Goal: Communication & Community: Answer question/provide support

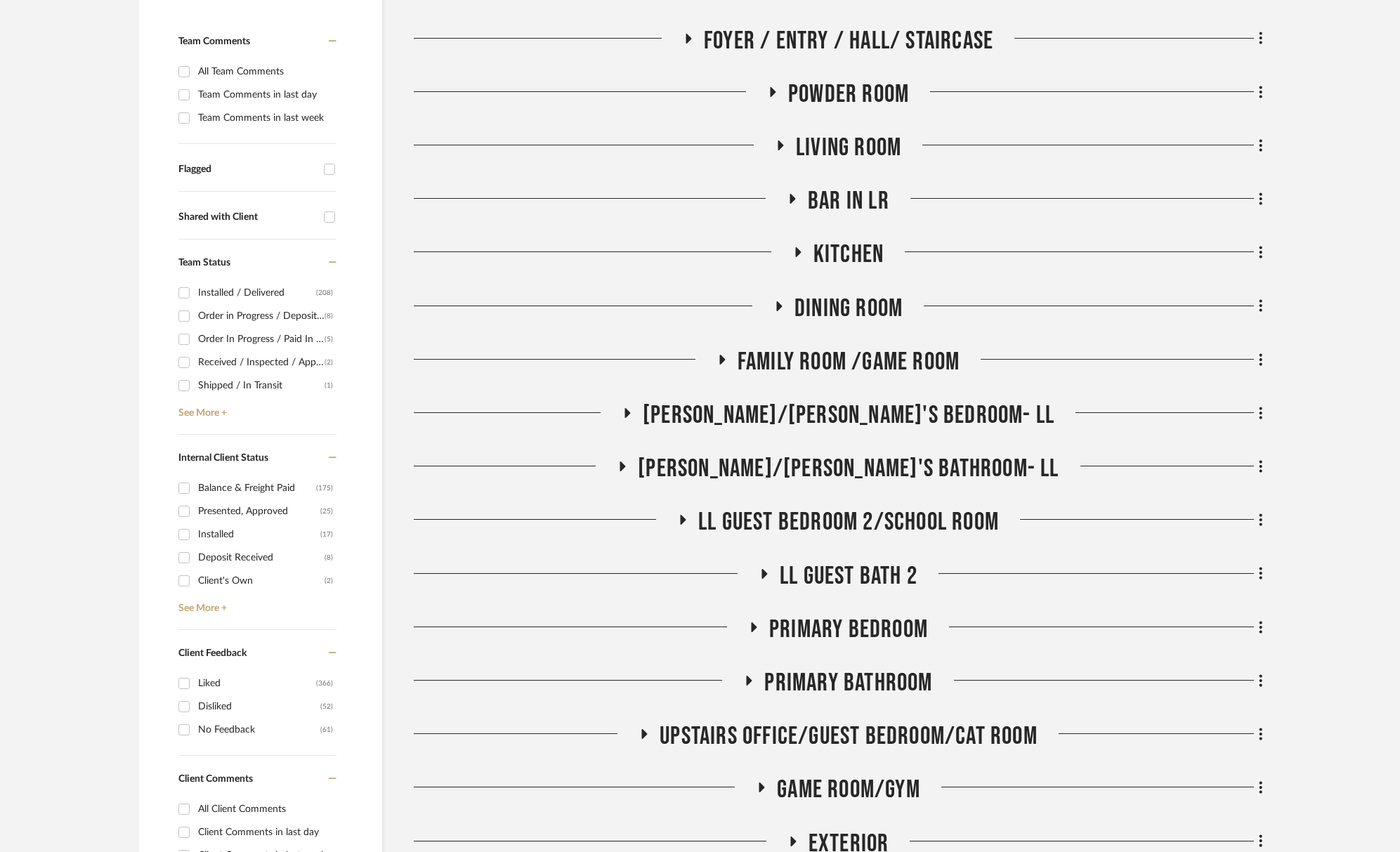
scroll to position [385, 0]
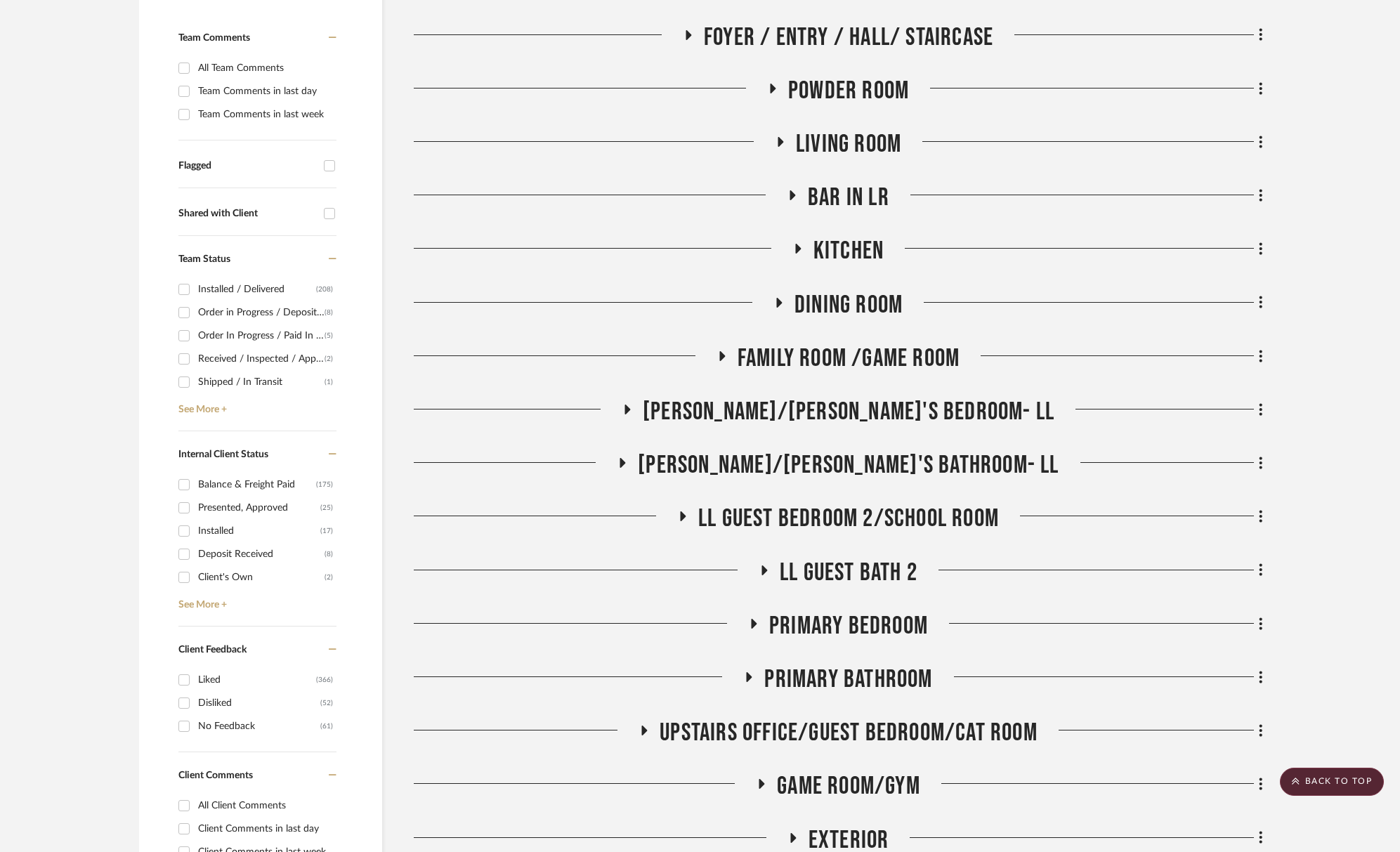
click at [238, 313] on div "Order in Progress / Deposit Paid / Balance due" at bounding box center [261, 312] width 127 height 23
click at [196, 313] on input "Order in Progress / Deposit Paid / Balance due (8)" at bounding box center [184, 312] width 23 height 23
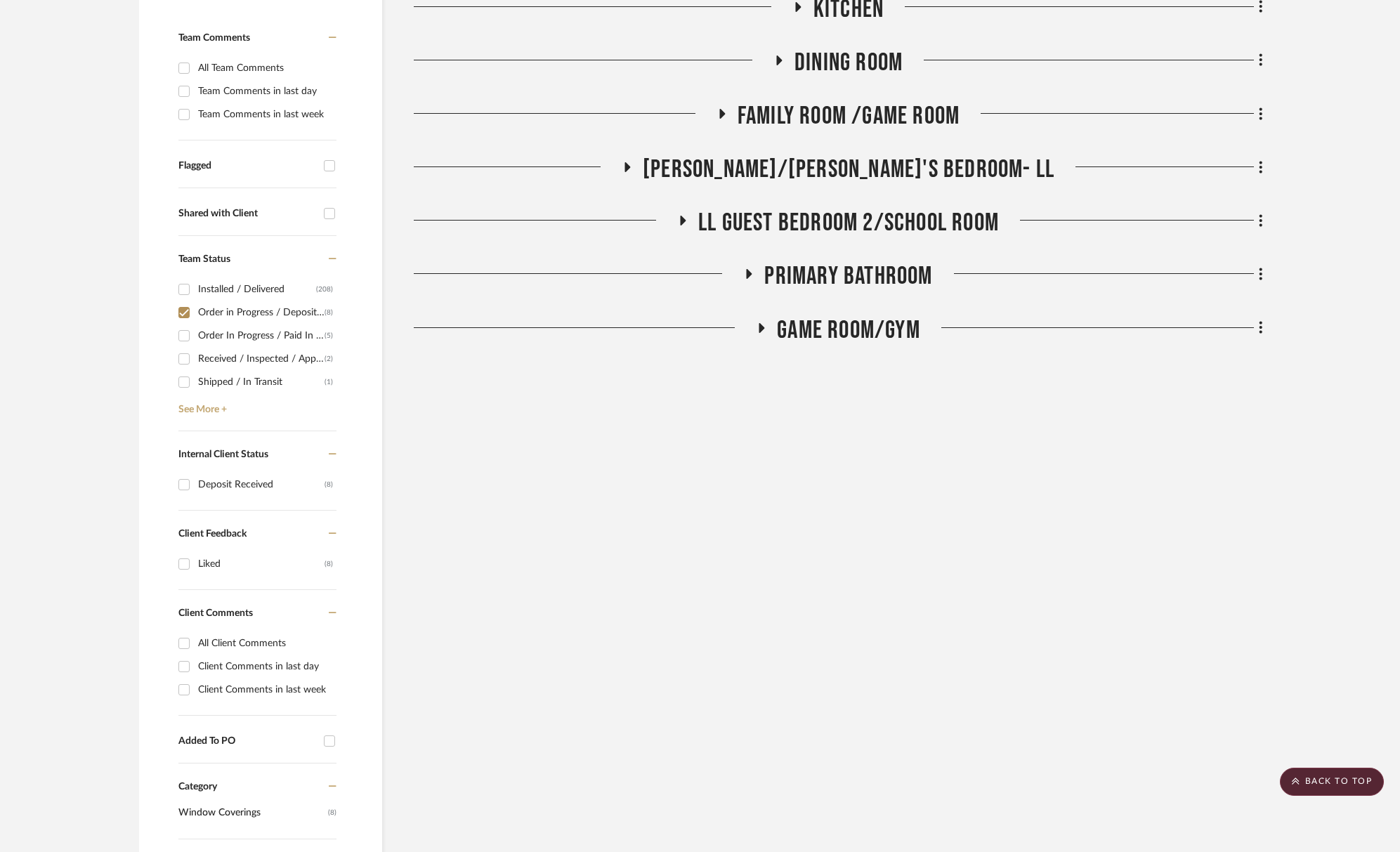
click at [238, 313] on div "Order in Progress / Deposit Paid / Balance due" at bounding box center [261, 312] width 127 height 23
click at [196, 313] on input "Order in Progress / Deposit Paid / Balance due (8)" at bounding box center [184, 312] width 23 height 23
checkbox input "false"
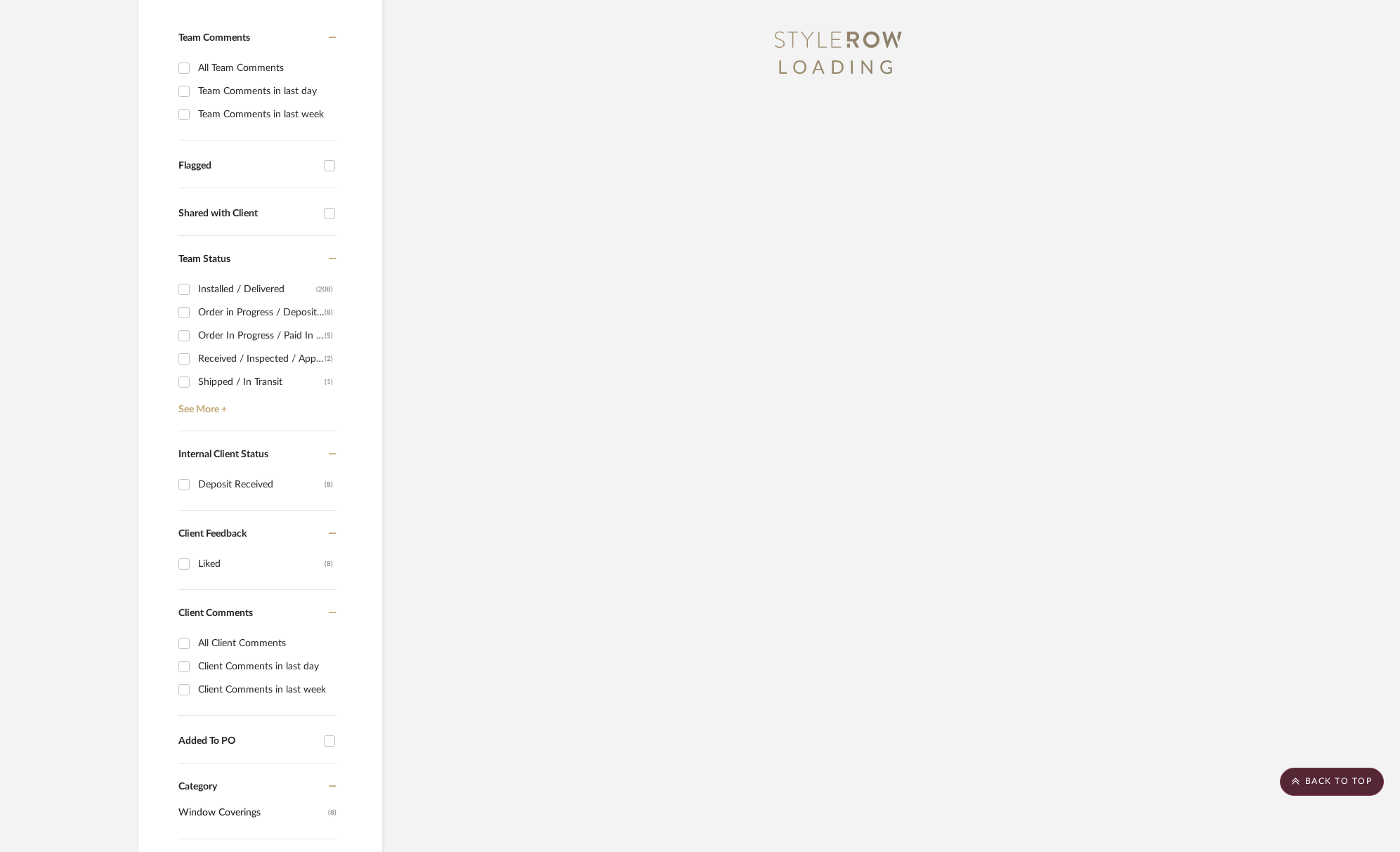
scroll to position [387, 0]
click at [243, 333] on div "Order In Progress / Paid In Full w/ Freight, No Balance due" at bounding box center [261, 333] width 127 height 23
click at [196, 333] on input "Order In Progress / Paid In Full w/ Freight, No Balance due (5)" at bounding box center [184, 333] width 23 height 23
checkbox input "true"
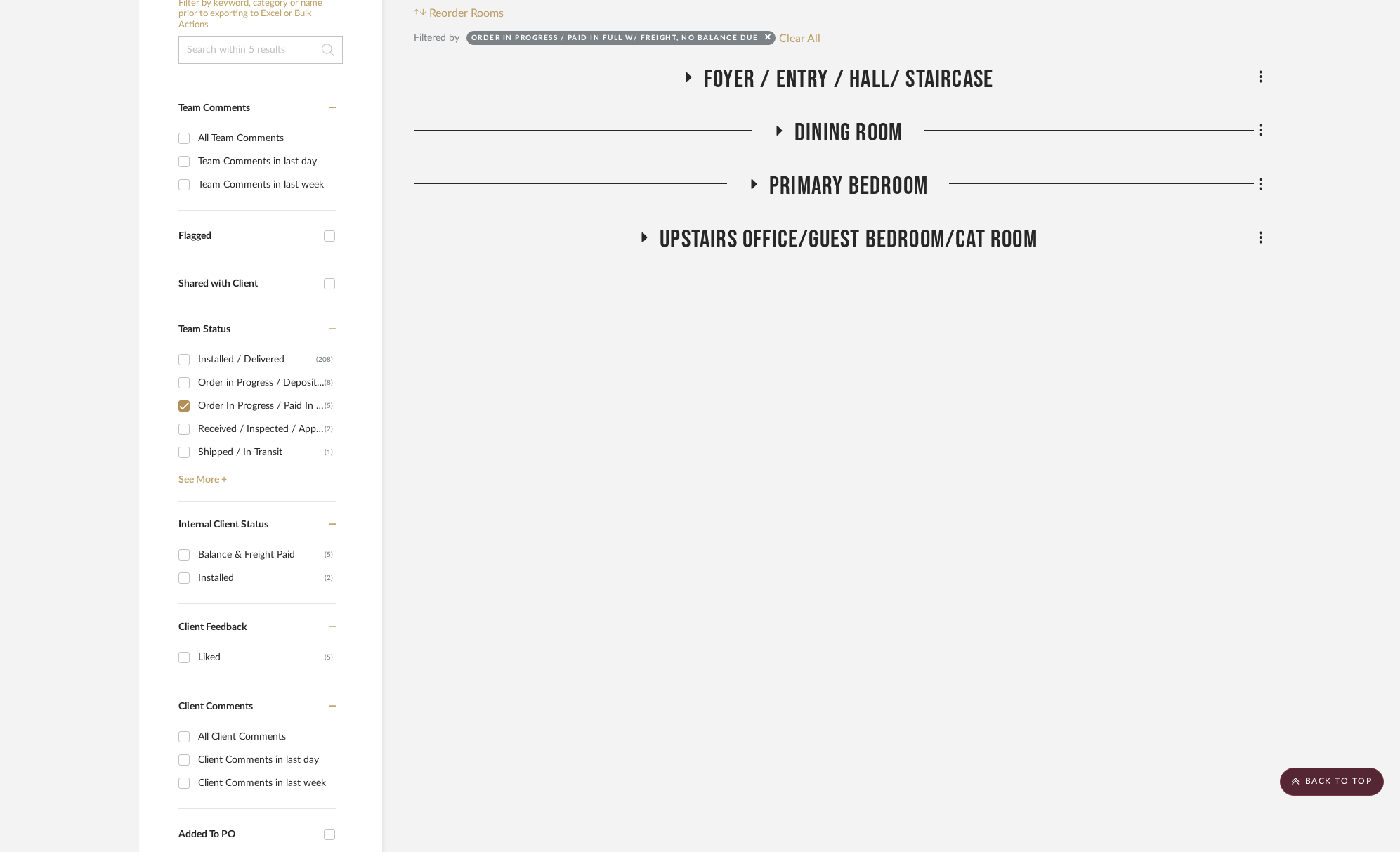
scroll to position [311, 0]
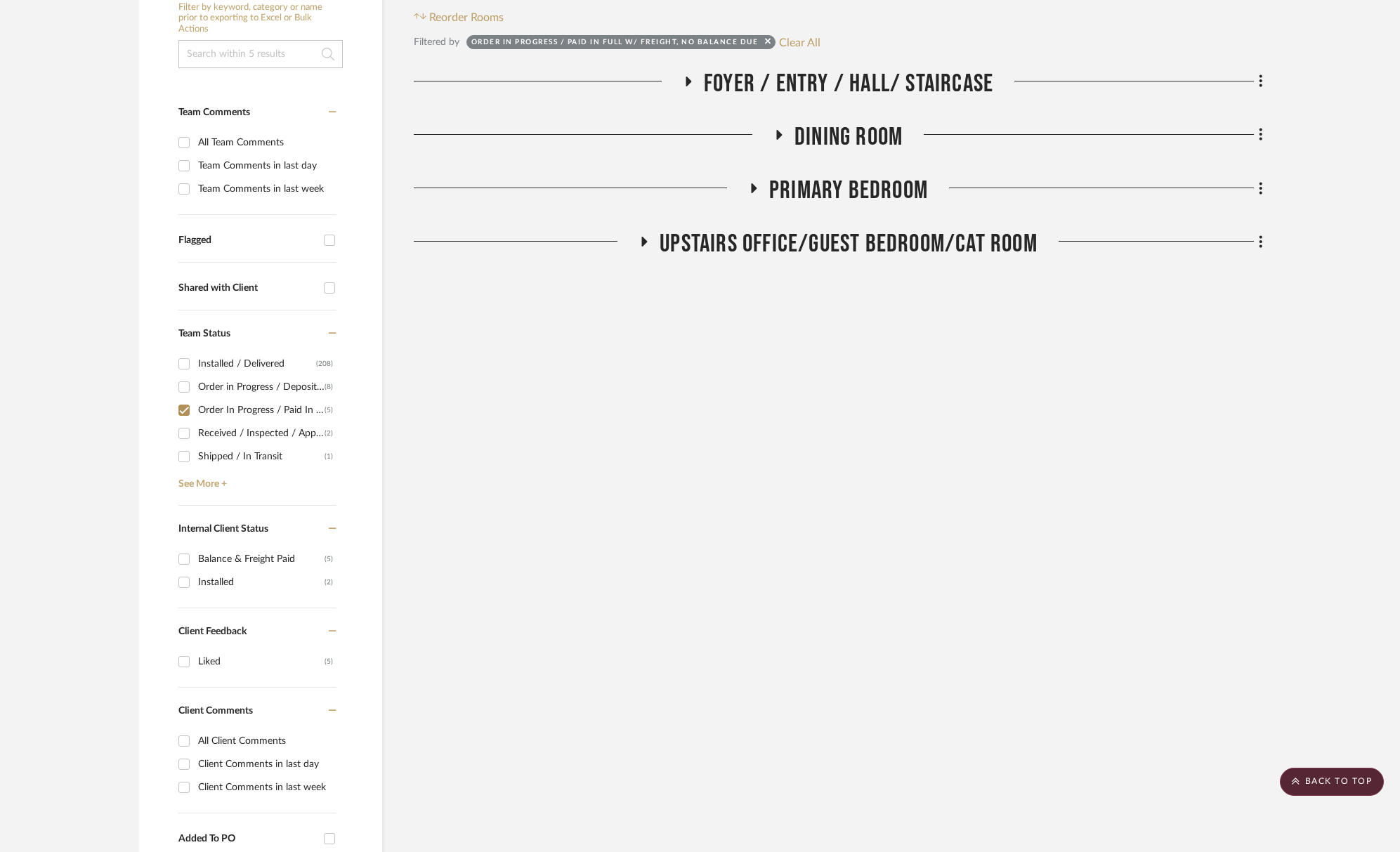
click at [839, 82] on span "Foyer / Entry / Hall/ Staircase" at bounding box center [848, 84] width 290 height 30
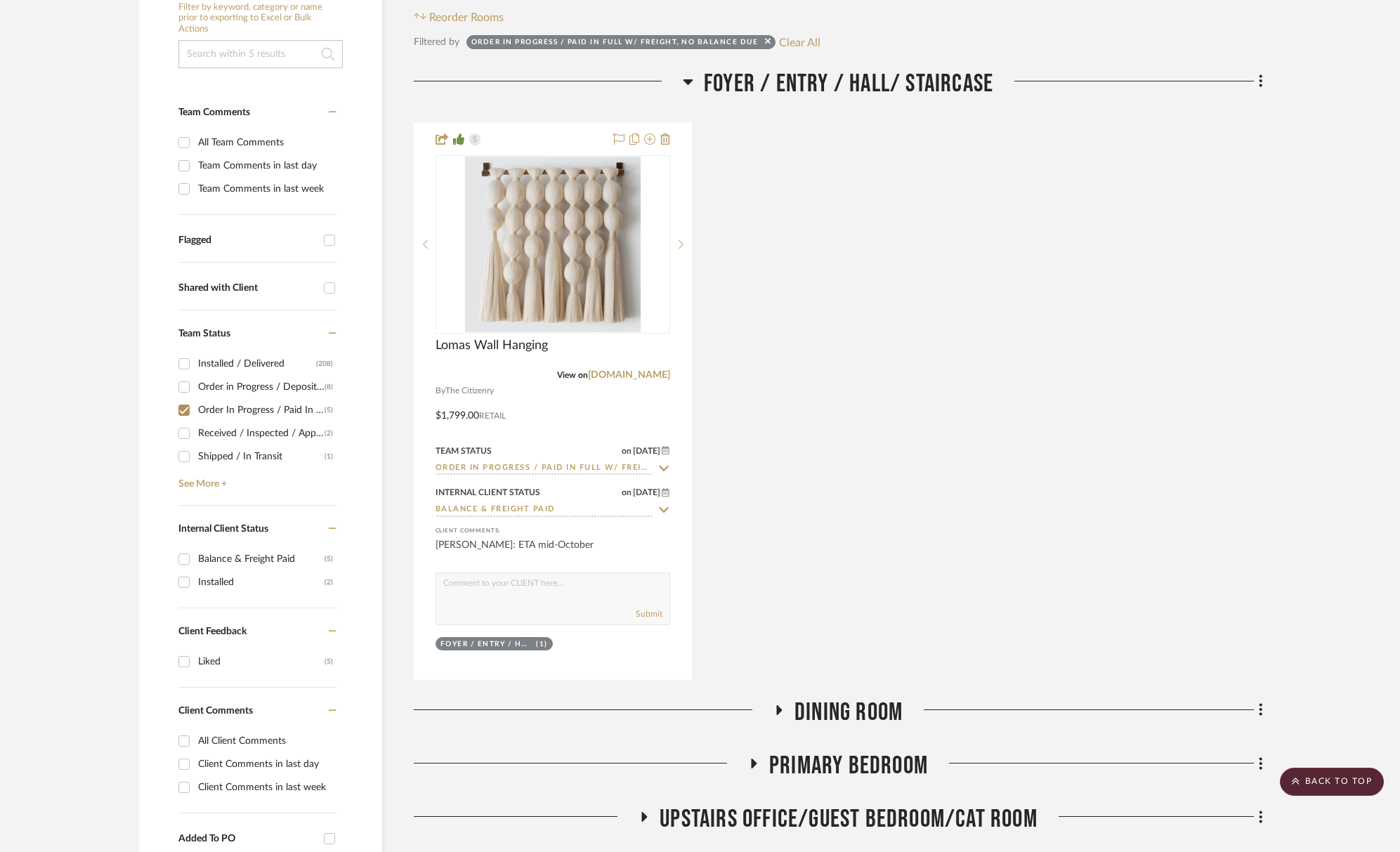
click at [839, 82] on span "Foyer / Entry / Hall/ Staircase" at bounding box center [848, 84] width 290 height 30
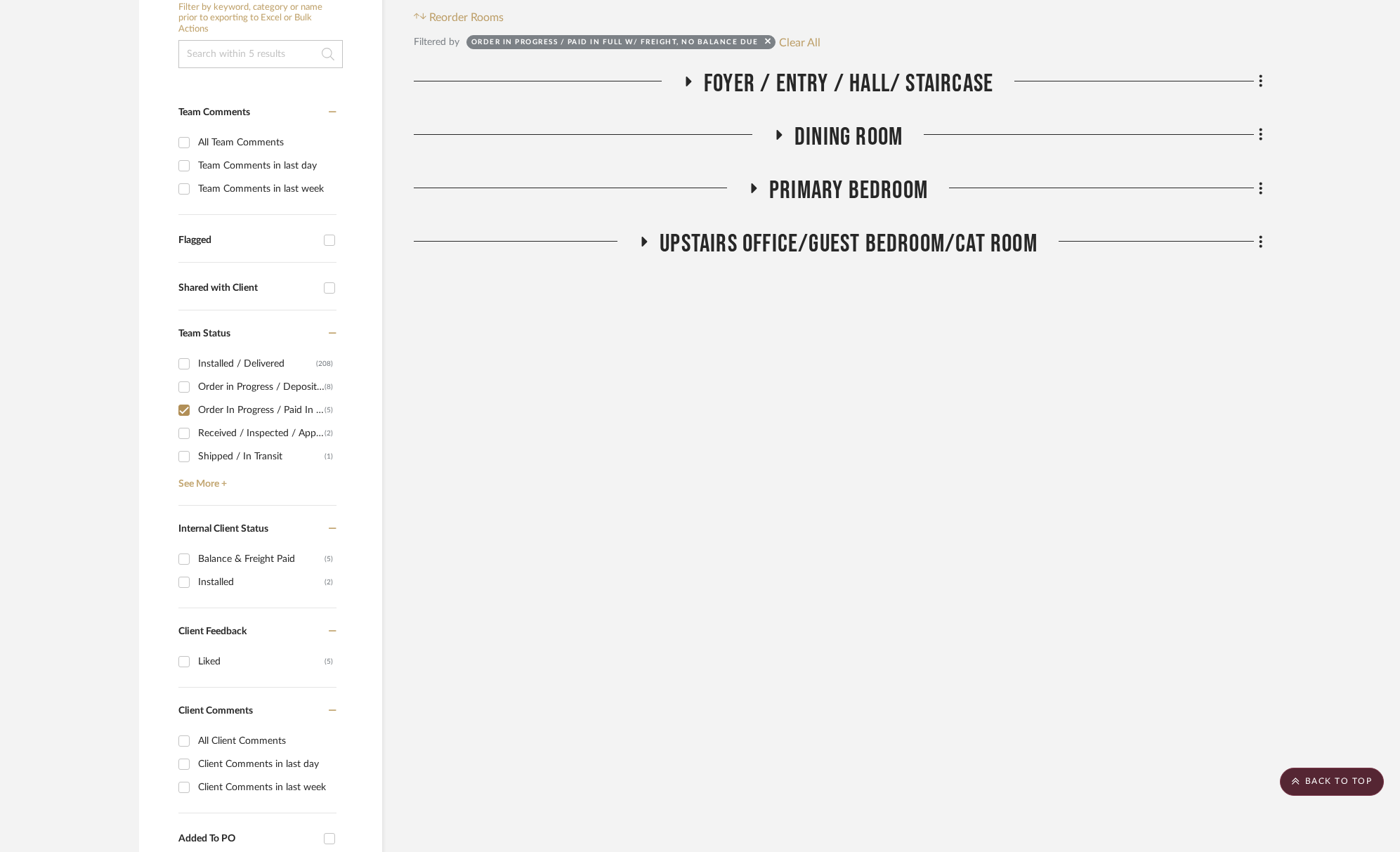
click at [845, 120] on div "Drawings, Visual Guide & Budget Foyer / Entry / Hall/ Staircase Powder Room Liv…" at bounding box center [838, 167] width 849 height 196
click at [847, 128] on span "Dining Room" at bounding box center [848, 138] width 108 height 30
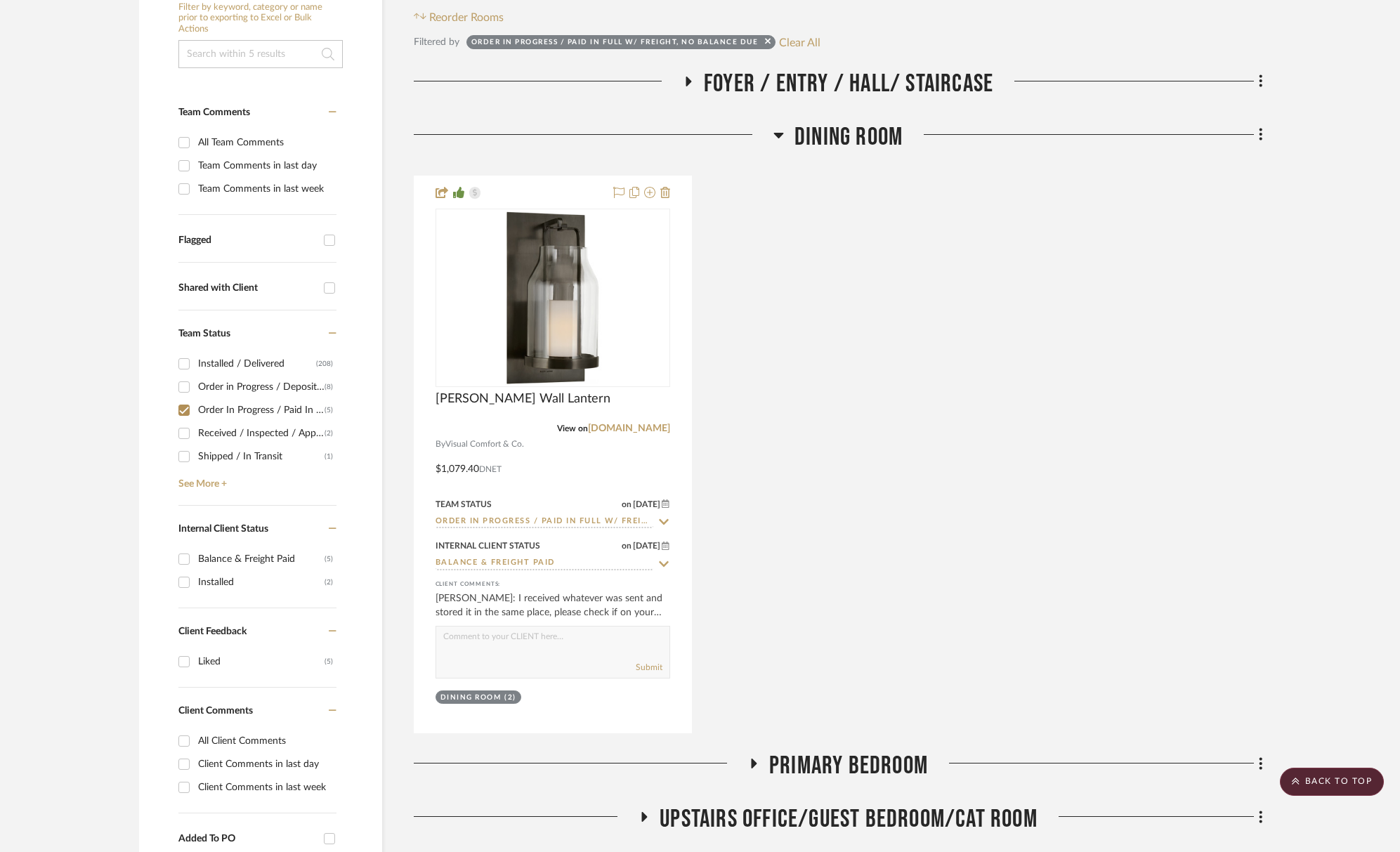
click at [846, 128] on span "Dining Room" at bounding box center [848, 138] width 108 height 30
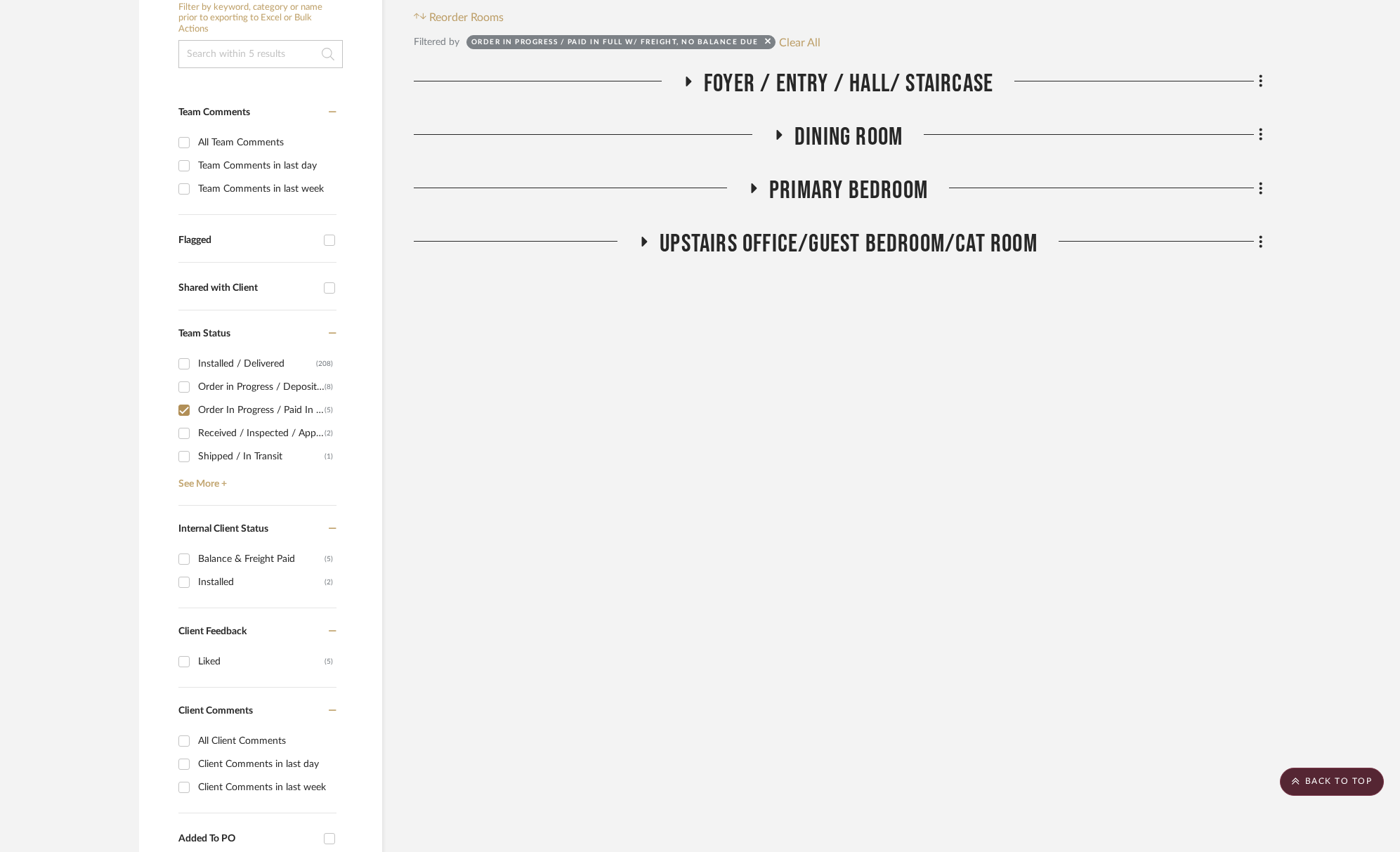
click at [851, 185] on span "Primary Bedroom" at bounding box center [848, 191] width 159 height 30
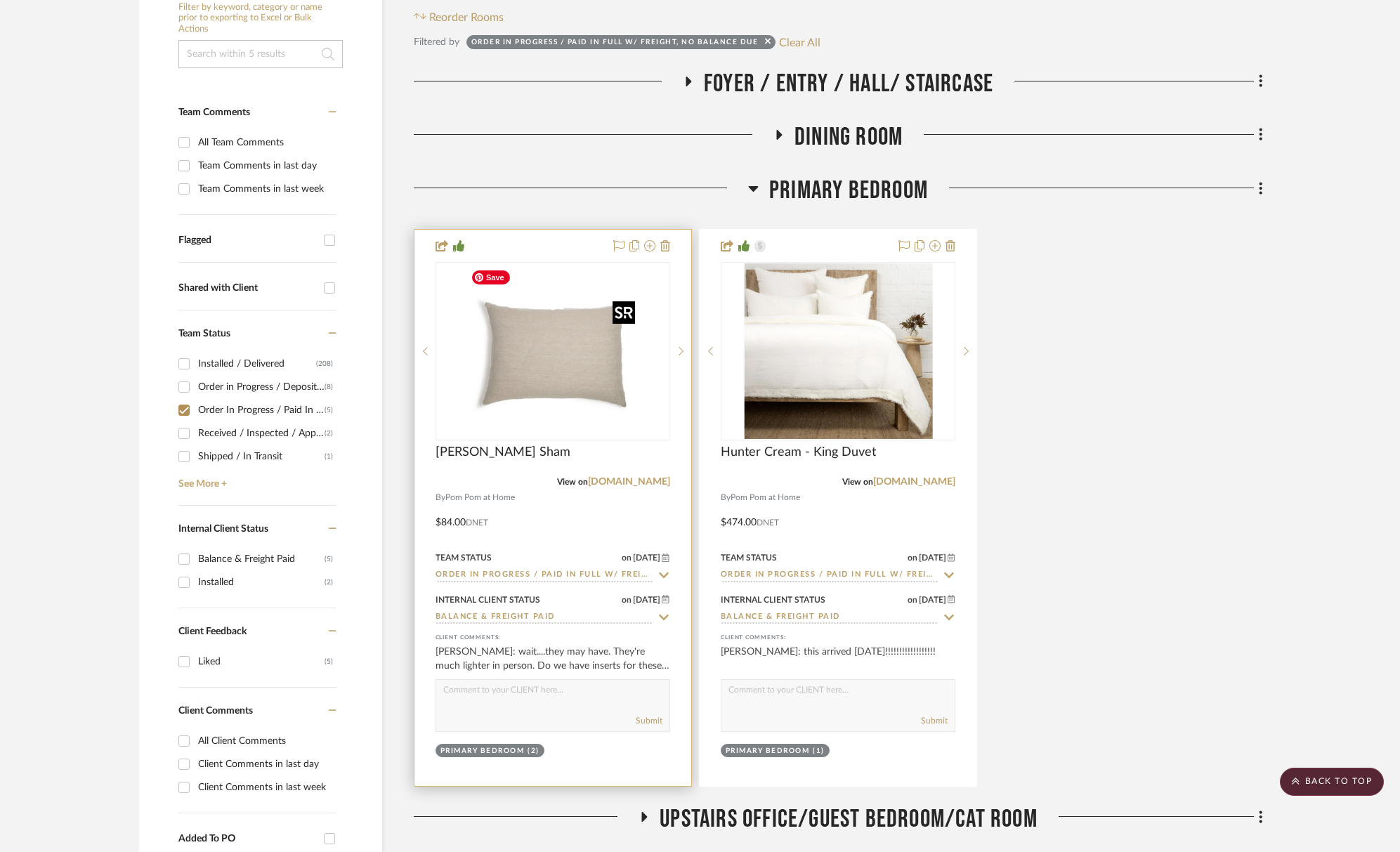
click at [569, 416] on img "0" at bounding box center [552, 351] width 175 height 175
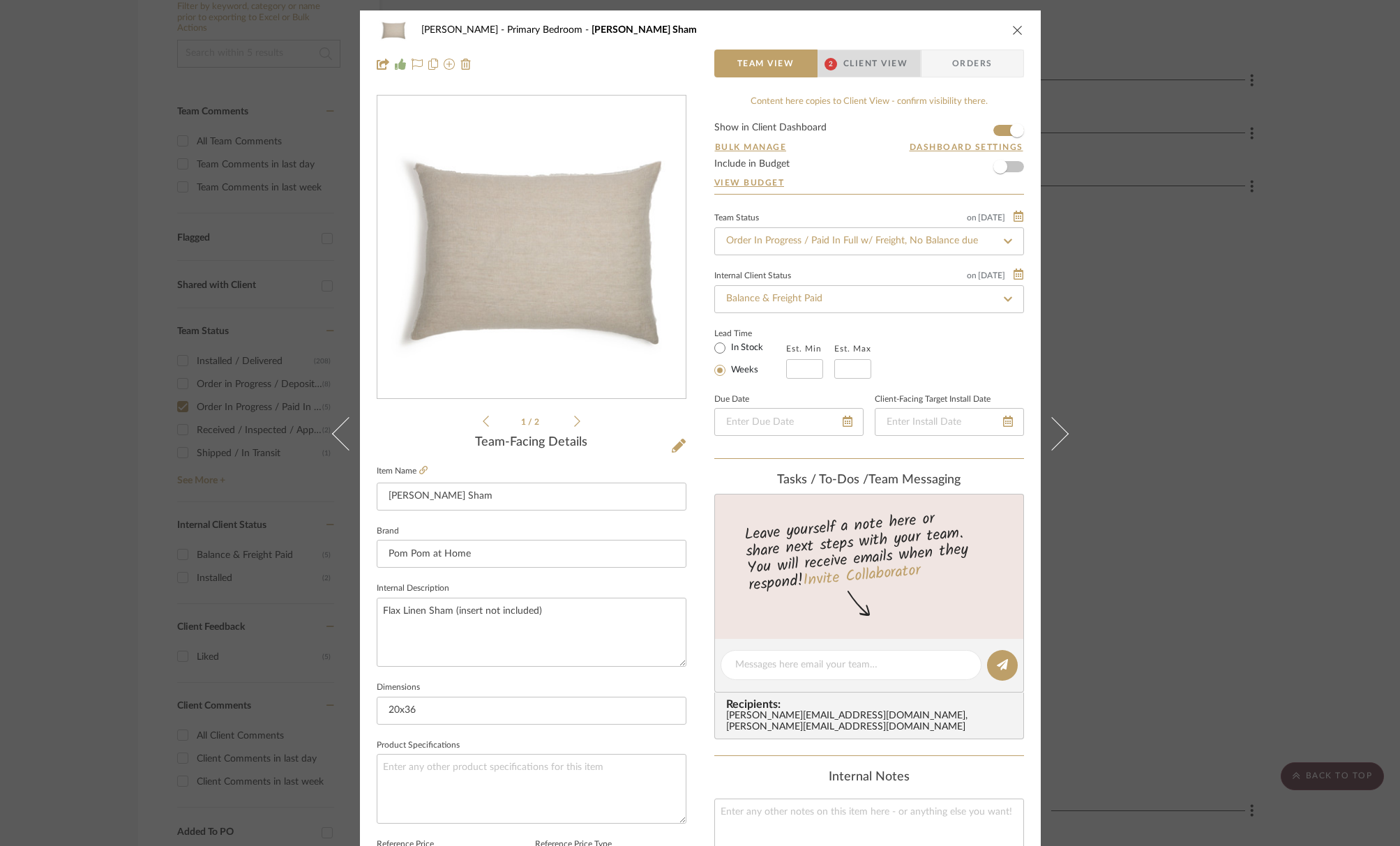
drag, startPoint x: 856, startPoint y: 61, endPoint x: 858, endPoint y: 76, distance: 15.1
click at [856, 61] on span "Client View" at bounding box center [876, 63] width 64 height 28
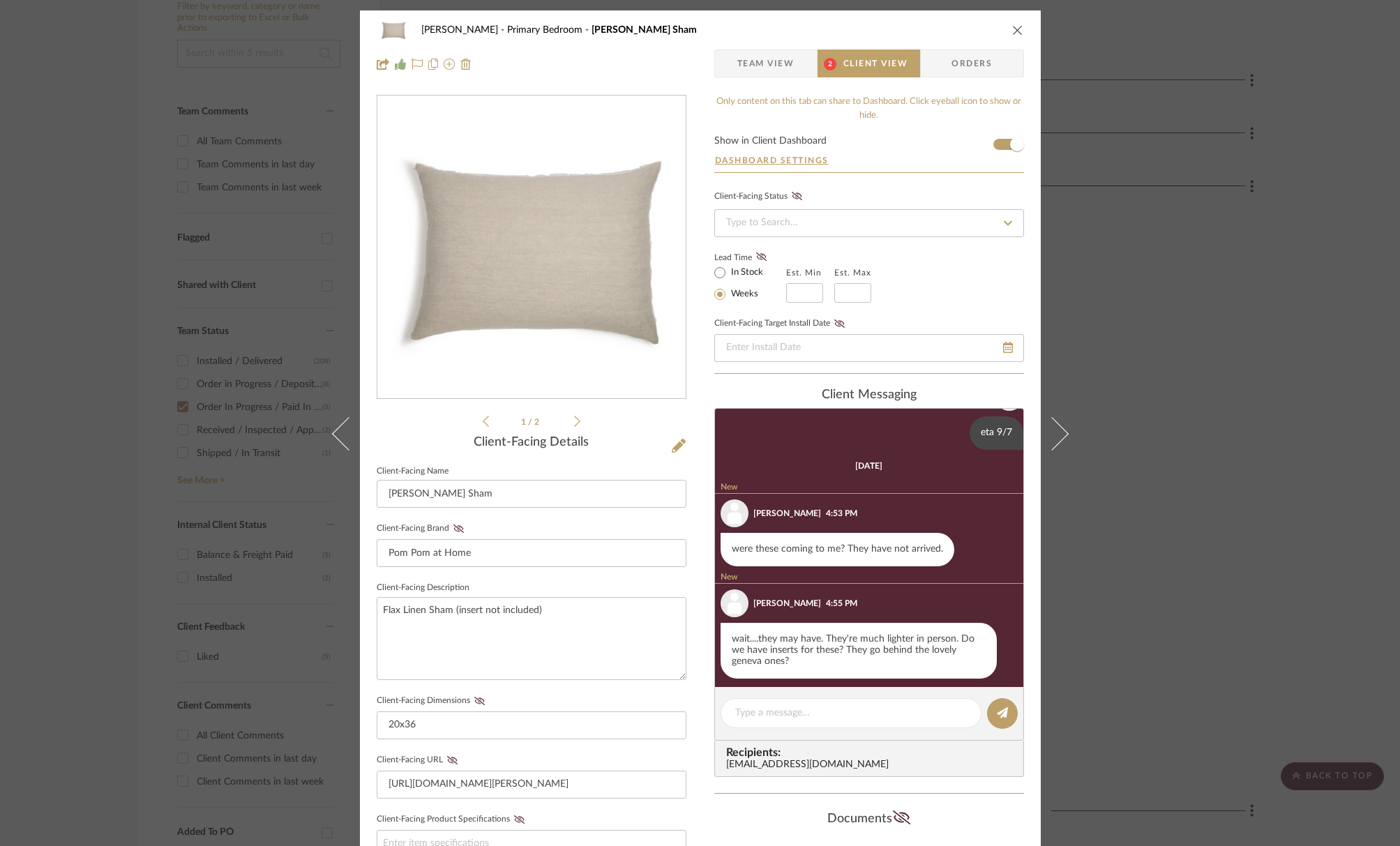
scroll to position [459, 0]
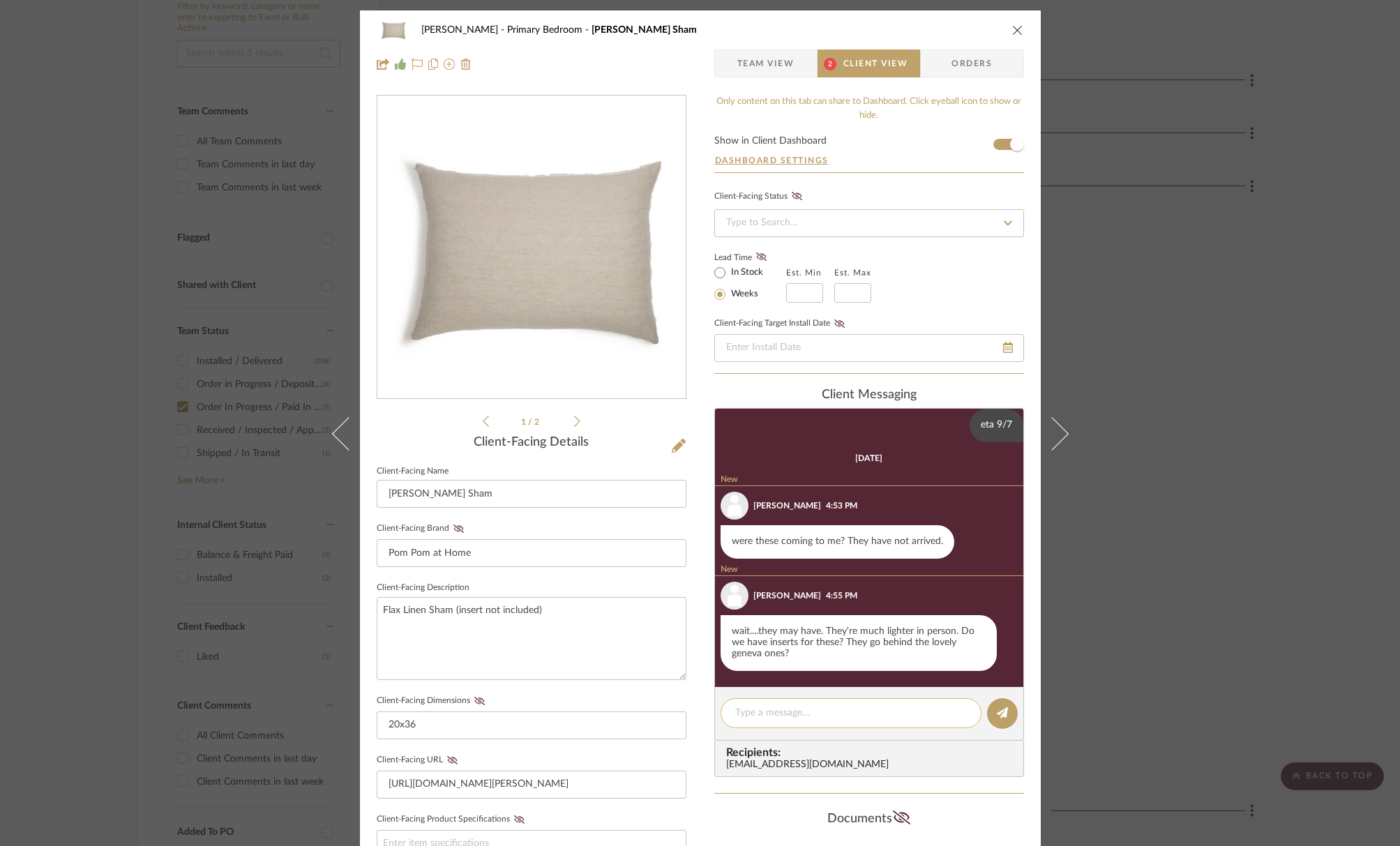
click at [856, 710] on textarea at bounding box center [851, 713] width 232 height 15
type textarea "N"
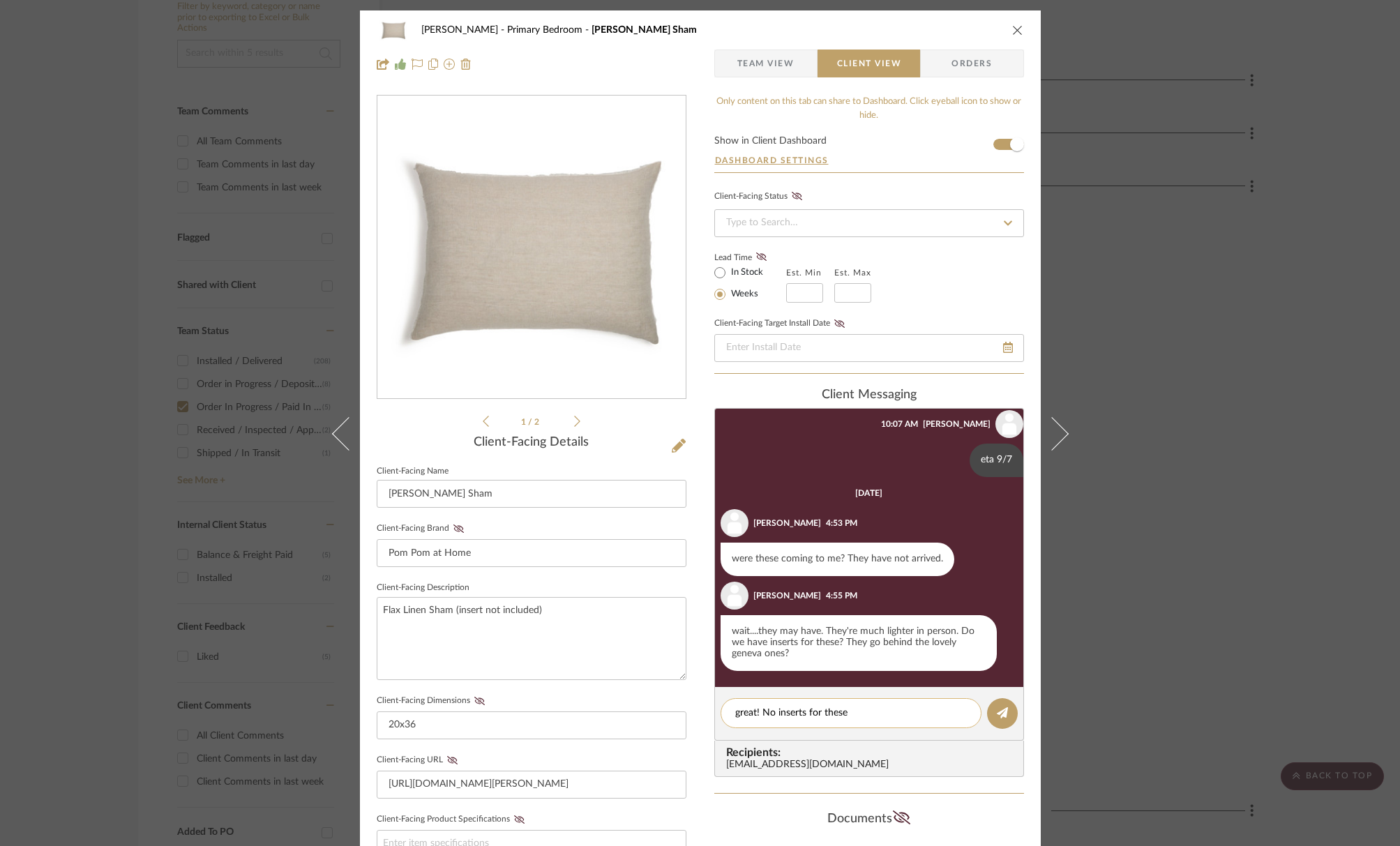
drag, startPoint x: 852, startPoint y: 713, endPoint x: 762, endPoint y: 712, distance: 90.0
click at [758, 714] on textarea "great! No inserts for these" at bounding box center [851, 713] width 232 height 15
type textarea "great! I did not buy inserts for these!"
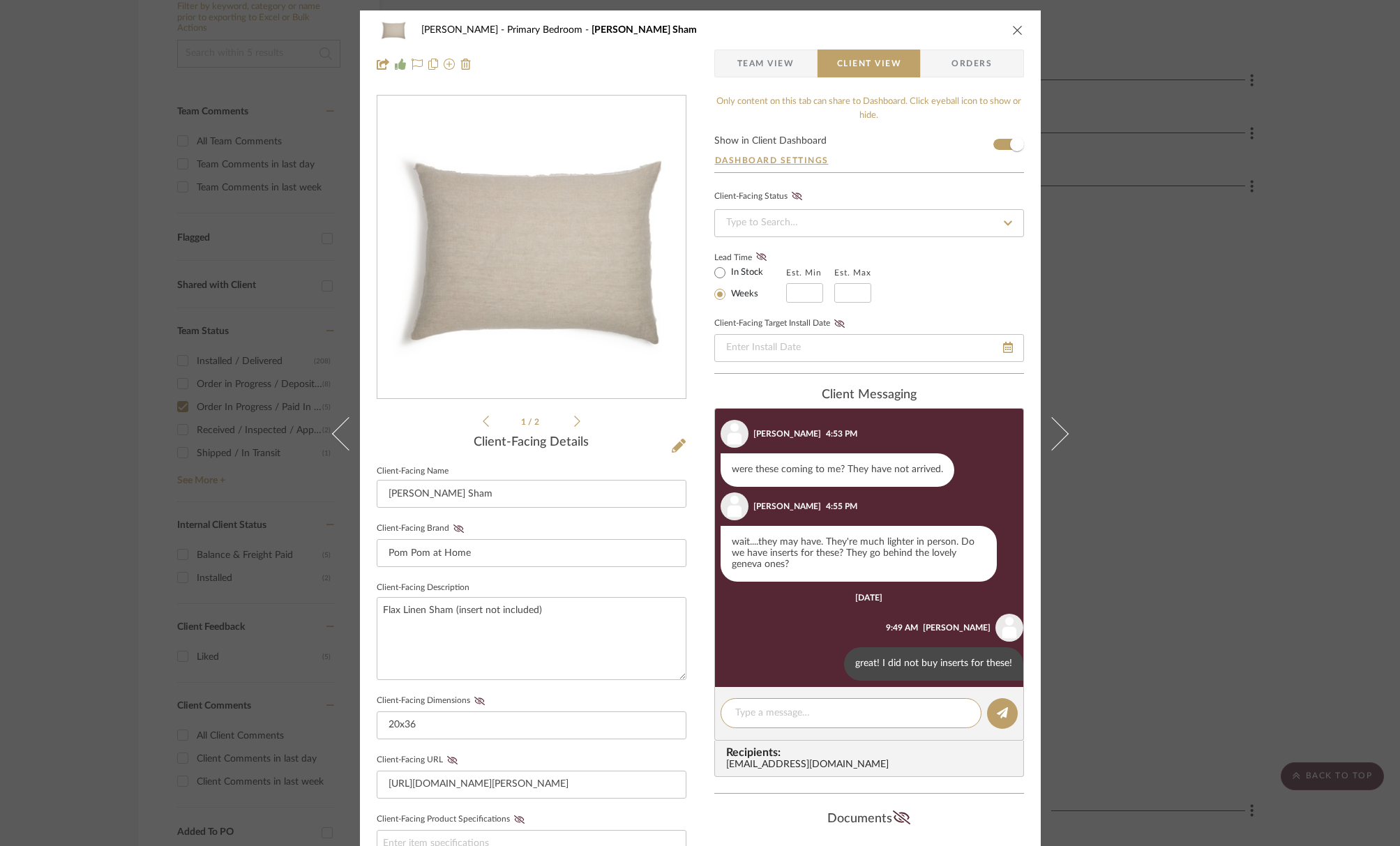
scroll to position [523, 0]
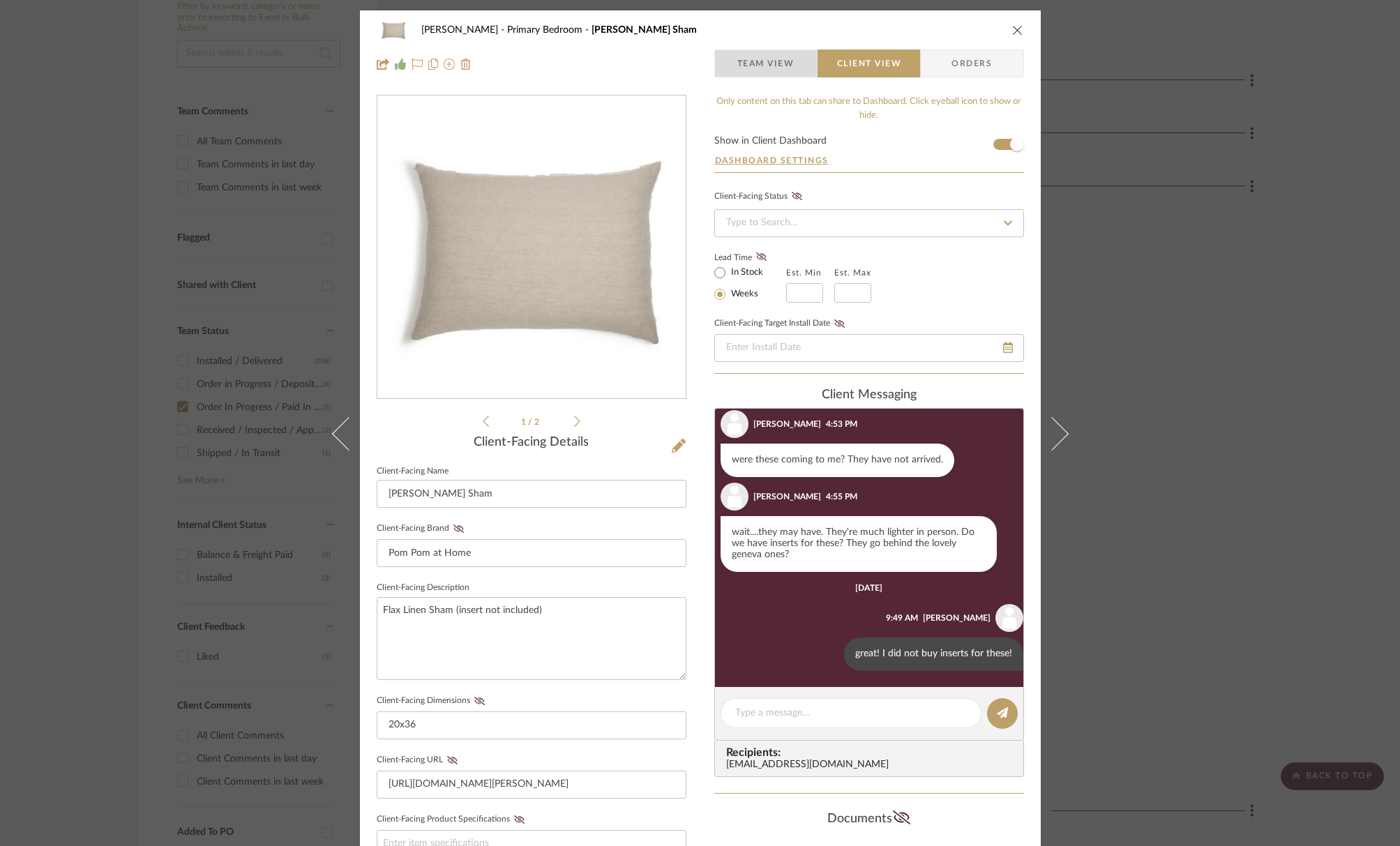
drag, startPoint x: 751, startPoint y: 68, endPoint x: 768, endPoint y: 127, distance: 61.4
click at [752, 68] on span "Team View" at bounding box center [765, 63] width 58 height 28
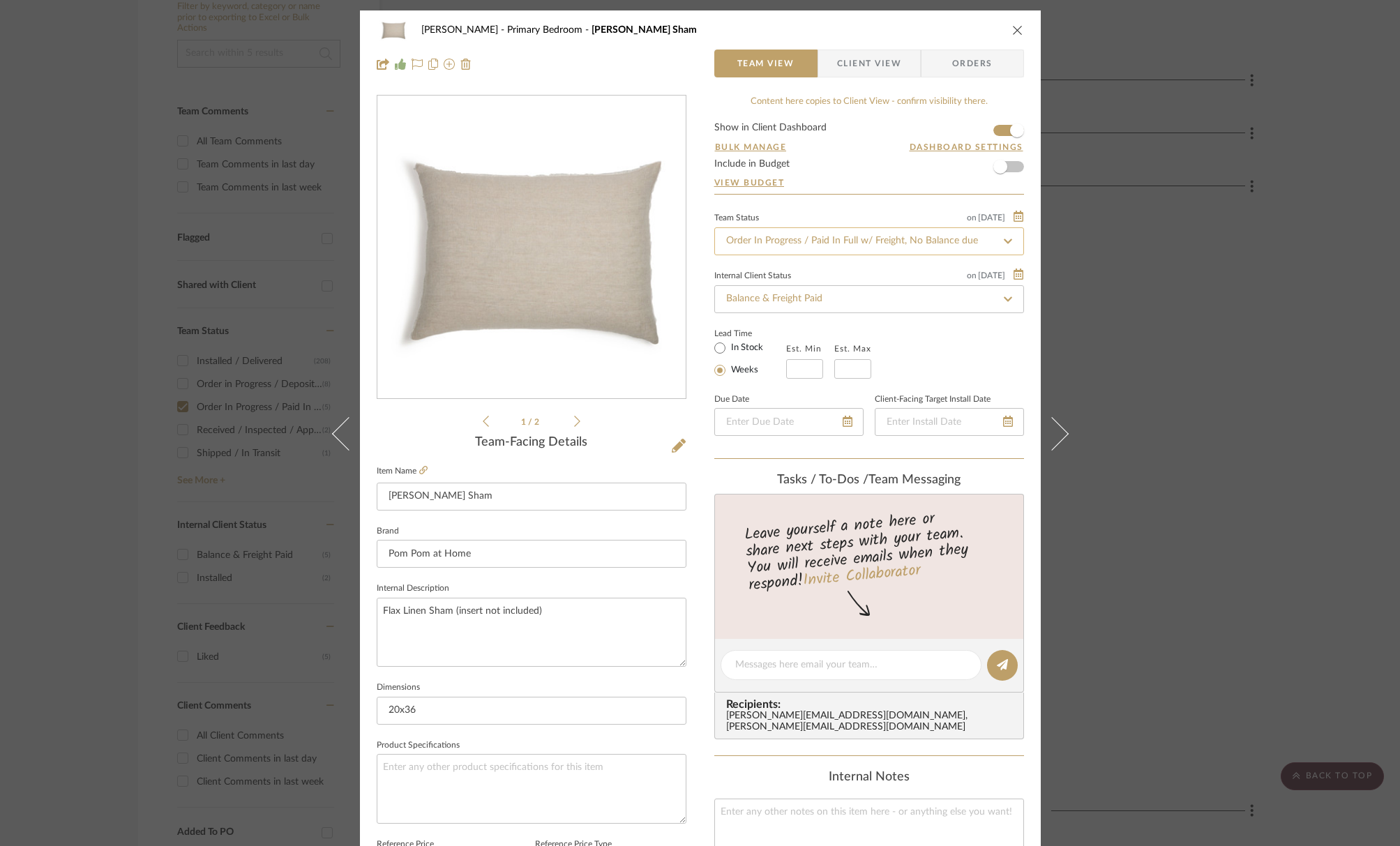
click at [779, 242] on input "Order In Progress / Paid In Full w/ Freight, No Balance due" at bounding box center [870, 241] width 310 height 28
type input "install"
drag, startPoint x: 787, startPoint y: 275, endPoint x: 827, endPoint y: 219, distance: 68.8
click at [787, 275] on span "Installed / Delivered" at bounding box center [767, 279] width 86 height 10
type input "[DATE]"
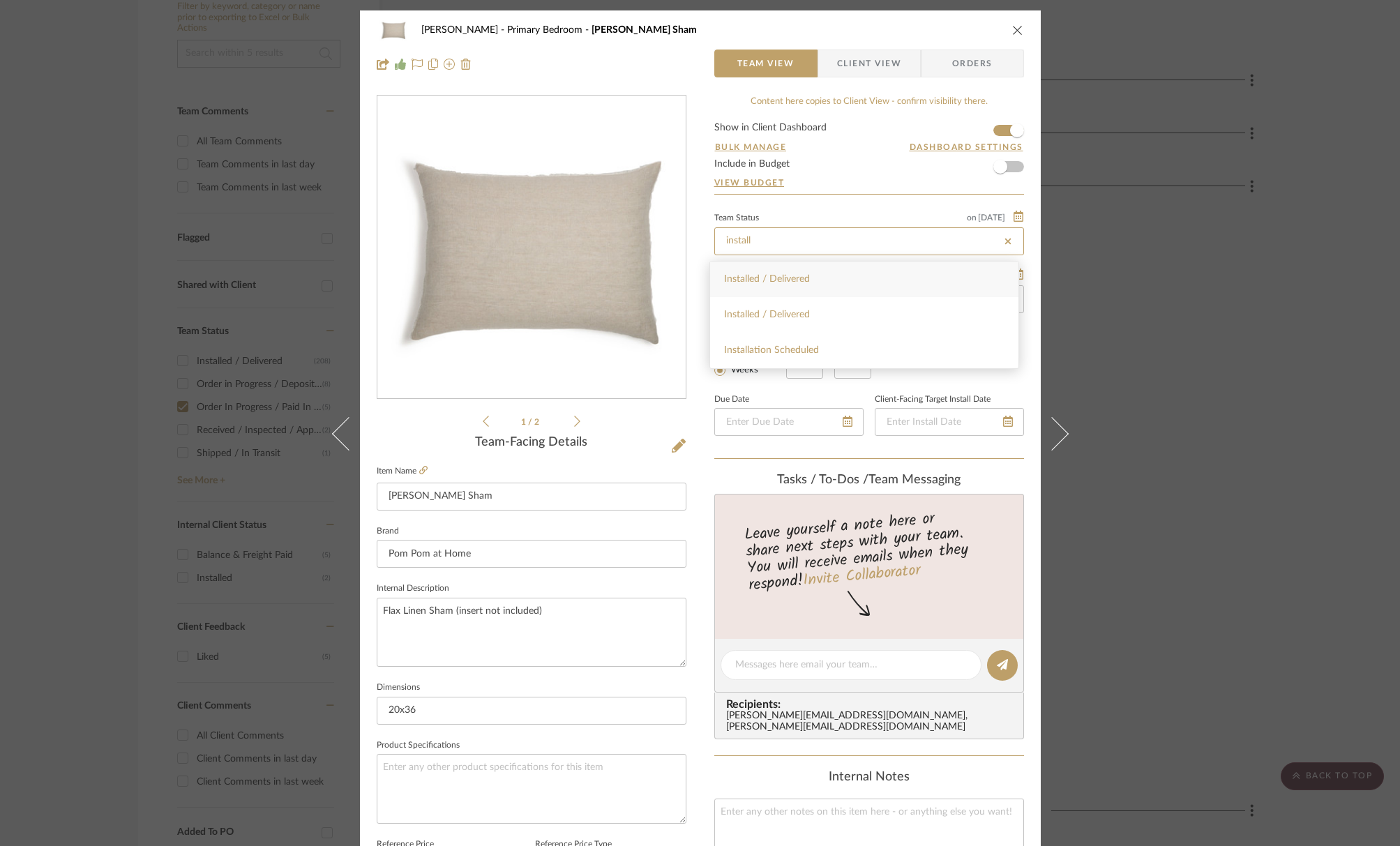
type input "Installed / Delivered"
type input "[DATE]"
type input "Installed / Delivered"
click at [1021, 34] on div "Guerin Primary Bedroom Hunter Flax - King Sham Team View Client View Orders" at bounding box center [700, 48] width 681 height 73
click at [1014, 27] on icon "close" at bounding box center [1017, 29] width 11 height 11
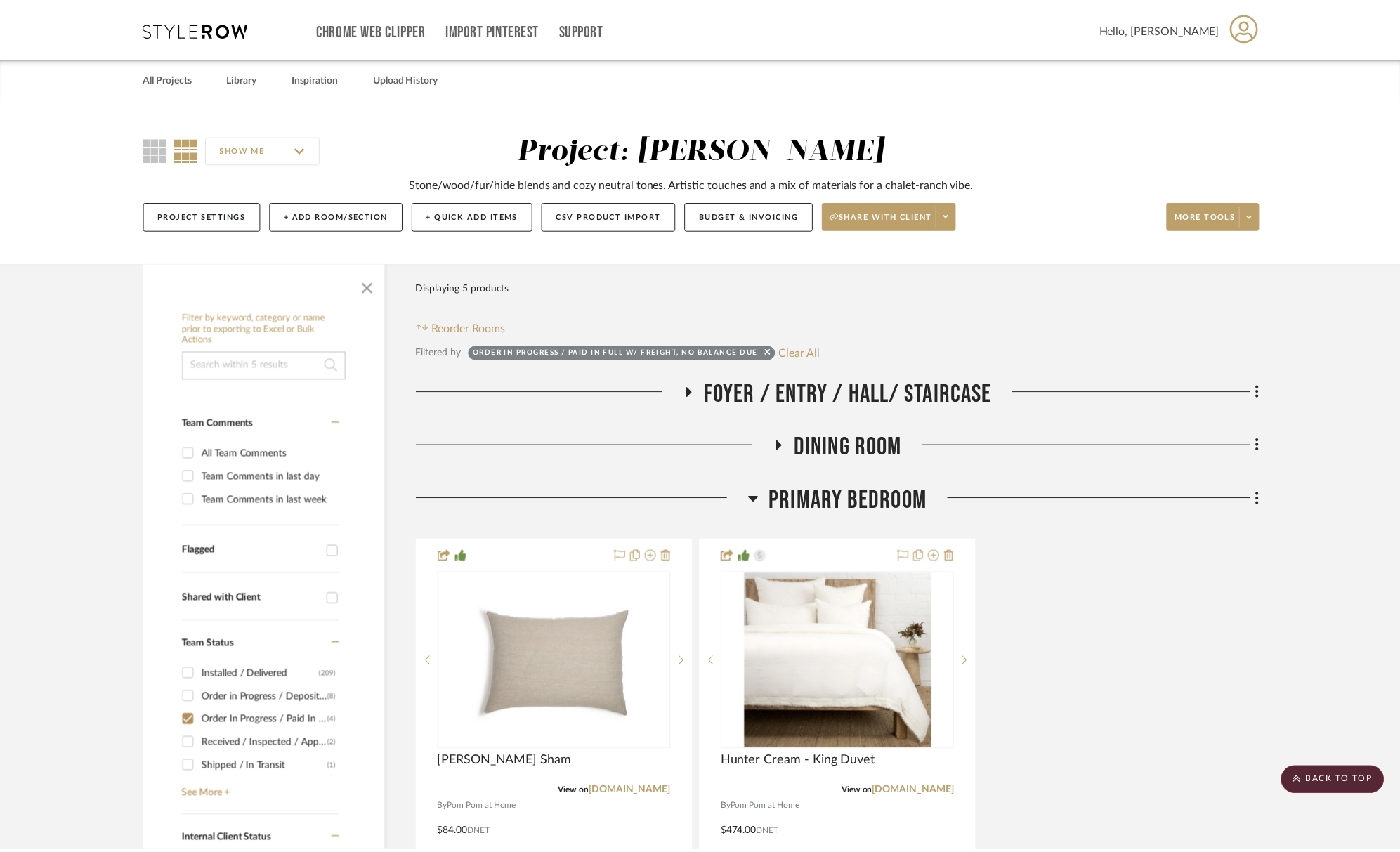
scroll to position [311, 0]
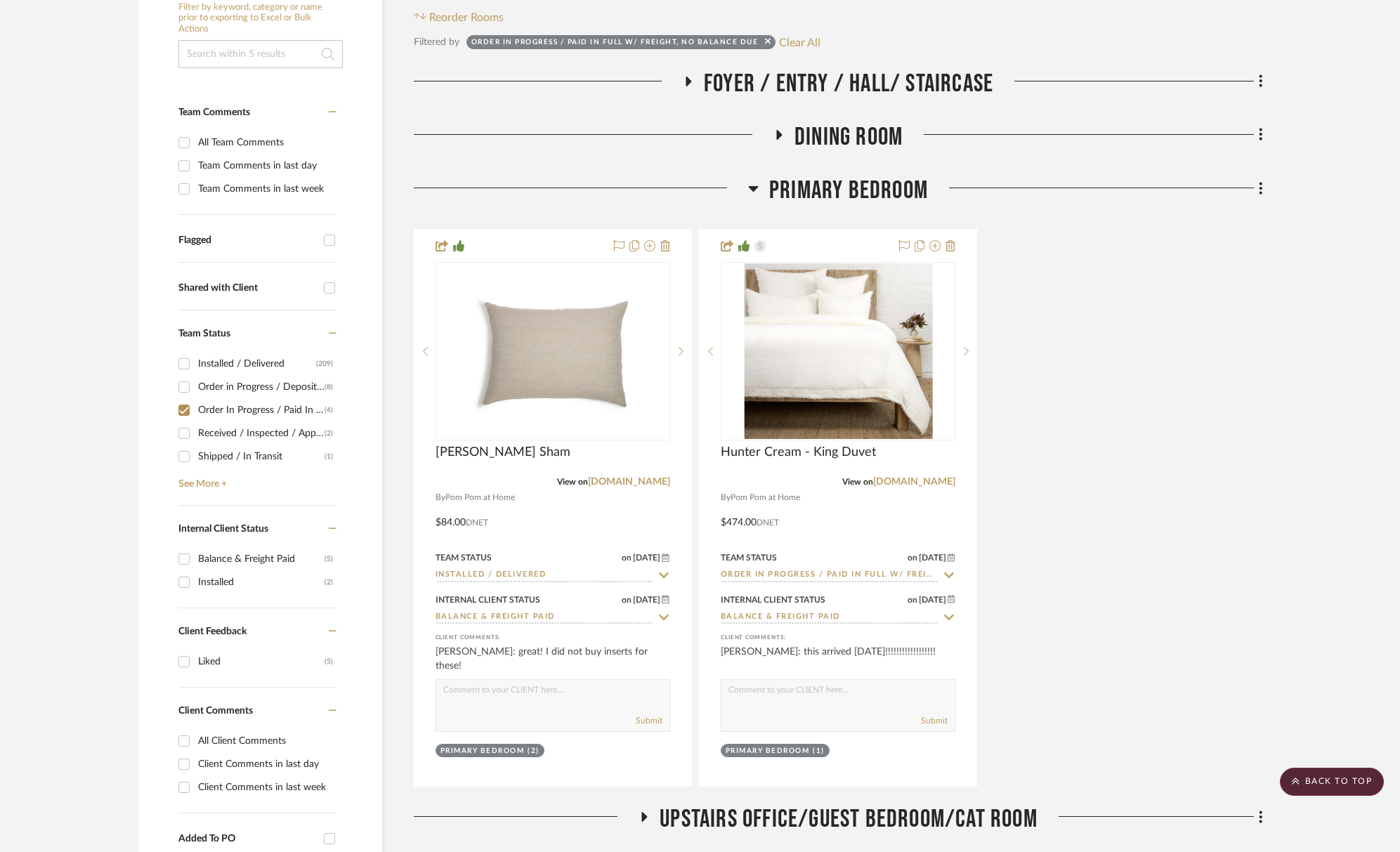
click at [179, 412] on input "Order In Progress / Paid In Full w/ Freight, No Balance due (4)" at bounding box center [184, 410] width 23 height 23
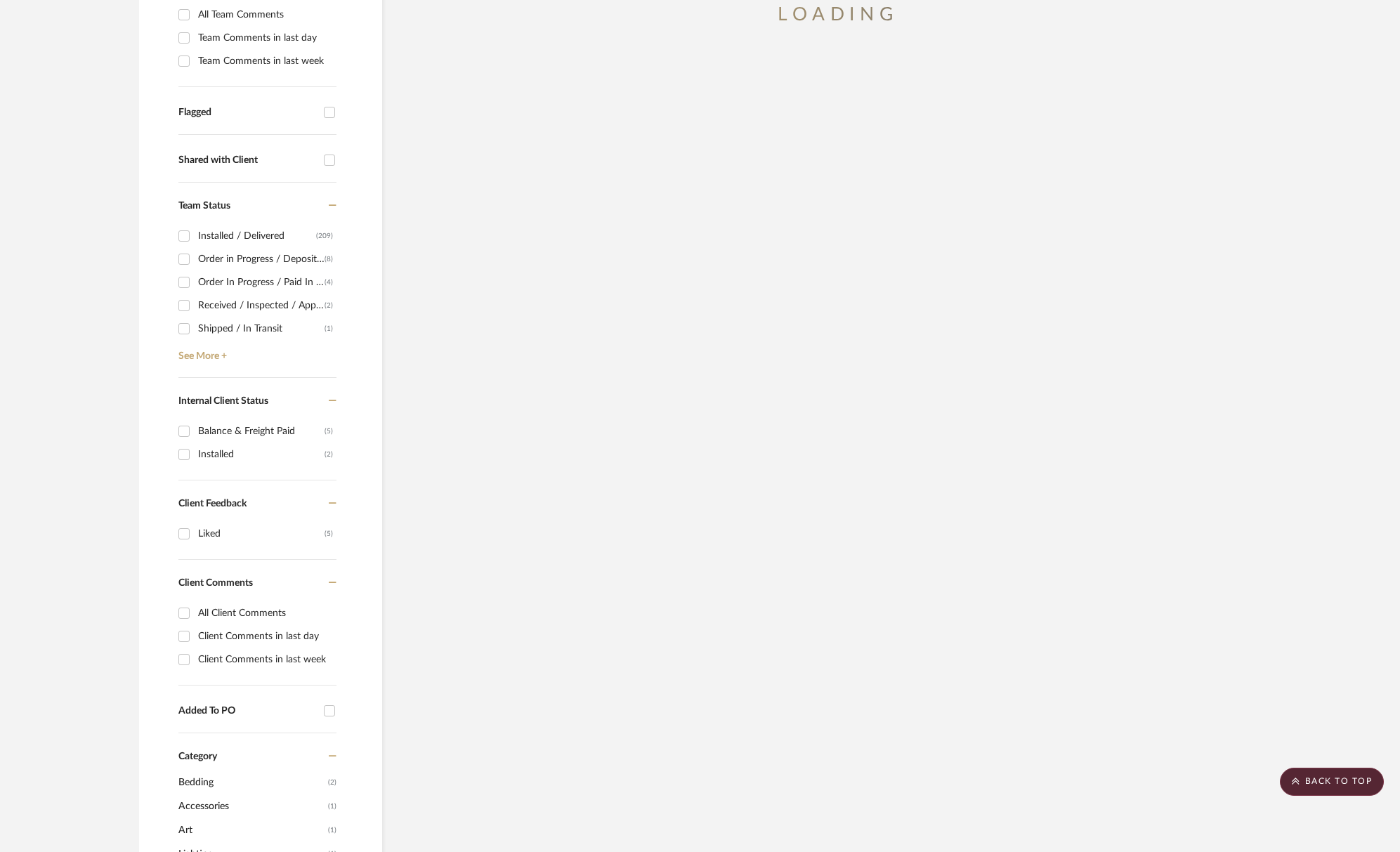
scroll to position [456, 0]
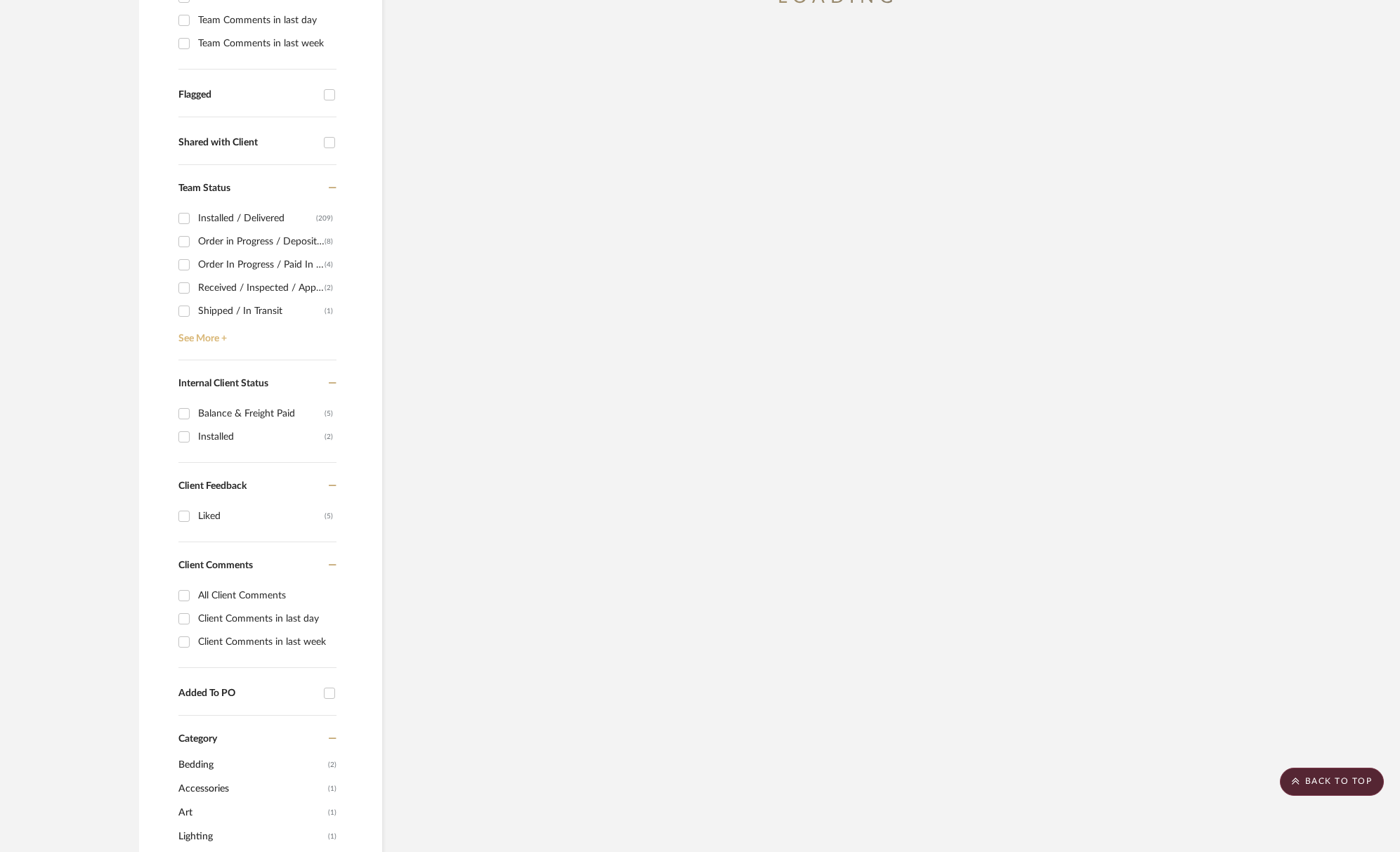
click at [222, 339] on link "See More +" at bounding box center [255, 333] width 161 height 23
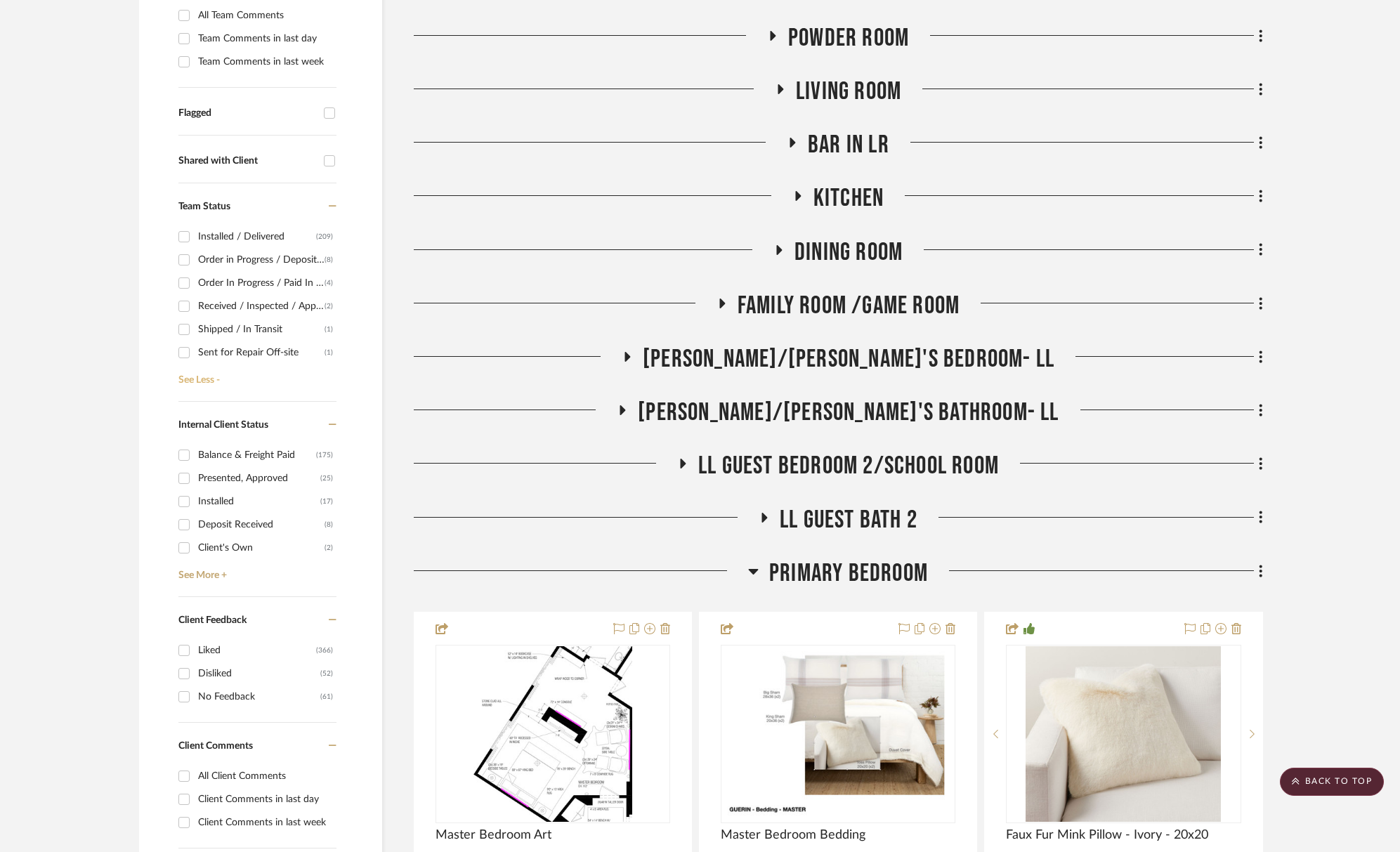
scroll to position [432, 0]
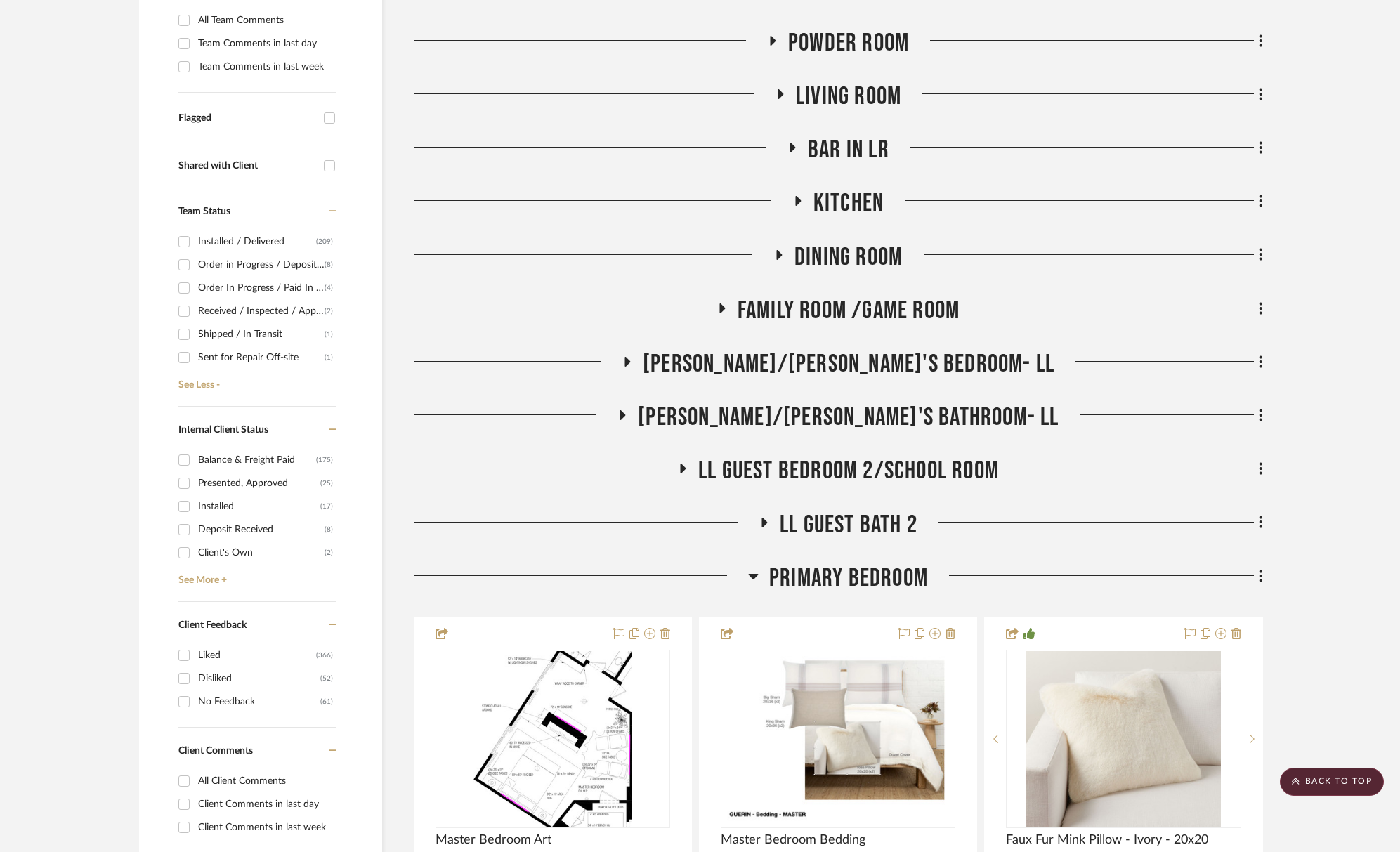
click at [262, 292] on div "Order In Progress / Paid In Full w/ Freight, No Balance due" at bounding box center [261, 288] width 127 height 23
click at [196, 292] on input "Order In Progress / Paid In Full w/ Freight, No Balance due (4)" at bounding box center [184, 288] width 23 height 23
checkbox input "true"
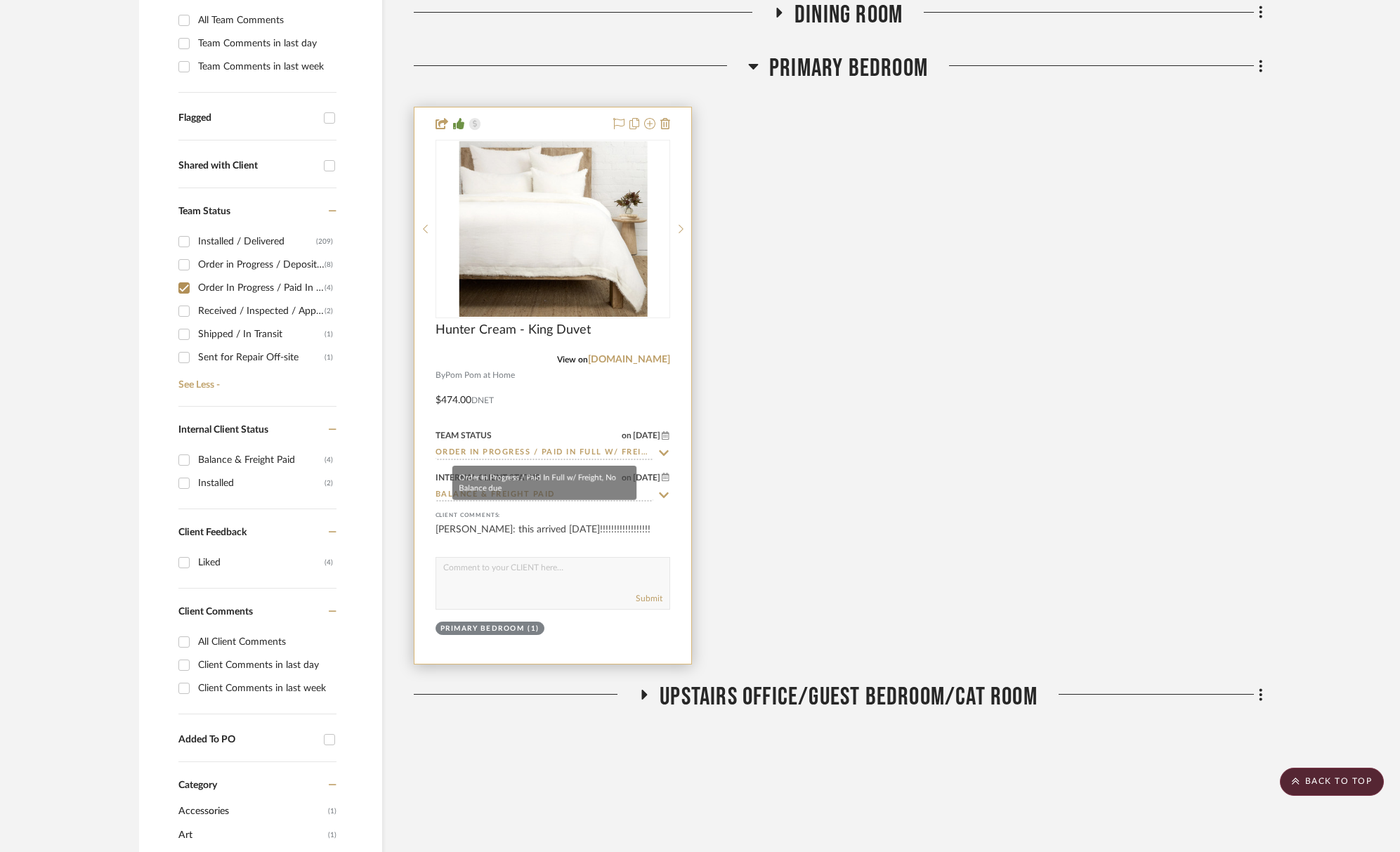
click at [556, 452] on input "Order In Progress / Paid In Full w/ Freight, No Balance due" at bounding box center [544, 453] width 217 height 13
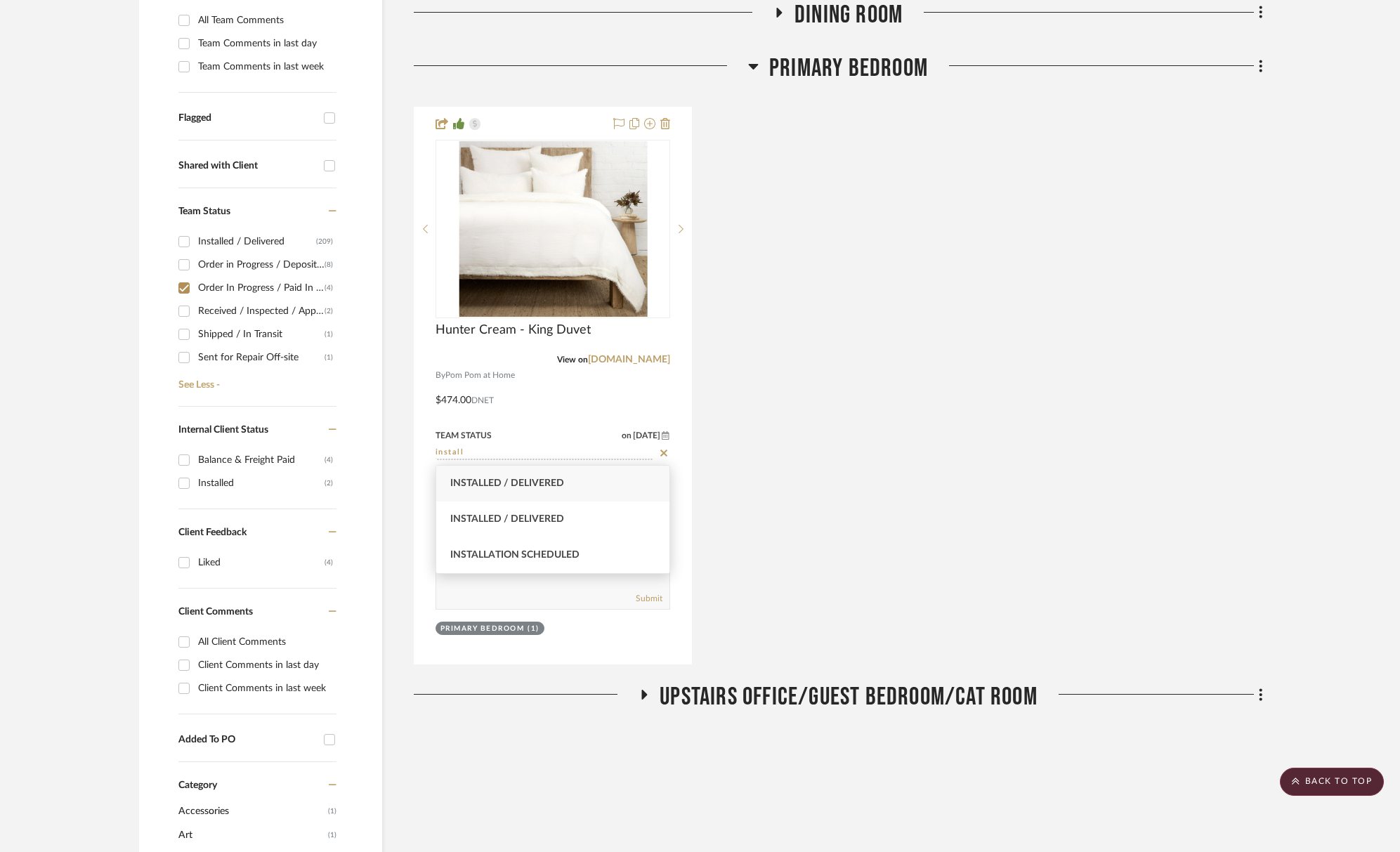
type input "install"
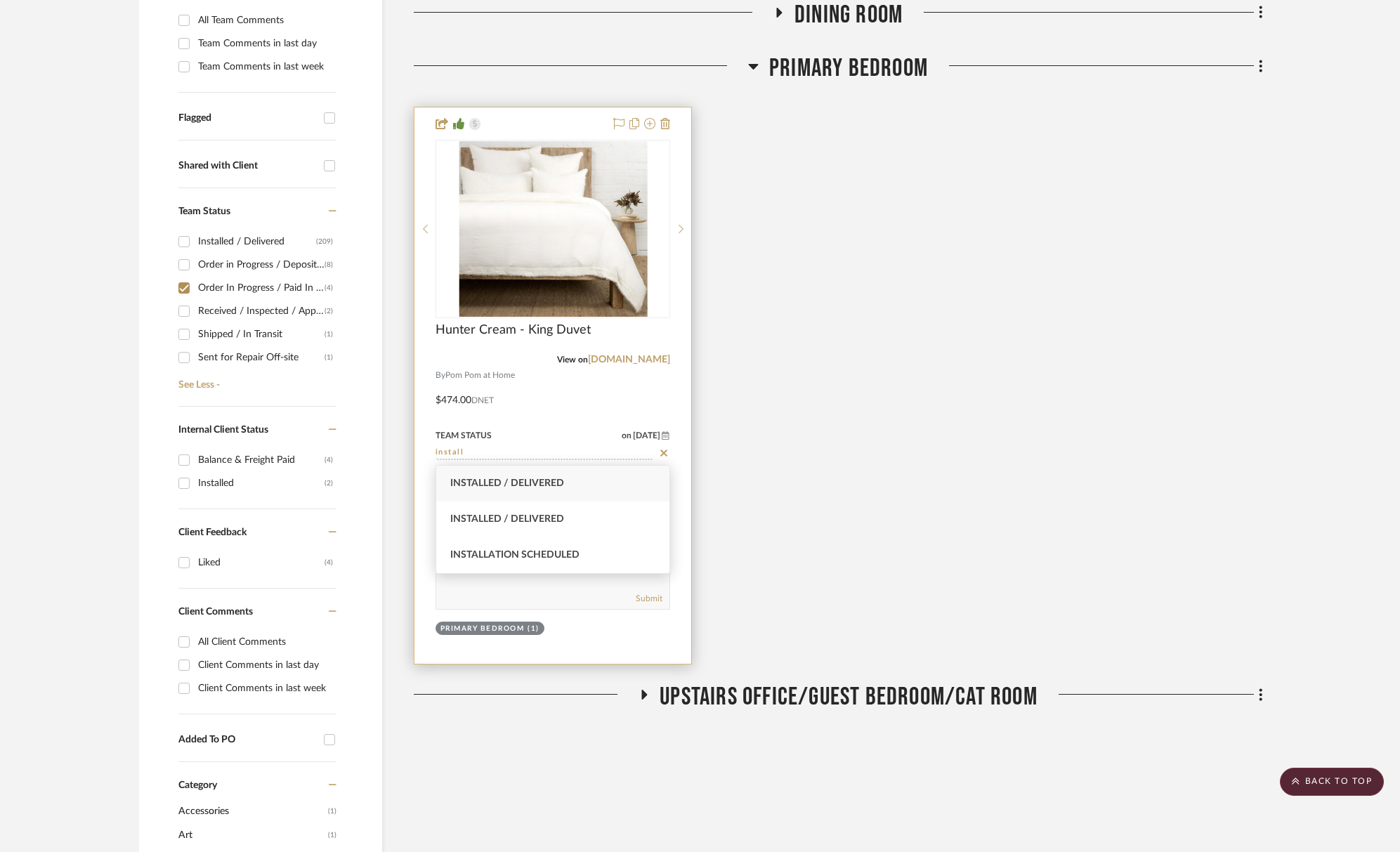
drag, startPoint x: 552, startPoint y: 479, endPoint x: 635, endPoint y: 476, distance: 83.1
click at [554, 478] on span "Installed / Delivered" at bounding box center [507, 483] width 114 height 10
type input "[DATE]"
type input "Installed / Delivered"
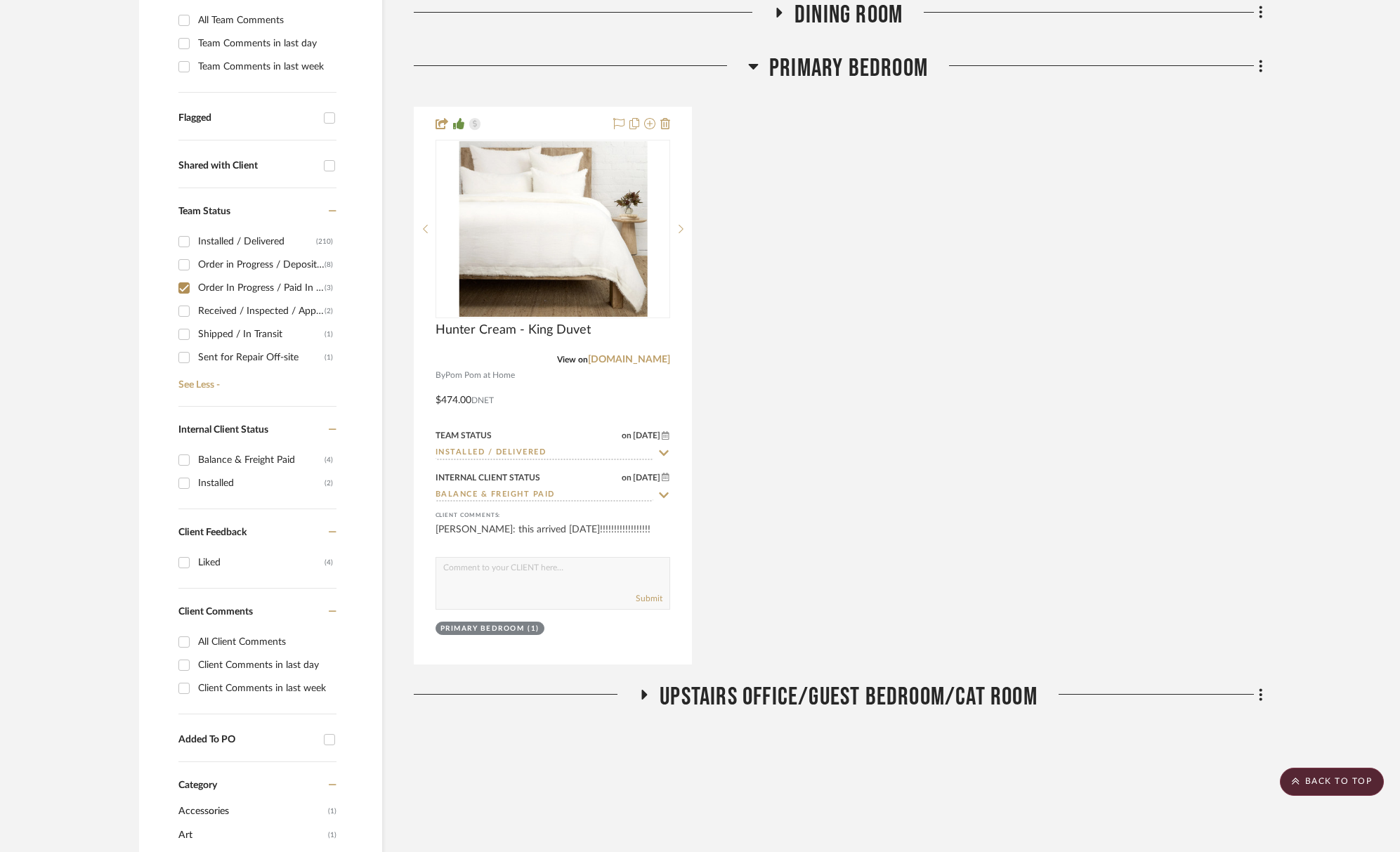
click at [800, 514] on div "Hunter Cream - King Duvet View on wholesale.pompomathome.com By Pom Pom at Home…" at bounding box center [838, 385] width 849 height 557
click at [832, 86] on div "Primary Bedroom" at bounding box center [838, 71] width 849 height 36
click at [837, 76] on span "Primary Bedroom" at bounding box center [848, 69] width 159 height 30
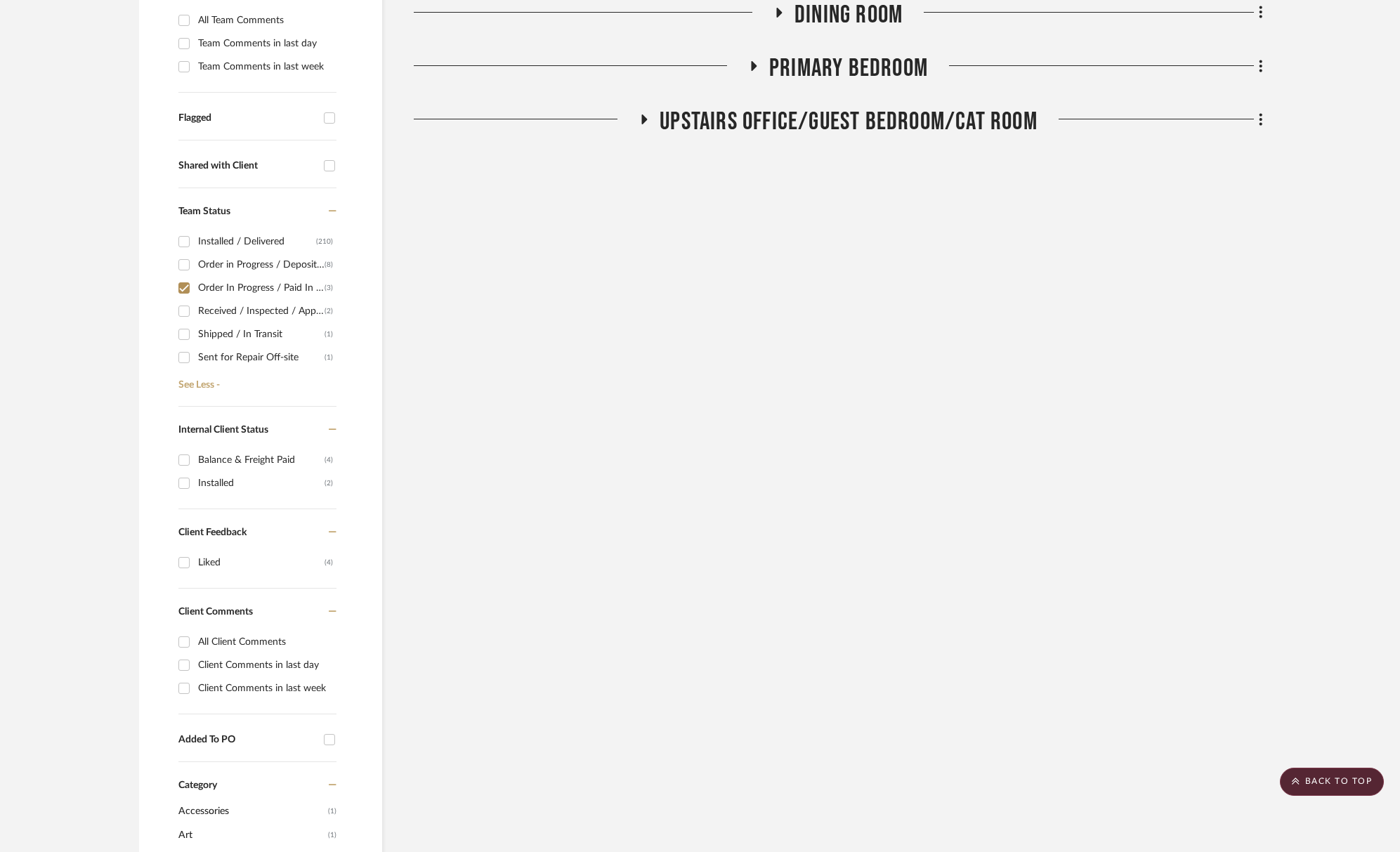
click at [854, 133] on span "Upstairs Office/Guest Bedroom/Cat Room" at bounding box center [849, 122] width 378 height 30
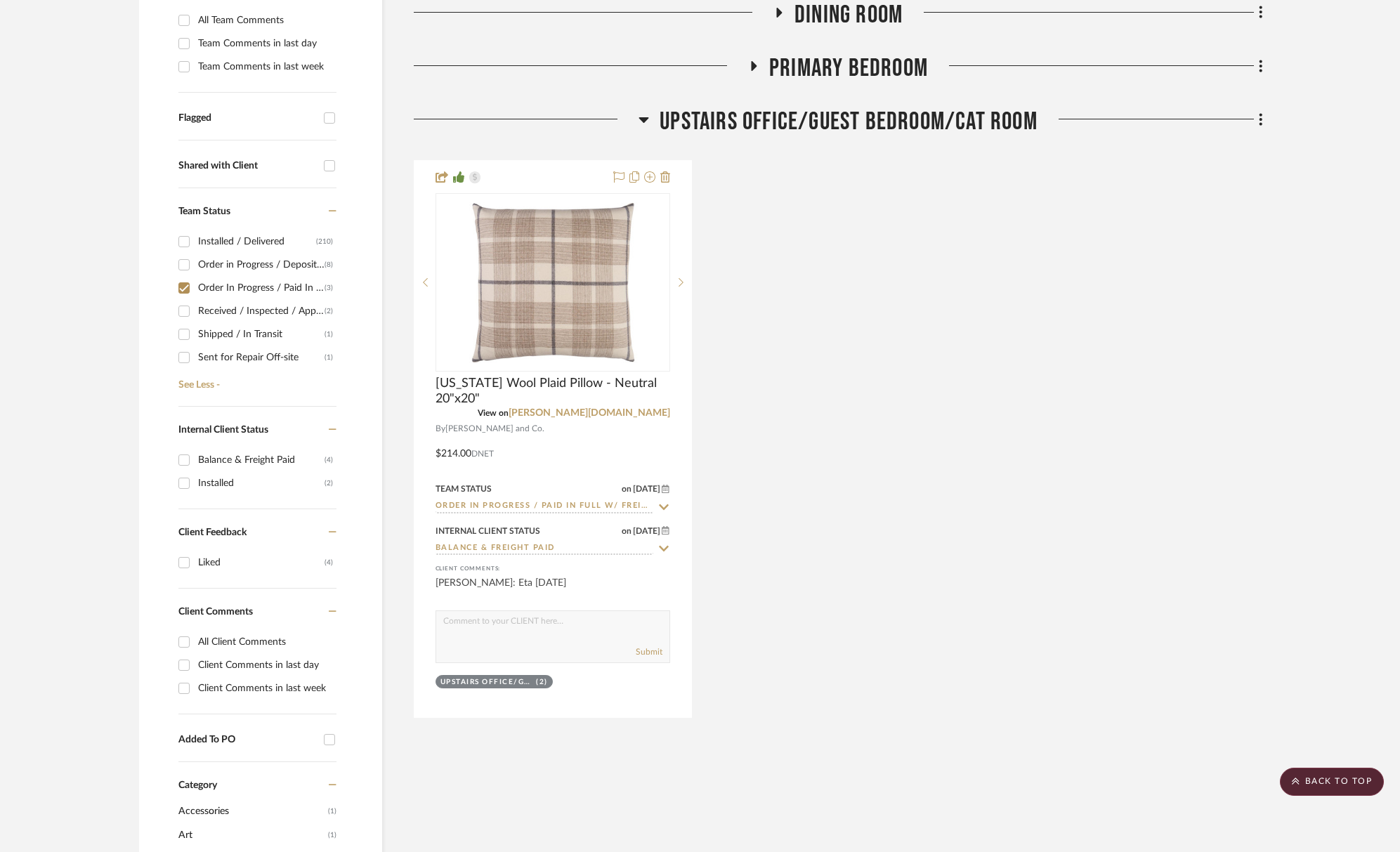
drag, startPoint x: 180, startPoint y: 288, endPoint x: 306, endPoint y: 290, distance: 126.0
click at [181, 288] on input "Order In Progress / Paid In Full w/ Freight, No Balance due (3)" at bounding box center [184, 288] width 23 height 23
checkbox input "false"
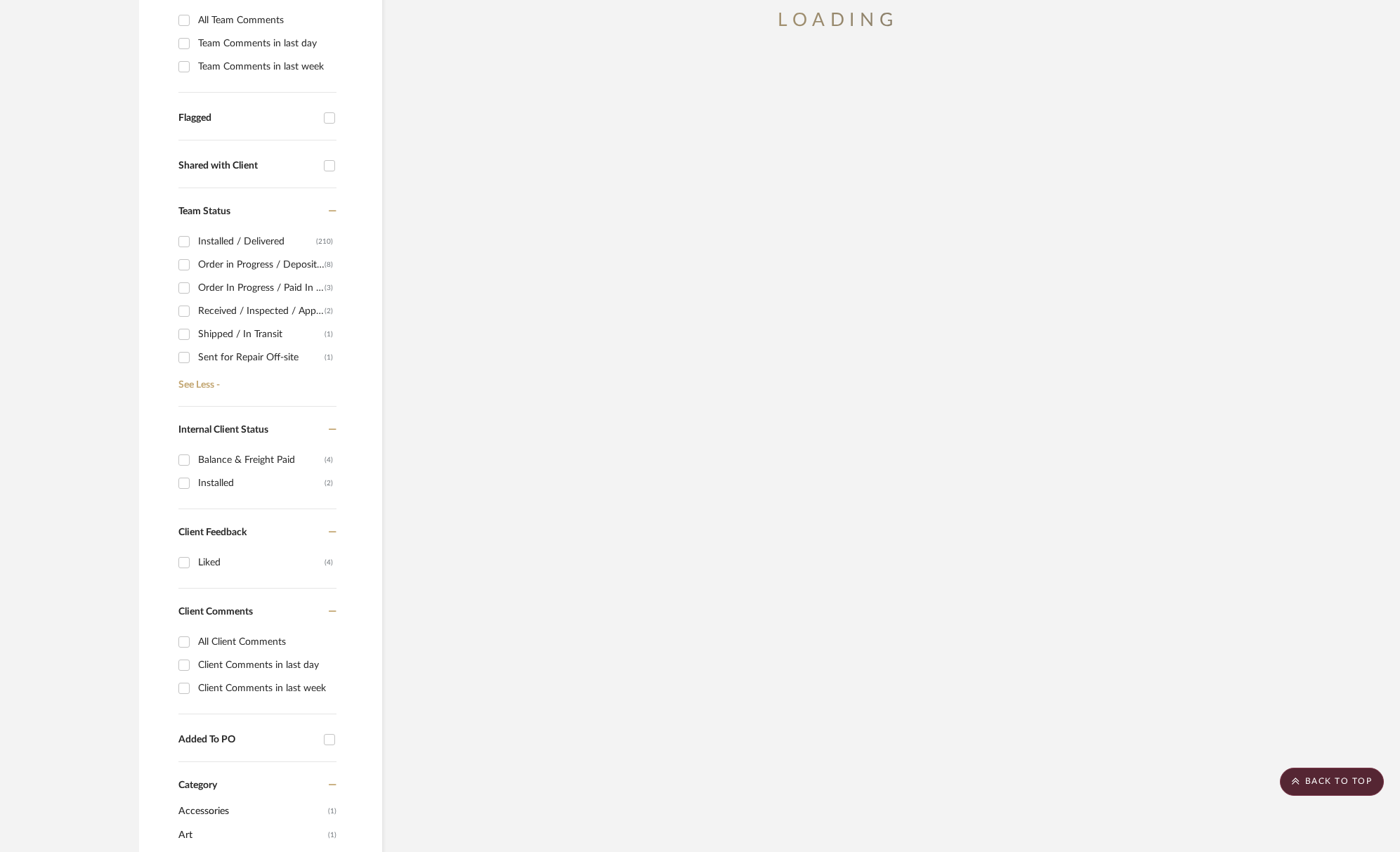
click at [276, 313] on div "Received / Inspected / Approved" at bounding box center [261, 311] width 127 height 23
click at [196, 313] on input "Received / Inspected / Approved (2)" at bounding box center [184, 311] width 23 height 23
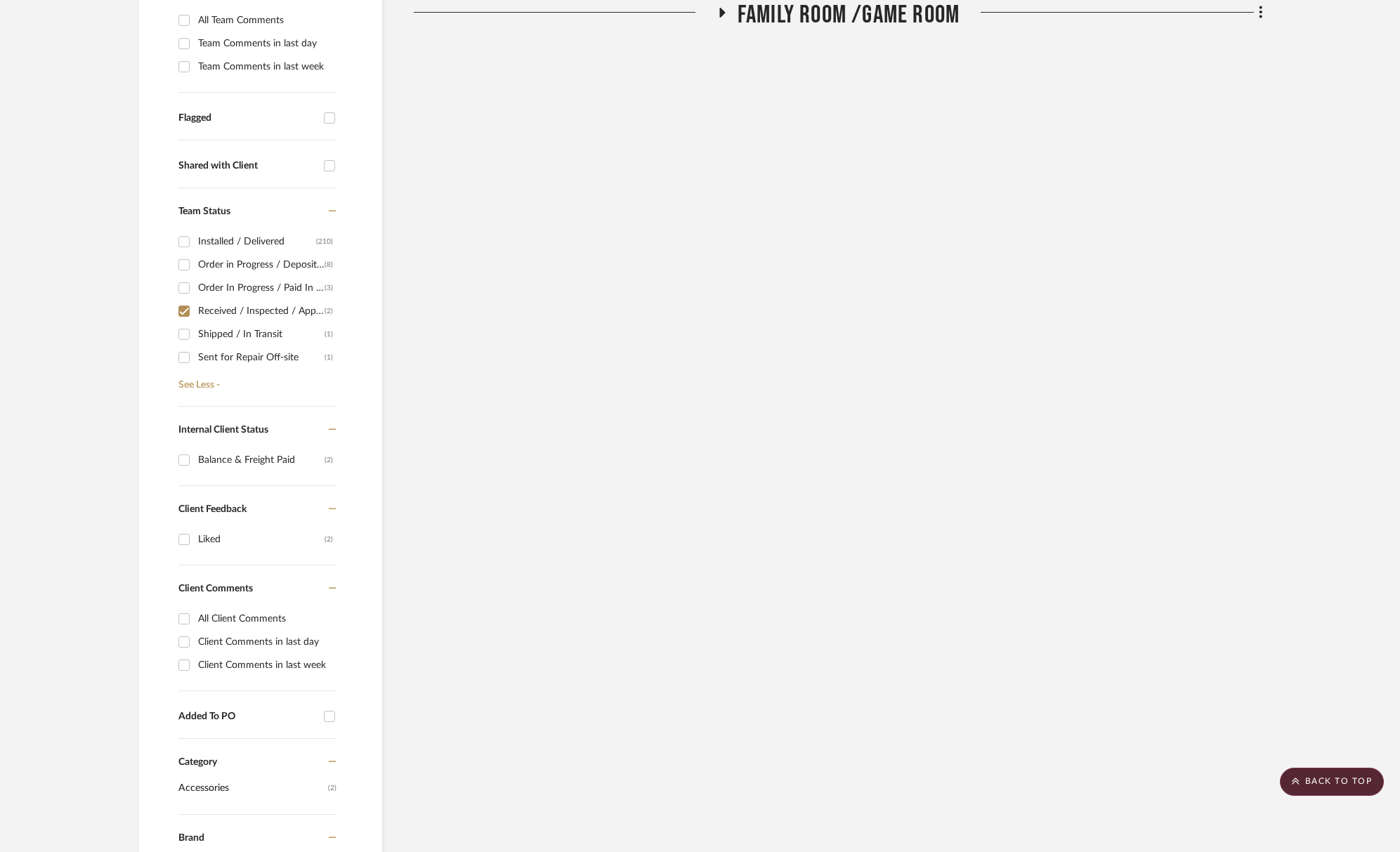
drag, startPoint x: 855, startPoint y: 21, endPoint x: 855, endPoint y: 32, distance: 11.0
click at [855, 21] on span "Family Room /Game Room" at bounding box center [849, 15] width 222 height 30
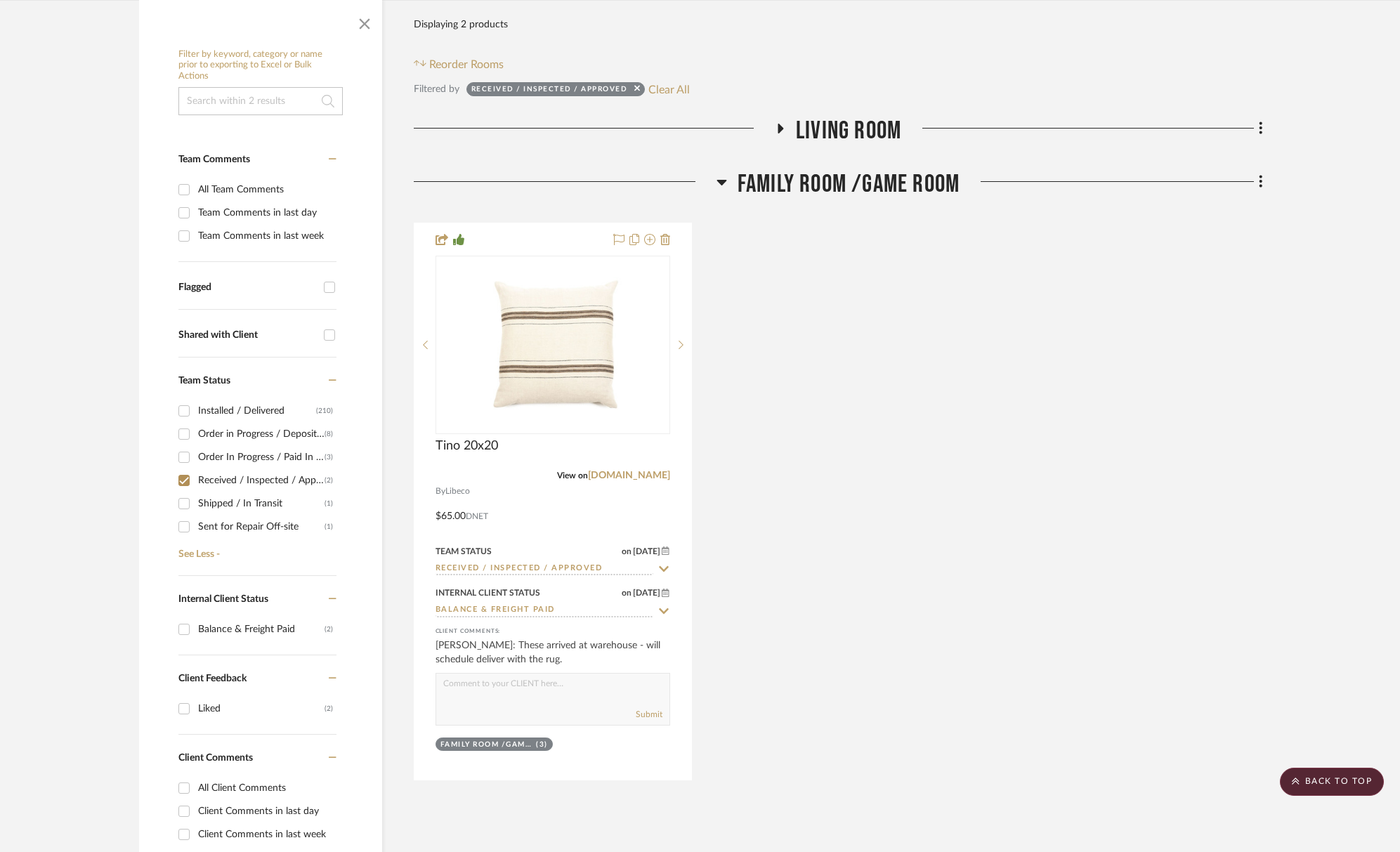
scroll to position [89, 0]
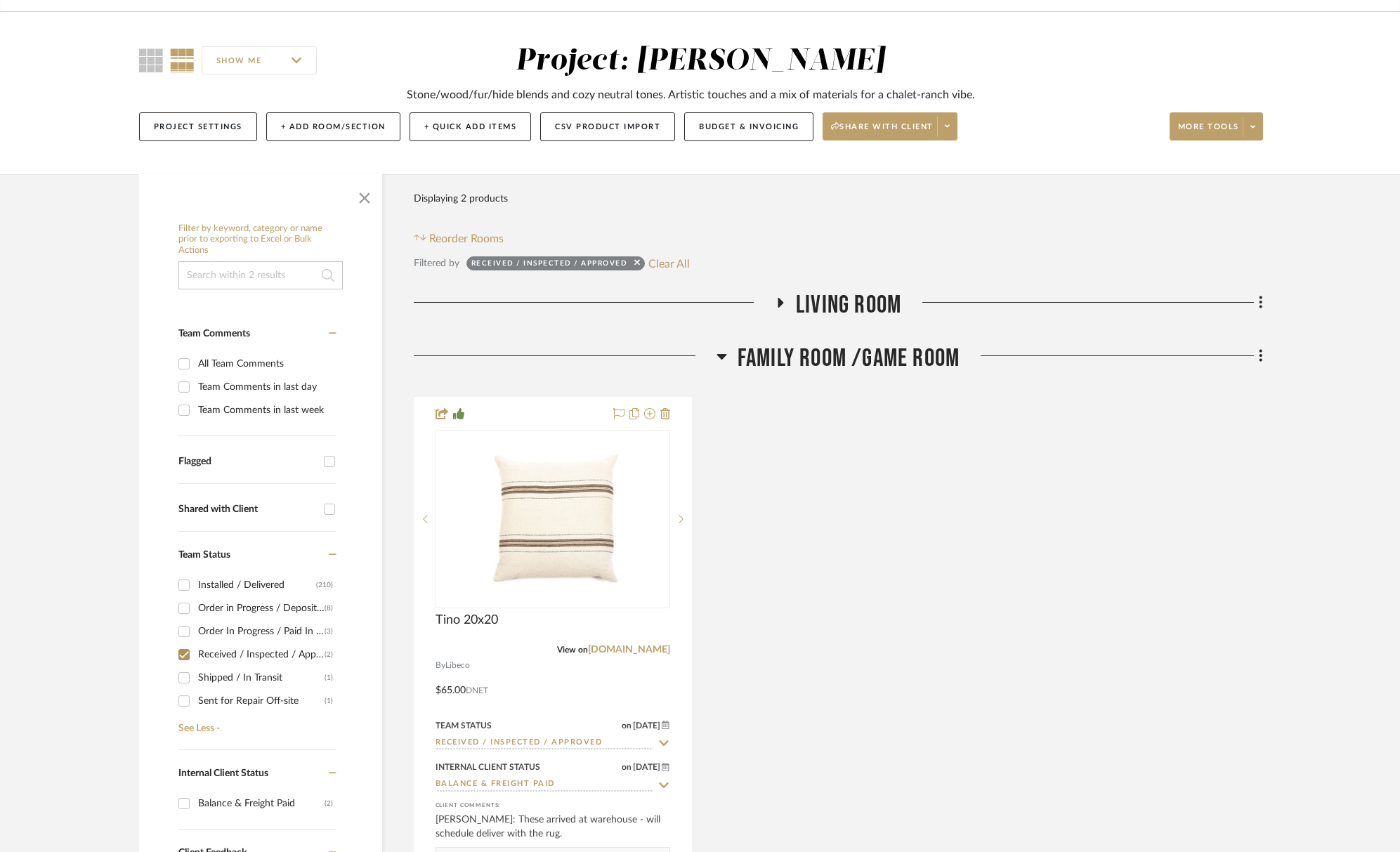
click at [847, 300] on span "Living Room" at bounding box center [849, 306] width 106 height 30
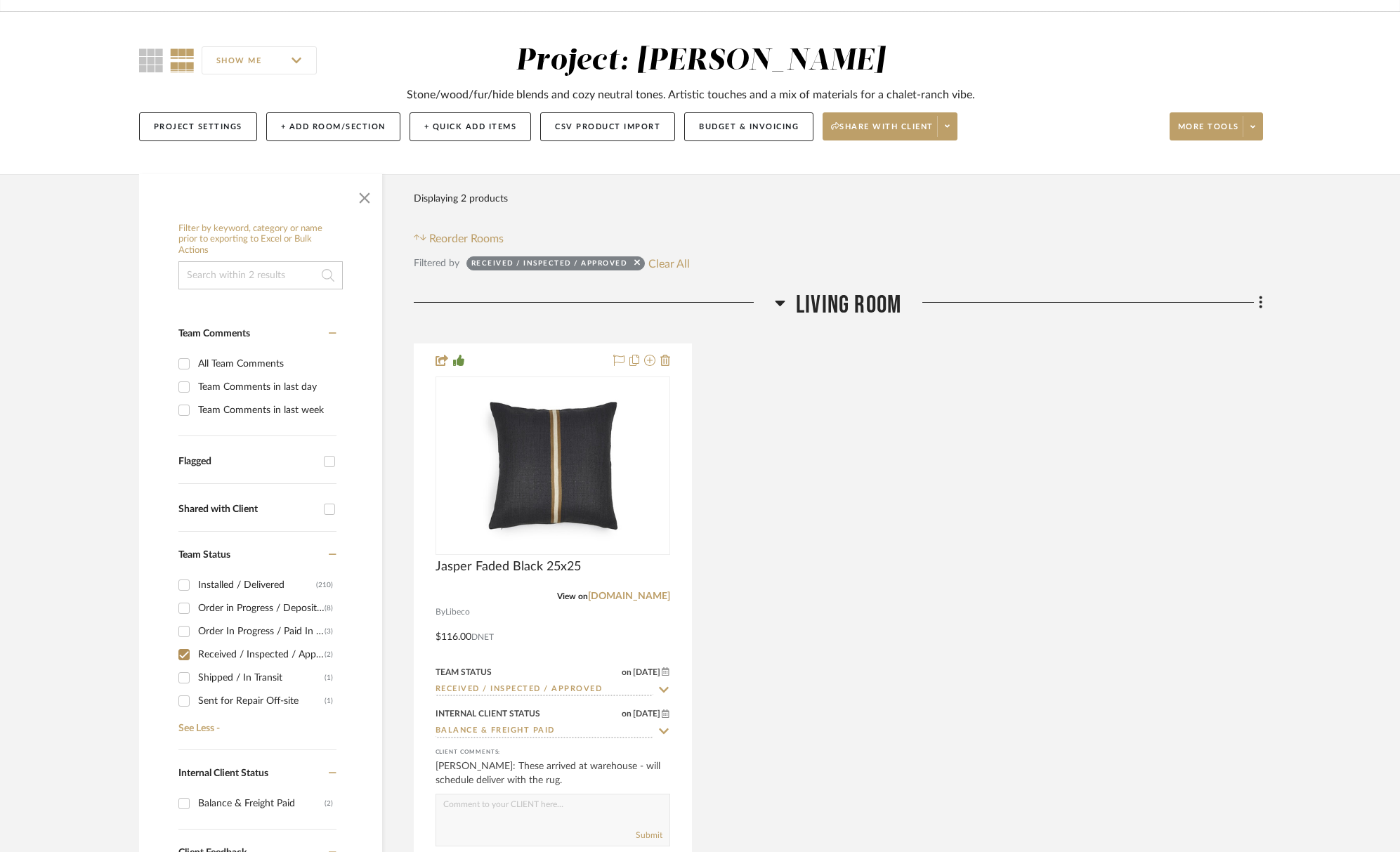
click at [846, 300] on span "Living Room" at bounding box center [849, 306] width 106 height 30
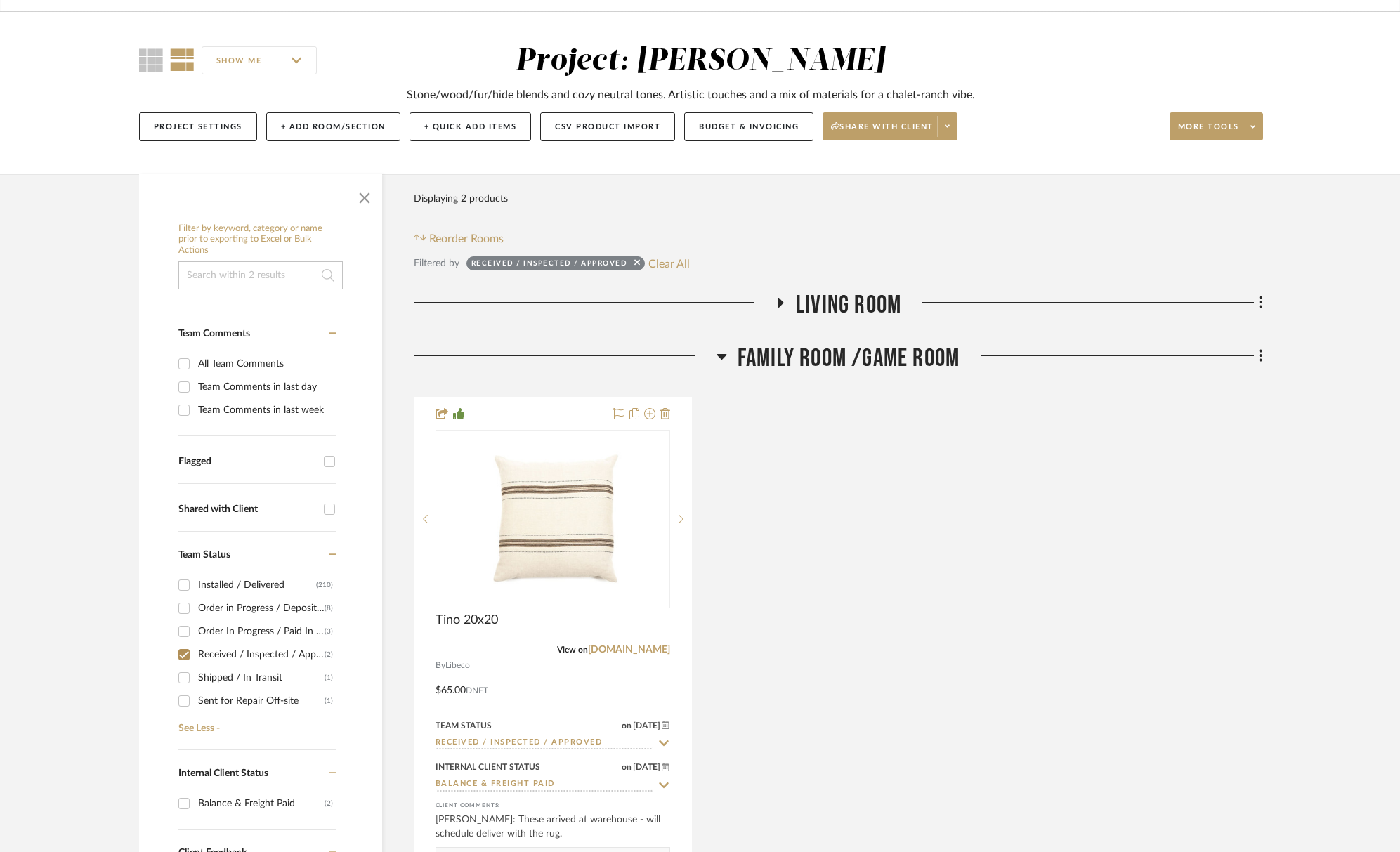
click at [862, 352] on span "Family Room /Game Room" at bounding box center [849, 358] width 222 height 30
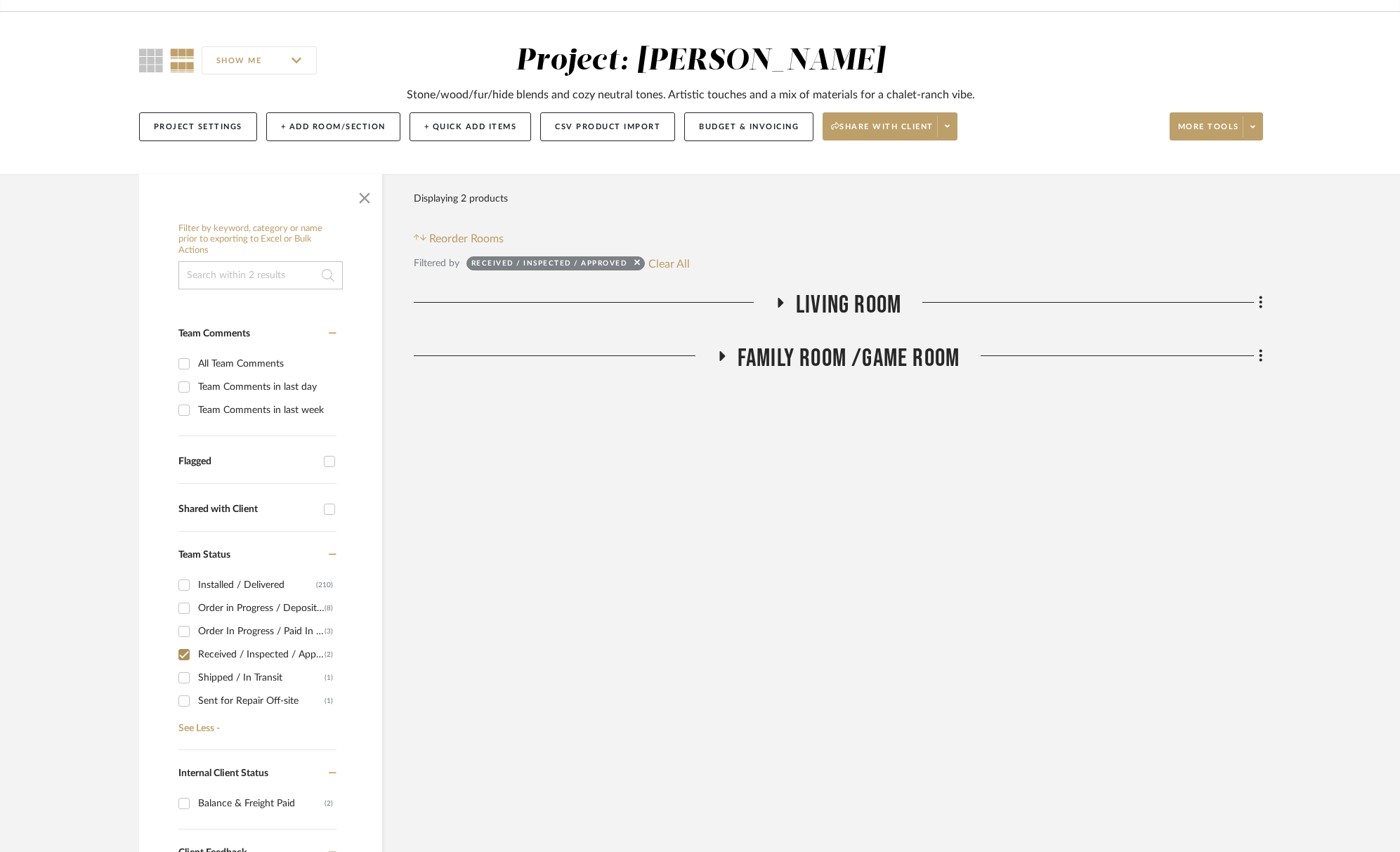
drag, startPoint x: 187, startPoint y: 657, endPoint x: 199, endPoint y: 671, distance: 18.4
click at [187, 657] on input "Received / Inspected / Approved (2)" at bounding box center [184, 654] width 23 height 23
checkbox input "false"
click at [200, 673] on div "Shipped / In Transit" at bounding box center [261, 677] width 127 height 23
click at [196, 673] on input "Shipped / In Transit (1)" at bounding box center [184, 677] width 23 height 23
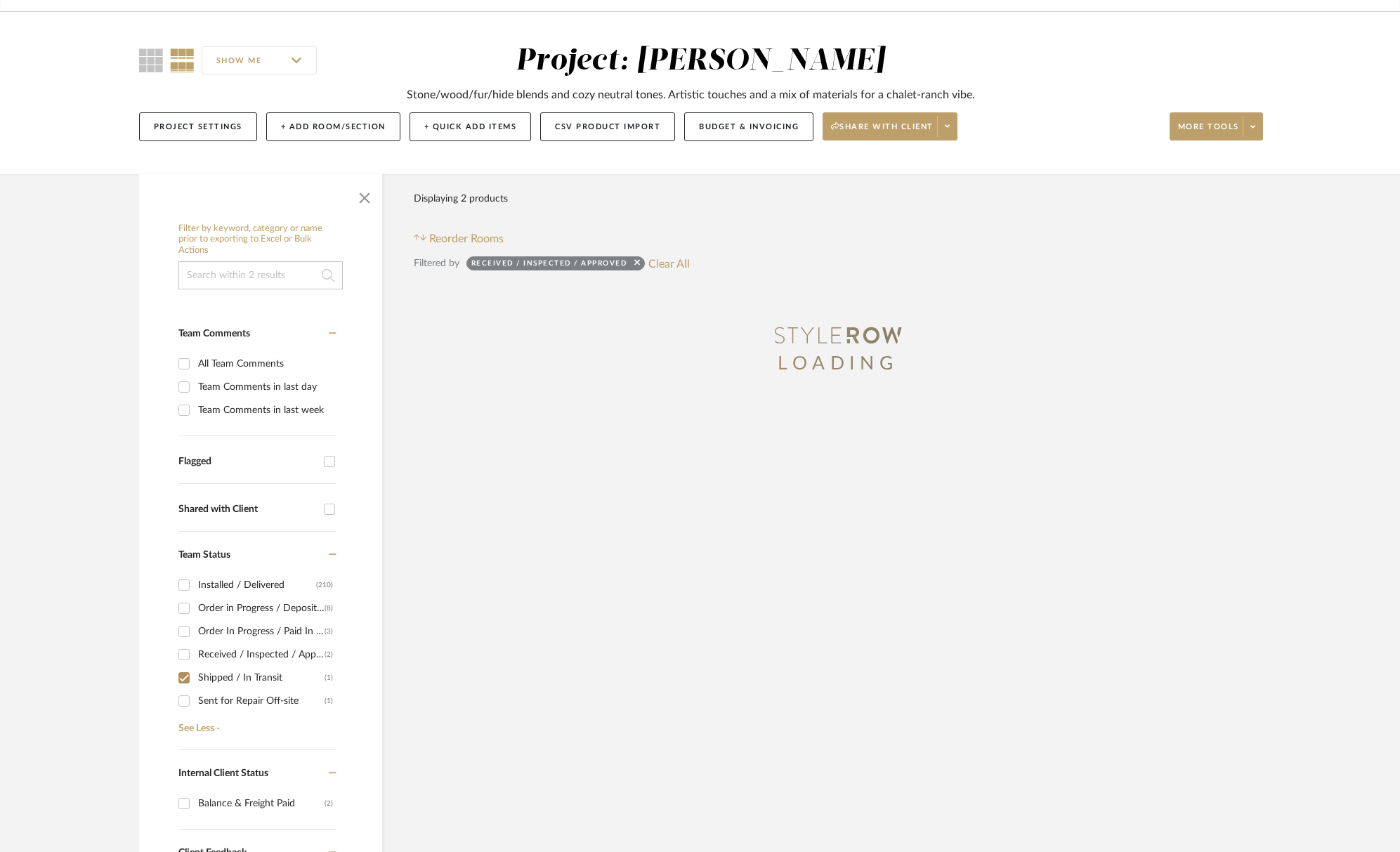
checkbox input "true"
click at [842, 297] on span "Exterior" at bounding box center [849, 306] width 81 height 30
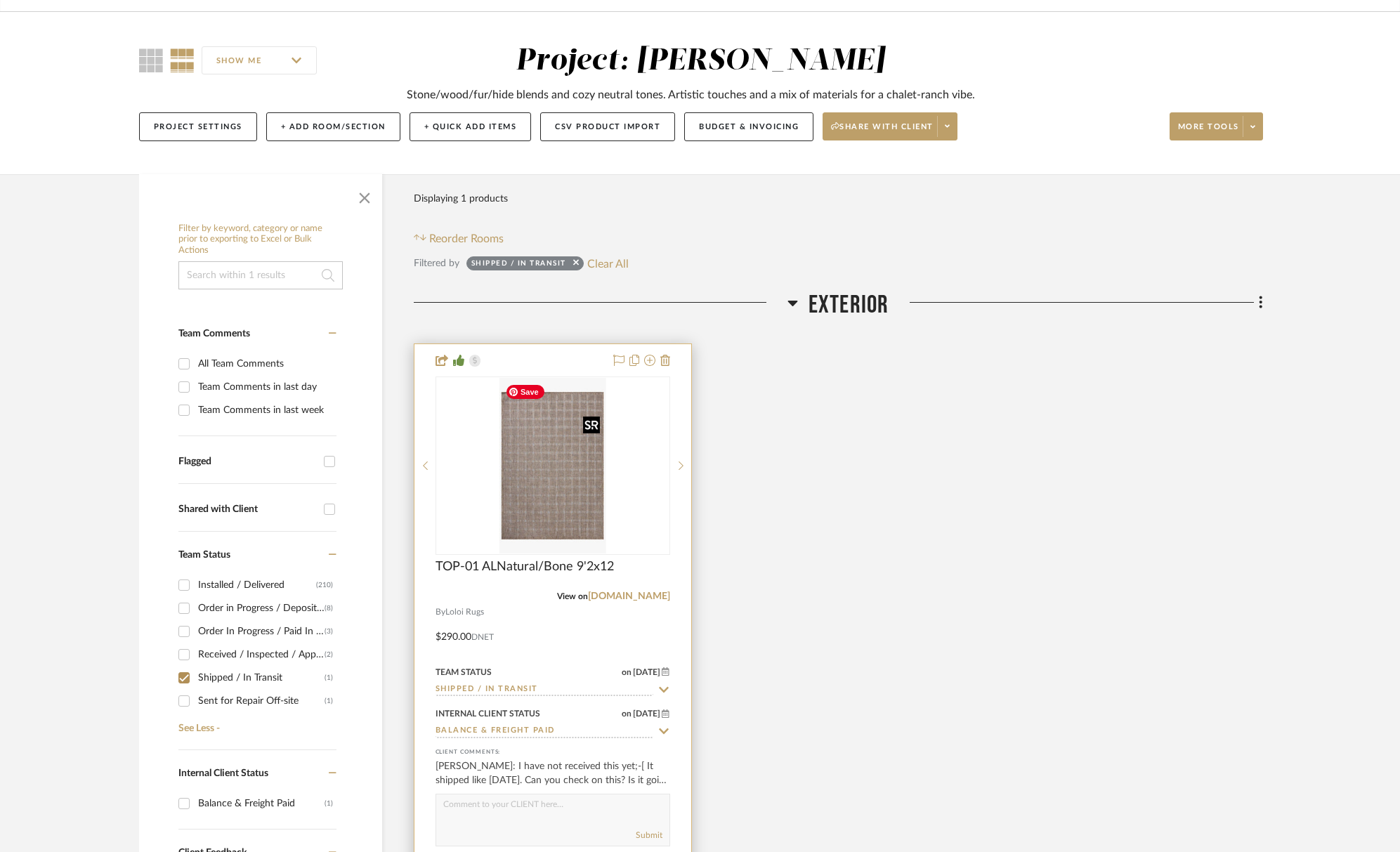
click at [554, 510] on img "0" at bounding box center [552, 465] width 106 height 175
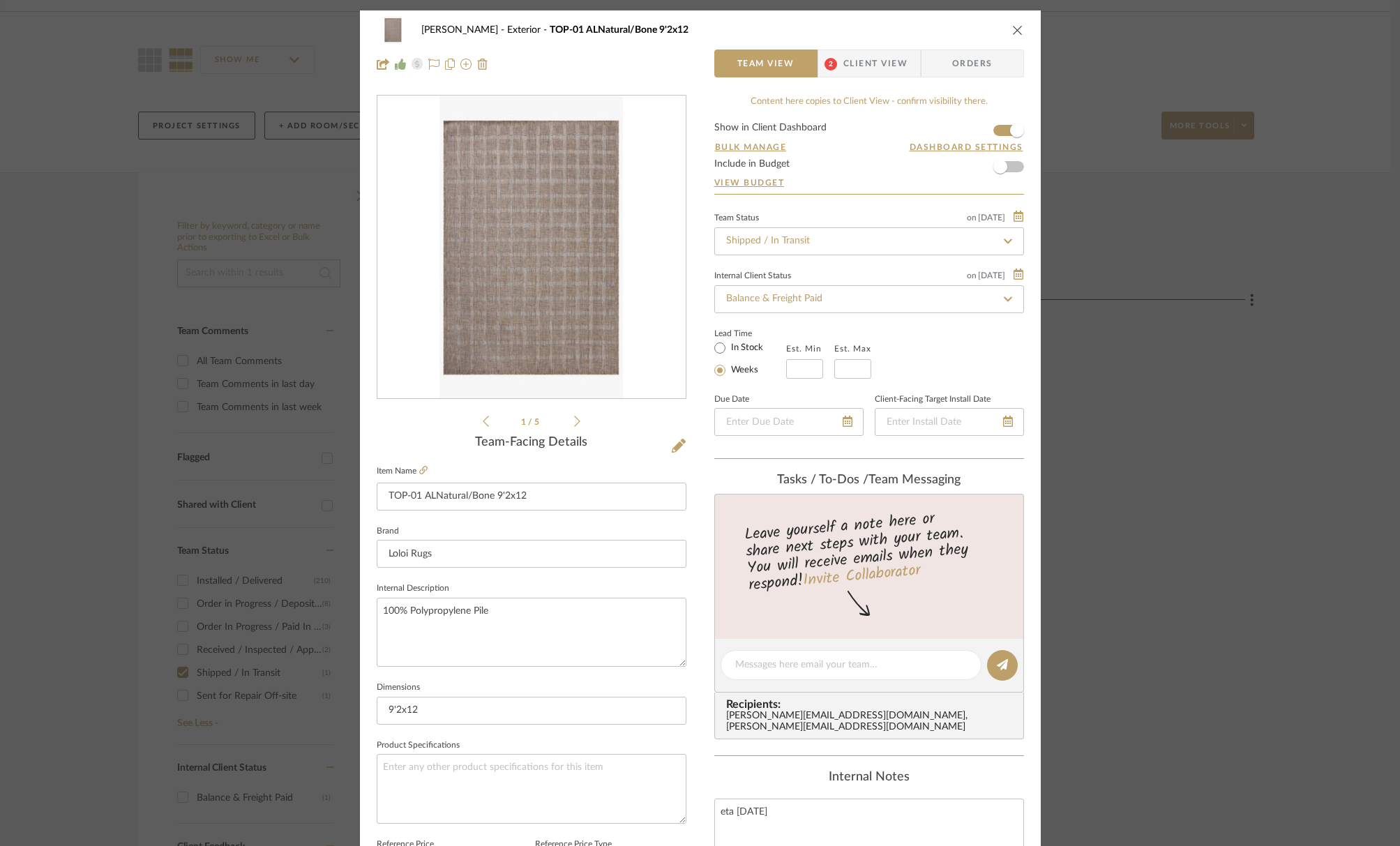
drag, startPoint x: 852, startPoint y: 72, endPoint x: 851, endPoint y: 131, distance: 59.0
click at [852, 72] on span "Client View" at bounding box center [876, 63] width 64 height 28
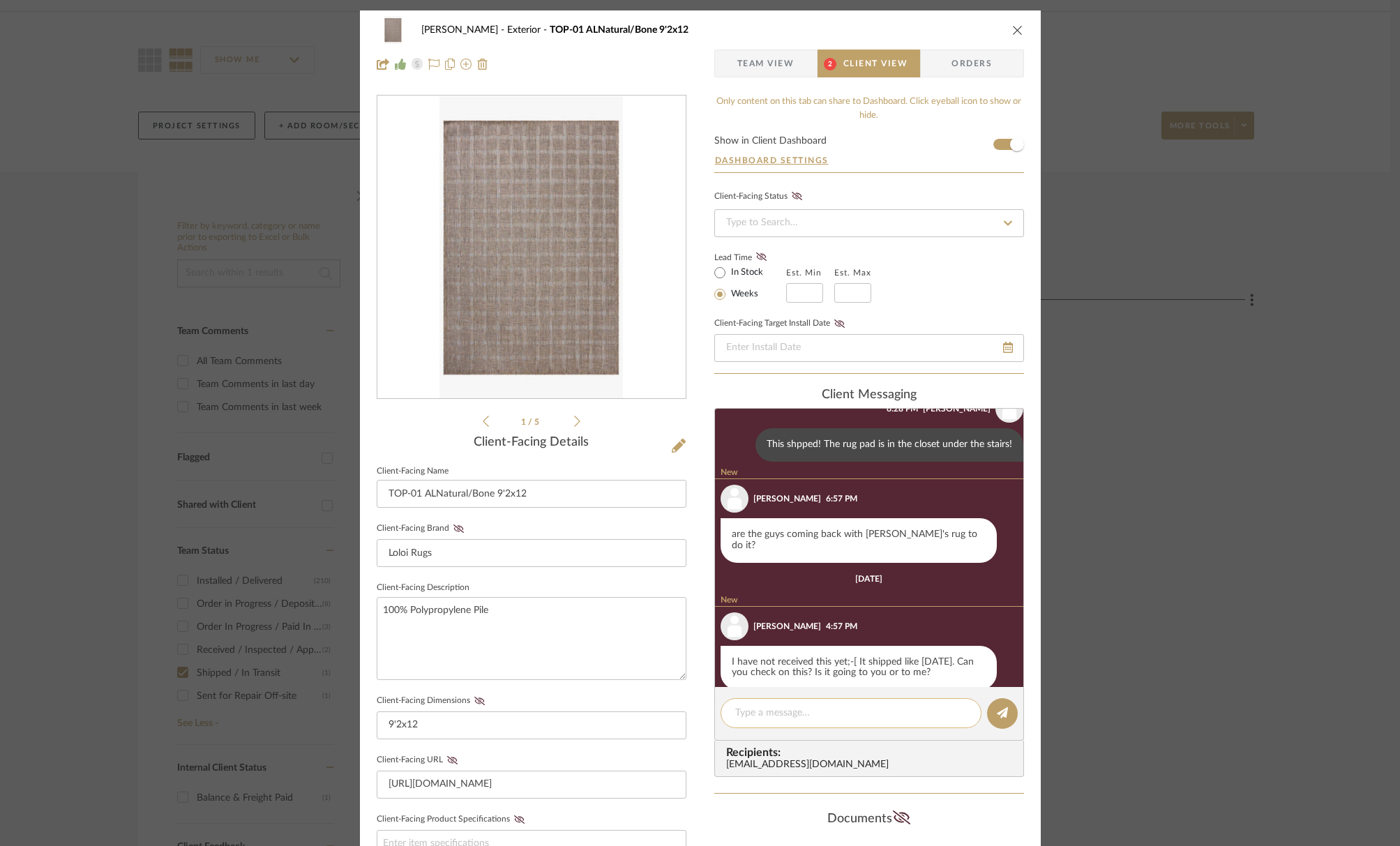
scroll to position [744, 0]
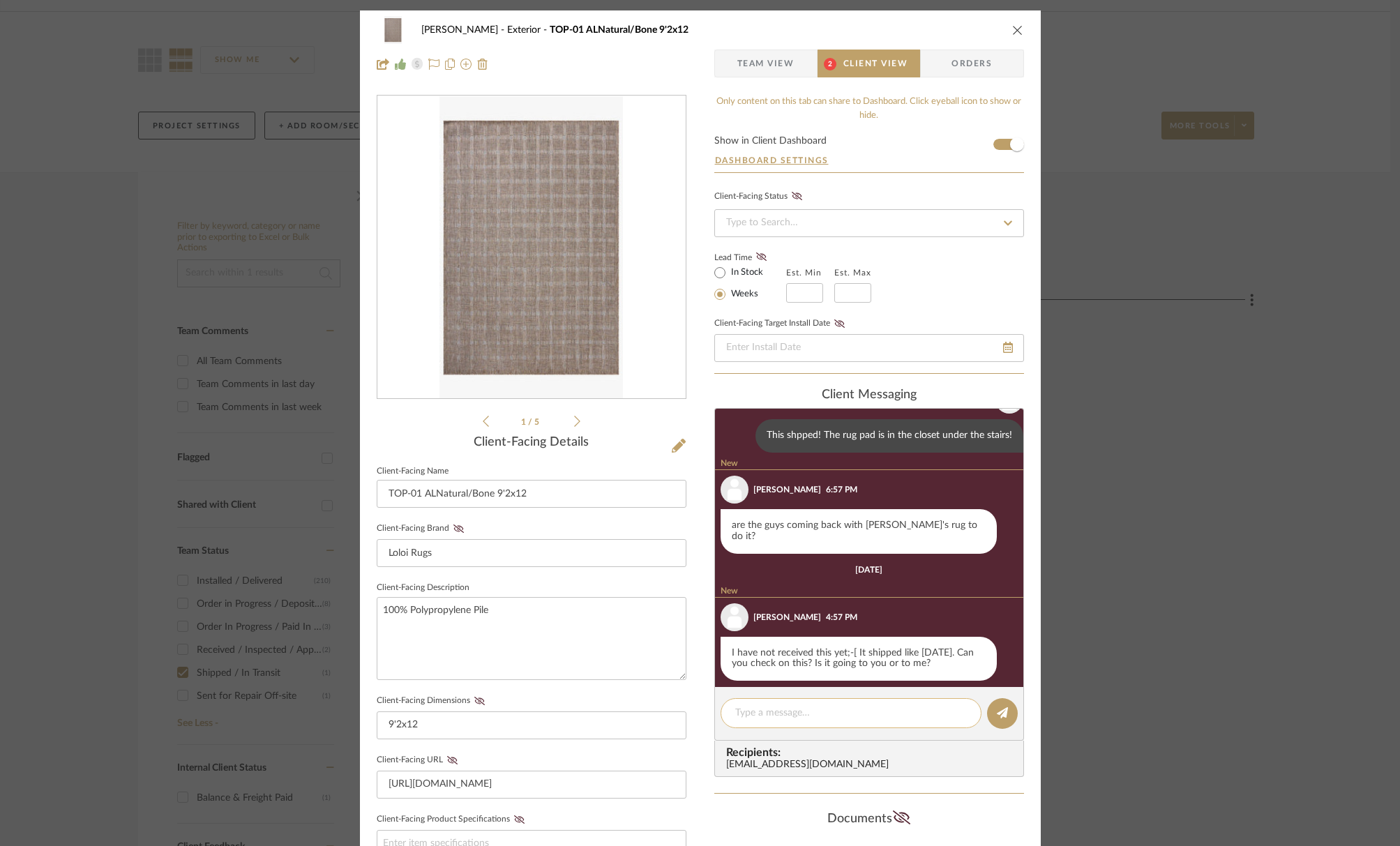
click at [838, 717] on textarea at bounding box center [851, 713] width 232 height 15
click at [838, 718] on textarea at bounding box center [851, 713] width 232 height 15
type textarea "delivery scheduled for tomorrow between 10-2p!"
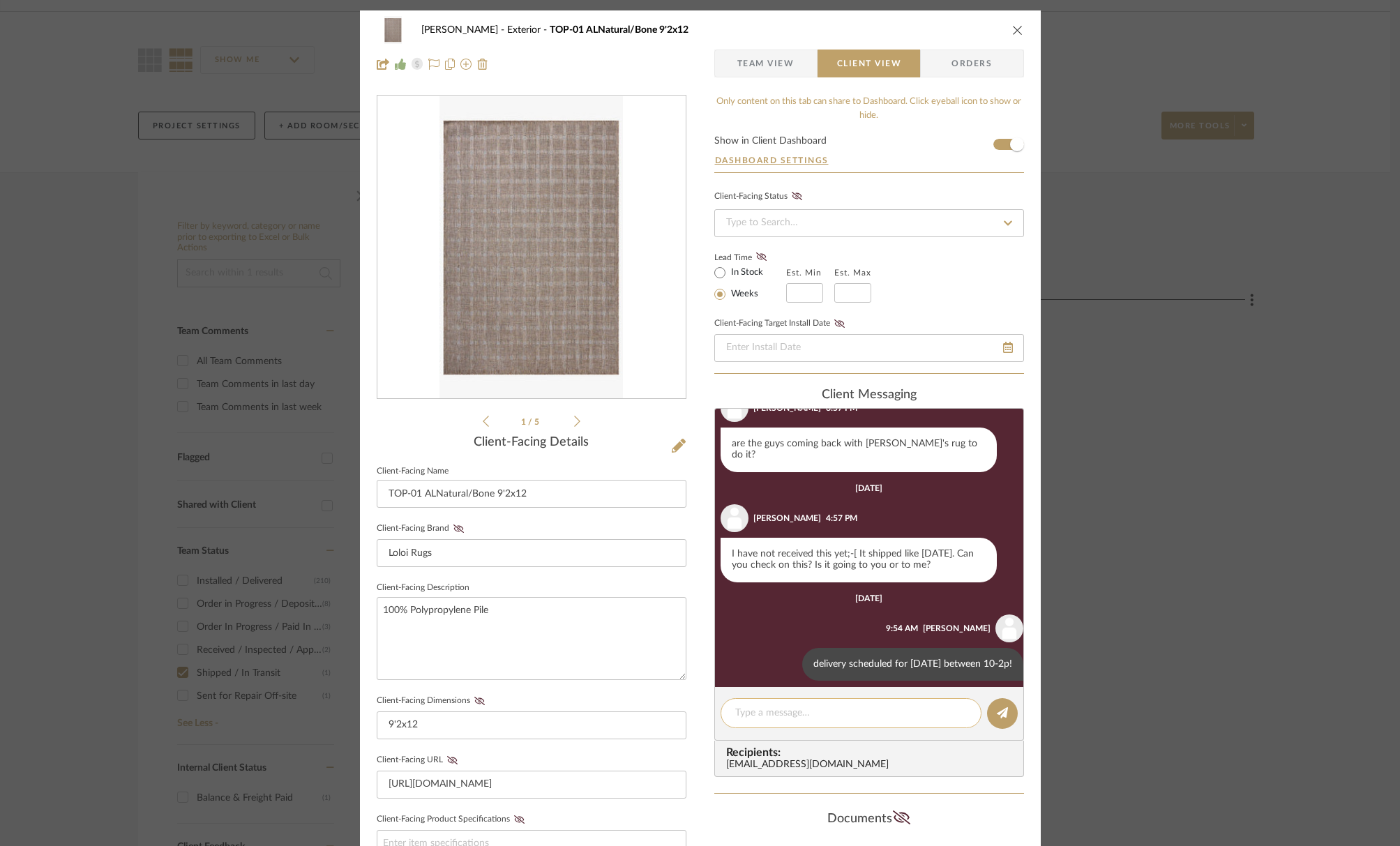
scroll to position [809, 0]
click at [1012, 24] on icon "close" at bounding box center [1017, 29] width 11 height 11
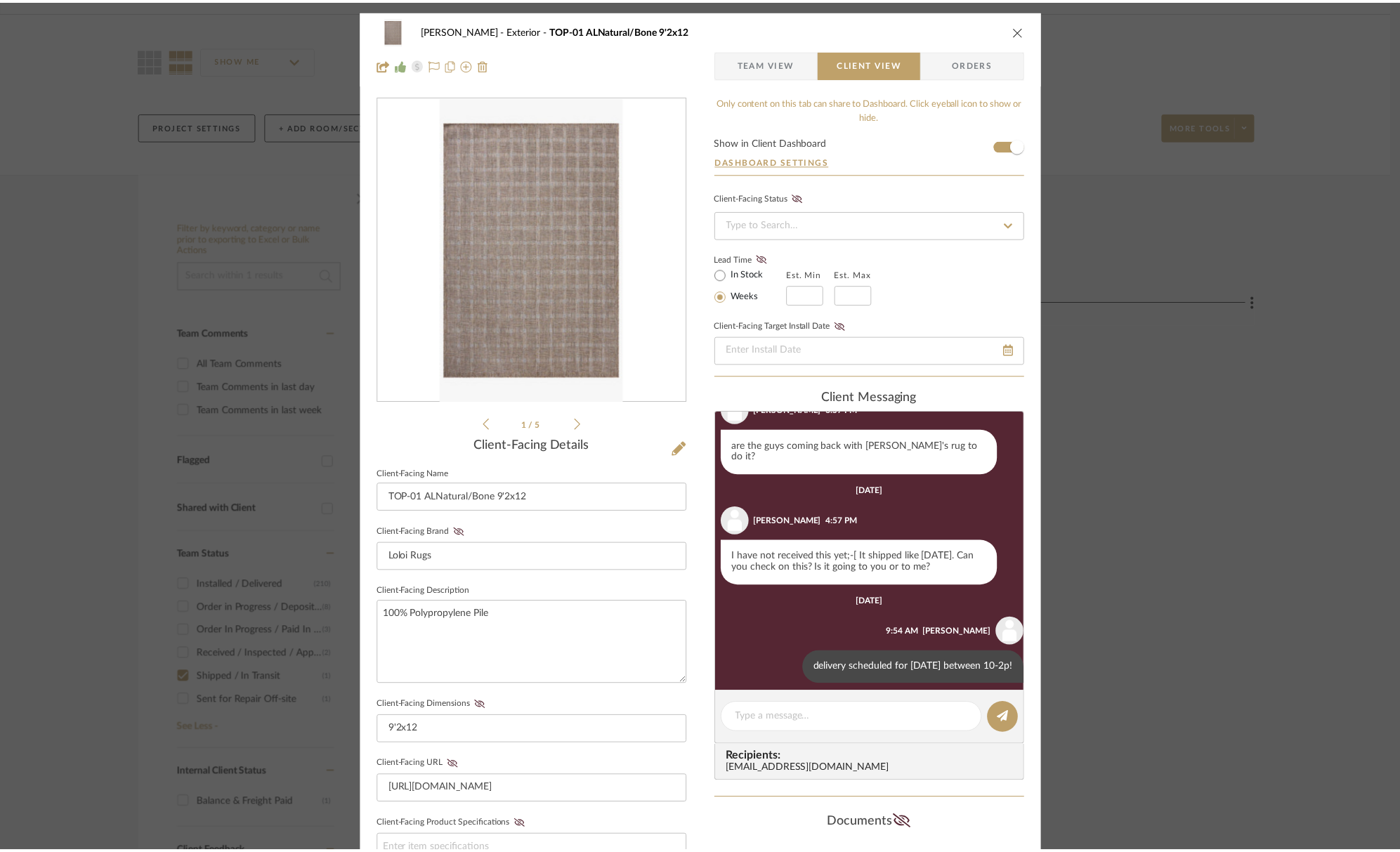
scroll to position [89, 0]
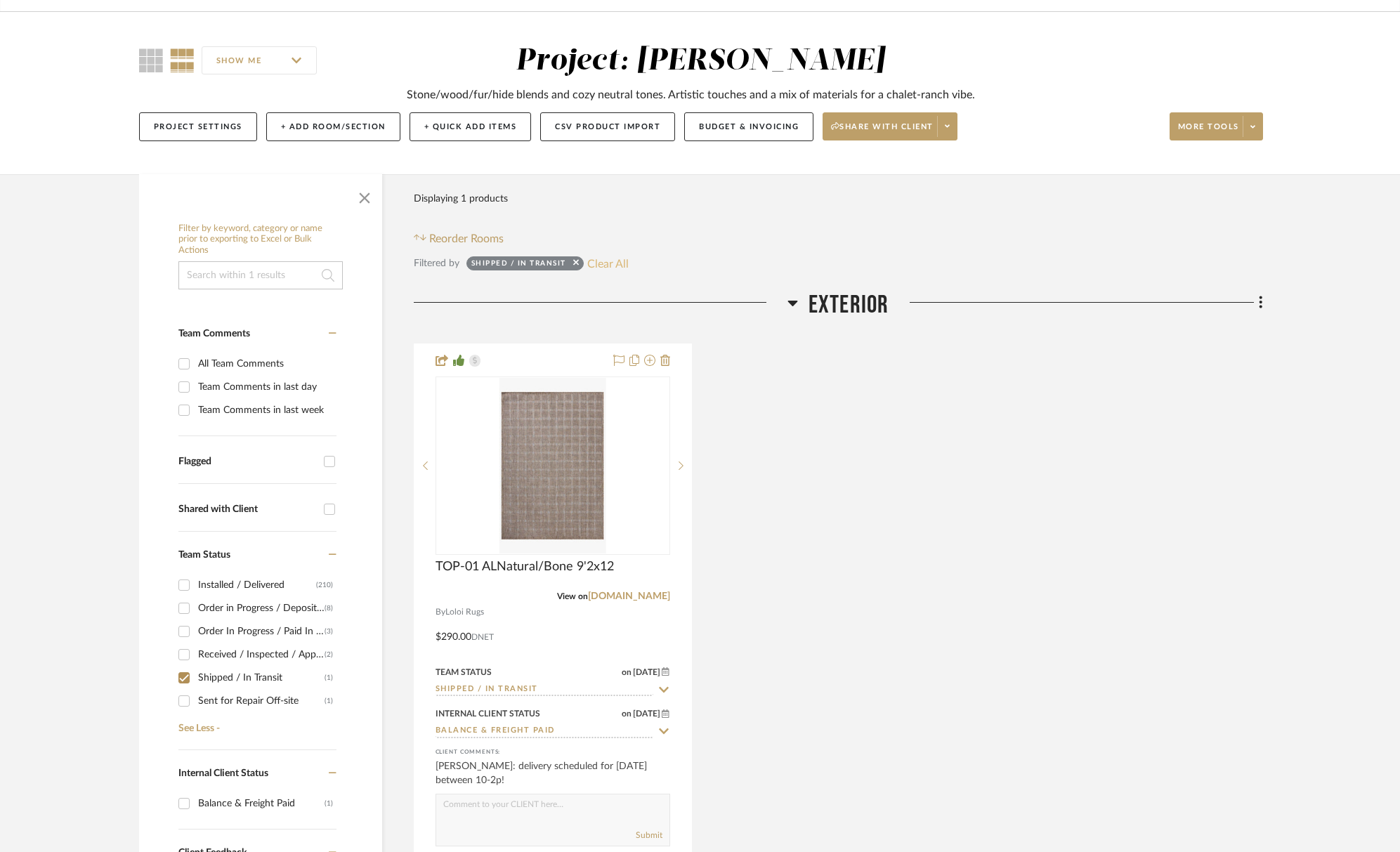
click at [613, 264] on button "Clear All" at bounding box center [607, 264] width 41 height 18
checkbox input "false"
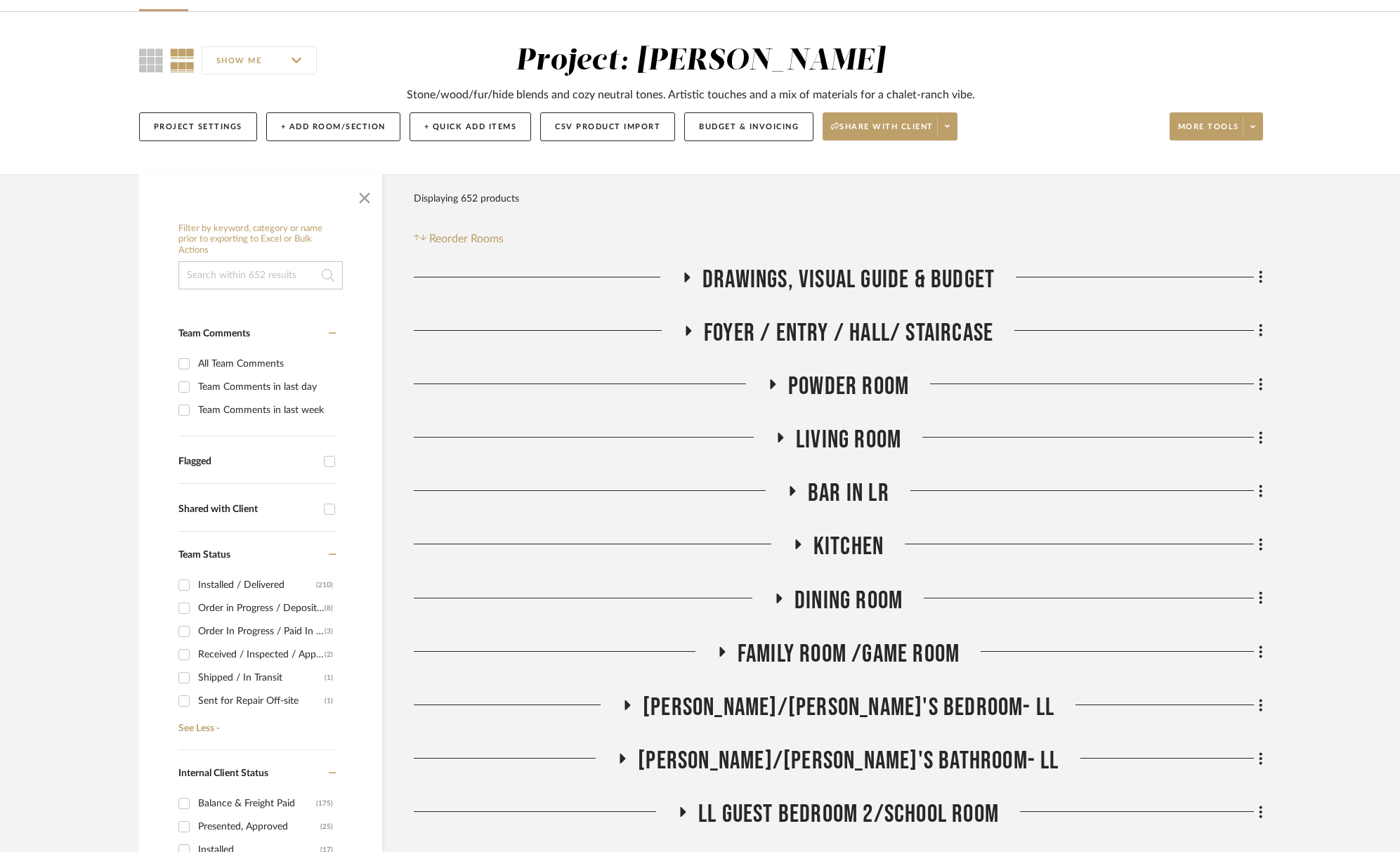
click at [295, 702] on div "Sent for Repair Off-site" at bounding box center [261, 701] width 127 height 23
click at [196, 702] on input "Sent for Repair Off-site (1)" at bounding box center [184, 701] width 23 height 23
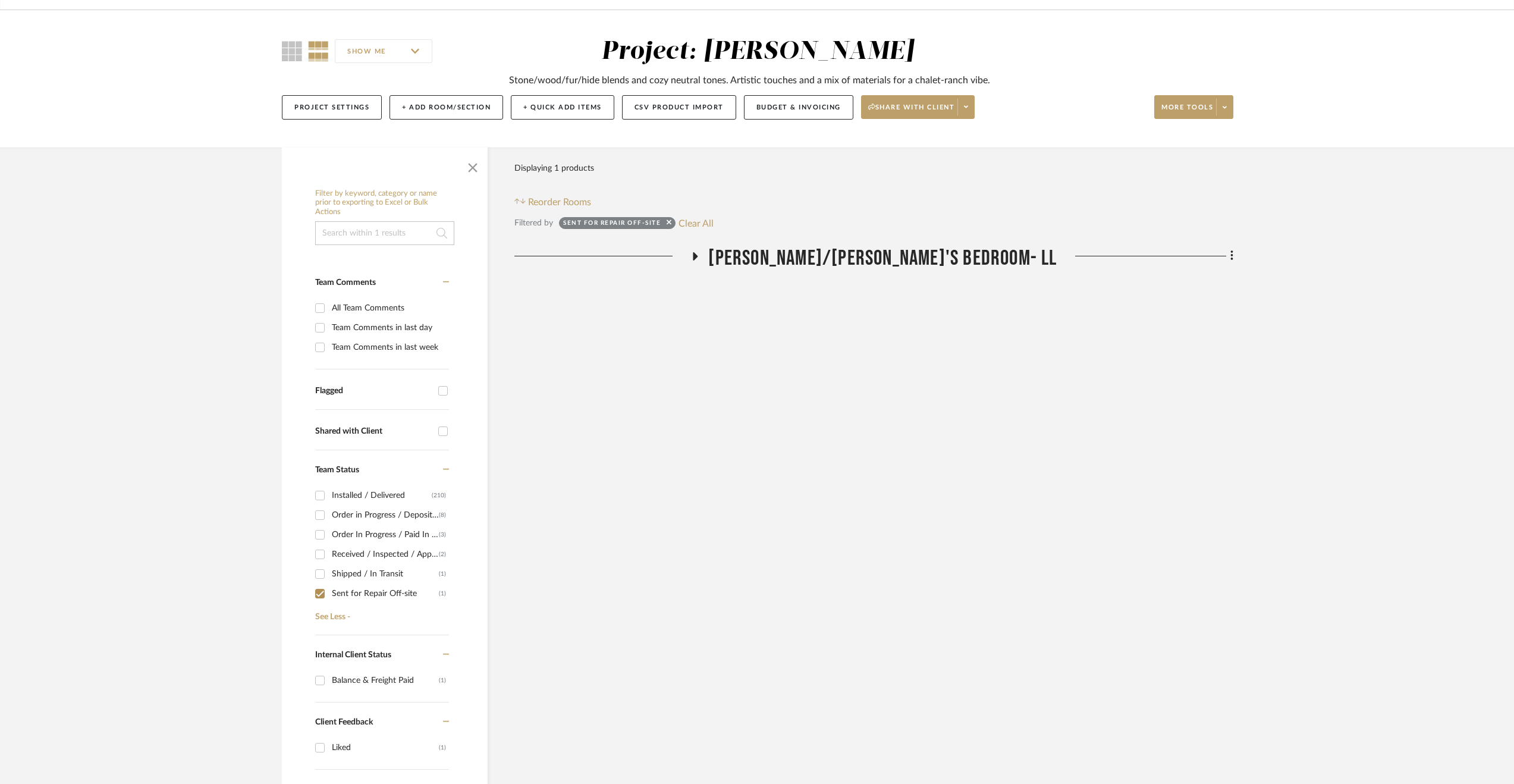
click at [830, 39] on div "Project: Guerin" at bounding box center [758, 51] width 313 height 25
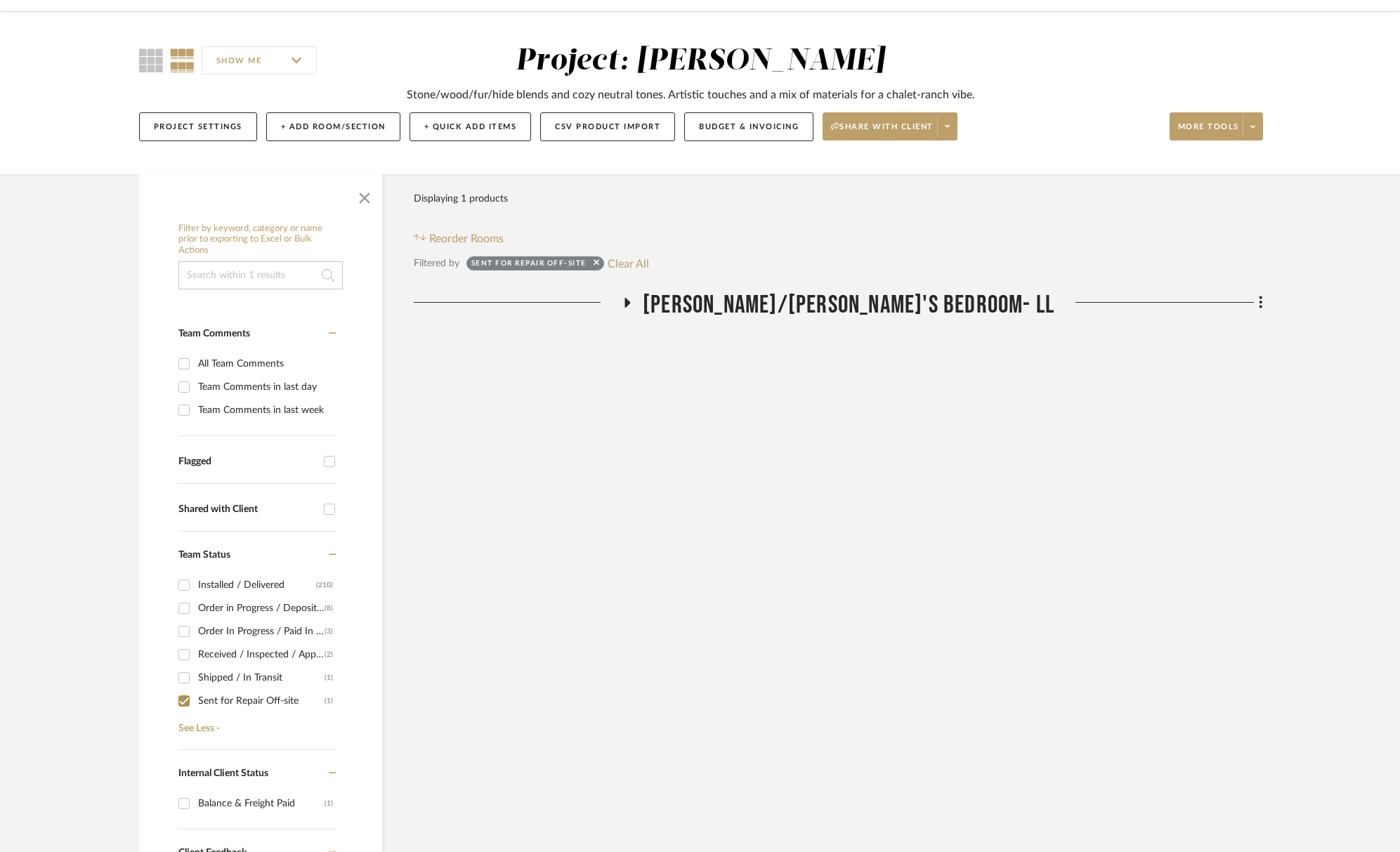
click at [891, 306] on span "Jake/Son's Bedroom- LL" at bounding box center [849, 306] width 411 height 30
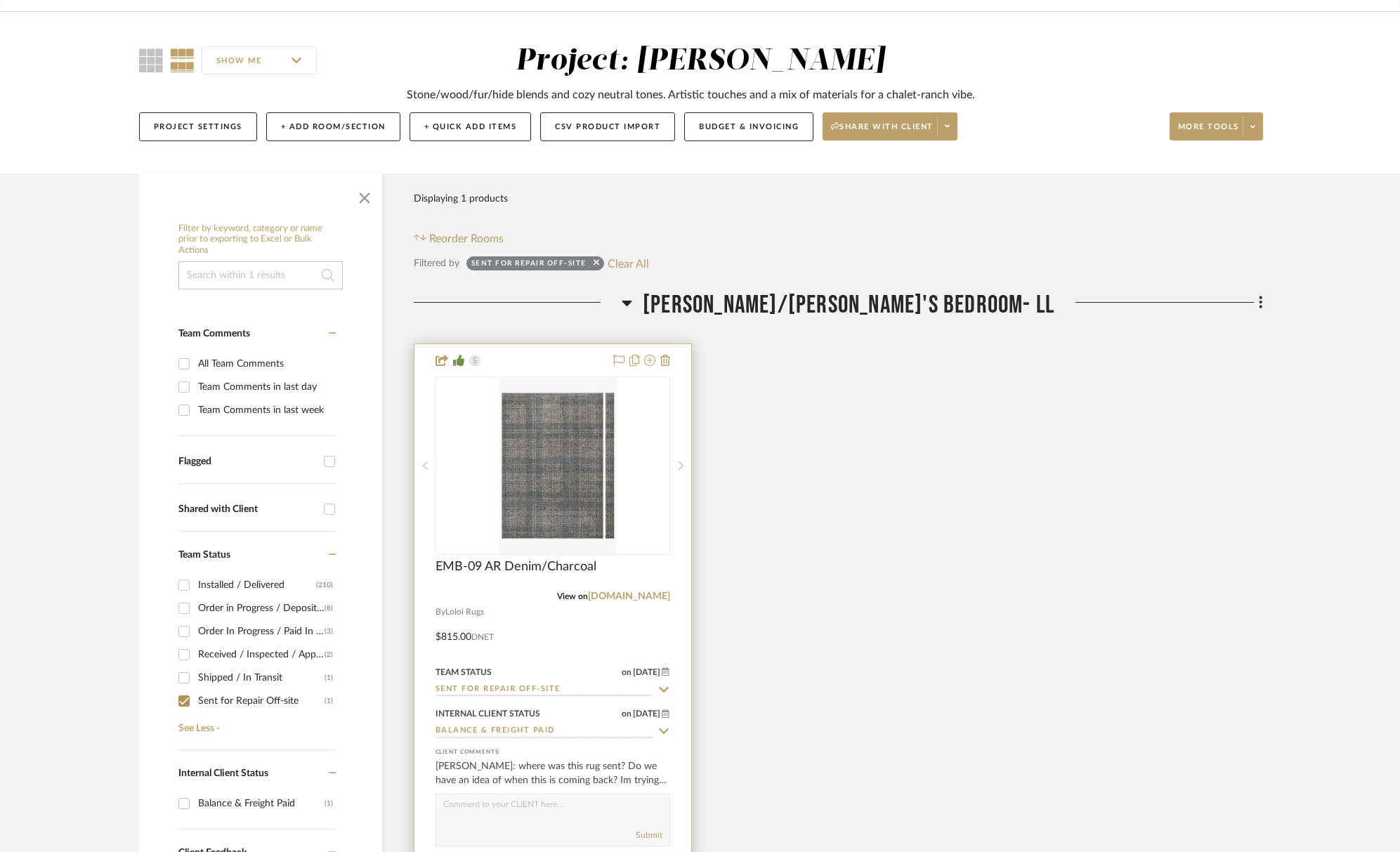
click at [529, 459] on div at bounding box center [552, 465] width 234 height 179
click at [582, 467] on img "0" at bounding box center [552, 465] width 106 height 175
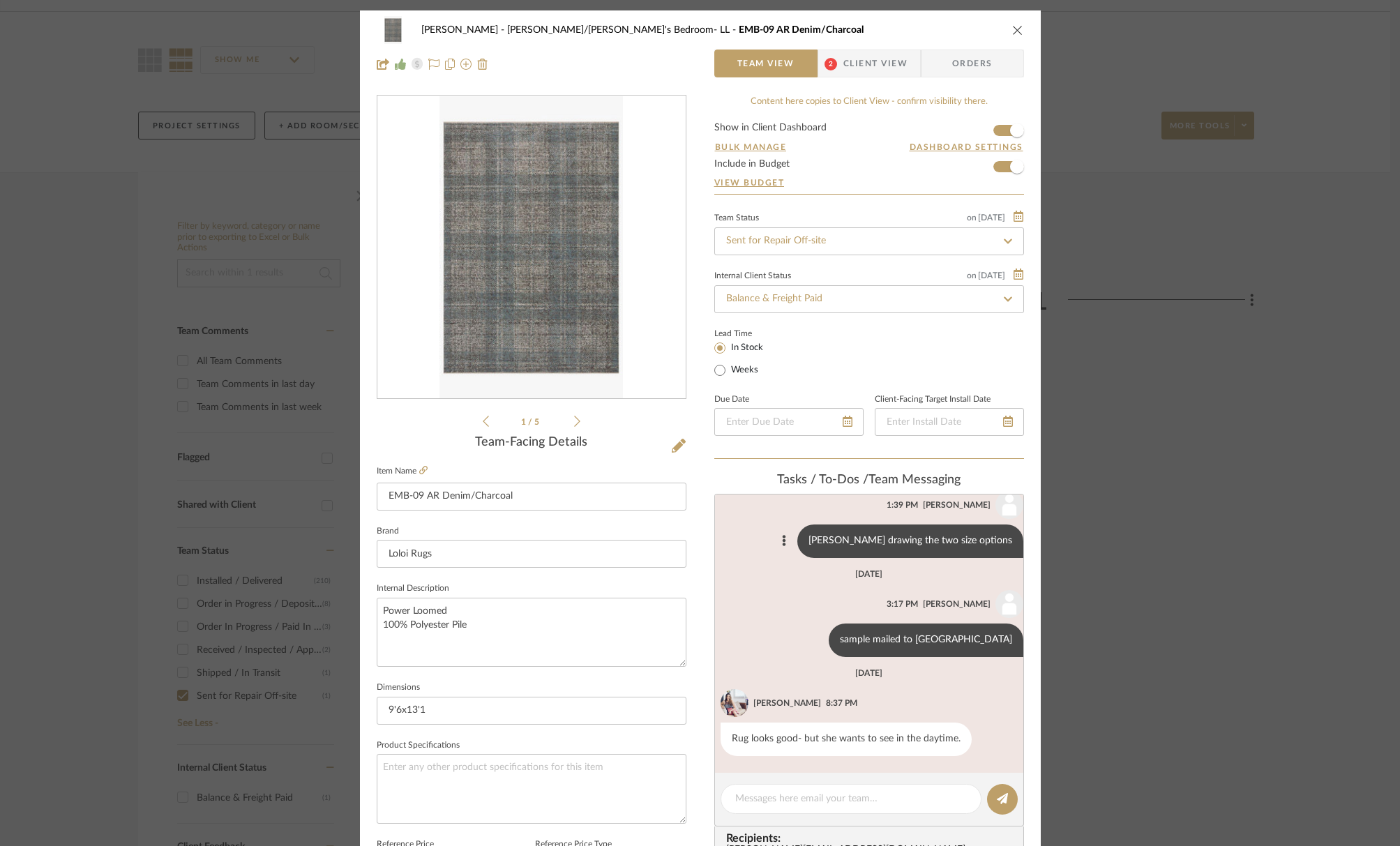
scroll to position [26, 0]
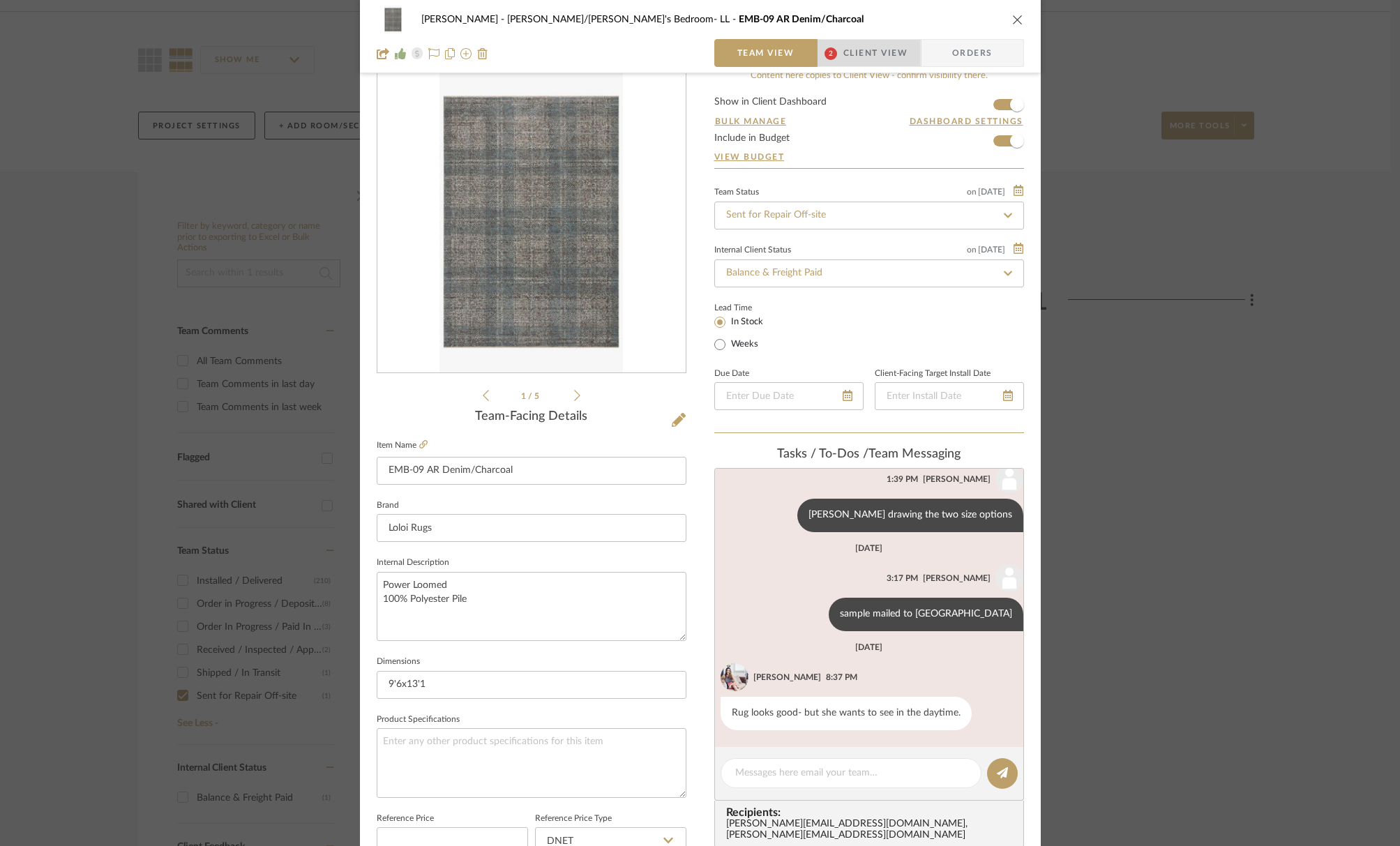
click at [886, 57] on span "Client View" at bounding box center [876, 53] width 64 height 28
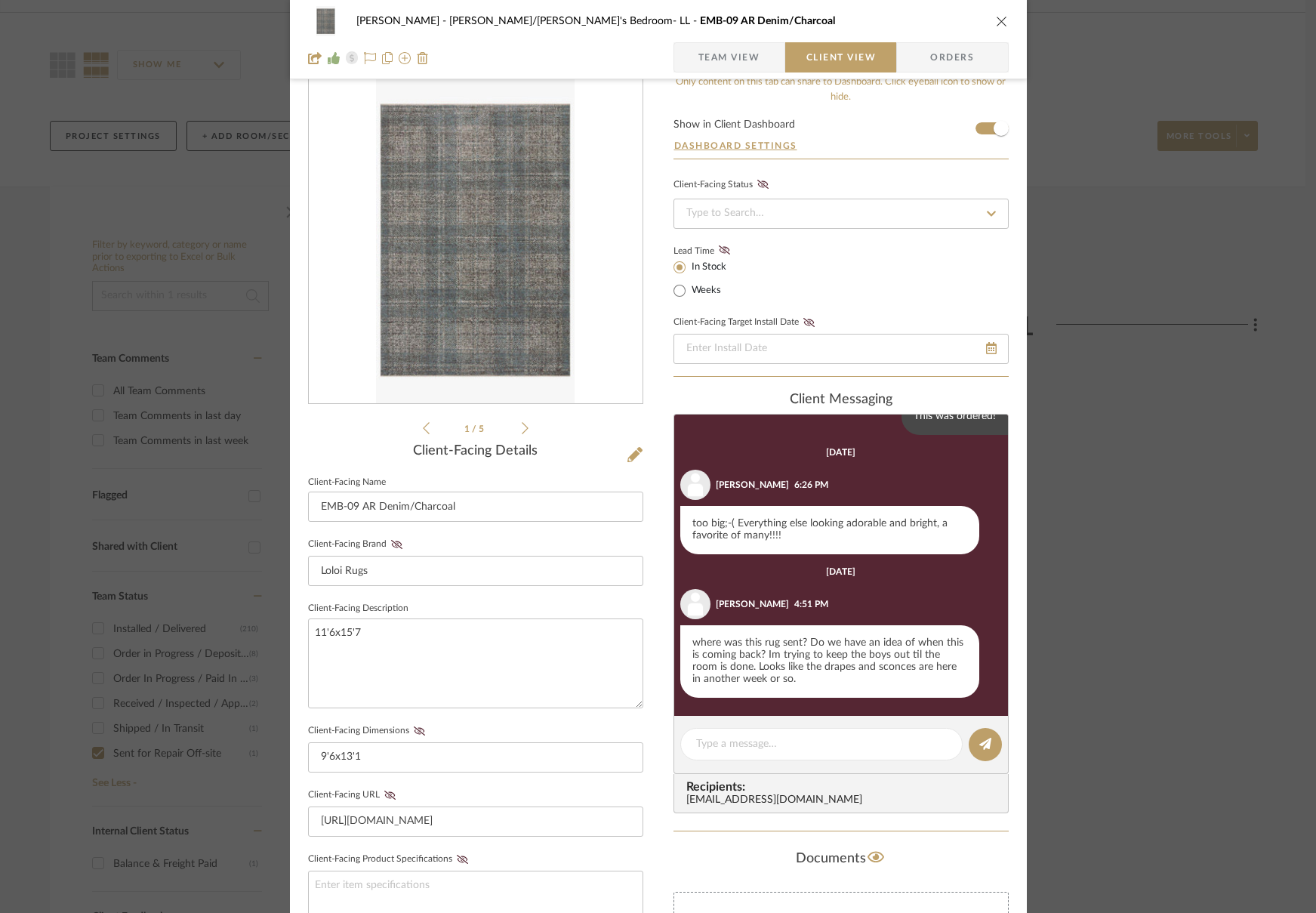
scroll to position [904, 0]
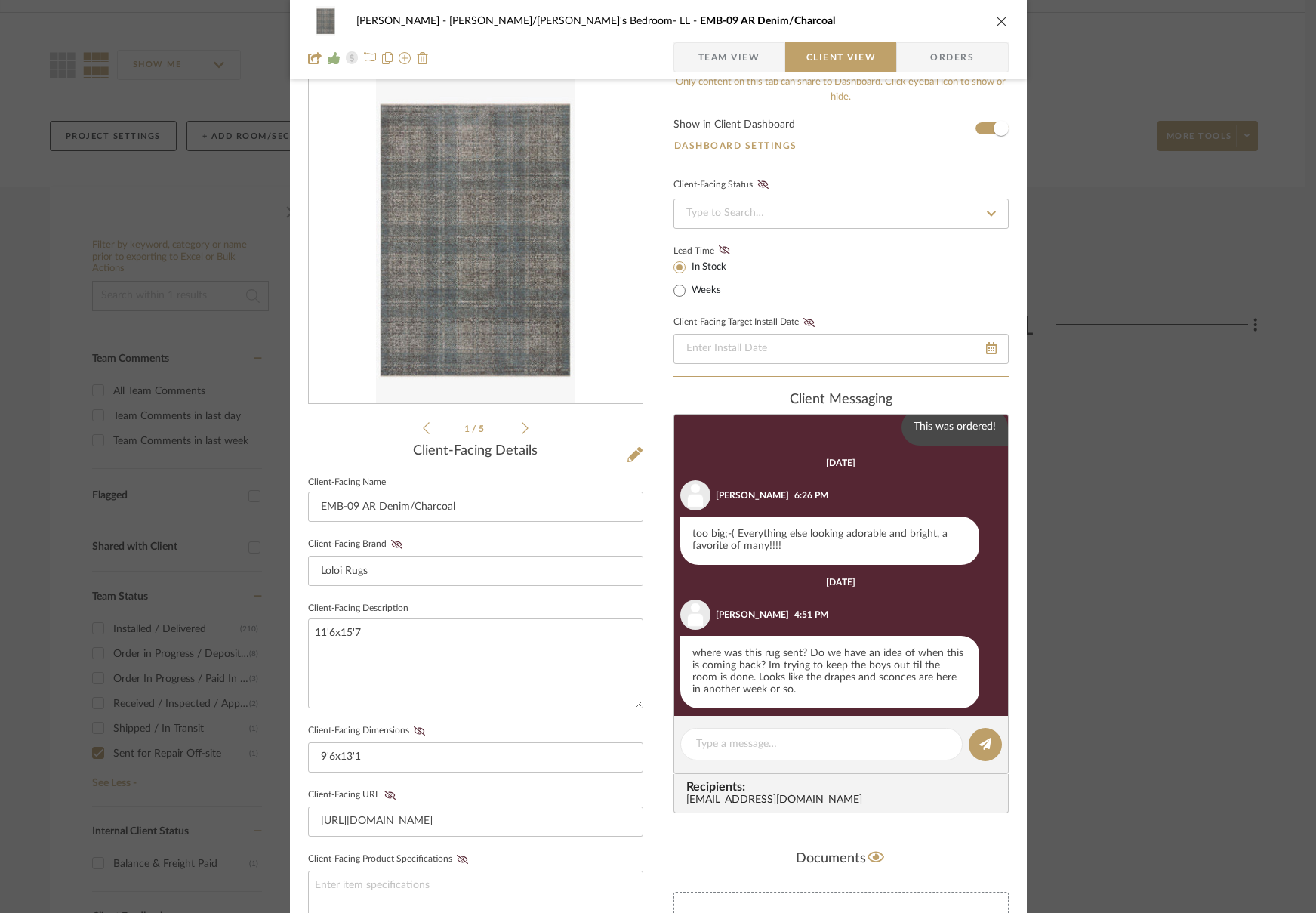
click at [996, 21] on button "close" at bounding box center [1002, 21] width 14 height 14
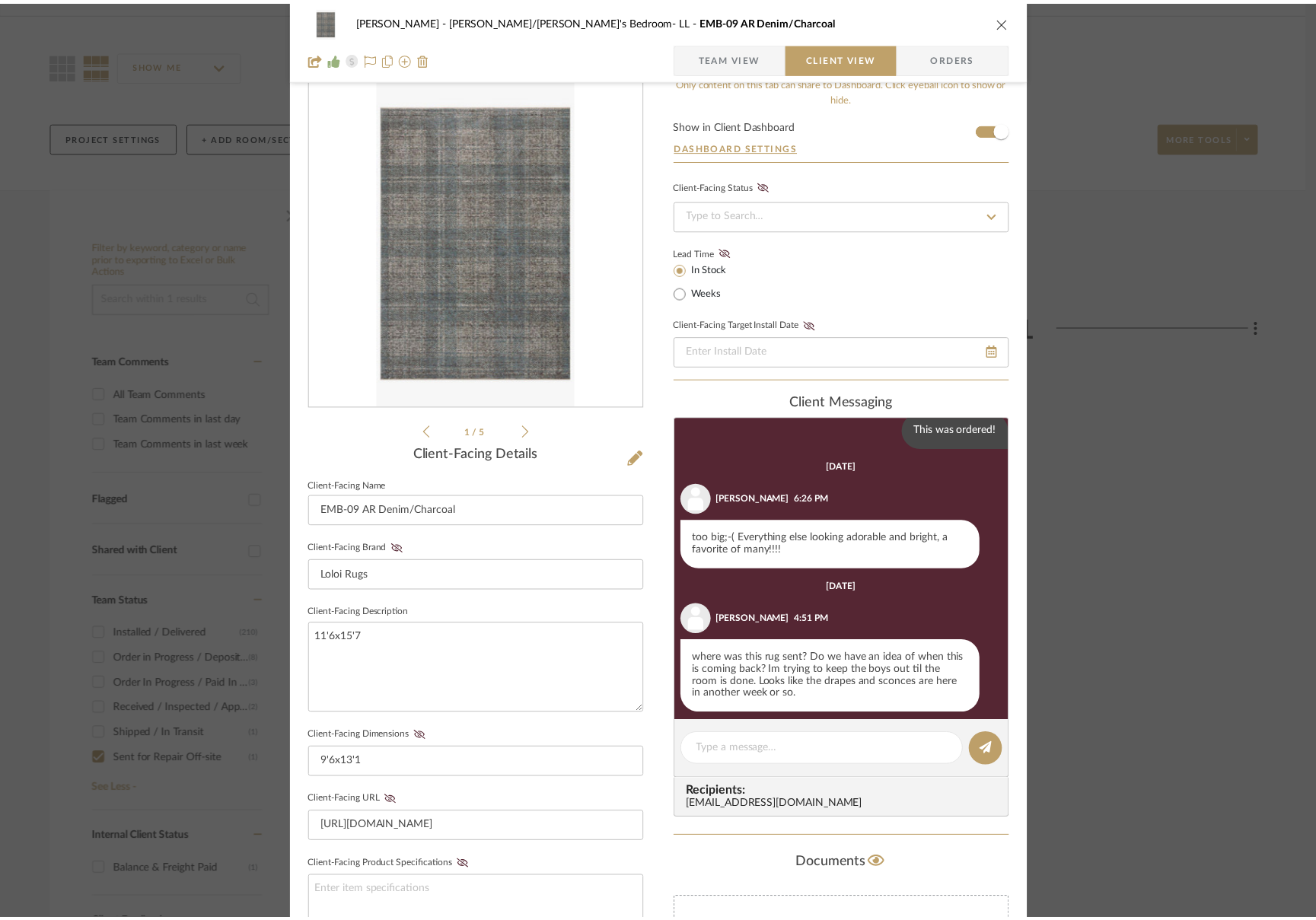
scroll to position [96, 0]
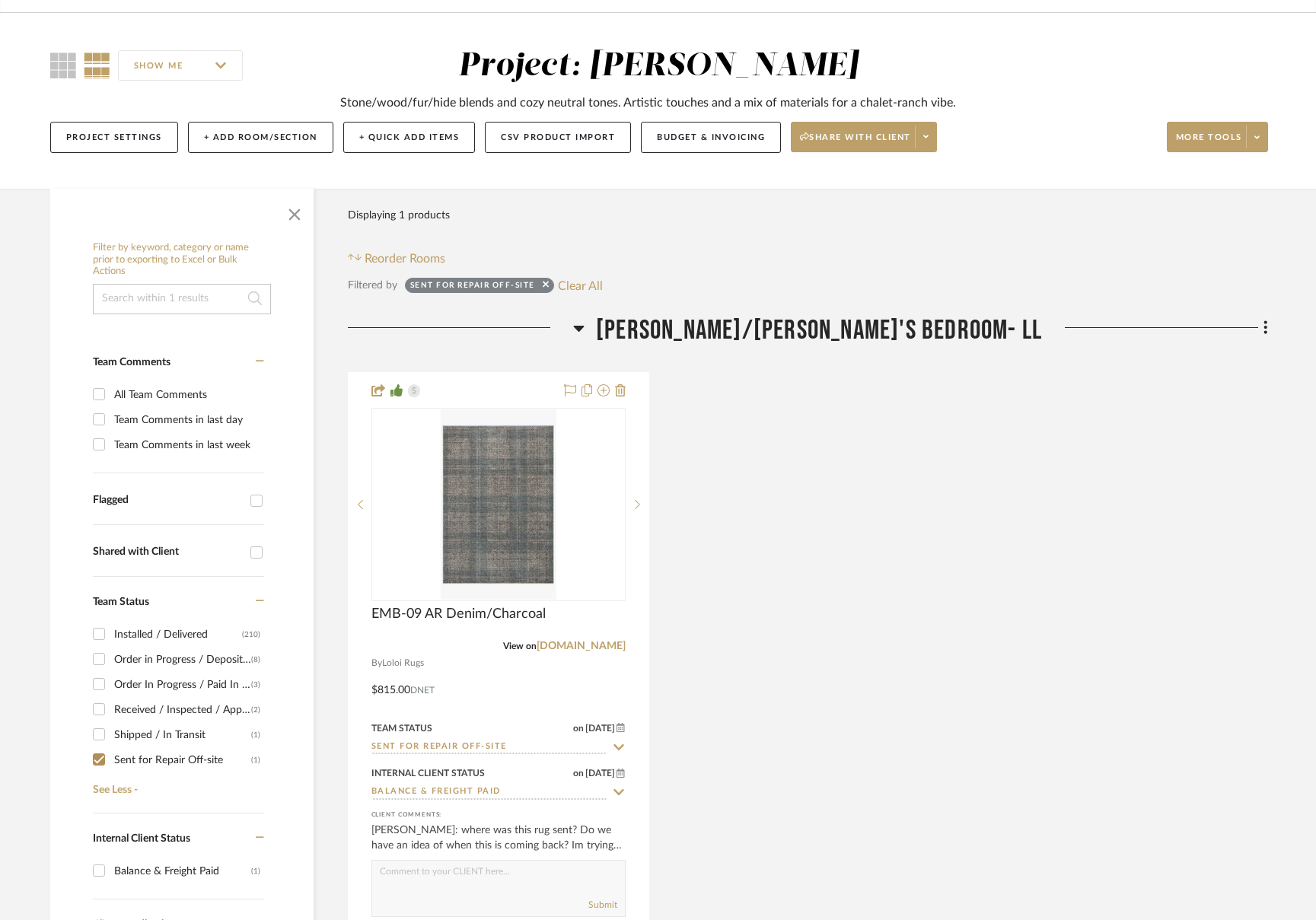
drag, startPoint x: 1001, startPoint y: 21, endPoint x: 990, endPoint y: 29, distance: 13.6
click at [1001, 21] on div "SHOW ME Project: Guerin Stone/wood/fur/hide blends and cozy neutral tones. Arti…" at bounding box center [658, 100] width 1316 height 175
click at [96, 765] on input "Sent for Repair Off-site (1)" at bounding box center [98, 759] width 25 height 25
checkbox input "false"
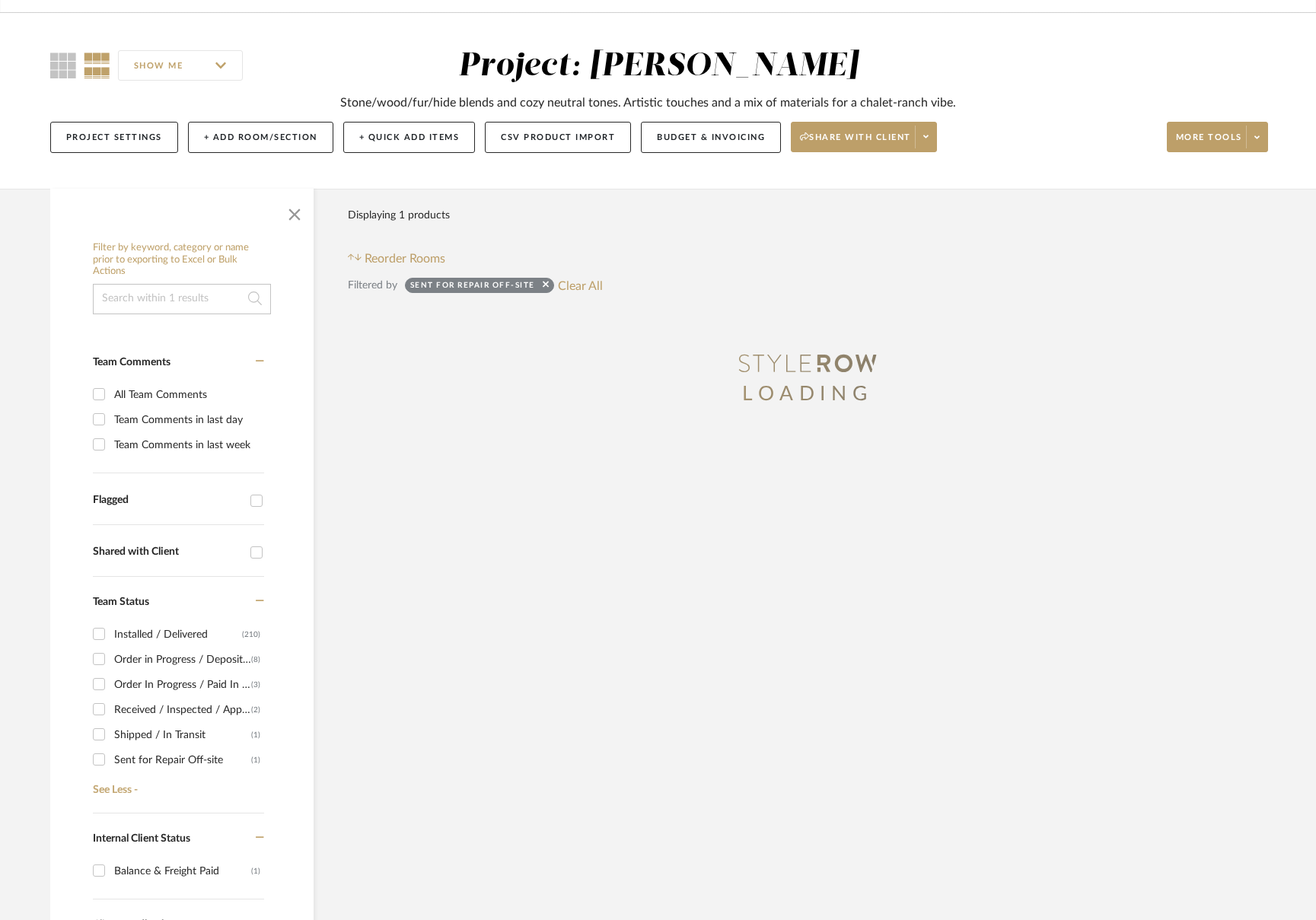
click at [102, 713] on input "Received / Inspected / Approved (2)" at bounding box center [98, 708] width 25 height 25
checkbox input "true"
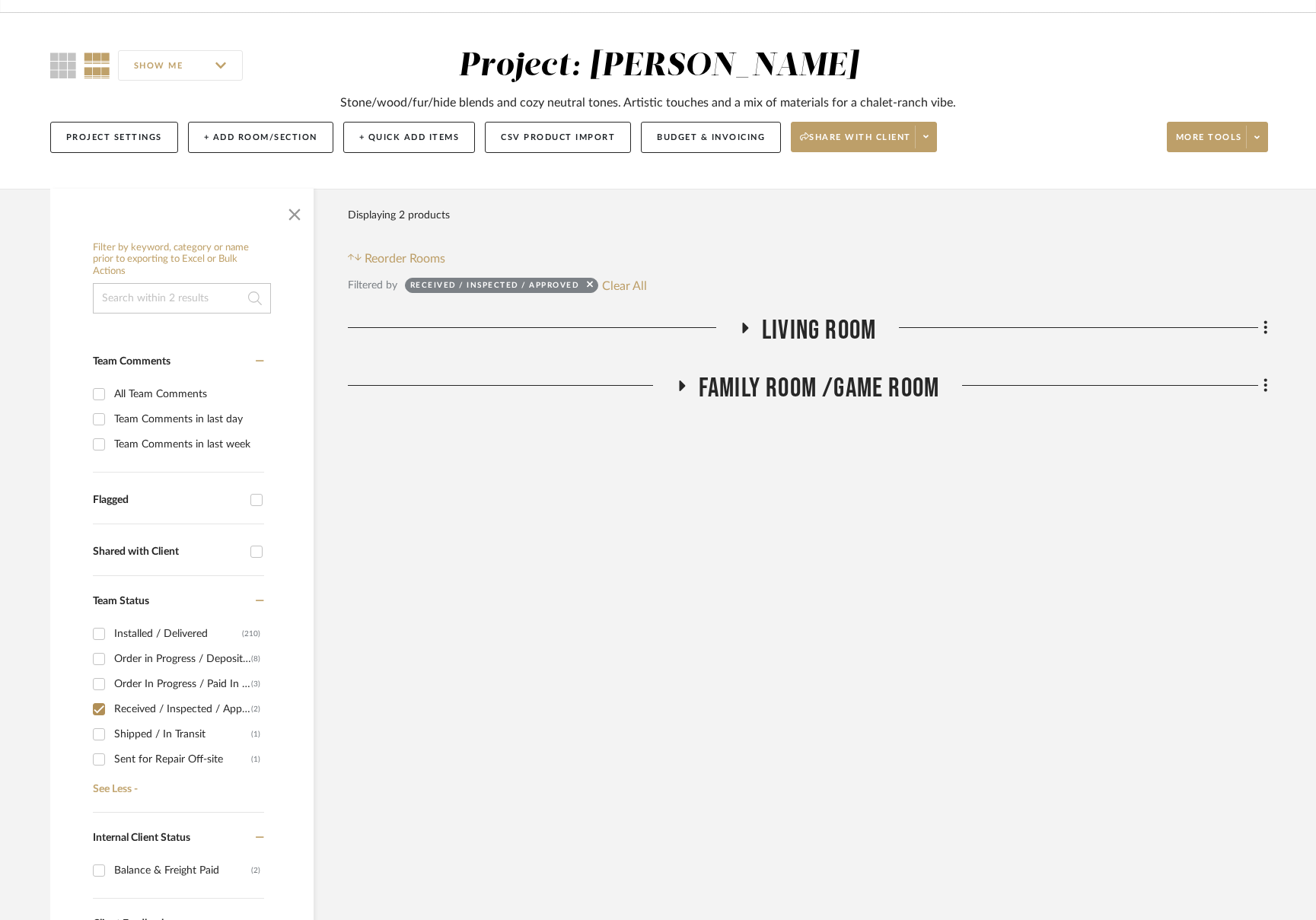
click at [843, 331] on span "Living Room" at bounding box center [819, 331] width 115 height 33
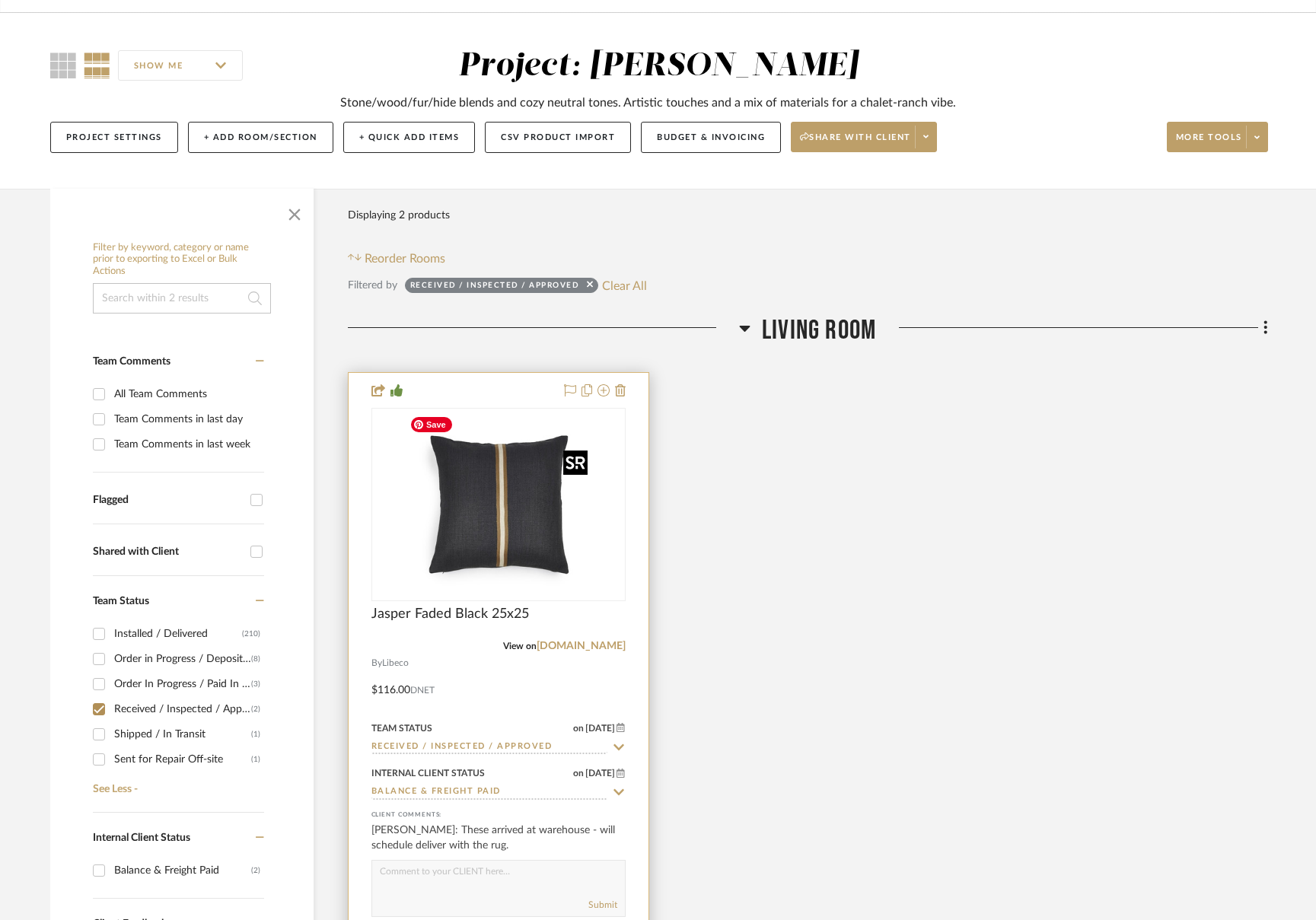
click at [0, 0] on img at bounding box center [0, 0] width 0 height 0
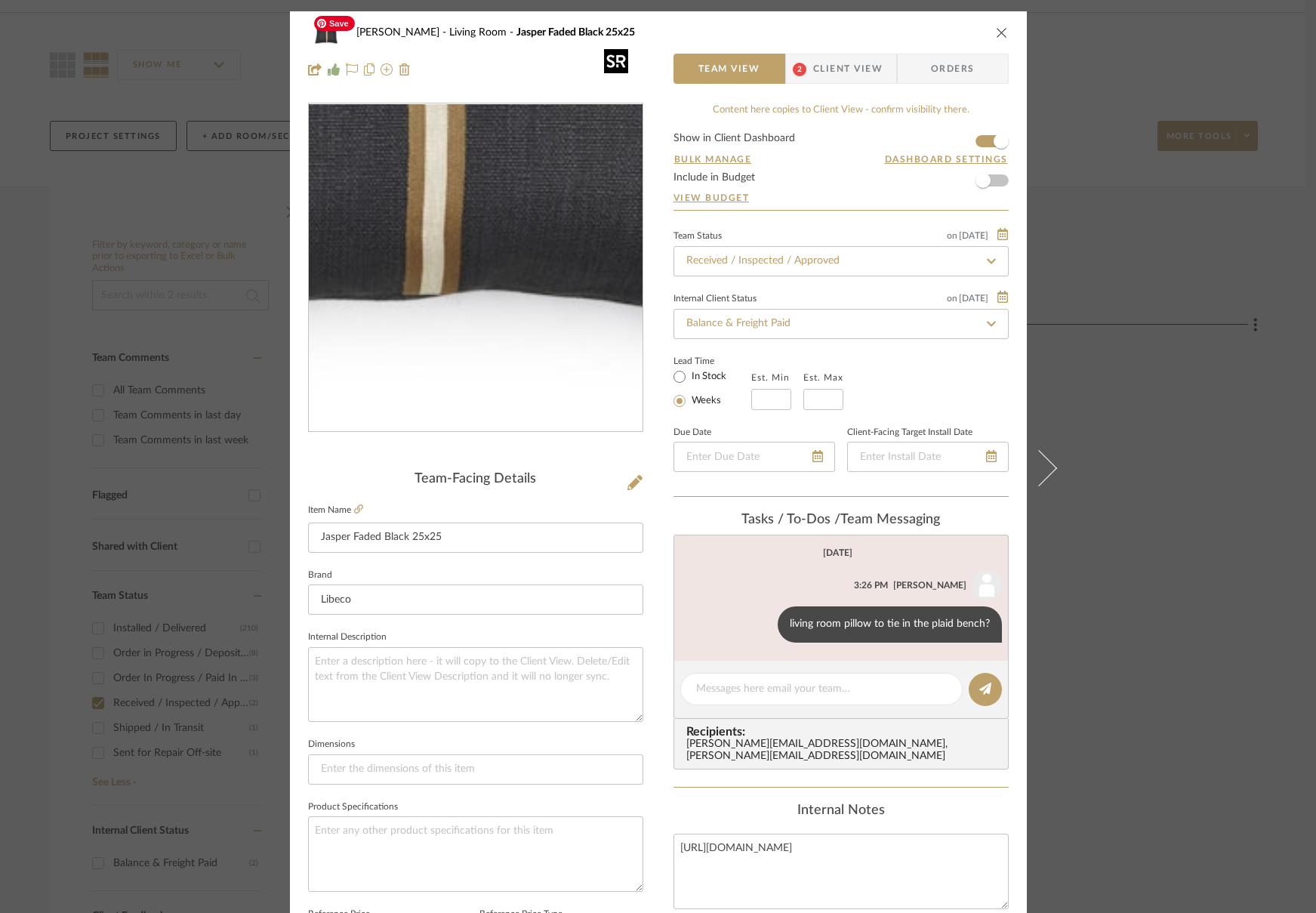
click at [490, 366] on img "0" at bounding box center [476, 267] width 328 height 327
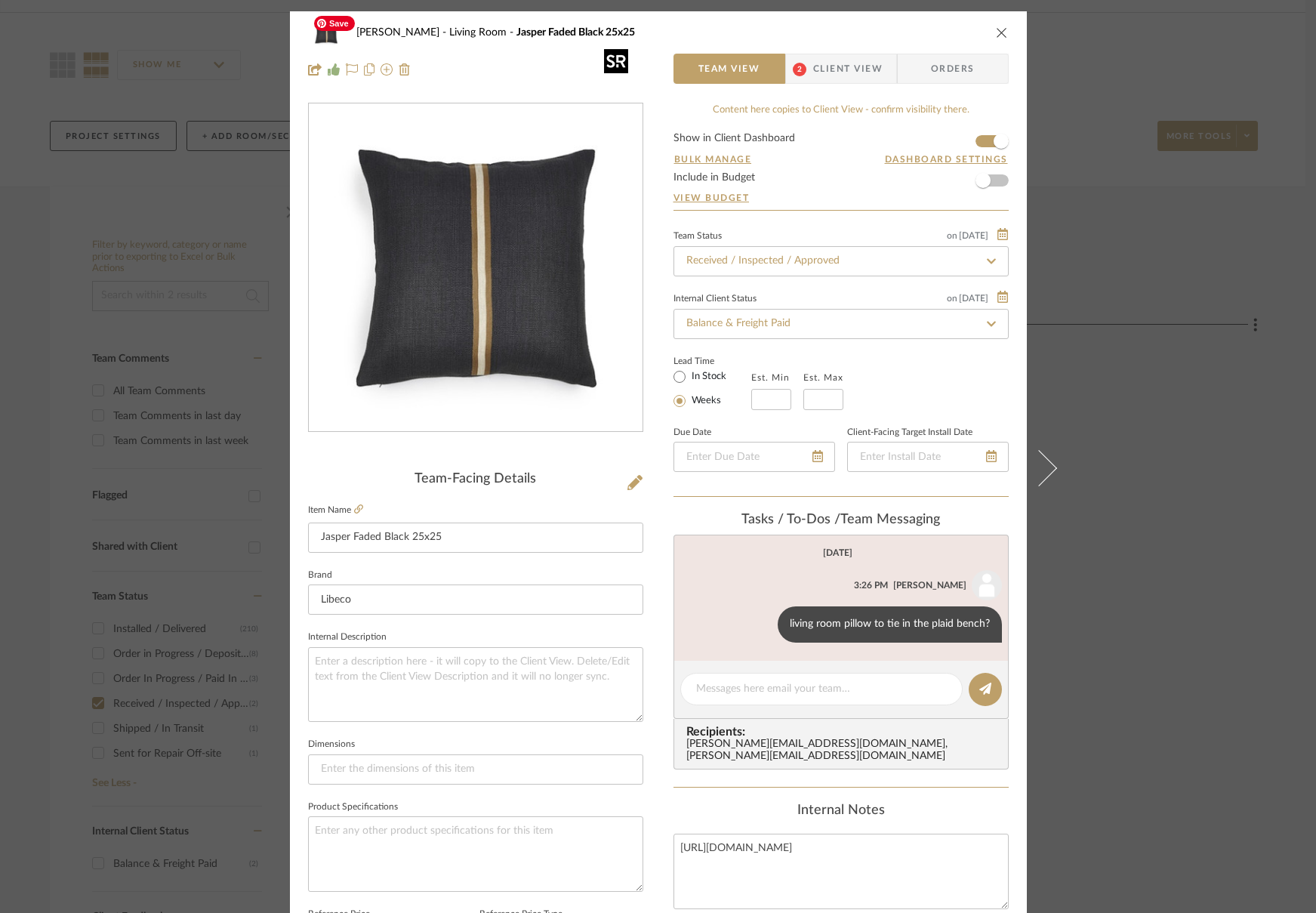
click at [490, 374] on img "0" at bounding box center [476, 267] width 328 height 327
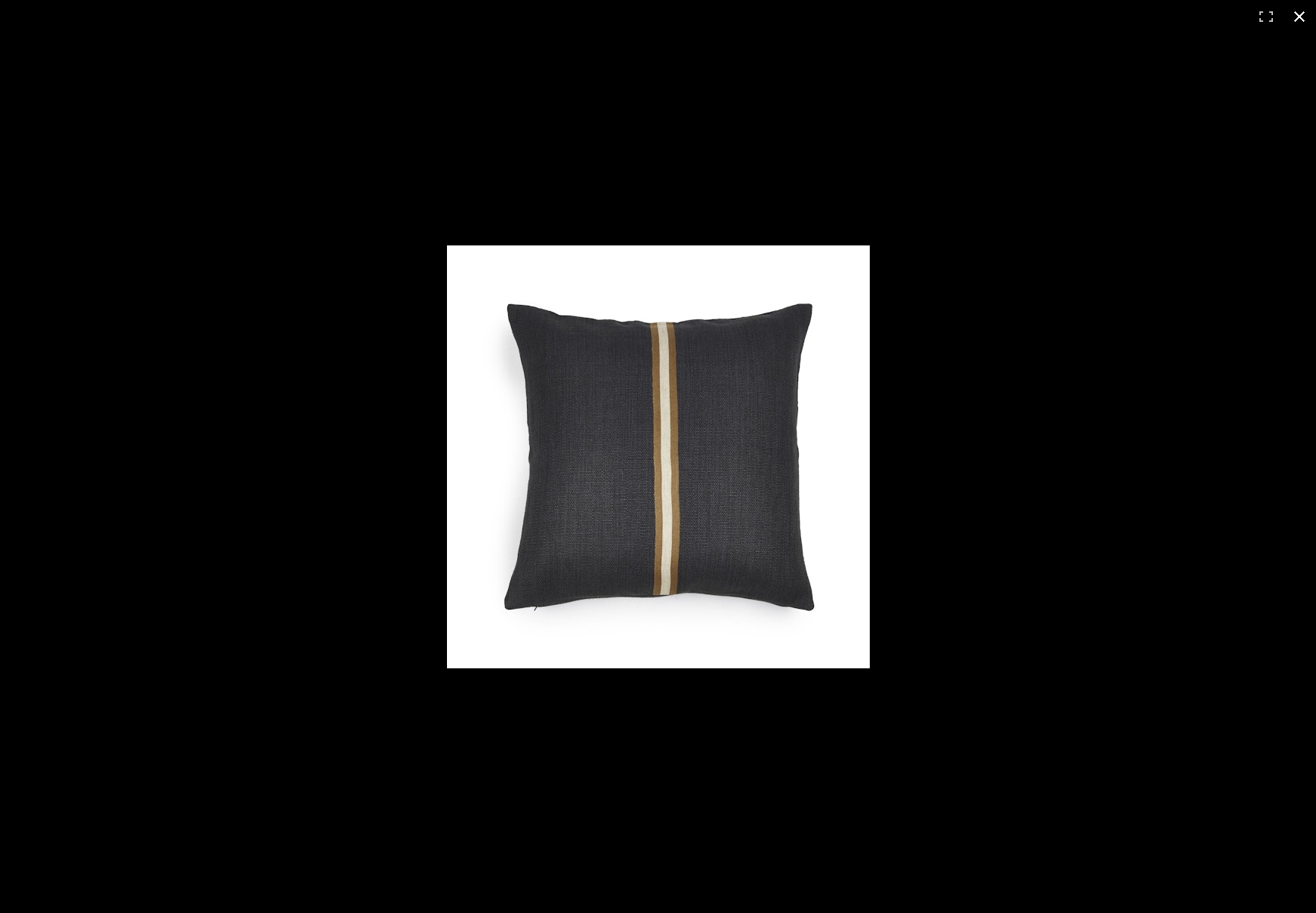
click at [1293, 17] on button at bounding box center [1300, 16] width 33 height 33
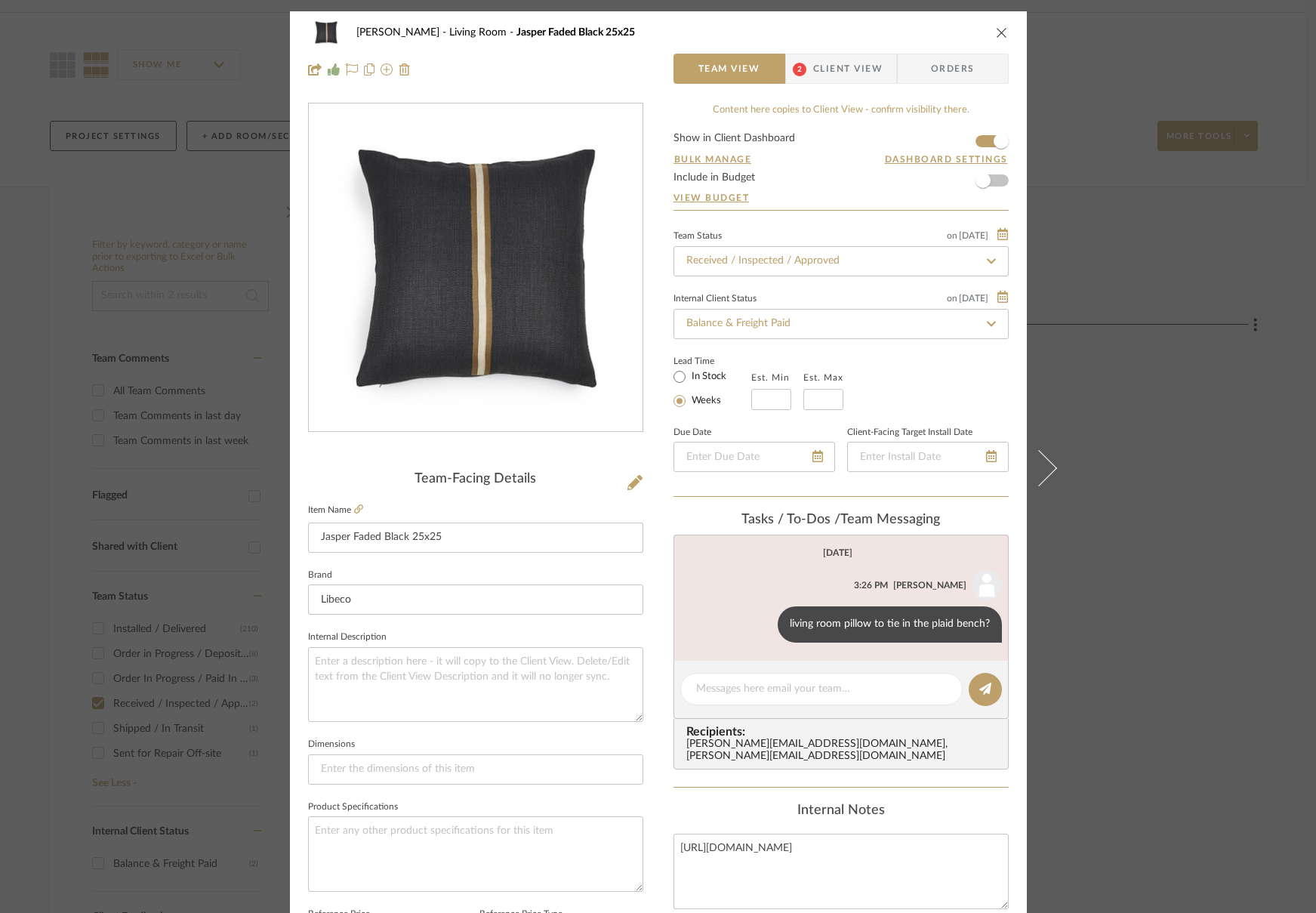
click at [1002, 28] on button "close" at bounding box center [1002, 32] width 14 height 14
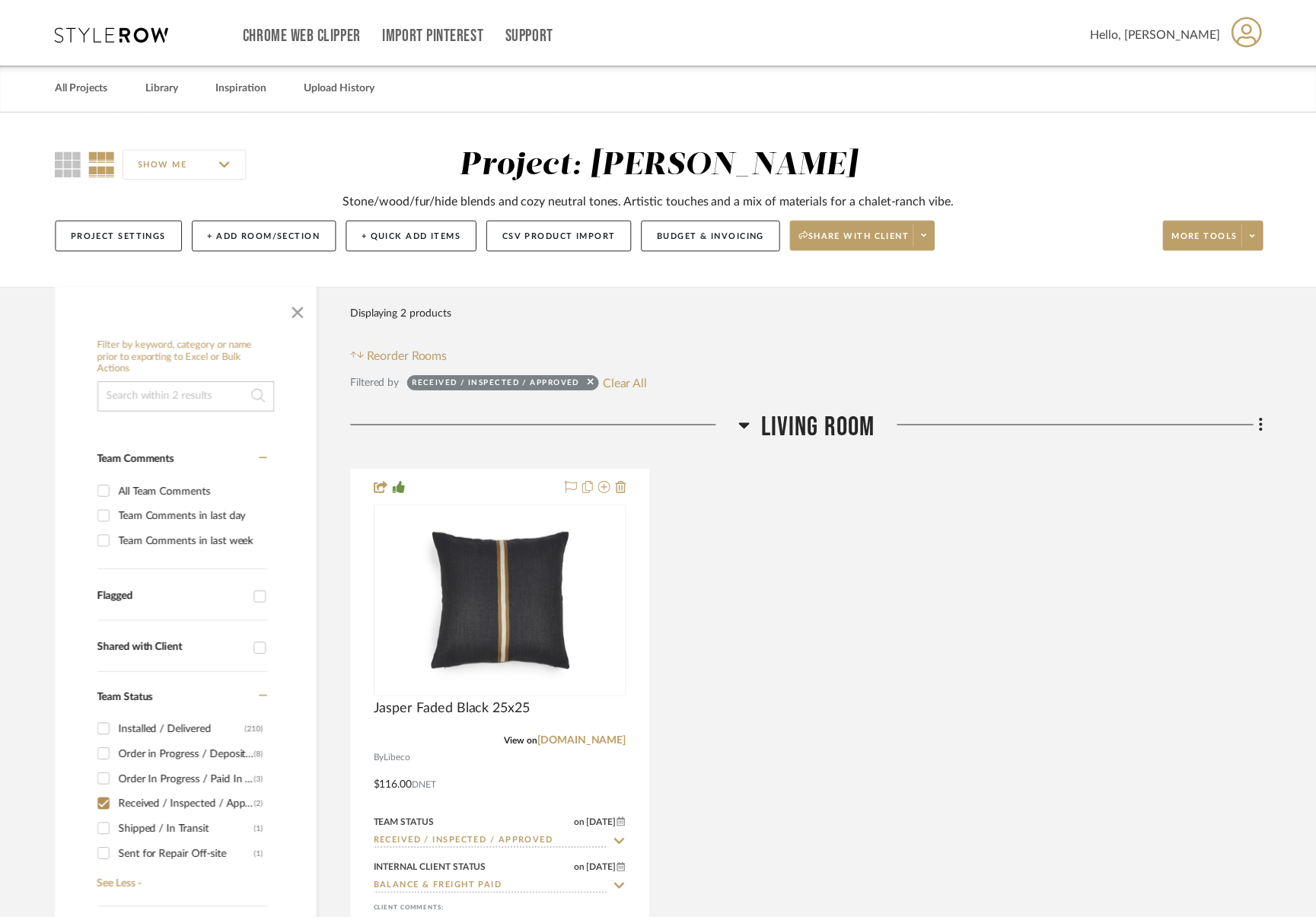
scroll to position [96, 0]
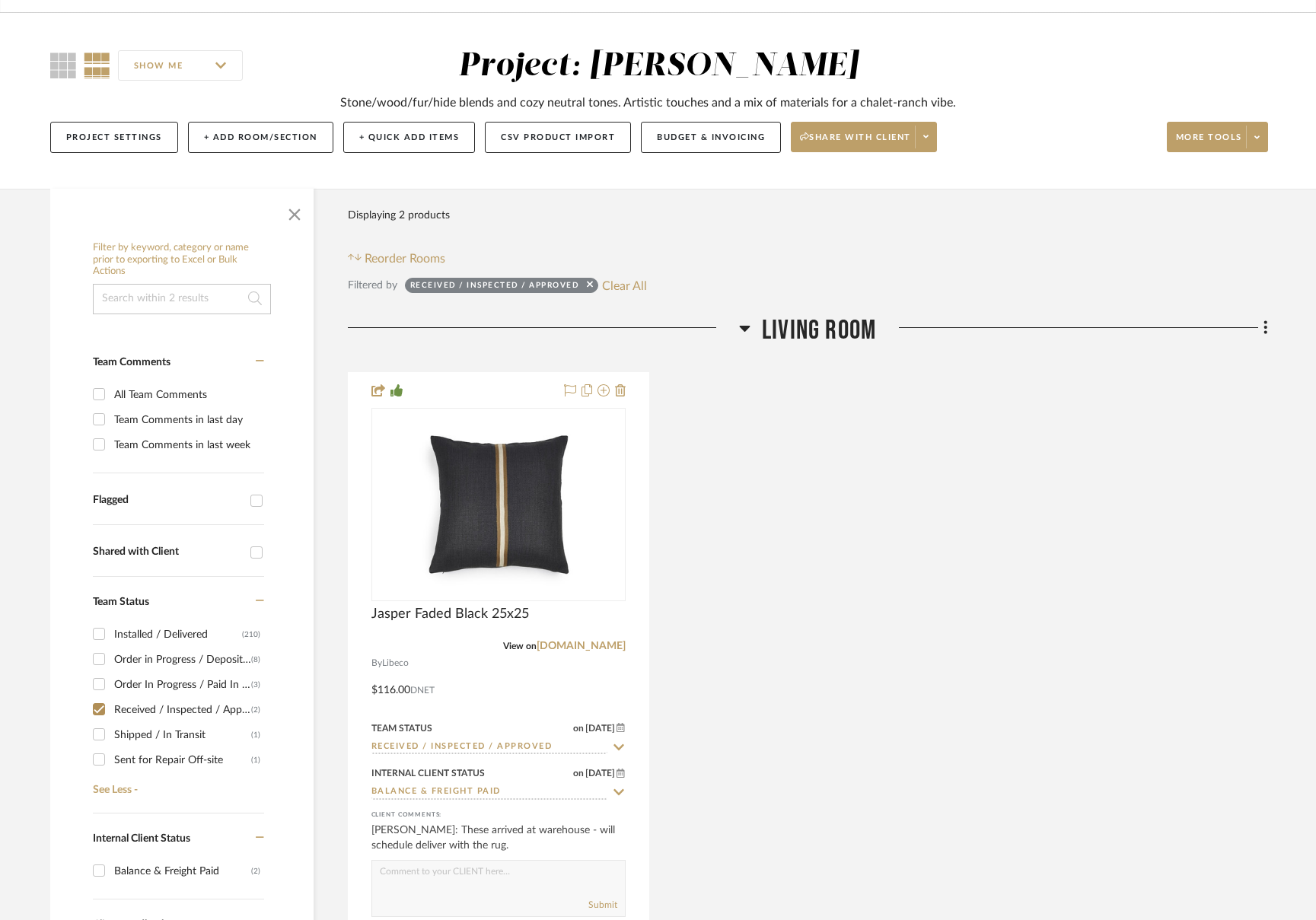
click at [850, 328] on span "Living Room" at bounding box center [819, 331] width 115 height 33
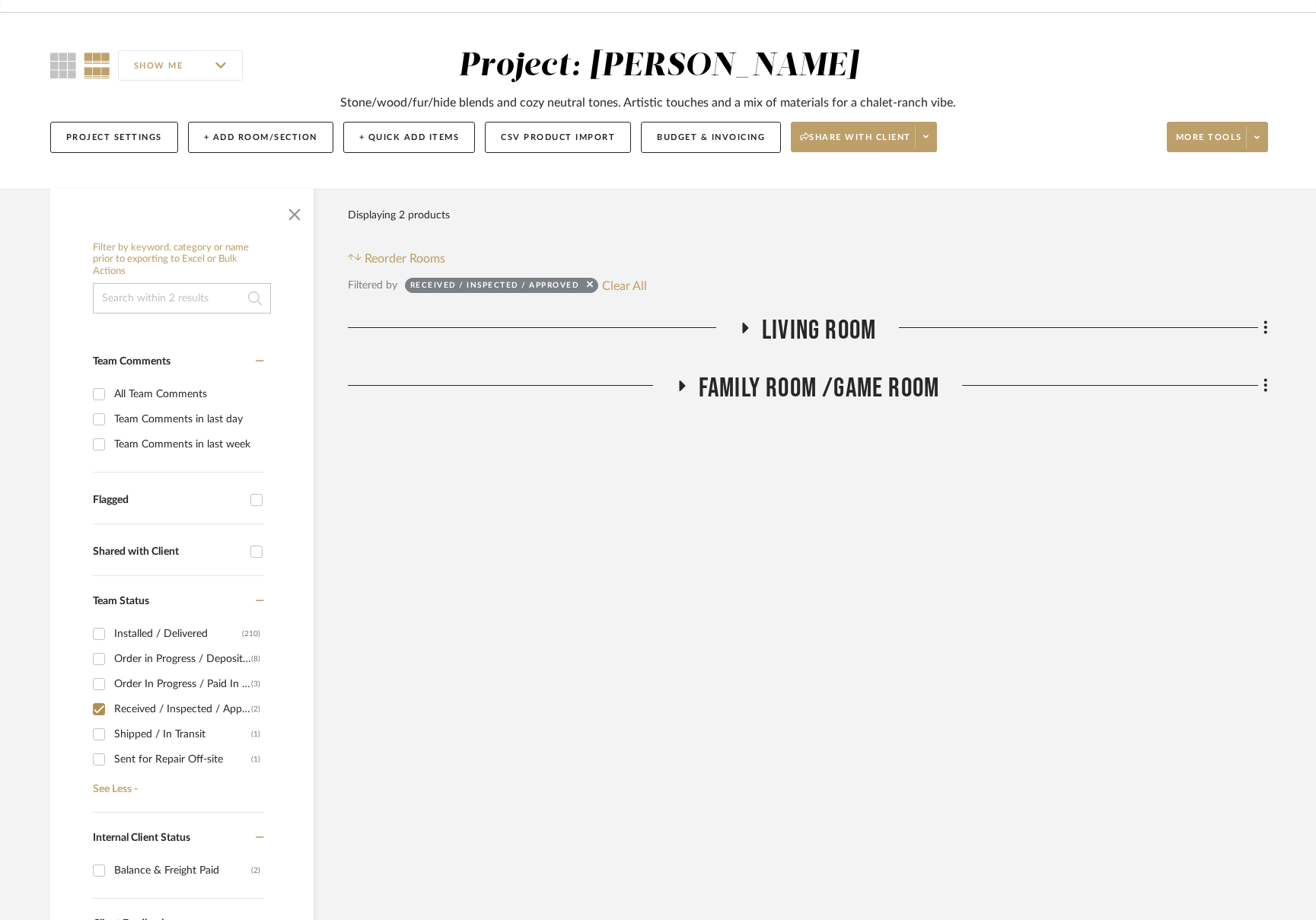
click at [781, 389] on span "Family Room /Game Room" at bounding box center [819, 388] width 240 height 33
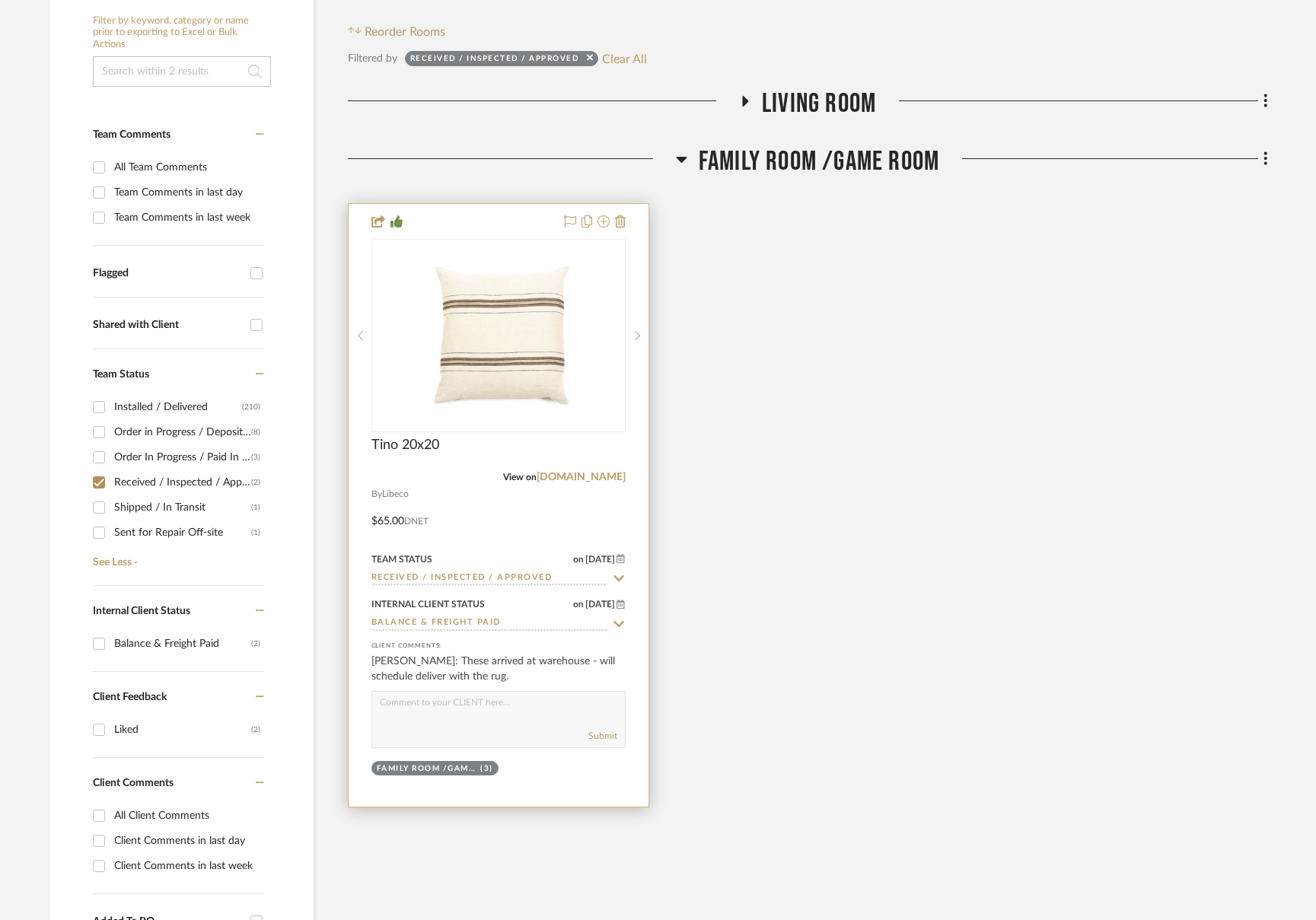
scroll to position [389, 0]
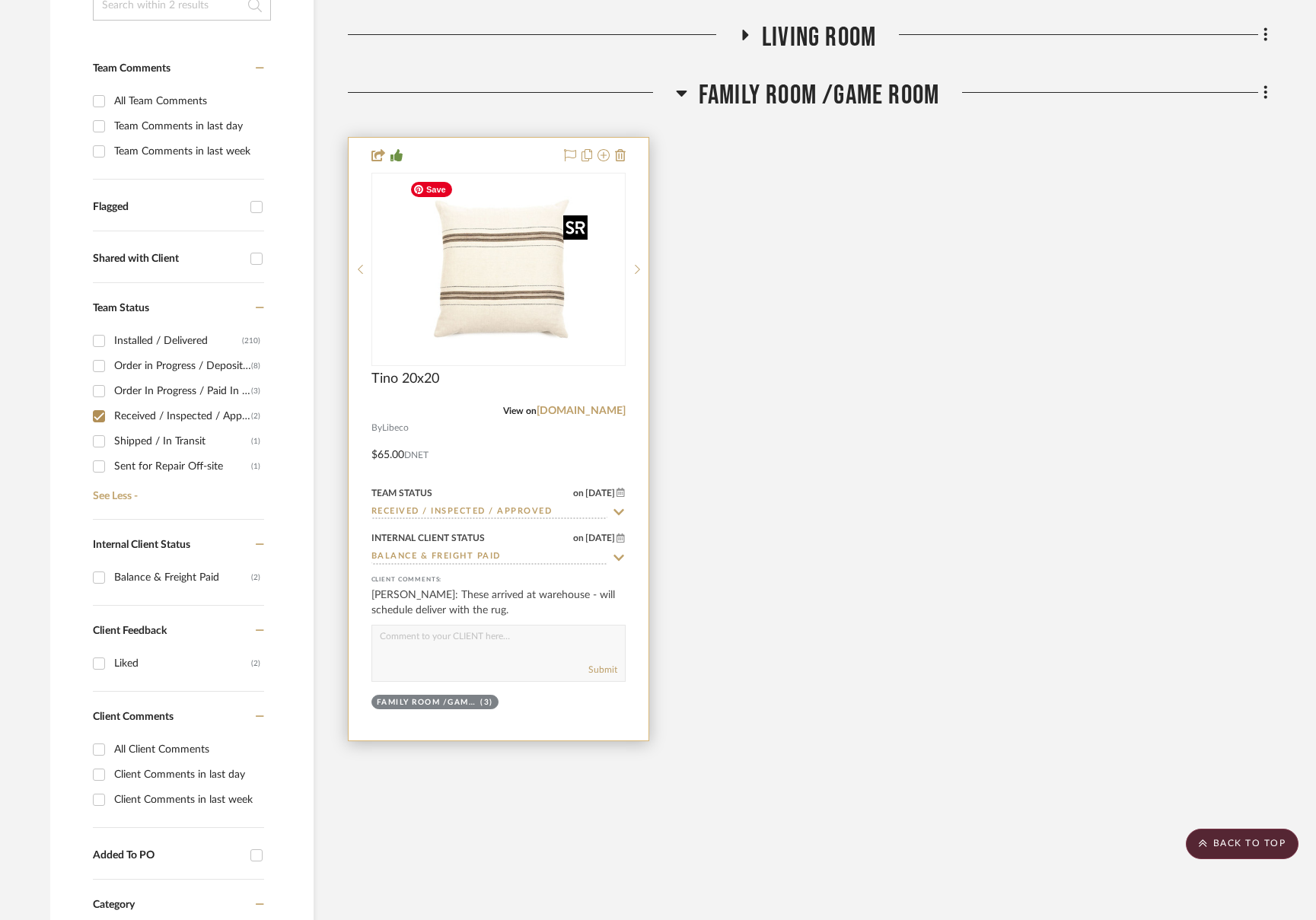
click at [0, 0] on img at bounding box center [0, 0] width 0 height 0
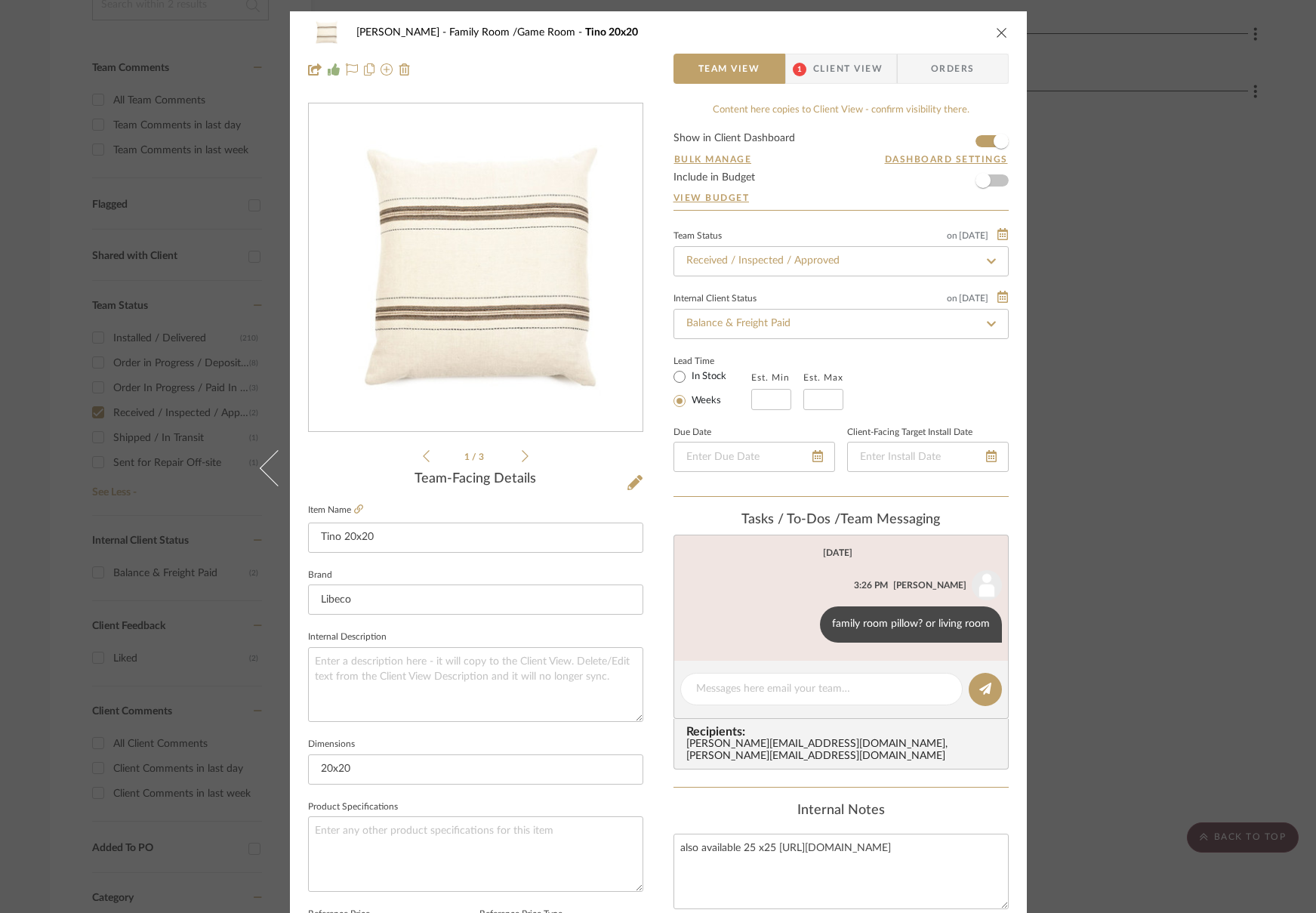
click at [0, 0] on div "Guerin Family Room /Game Room Tino 20x20 Team View 1 Client View Orders 1 / 3 T…" at bounding box center [658, 456] width 1316 height 913
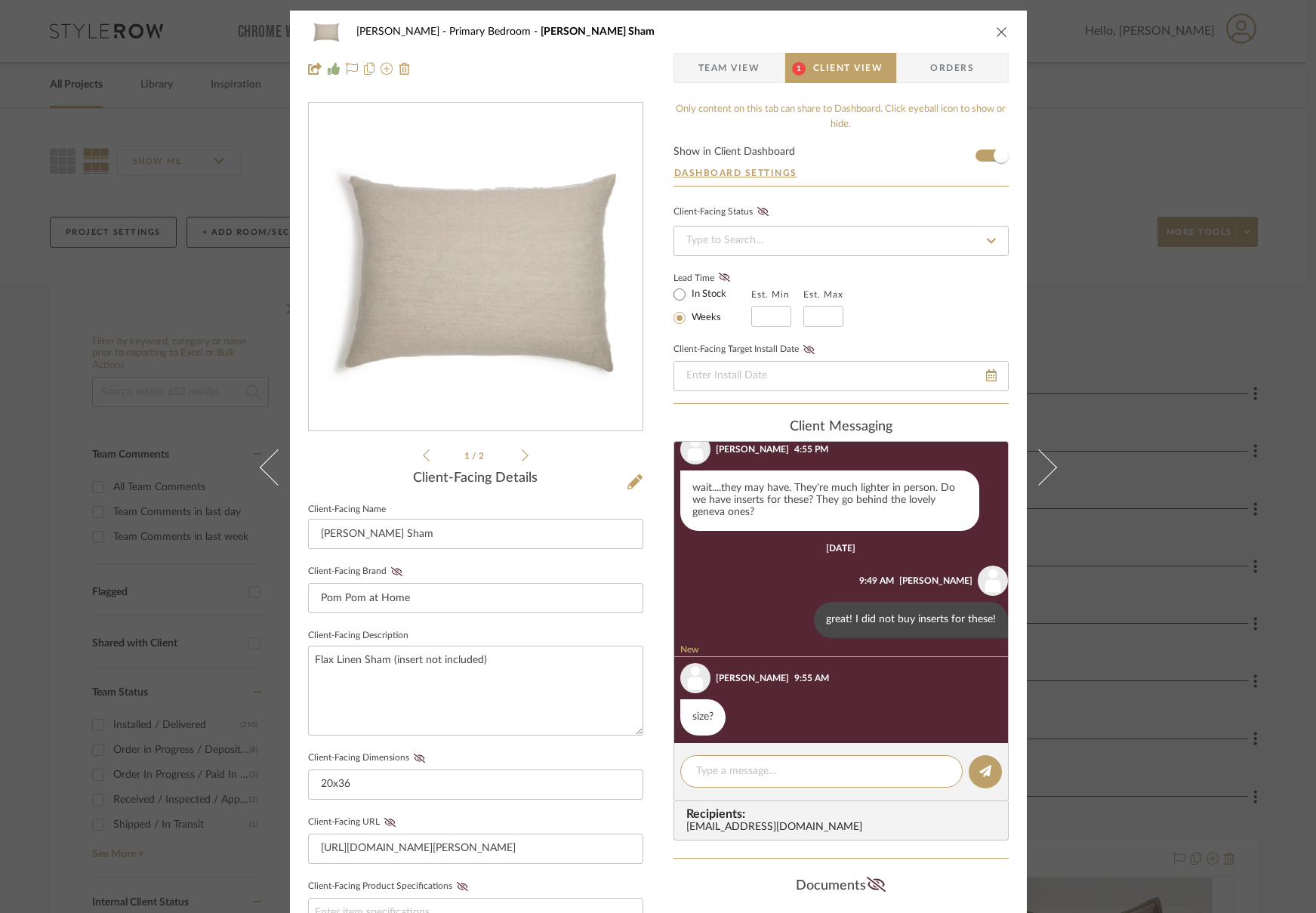
scroll to position [664, 0]
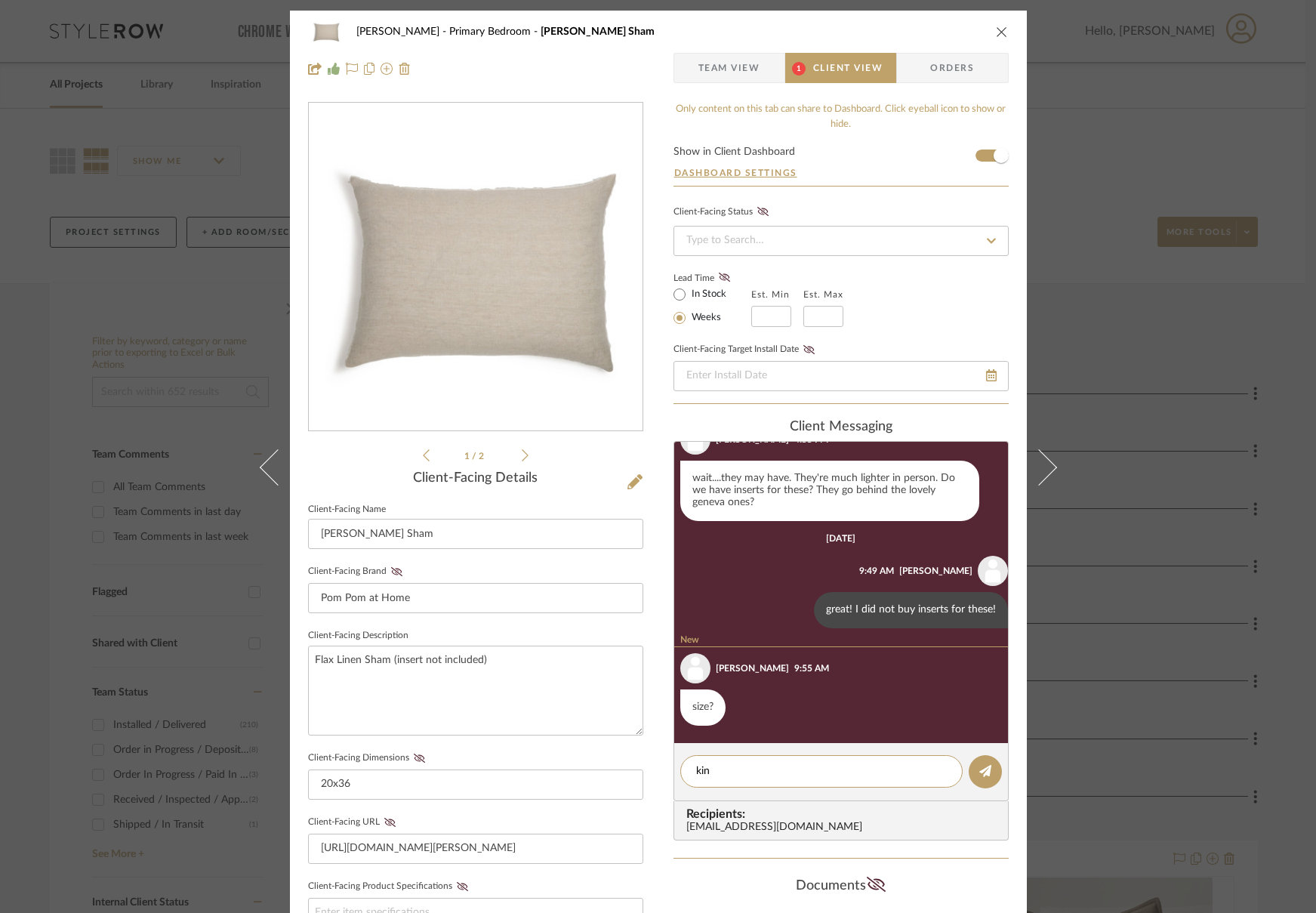
type textarea "king"
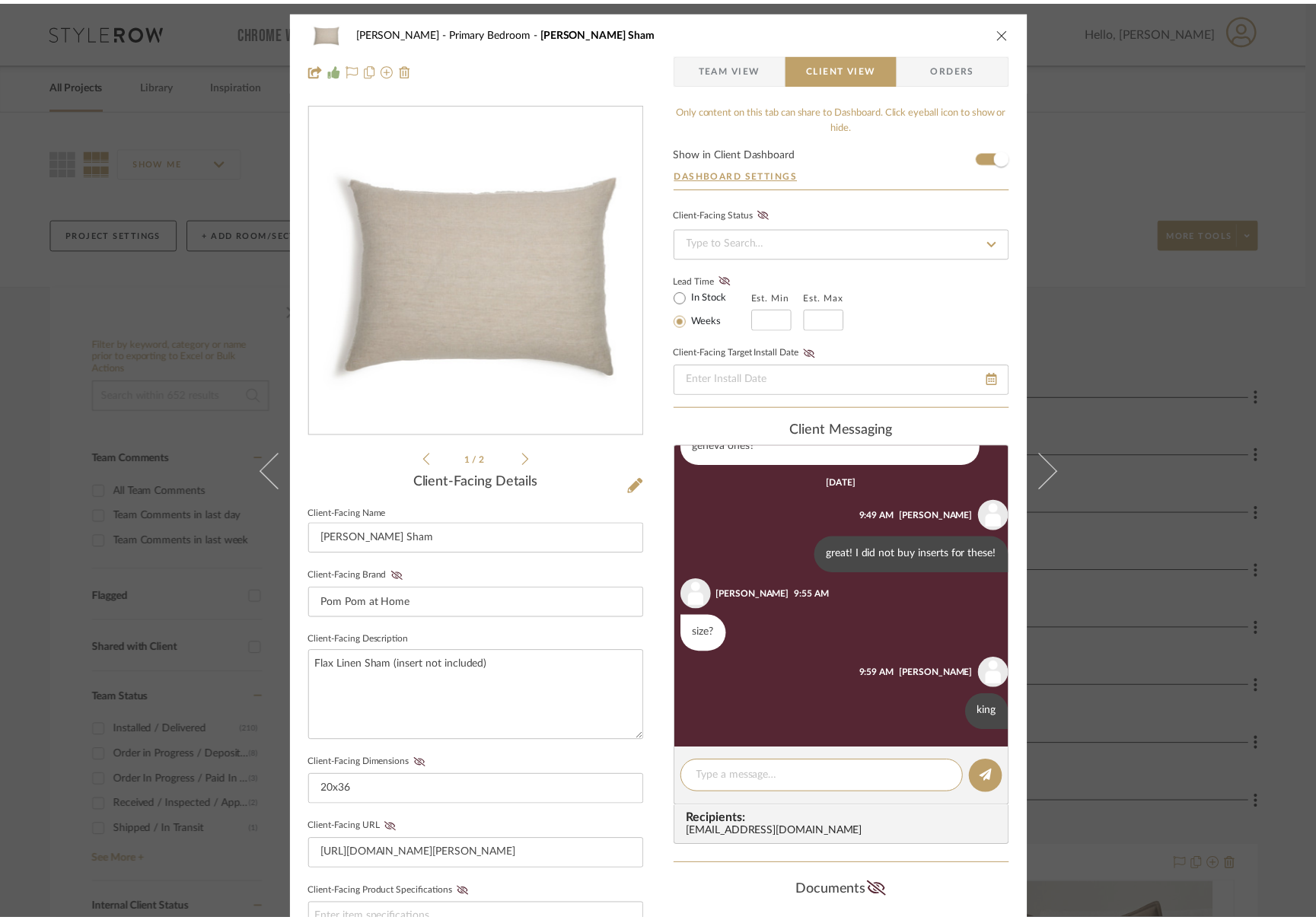
scroll to position [729, 0]
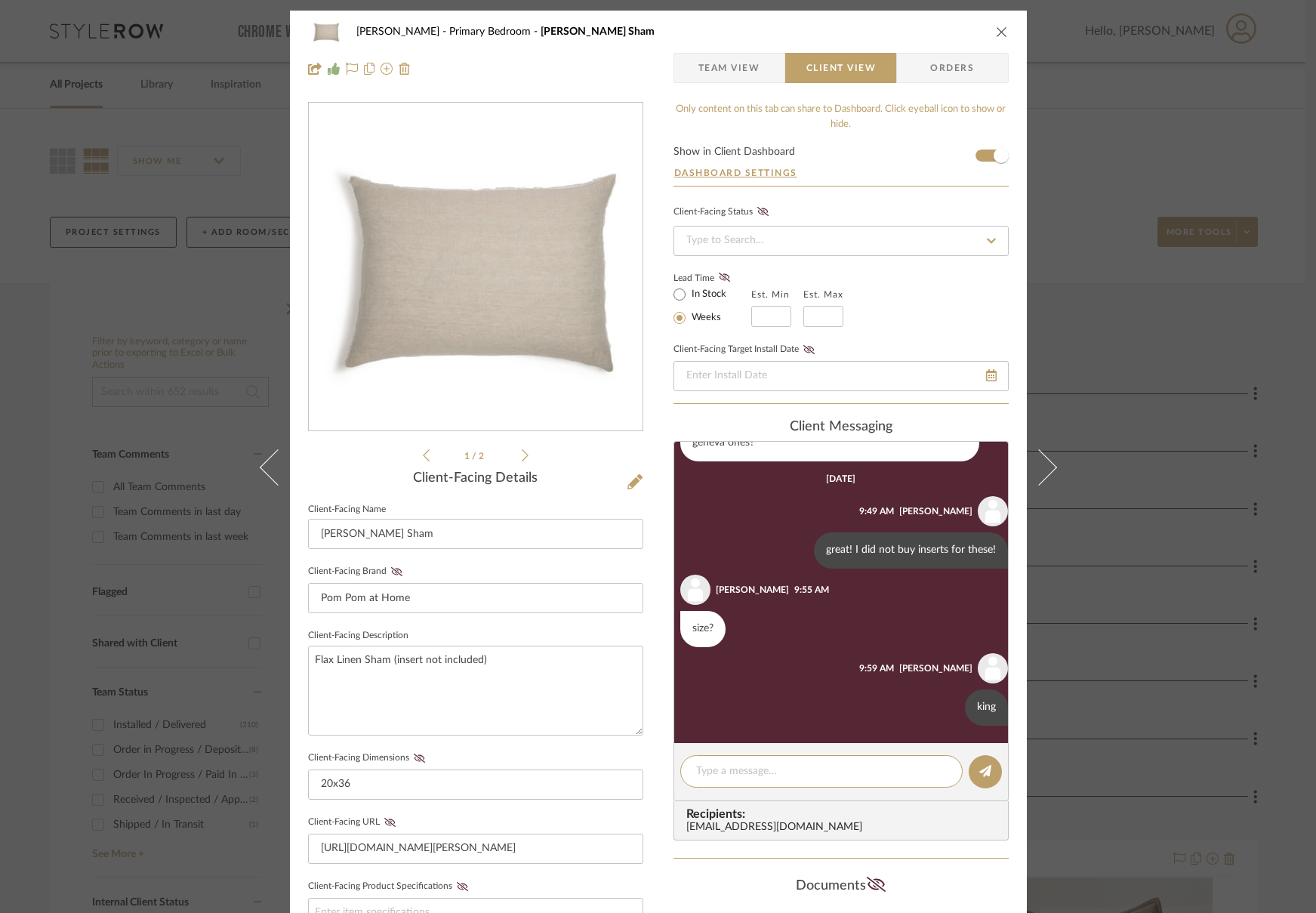
click at [1006, 32] on div "Guerin Primary Bedroom Hunter Flax - King Sham Team View Client View Orders" at bounding box center [658, 51] width 737 height 79
drag, startPoint x: 996, startPoint y: 32, endPoint x: 1003, endPoint y: 40, distance: 10.6
click at [996, 33] on icon "close" at bounding box center [1002, 31] width 12 height 12
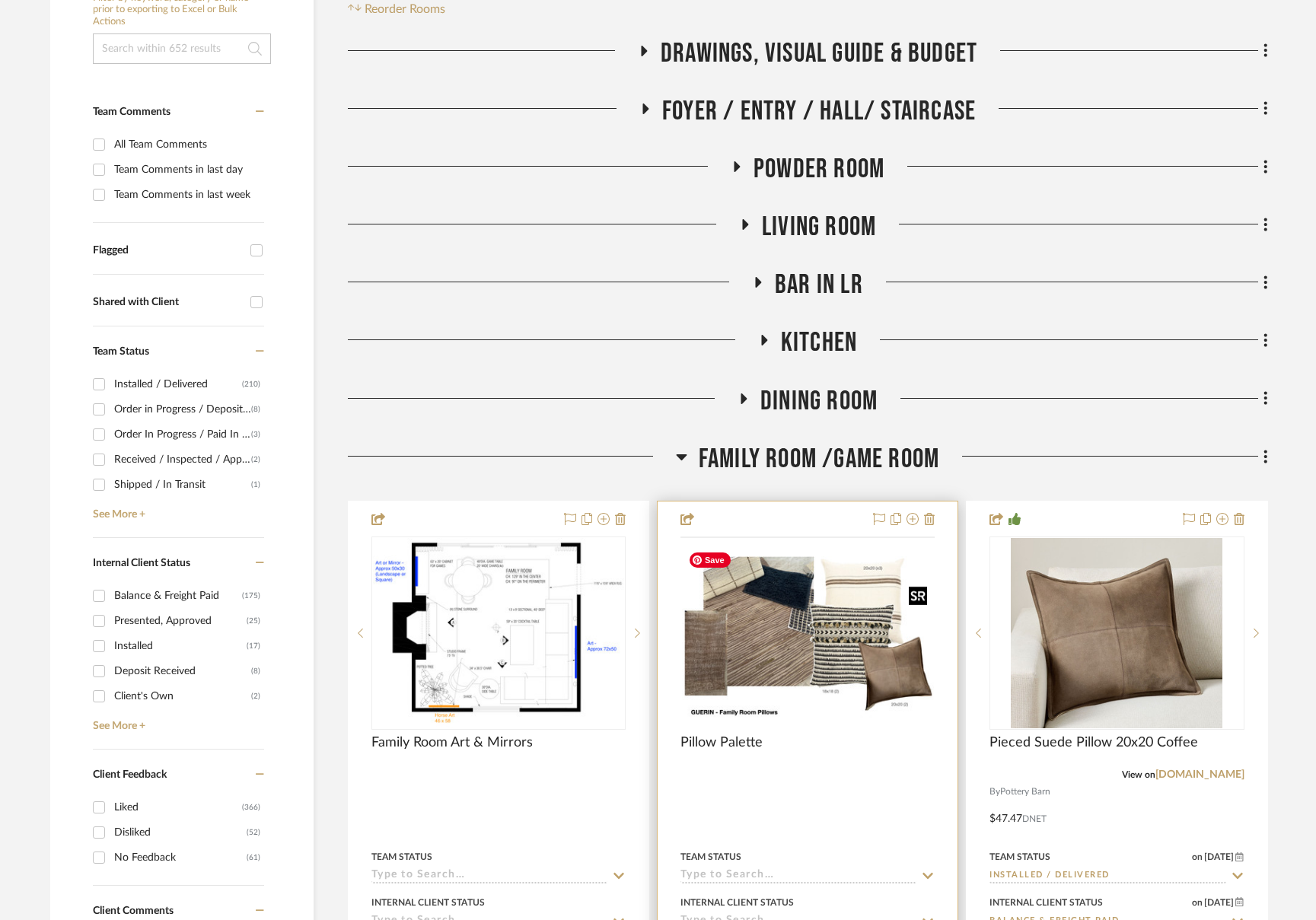
scroll to position [472, 0]
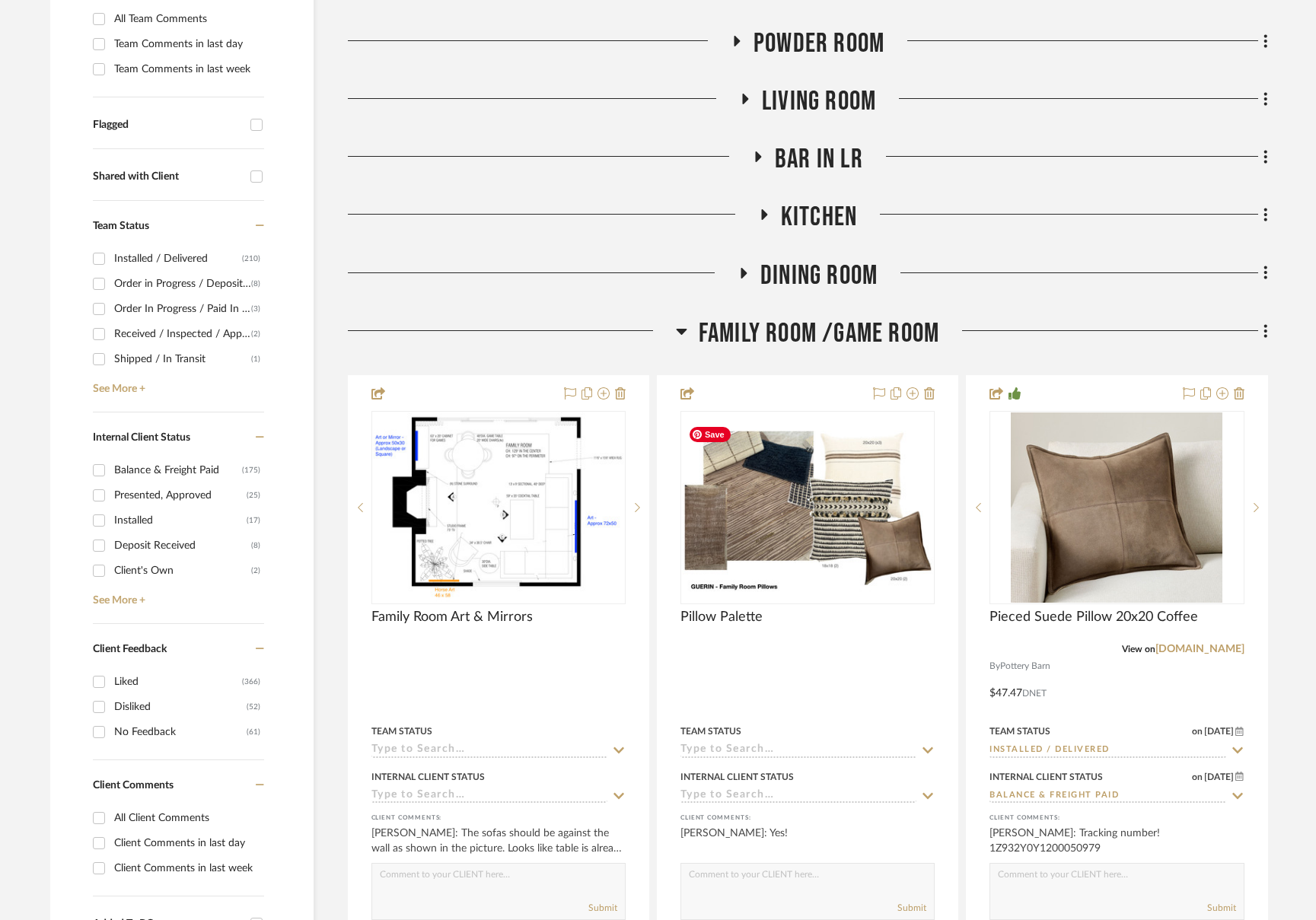
click at [848, 335] on span "Family Room /Game Room" at bounding box center [819, 334] width 240 height 33
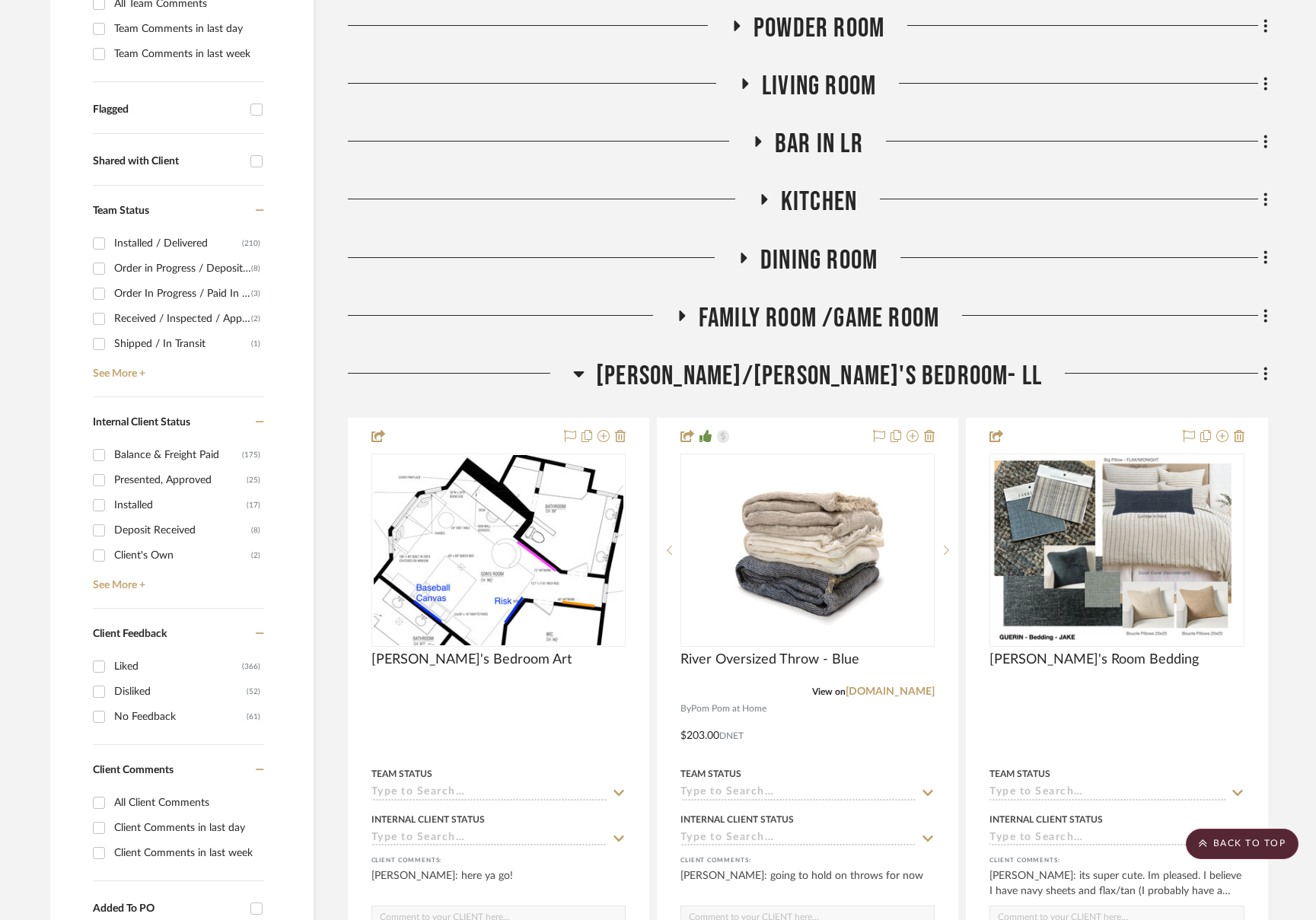
click at [835, 389] on span "[PERSON_NAME]/[PERSON_NAME]'s Bedroom- LL" at bounding box center [819, 376] width 446 height 33
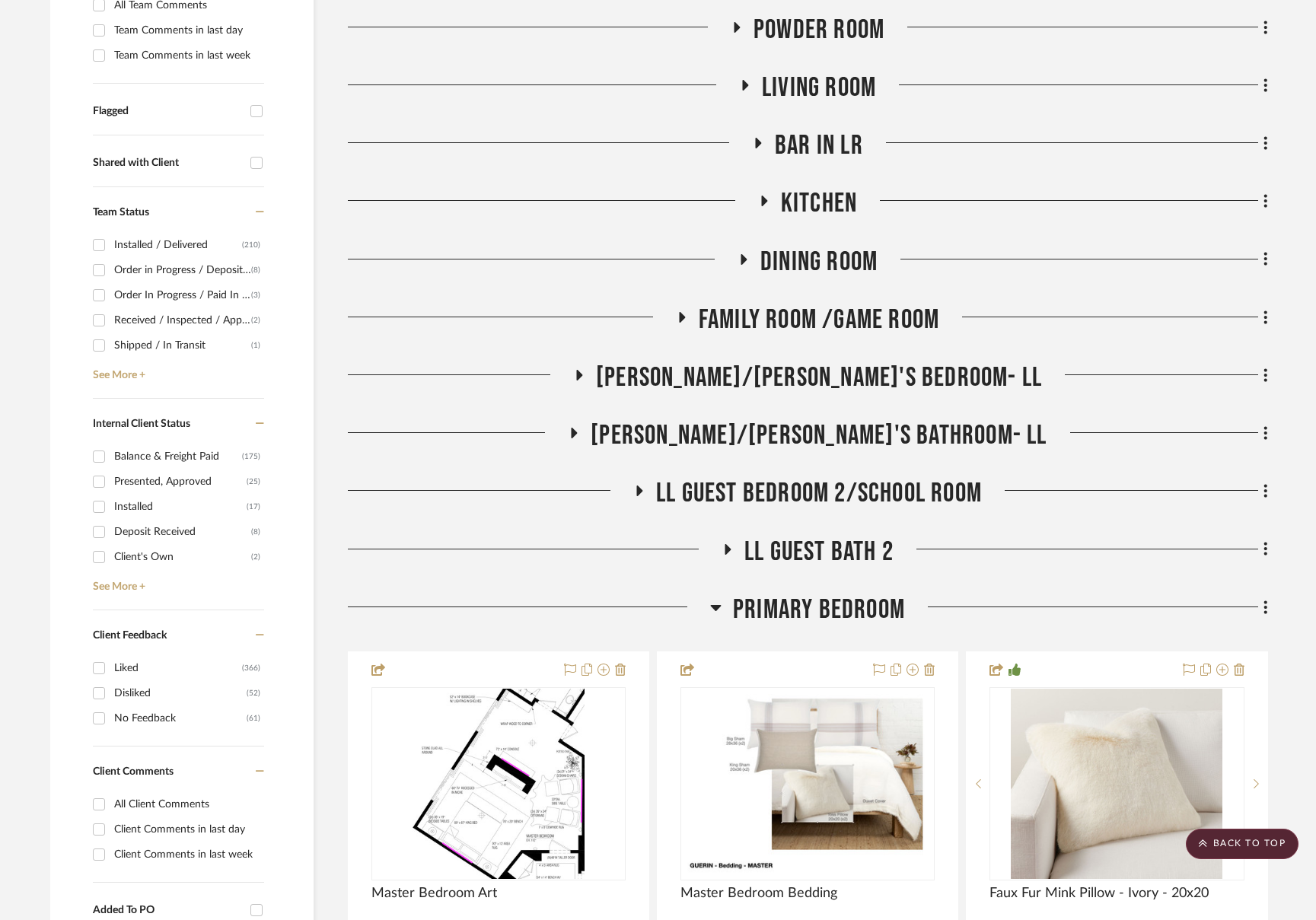
click at [789, 609] on span "Primary Bedroom" at bounding box center [819, 610] width 172 height 33
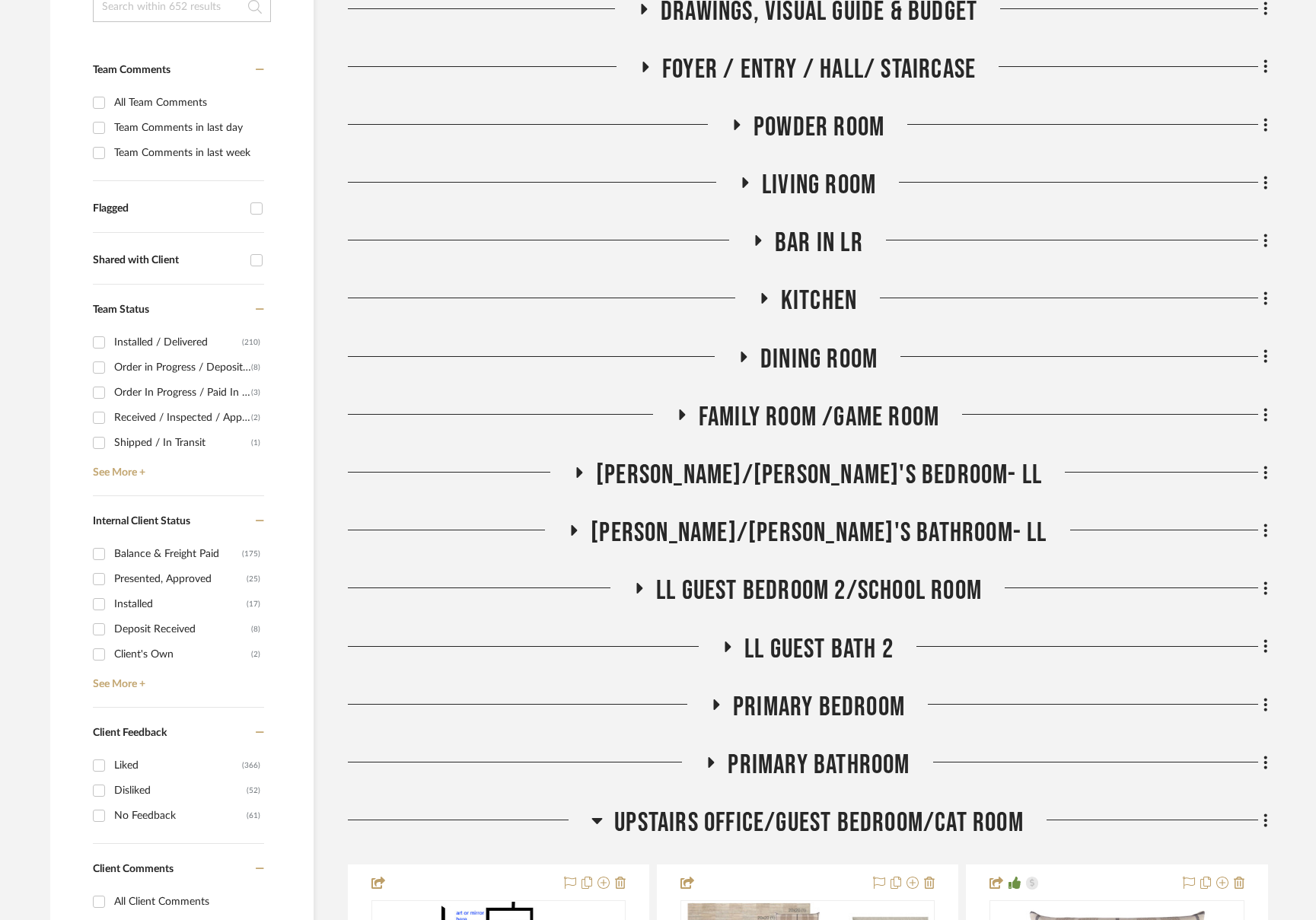
scroll to position [455, 0]
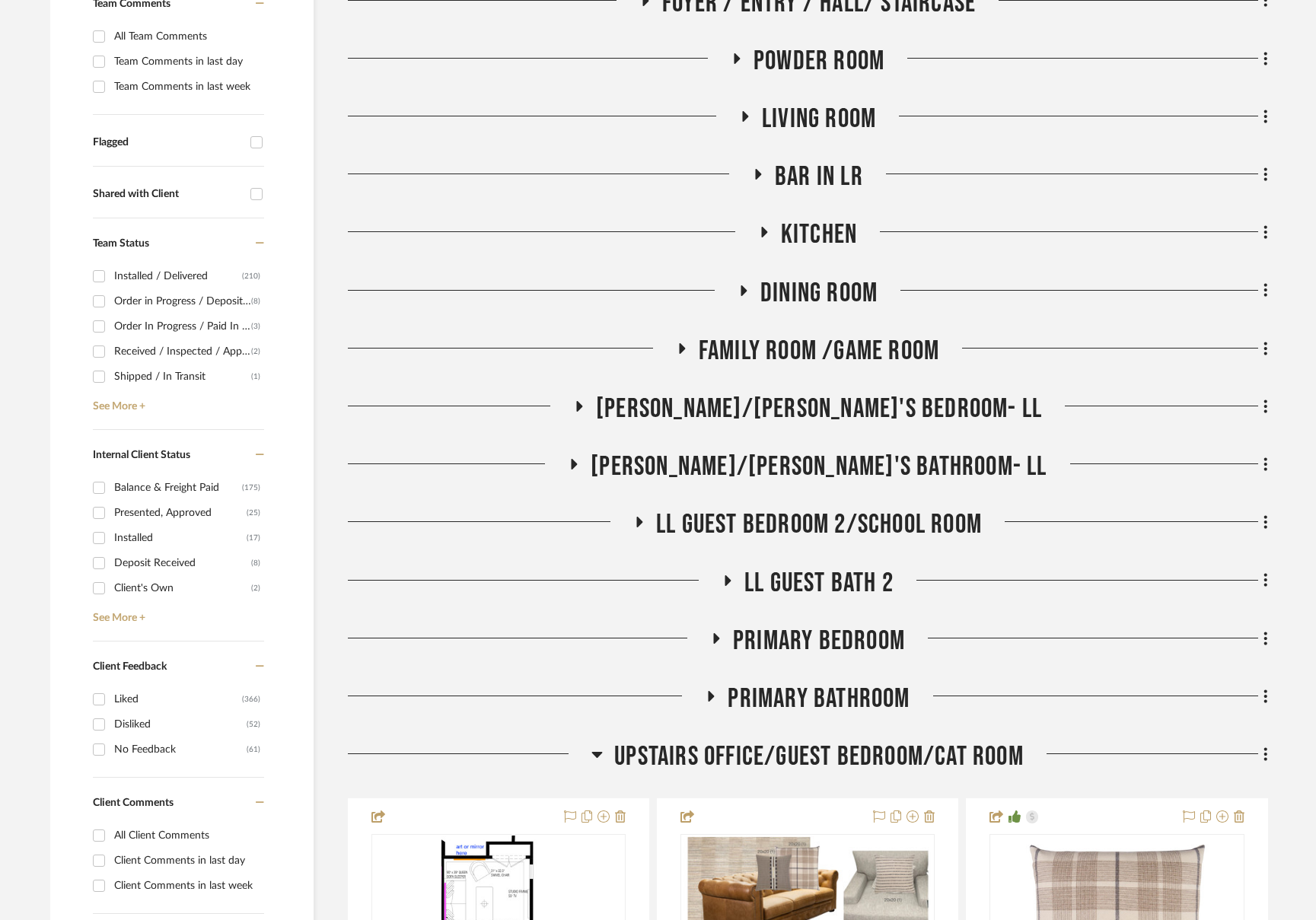
drag, startPoint x: 800, startPoint y: 756, endPoint x: 698, endPoint y: 667, distance: 135.4
click at [799, 756] on span "Upstairs Office/Guest Bedroom/Cat Room" at bounding box center [819, 756] width 409 height 33
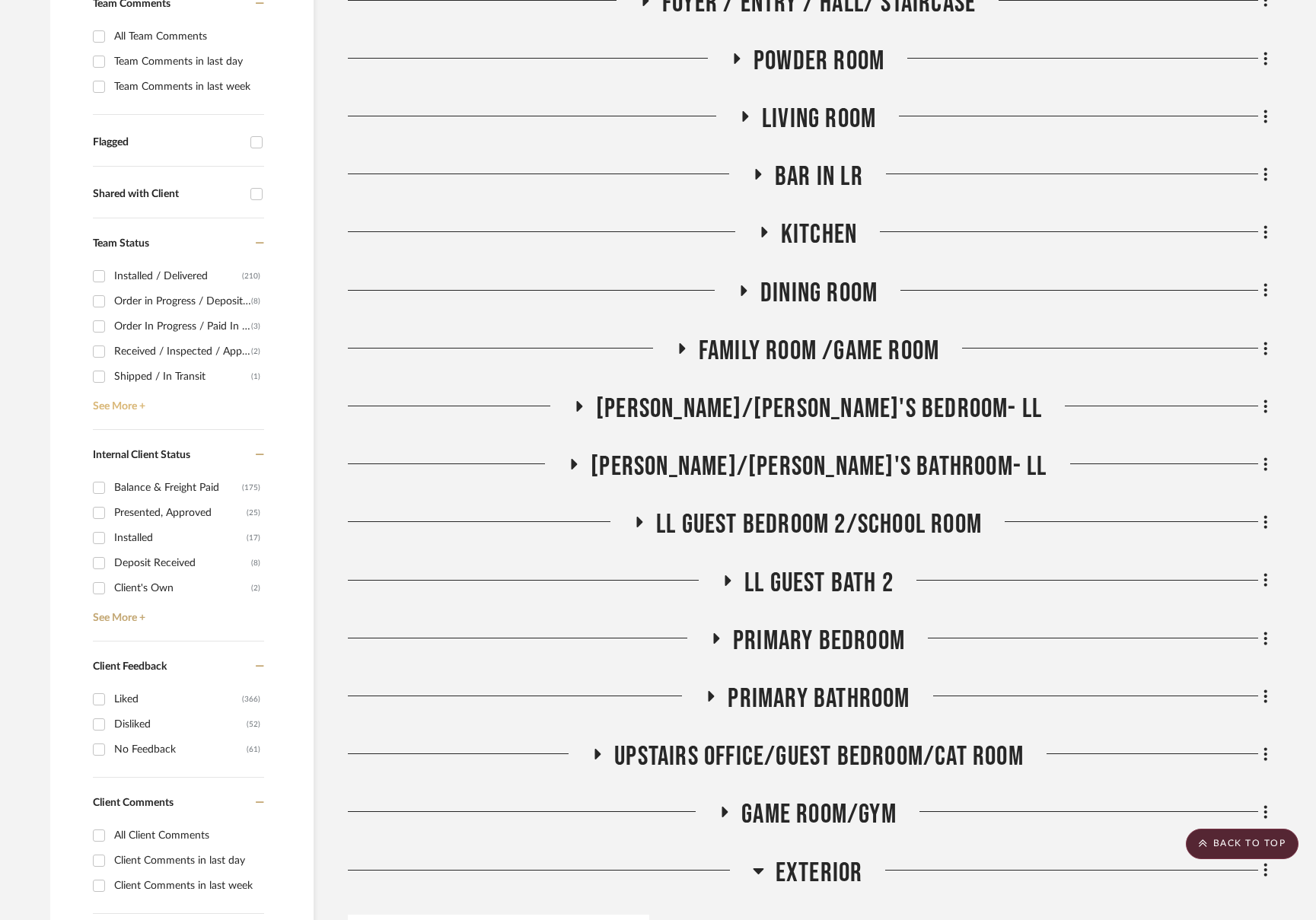
click at [137, 406] on link "See More +" at bounding box center [176, 401] width 175 height 25
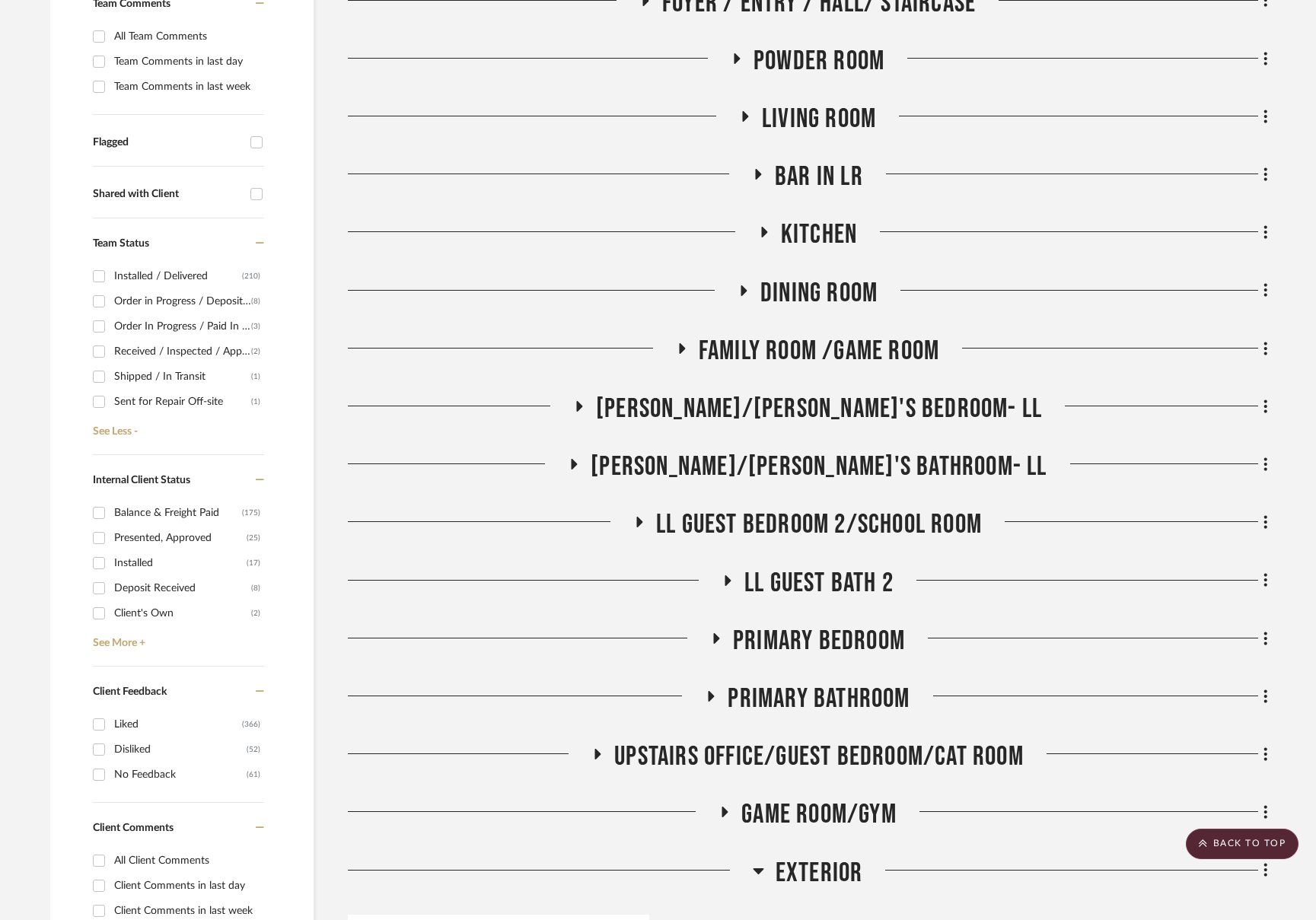
click at [177, 327] on div "Order In Progress / Paid In Full w/ Freight, No Balance due" at bounding box center [183, 326] width 137 height 25
click at [111, 327] on input "Order In Progress / Paid In Full w/ Freight, No Balance due (3)" at bounding box center [98, 326] width 25 height 25
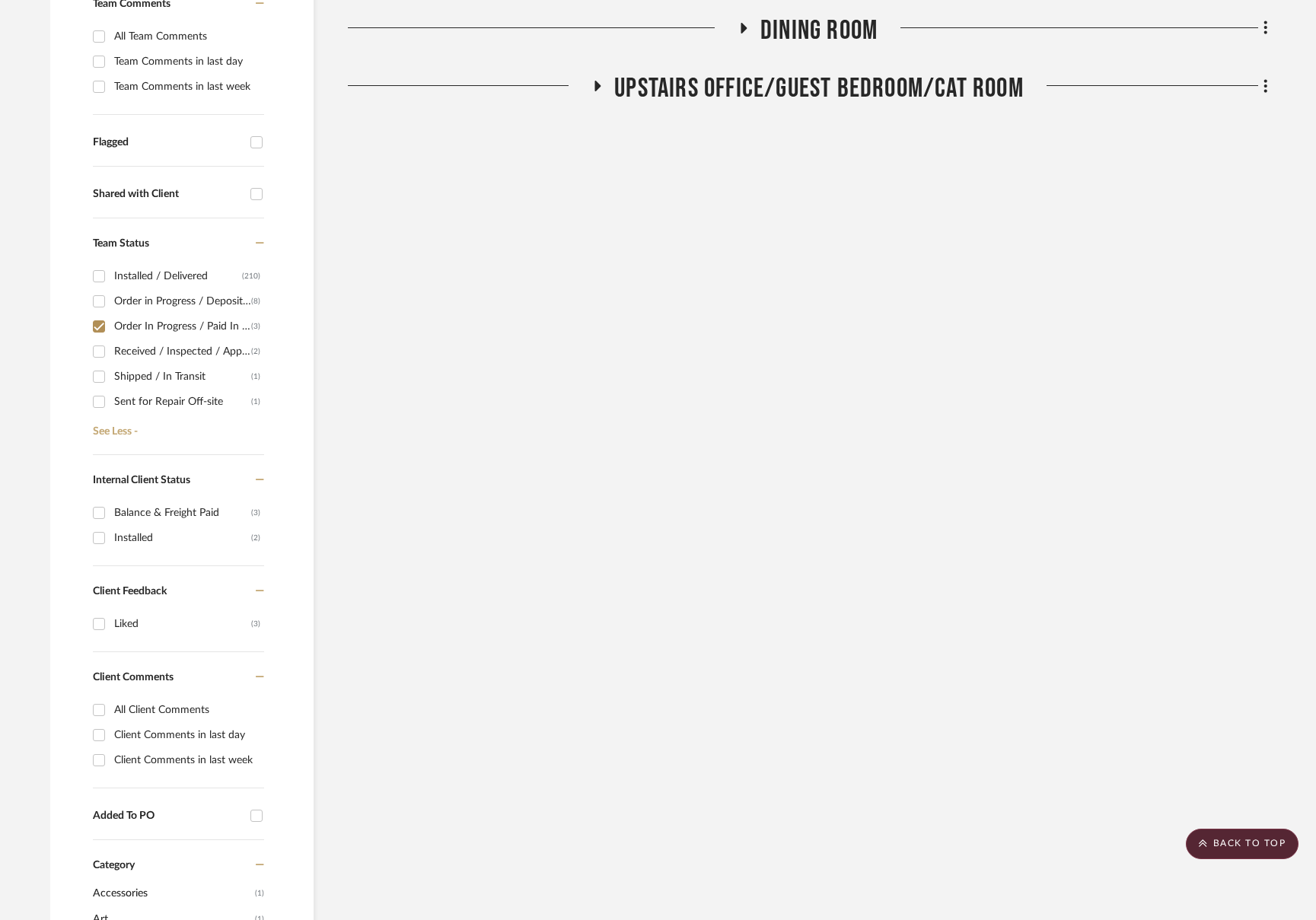
click at [790, 73] on span "Upstairs Office/Guest Bedroom/Cat Room" at bounding box center [819, 88] width 409 height 33
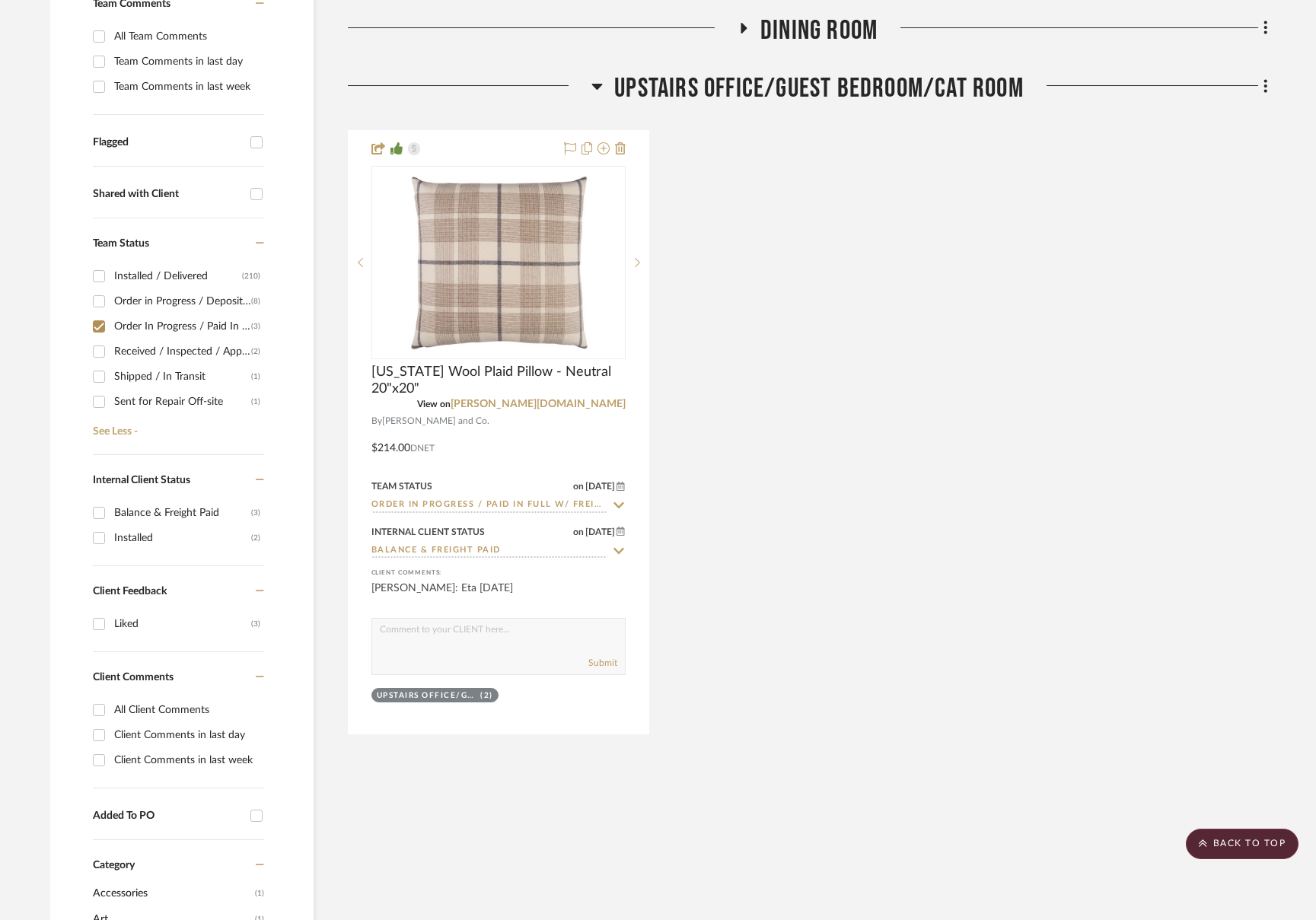
click at [790, 72] on span "Upstairs Office/Guest Bedroom/Cat Room" at bounding box center [819, 88] width 409 height 33
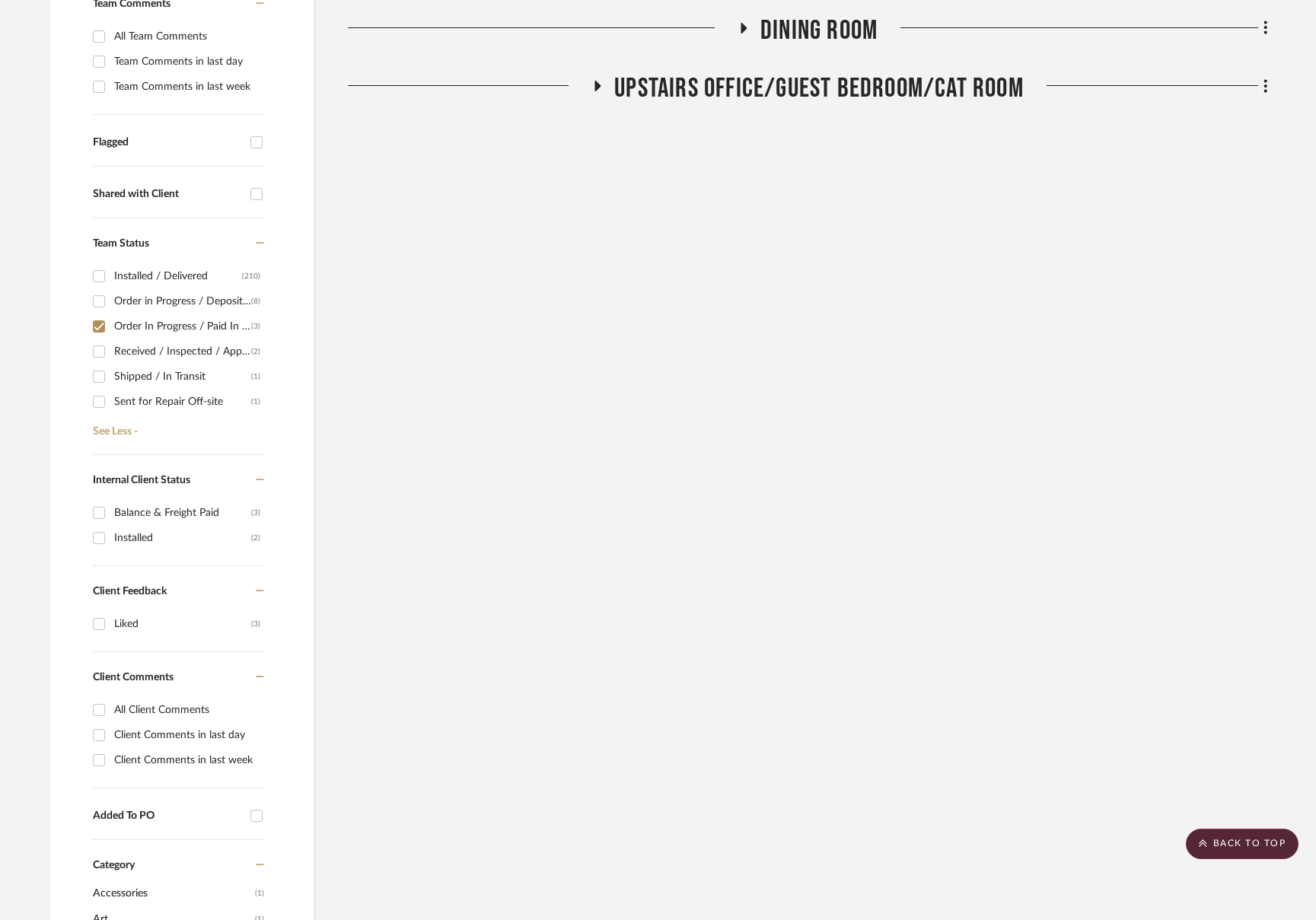
click at [816, 41] on span "Dining Room" at bounding box center [819, 31] width 117 height 33
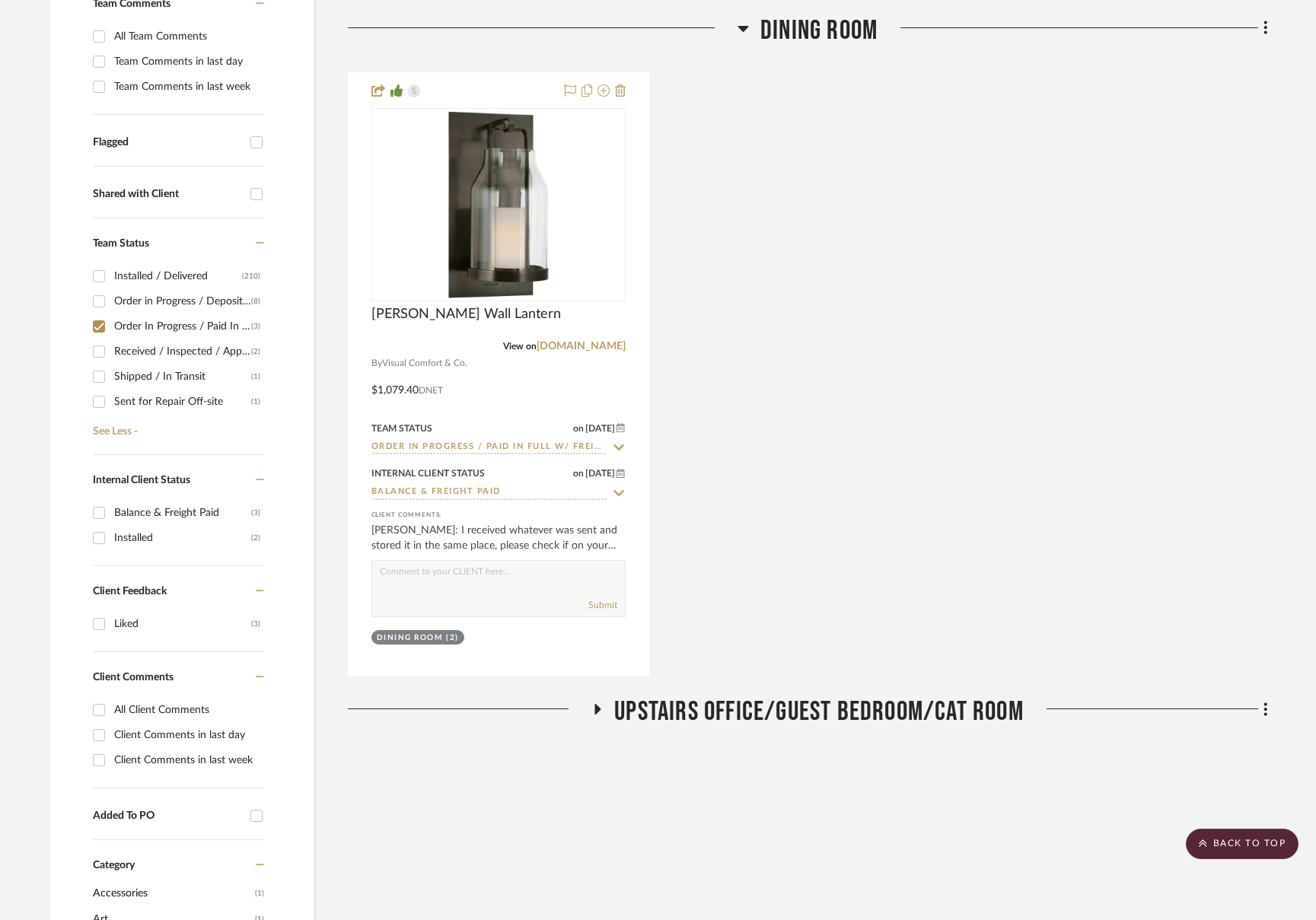
click at [816, 41] on span "Dining Room" at bounding box center [819, 31] width 117 height 33
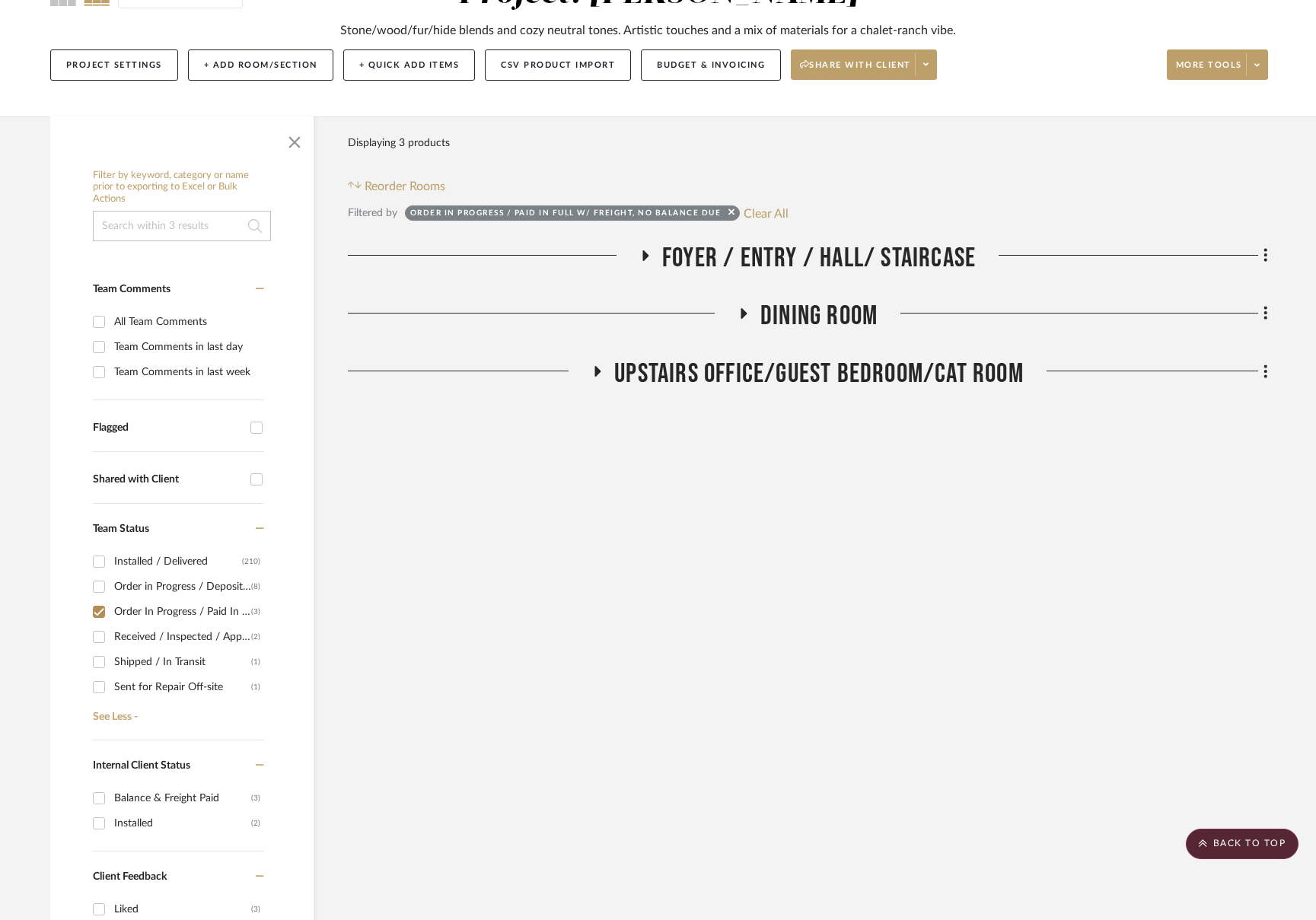
scroll to position [154, 0]
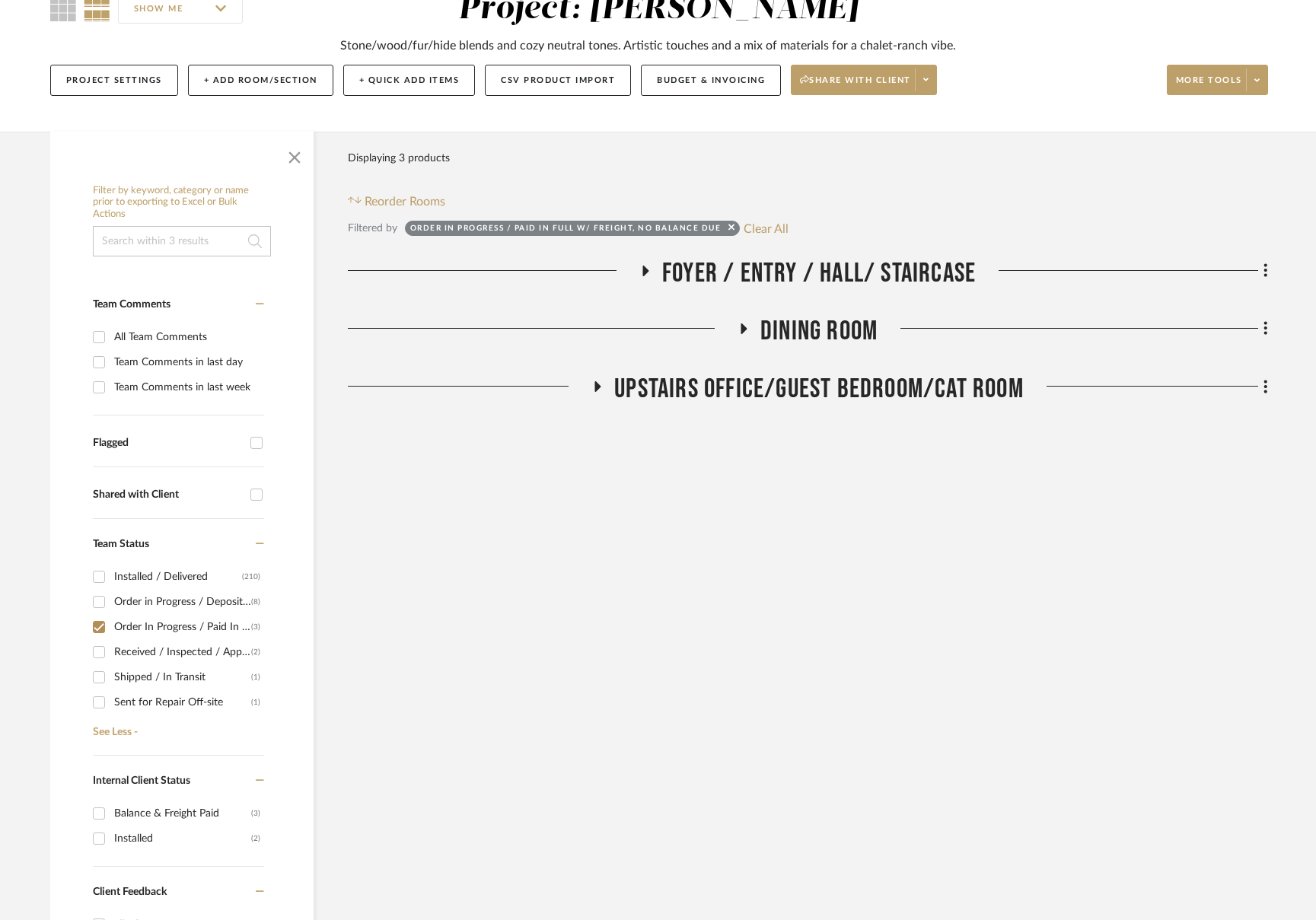
click at [142, 626] on div "Order In Progress / Paid In Full w/ Freight, No Balance due" at bounding box center [183, 626] width 137 height 25
click at [111, 626] on input "Order In Progress / Paid In Full w/ Freight, No Balance due (3)" at bounding box center [98, 626] width 25 height 25
checkbox input "false"
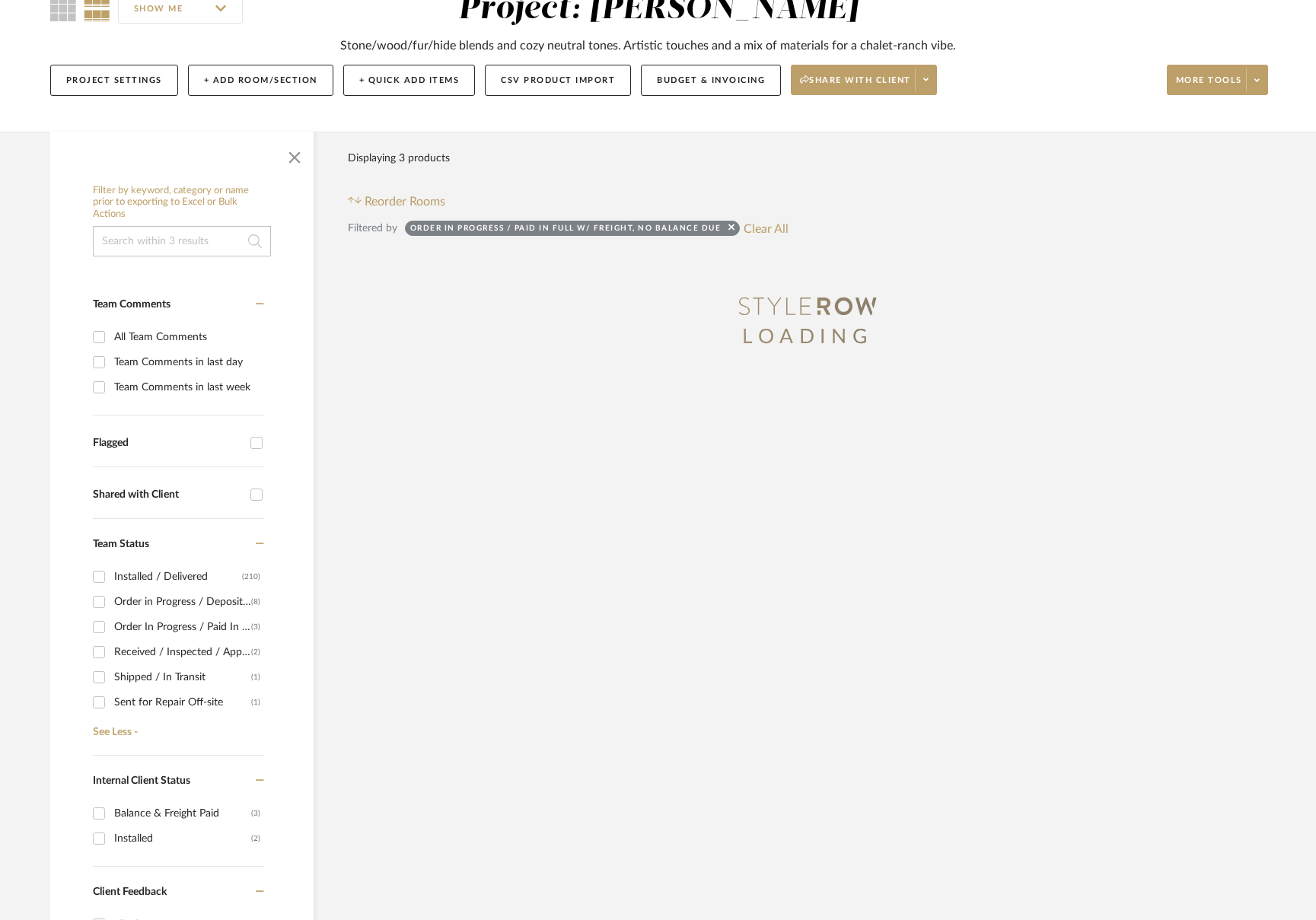
click at [195, 655] on div "Received / Inspected / Approved" at bounding box center [183, 652] width 137 height 25
click at [111, 655] on input "Received / Inspected / Approved (2)" at bounding box center [98, 652] width 25 height 25
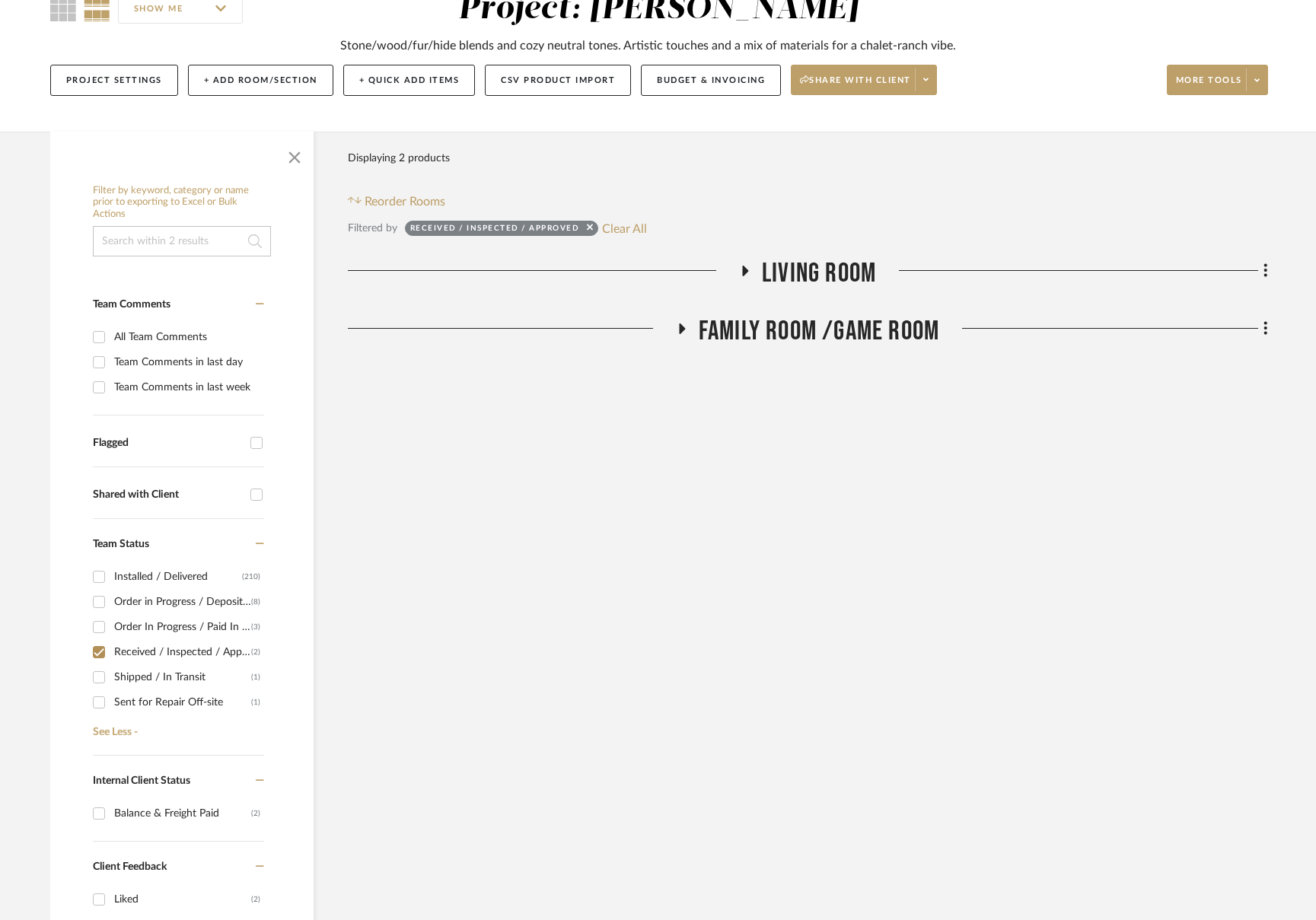
click at [195, 655] on div "Received / Inspected / Approved" at bounding box center [183, 652] width 137 height 25
click at [111, 655] on input "Received / Inspected / Approved (2)" at bounding box center [98, 652] width 25 height 25
checkbox input "false"
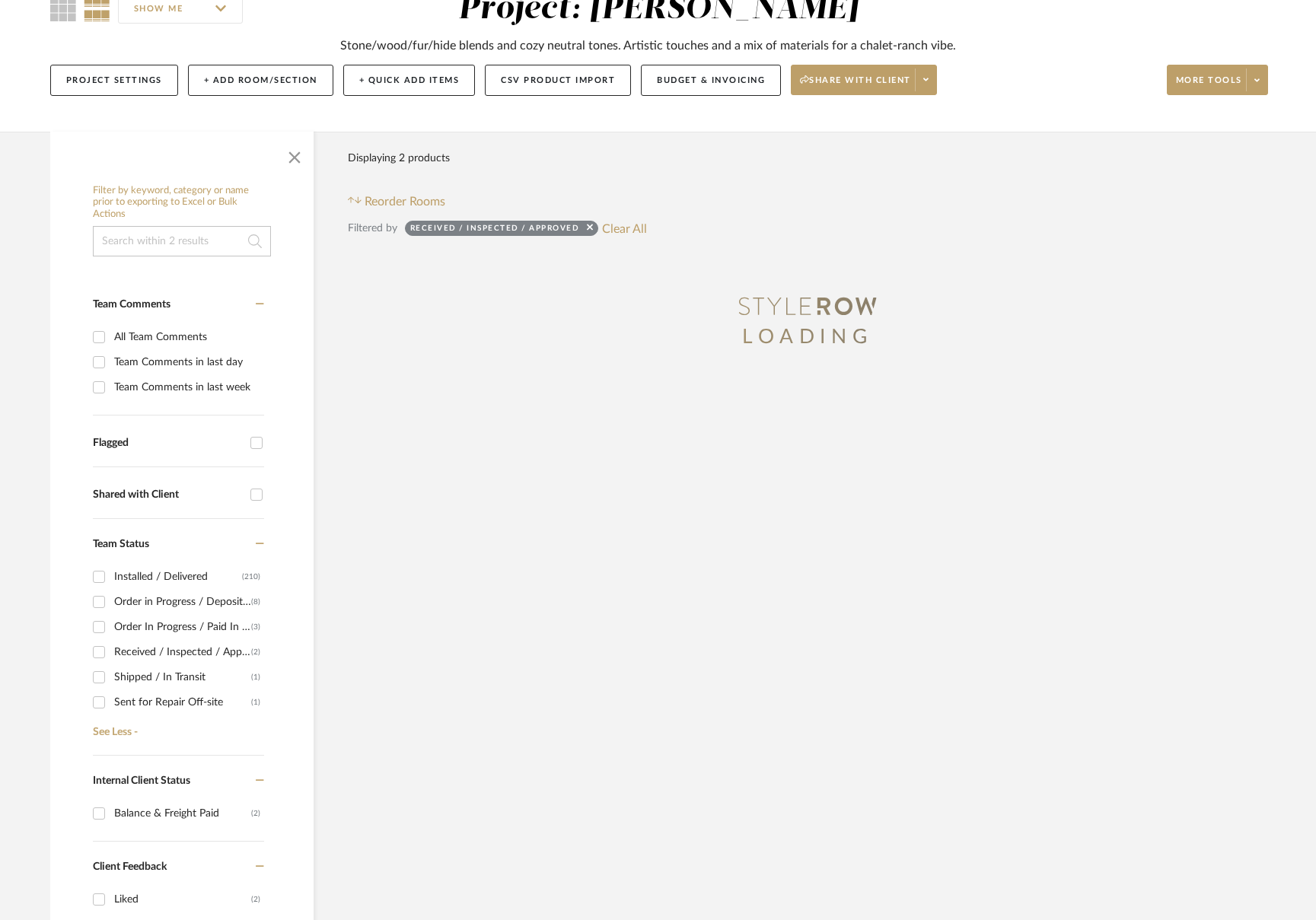
click at [194, 608] on div "Order in Progress / Deposit Paid / Balance due" at bounding box center [183, 601] width 137 height 25
click at [111, 608] on input "Order in Progress / Deposit Paid / Balance due (8)" at bounding box center [98, 601] width 25 height 25
checkbox input "true"
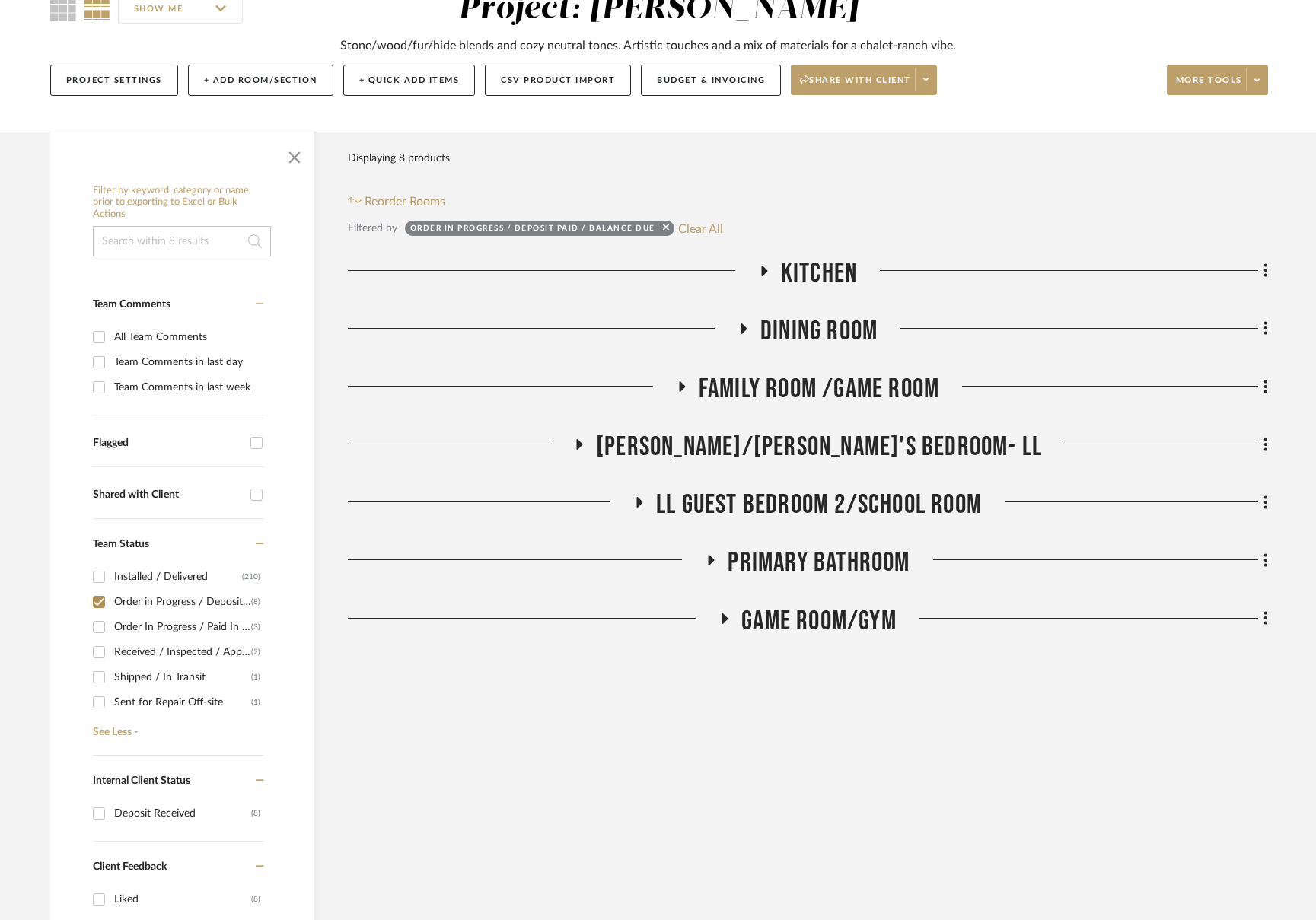
click at [813, 273] on span "Kitchen" at bounding box center [819, 274] width 76 height 33
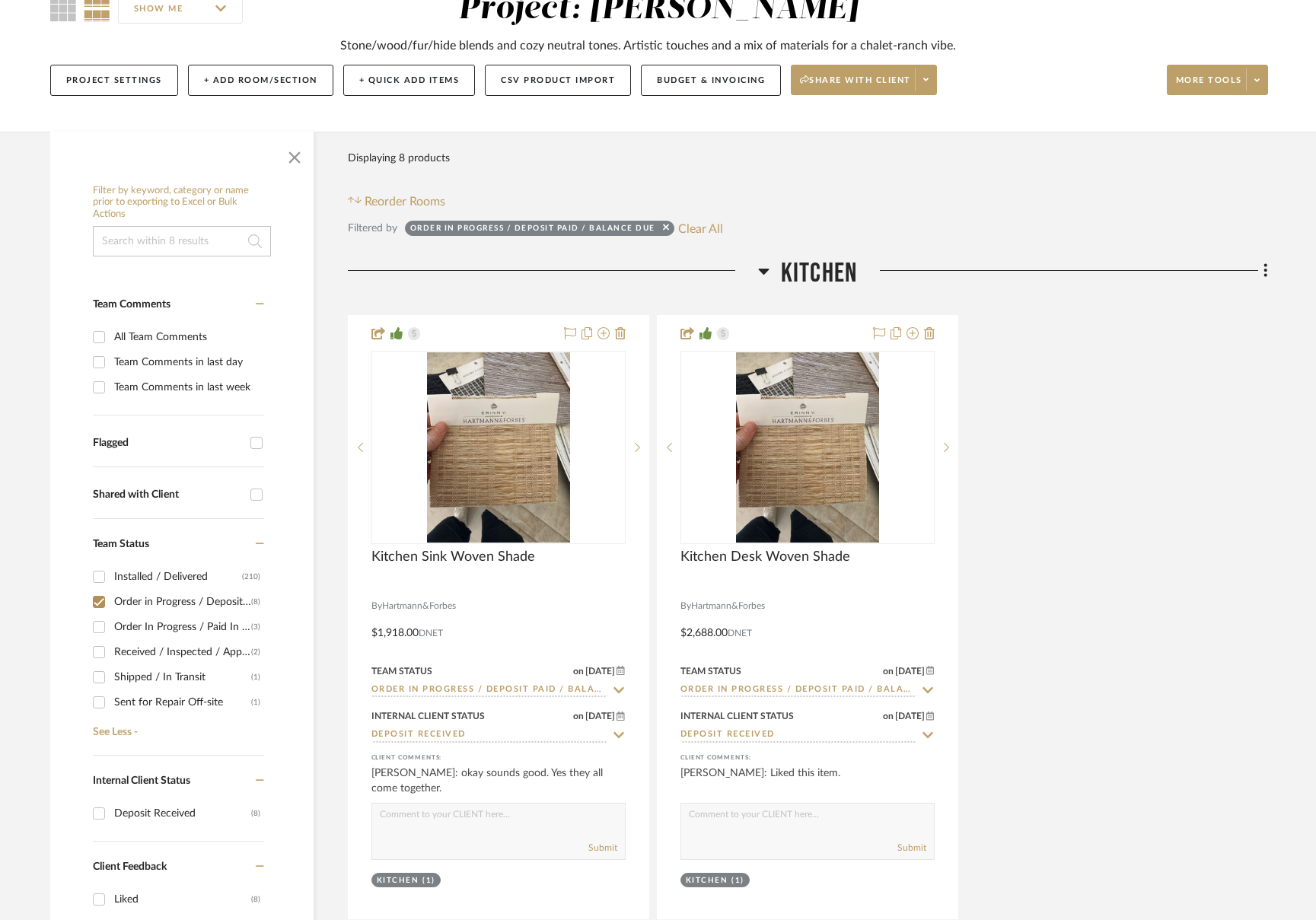
click at [813, 273] on span "Kitchen" at bounding box center [819, 274] width 76 height 33
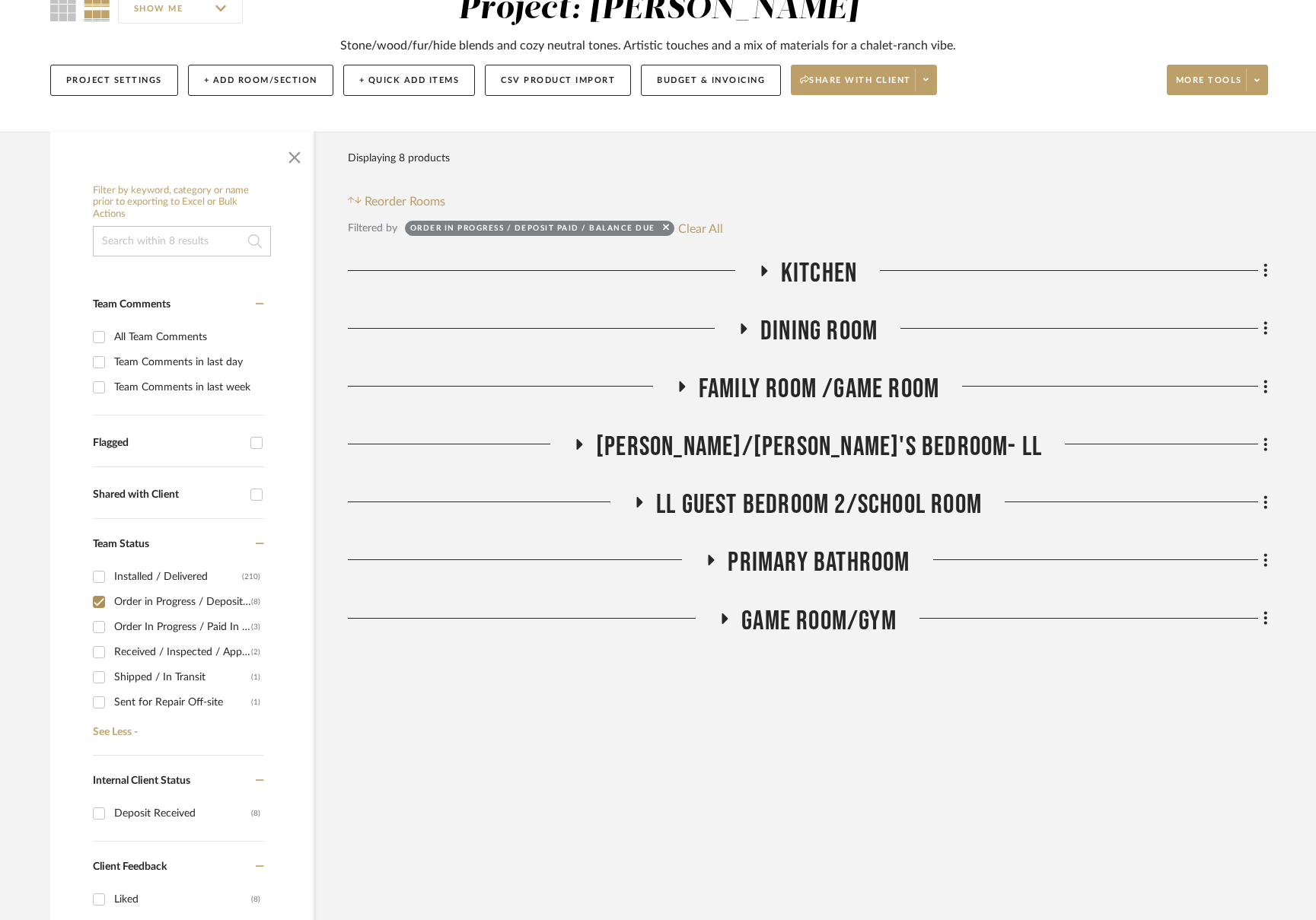
click at [819, 343] on span "Dining Room" at bounding box center [819, 331] width 117 height 33
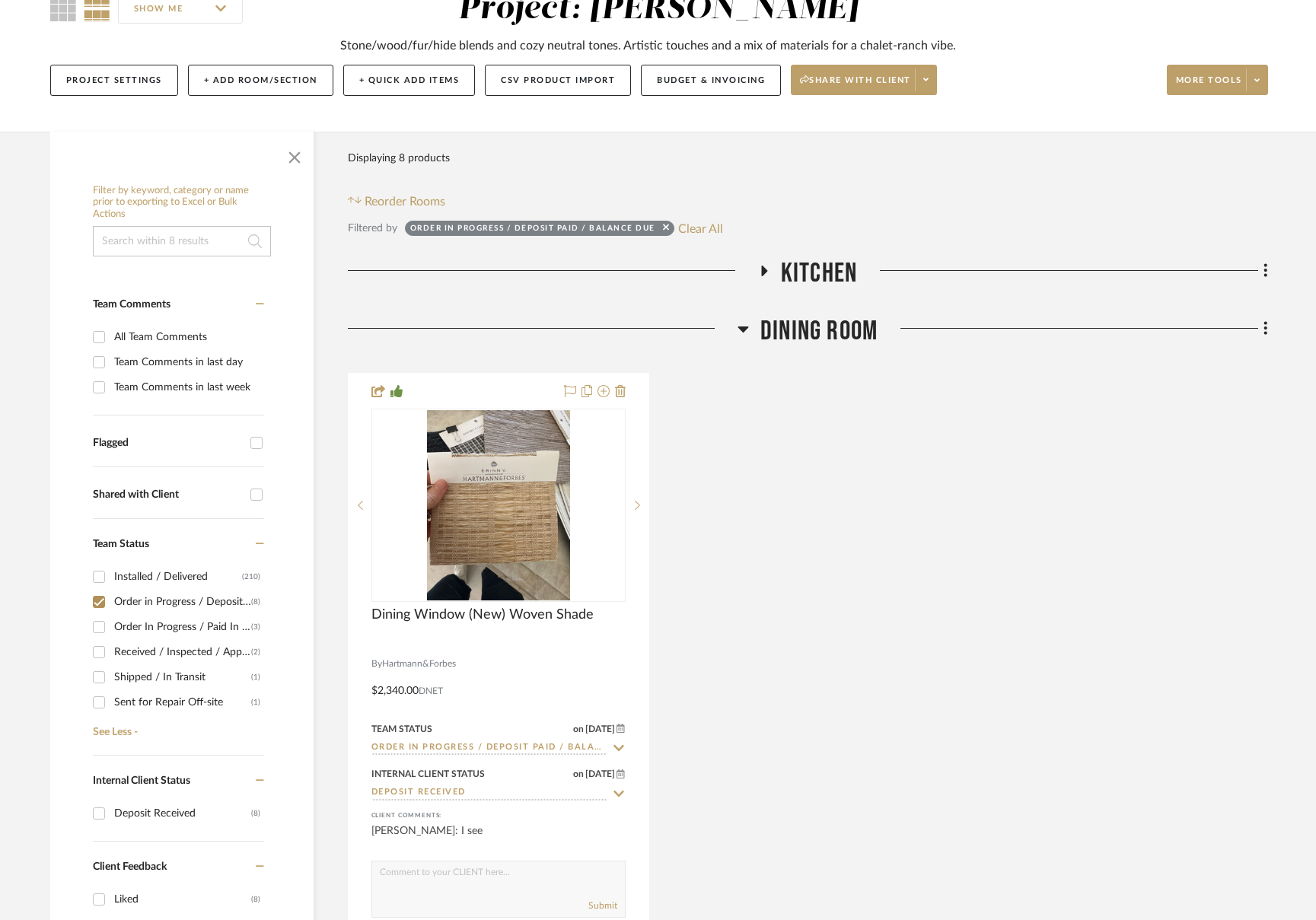
click at [819, 343] on span "Dining Room" at bounding box center [819, 331] width 117 height 33
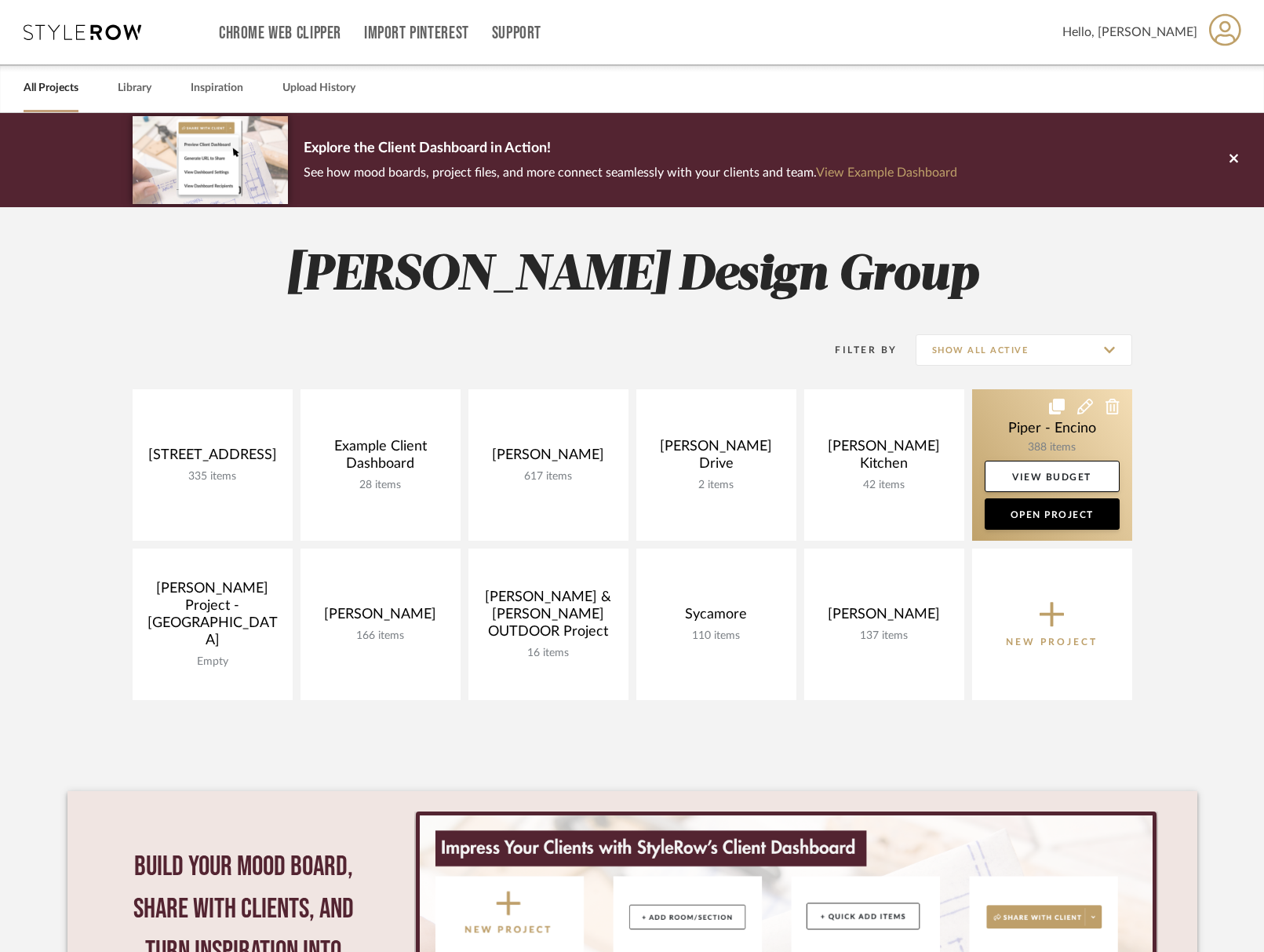
click at [1042, 445] on link at bounding box center [1052, 464] width 160 height 151
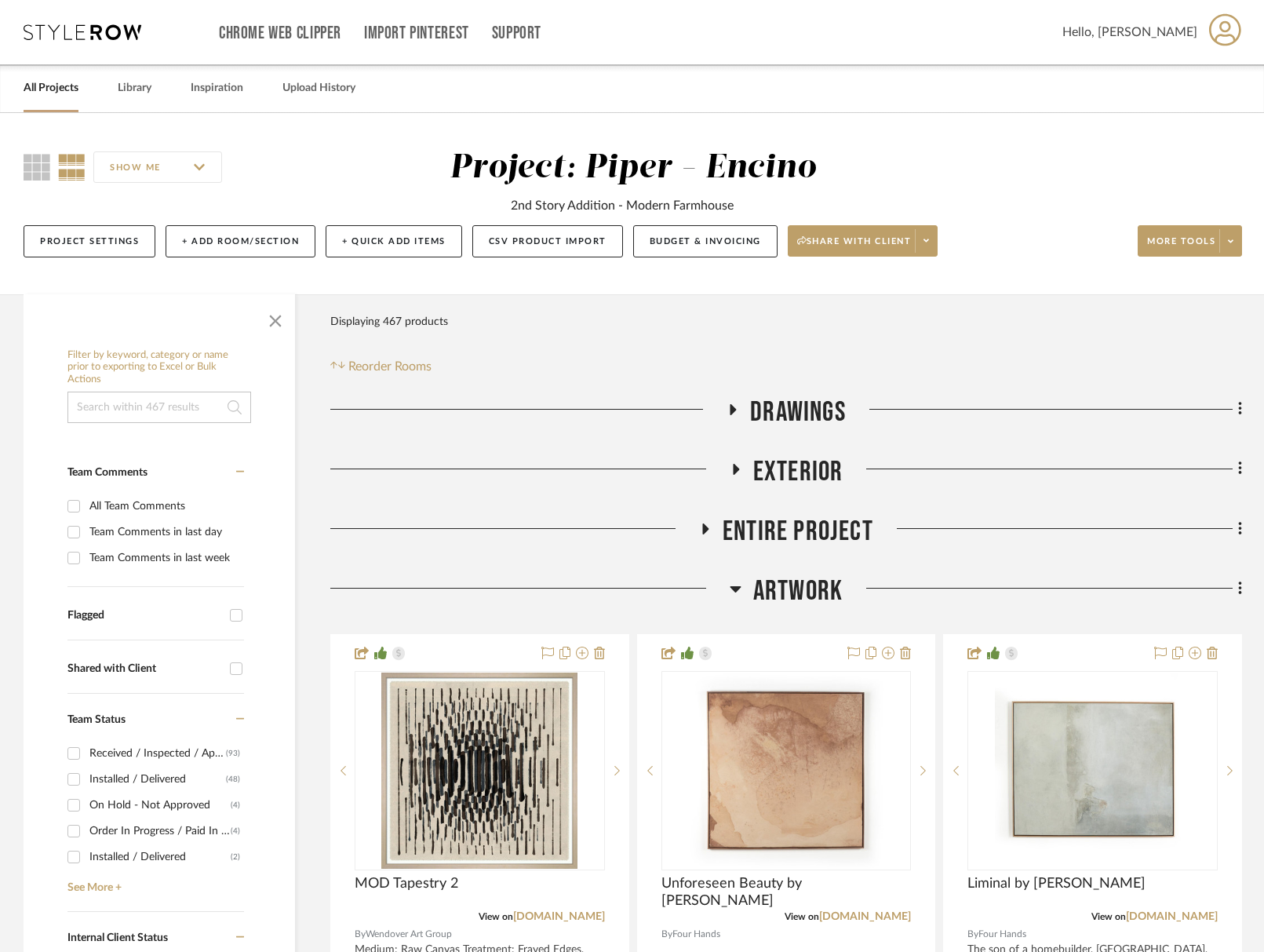
click at [790, 591] on span "Artwork" at bounding box center [797, 591] width 89 height 34
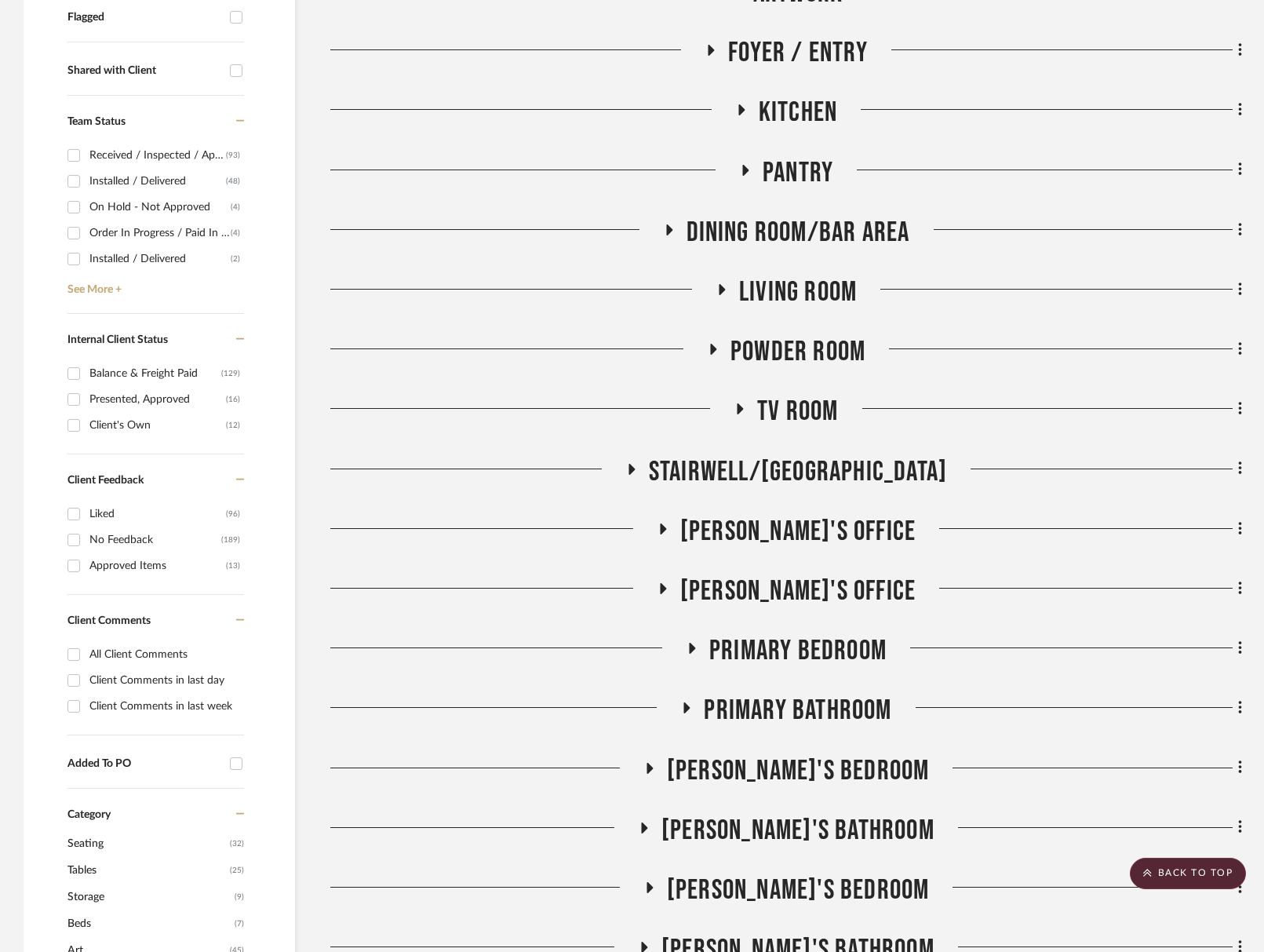
scroll to position [642, 0]
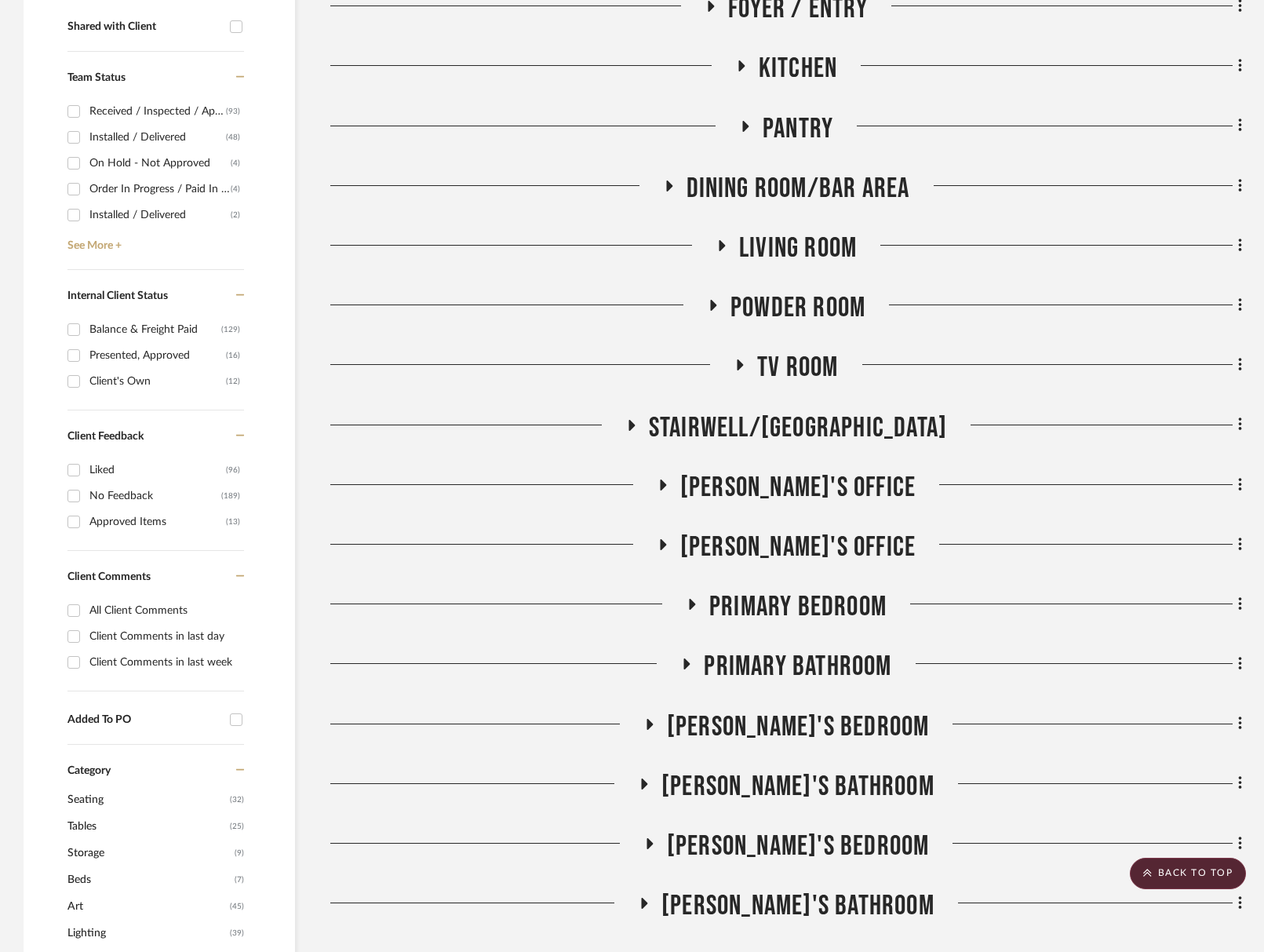
click at [820, 640] on div "Drawings Exterior Entire Project Artwork Foyer / Entry Kitchen Pantry Dining Ro…" at bounding box center [786, 532] width 911 height 1558
click at [820, 608] on span "Primary Bedroom" at bounding box center [797, 607] width 177 height 34
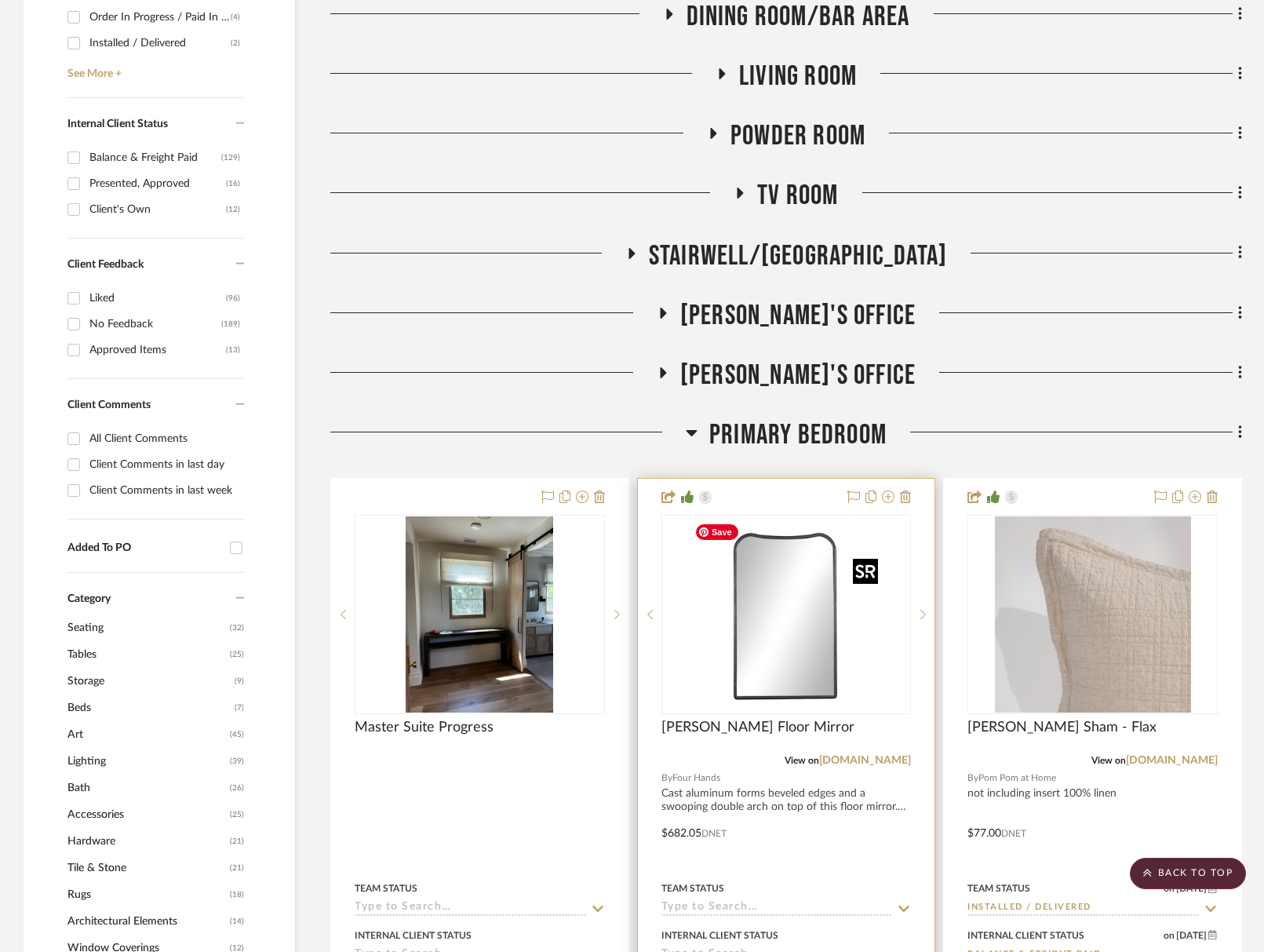
scroll to position [815, 0]
click at [808, 632] on div at bounding box center [786, 613] width 250 height 200
click at [761, 667] on img "0" at bounding box center [786, 613] width 196 height 196
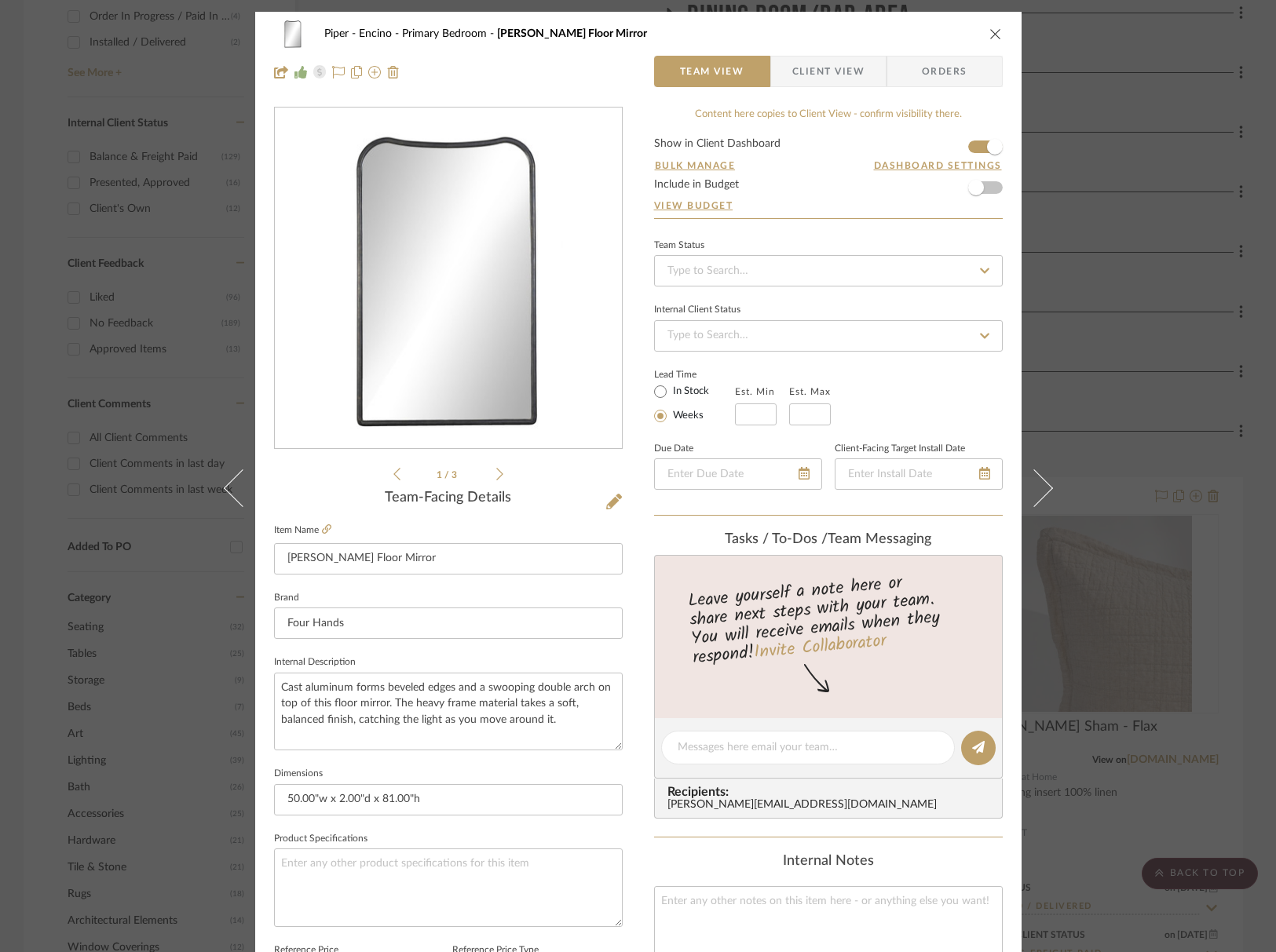
scroll to position [213, 0]
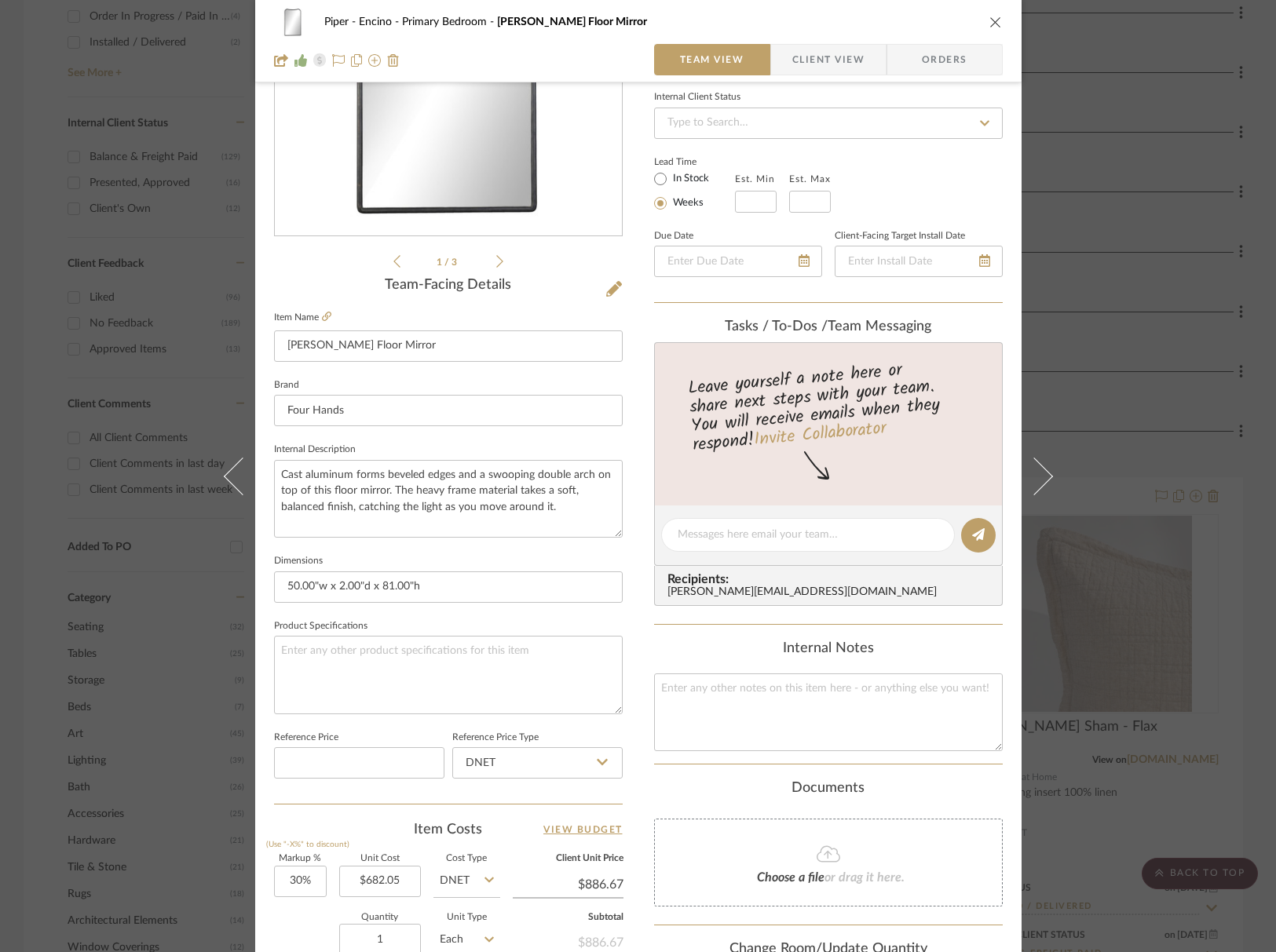
click at [817, 61] on span "Client View" at bounding box center [828, 59] width 72 height 31
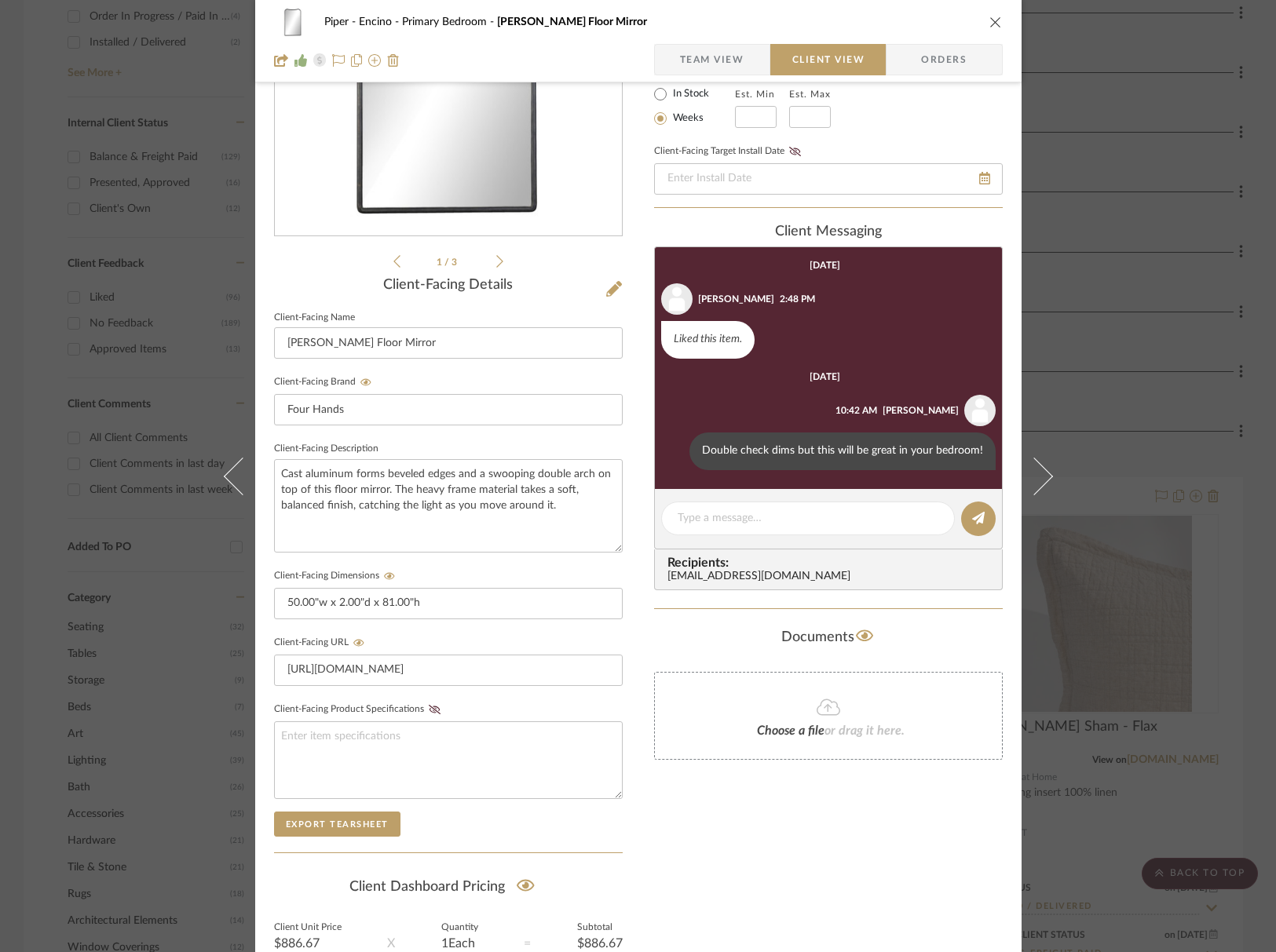
click at [981, 17] on div "Piper - Encino Primary Bedroom Patz Floor Mirror" at bounding box center [638, 22] width 728 height 31
drag, startPoint x: 990, startPoint y: 23, endPoint x: 1060, endPoint y: 203, distance: 193.1
click at [991, 23] on icon "close" at bounding box center [995, 22] width 12 height 12
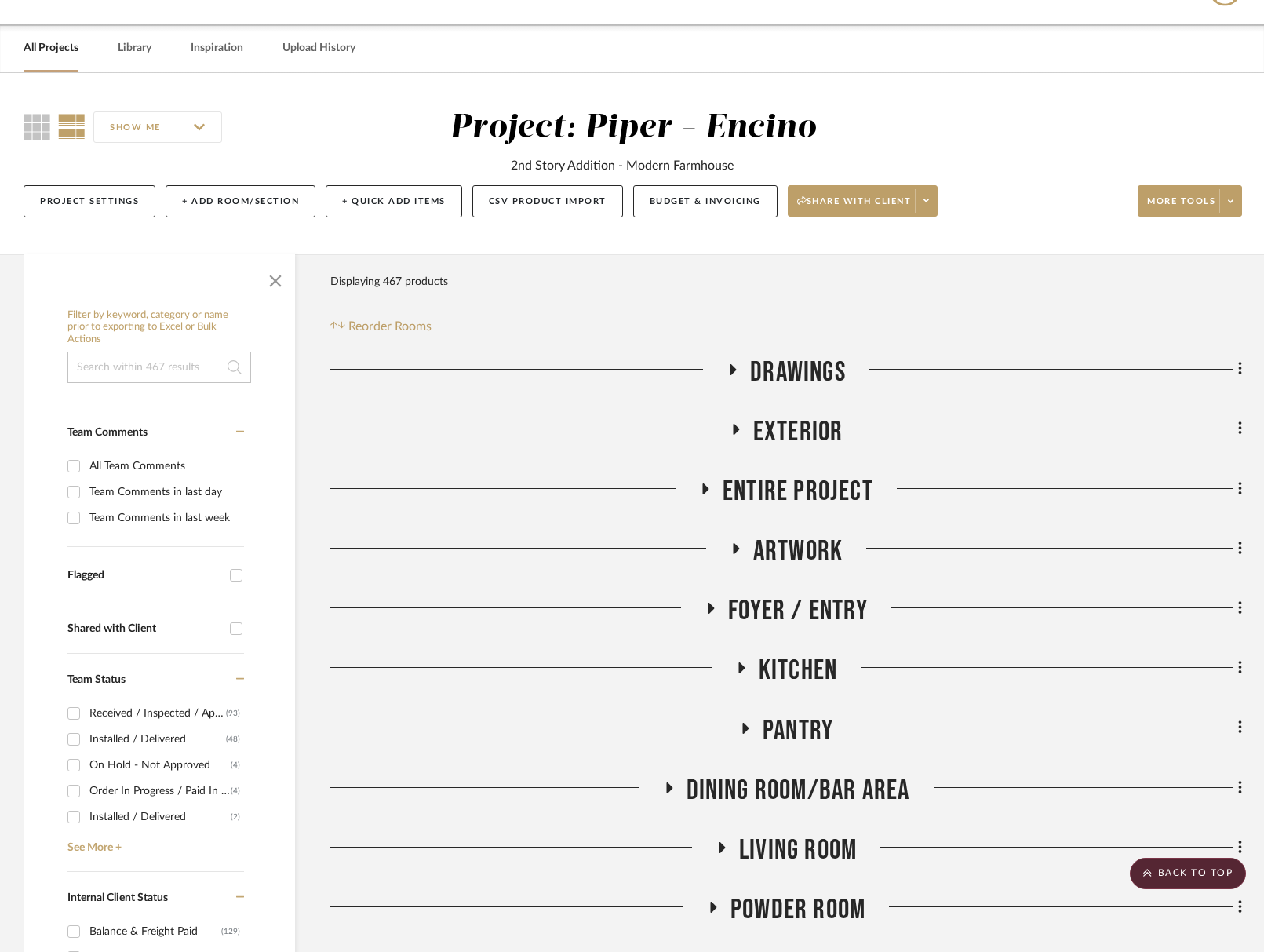
scroll to position [0, 0]
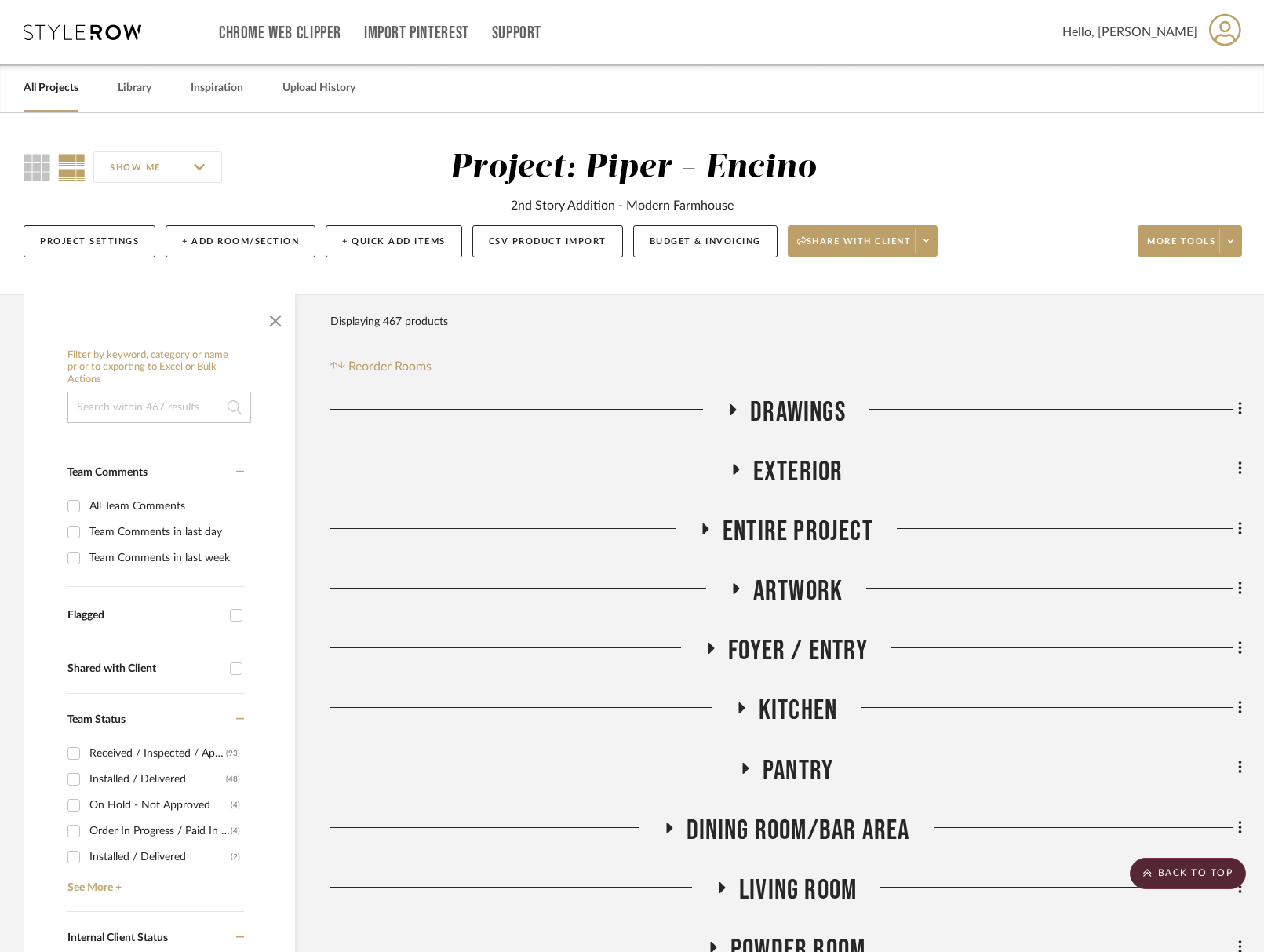
click at [119, 406] on input at bounding box center [159, 407] width 184 height 31
type input "uttermost"
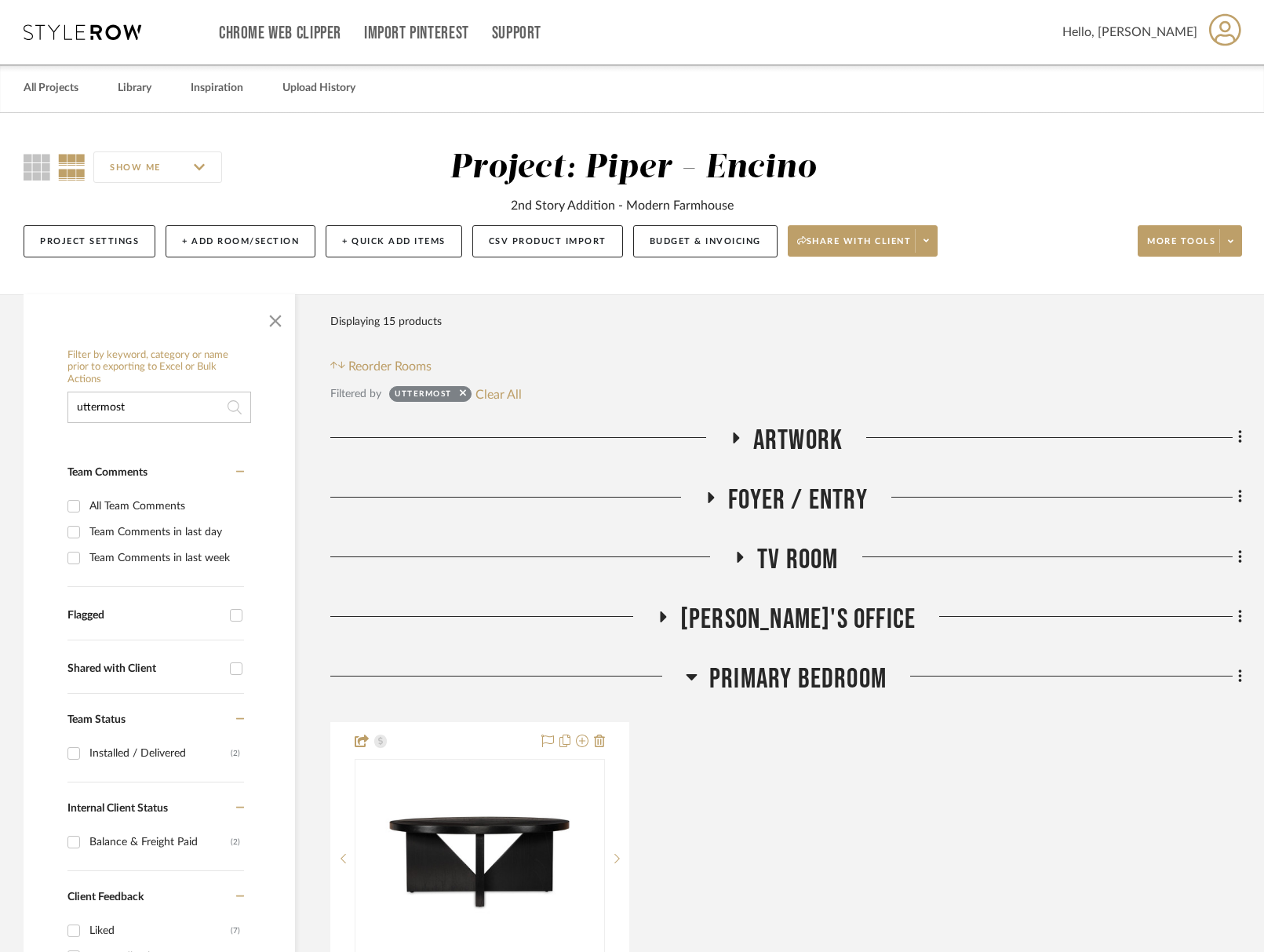
click at [801, 680] on span "Primary Bedroom" at bounding box center [797, 679] width 177 height 34
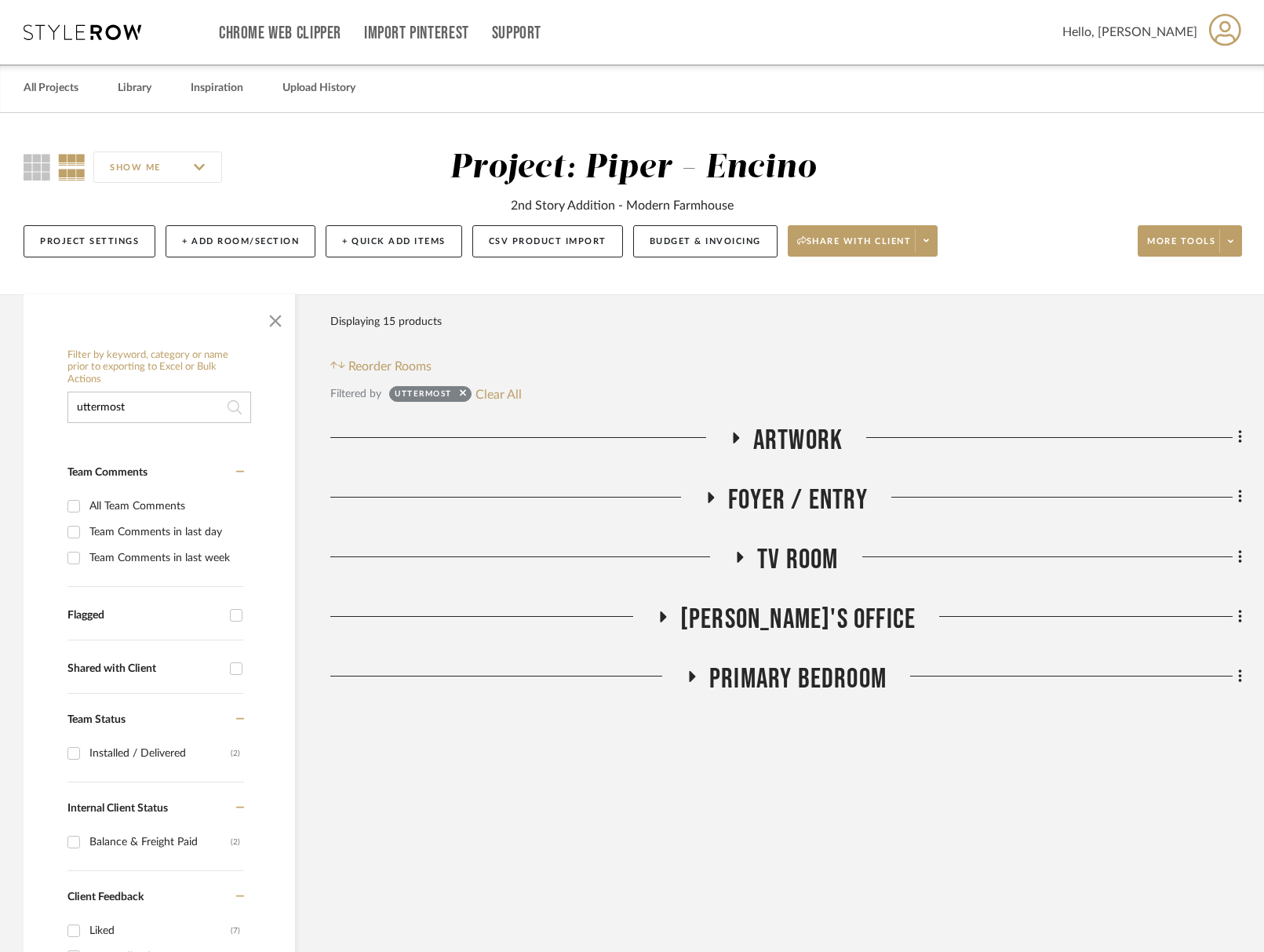
click at [807, 618] on span "Tara's Office" at bounding box center [797, 620] width 235 height 34
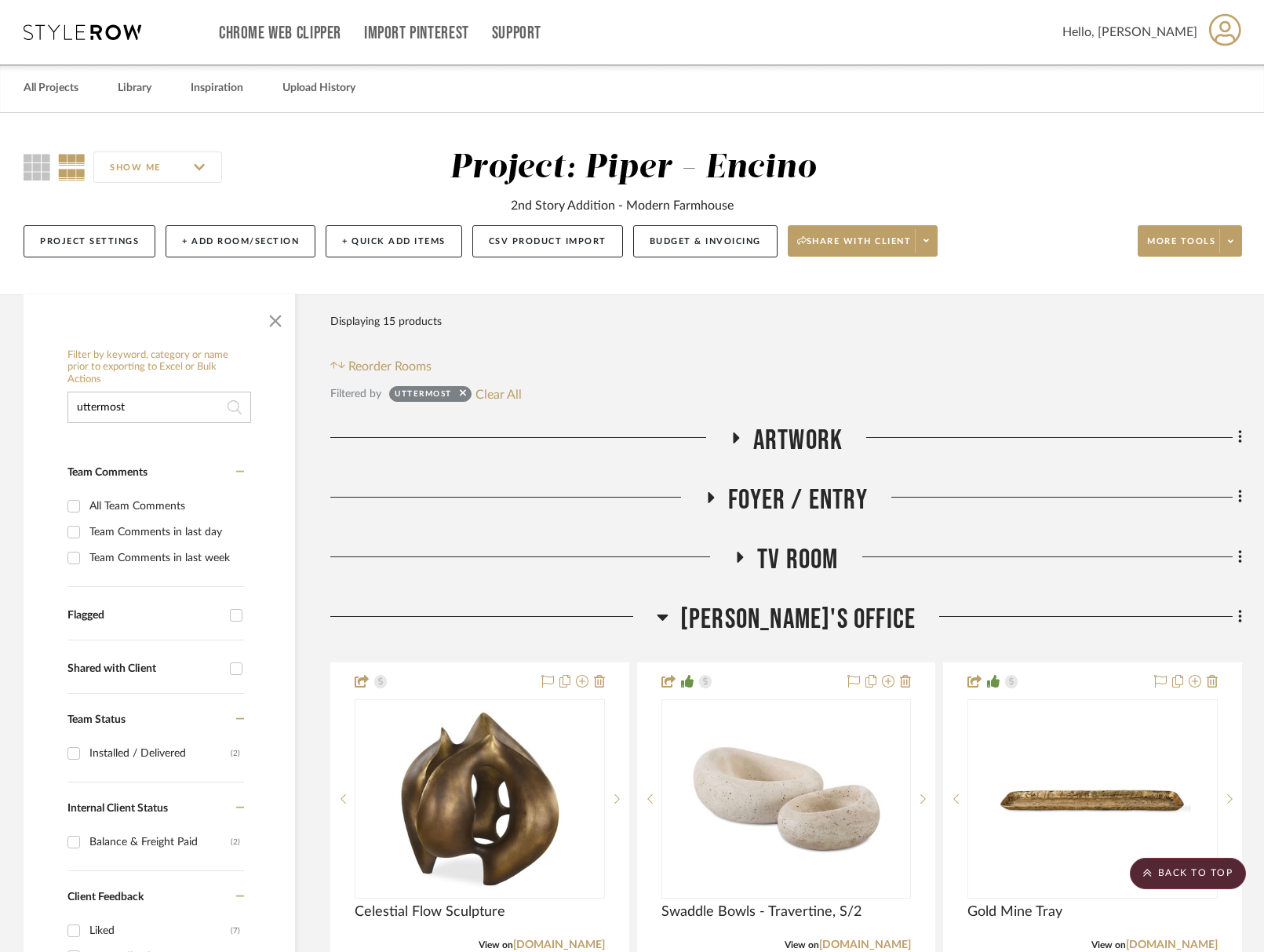
click at [795, 558] on span "TV Room" at bounding box center [797, 560] width 81 height 34
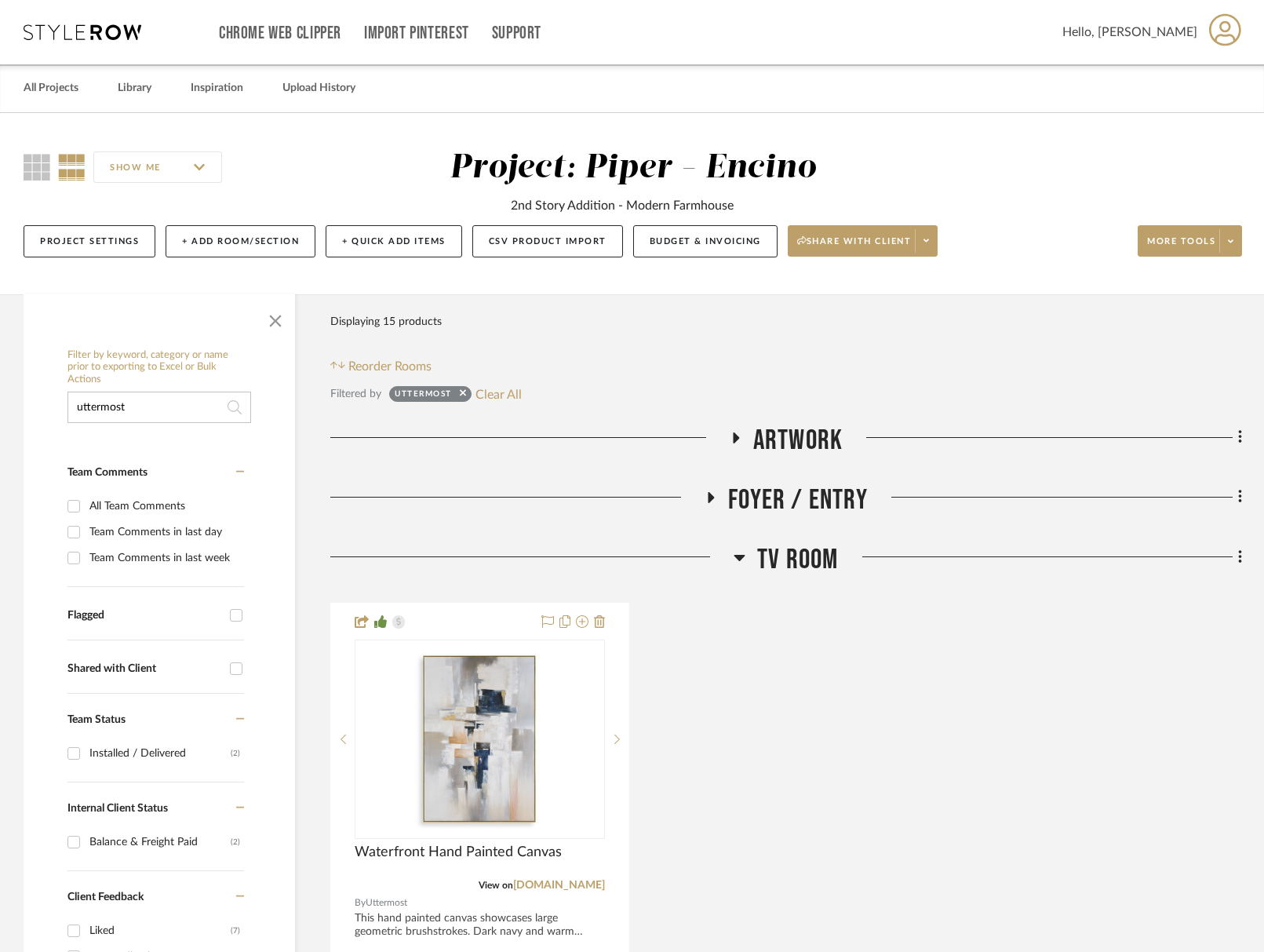
drag, startPoint x: 795, startPoint y: 558, endPoint x: 805, endPoint y: 507, distance: 52.0
click at [795, 558] on span "TV Room" at bounding box center [797, 560] width 81 height 34
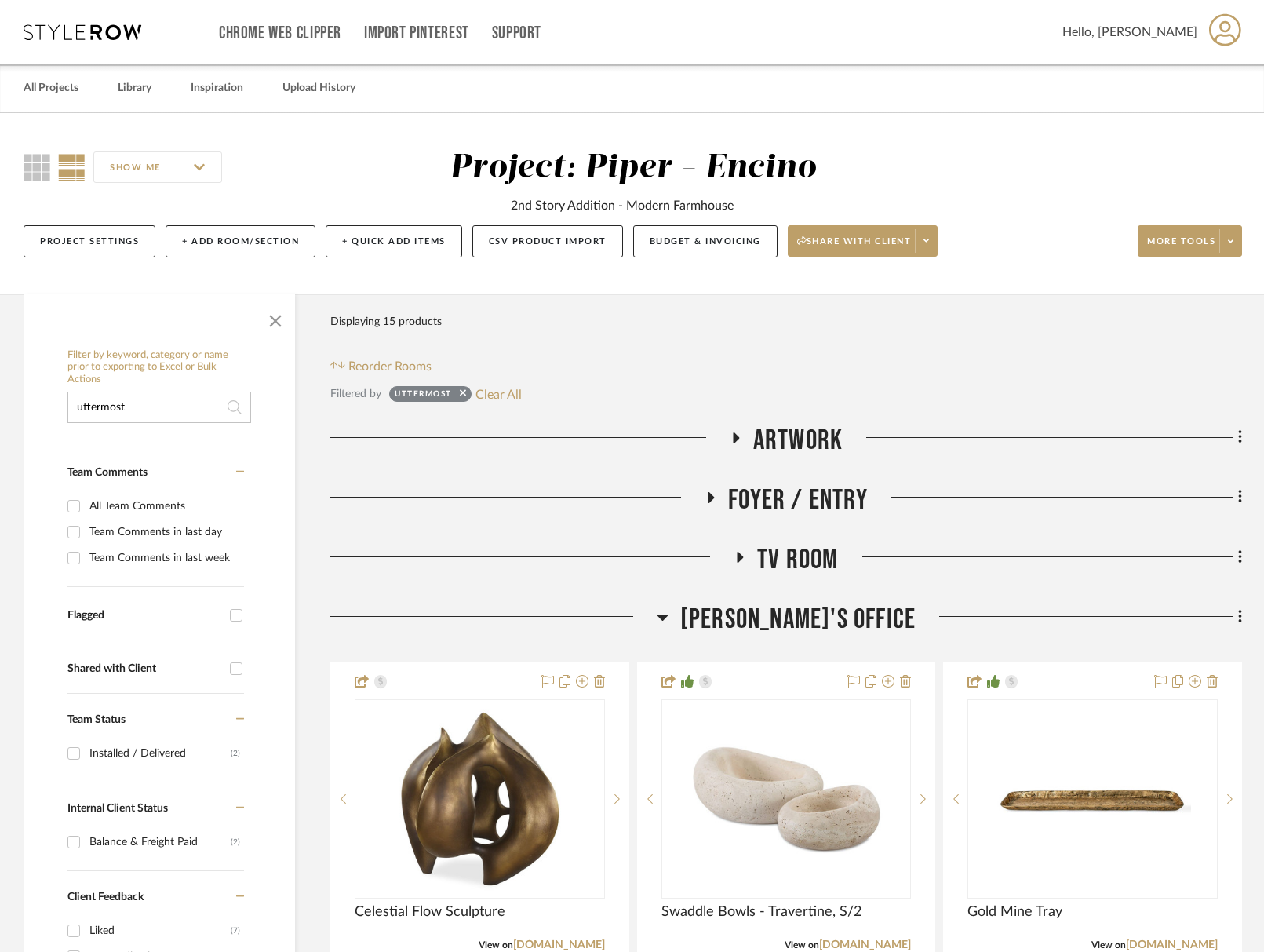
click at [808, 491] on span "Foyer / Entry" at bounding box center [797, 500] width 140 height 34
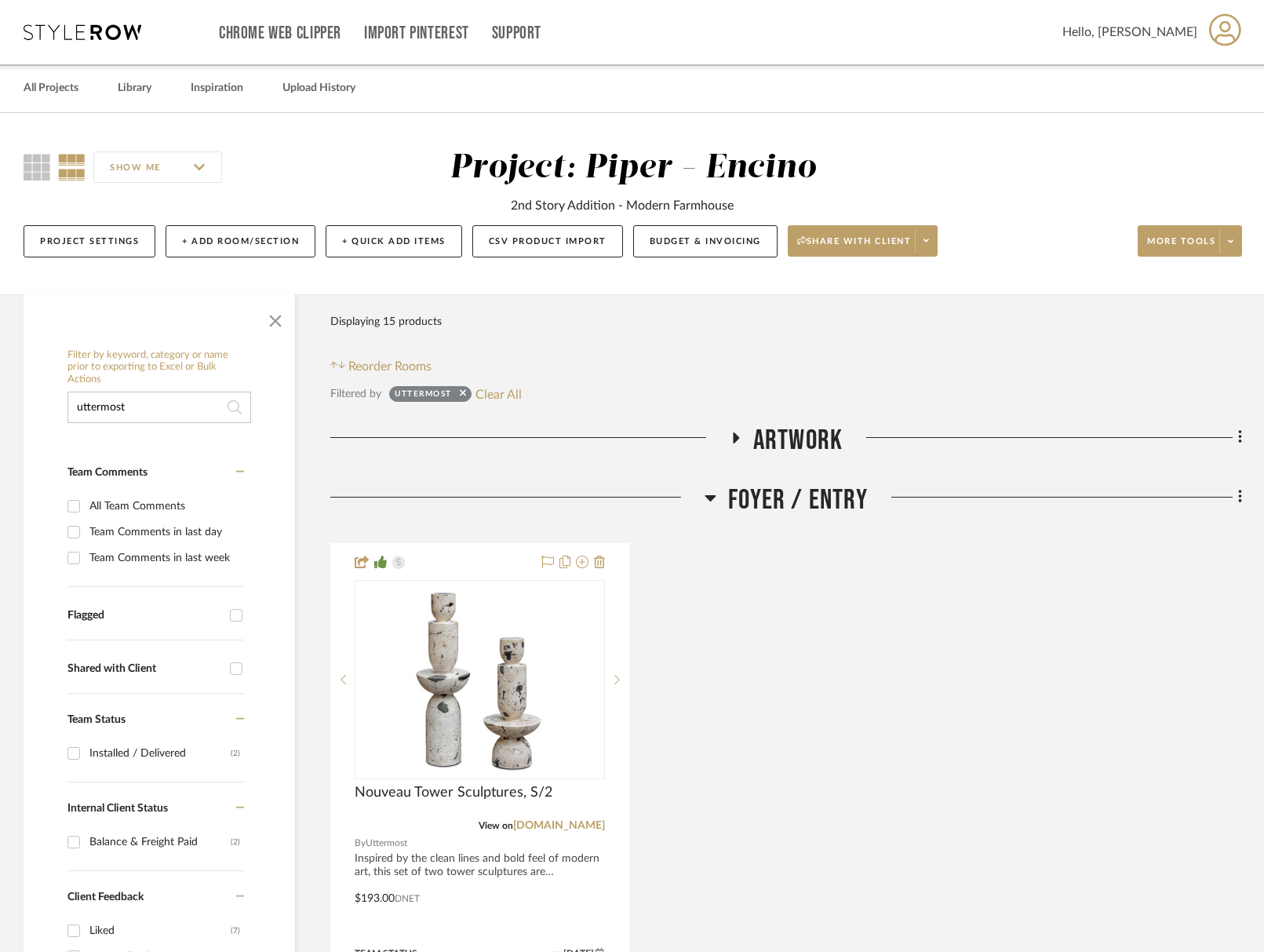
click at [808, 491] on span "Foyer / Entry" at bounding box center [797, 500] width 140 height 34
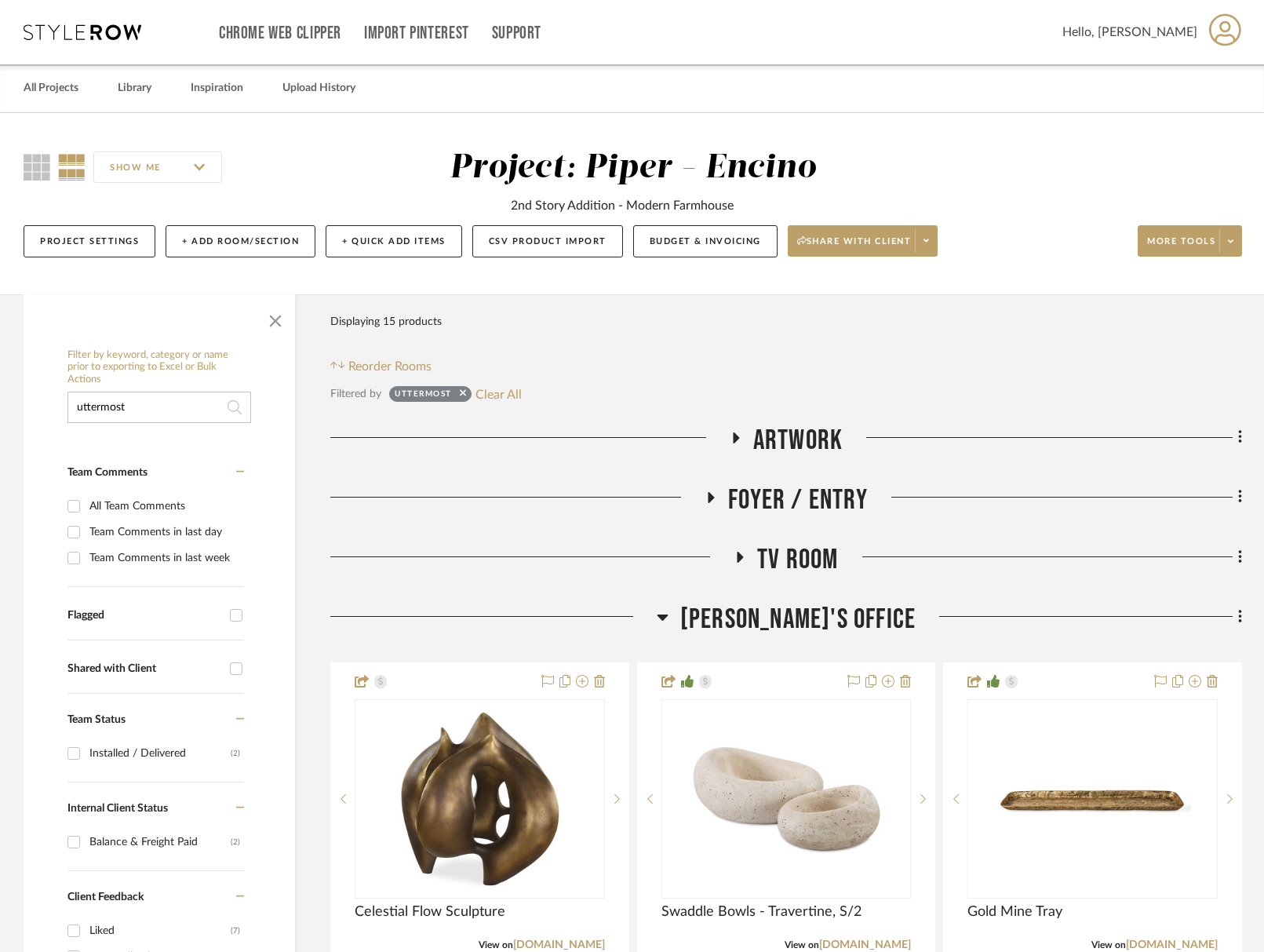
click at [809, 437] on span "Artwork" at bounding box center [797, 441] width 89 height 34
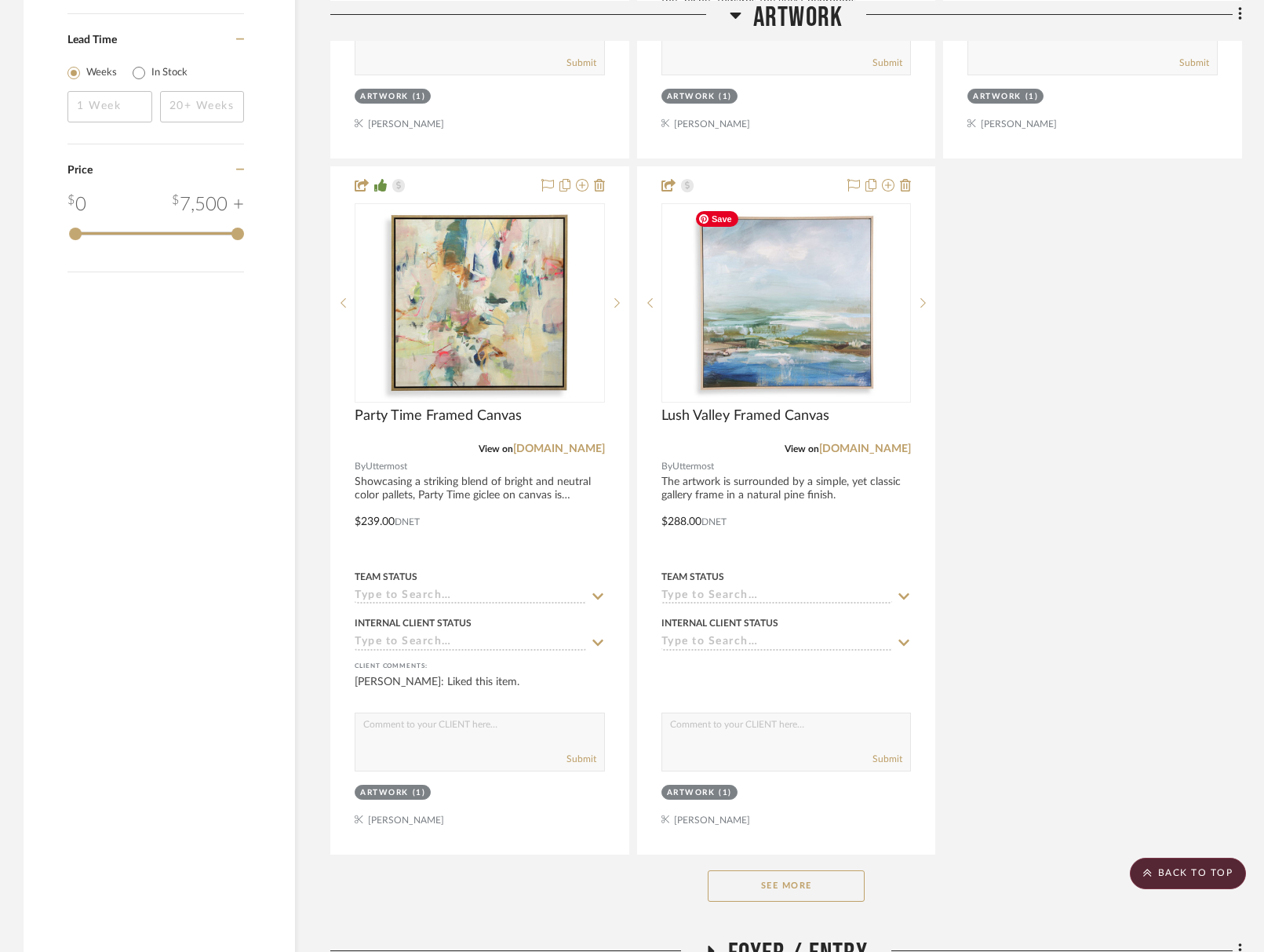
scroll to position [2062, 0]
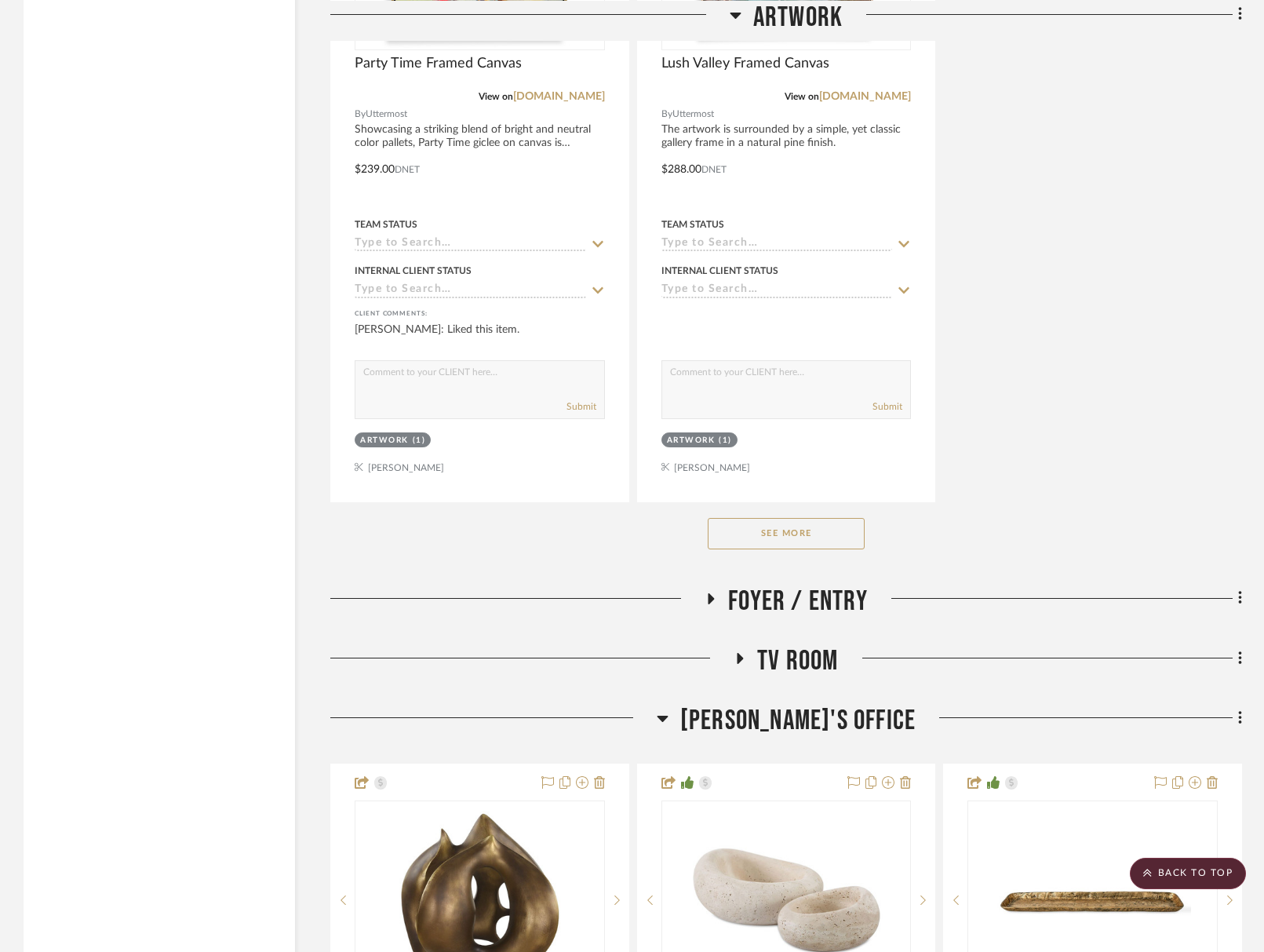
click at [801, 536] on button "See More" at bounding box center [786, 533] width 157 height 31
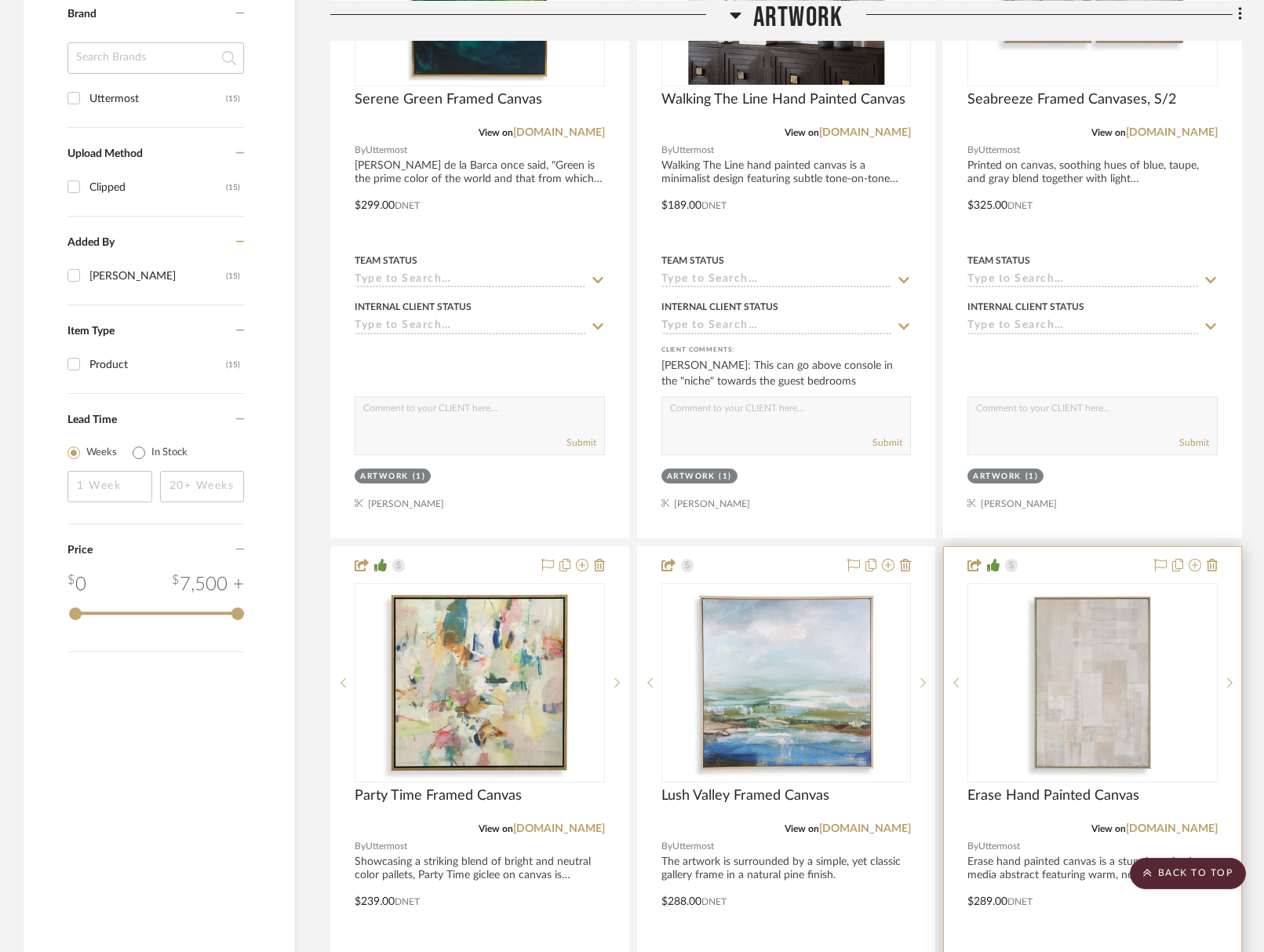
scroll to position [1459, 0]
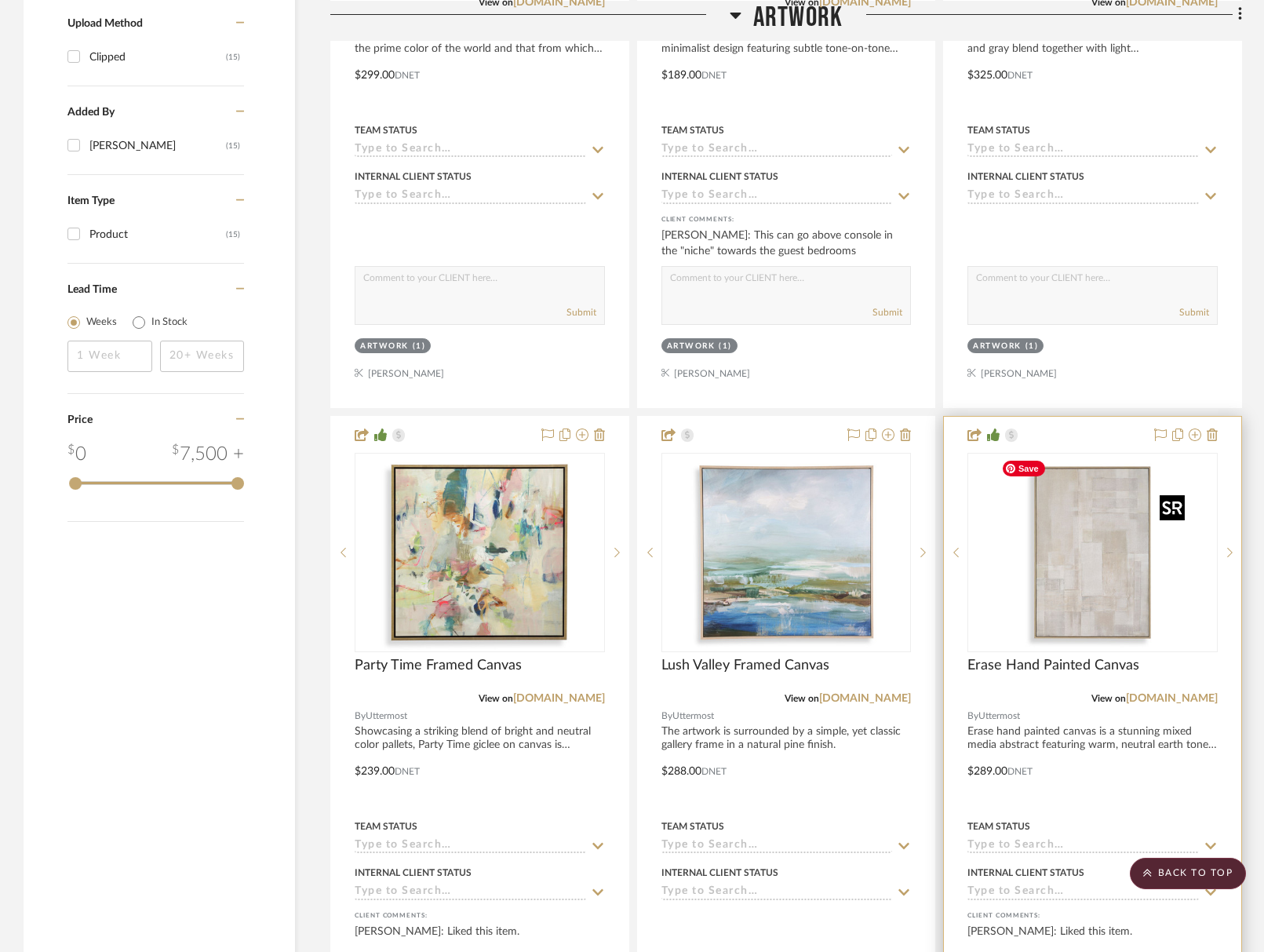
click at [1079, 566] on img "0" at bounding box center [1092, 552] width 196 height 196
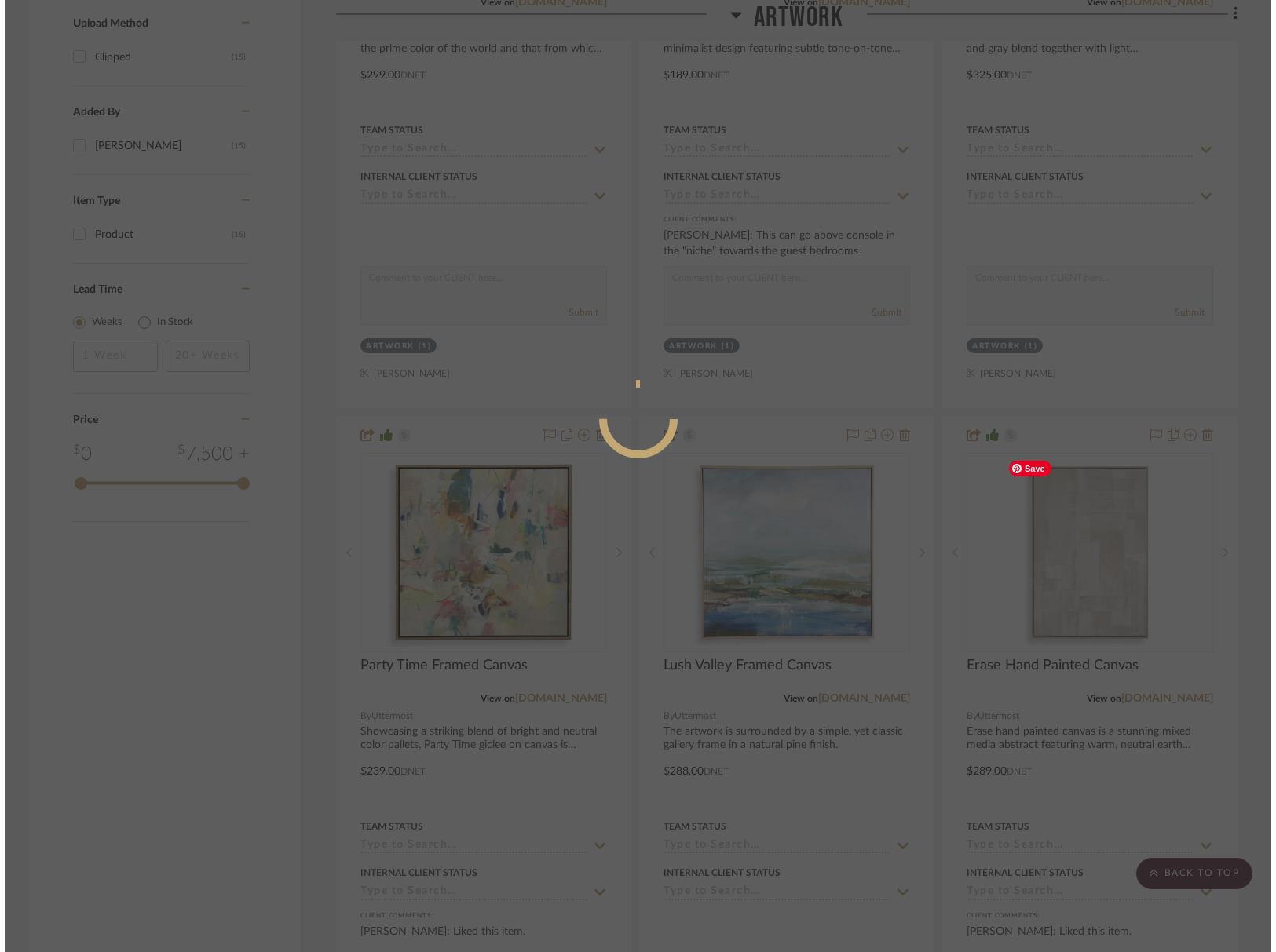
scroll to position [0, 0]
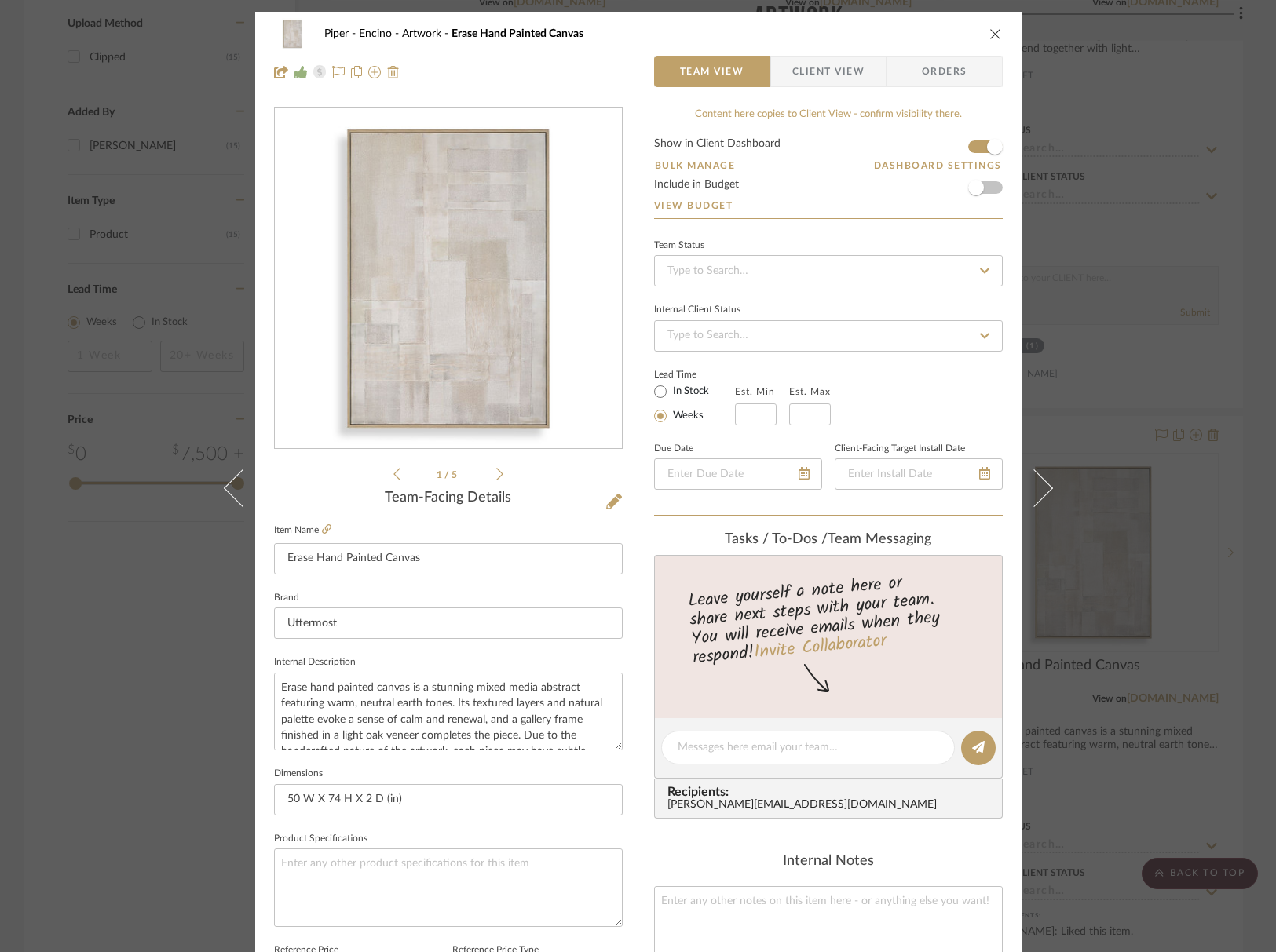
click at [791, 107] on div "Content here copies to Client View - confirm visibility there." at bounding box center [828, 114] width 349 height 16
click at [813, 70] on span "Client View" at bounding box center [828, 70] width 72 height 31
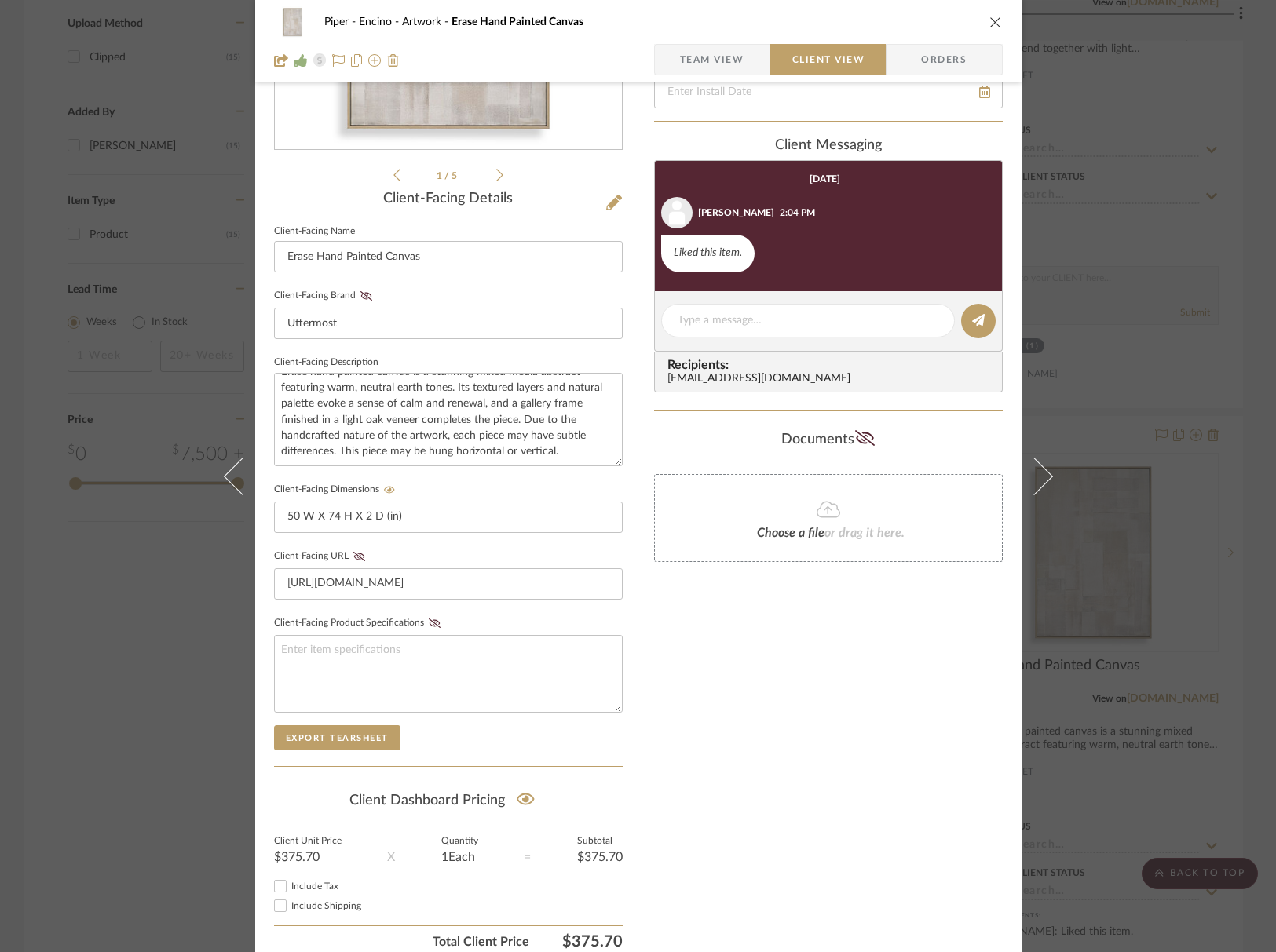
scroll to position [278, 0]
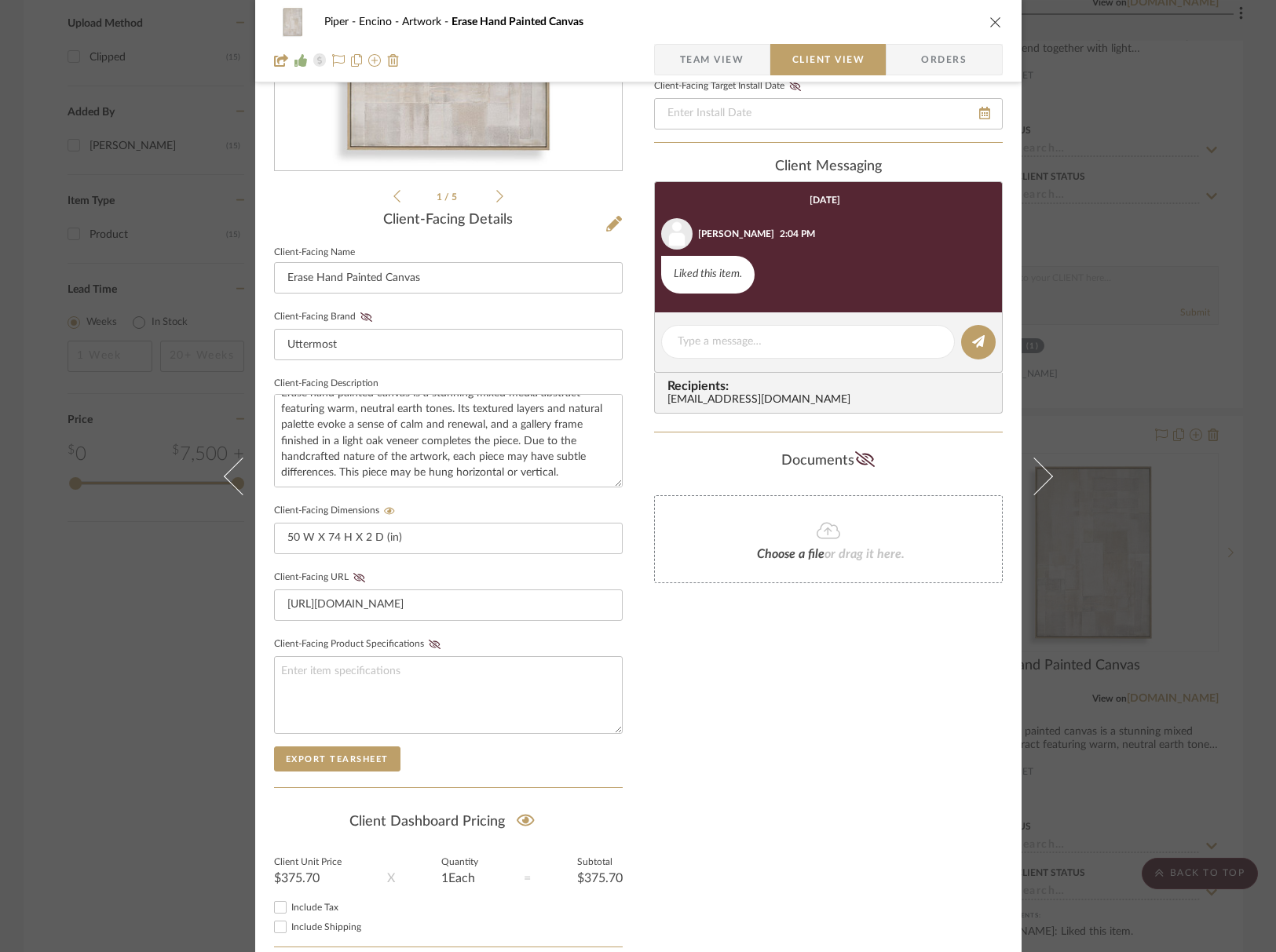
click at [727, 65] on span "Team View" at bounding box center [712, 59] width 65 height 31
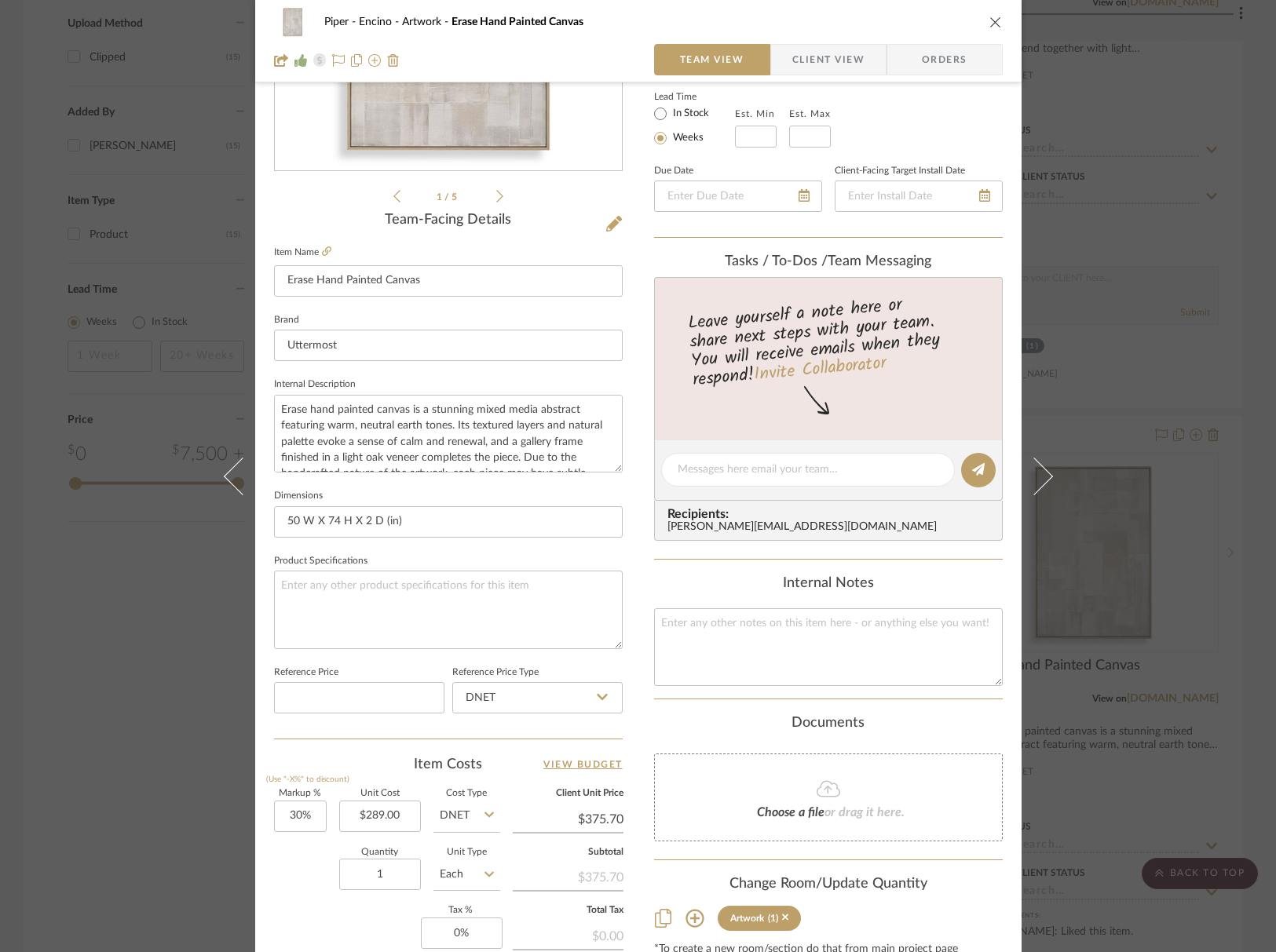
scroll to position [506, 0]
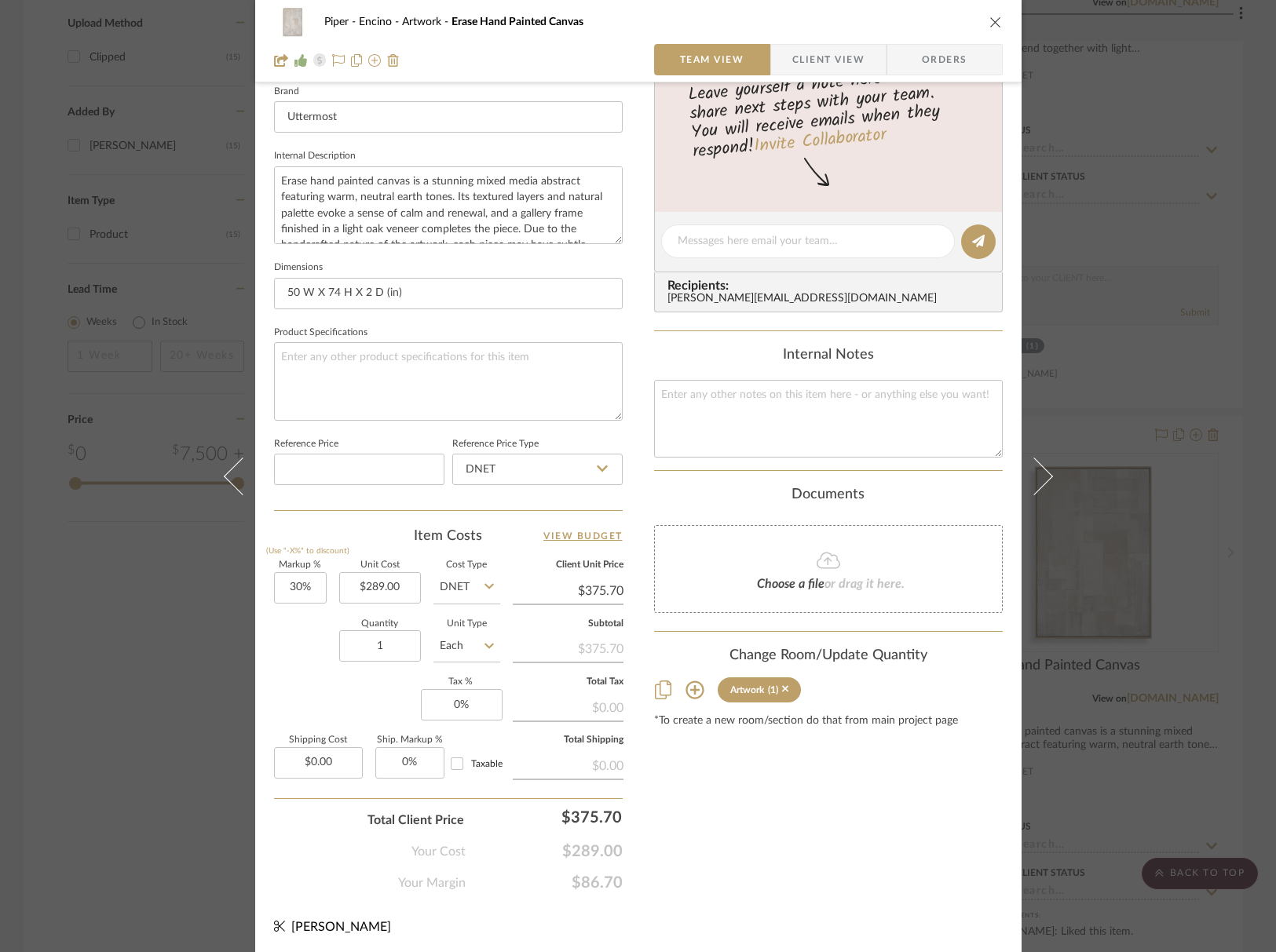
click at [691, 693] on icon at bounding box center [694, 689] width 19 height 19
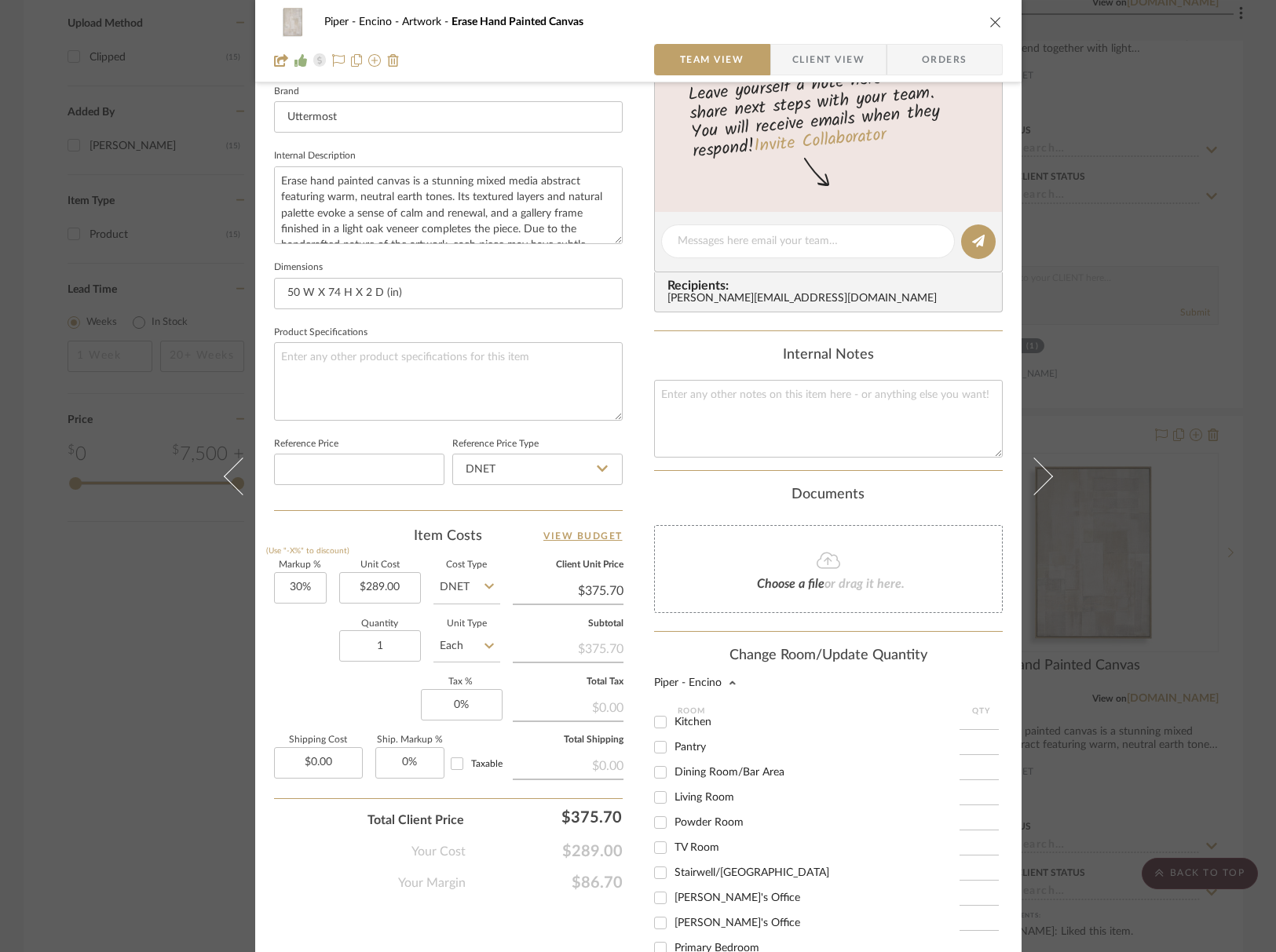
scroll to position [167, 0]
click at [661, 917] on input "Primary Bedroom" at bounding box center [660, 913] width 25 height 25
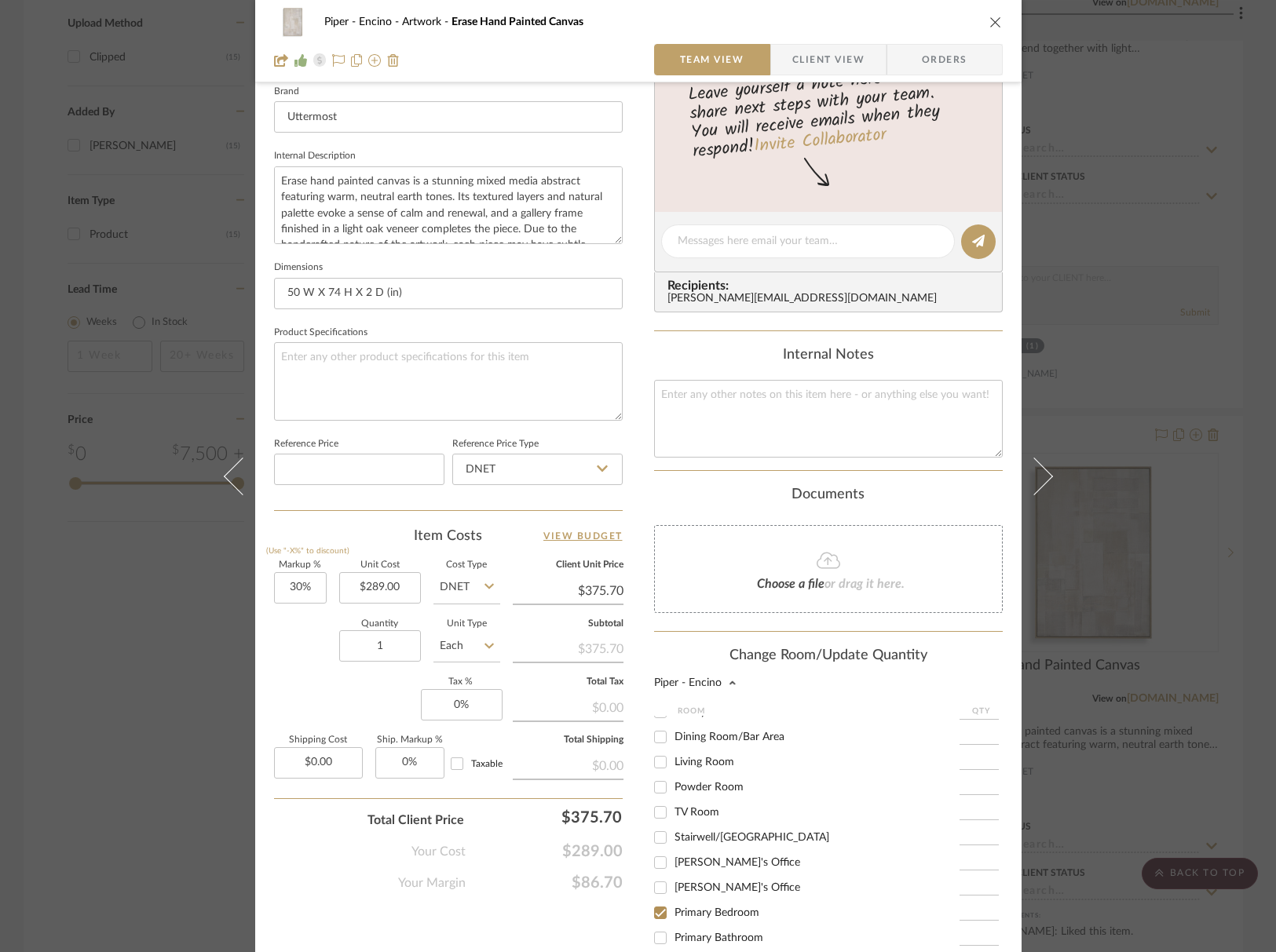
checkbox input "true"
type input "1"
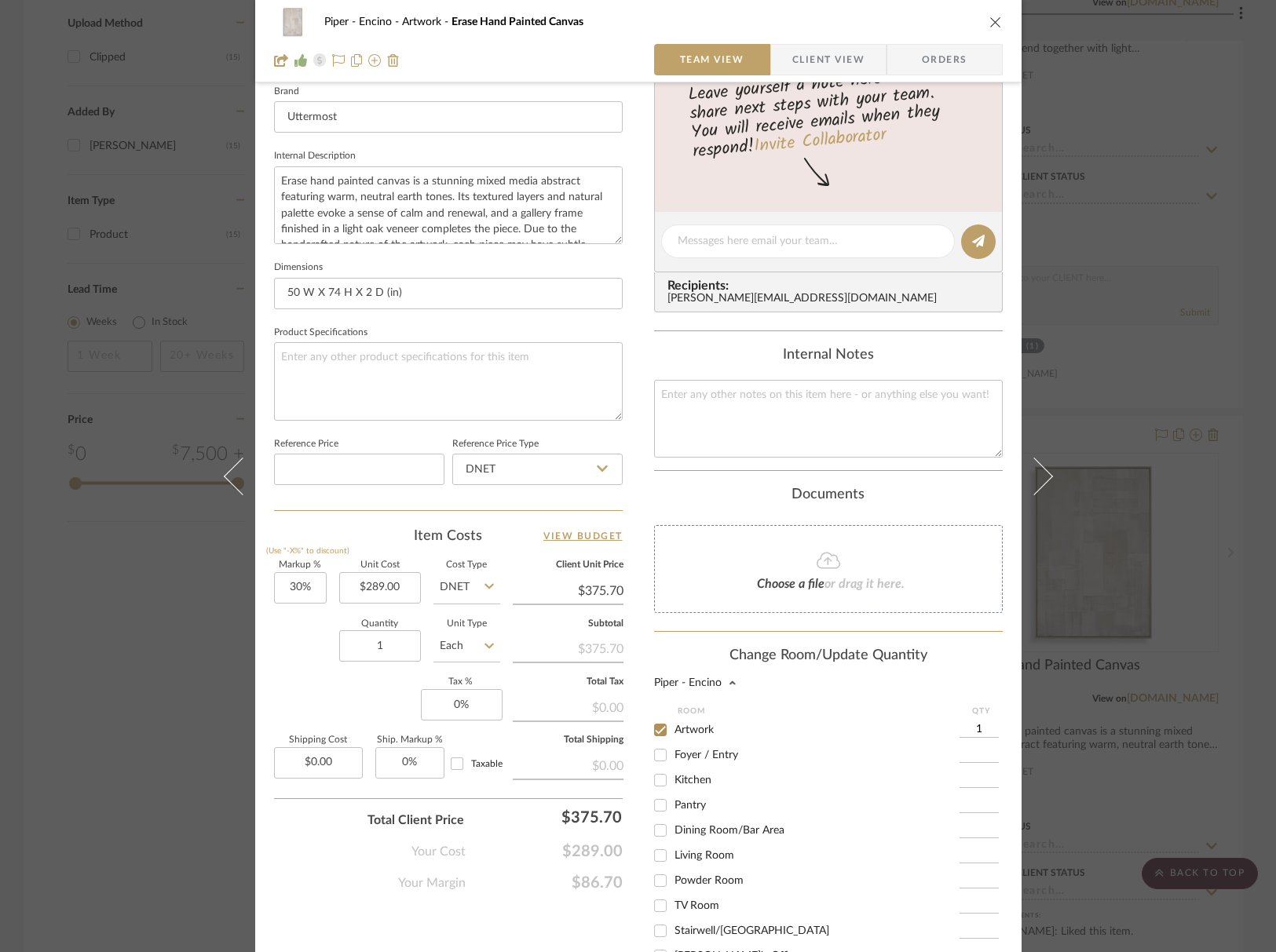
drag, startPoint x: 658, startPoint y: 729, endPoint x: 709, endPoint y: 737, distance: 51.6
click at [658, 729] on input "Artwork" at bounding box center [660, 730] width 25 height 25
checkbox input "false"
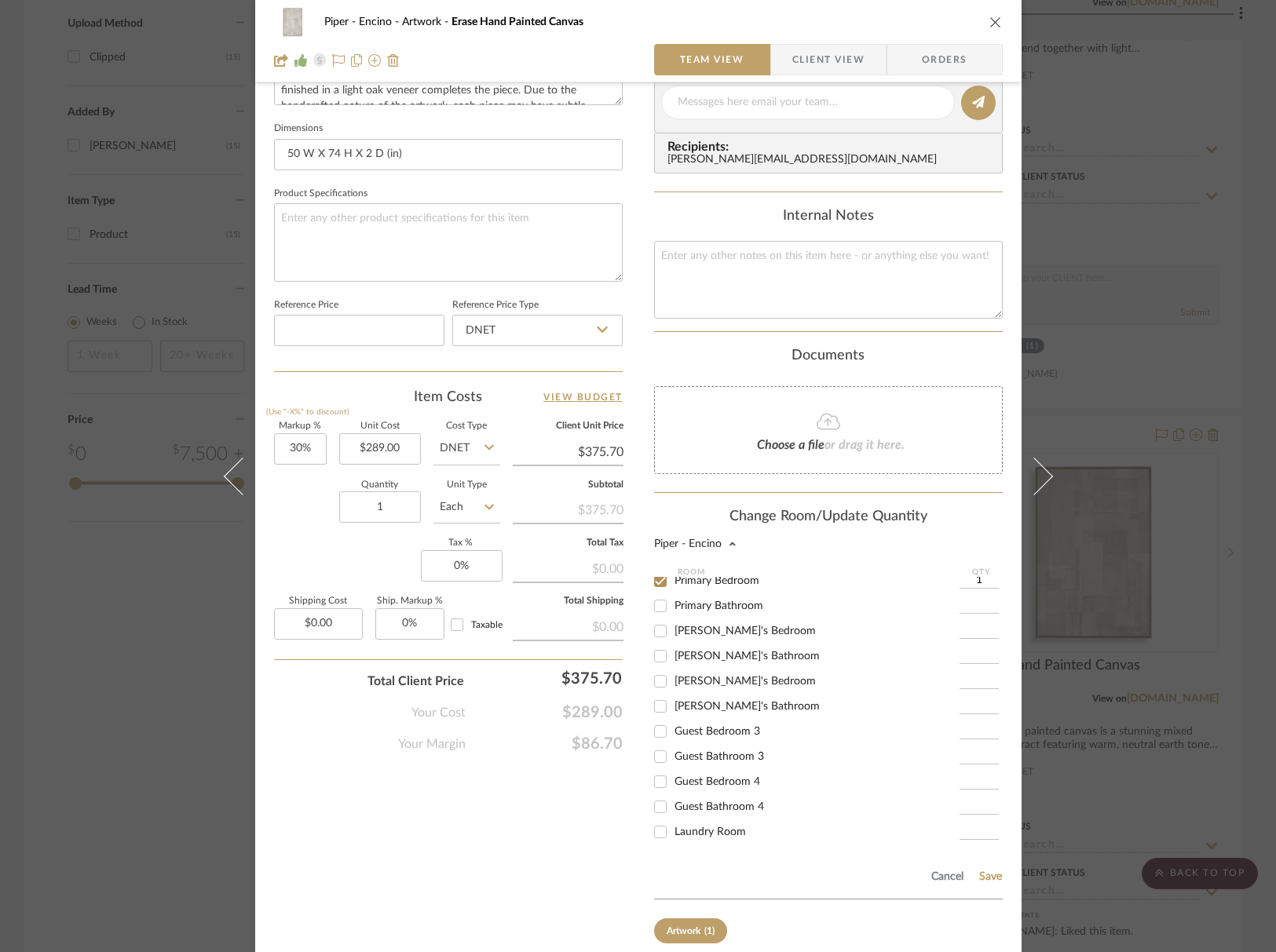
scroll to position [723, 0]
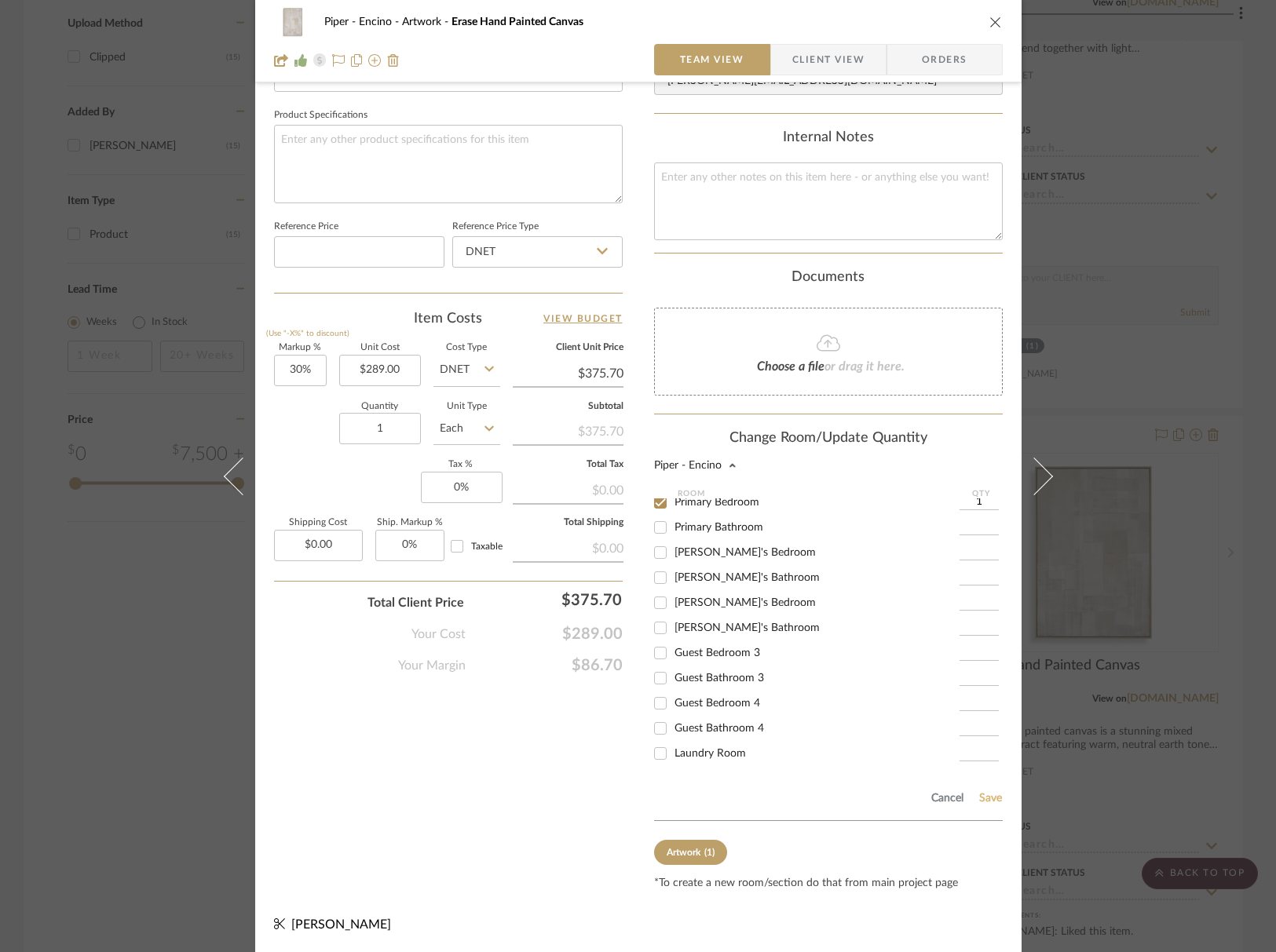
click at [983, 797] on button "Save" at bounding box center [991, 797] width 24 height 12
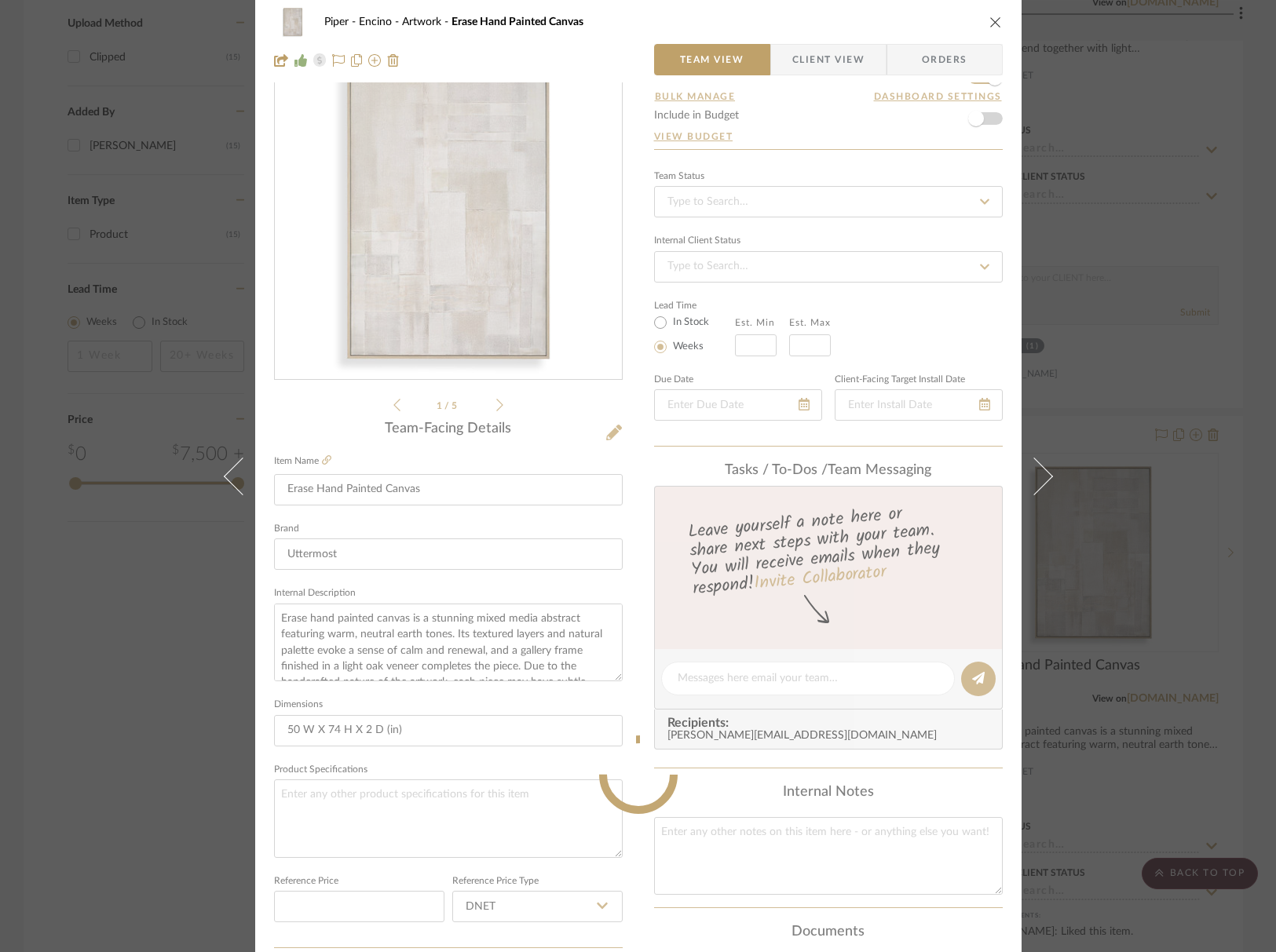
scroll to position [0, 0]
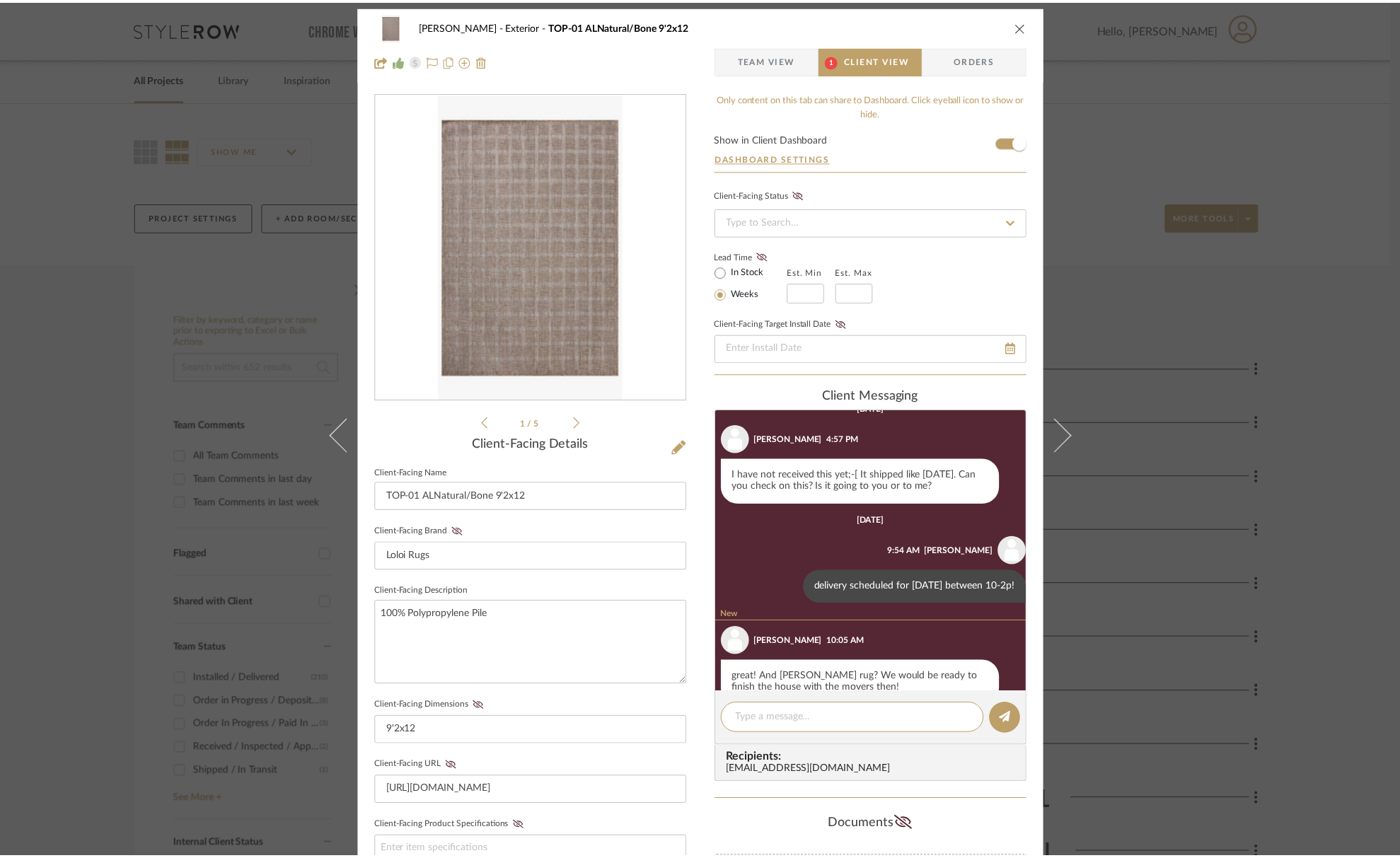
scroll to position [923, 0]
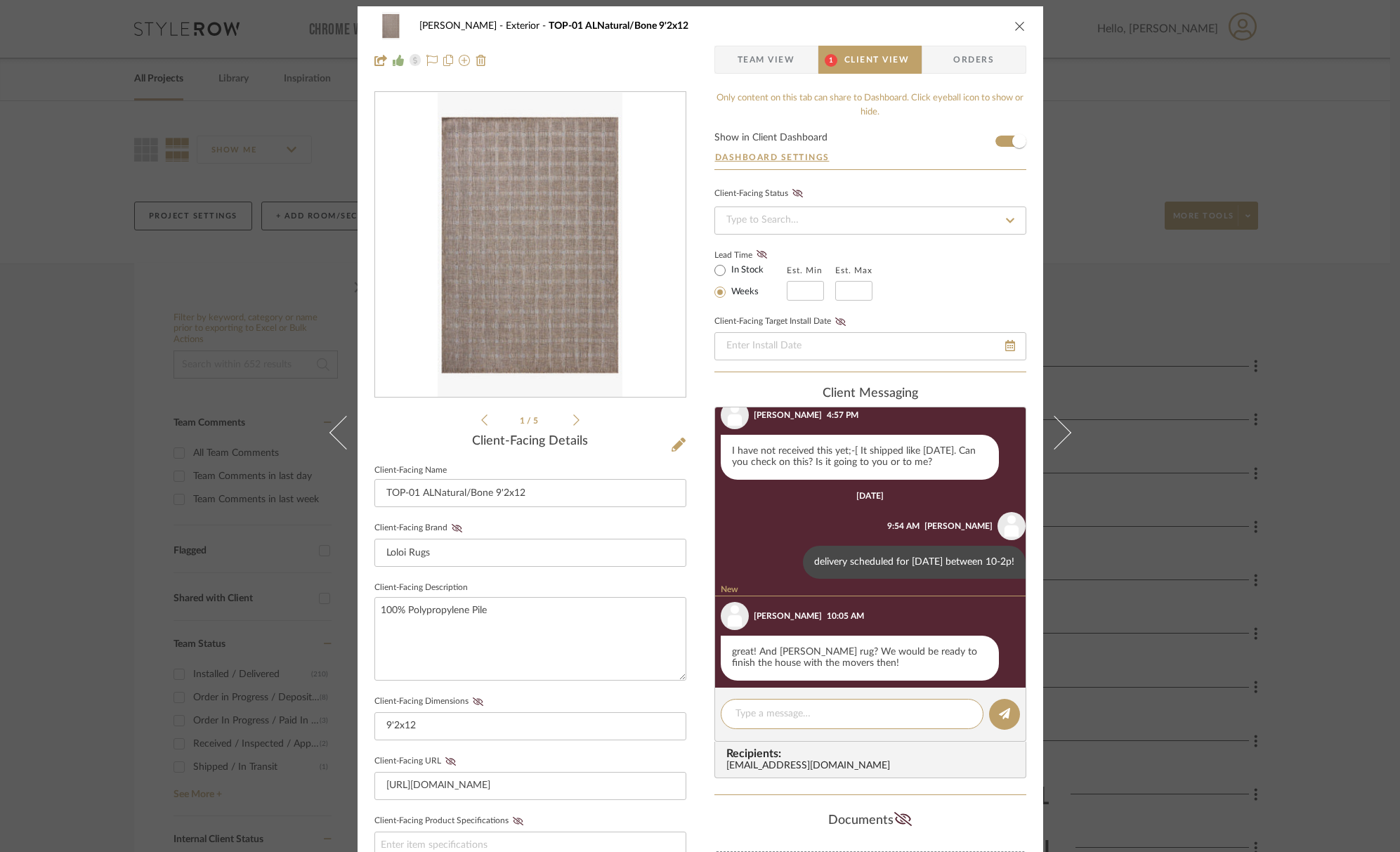
click at [1014, 27] on icon "close" at bounding box center [1019, 25] width 11 height 11
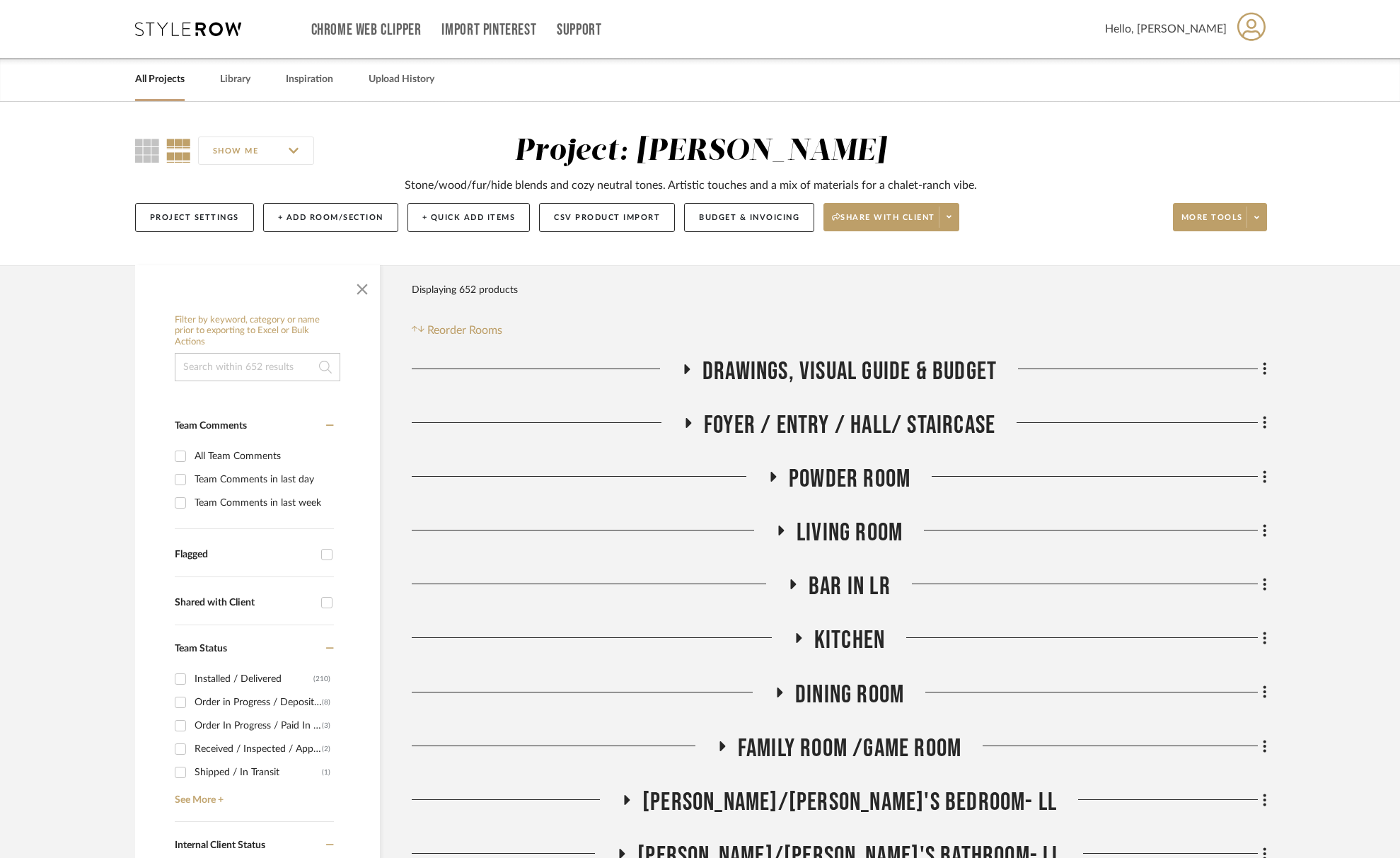
scroll to position [118, 0]
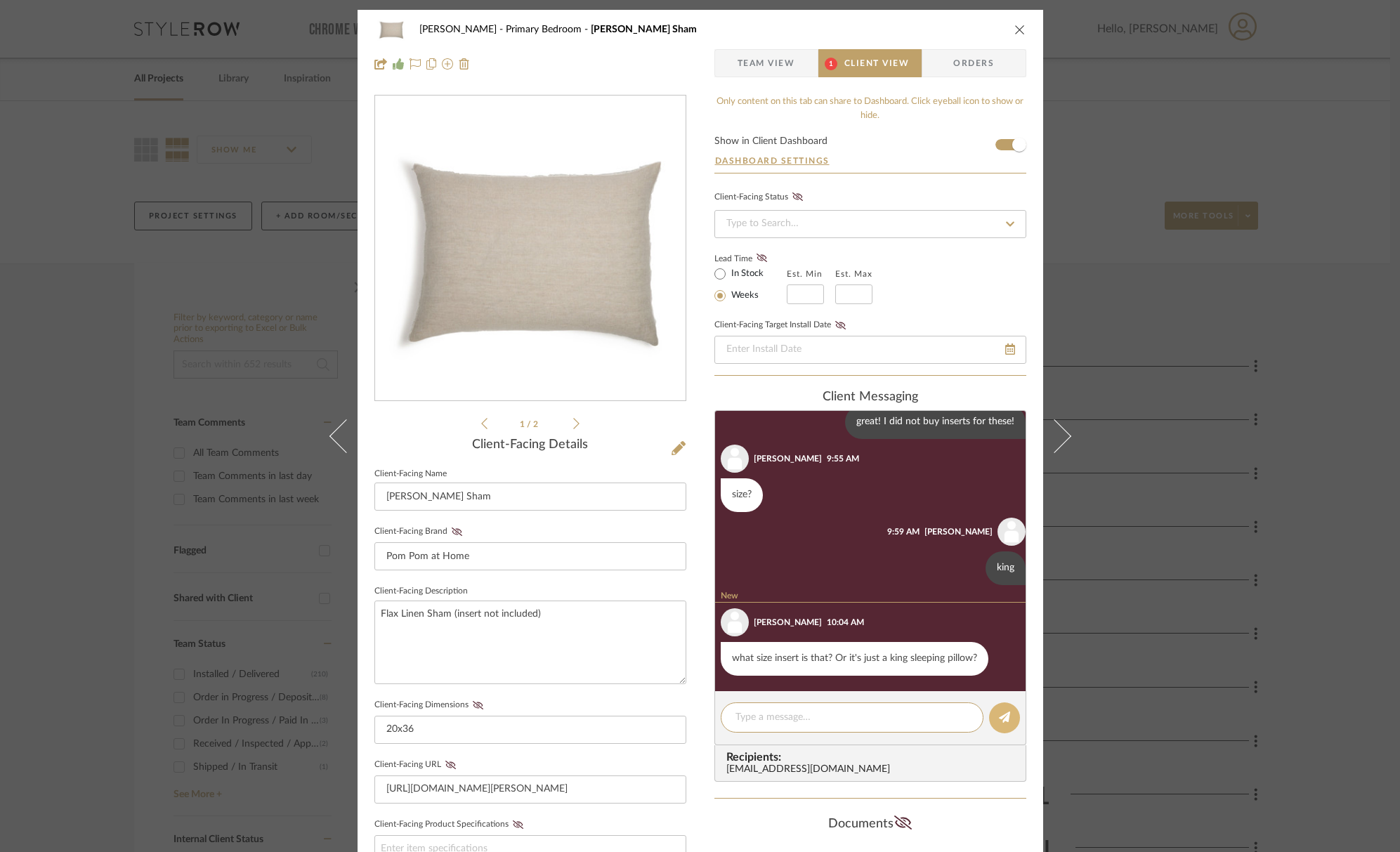
scroll to position [764, 0]
click at [864, 712] on textarea at bounding box center [852, 718] width 233 height 15
type textarea "king sleeping pillow :)"
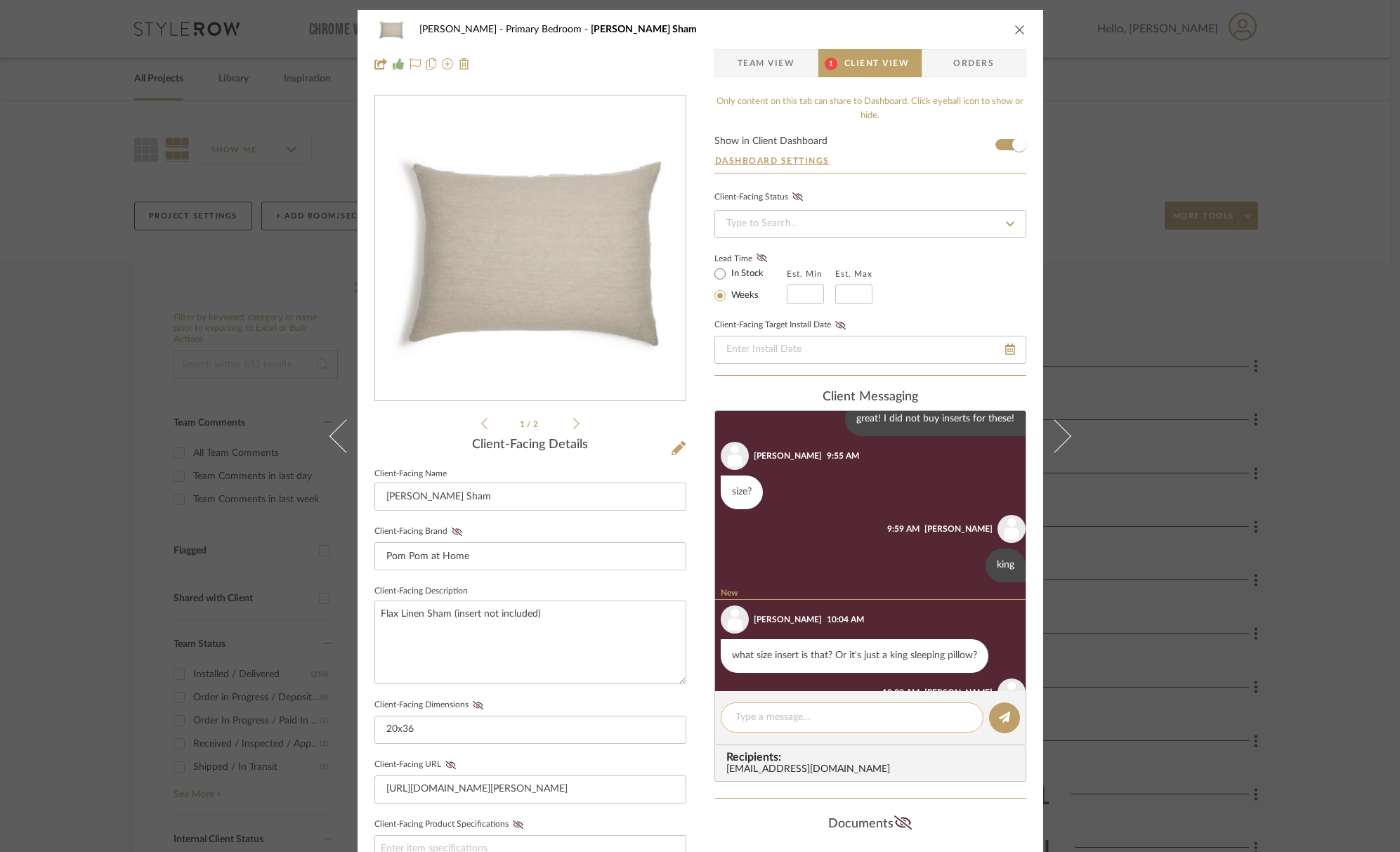
scroll to position [837, 0]
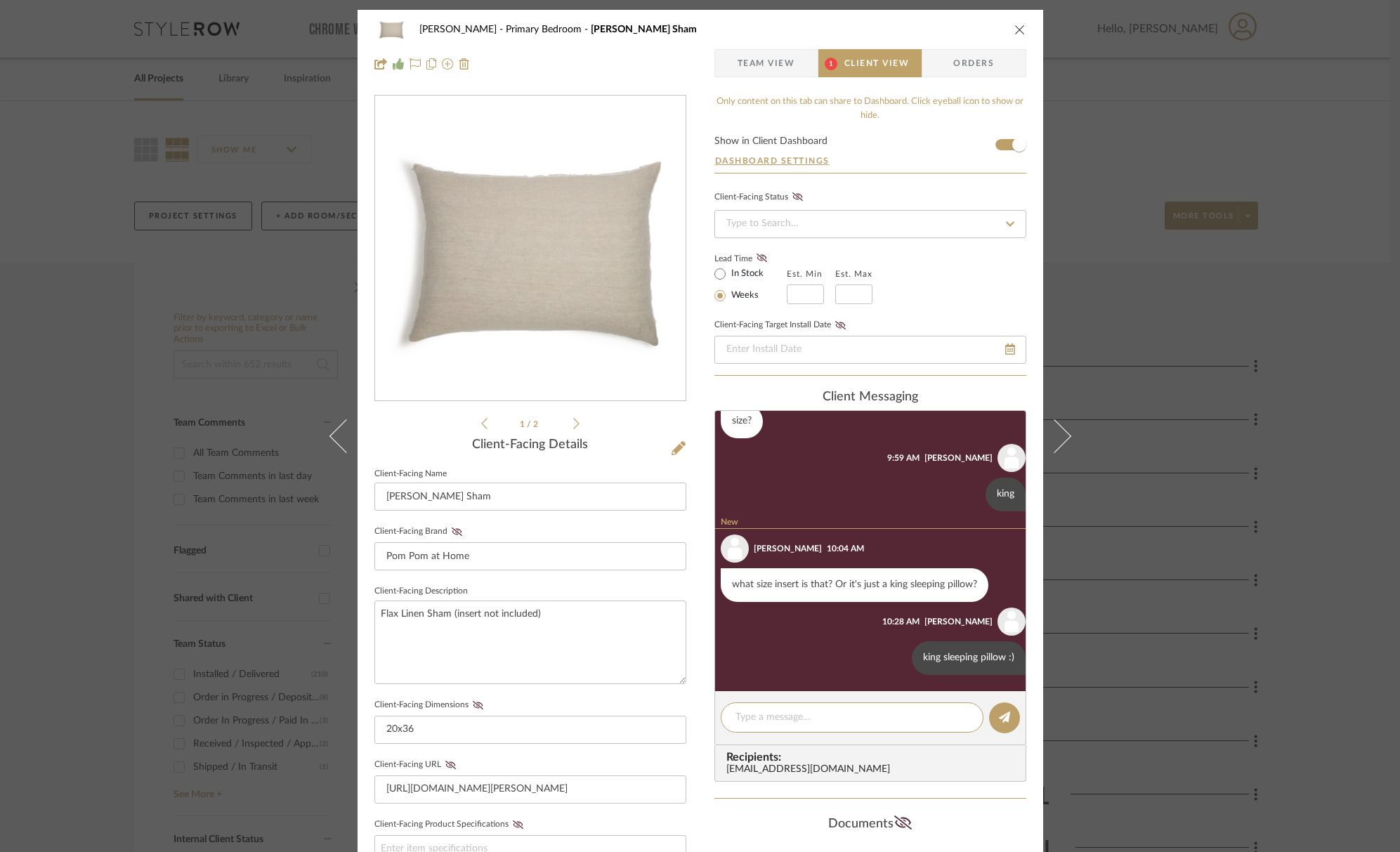
drag, startPoint x: 1013, startPoint y: 24, endPoint x: 1087, endPoint y: 280, distance: 266.5
click at [1014, 24] on icon "close" at bounding box center [1019, 29] width 11 height 11
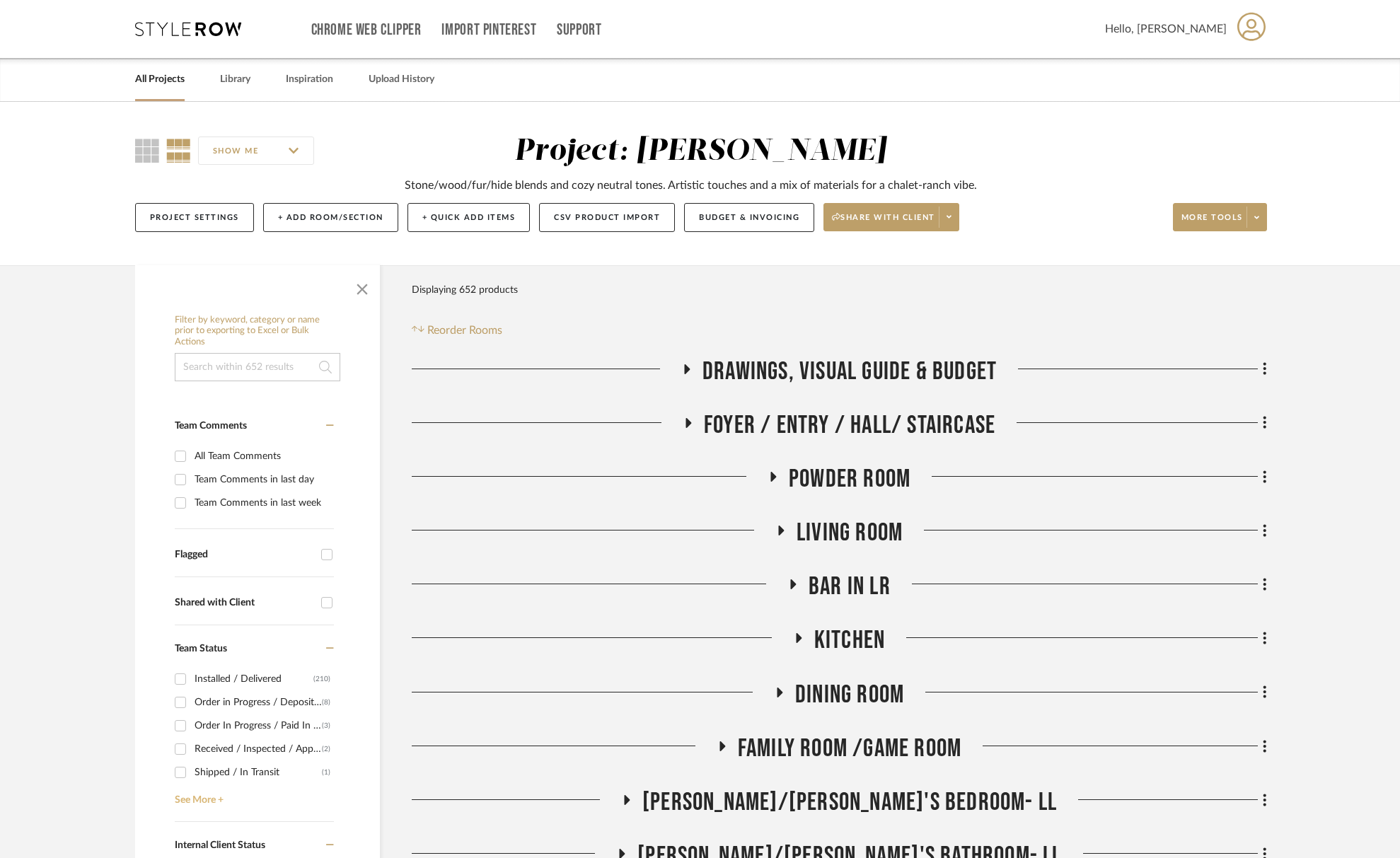
click at [214, 787] on link "See More +" at bounding box center [252, 795] width 162 height 23
click at [229, 795] on div "Sent for Repair Off-site" at bounding box center [258, 795] width 128 height 23
click at [192, 795] on input "Sent for Repair Off-site (1)" at bounding box center [180, 795] width 23 height 23
checkbox input "true"
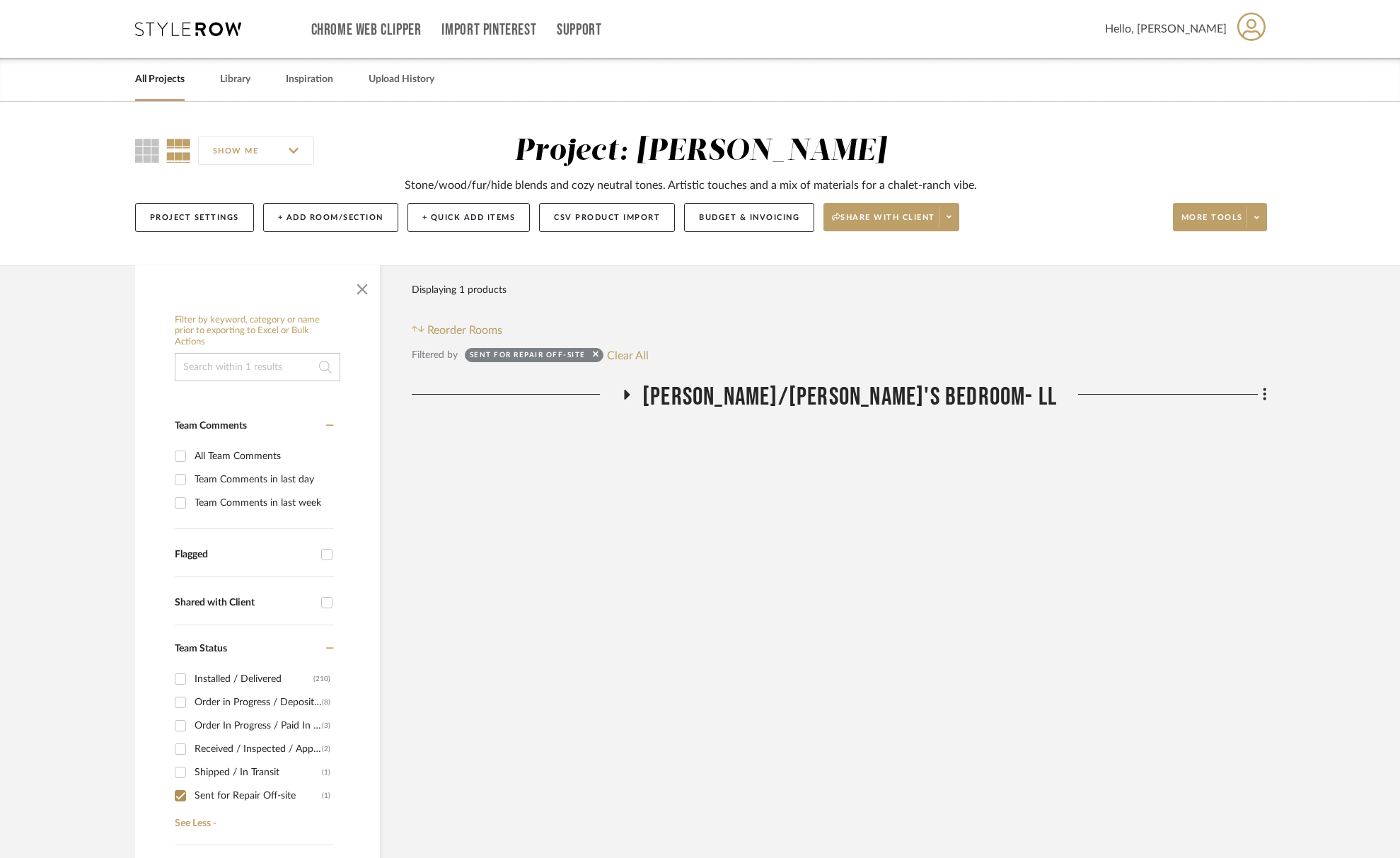
drag, startPoint x: 881, startPoint y: 392, endPoint x: 877, endPoint y: 409, distance: 17.5
click at [881, 392] on span "[PERSON_NAME]/[PERSON_NAME]'s Bedroom- LL" at bounding box center [850, 397] width 414 height 30
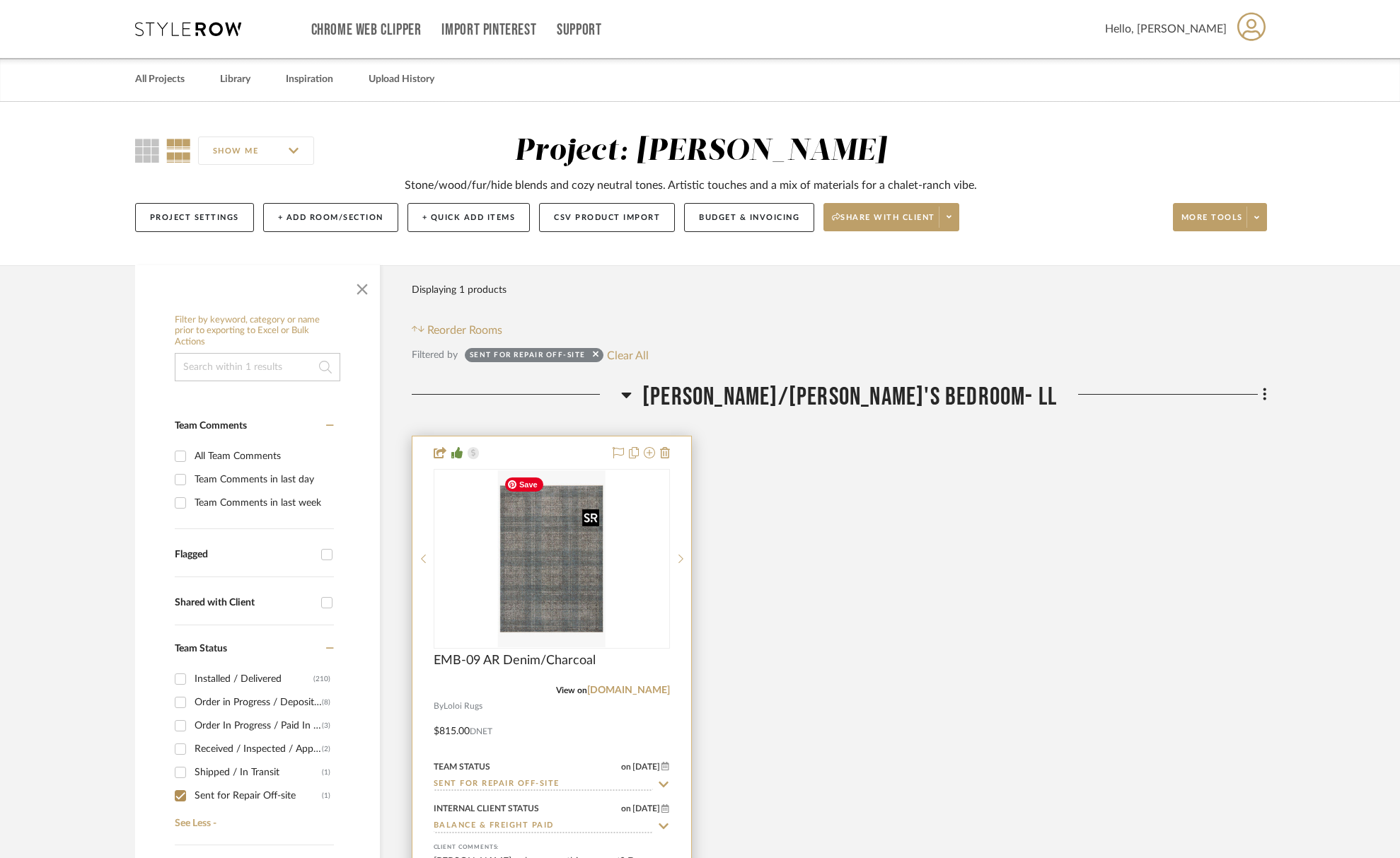
click at [0, 0] on img at bounding box center [0, 0] width 0 height 0
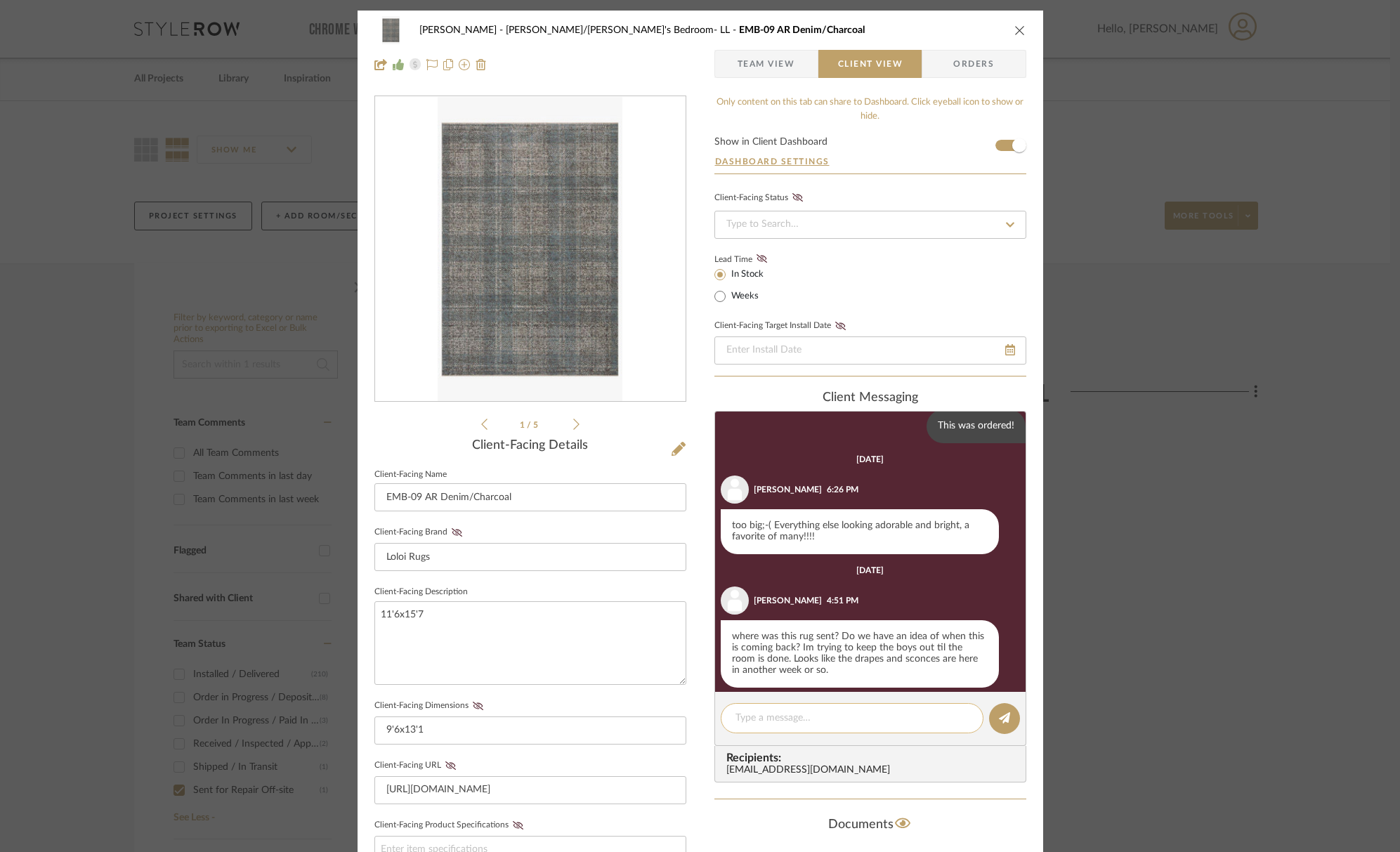
click at [794, 715] on textarea at bounding box center [852, 719] width 233 height 15
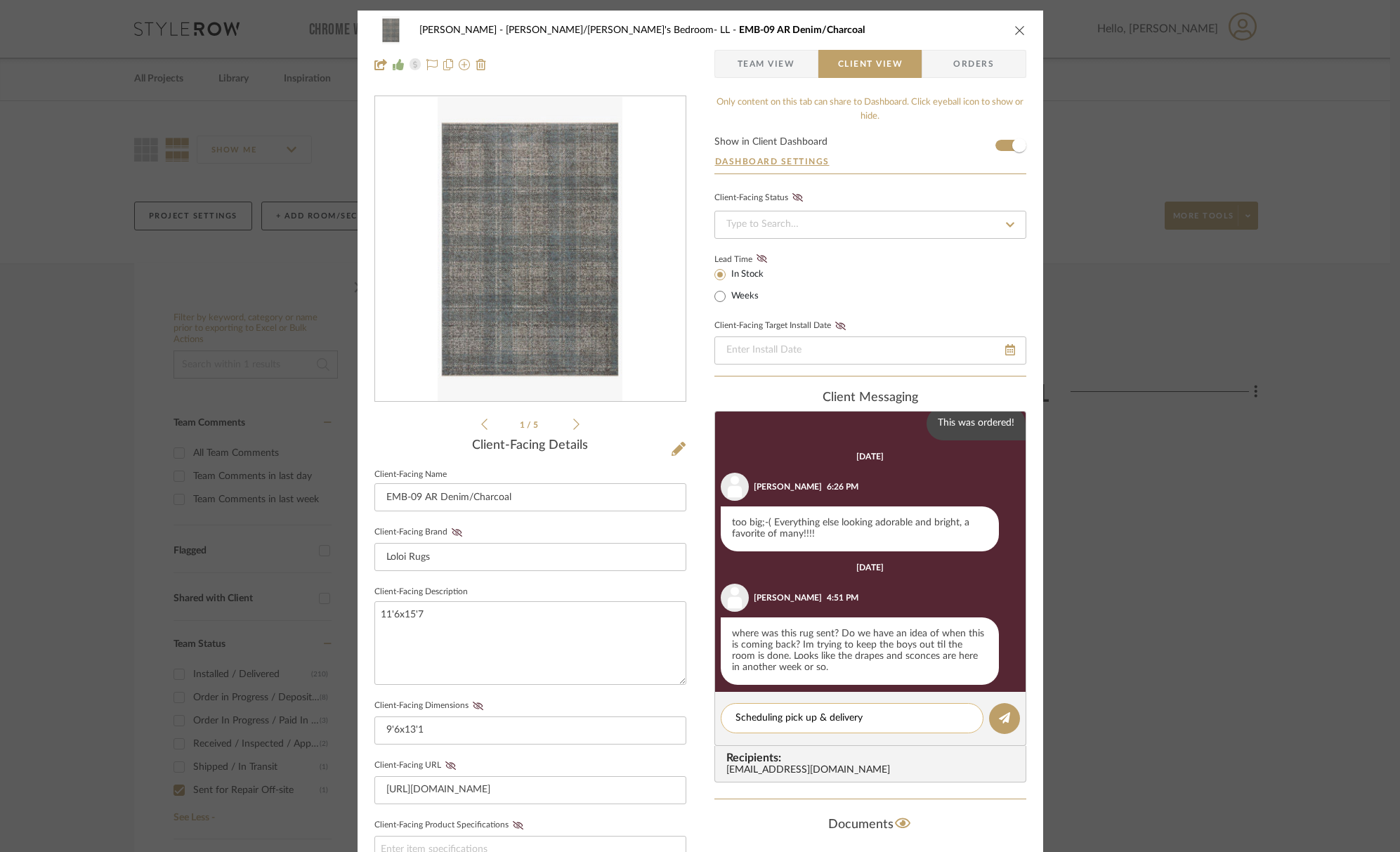
click at [770, 716] on textarea "Scheduling pick up & delivery" at bounding box center [852, 719] width 233 height 15
click at [767, 720] on textarea "Scheduling pick up & delivery" at bounding box center [852, 719] width 233 height 15
click at [840, 736] on textarea "Coordinating pick up & delivery - I'll let you know when I have the date/time!" at bounding box center [852, 725] width 233 height 29
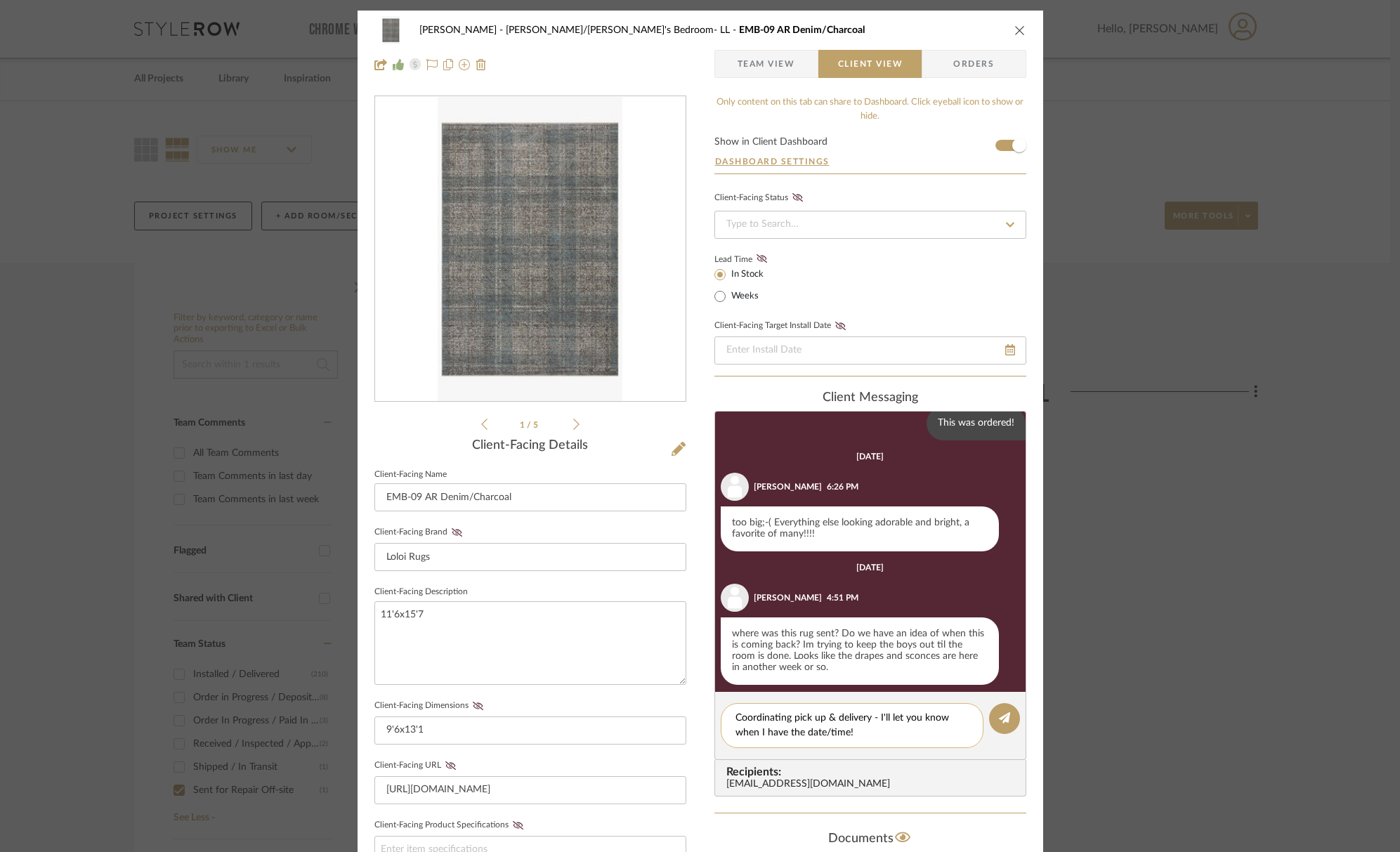
click at [870, 735] on textarea "Coordinating pick up & delivery - I'll let you know when I have the date/time!" at bounding box center [852, 725] width 233 height 29
click at [868, 718] on textarea "Coordinating pick up & delivery - I'll let you know when I have the date/time!" at bounding box center [852, 725] width 233 height 29
click at [906, 731] on textarea "Coordinating pick up & delivery - I'll let you know when I have the date/time!" at bounding box center [852, 725] width 233 height 29
click at [916, 734] on textarea "Coordinating pick up & delivery - I'll let you know when I have the date/time! …" at bounding box center [852, 733] width 233 height 44
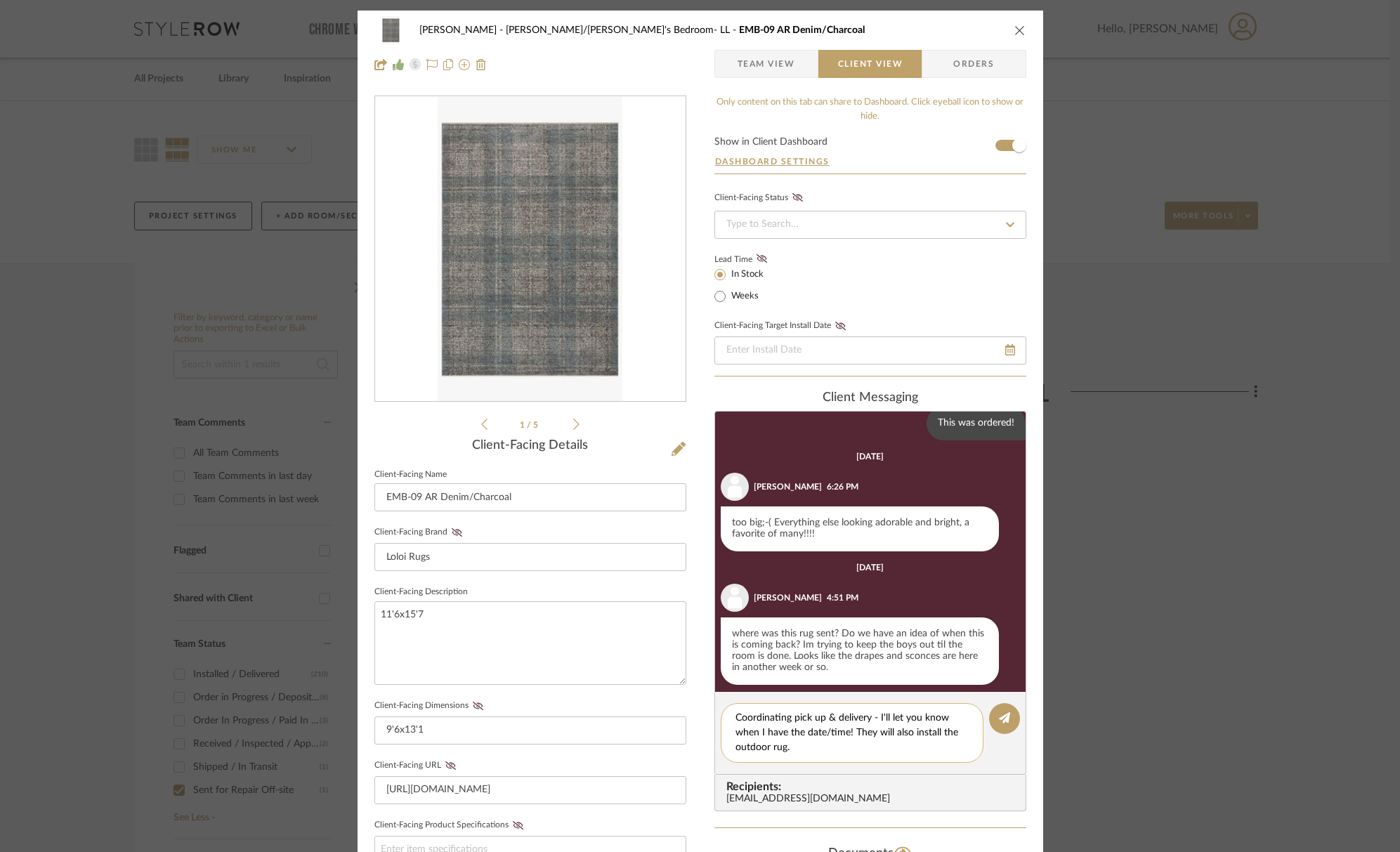
drag, startPoint x: 867, startPoint y: 719, endPoint x: 875, endPoint y: 720, distance: 8.1
click at [867, 719] on textarea "Coordinating pick up & delivery - I'll let you know when I have the date/time! …" at bounding box center [852, 733] width 233 height 44
click at [893, 751] on textarea "Coordinating pick up & delivery with Azteca (movers)- I'll let you know when I …" at bounding box center [852, 740] width 233 height 59
click at [940, 746] on textarea "Coordinating pick up & delivery with Azteca (movers)- I'll let you know when I …" at bounding box center [852, 740] width 233 height 59
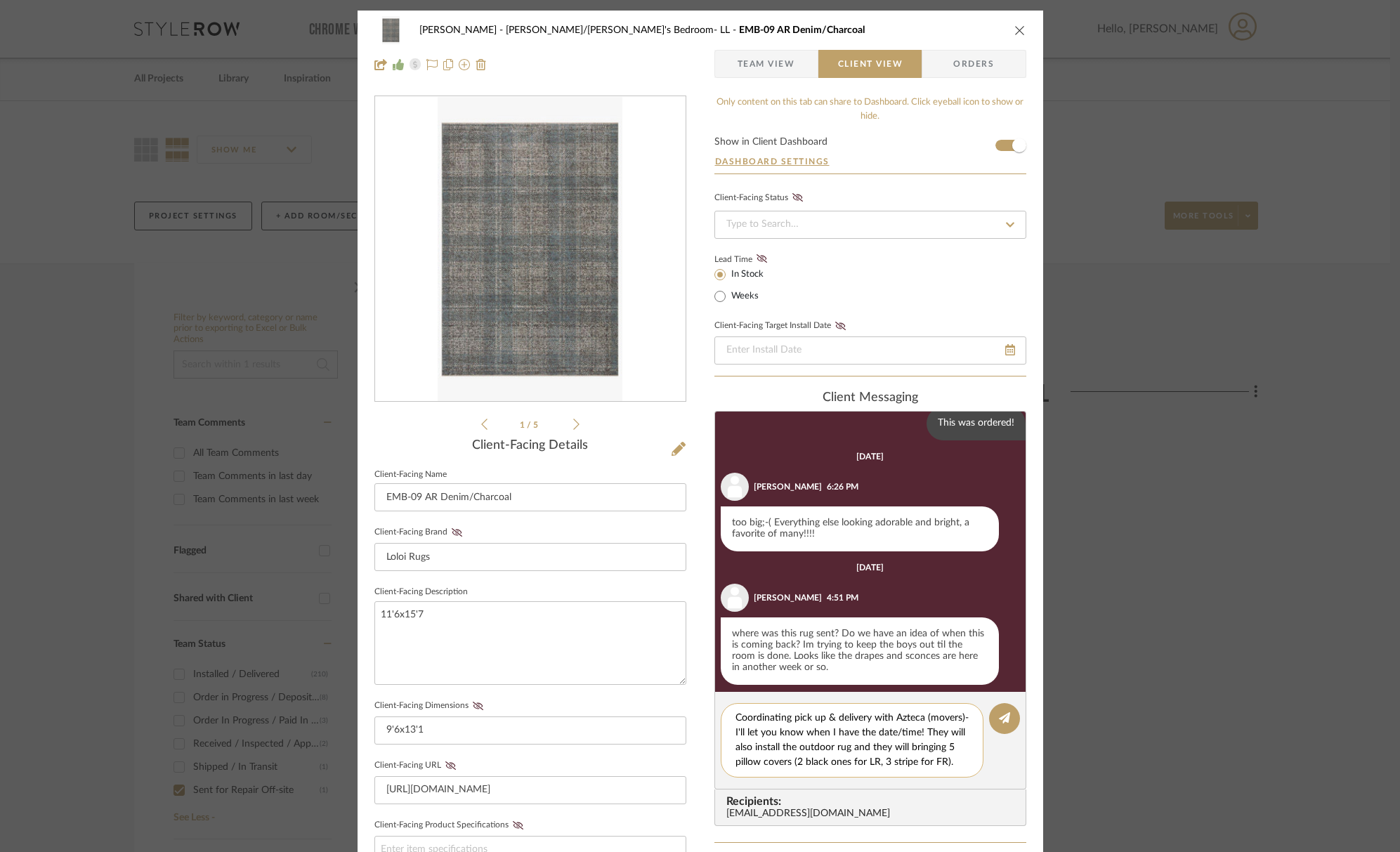
click at [921, 746] on textarea "Coordinating pick up & delivery with Azteca (movers)- I'll let you know when I …" at bounding box center [852, 740] width 233 height 59
drag, startPoint x: 932, startPoint y: 756, endPoint x: 977, endPoint y: 755, distance: 45.0
click at [932, 756] on textarea "Coordinating pick up & delivery with Azteca (movers)- I'll let you know when I …" at bounding box center [852, 740] width 233 height 59
type textarea "Coordinating pick up & delivery with Azteca (movers)- I'll let you know when I …"
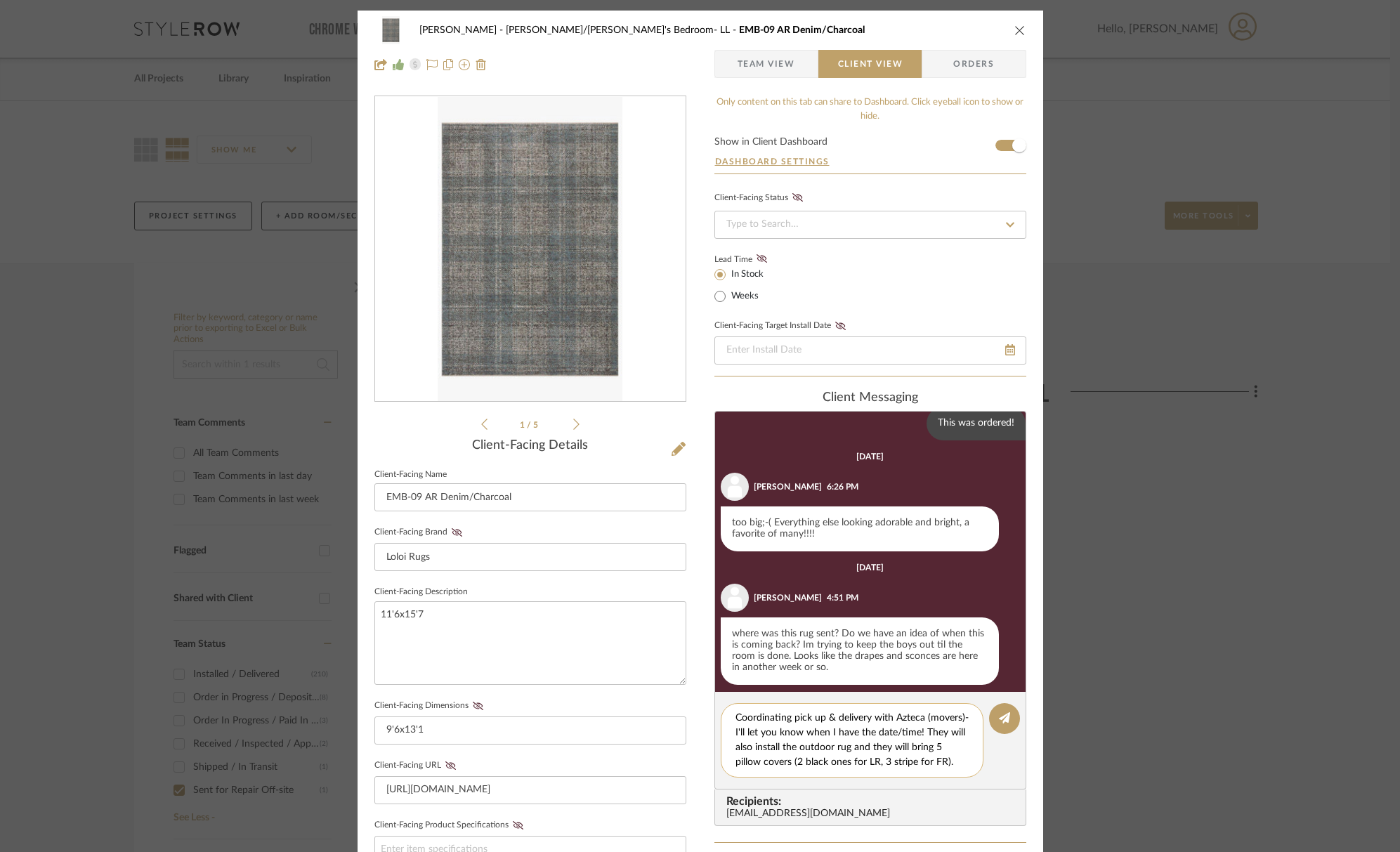
click at [964, 761] on div "Coordinating pick up & delivery with Azteca (movers)- I'll let you know when I …" at bounding box center [851, 740] width 263 height 75
click at [1009, 716] on button at bounding box center [1004, 719] width 31 height 31
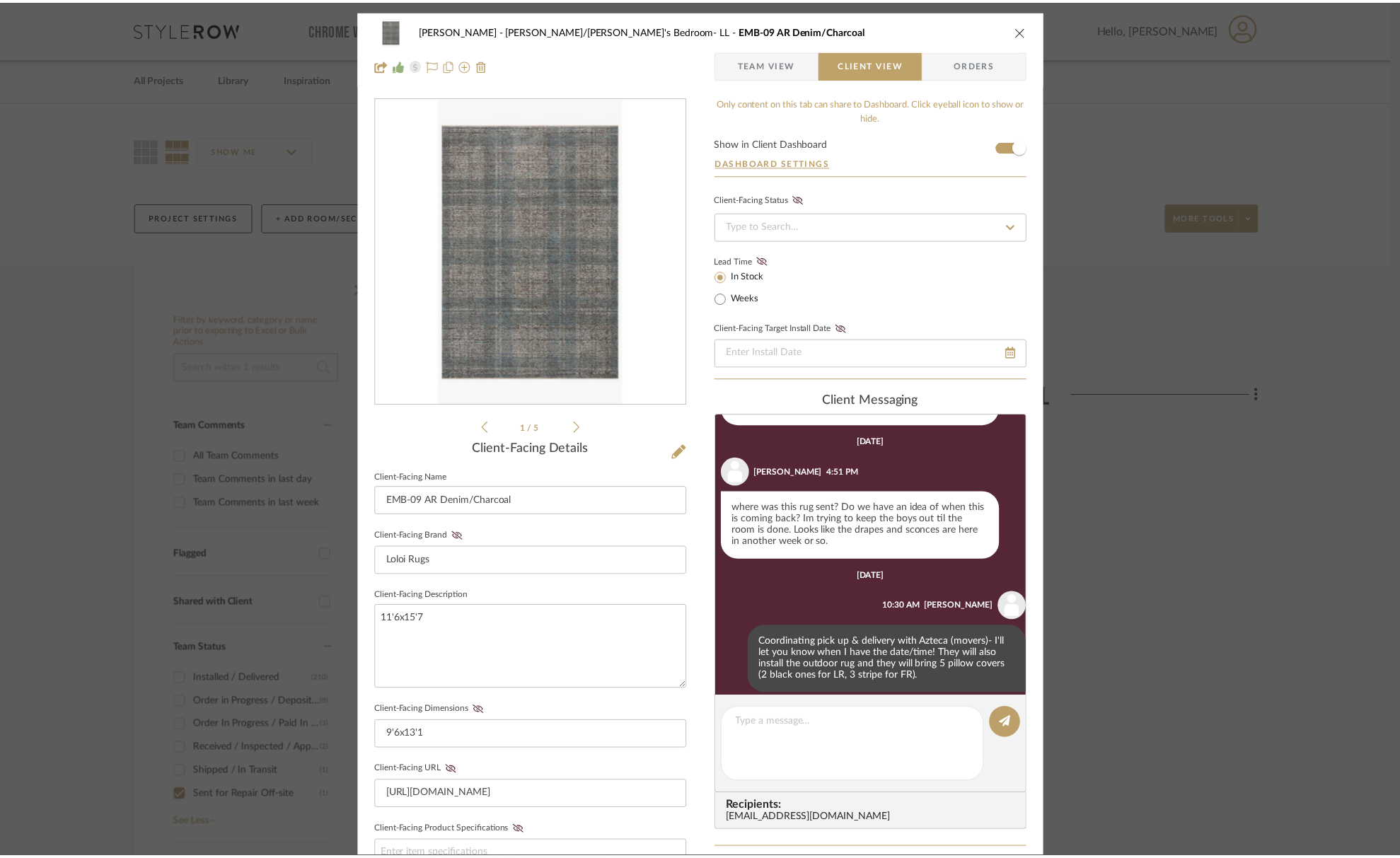
scroll to position [982, 0]
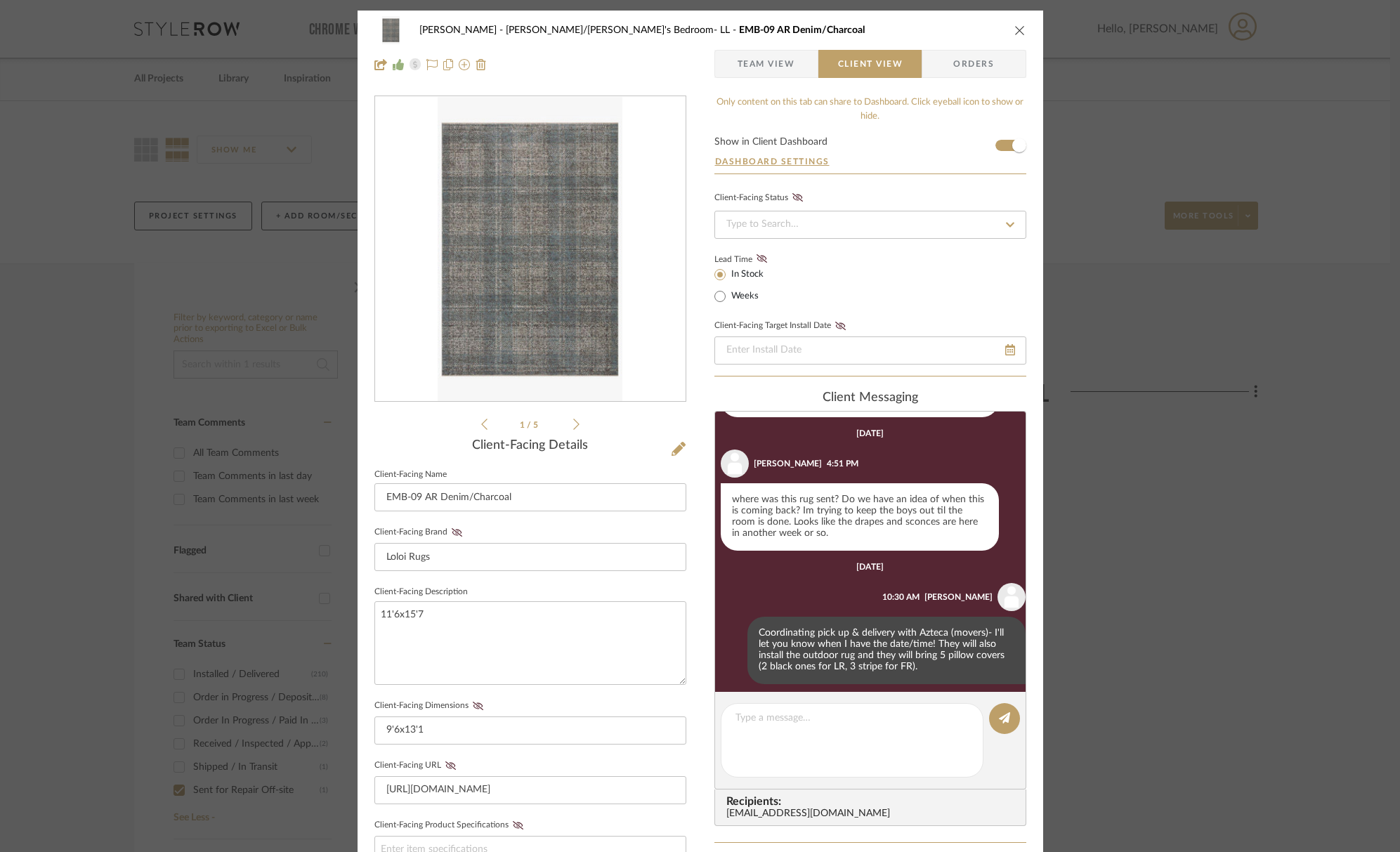
click at [1011, 41] on div "Guerin Jake/Son's Bedroom- LL EMB-09 AR Denim/Charcoal" at bounding box center [700, 29] width 651 height 28
drag, startPoint x: 1013, startPoint y: 32, endPoint x: 1063, endPoint y: 6, distance: 56.4
click at [1014, 30] on icon "close" at bounding box center [1019, 29] width 11 height 11
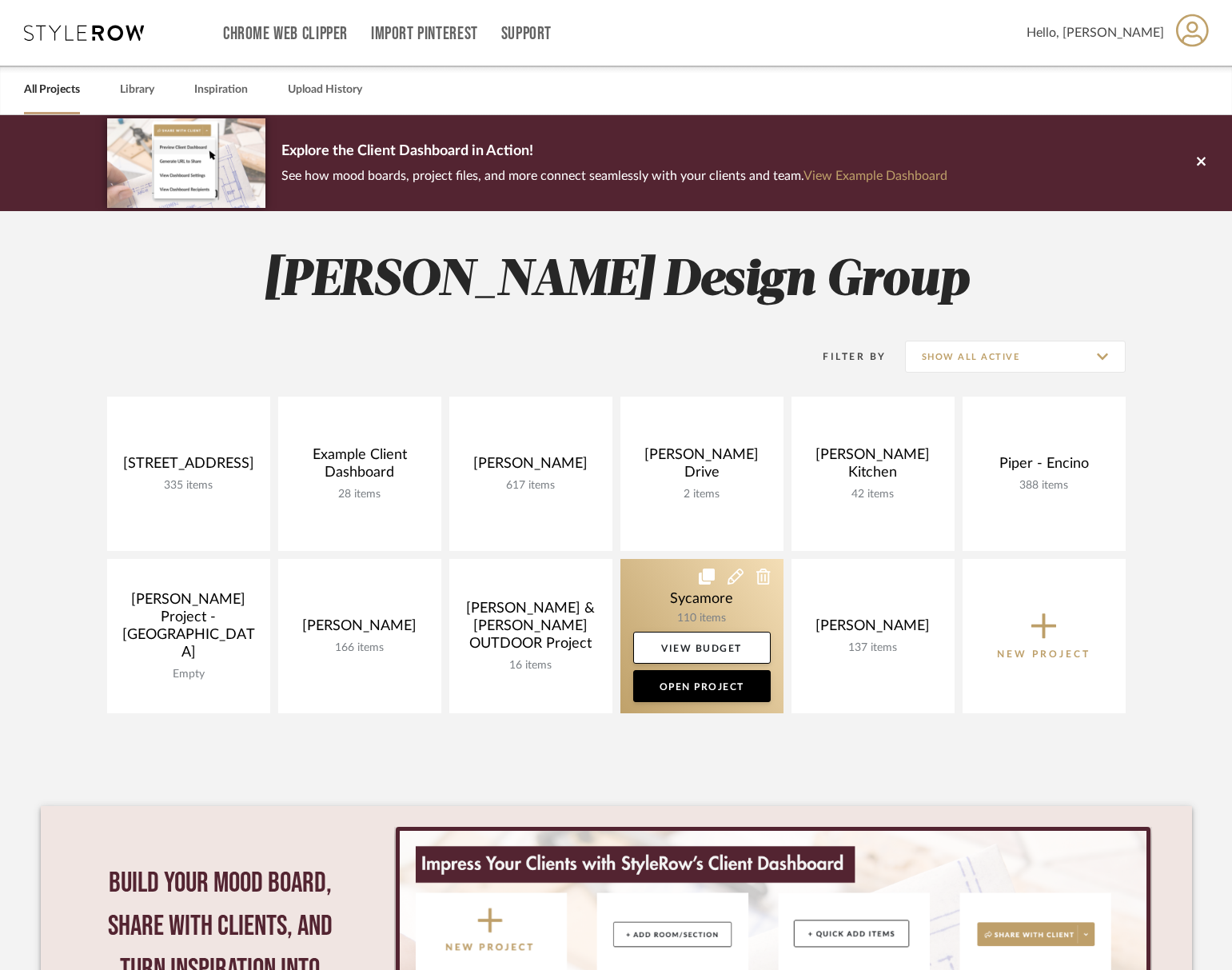
click at [675, 596] on link at bounding box center [702, 636] width 163 height 154
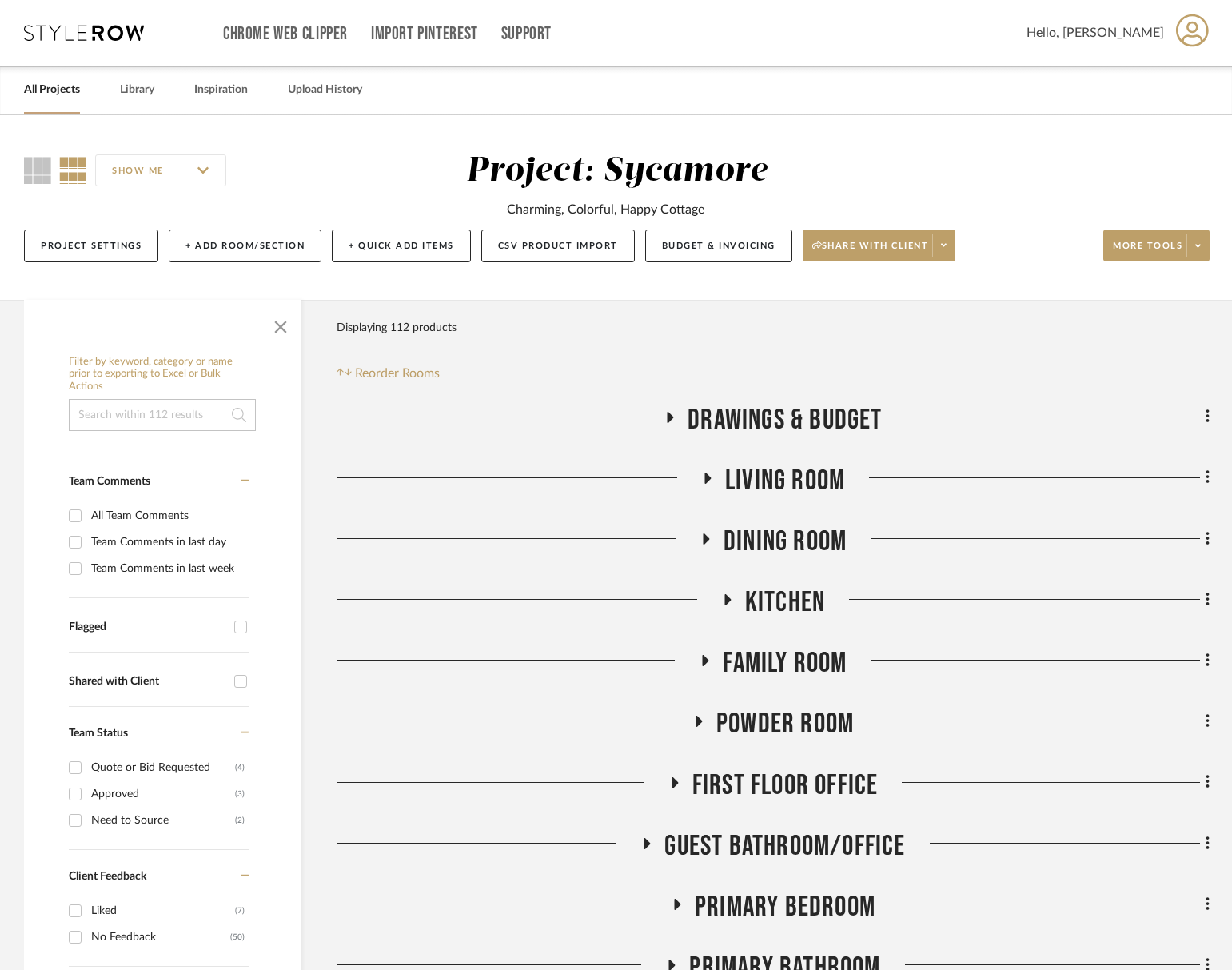
click at [770, 484] on span "Living Room" at bounding box center [786, 481] width 120 height 34
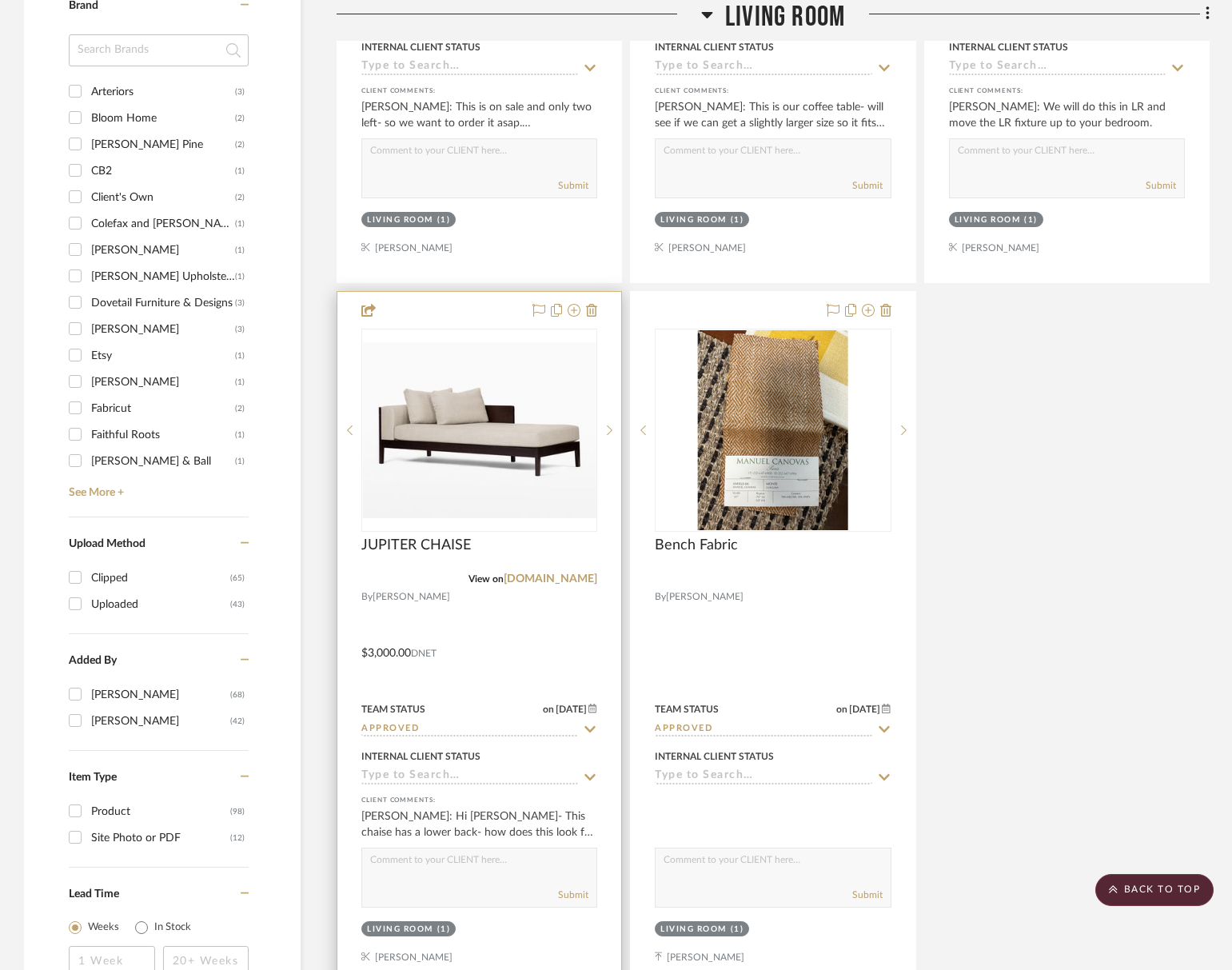
scroll to position [1655, 0]
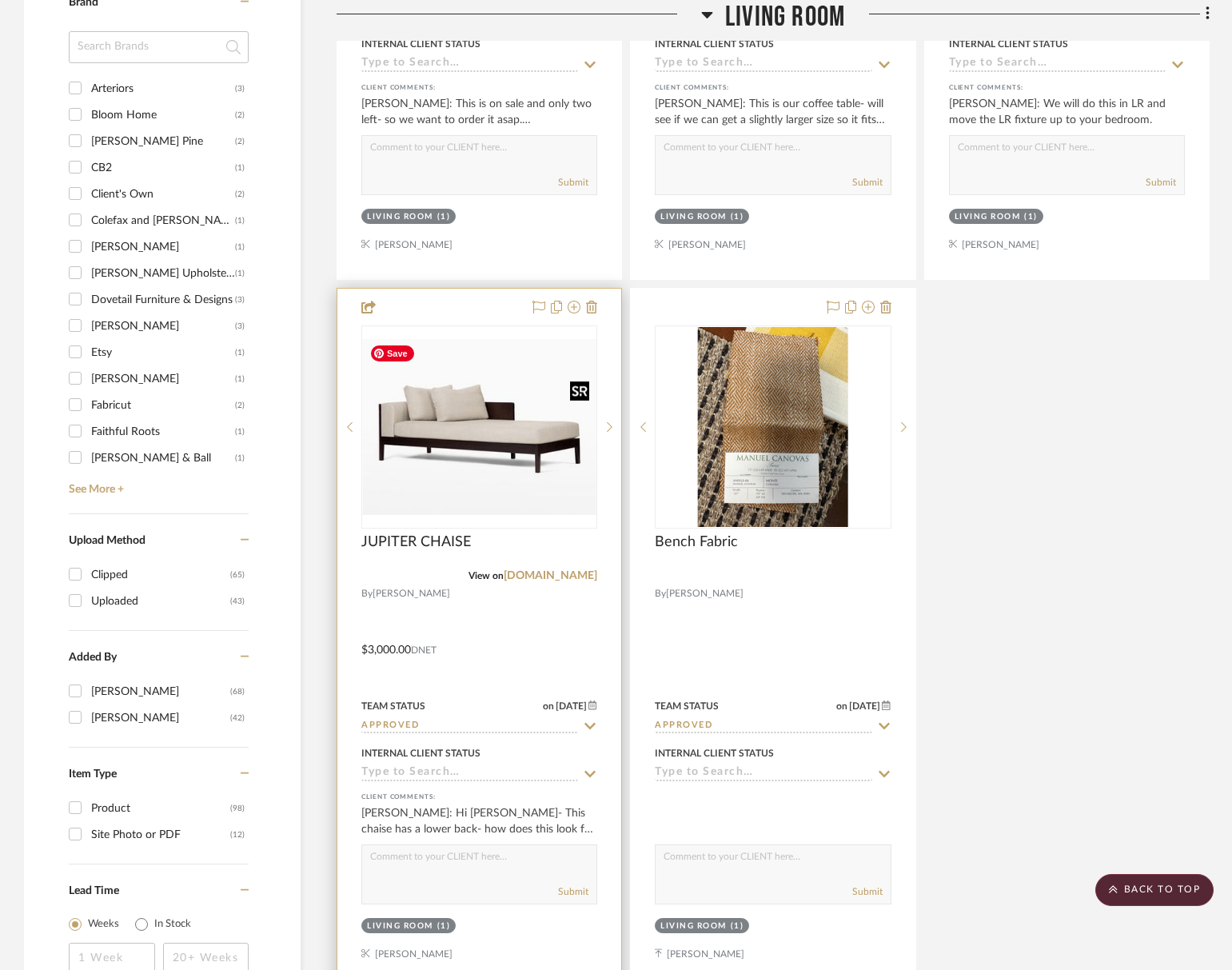
click at [387, 424] on img "0" at bounding box center [479, 427] width 232 height 177
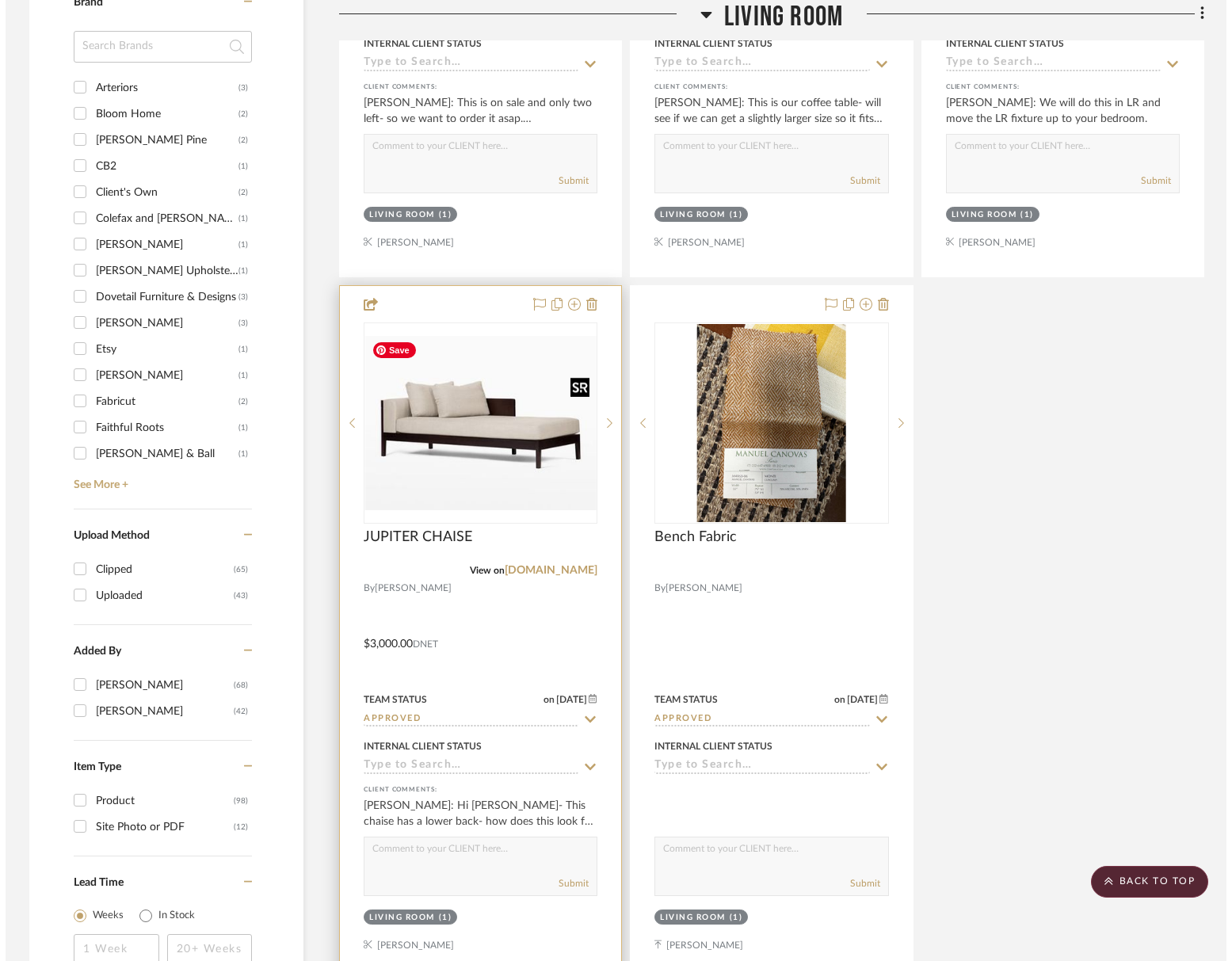
scroll to position [0, 0]
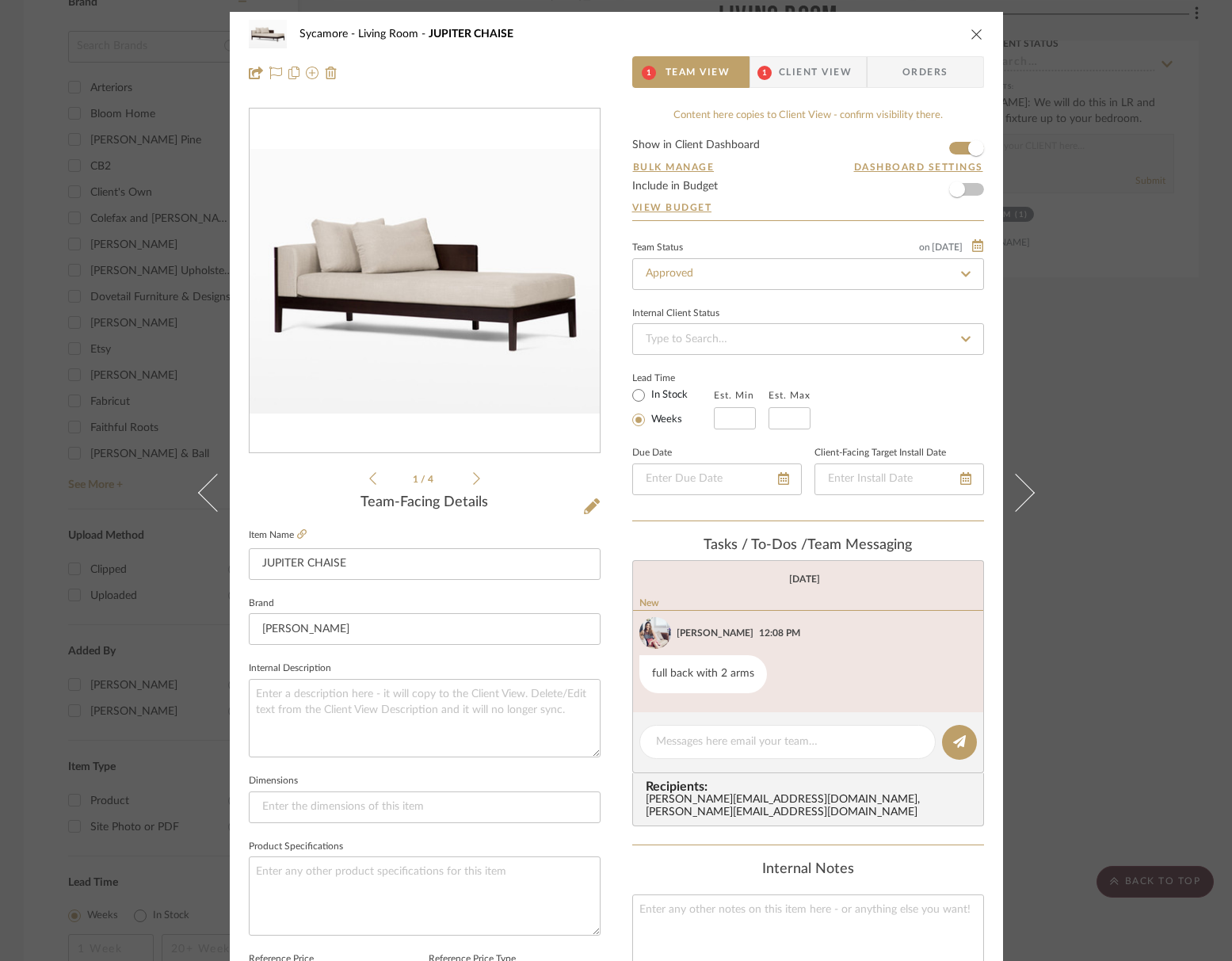
drag, startPoint x: 481, startPoint y: 485, endPoint x: 469, endPoint y: 481, distance: 12.6
click at [476, 484] on div "1 / 4" at bounding box center [425, 298] width 352 height 381
click at [473, 481] on icon at bounding box center [477, 478] width 8 height 14
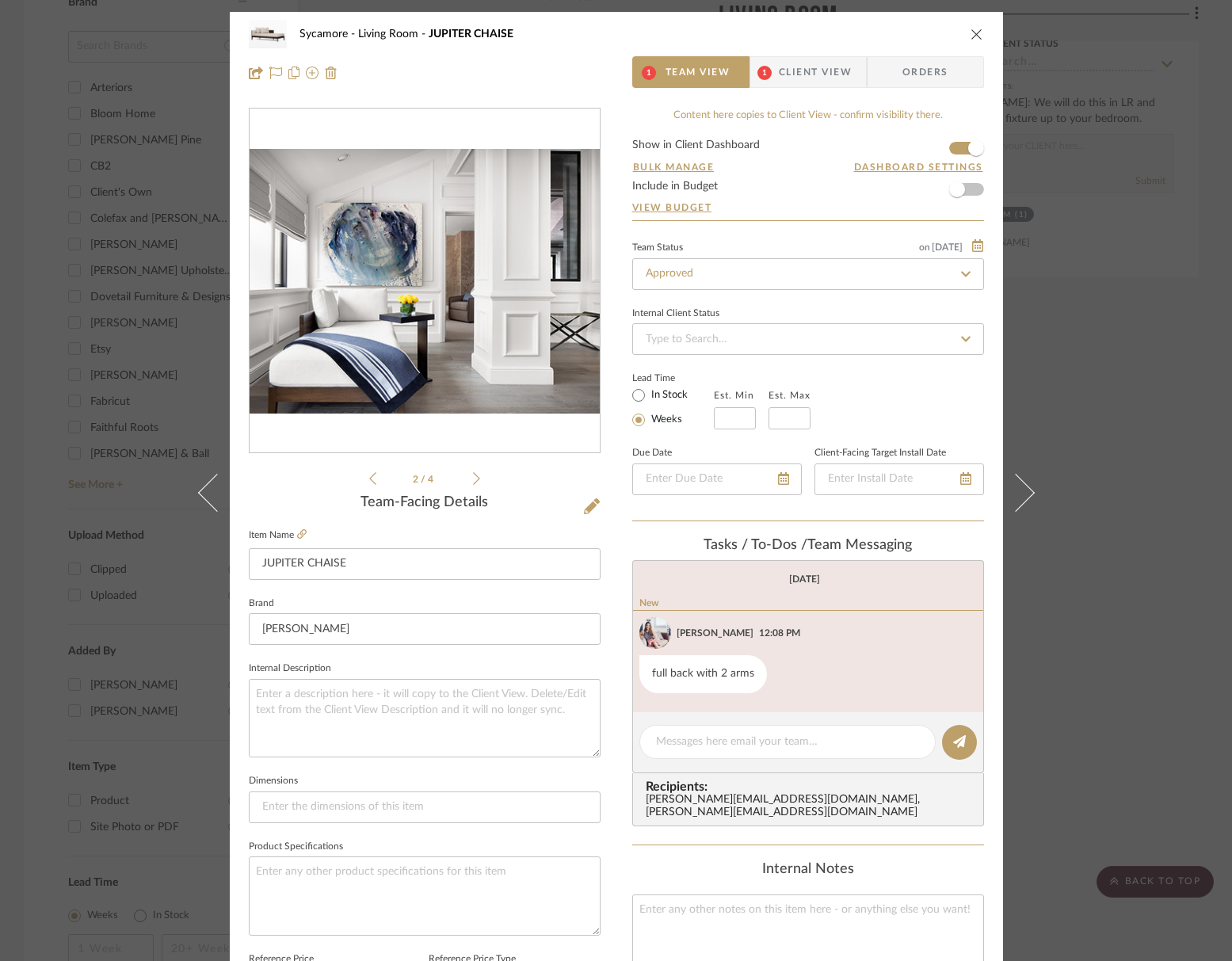
click at [473, 481] on icon at bounding box center [477, 478] width 8 height 14
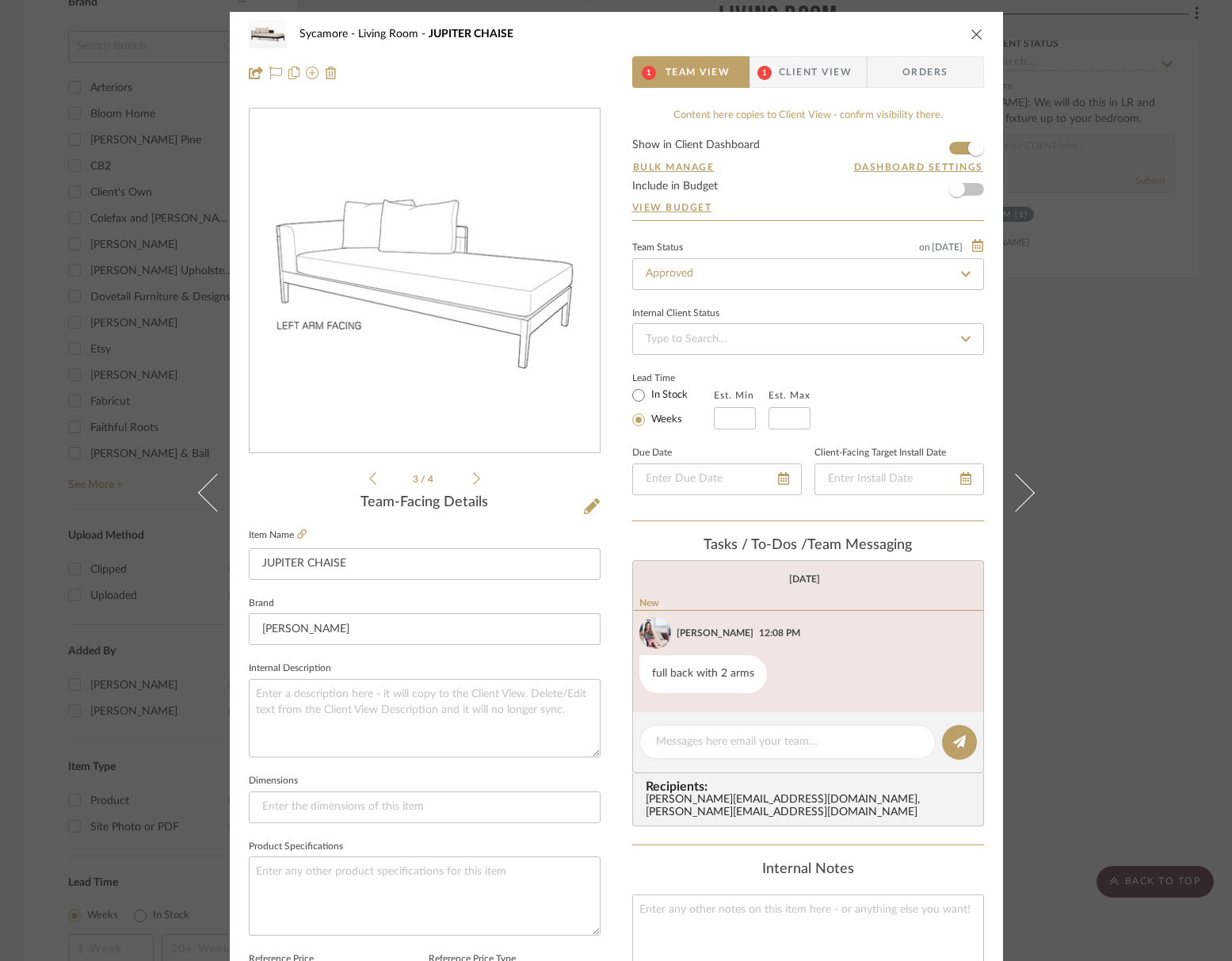
click at [473, 481] on icon at bounding box center [477, 478] width 8 height 14
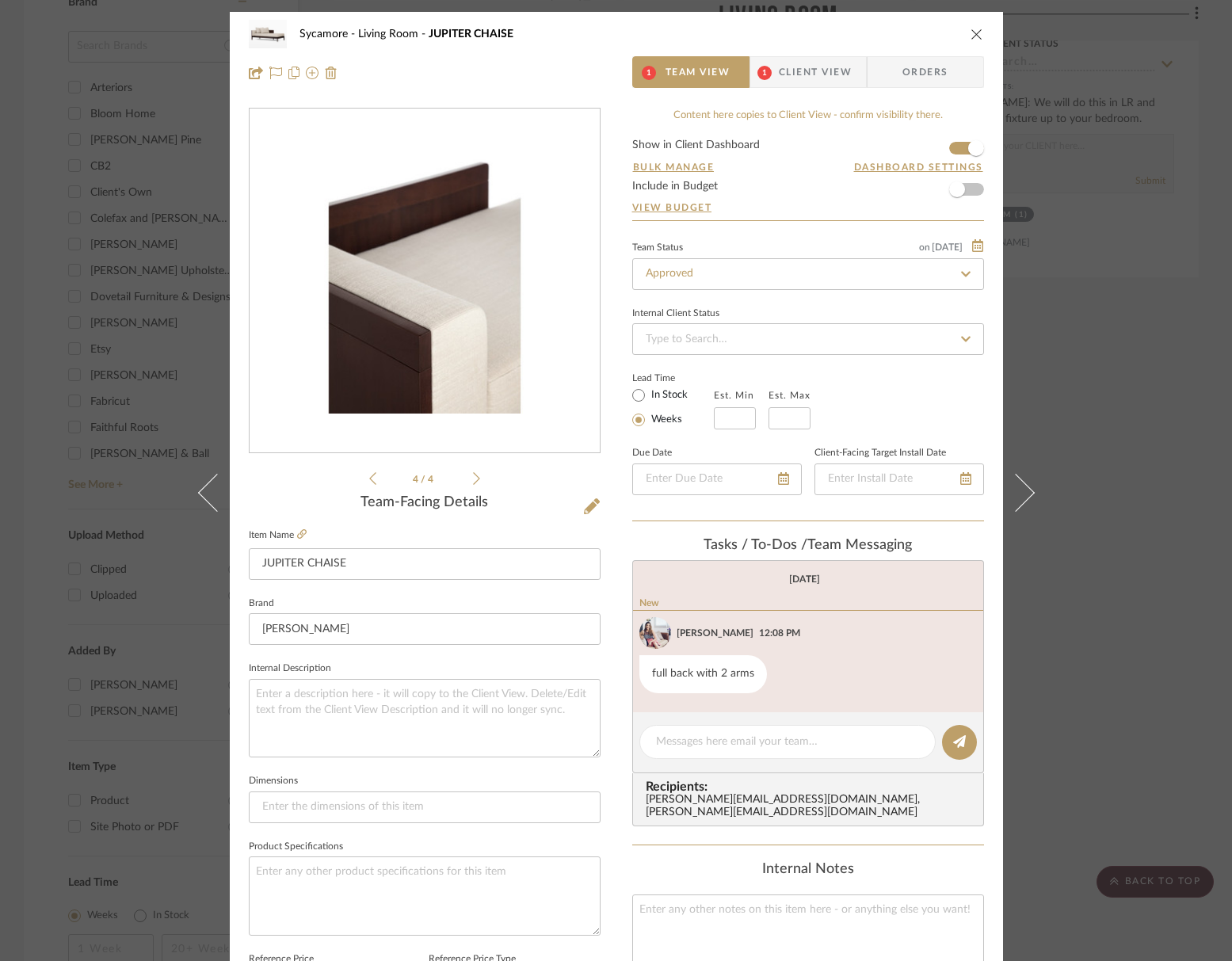
click at [973, 34] on icon "close" at bounding box center [976, 33] width 12 height 12
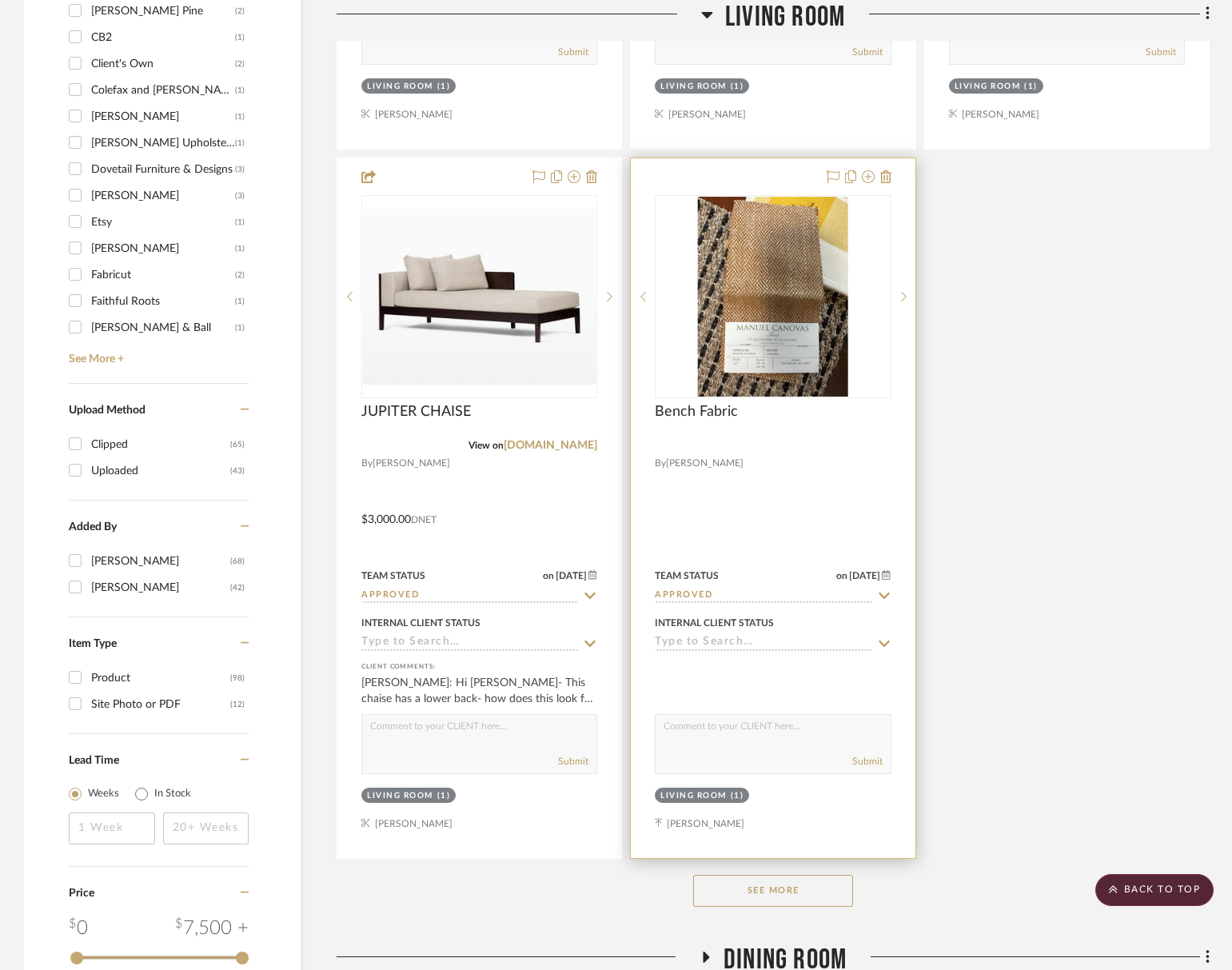
scroll to position [1784, 0]
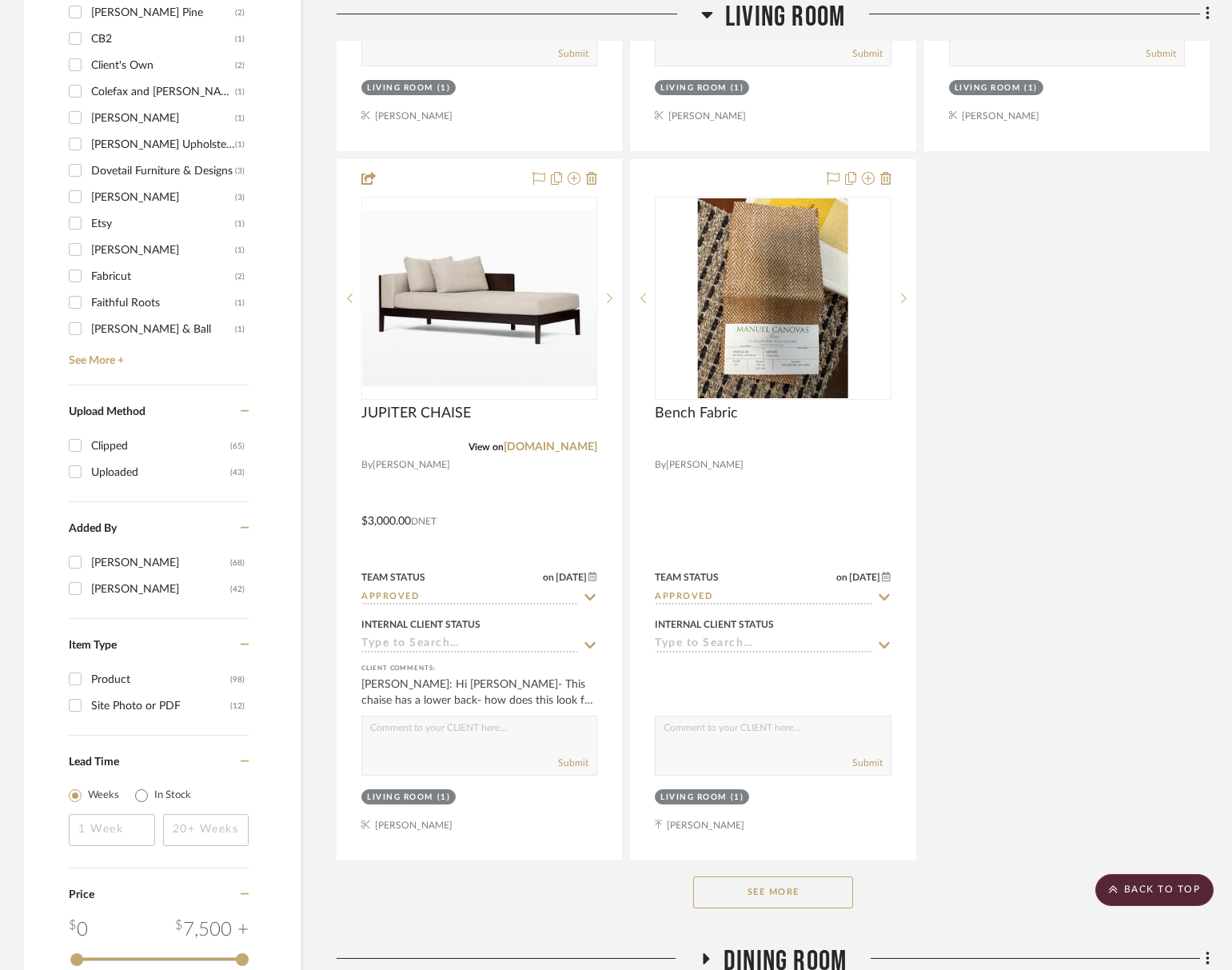
click at [751, 894] on button "See More" at bounding box center [772, 892] width 160 height 32
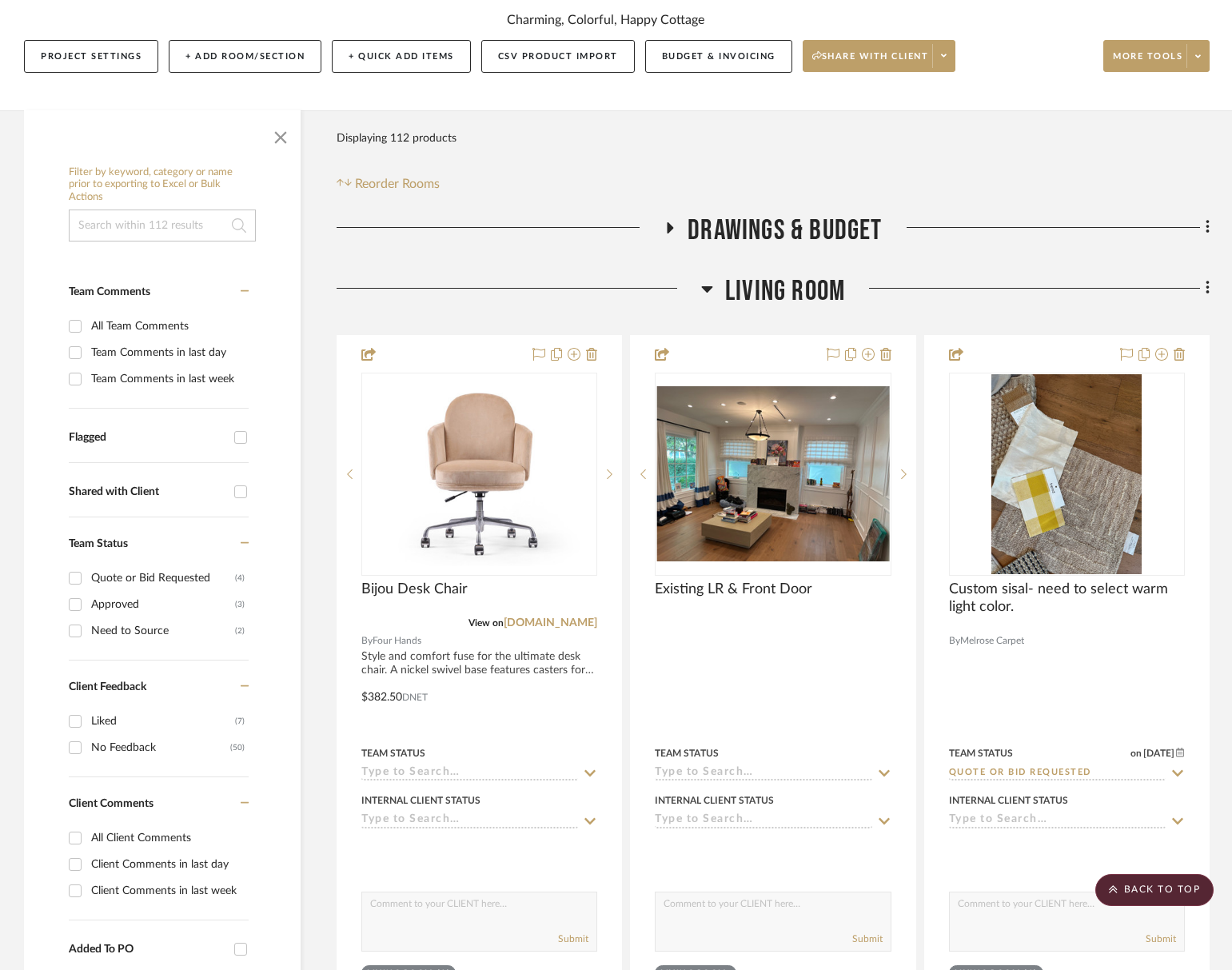
scroll to position [0, 0]
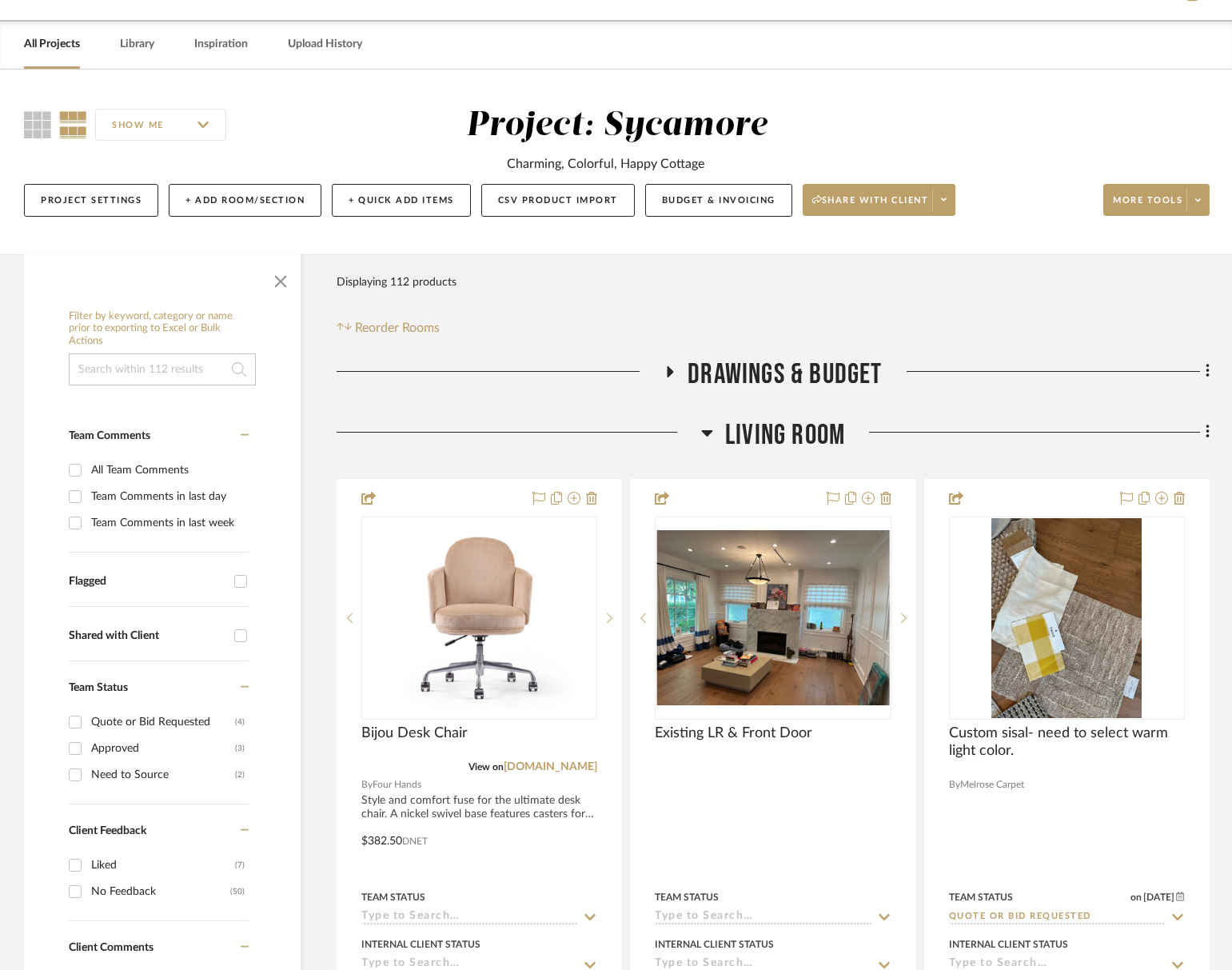
click at [243, 479] on div "All Team Comments" at bounding box center [167, 470] width 154 height 26
click at [88, 479] on input "All Team Comments" at bounding box center [75, 470] width 26 height 26
checkbox input "true"
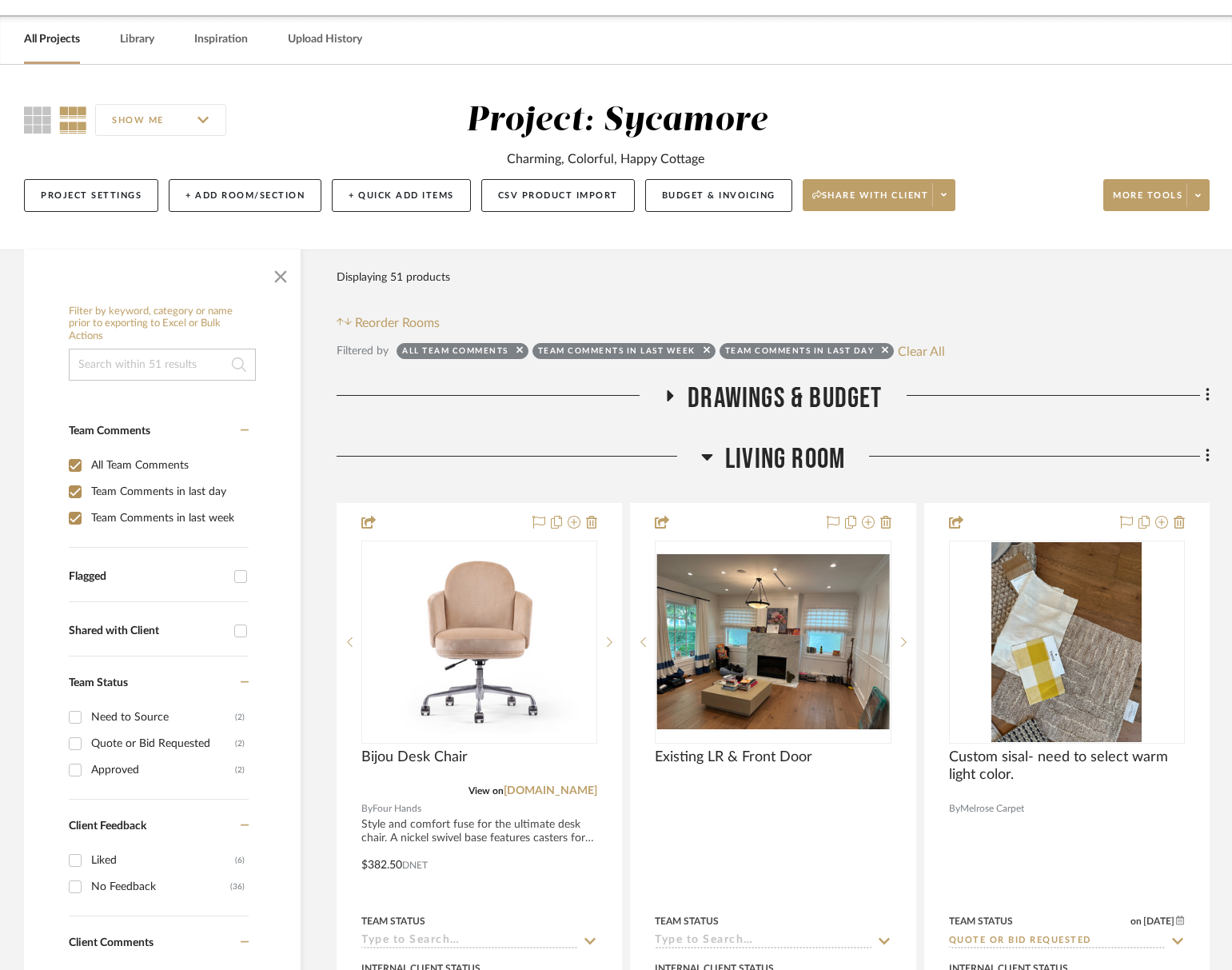
scroll to position [47, 0]
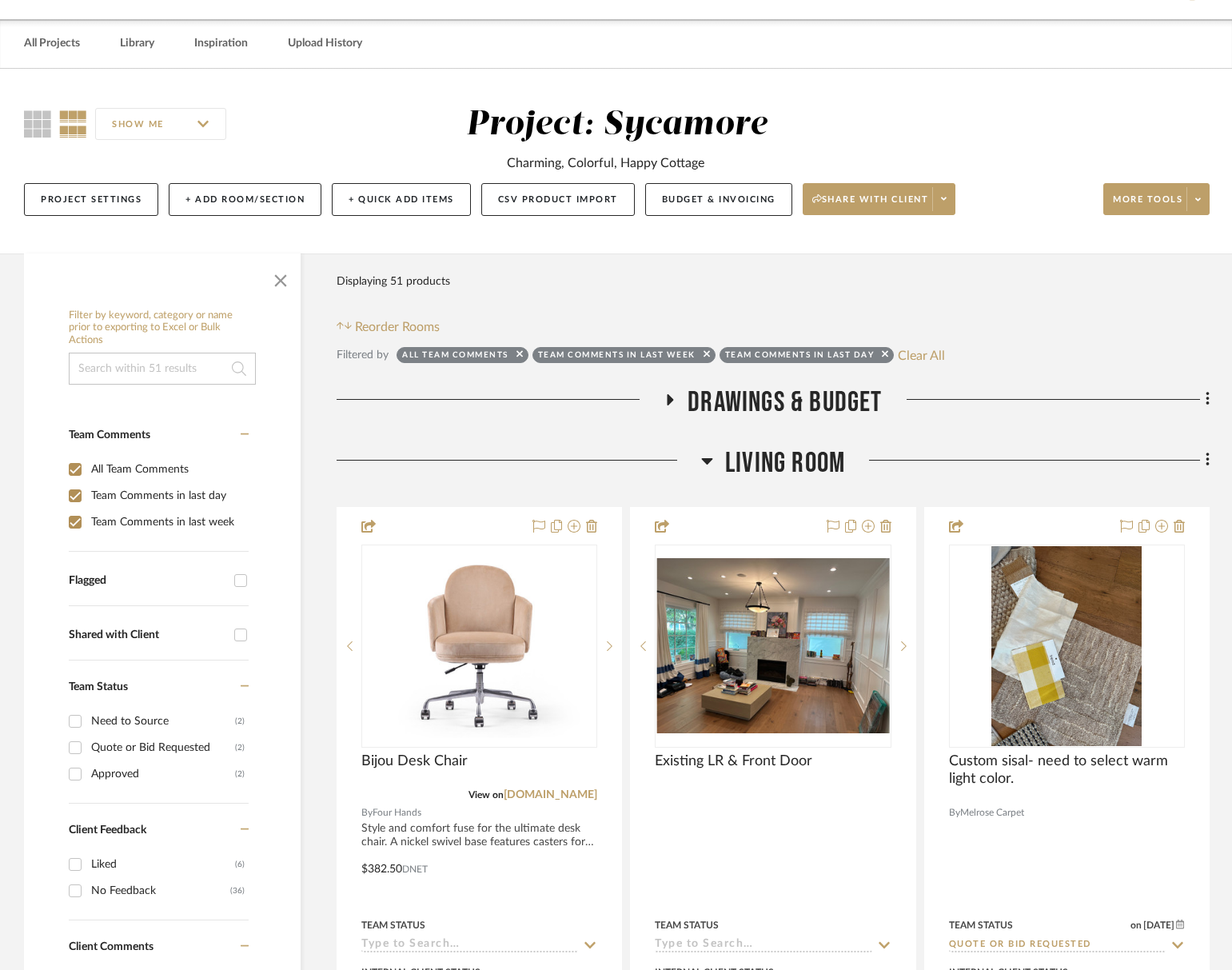
click at [68, 468] on input "All Team Comments" at bounding box center [75, 469] width 26 height 26
checkbox input "false"
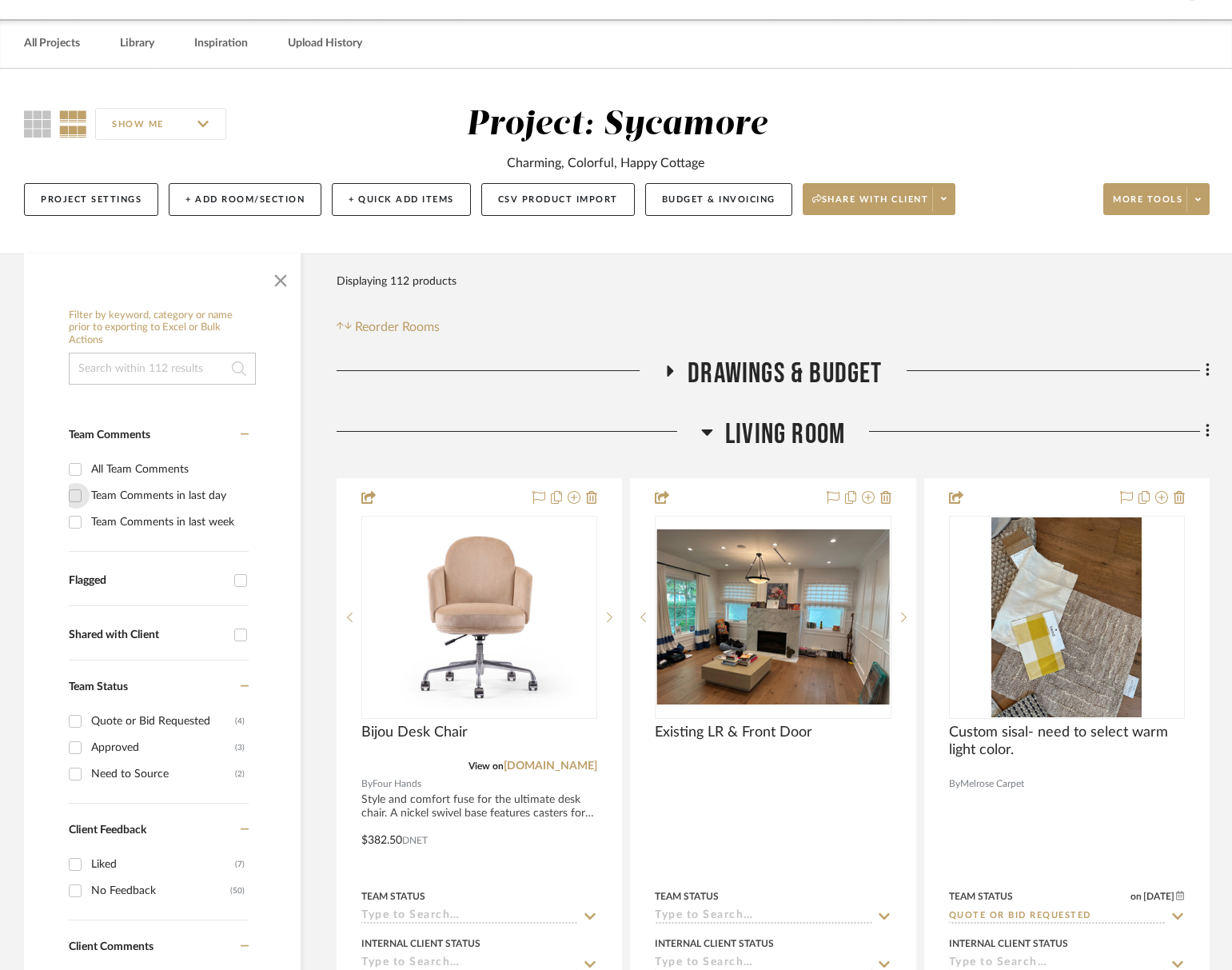
drag, startPoint x: 76, startPoint y: 492, endPoint x: 77, endPoint y: 516, distance: 24.0
click at [76, 492] on input "Team Comments in last day" at bounding box center [75, 495] width 26 height 26
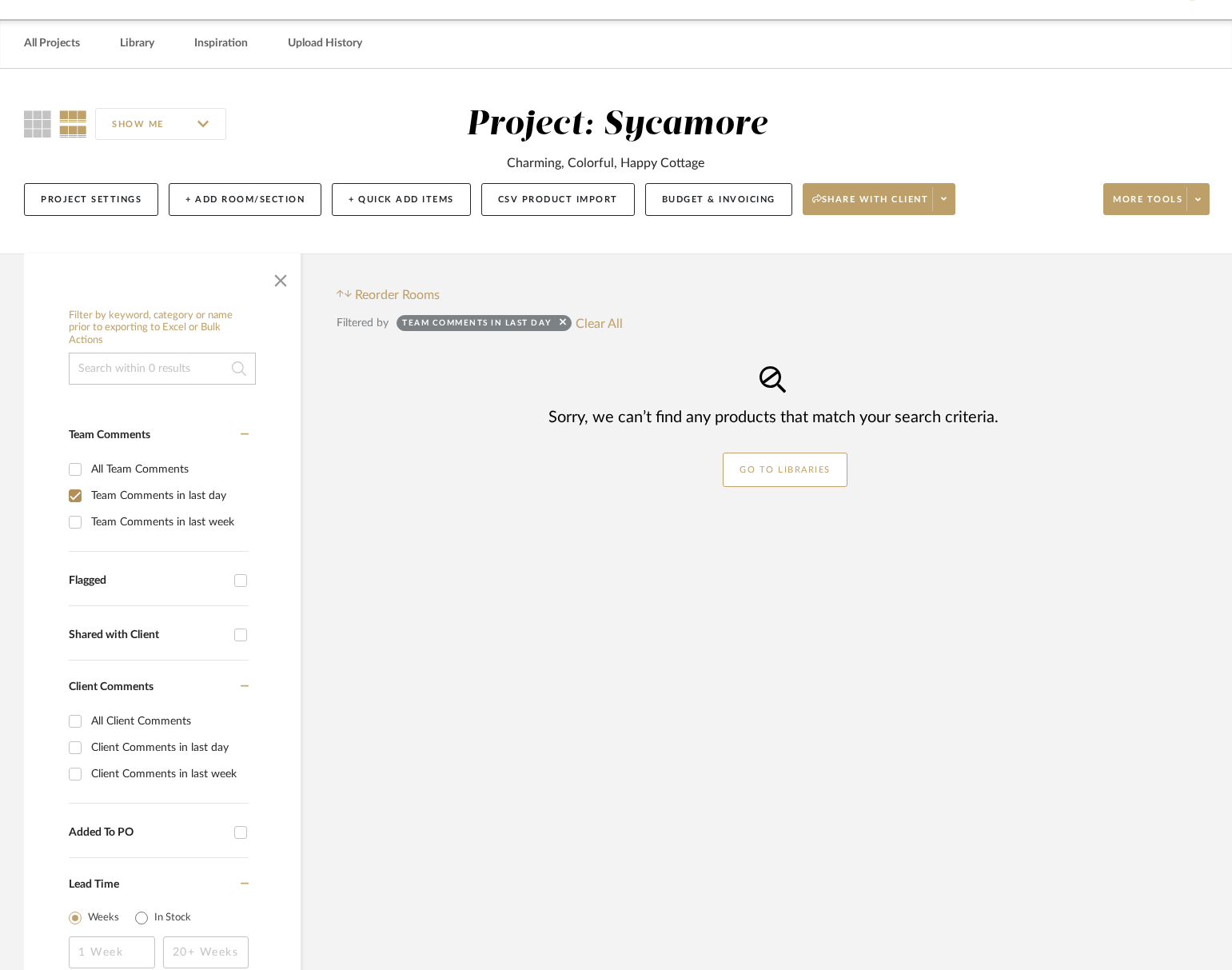
drag, startPoint x: 75, startPoint y: 489, endPoint x: 98, endPoint y: 487, distance: 23.1
click at [75, 489] on input "Team Comments in last day" at bounding box center [75, 495] width 26 height 26
checkbox input "false"
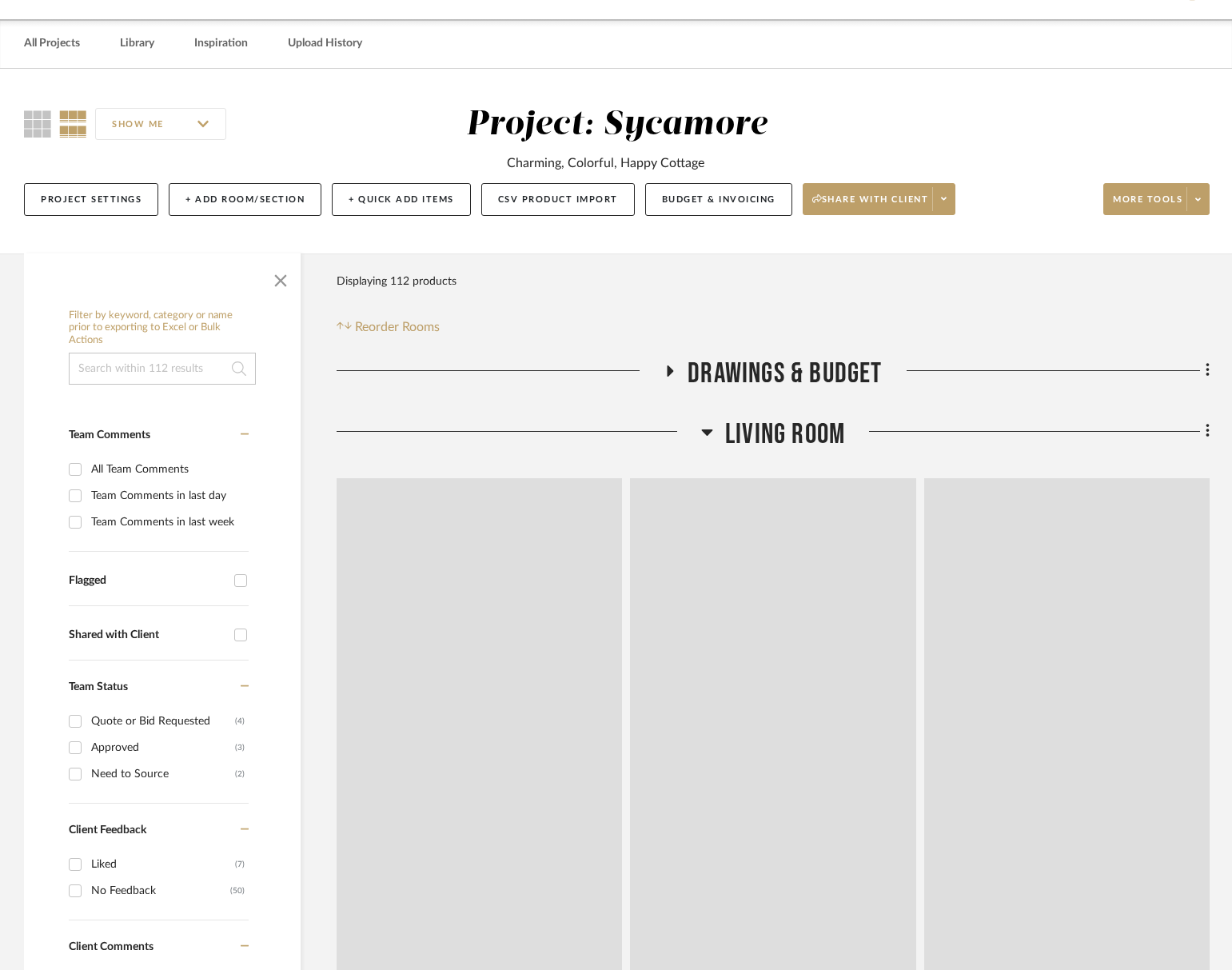
click at [251, 436] on app-items-container "Team Comments All Team Comments Team Comments in last day Team Comments in last…" at bounding box center [162, 481] width 187 height 143
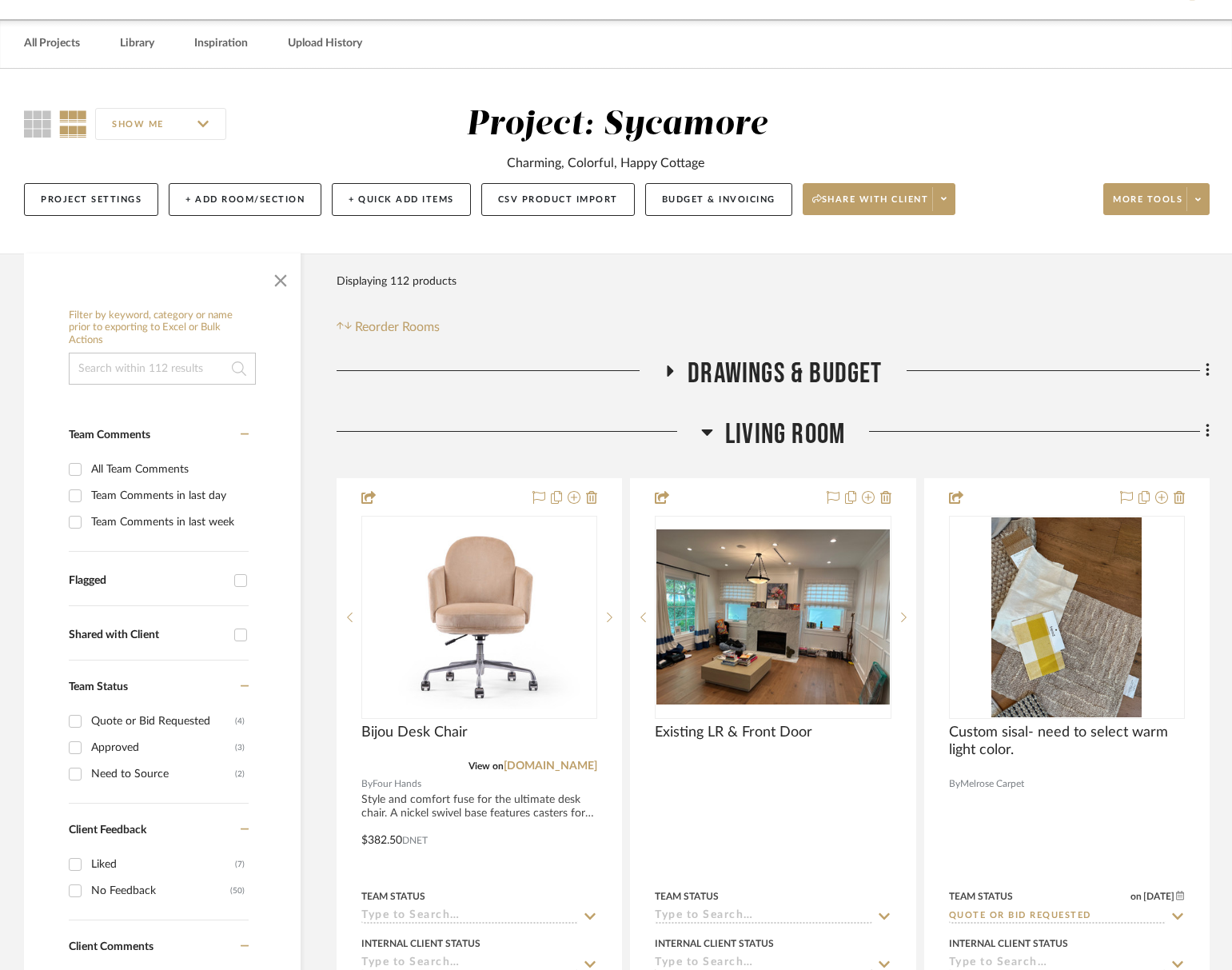
scroll to position [49, 0]
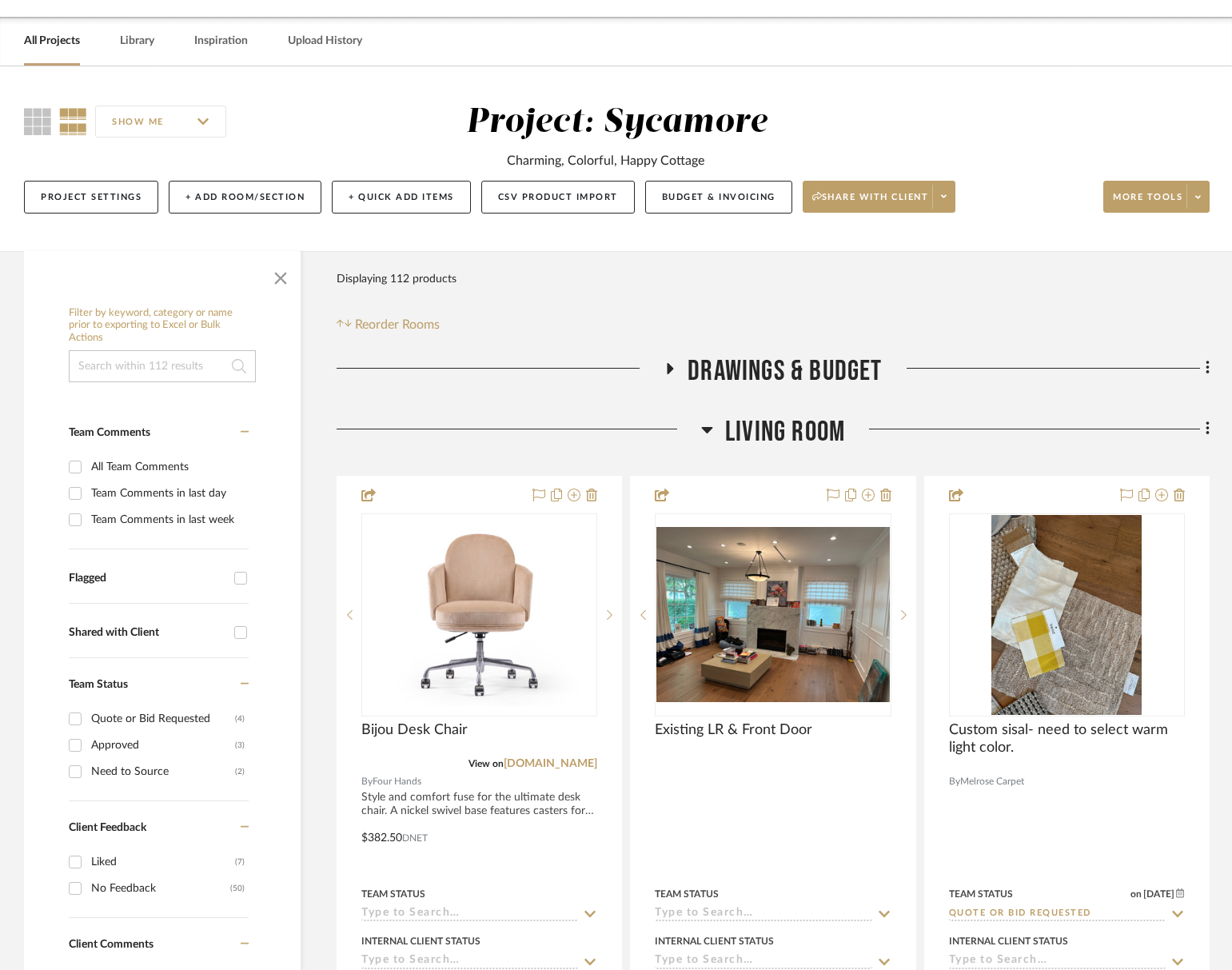
click at [246, 436] on icon at bounding box center [245, 432] width 9 height 11
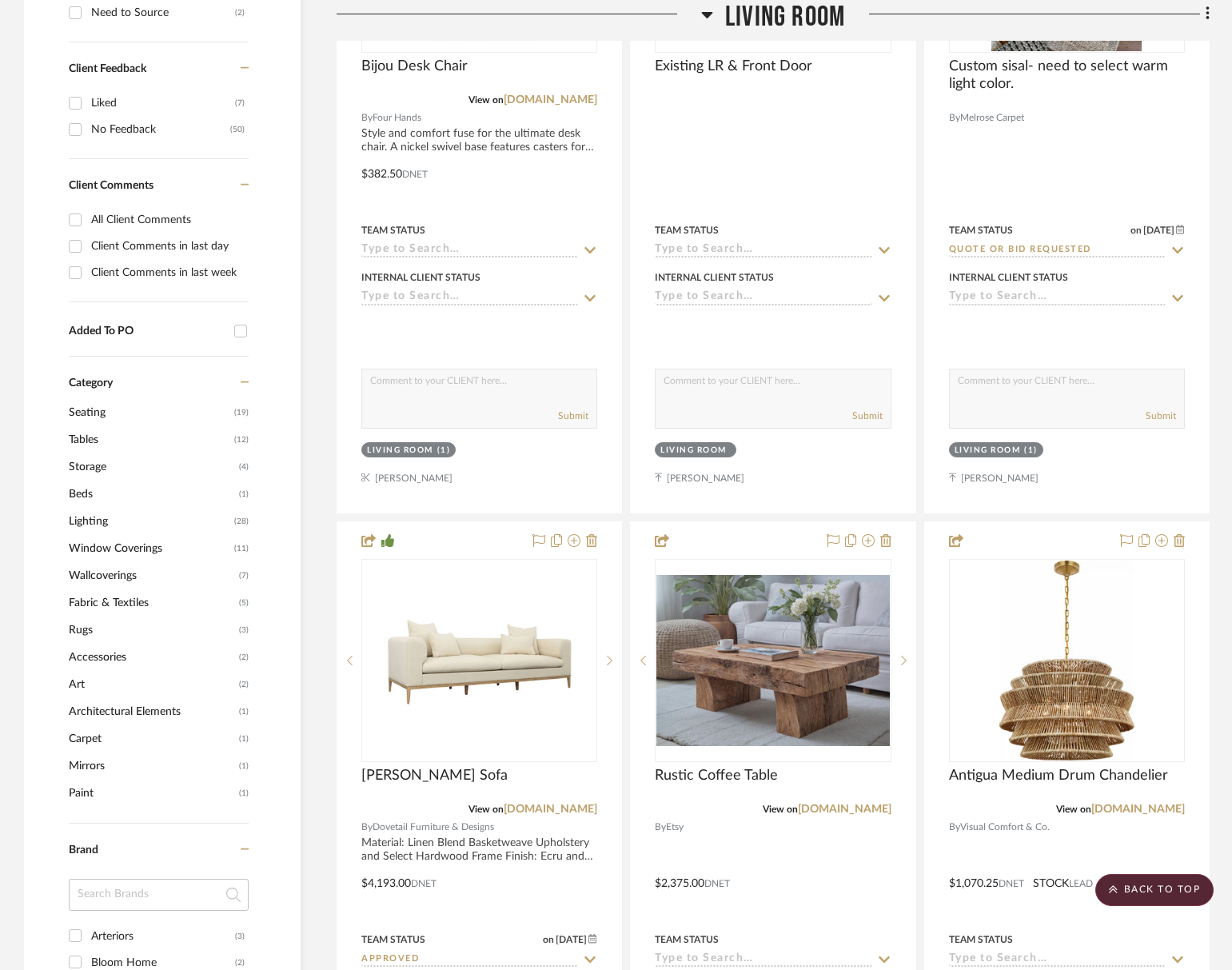
scroll to position [714, 0]
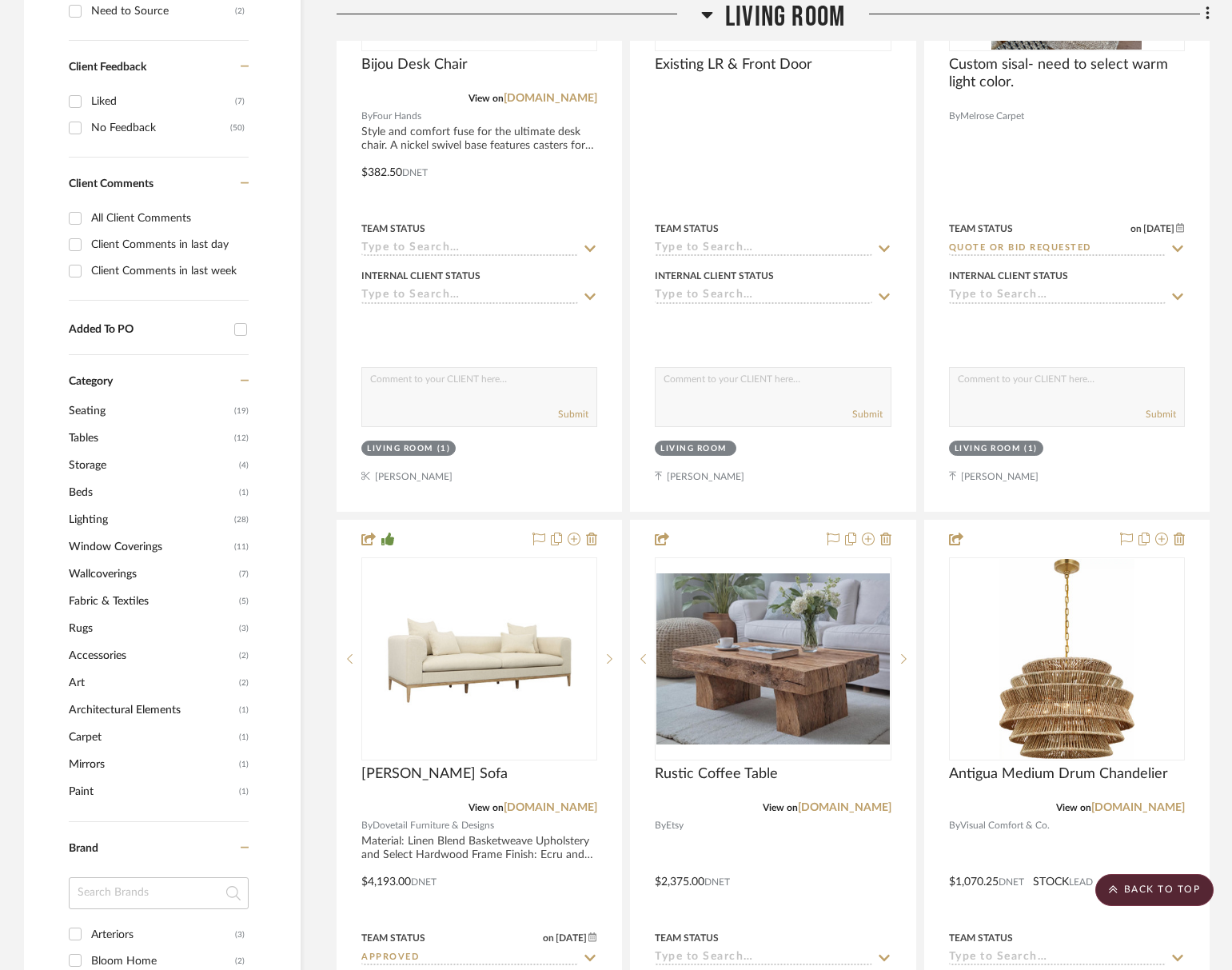
click at [99, 574] on span "Wallcoverings" at bounding box center [152, 574] width 166 height 27
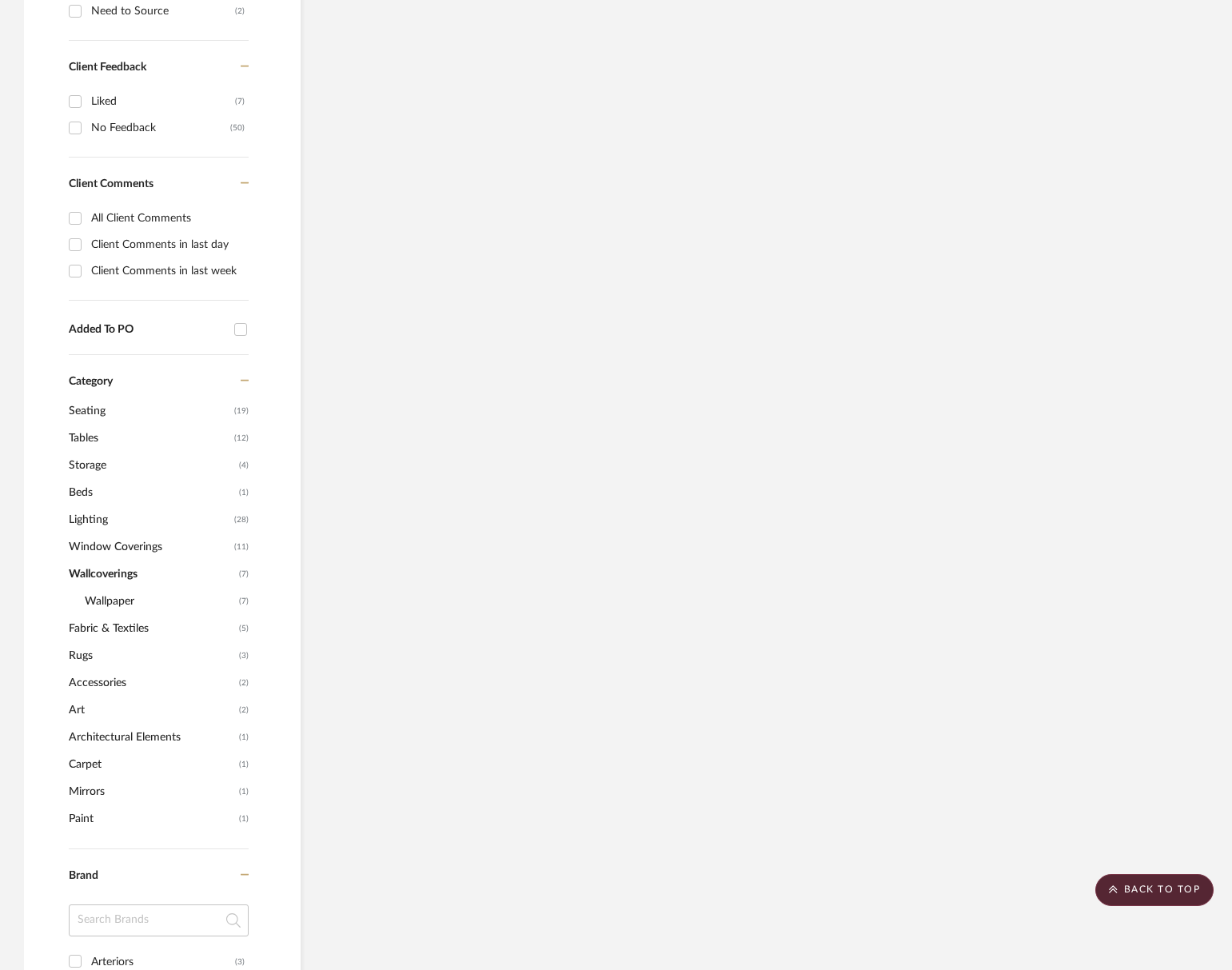
scroll to position [571, 0]
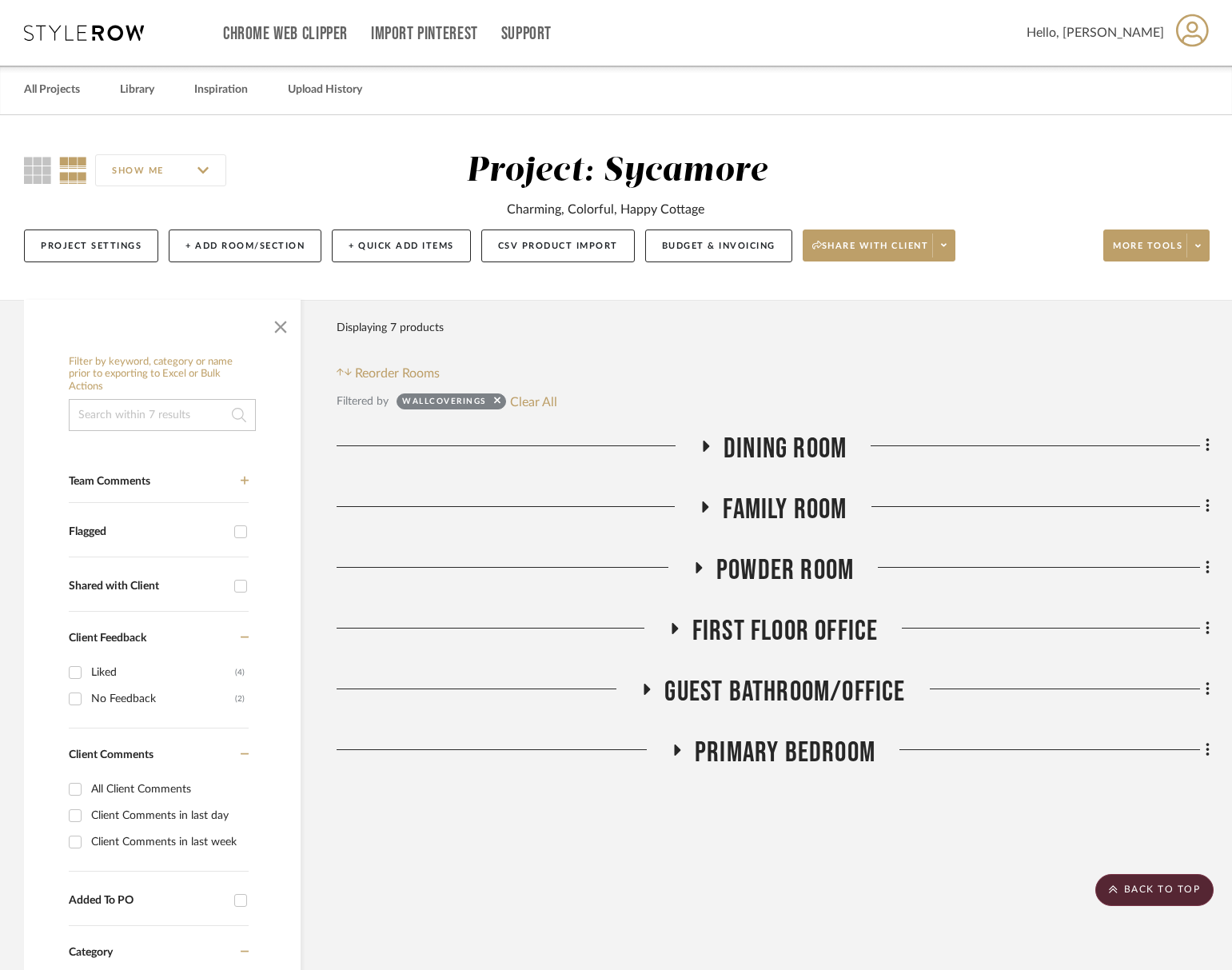
drag, startPoint x: 793, startPoint y: 474, endPoint x: 793, endPoint y: 465, distance: 9.0
click at [793, 476] on div "Drawings & Budget Living Room Dining Room Kitchen Family Room Powder Room First…" at bounding box center [773, 604] width 874 height 345
click at [789, 442] on span "Dining Room" at bounding box center [785, 449] width 123 height 34
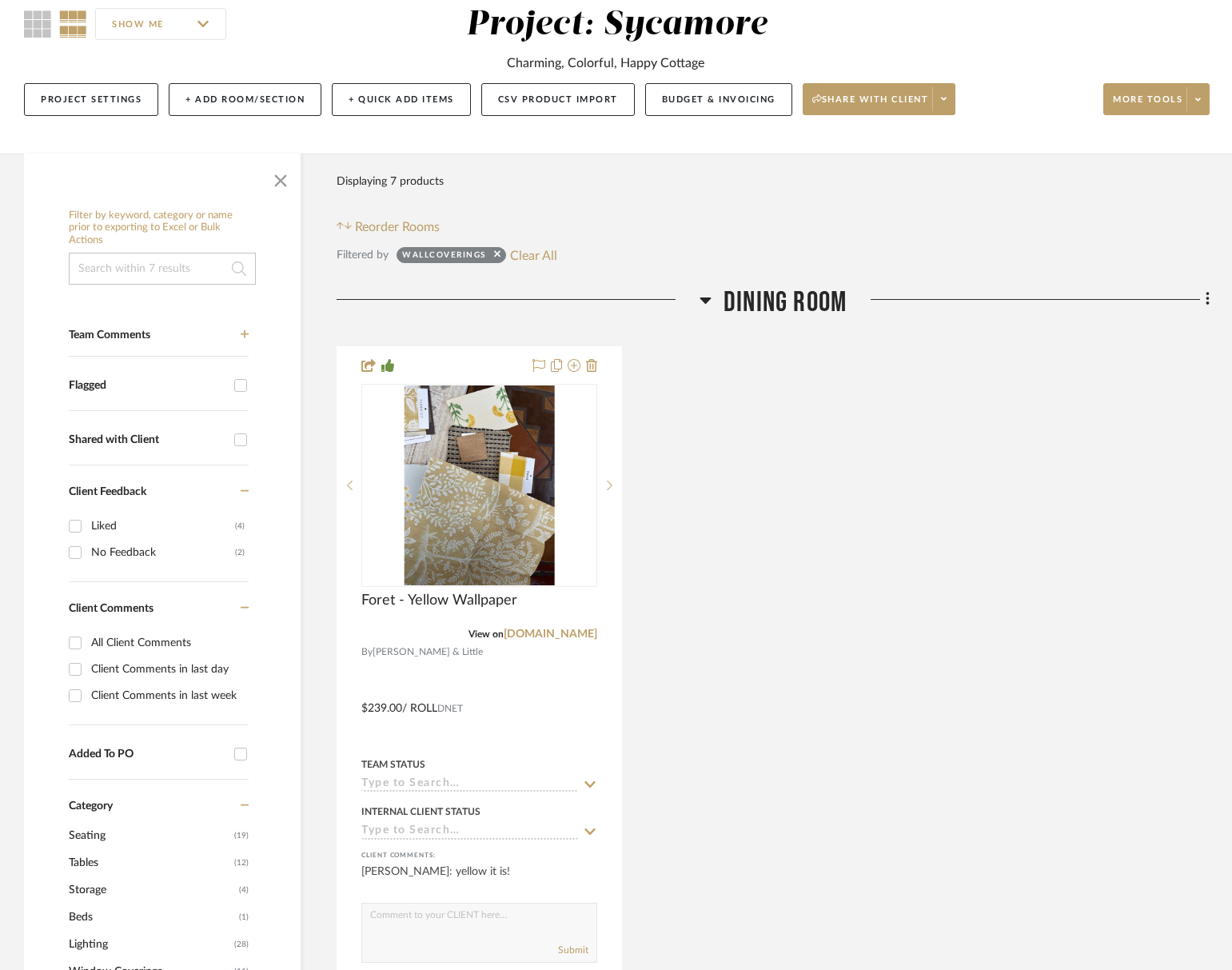
scroll to position [151, 0]
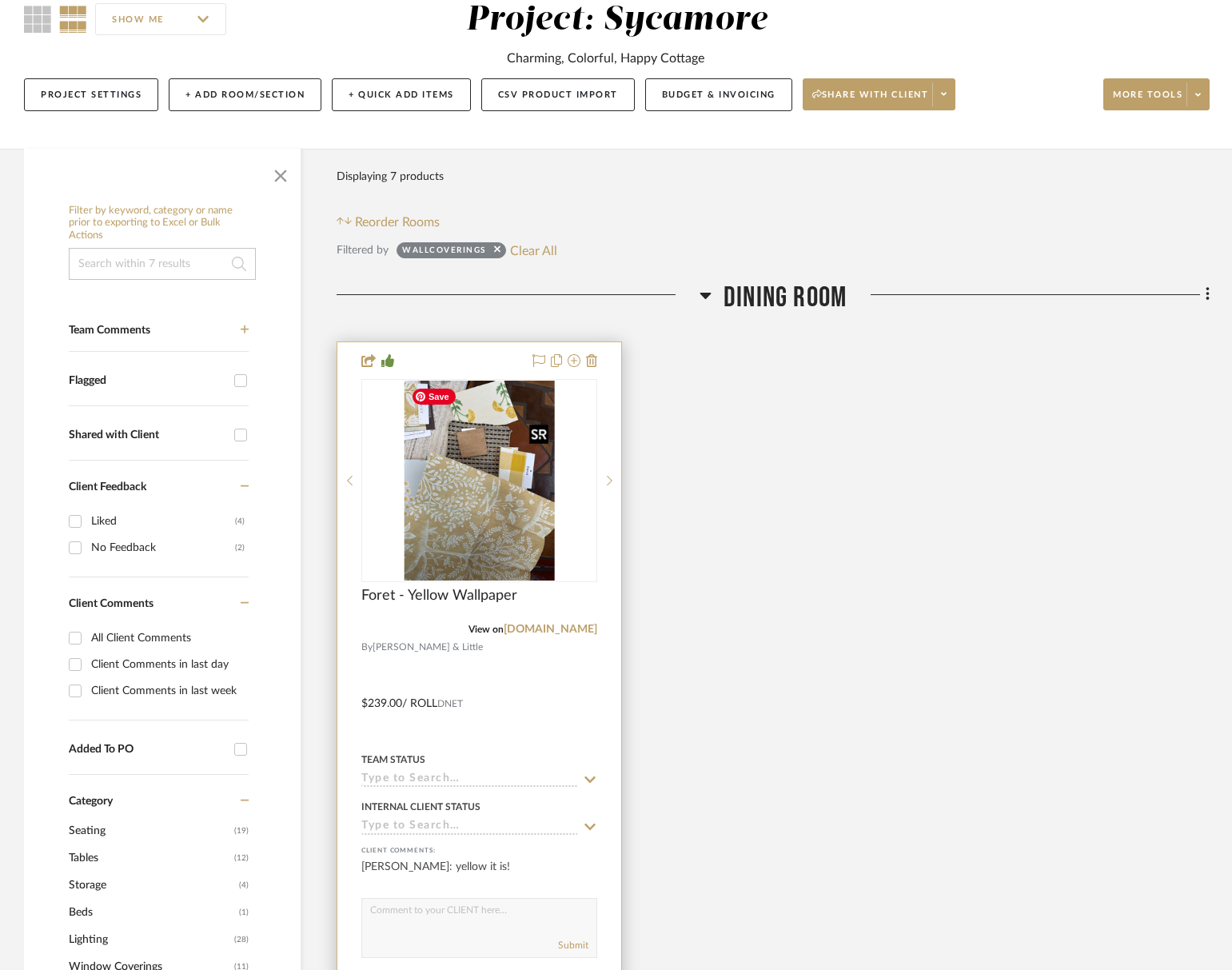
click at [483, 544] on img "0" at bounding box center [479, 480] width 150 height 200
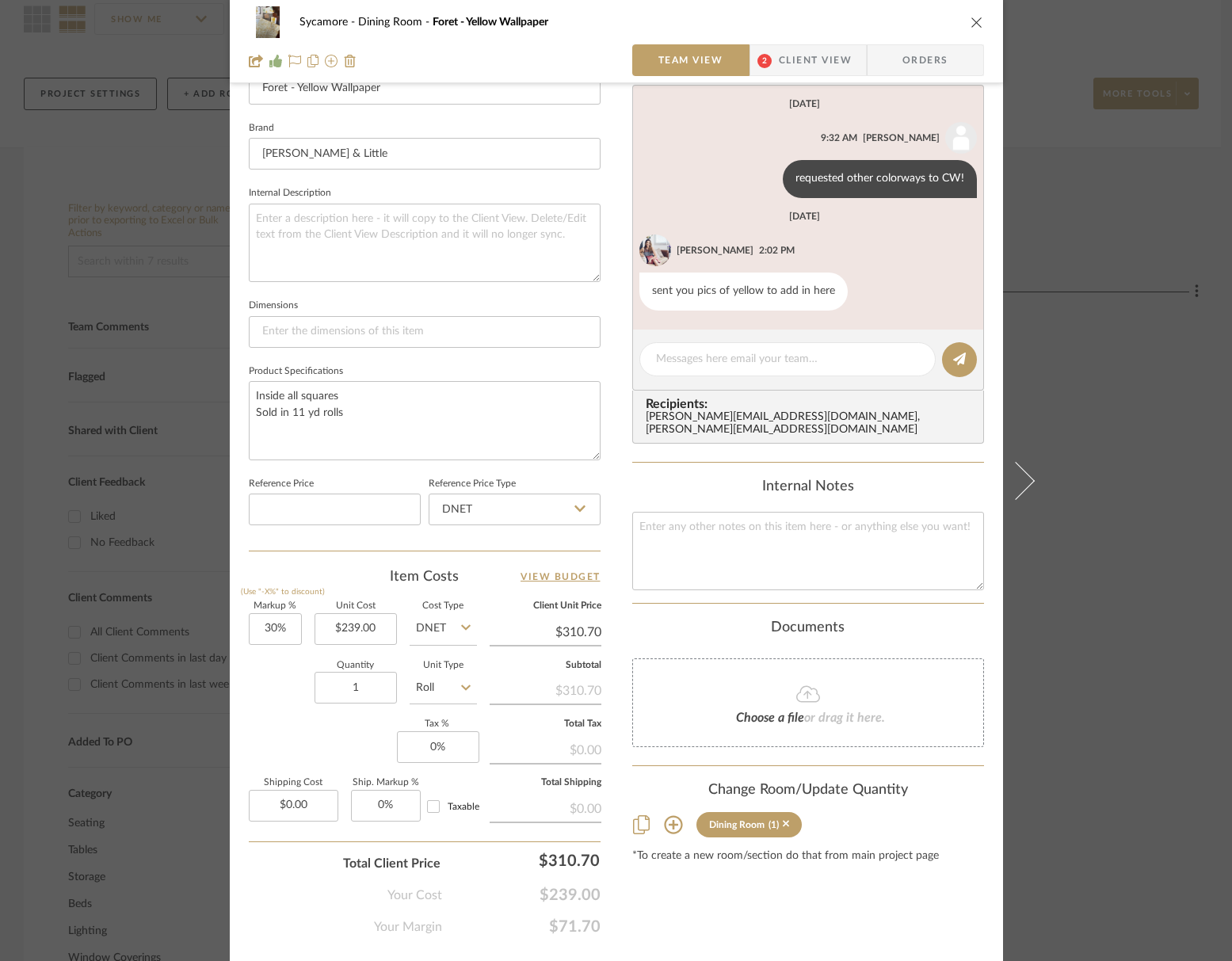
scroll to position [511, 0]
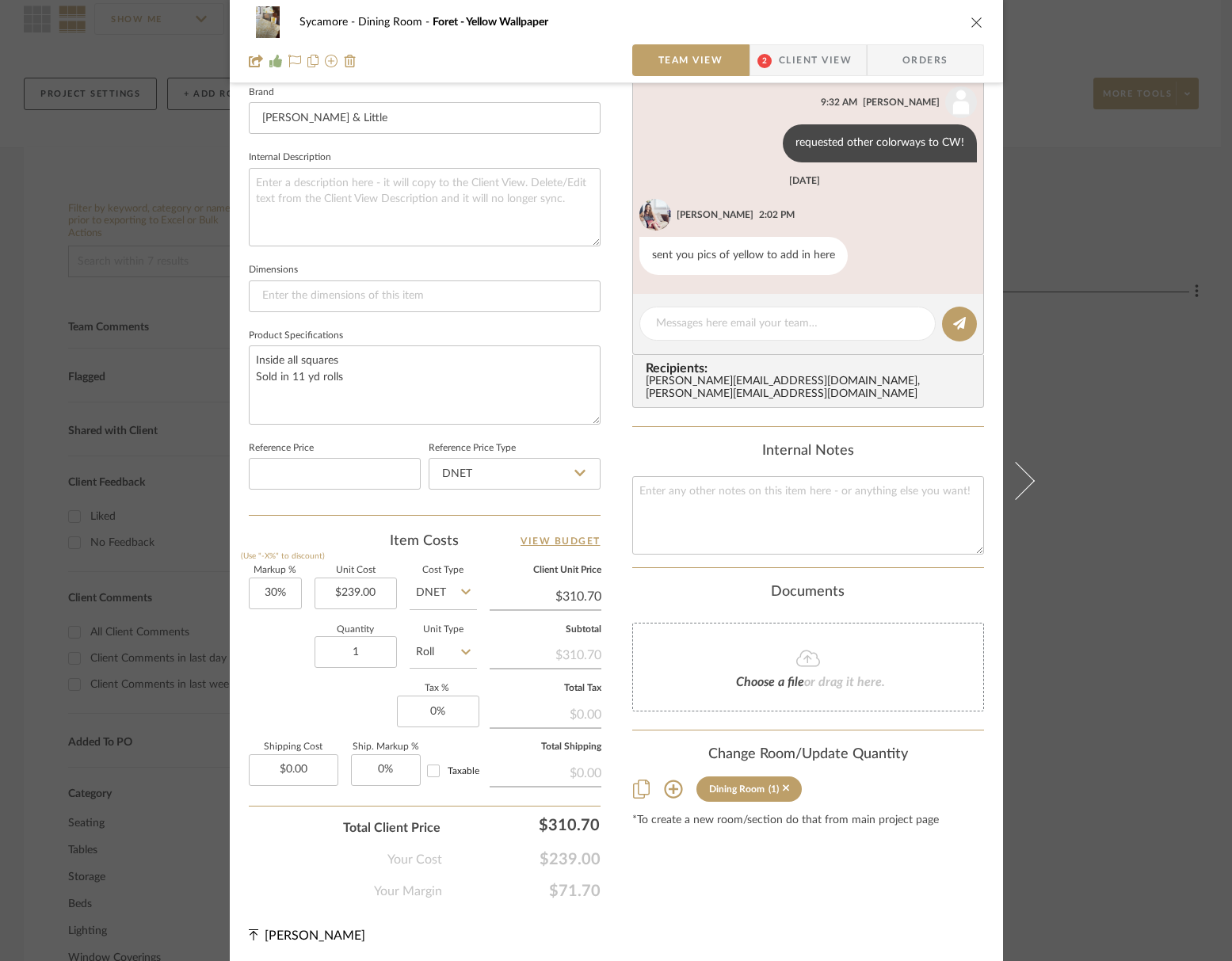
click at [983, 21] on div "Sycamore Dining Room Foret - Yellow Wallpaper Team View 2 Client View Orders" at bounding box center [616, 42] width 774 height 83
drag, startPoint x: 976, startPoint y: 22, endPoint x: 973, endPoint y: 29, distance: 7.6
click at [976, 22] on icon "close" at bounding box center [976, 22] width 12 height 12
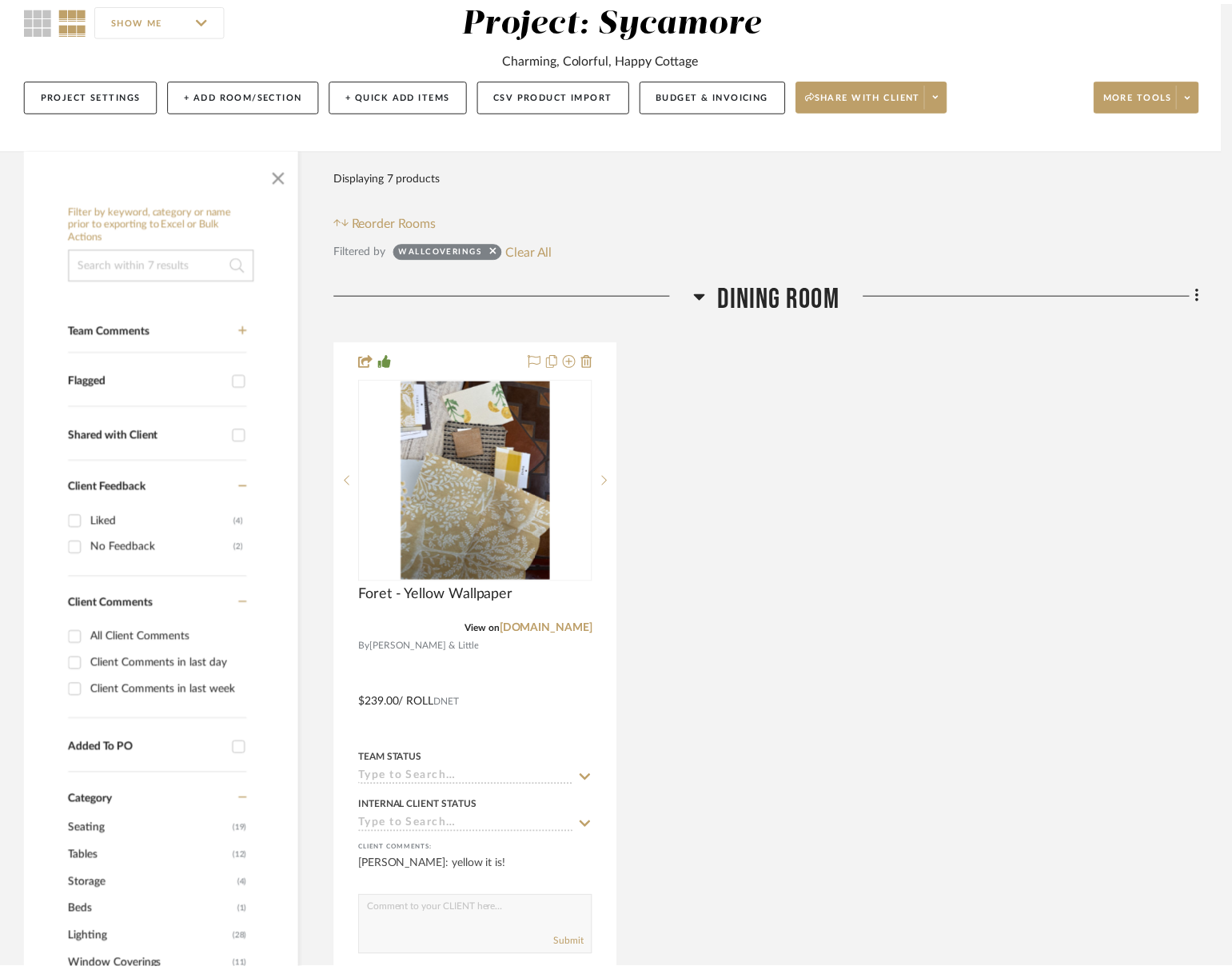
scroll to position [151, 0]
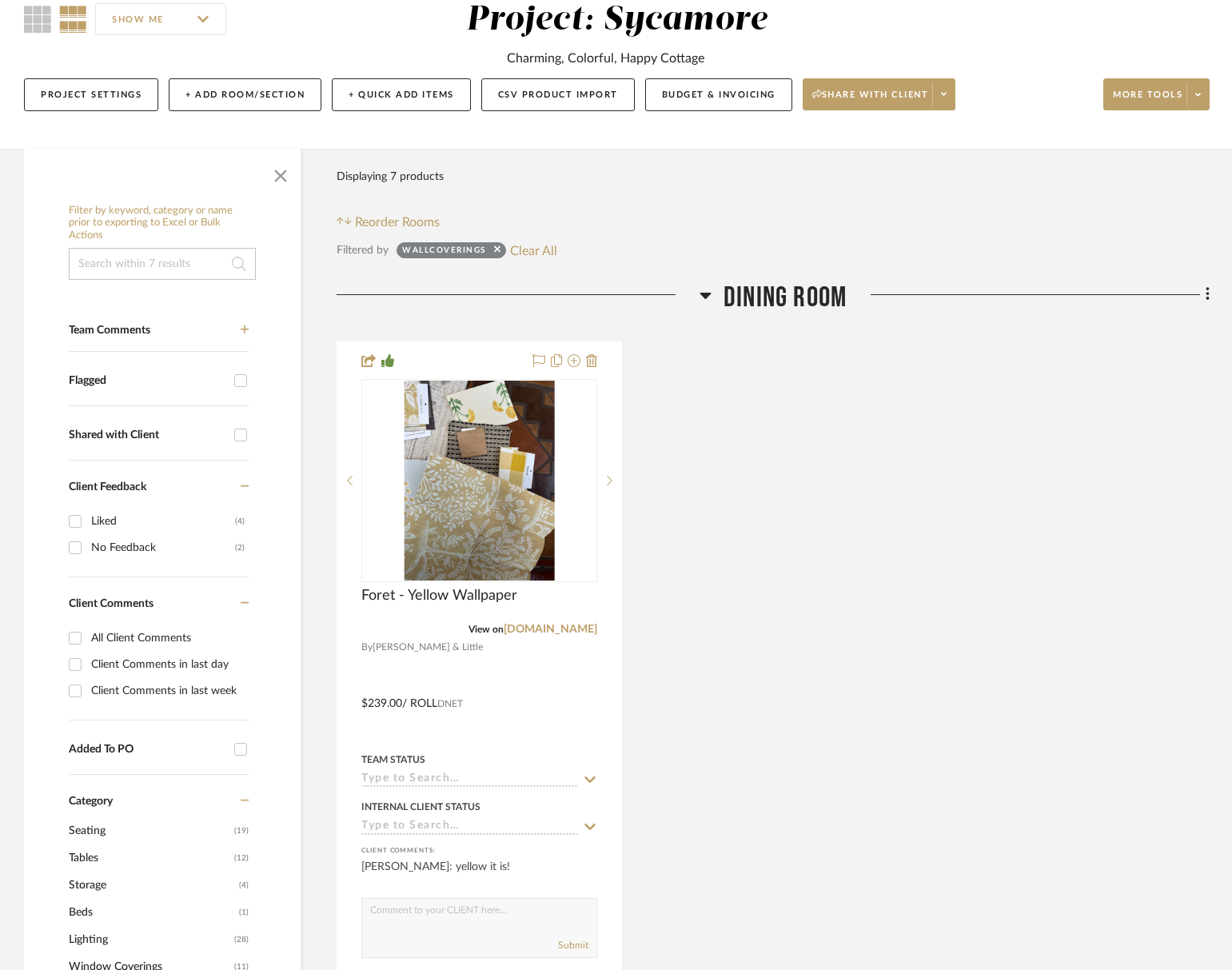
click at [973, 22] on div "SHOW ME Project: Sycamore Charming, Colorful, Happy Cottage Project Settings + …" at bounding box center [616, 60] width 1232 height 121
click at [784, 296] on span "Dining Room" at bounding box center [785, 298] width 123 height 34
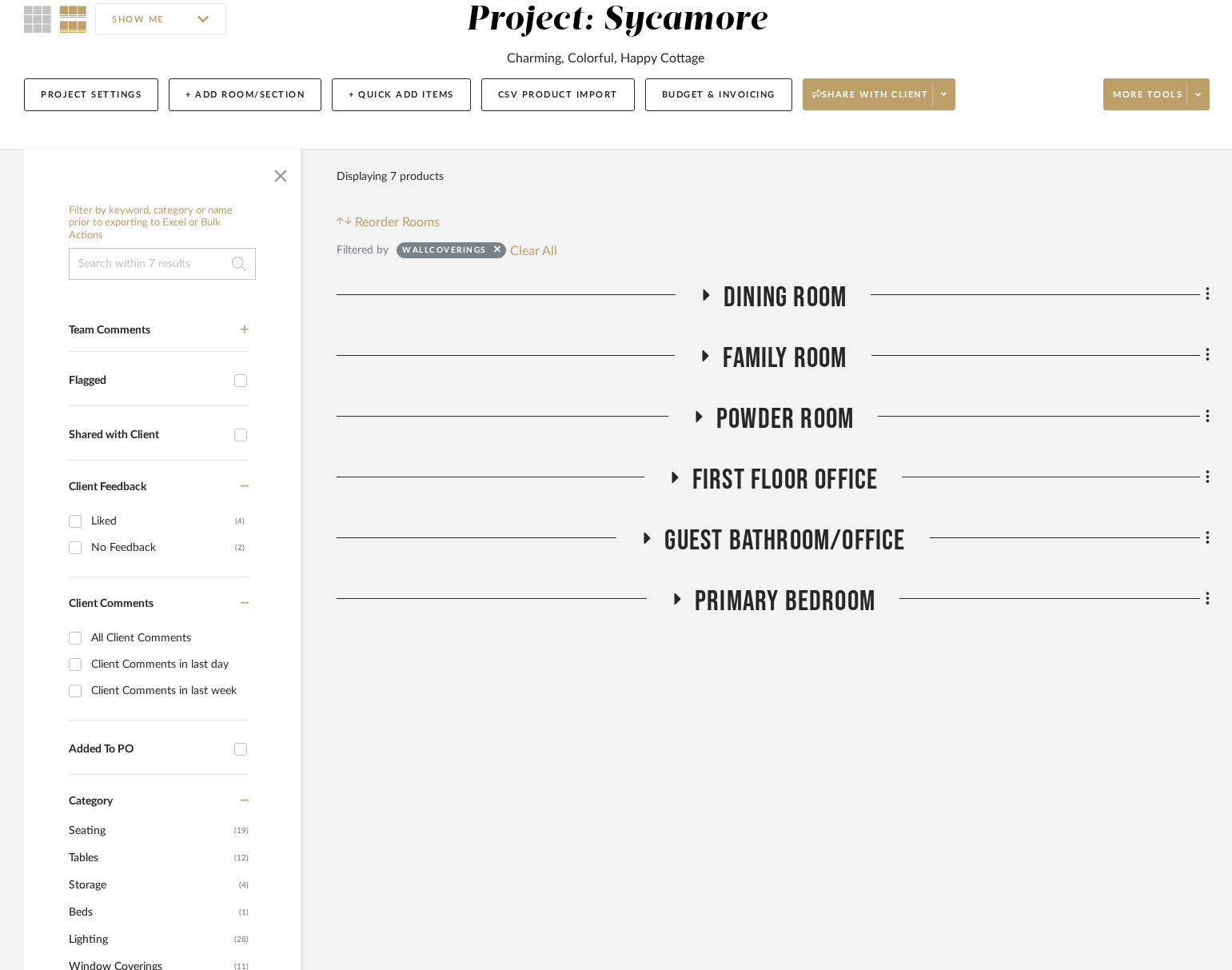
click at [782, 345] on span "Family Room" at bounding box center [785, 358] width 124 height 34
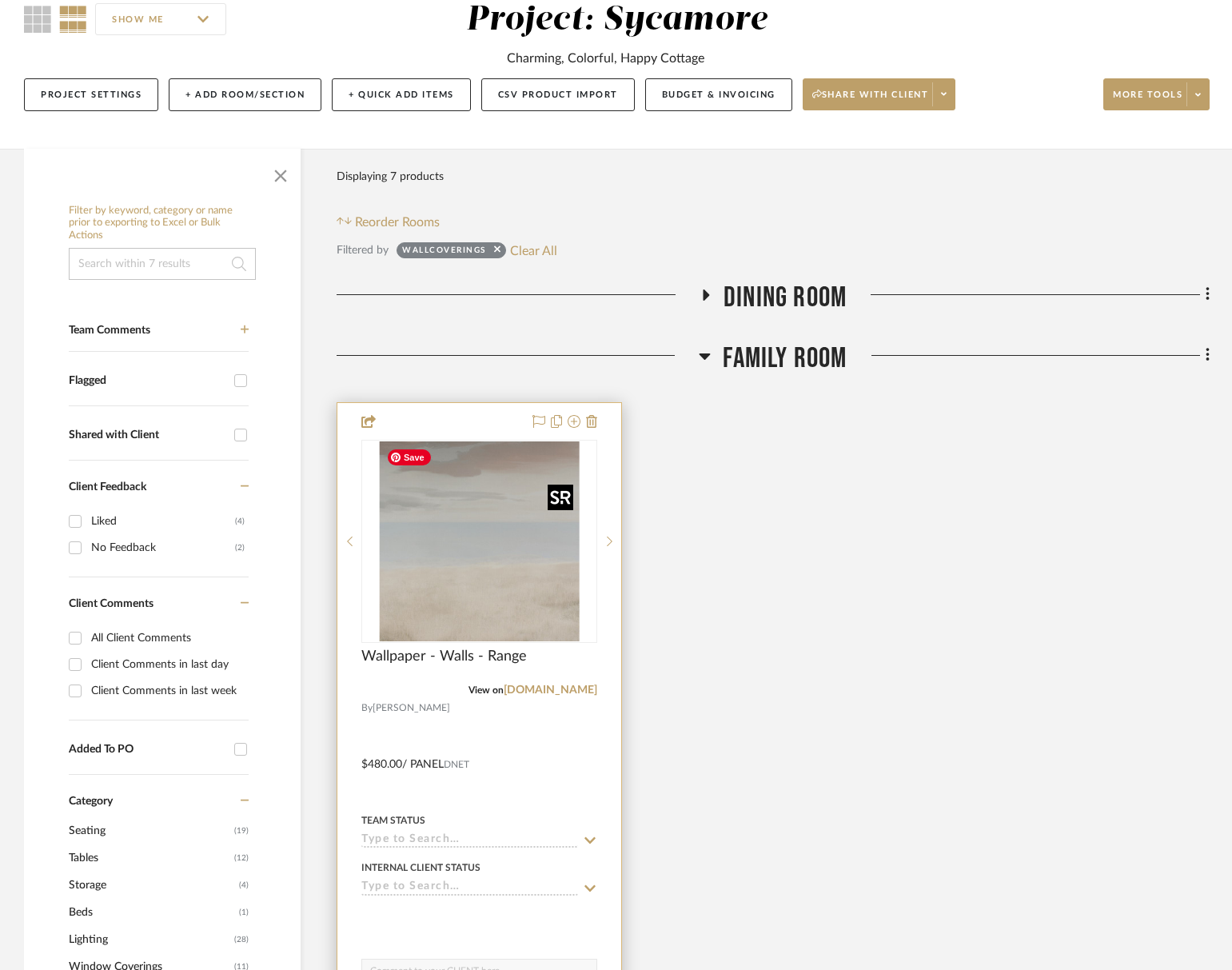
click at [482, 575] on img "0" at bounding box center [479, 541] width 200 height 200
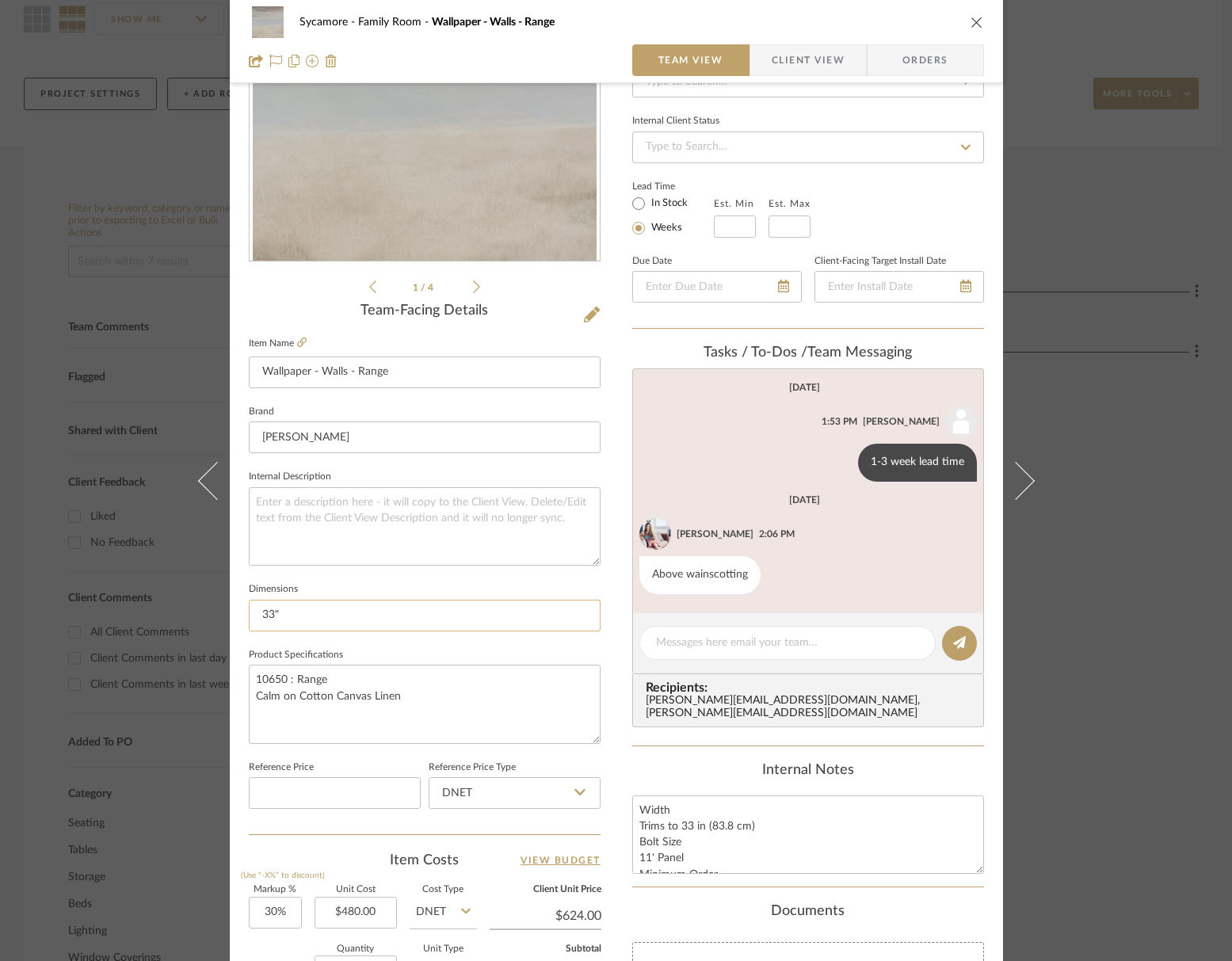
scroll to position [201, 0]
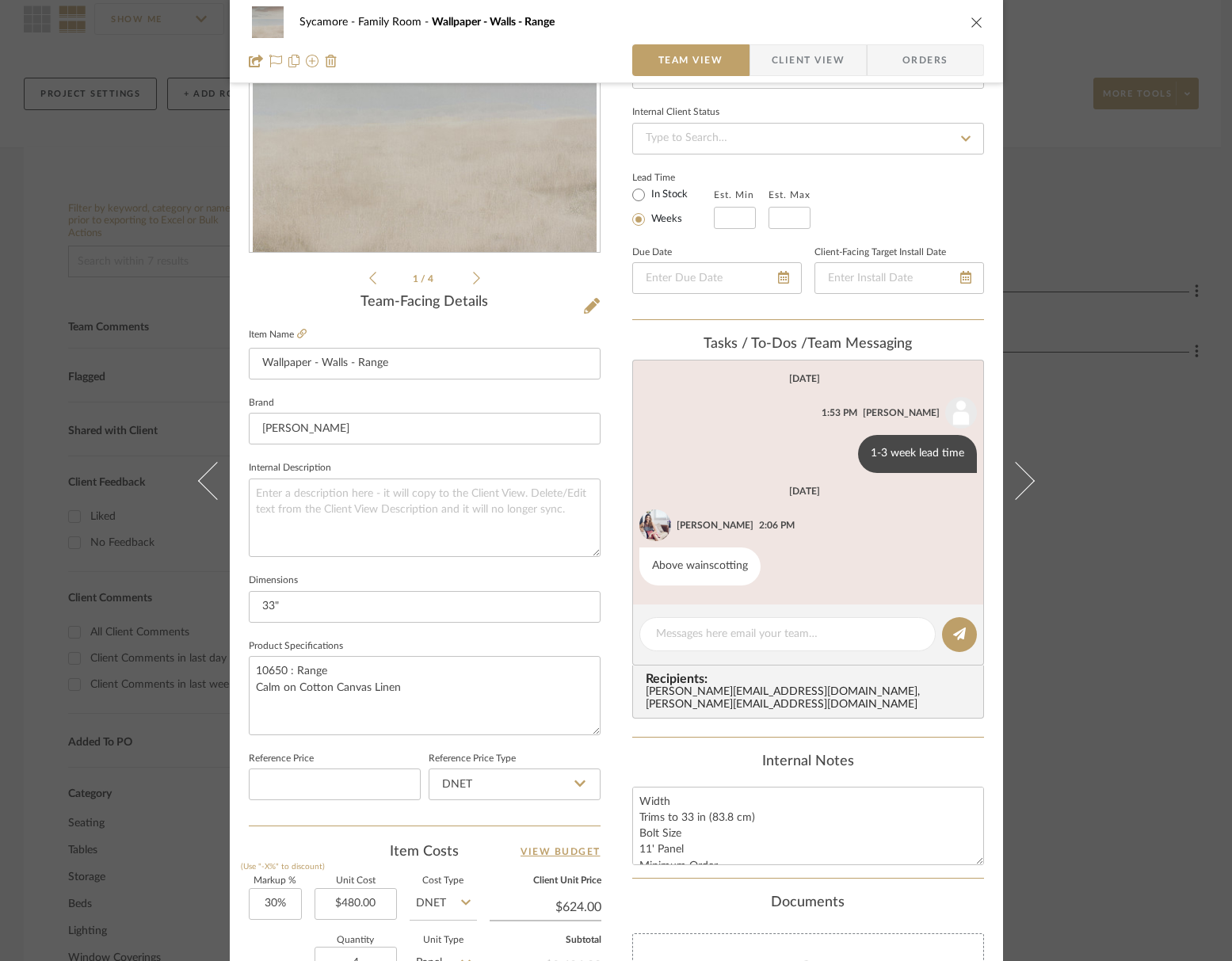
click at [972, 22] on icon "close" at bounding box center [976, 22] width 12 height 12
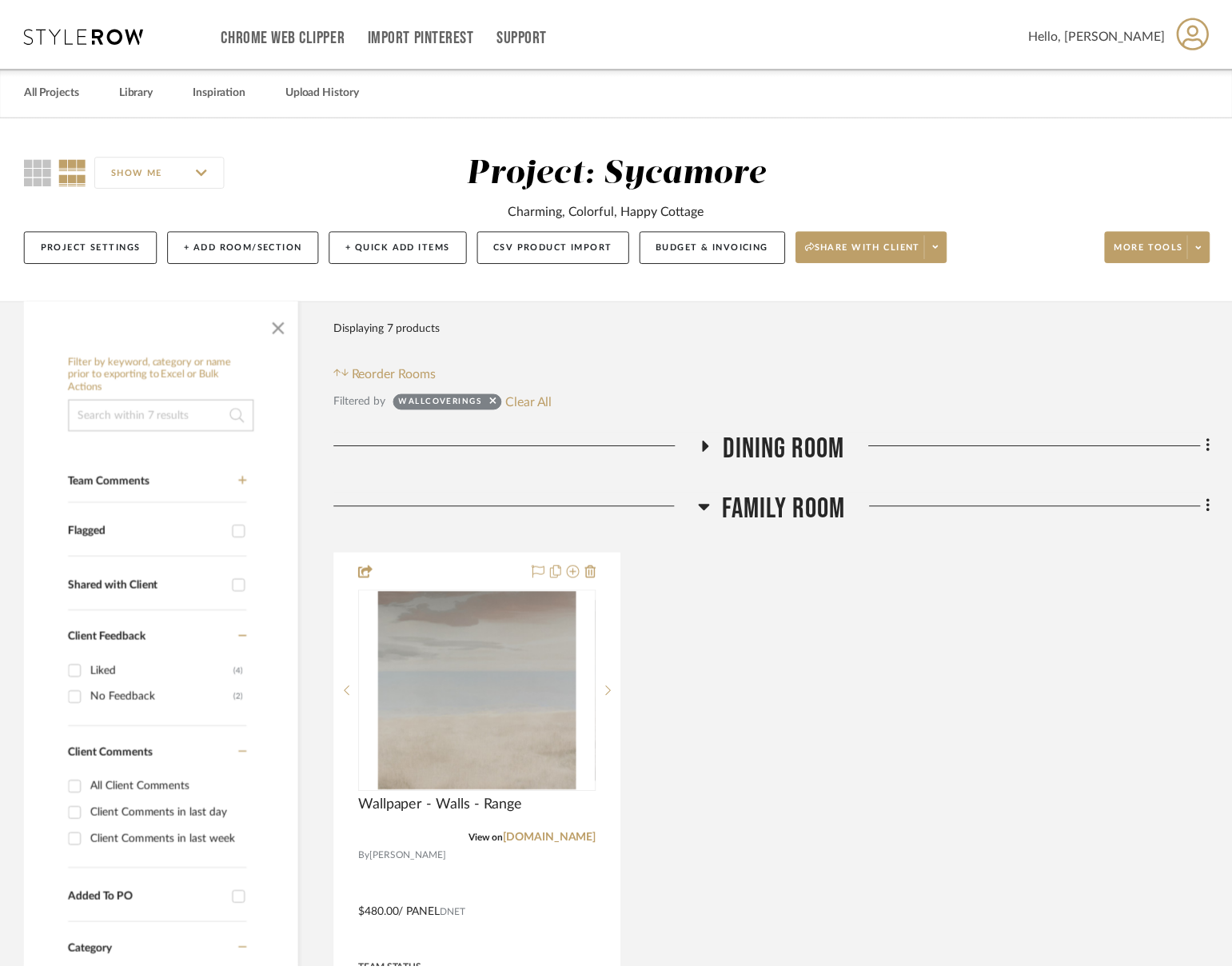
scroll to position [151, 0]
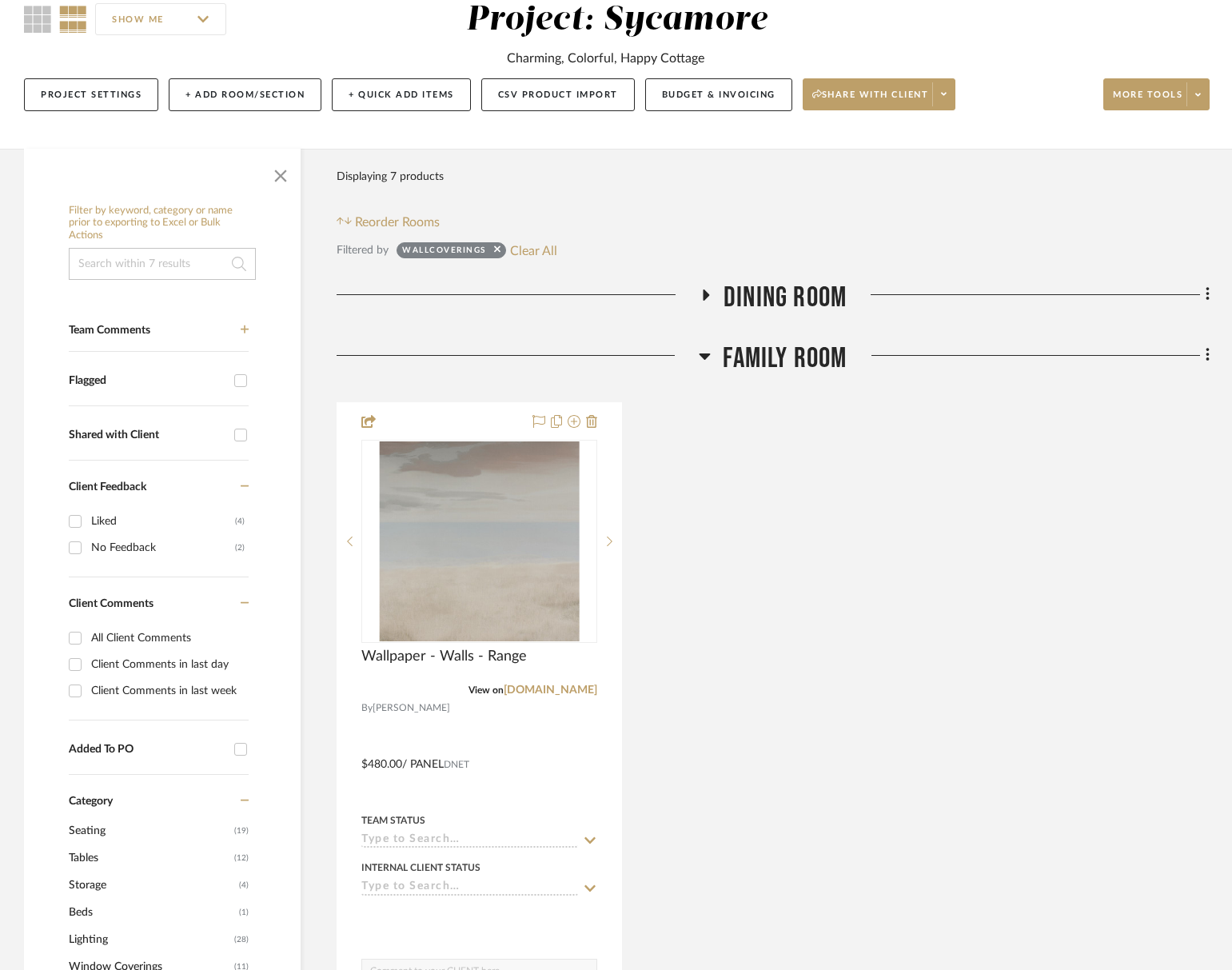
click at [794, 366] on span "Family Room" at bounding box center [785, 358] width 124 height 34
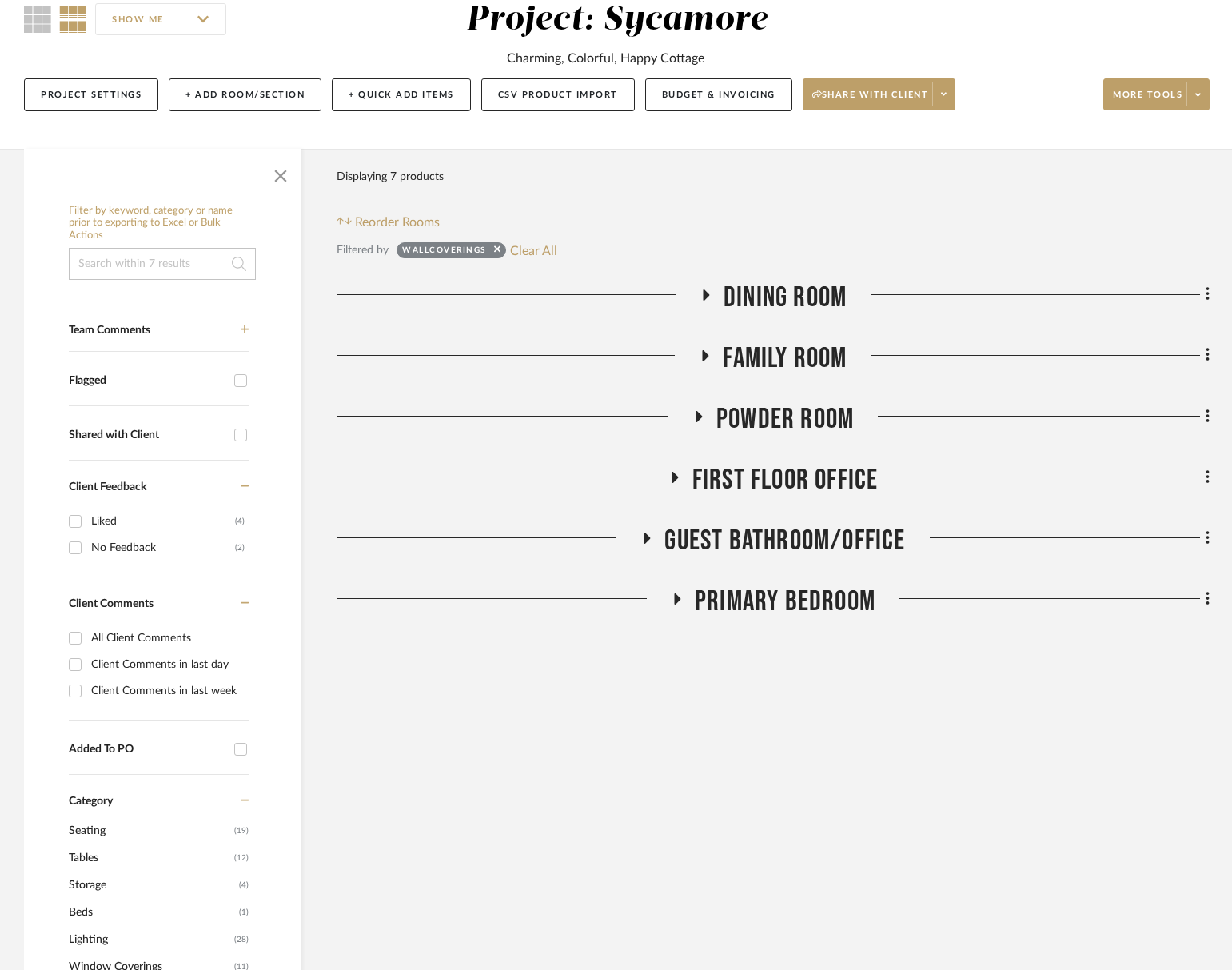
drag, startPoint x: 794, startPoint y: 365, endPoint x: 762, endPoint y: 389, distance: 40.0
click at [794, 365] on span "Family Room" at bounding box center [785, 358] width 124 height 34
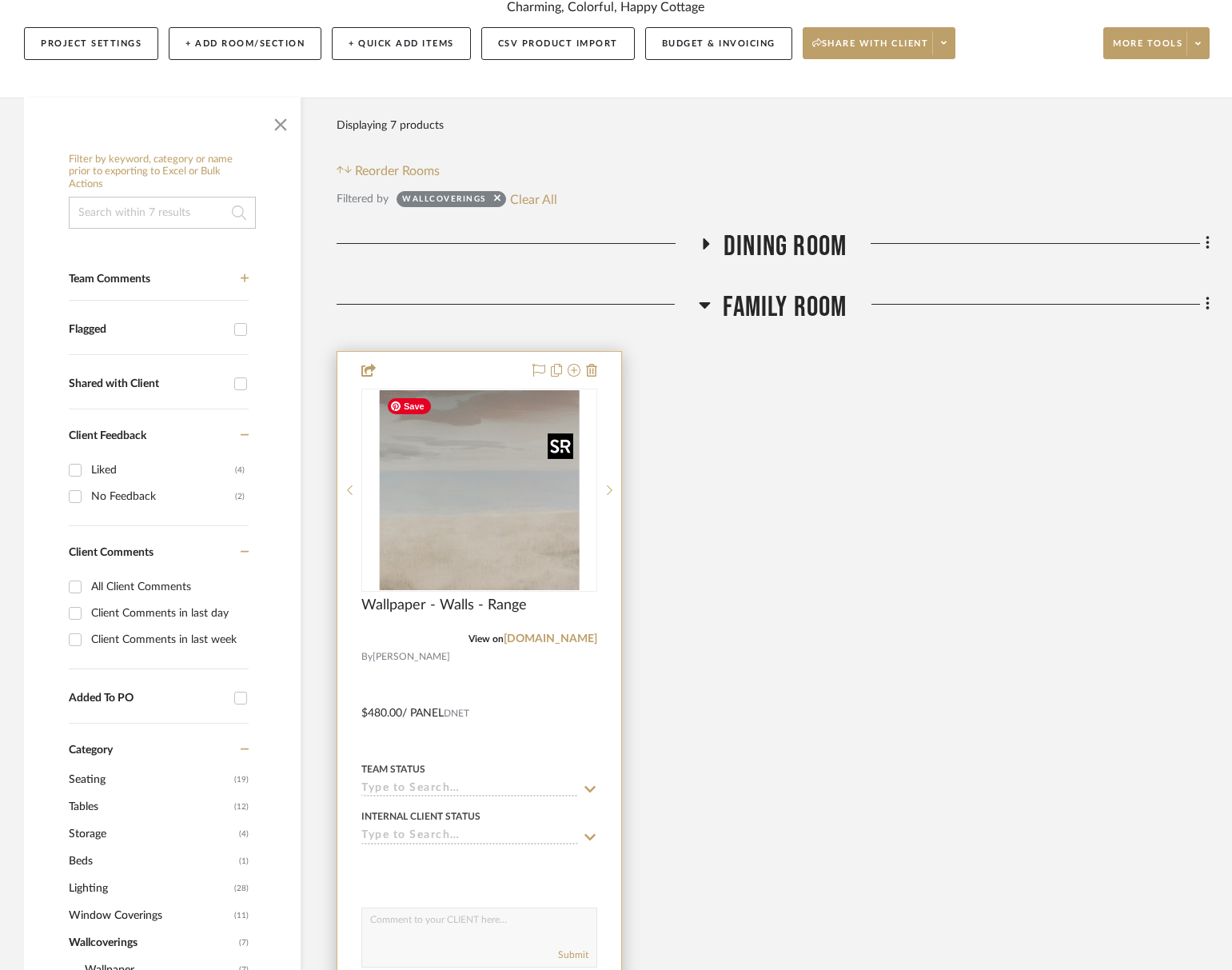
scroll to position [269, 0]
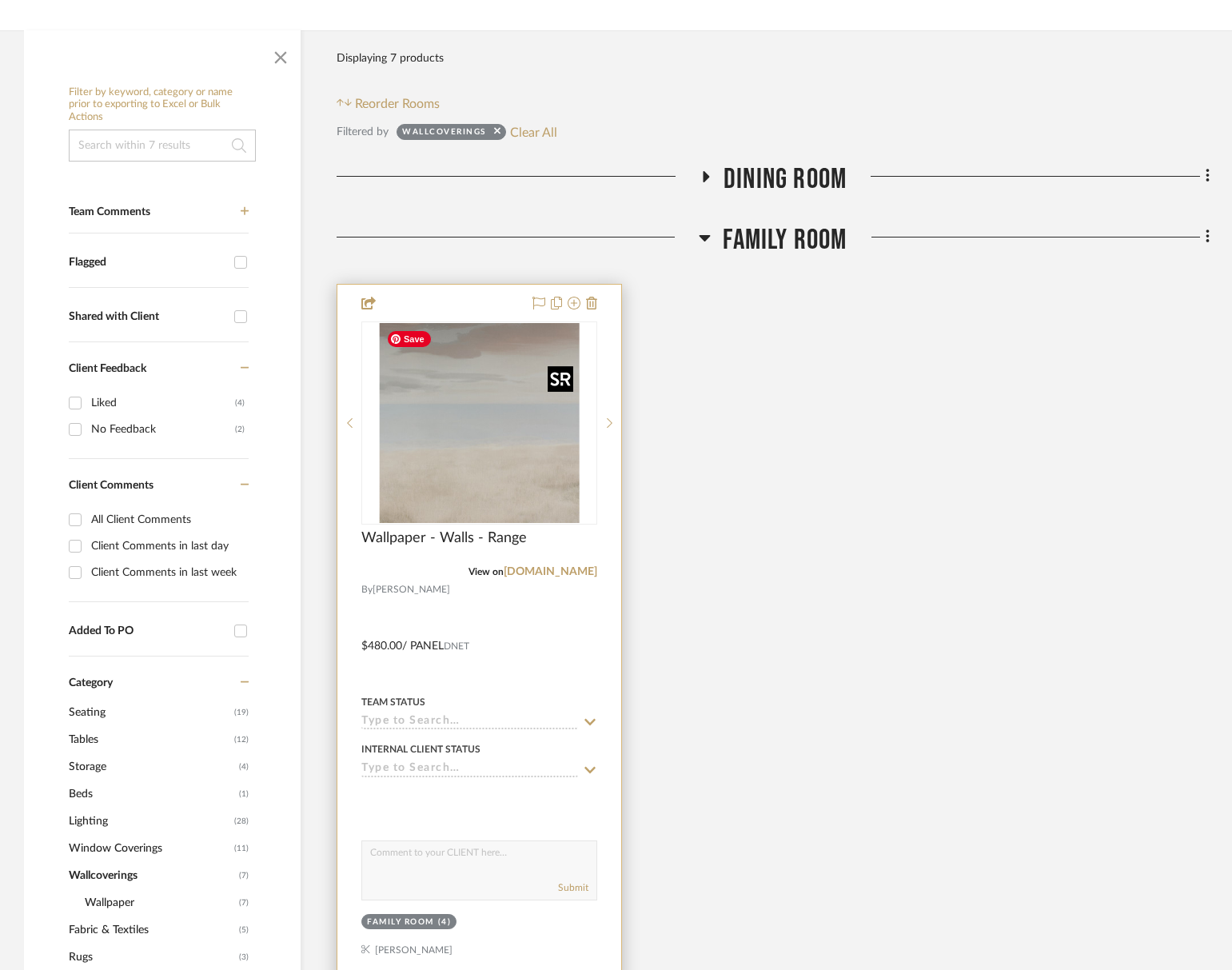
click at [467, 434] on img "0" at bounding box center [479, 422] width 200 height 200
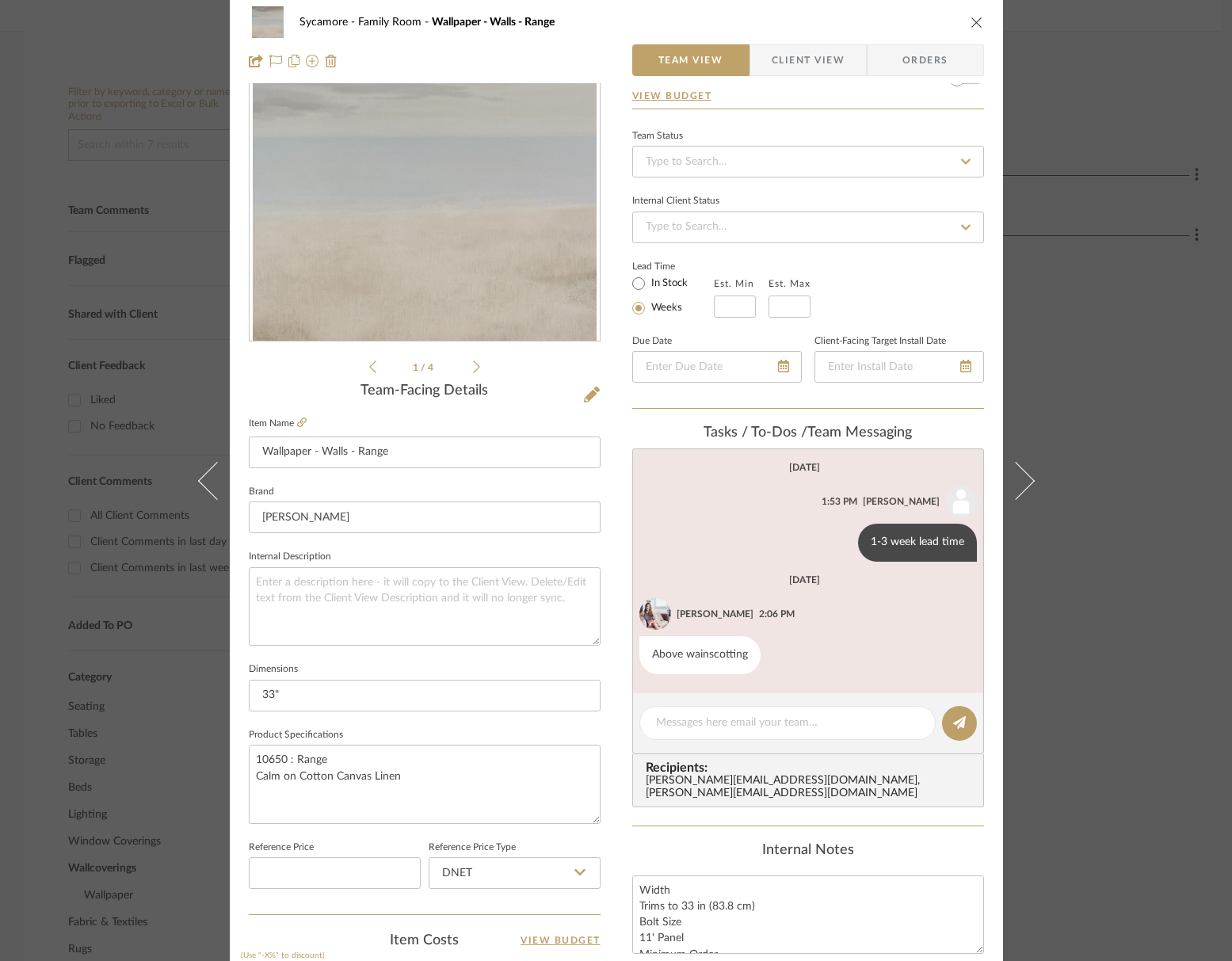
scroll to position [397, 0]
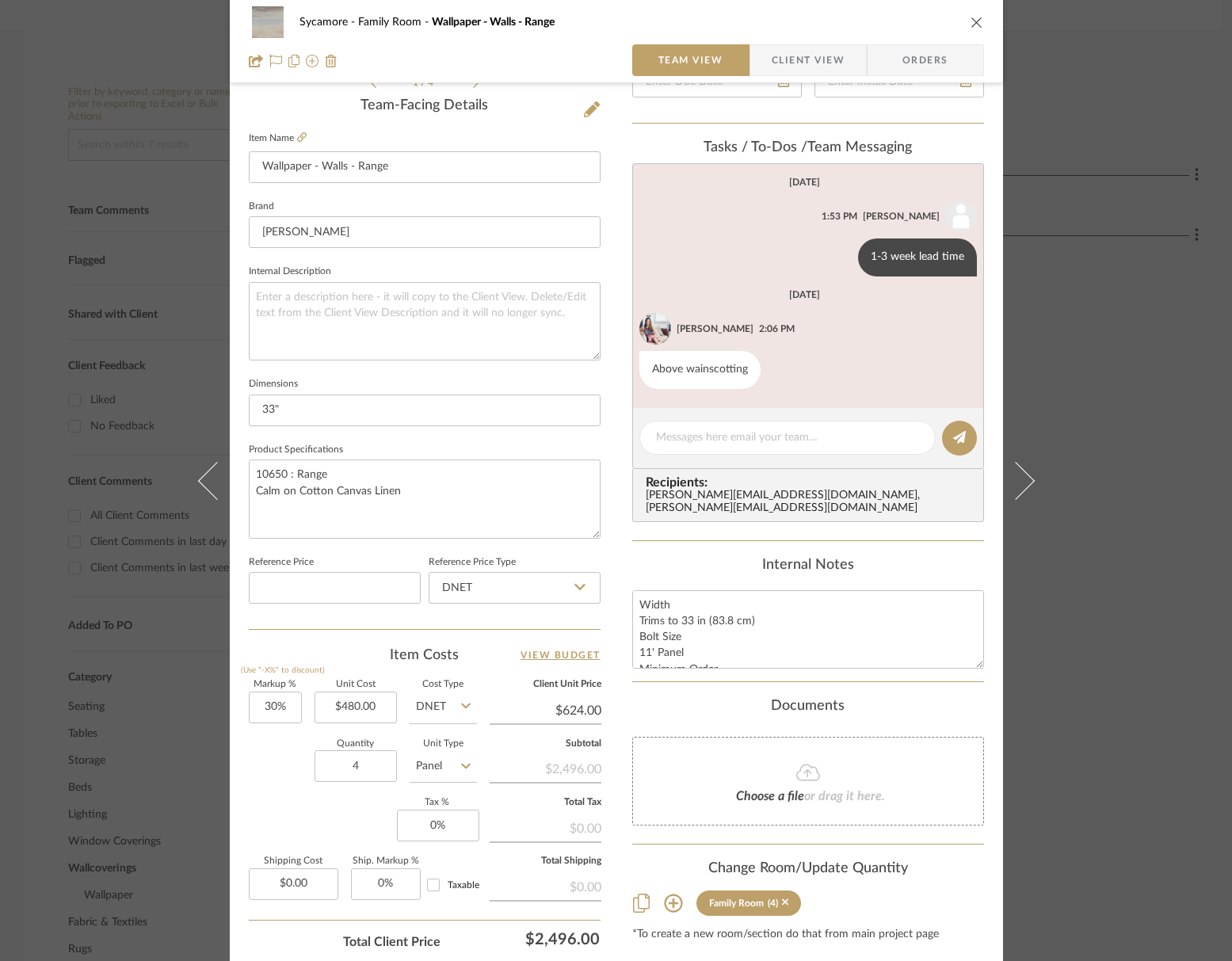
click at [818, 58] on span "Client View" at bounding box center [808, 60] width 73 height 31
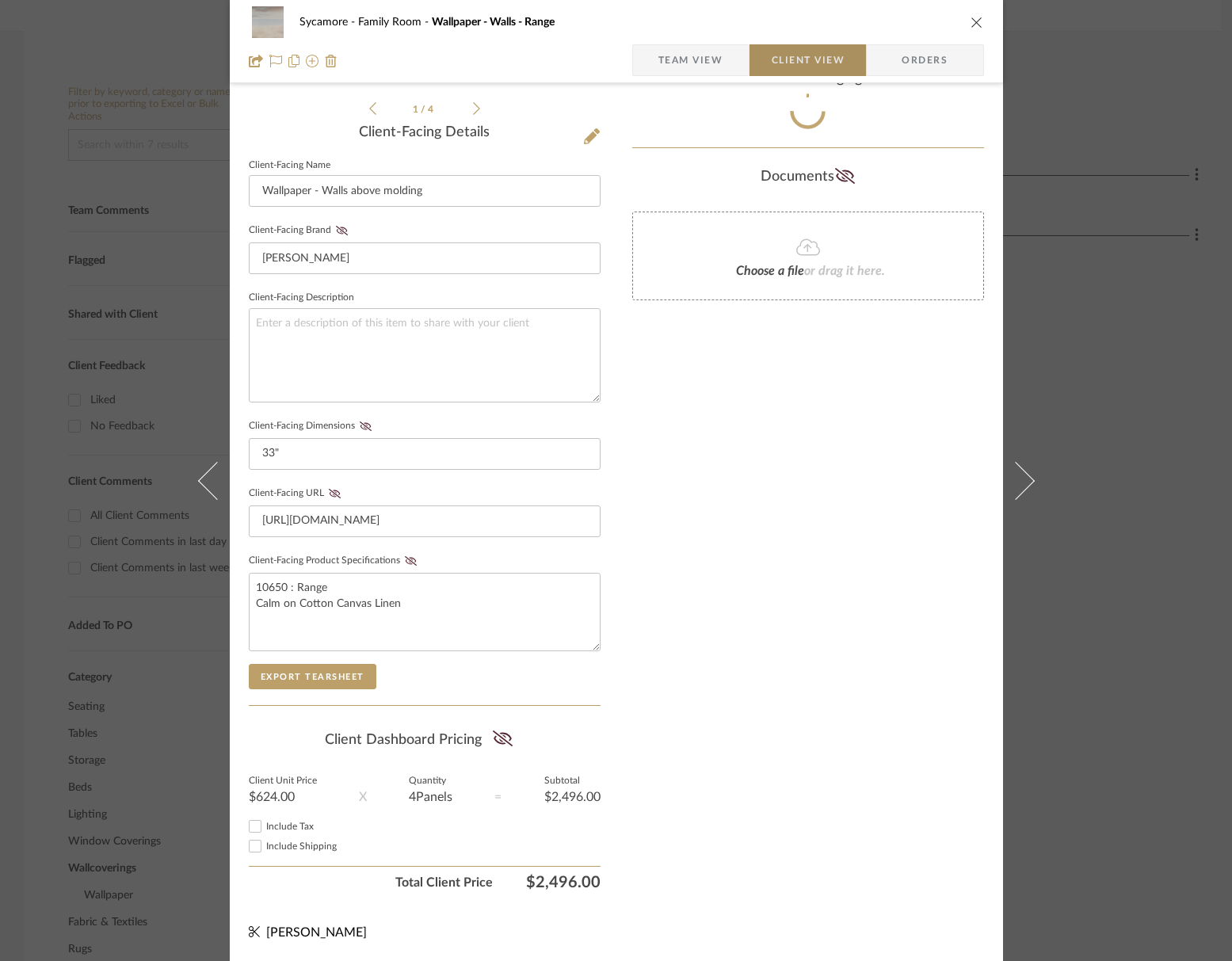
scroll to position [369, 0]
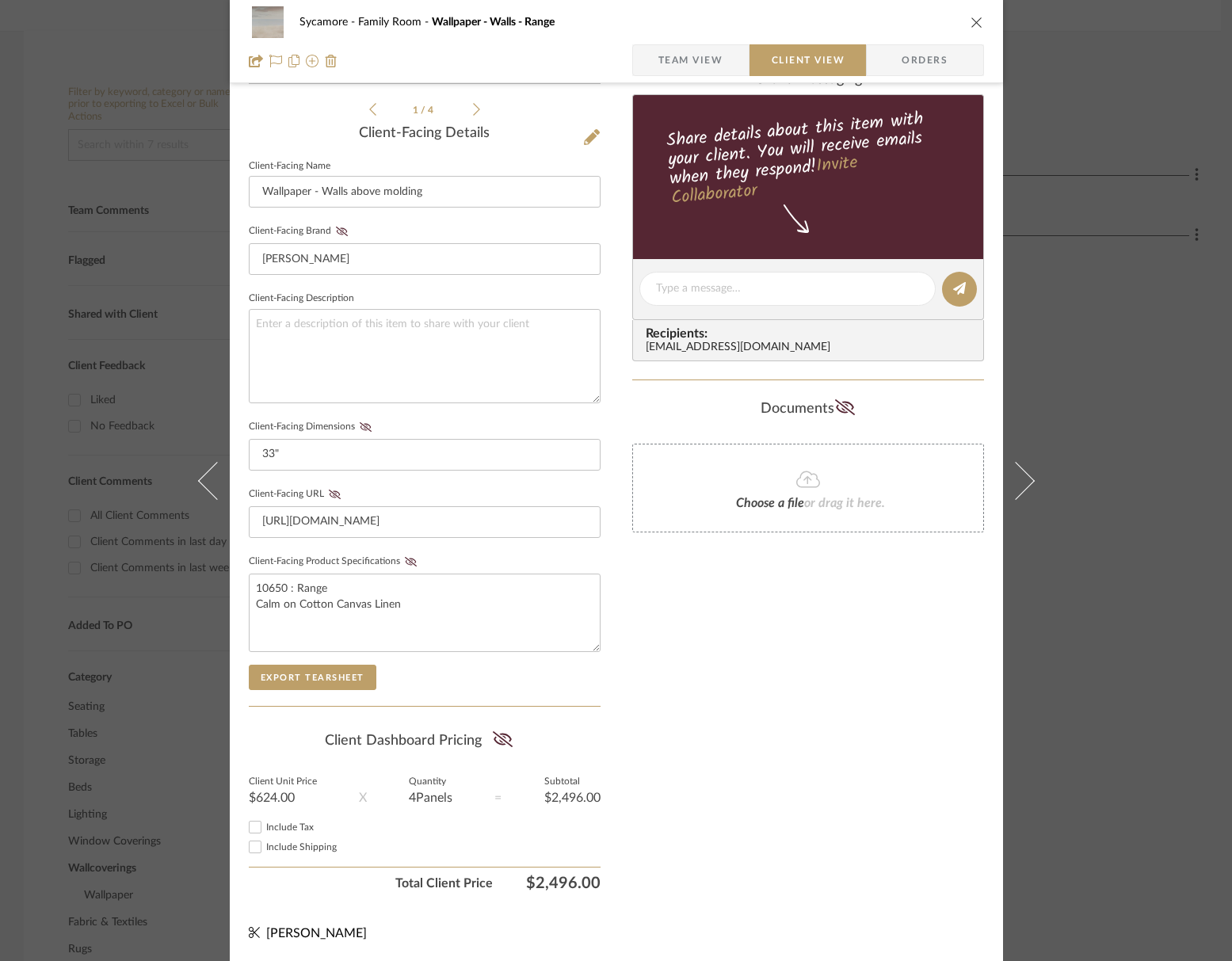
click at [974, 22] on icon "close" at bounding box center [976, 22] width 12 height 12
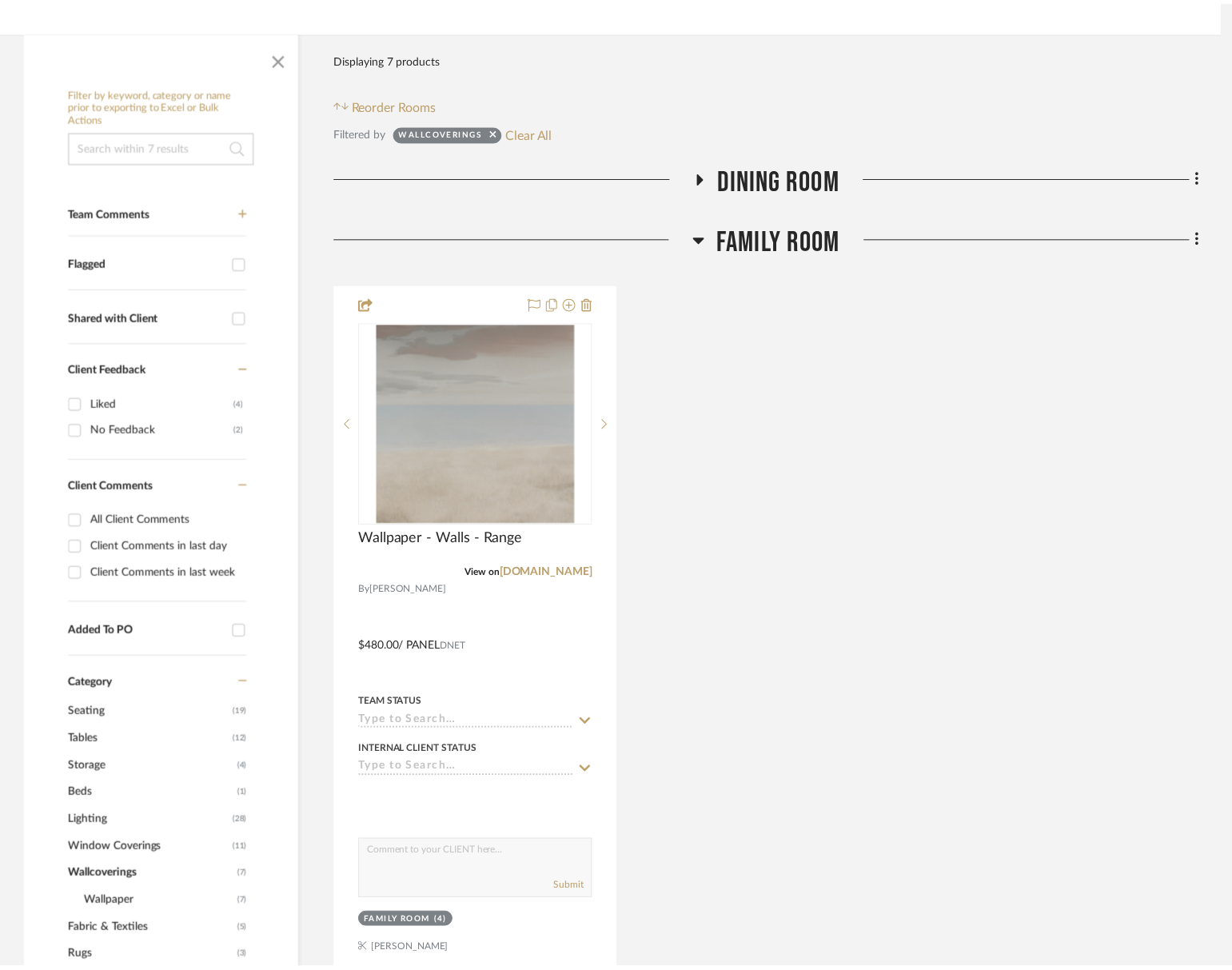
scroll to position [269, 0]
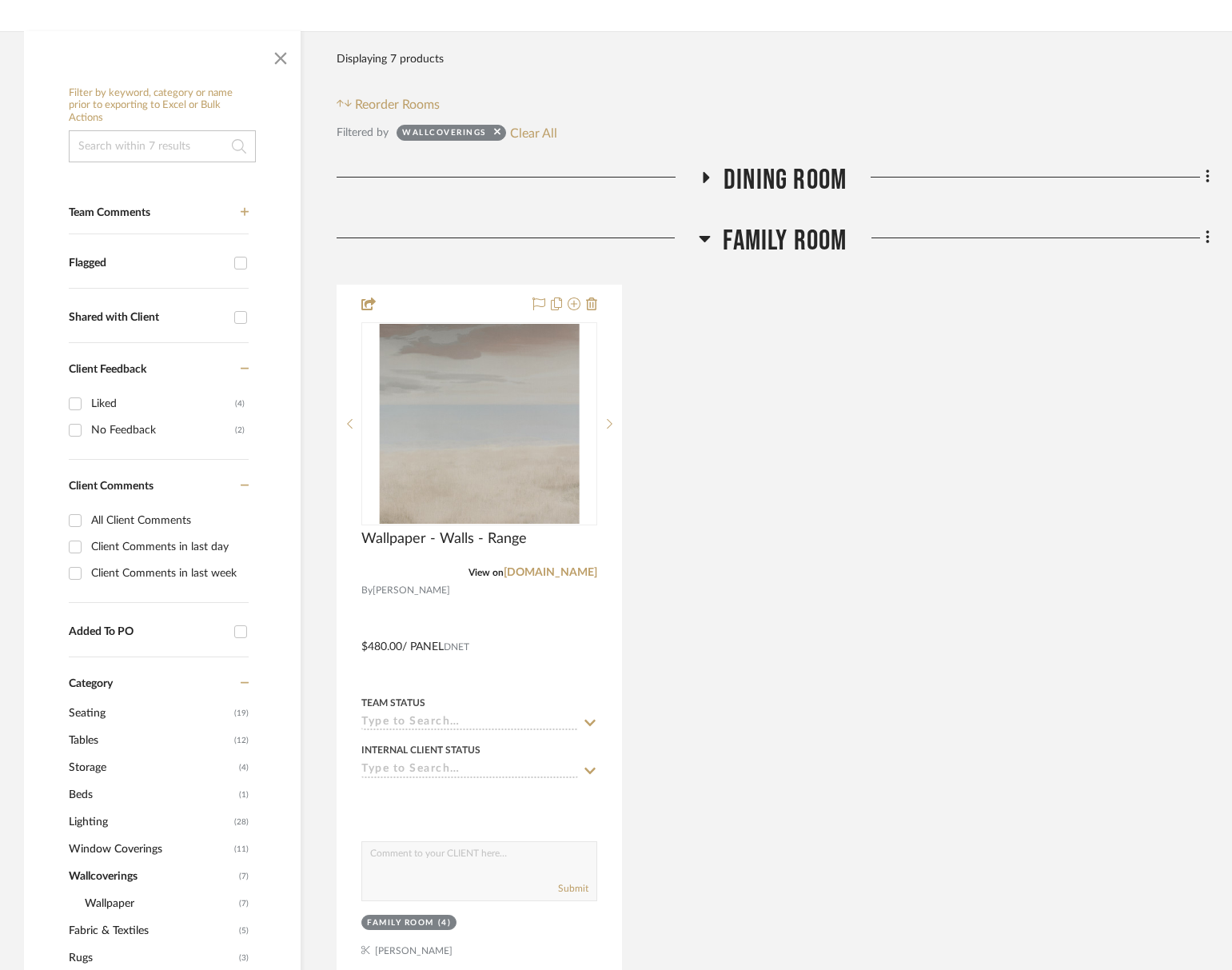
drag, startPoint x: 792, startPoint y: 227, endPoint x: 798, endPoint y: 238, distance: 12.5
click at [792, 227] on span "Family Room" at bounding box center [785, 241] width 124 height 34
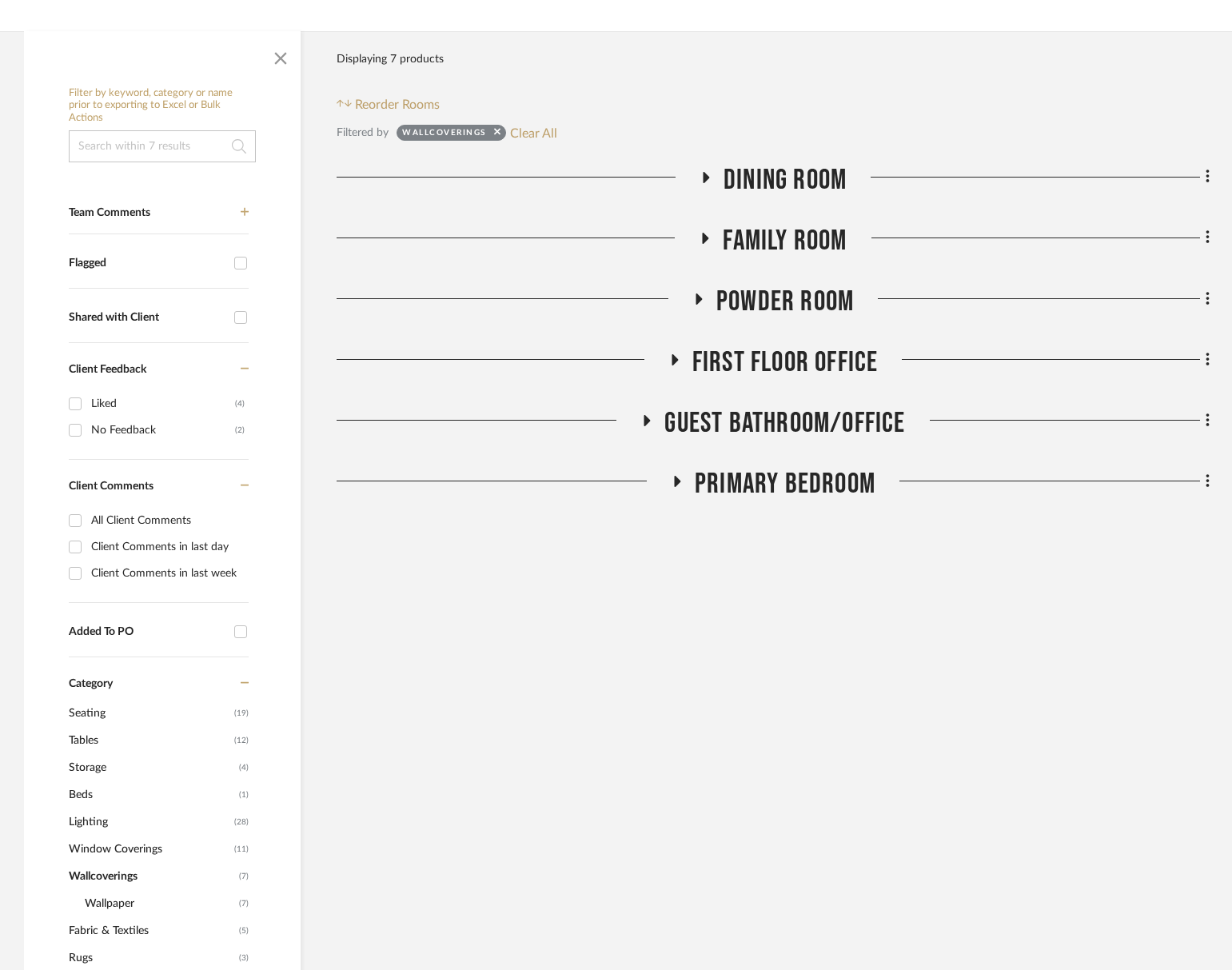
click at [791, 295] on span "Powder Room" at bounding box center [786, 302] width 138 height 34
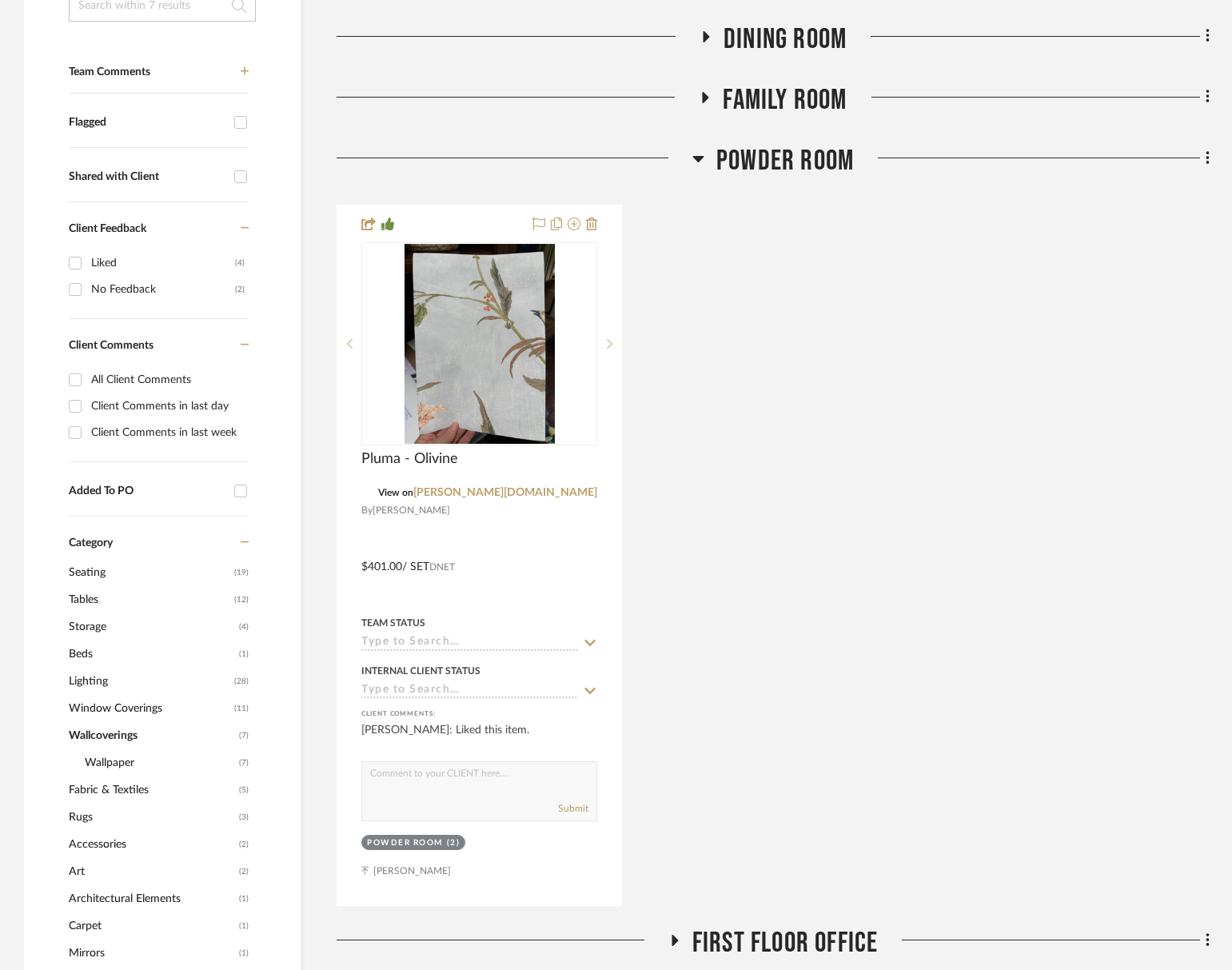
scroll to position [465, 0]
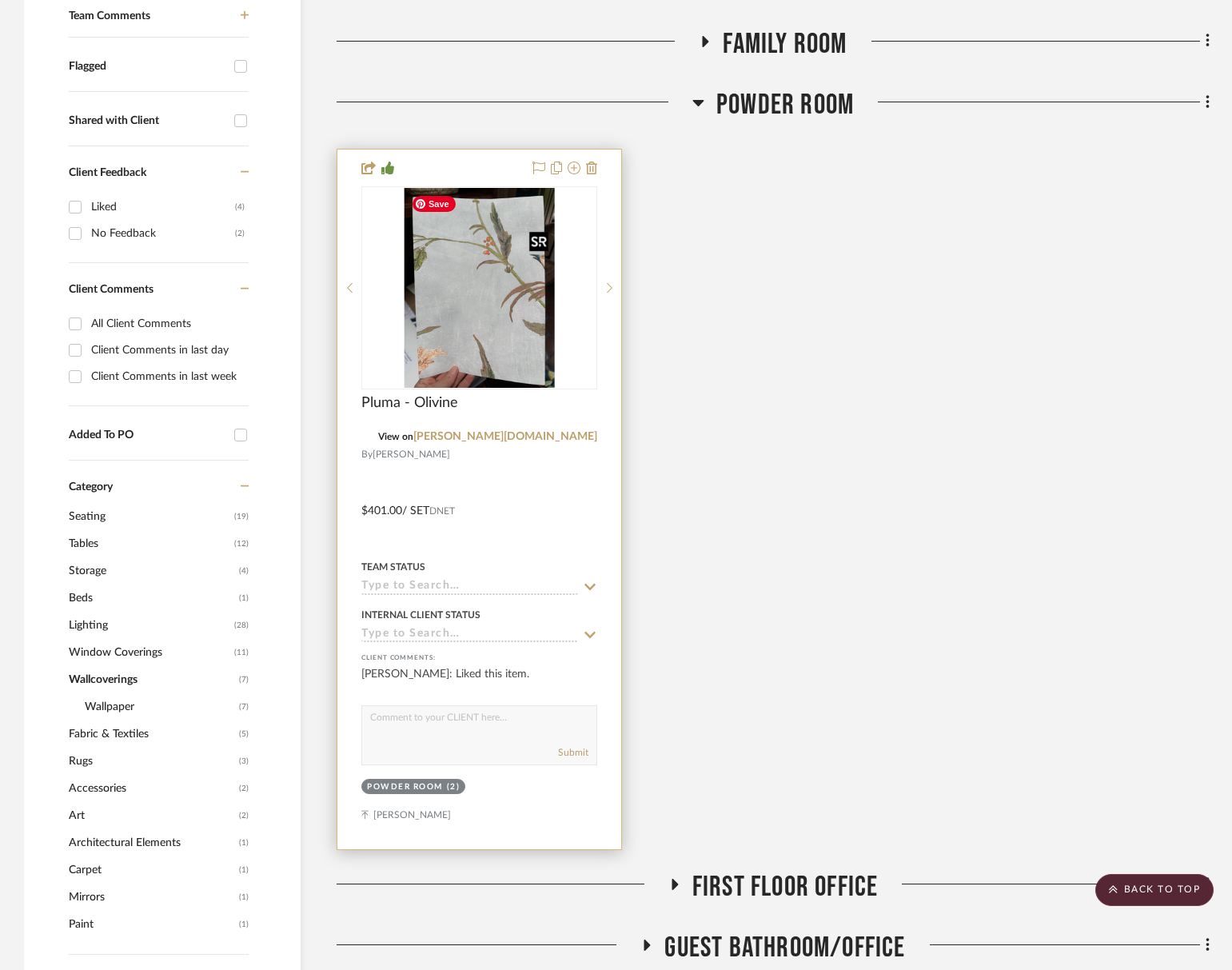
click at [469, 327] on img "0" at bounding box center [479, 288] width 150 height 200
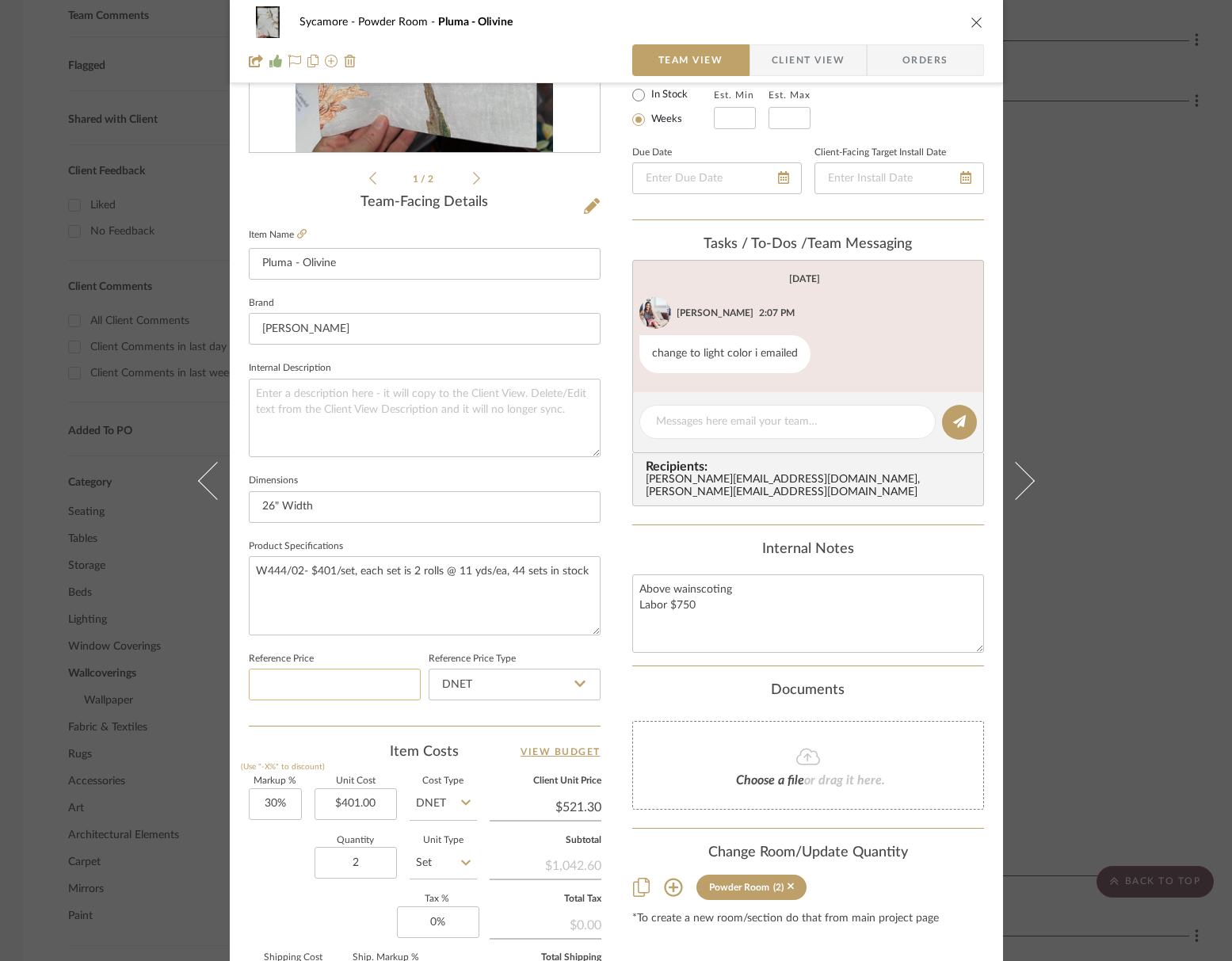
scroll to position [301, 0]
click at [973, 17] on icon "close" at bounding box center [976, 22] width 12 height 12
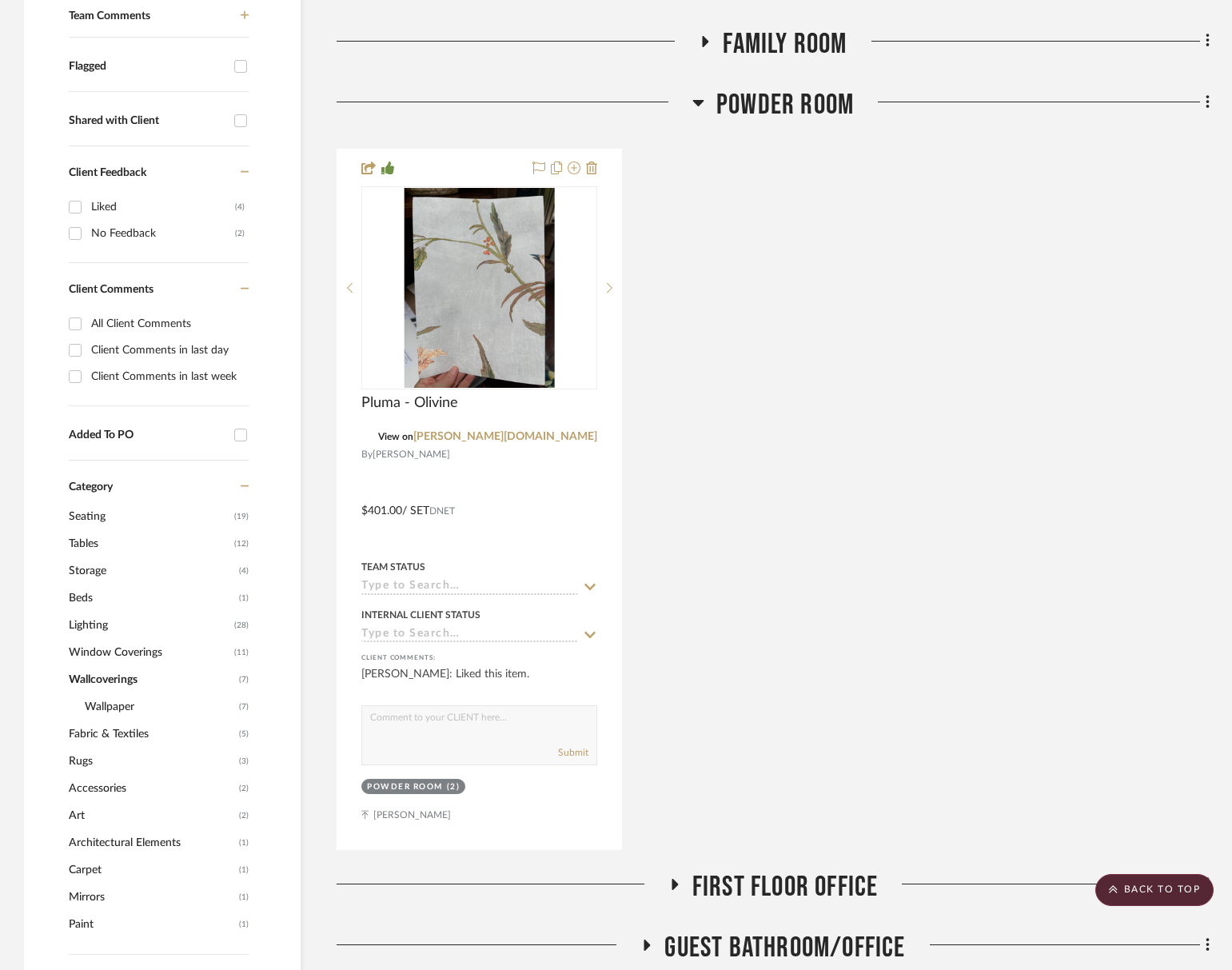
scroll to position [781, 0]
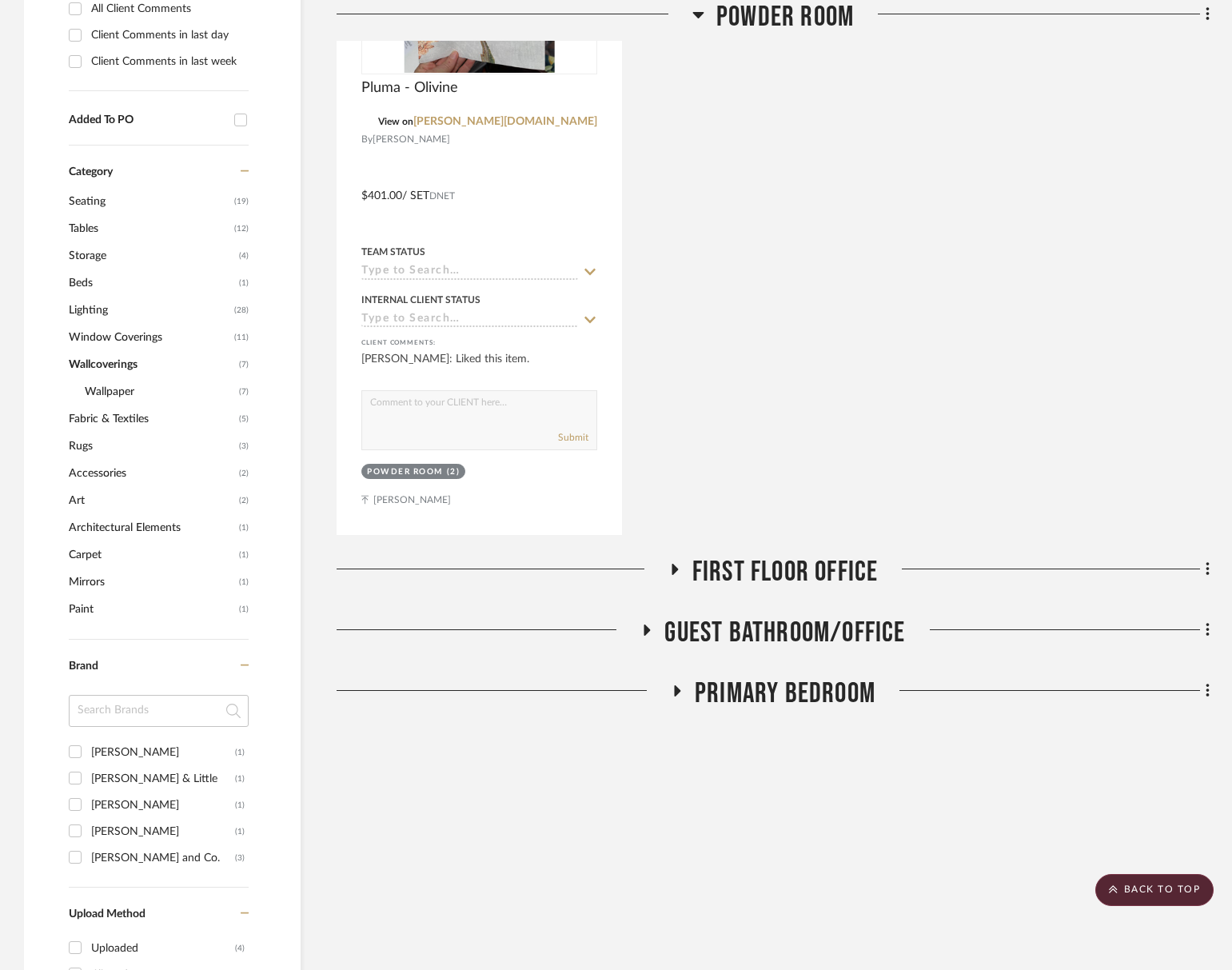
click at [809, 552] on div "Drawings & Budget Living Room Dining Room Kitchen Family Room Powder Room Pluma…" at bounding box center [773, 184] width 874 height 1067
click at [815, 566] on span "First Floor Office" at bounding box center [786, 572] width 186 height 34
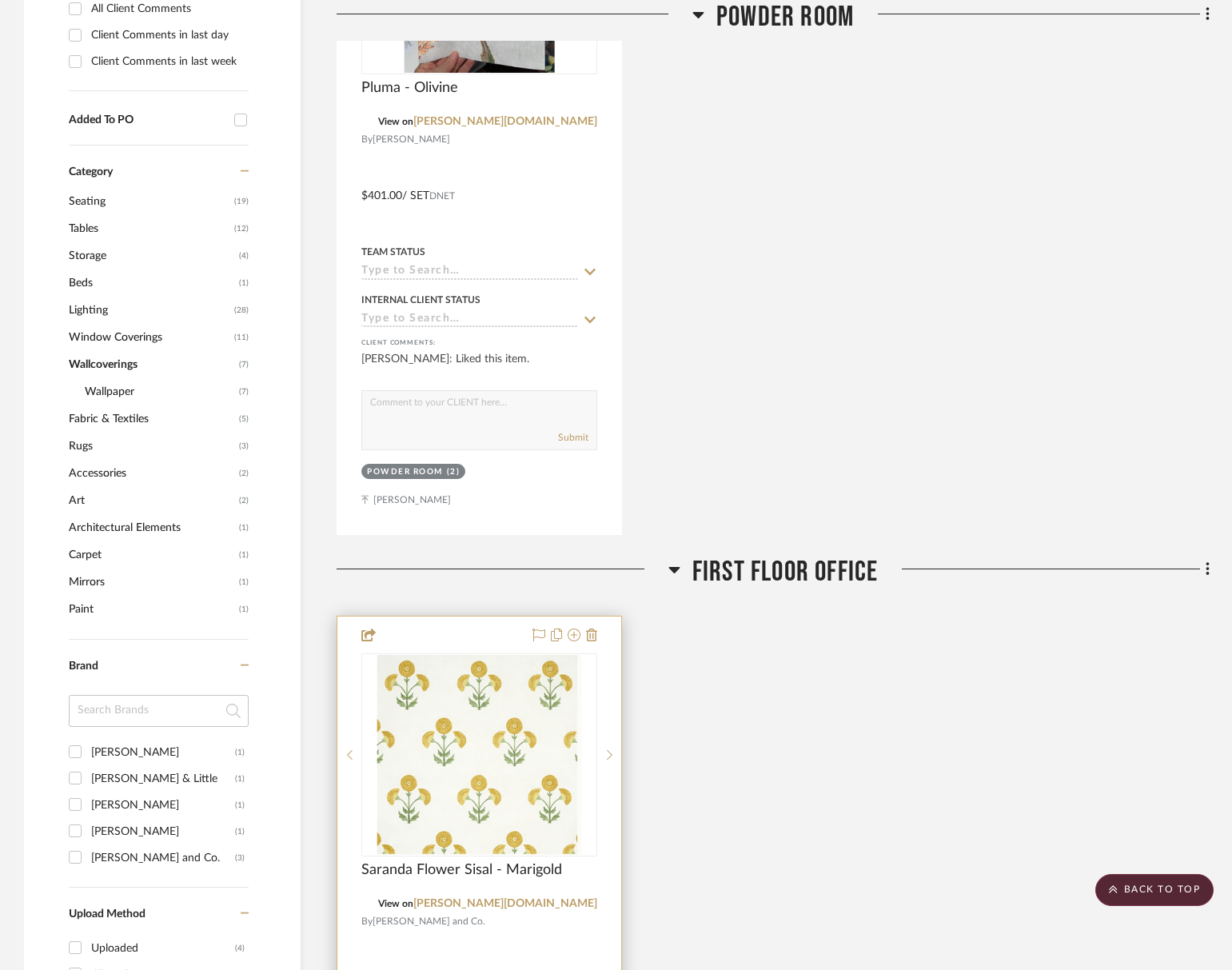
scroll to position [1373, 0]
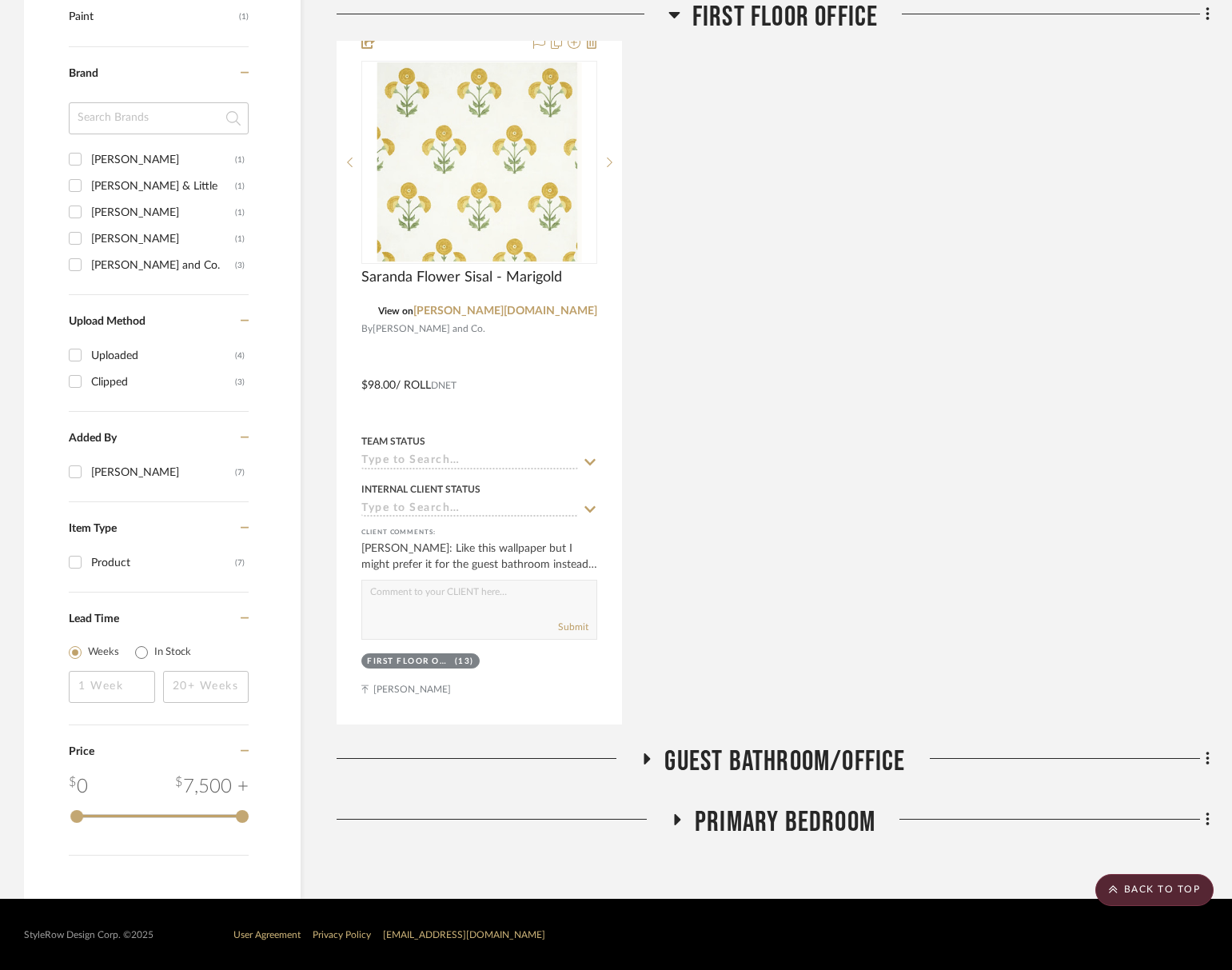
click at [740, 758] on span "Guest Bathroom/Office" at bounding box center [785, 762] width 241 height 34
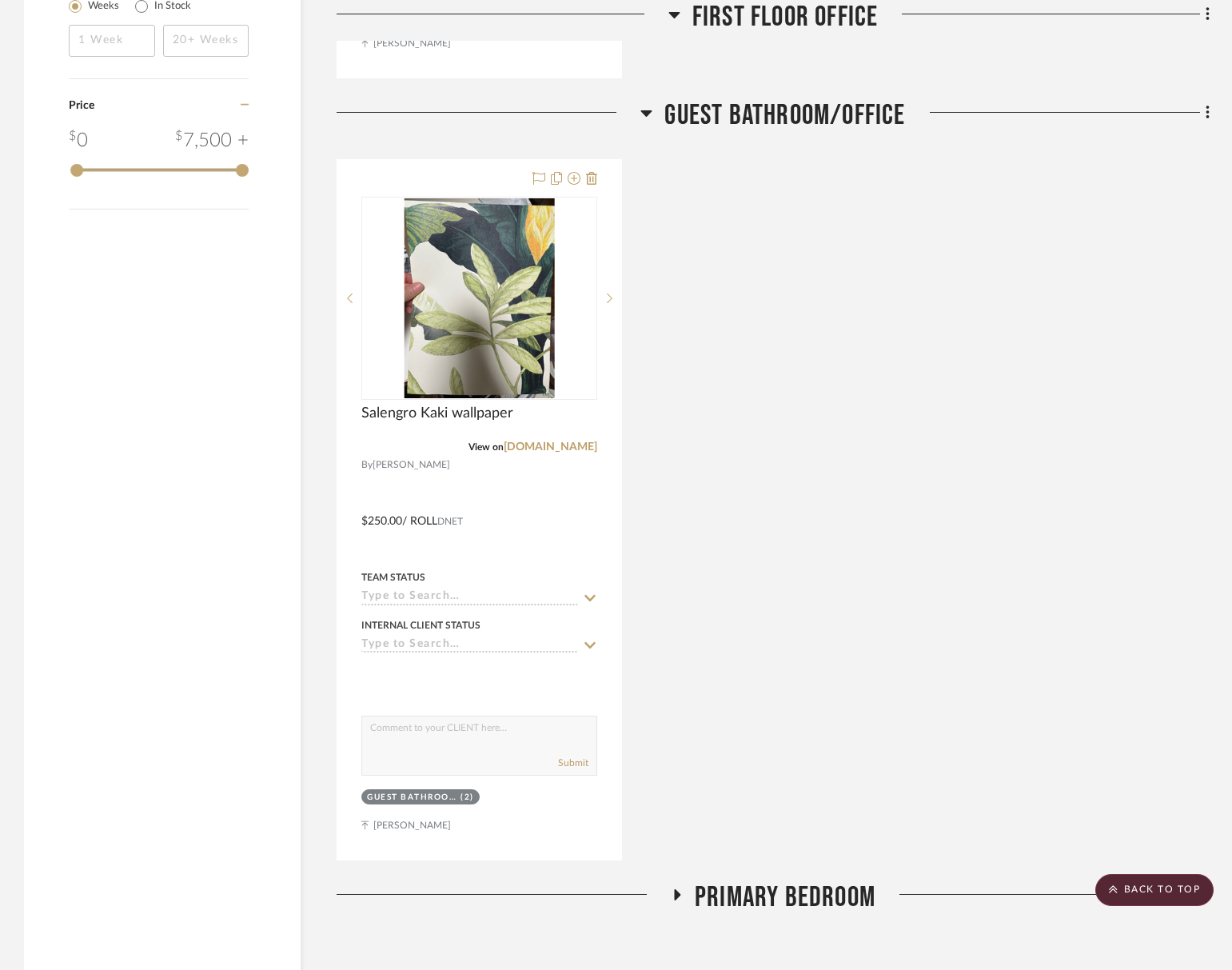
scroll to position [2094, 0]
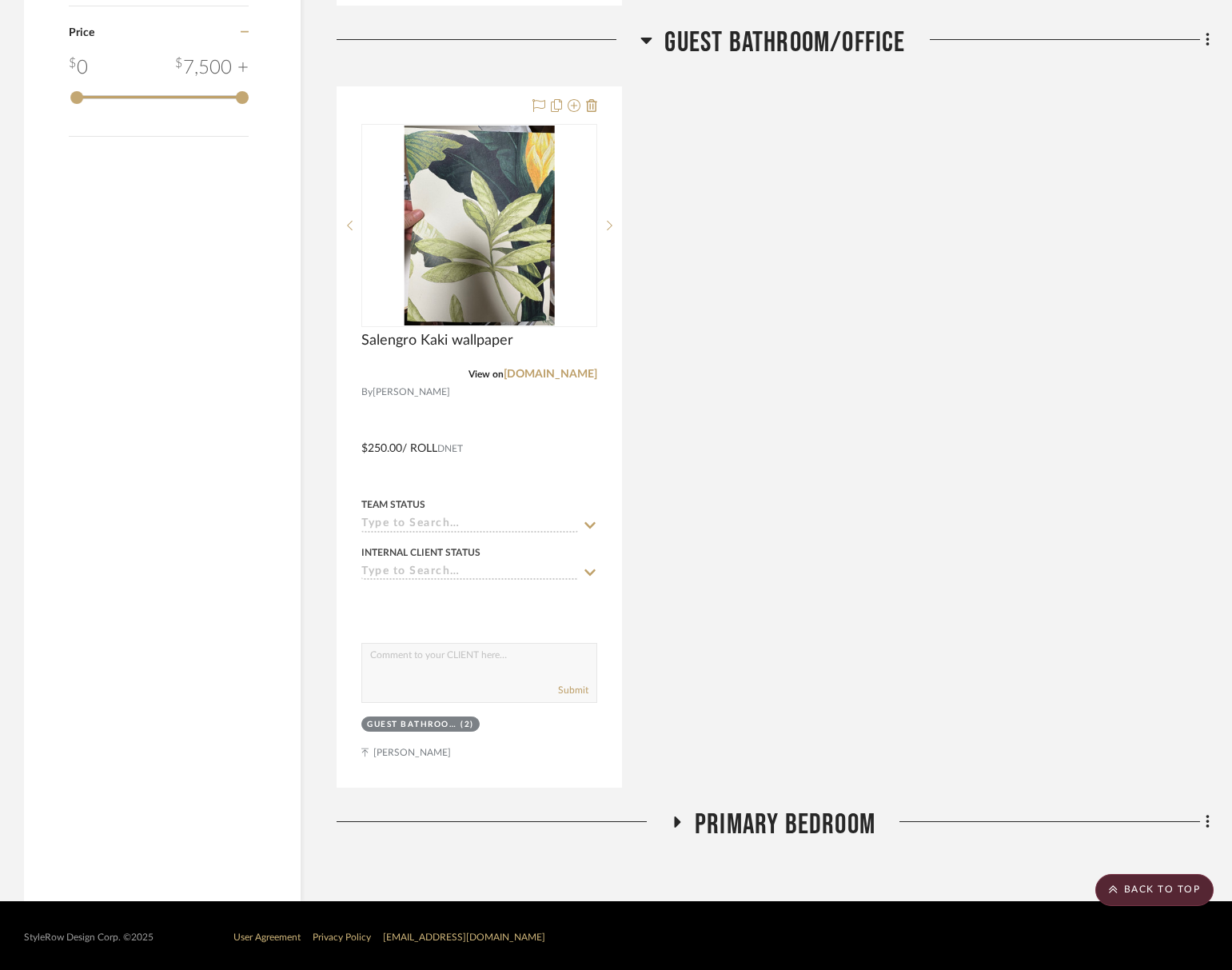
click at [811, 827] on span "Primary Bedroom" at bounding box center [785, 825] width 181 height 34
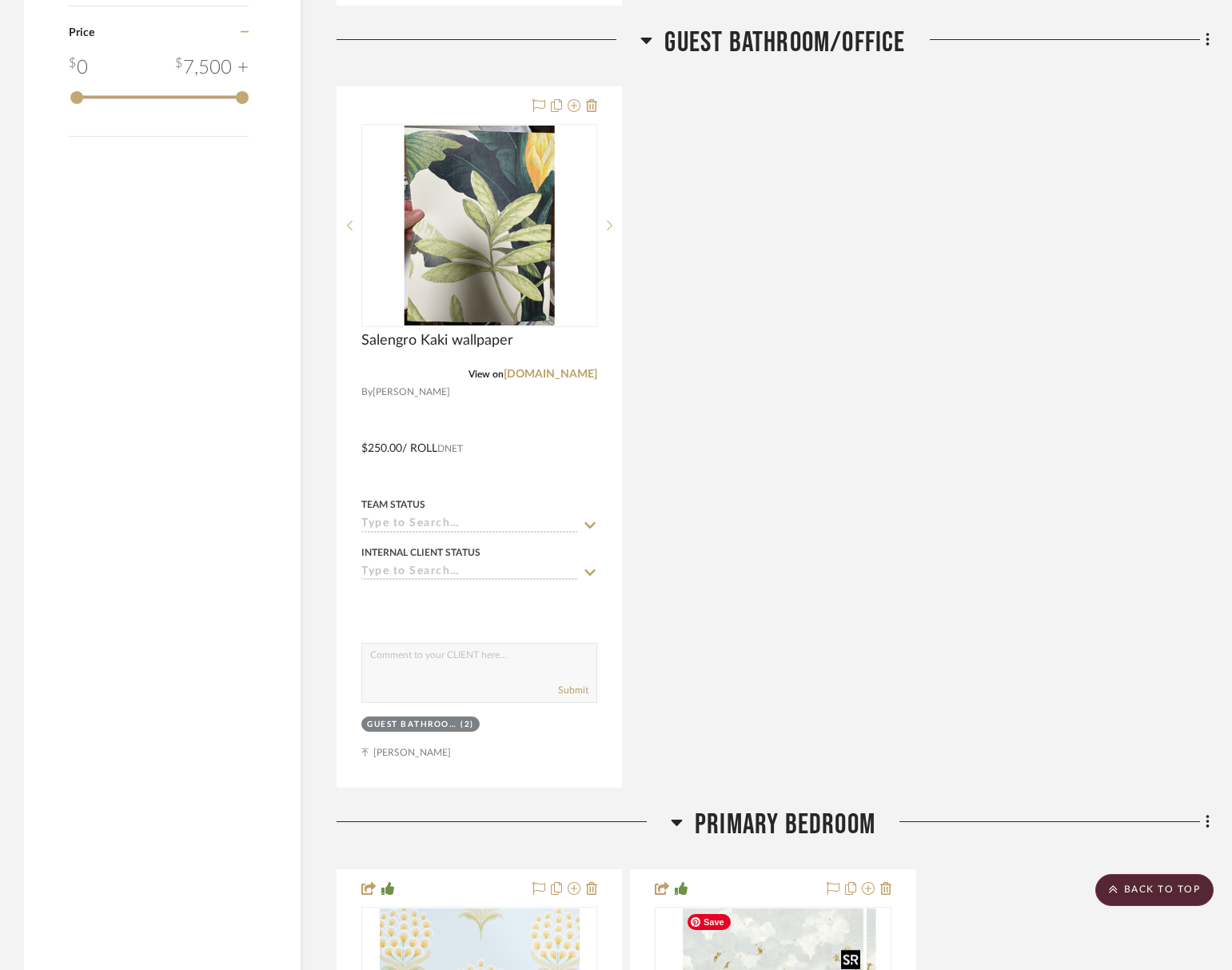
scroll to position [2596, 0]
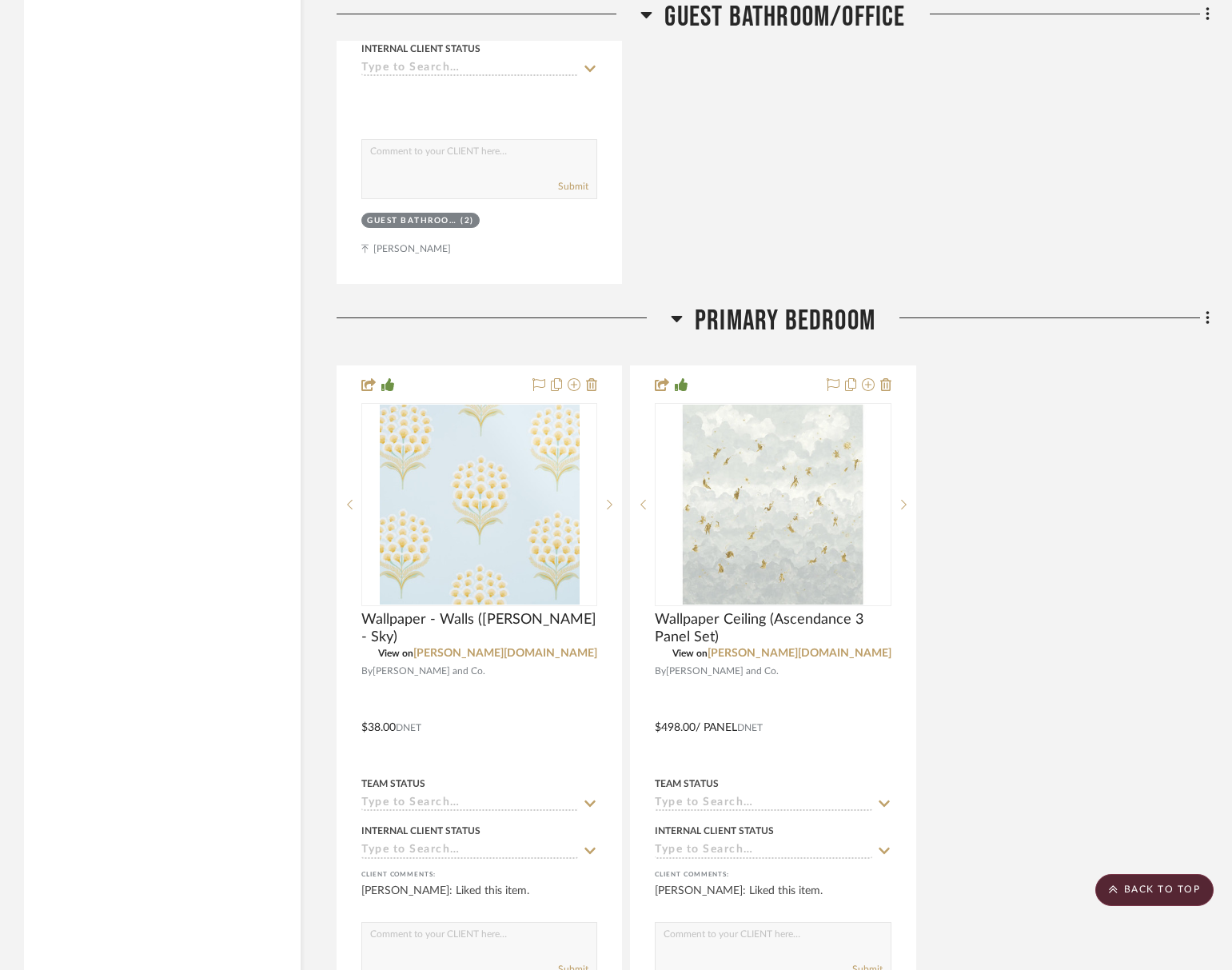
drag, startPoint x: 739, startPoint y: 319, endPoint x: 684, endPoint y: 325, distance: 55.3
click at [739, 319] on span "Primary Bedroom" at bounding box center [785, 321] width 181 height 34
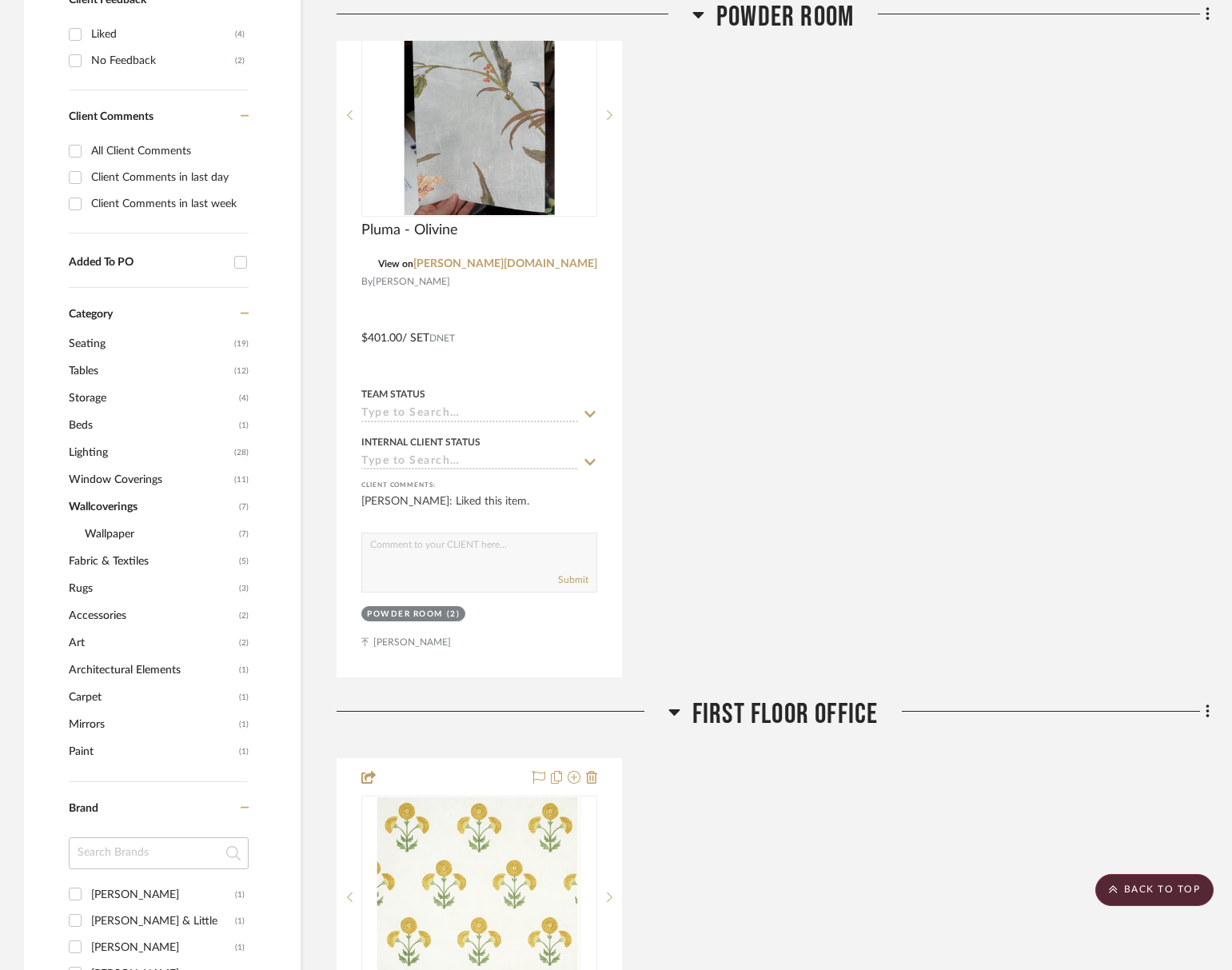
scroll to position [812, 0]
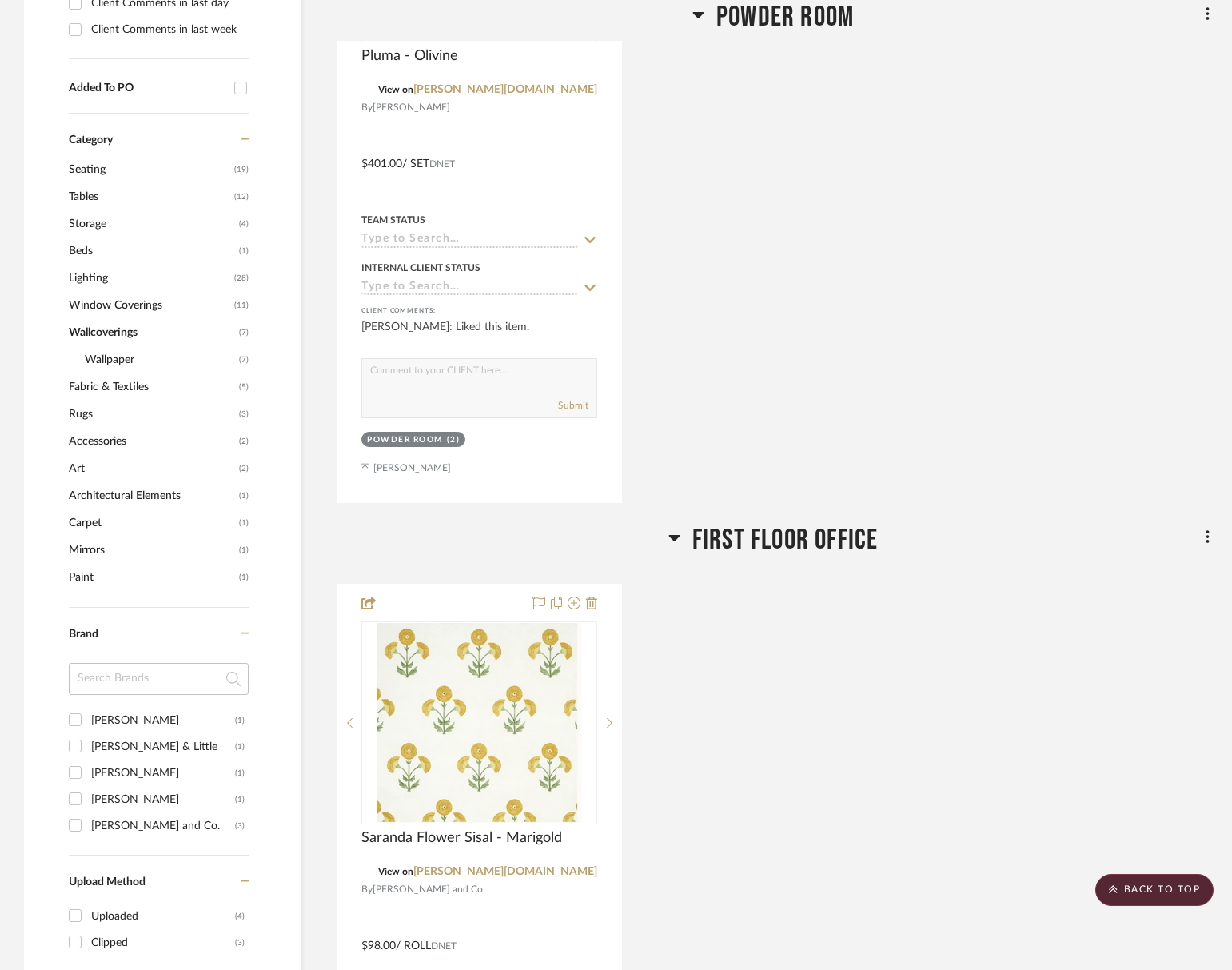
click at [120, 311] on span "Window Coverings" at bounding box center [149, 305] width 162 height 27
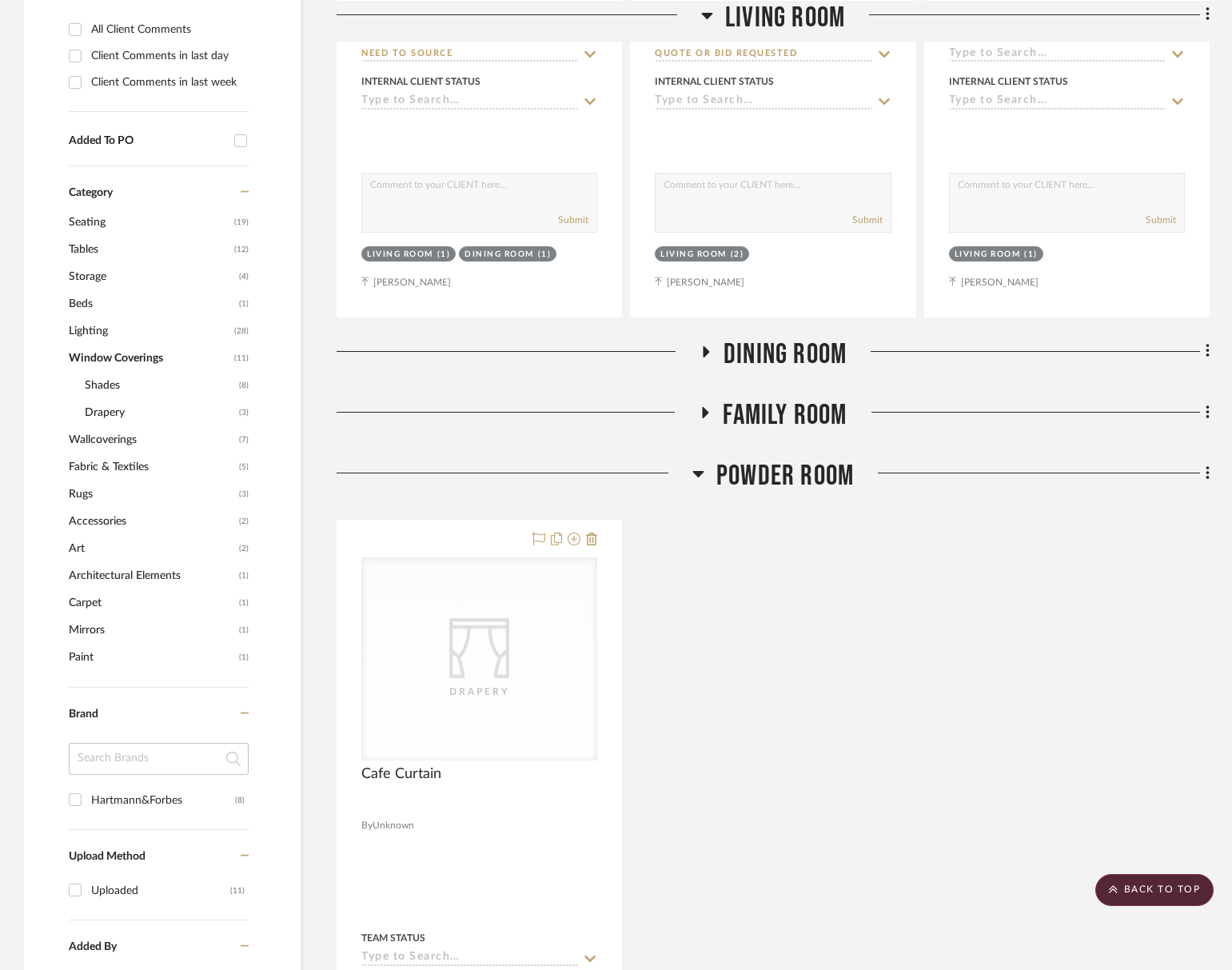
scroll to position [929, 0]
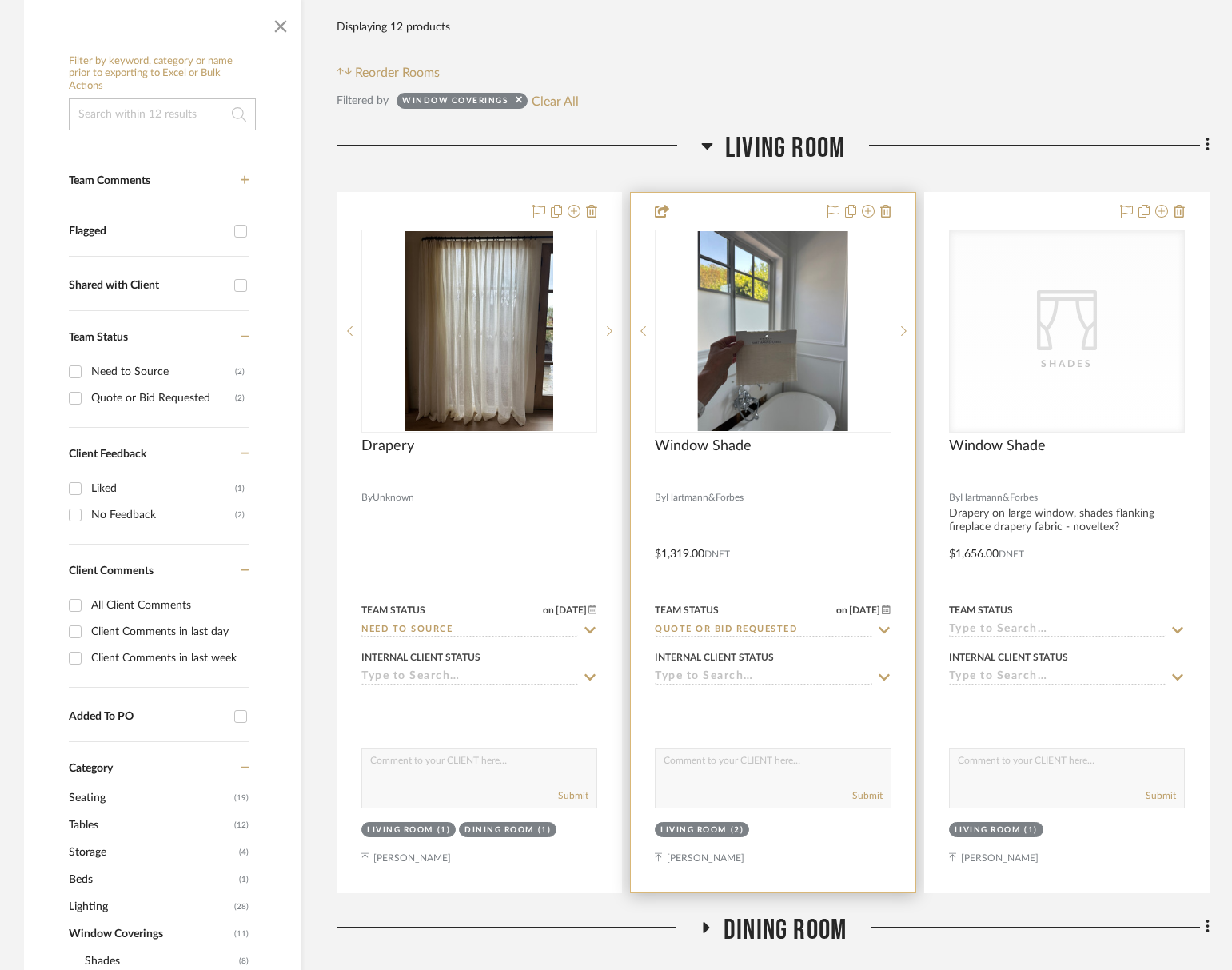
scroll to position [540, 0]
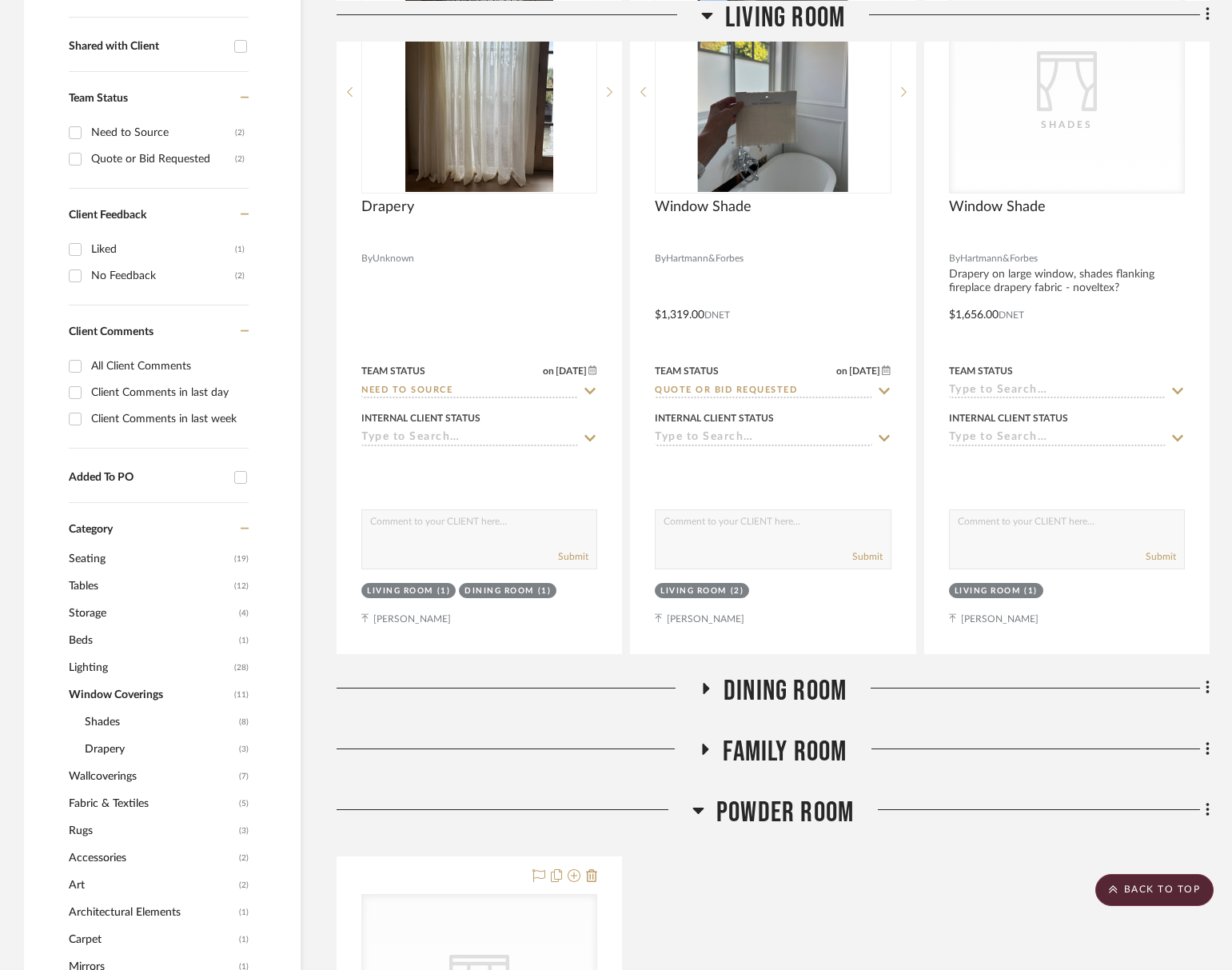
click at [828, 677] on span "Dining Room" at bounding box center [785, 691] width 123 height 34
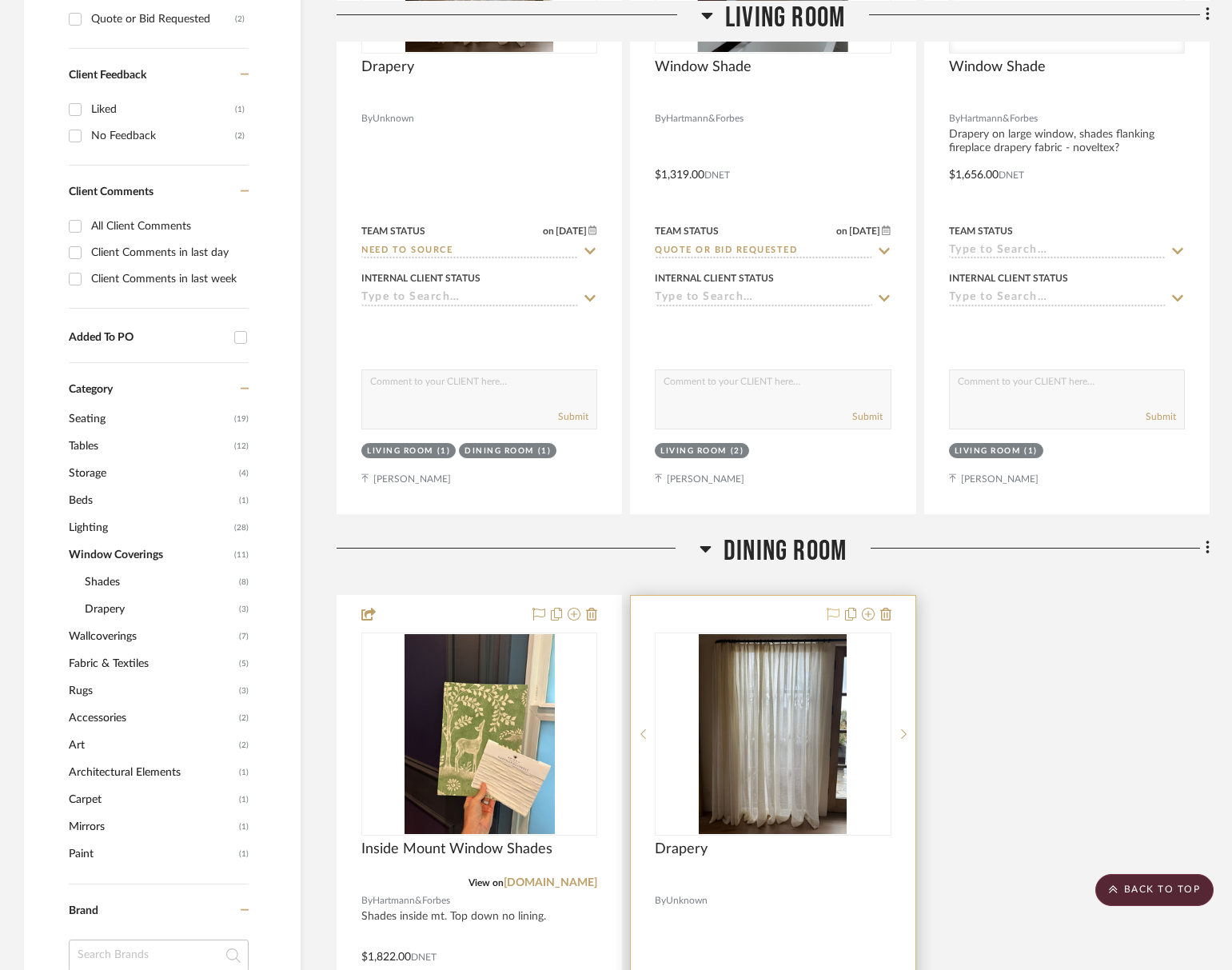
scroll to position [919, 0]
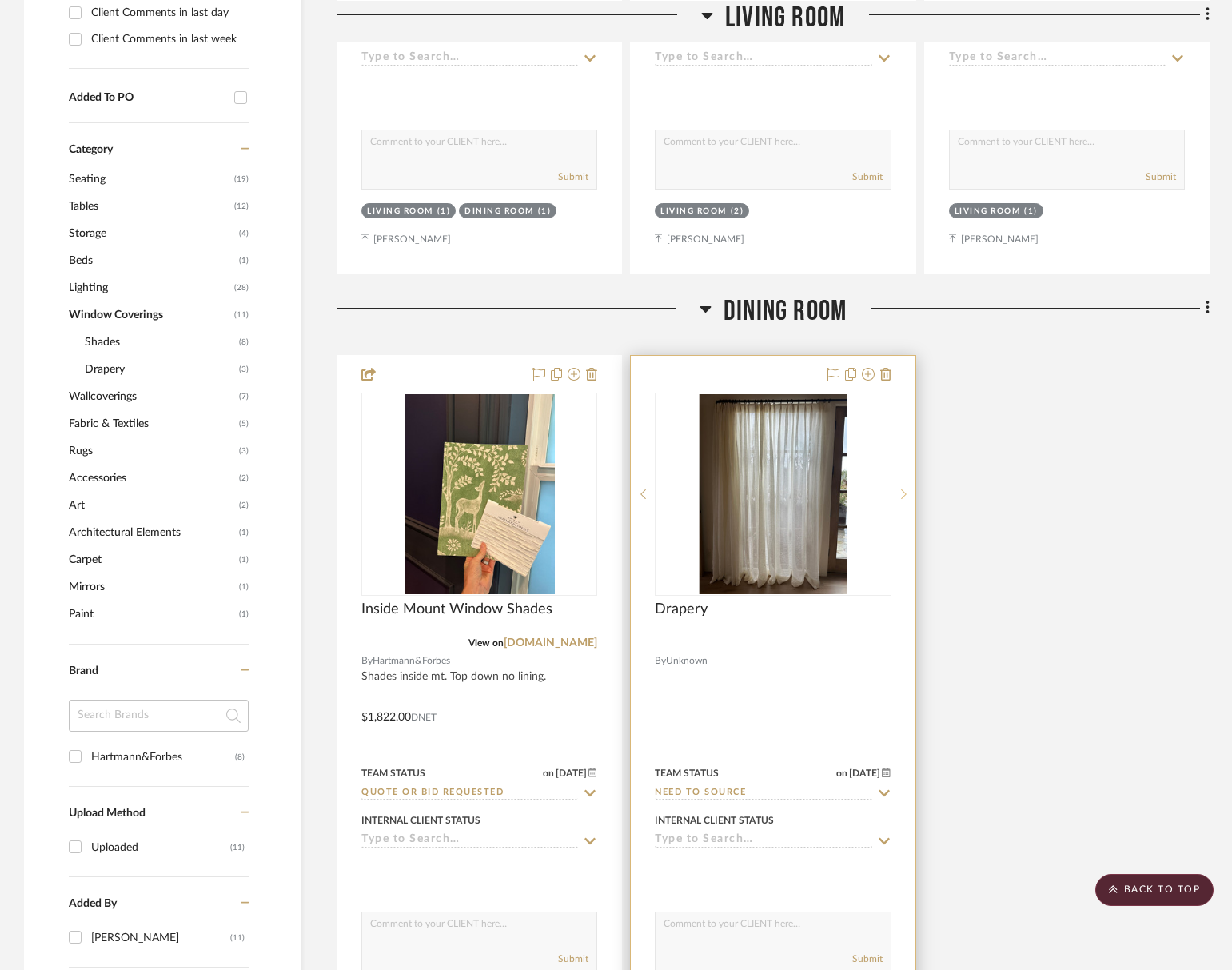
click at [907, 496] on sr-next-btn at bounding box center [903, 494] width 24 height 11
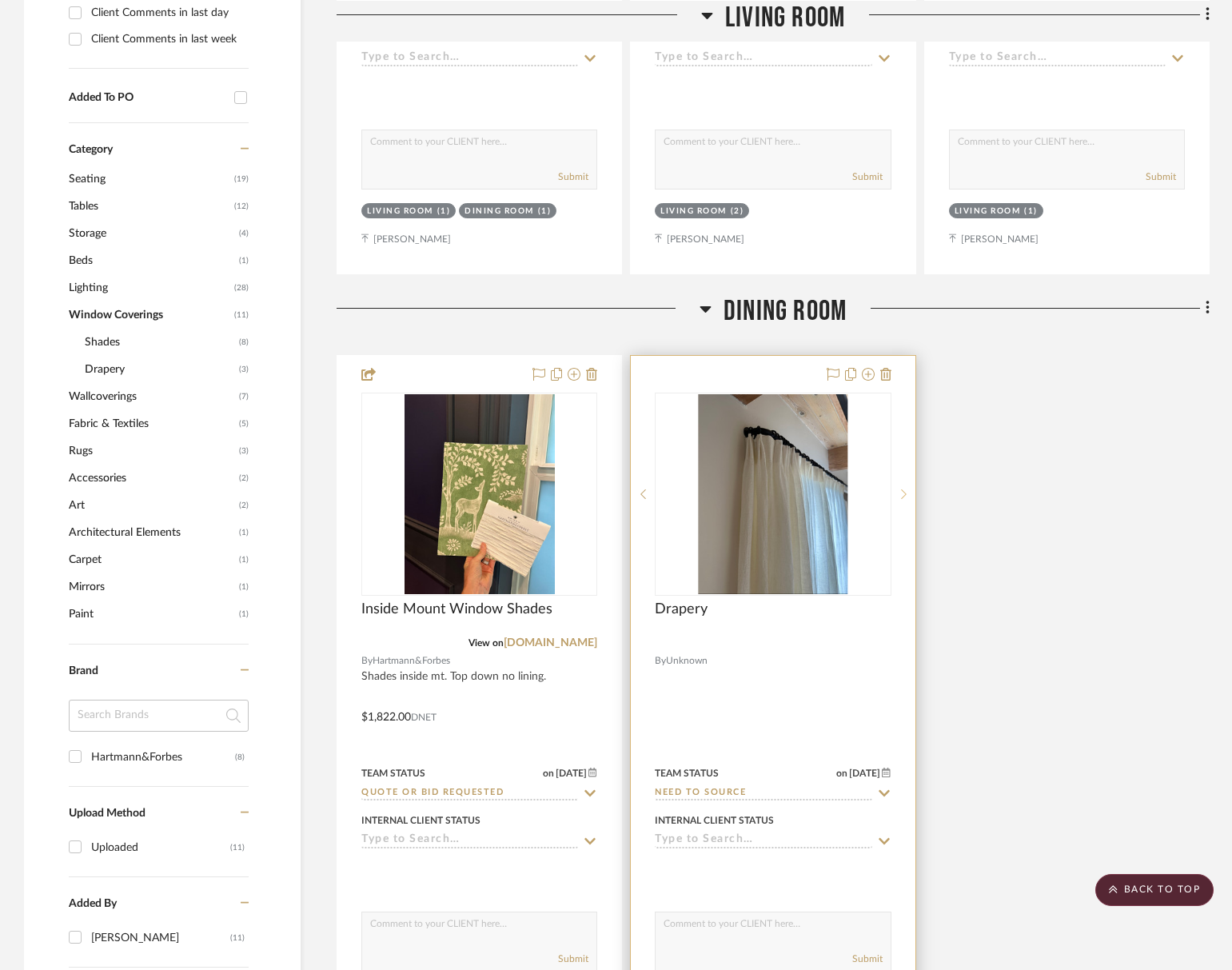
click at [907, 495] on sr-next-btn at bounding box center [903, 494] width 24 height 11
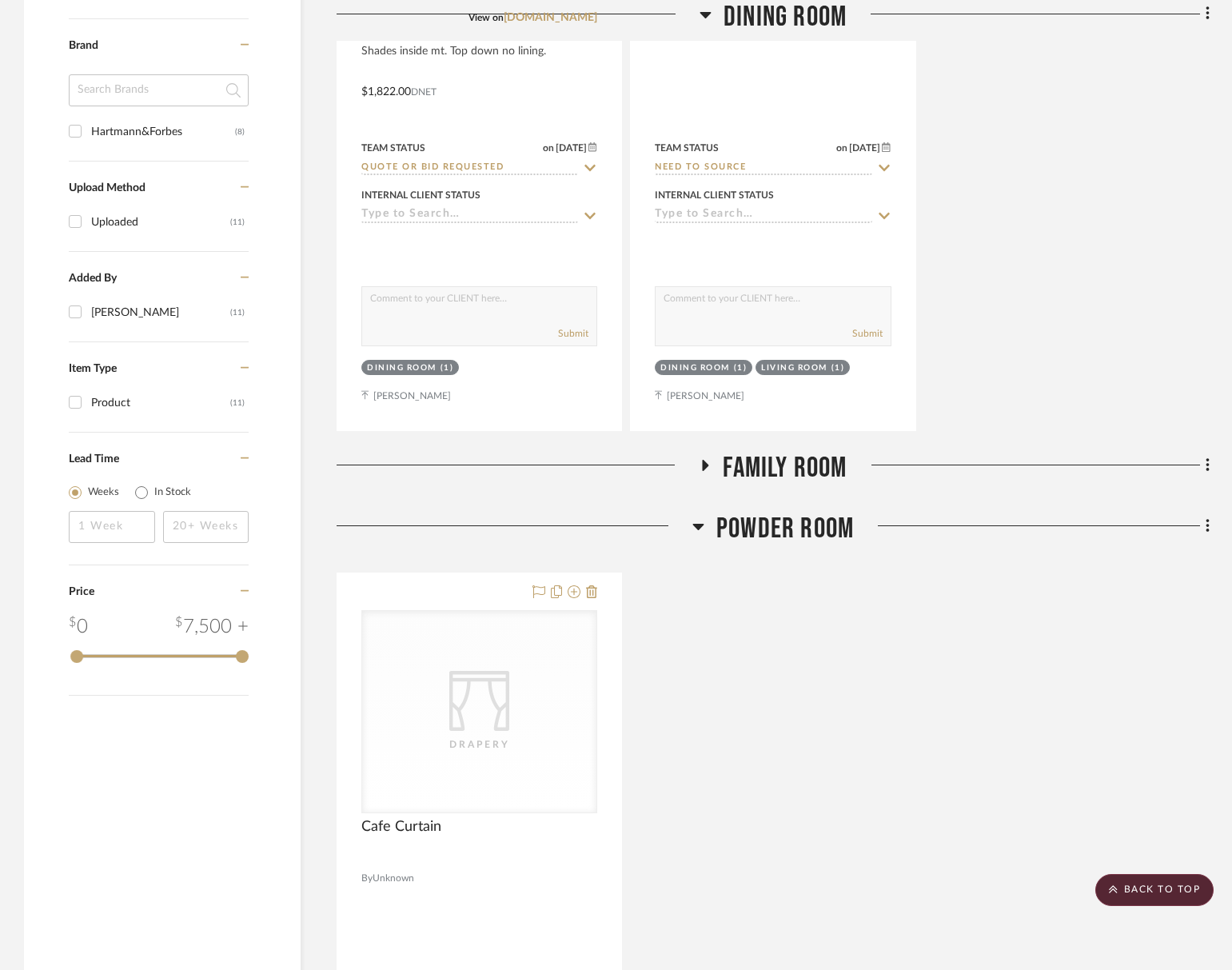
scroll to position [1557, 0]
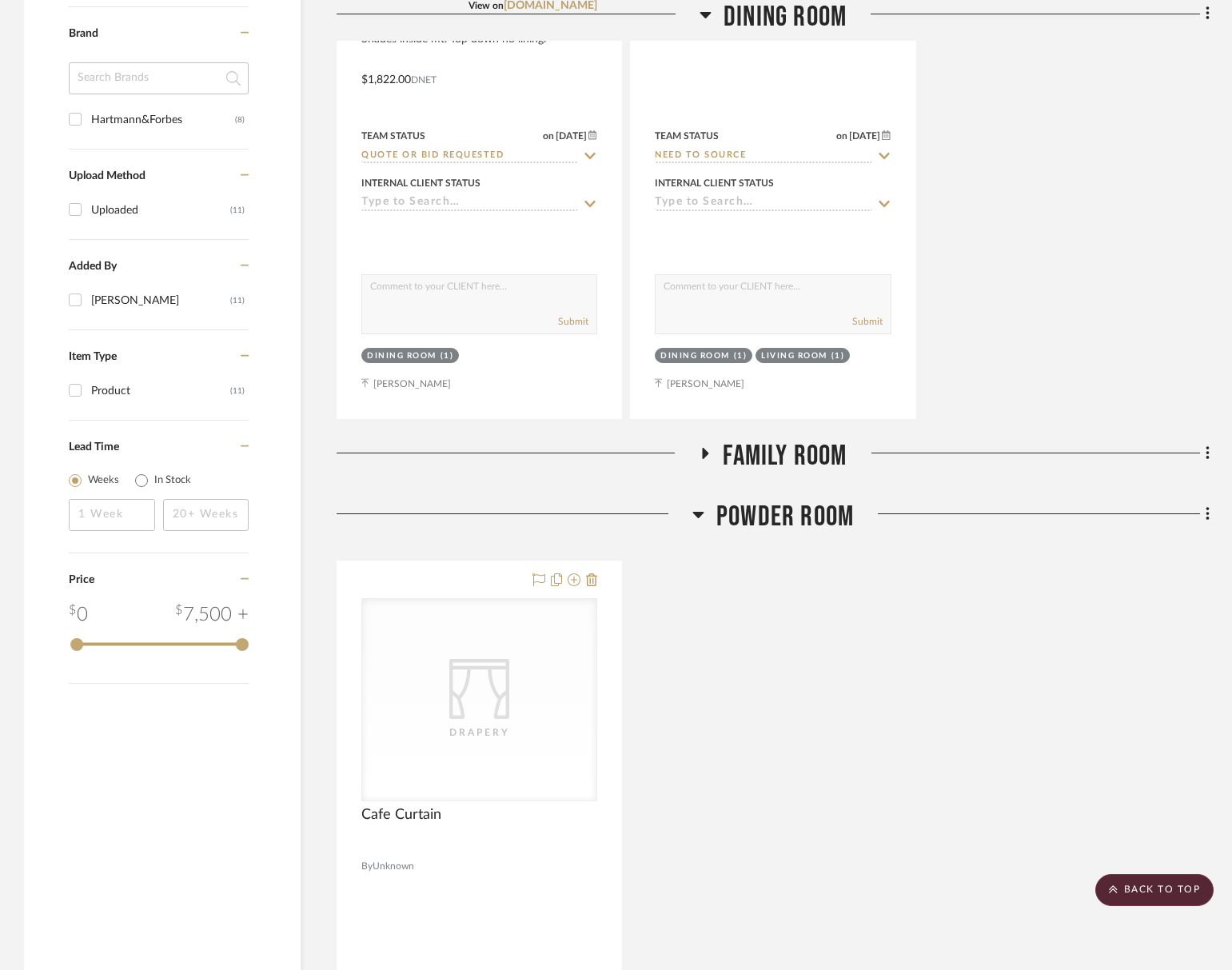
click at [801, 516] on span "Powder Room" at bounding box center [786, 517] width 138 height 34
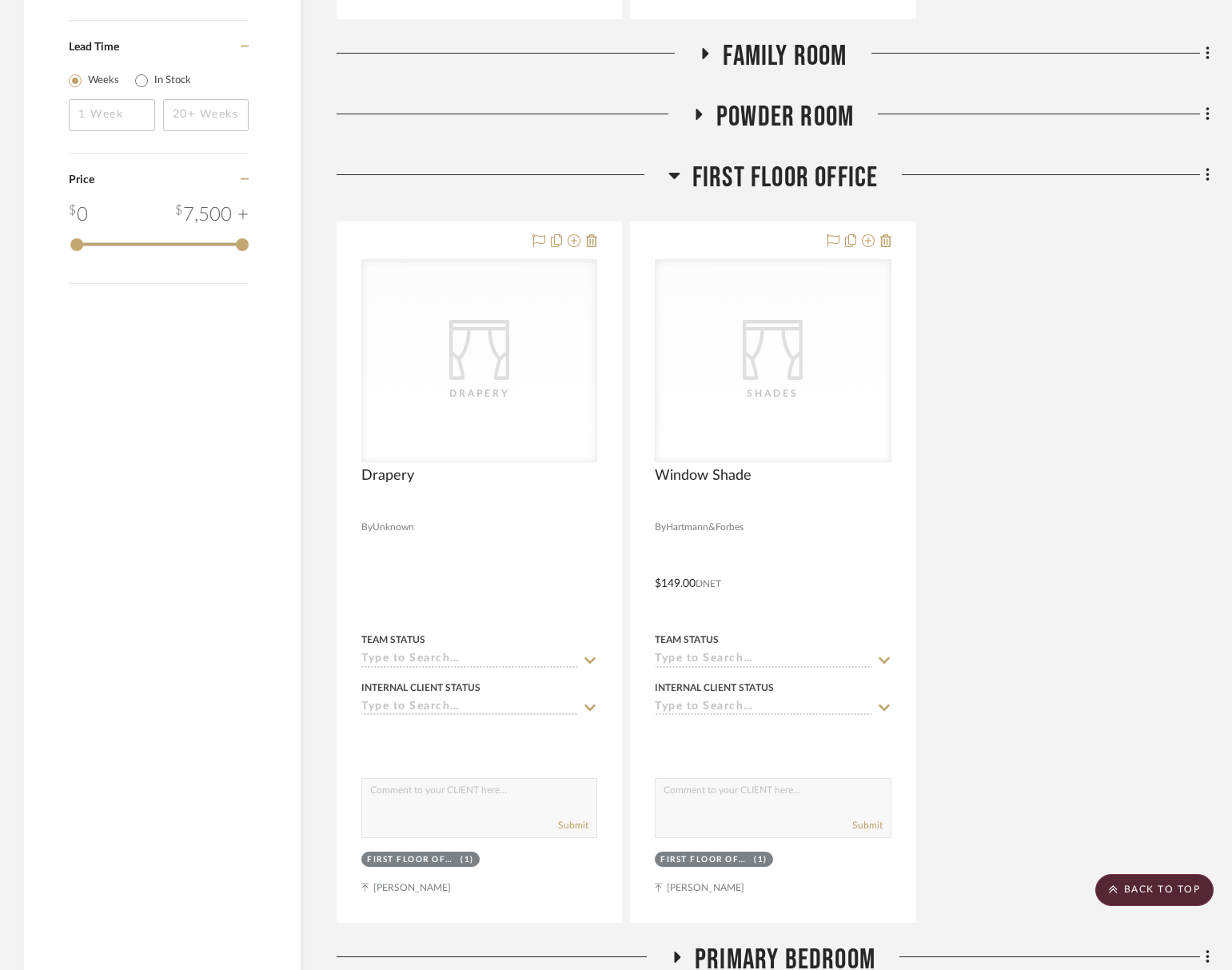
scroll to position [2133, 0]
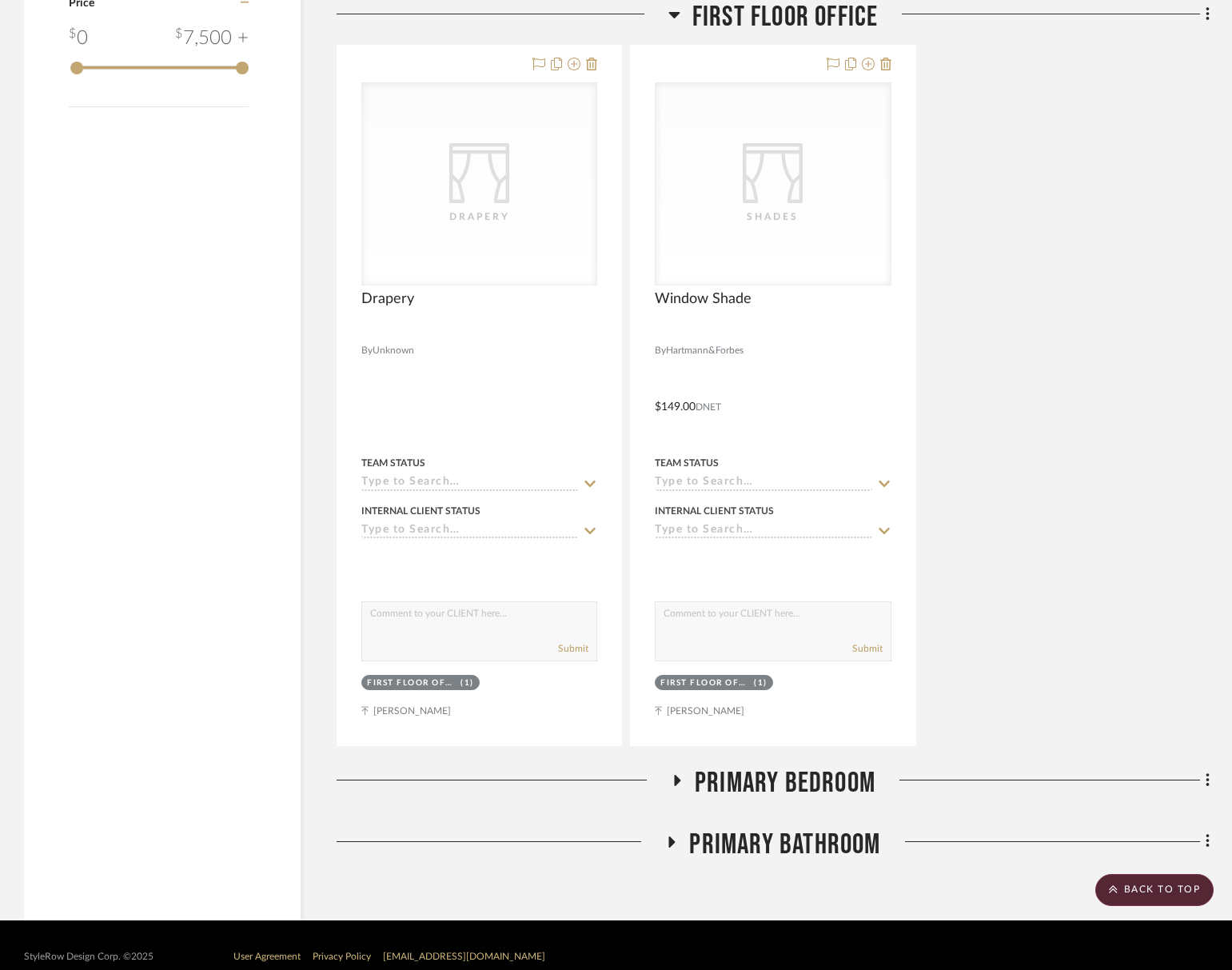
click at [811, 783] on span "Primary Bedroom" at bounding box center [785, 784] width 181 height 34
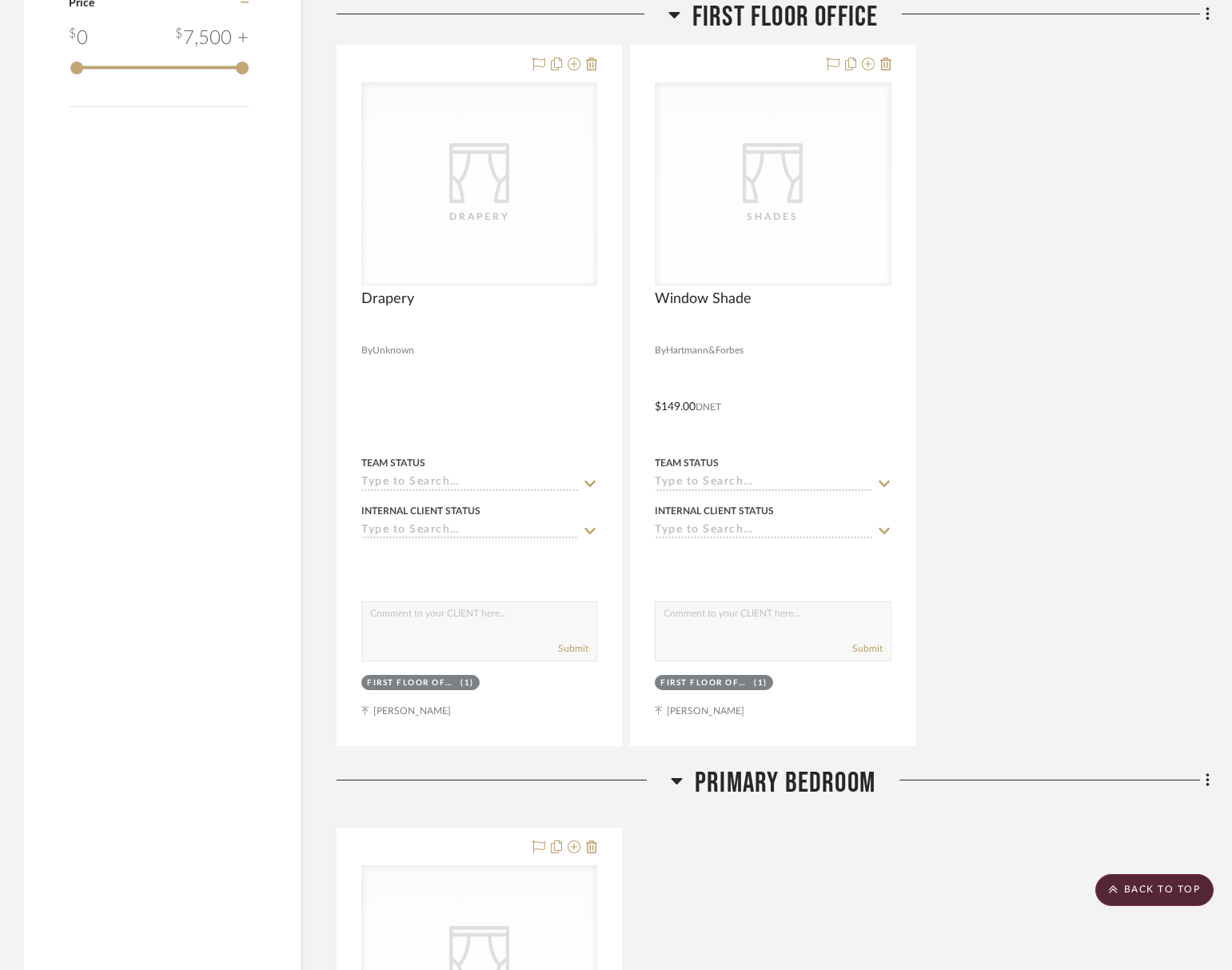
scroll to position [2662, 0]
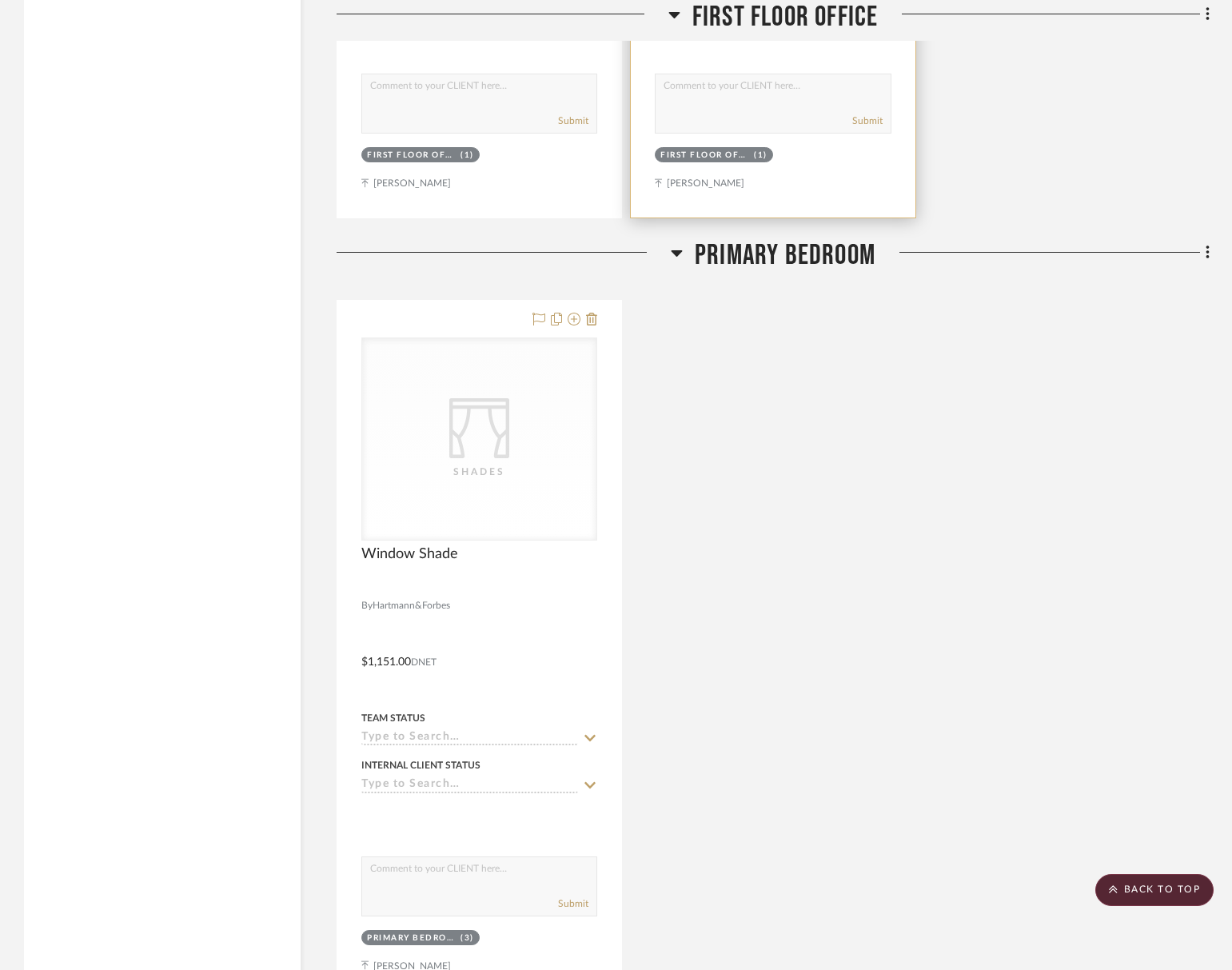
click at [761, 264] on span "Primary Bedroom" at bounding box center [785, 255] width 181 height 34
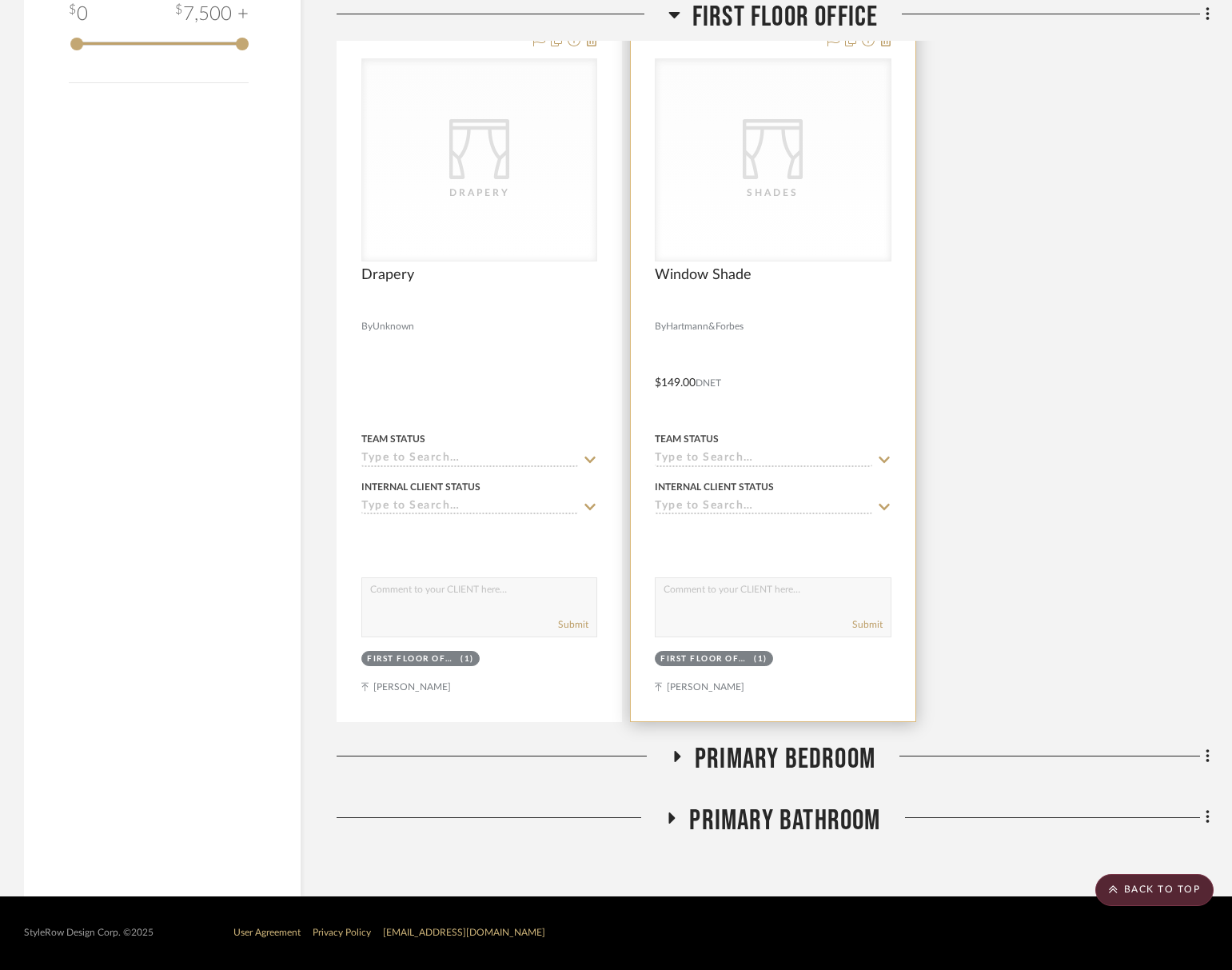
scroll to position [2155, 0]
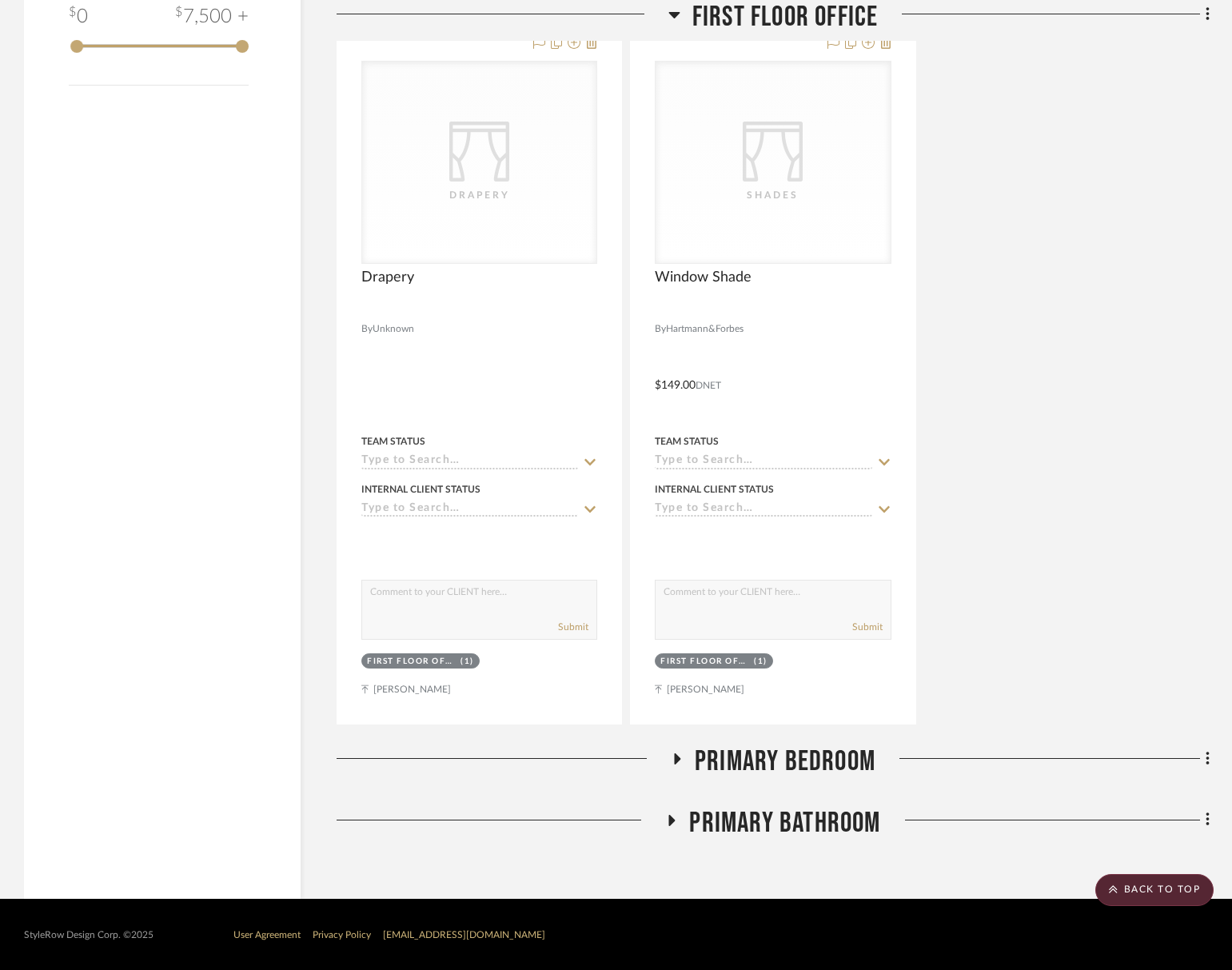
click at [789, 825] on span "Primary Bathroom" at bounding box center [785, 823] width 191 height 34
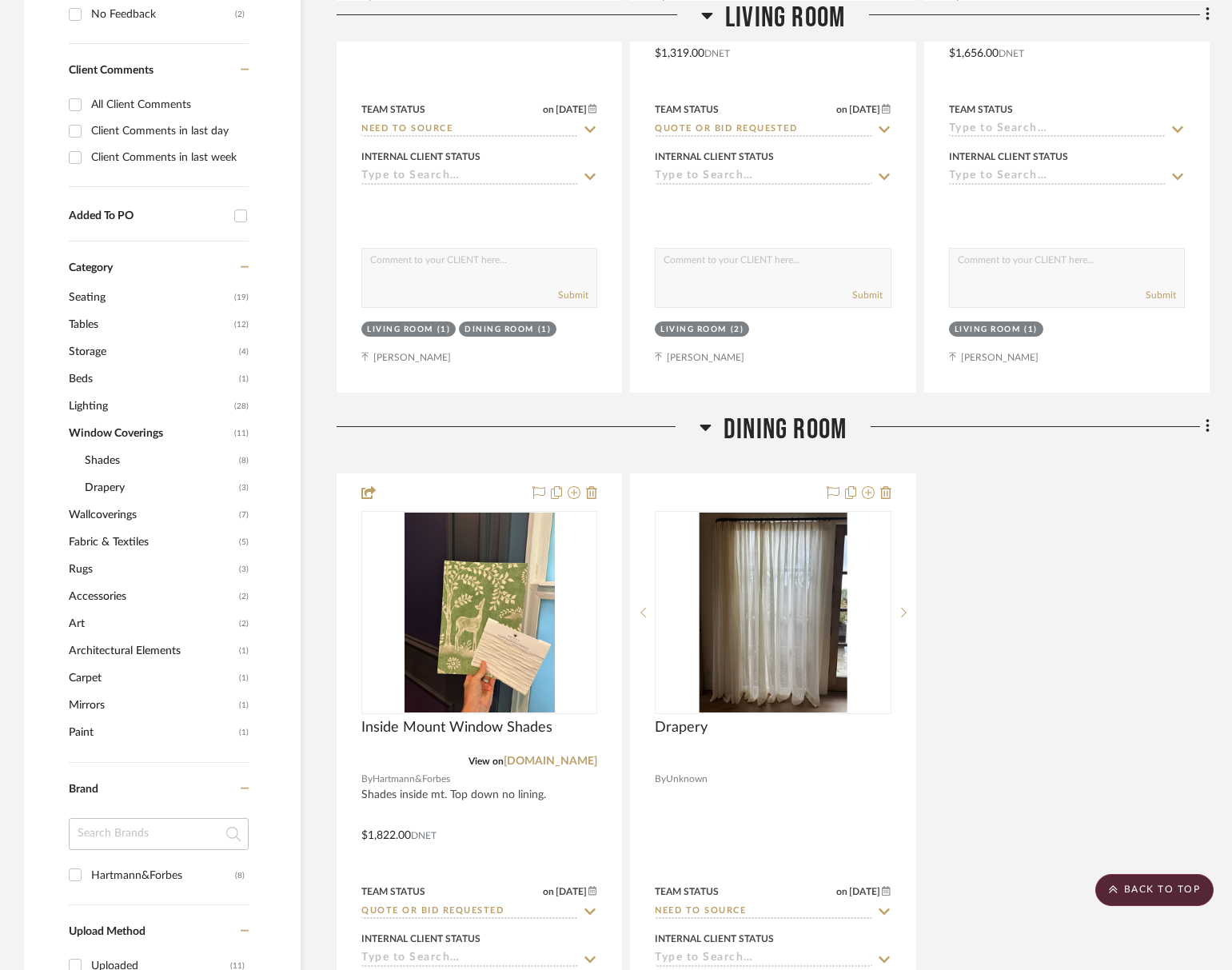
scroll to position [772, 0]
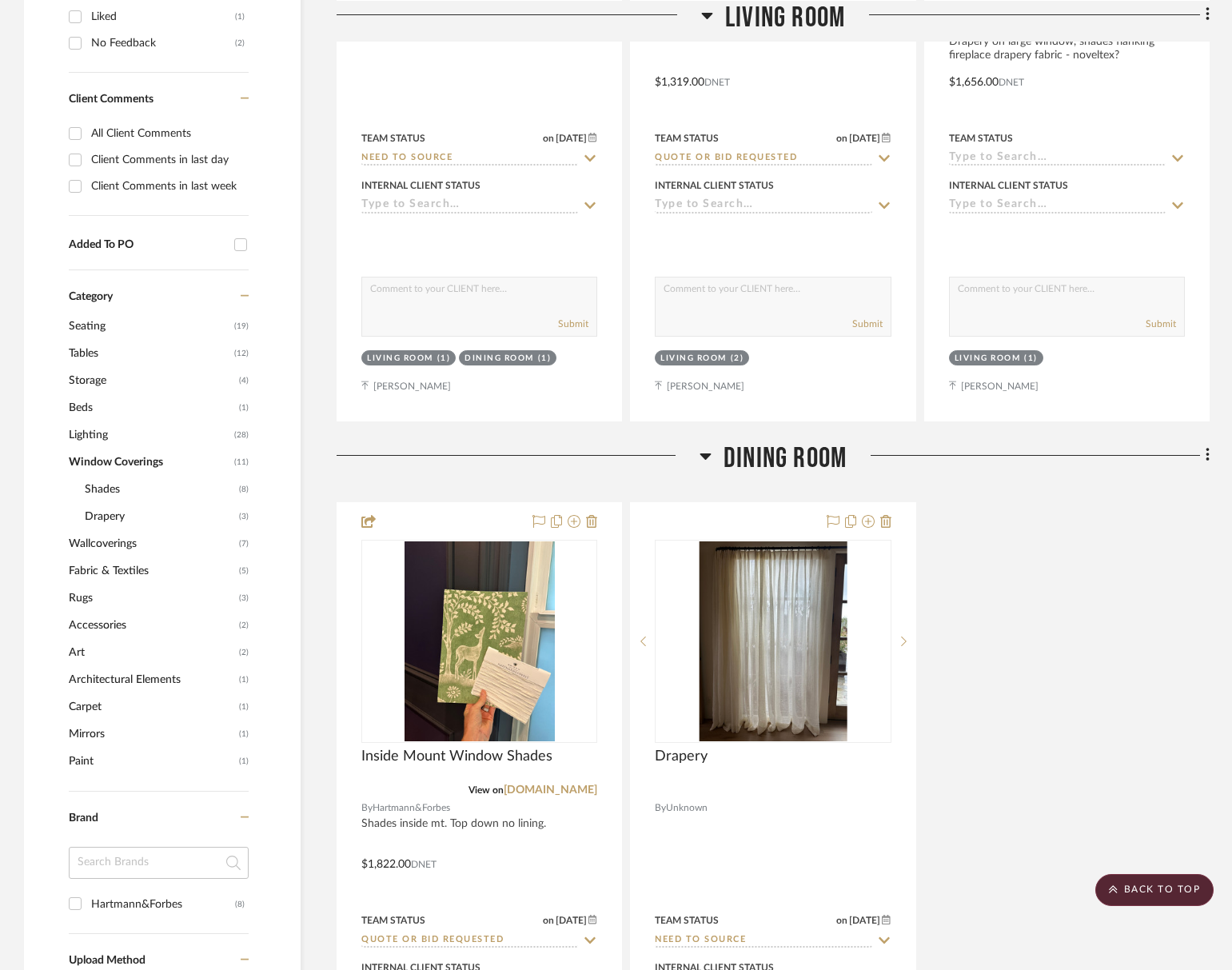
click at [107, 576] on span "Fabric & Textiles" at bounding box center [152, 571] width 166 height 27
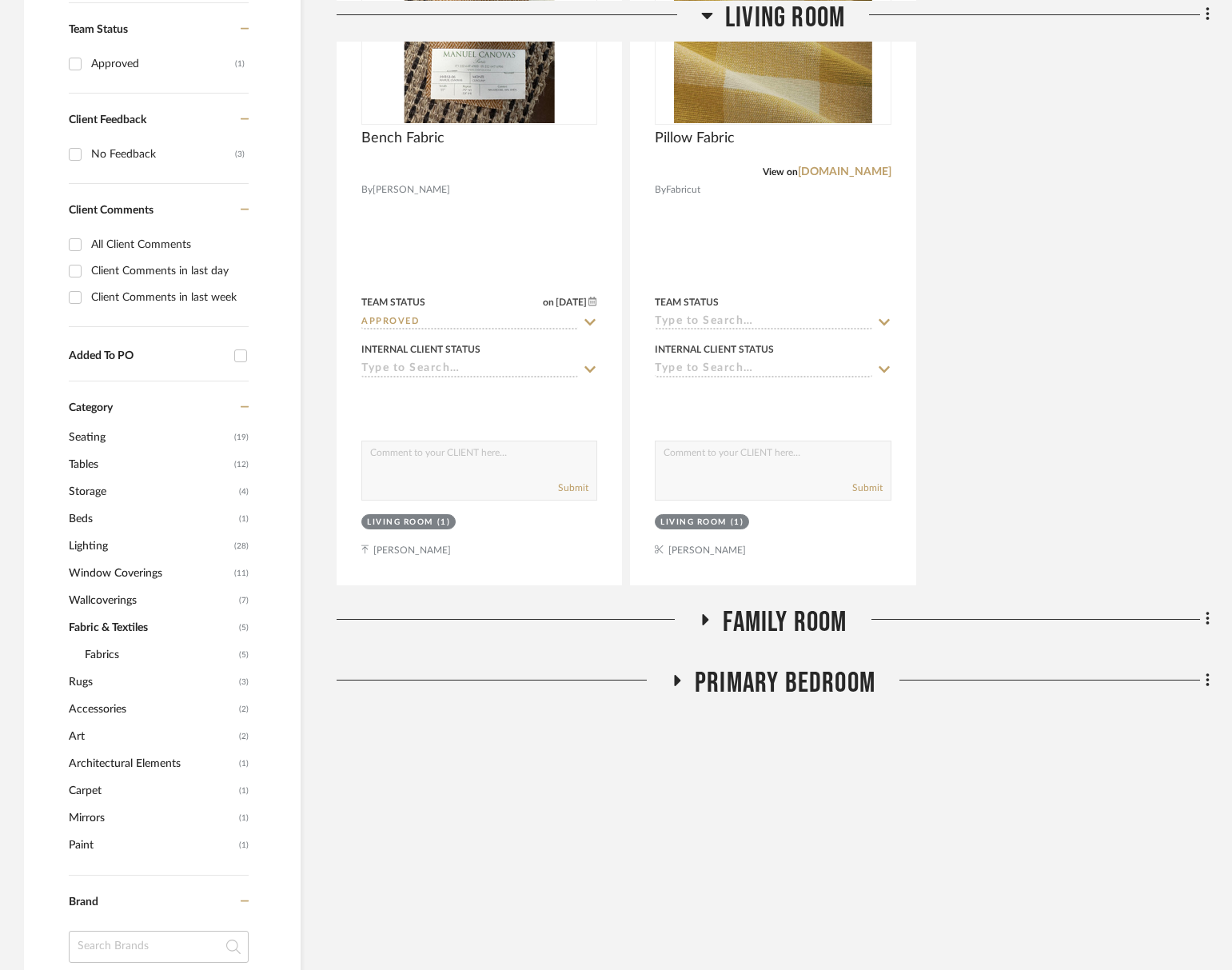
scroll to position [654, 0]
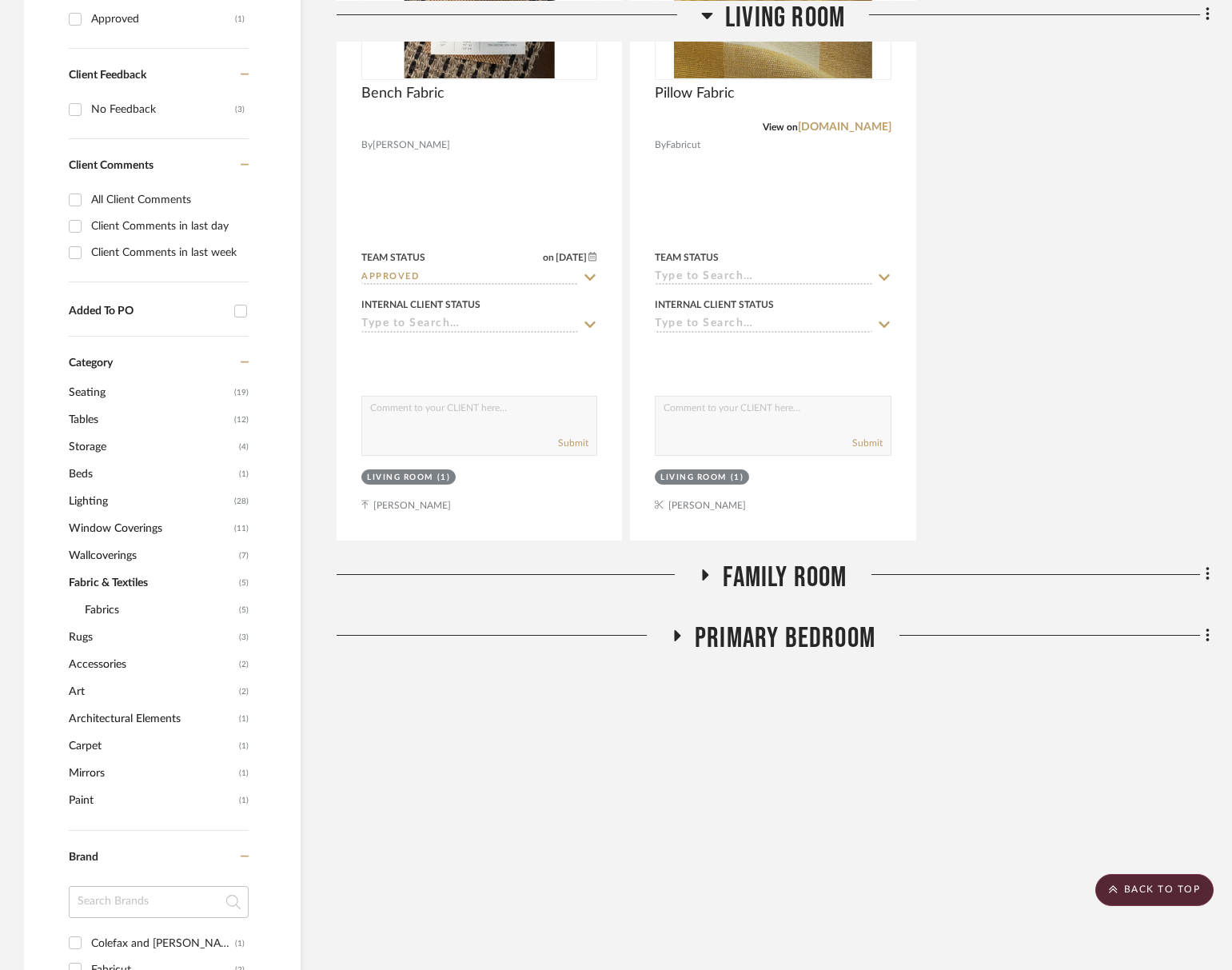
click at [781, 569] on span "Family Room" at bounding box center [785, 578] width 124 height 34
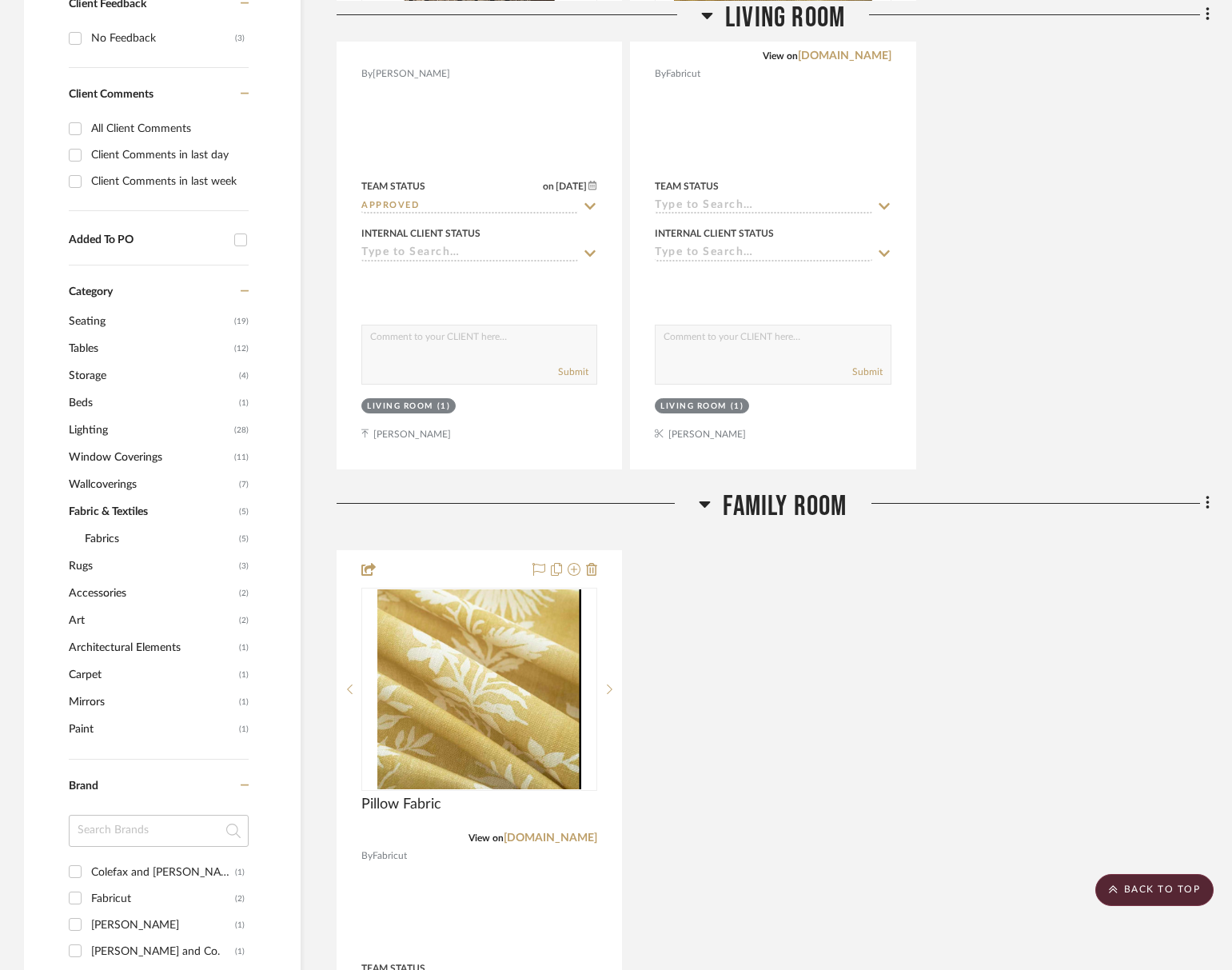
click at [769, 575] on div "Pillow Fabric View on fabricut.com By Fabricut Team Status Internal Client Stat…" at bounding box center [773, 901] width 874 height 701
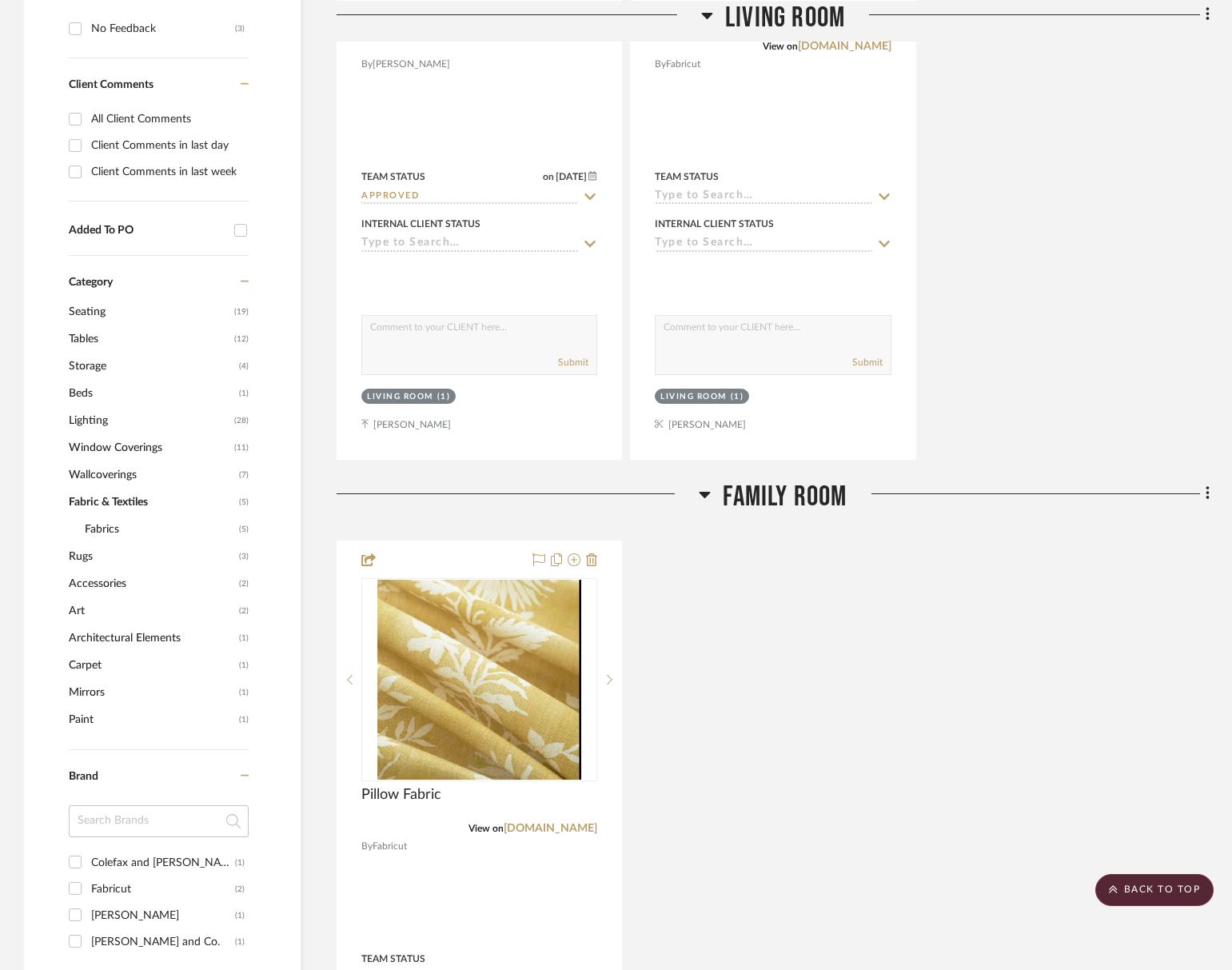
scroll to position [736, 0]
click at [771, 505] on span "Family Room" at bounding box center [785, 495] width 124 height 34
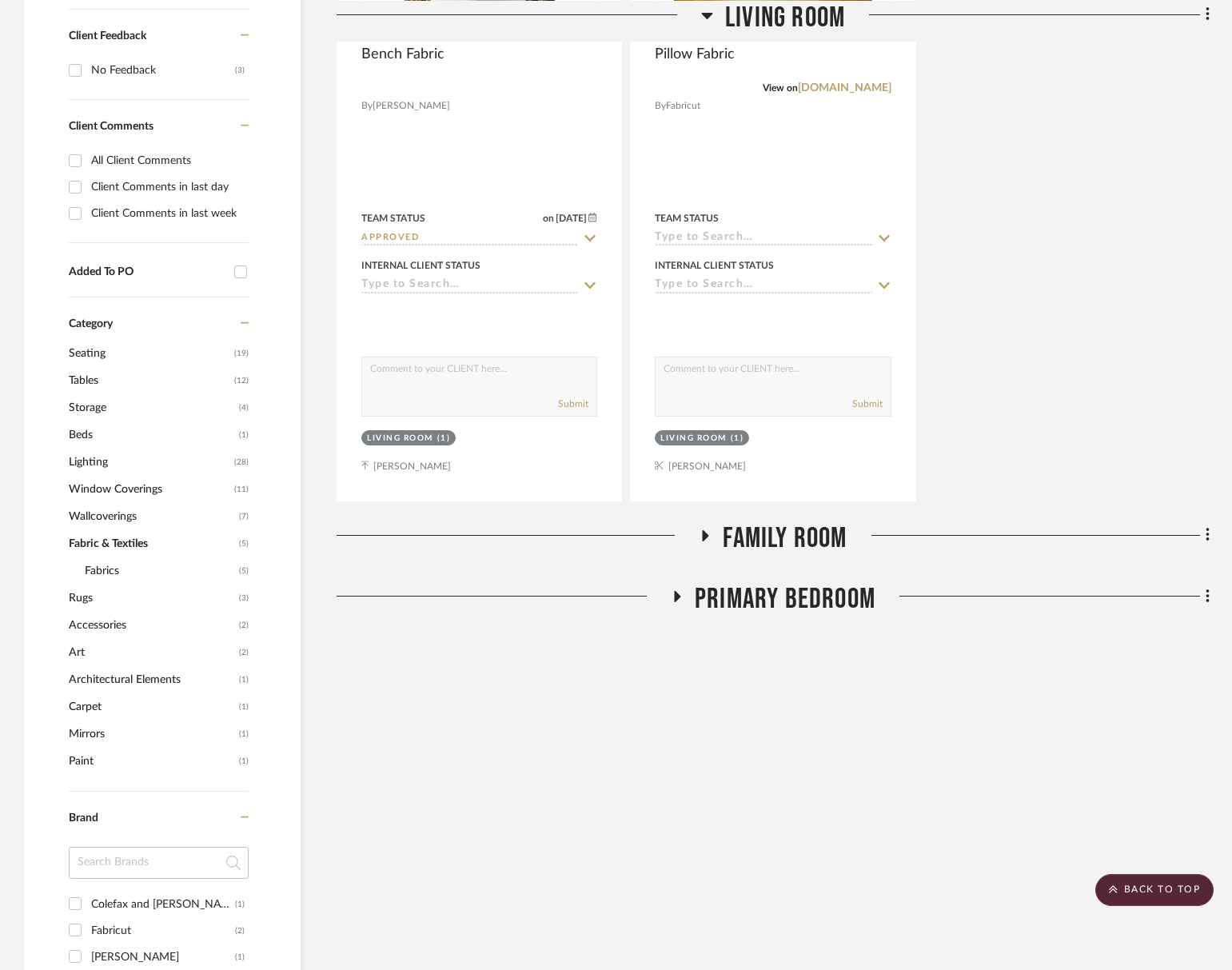
scroll to position [692, 0]
click at [769, 546] on span "Family Room" at bounding box center [785, 539] width 124 height 34
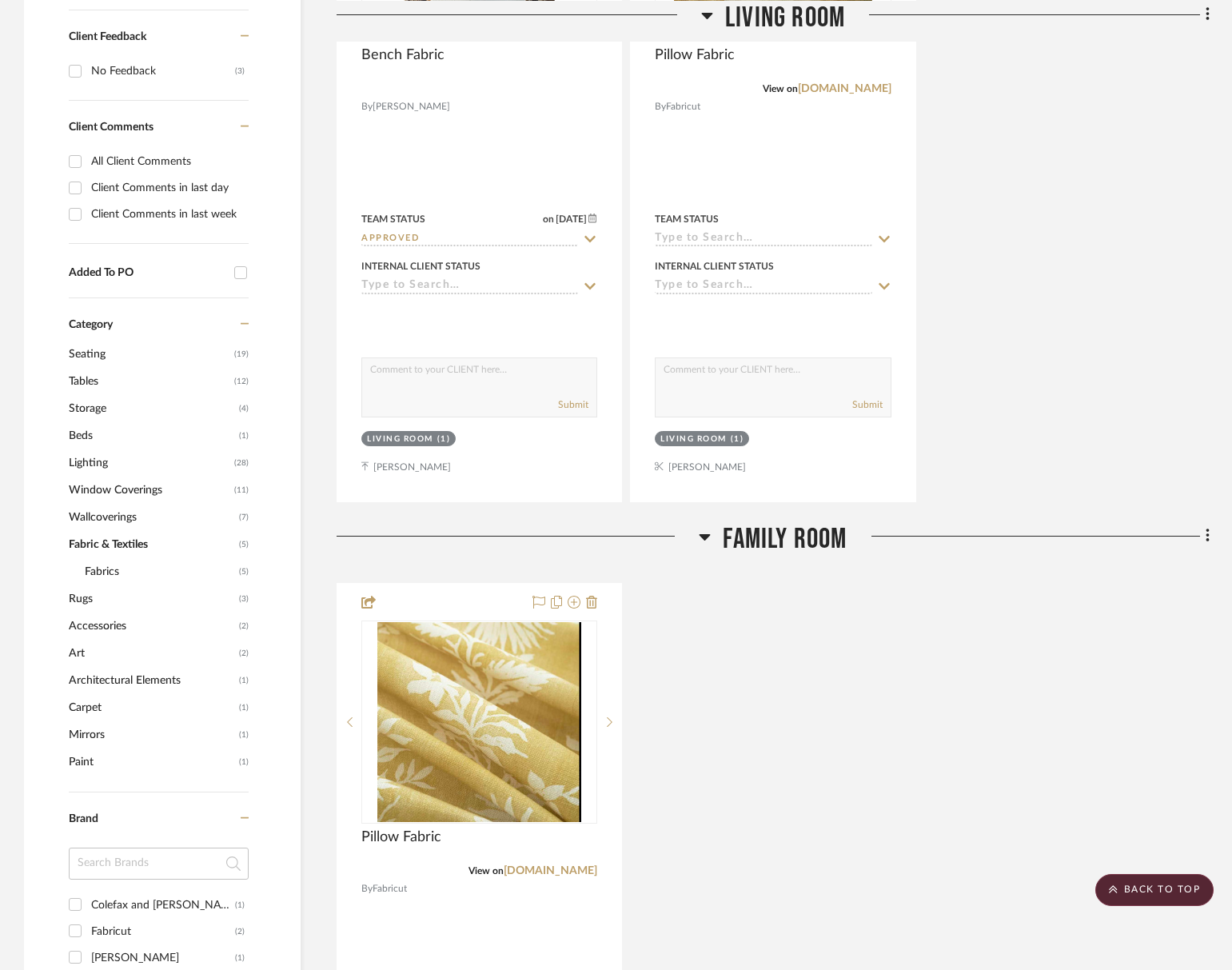
click at [776, 549] on span "Family Room" at bounding box center [785, 539] width 124 height 34
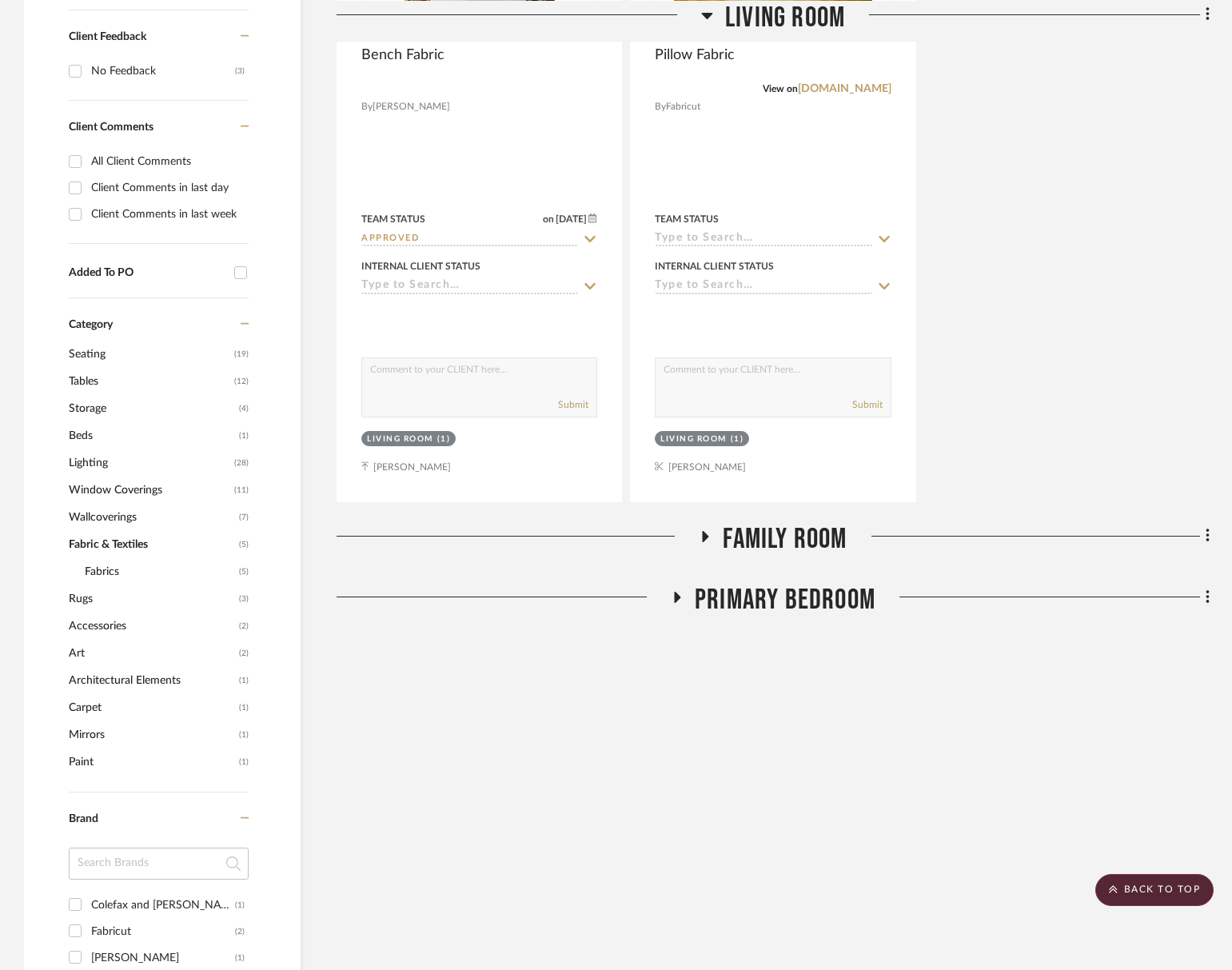
click at [772, 596] on span "Primary Bedroom" at bounding box center [785, 600] width 181 height 34
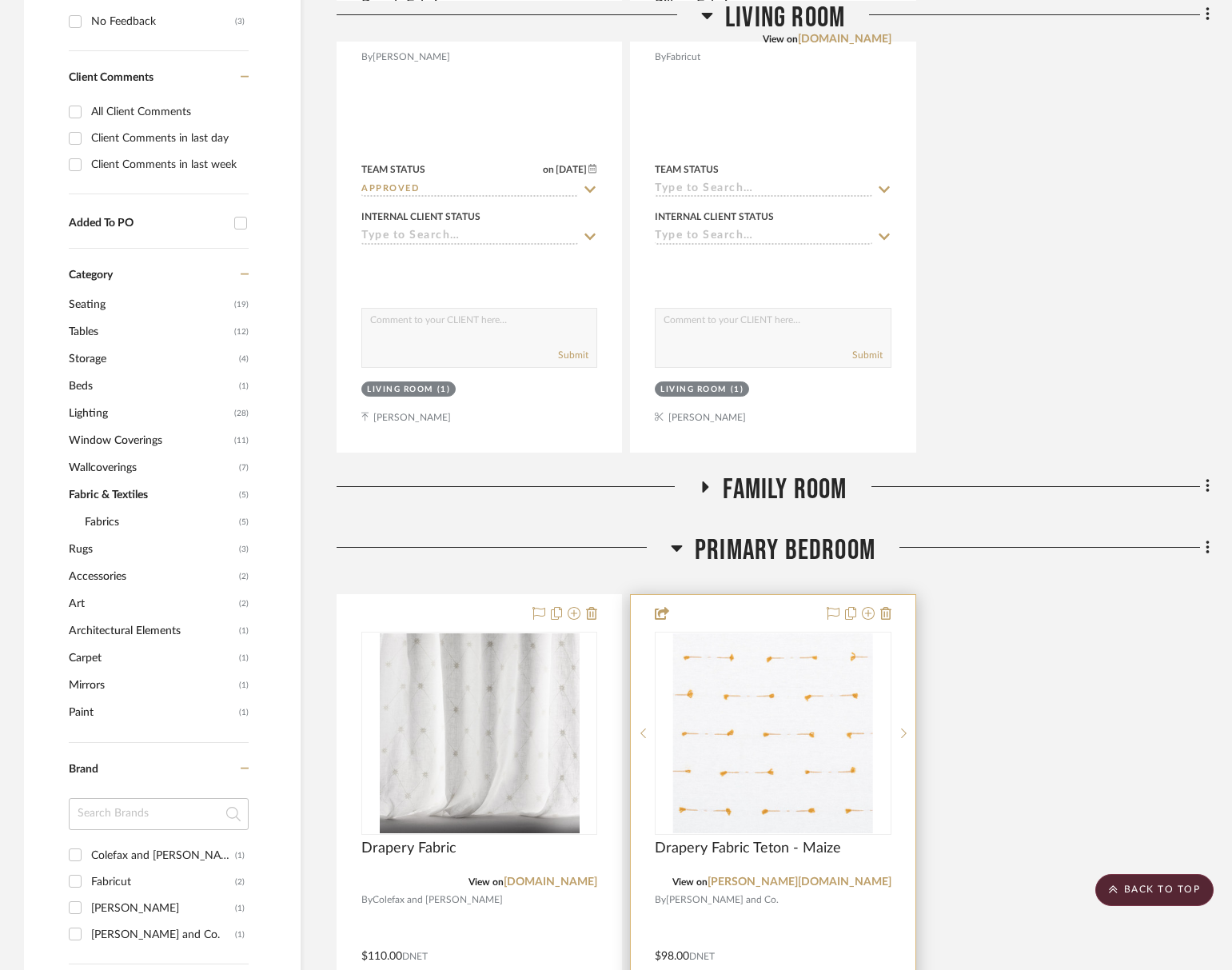
scroll to position [762, 0]
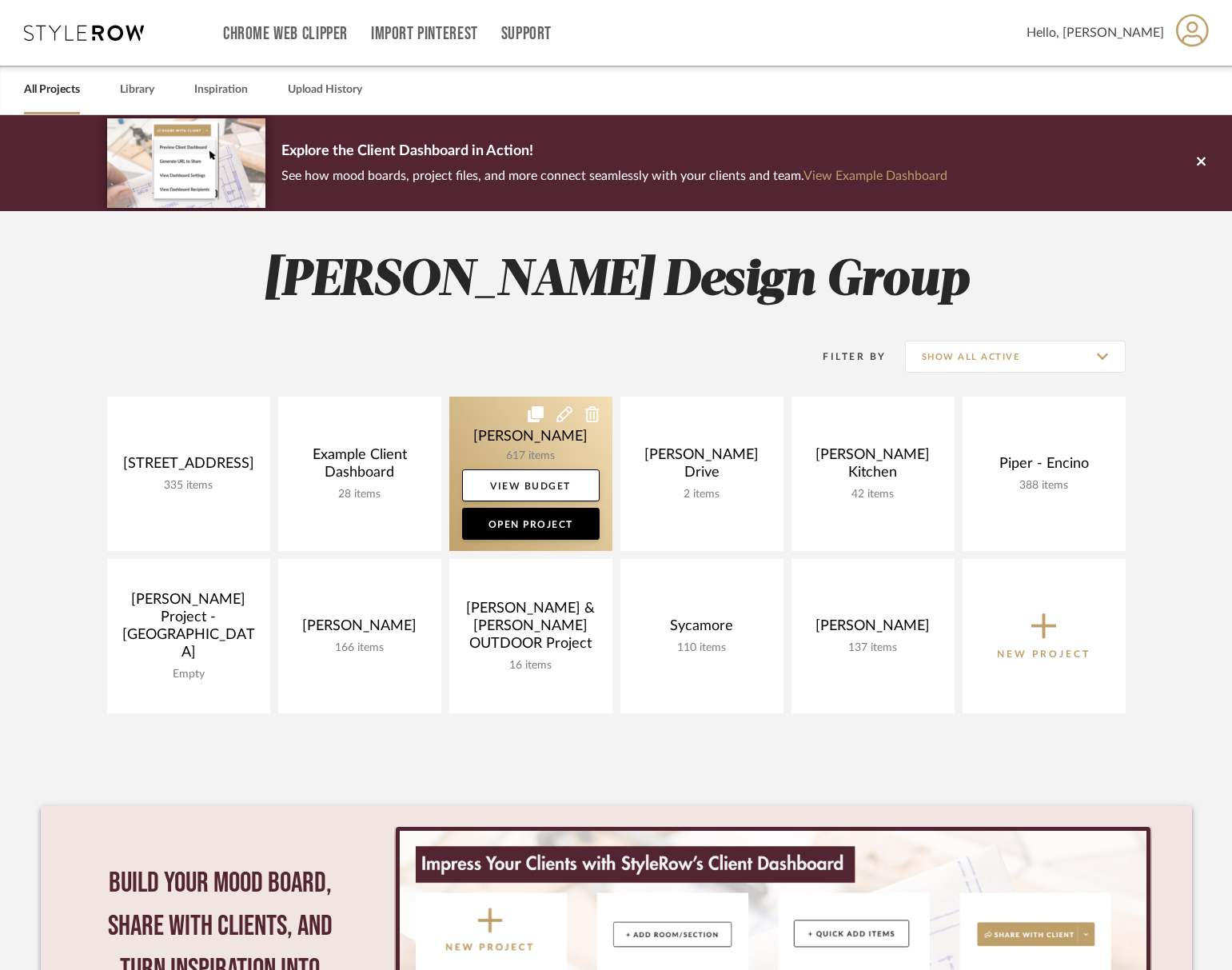
click at [561, 452] on link at bounding box center [530, 473] width 163 height 154
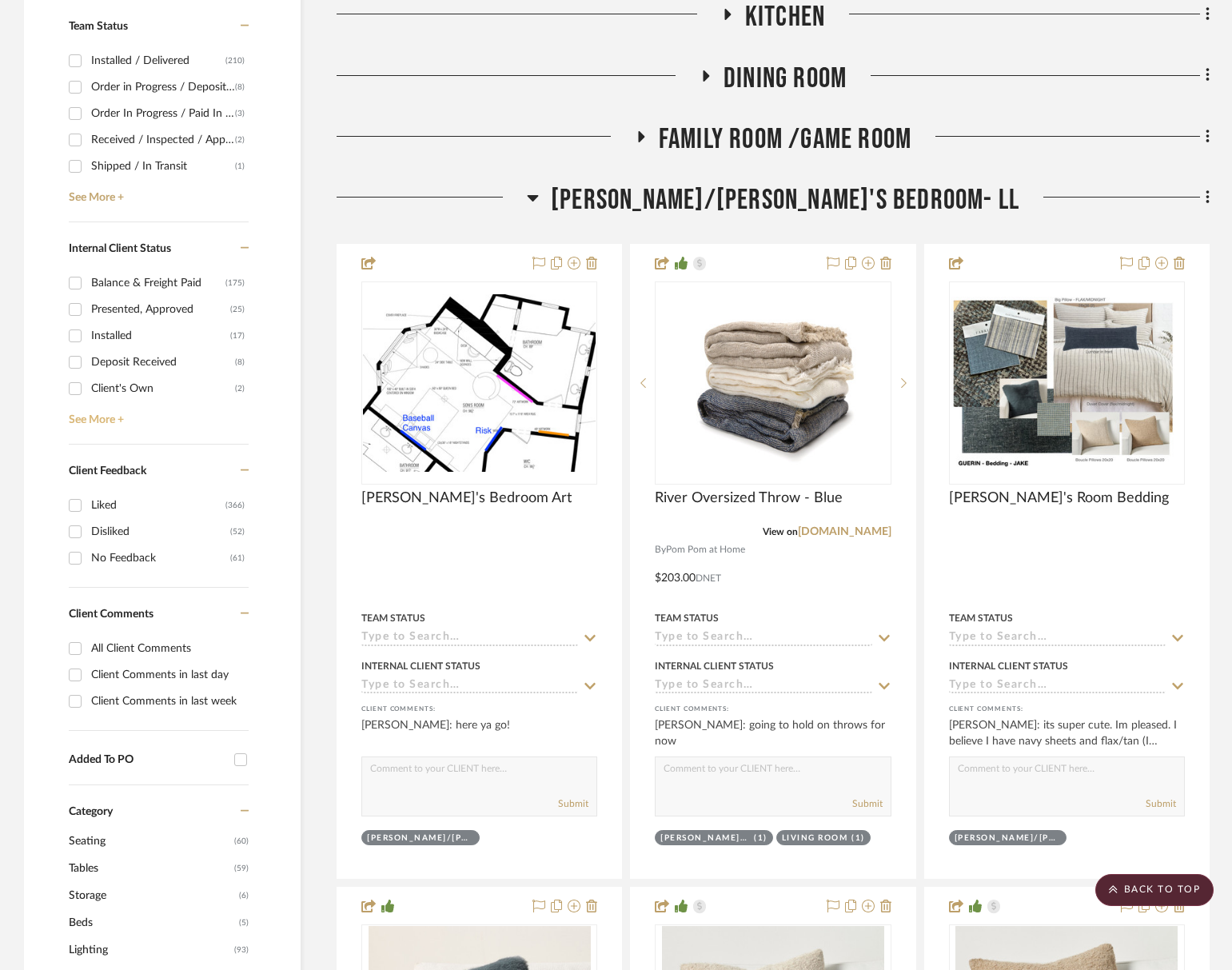
scroll to position [503, 0]
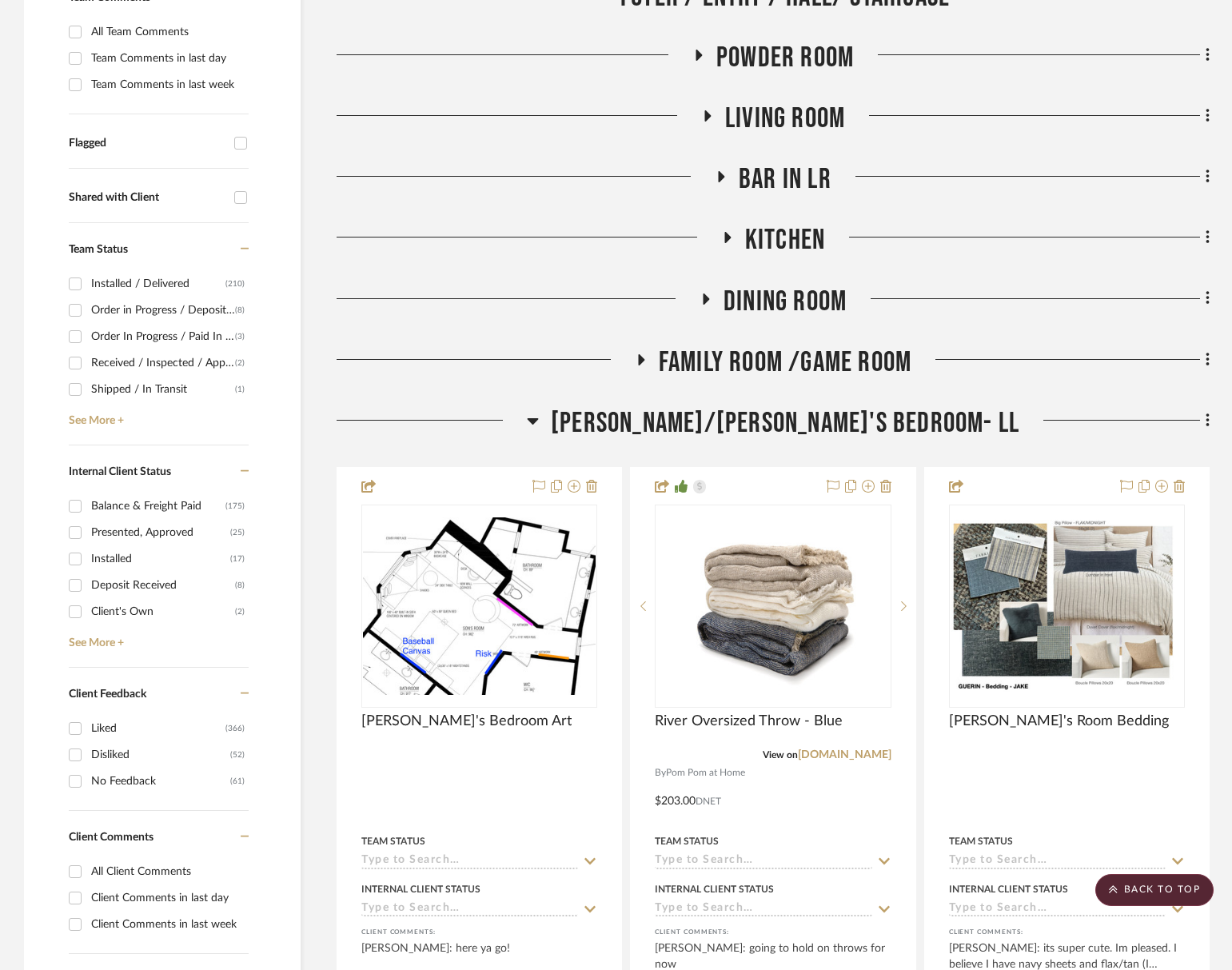
click at [174, 308] on div "Order in Progress / Deposit Paid / Balance due" at bounding box center [162, 310] width 144 height 26
click at [88, 308] on input "Order in Progress / Deposit Paid / Balance due (8)" at bounding box center [75, 310] width 26 height 26
checkbox input "true"
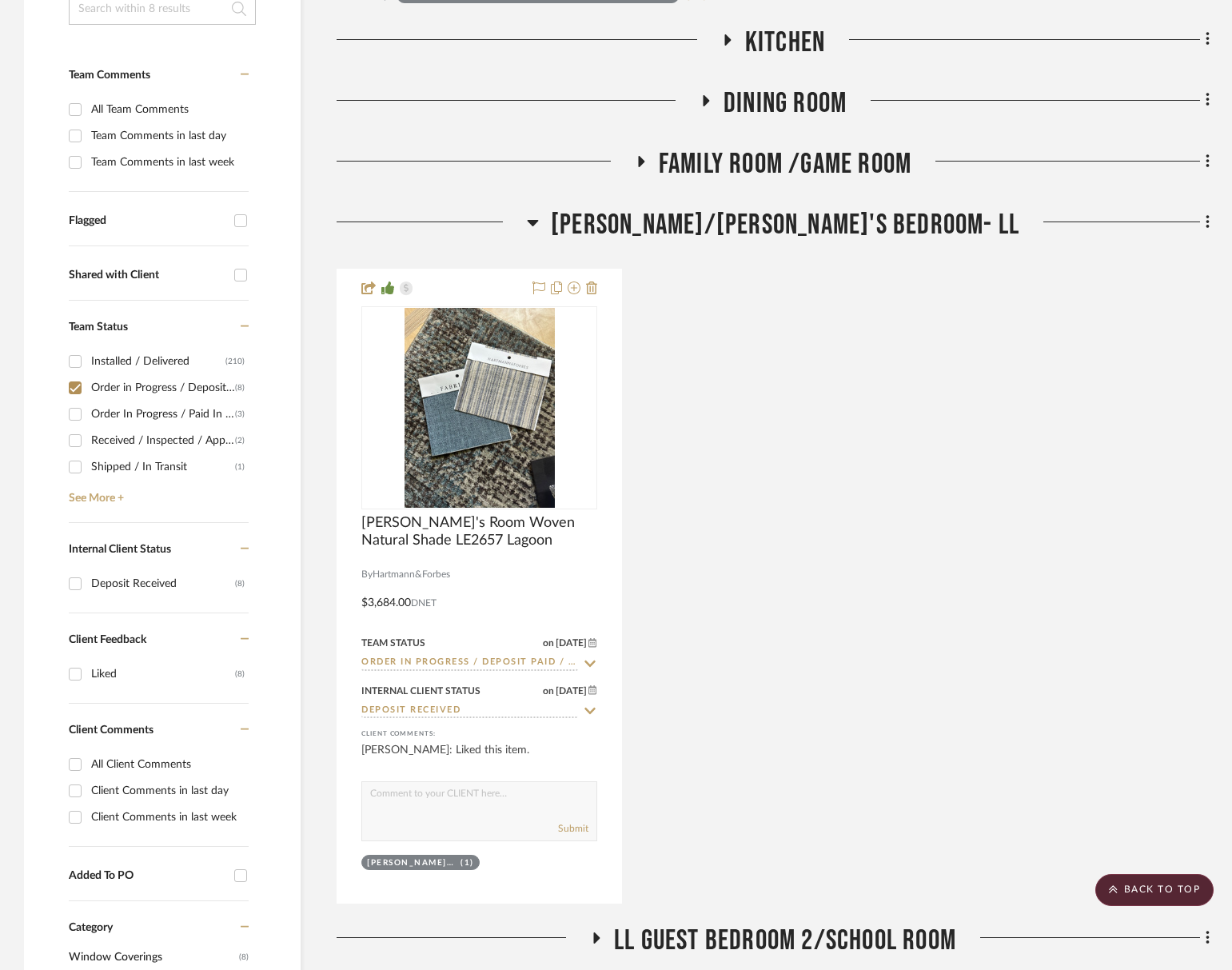
scroll to position [409, 0]
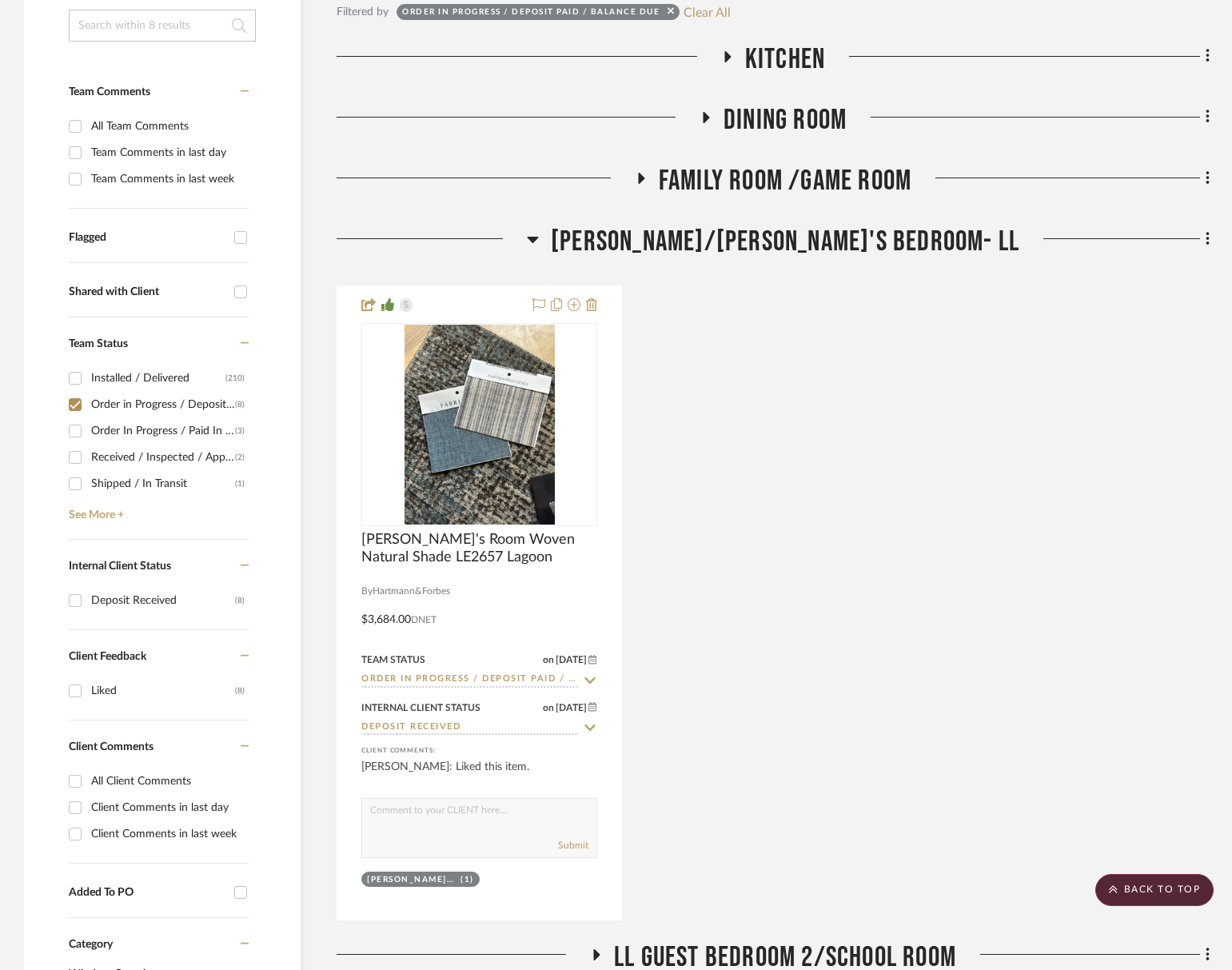
click at [796, 38] on div "Filter Products Displaying 8 products Reorder Rooms Filtered by Order in Progre…" at bounding box center [773, 795] width 874 height 1771
click at [796, 52] on span "Kitchen" at bounding box center [786, 59] width 80 height 34
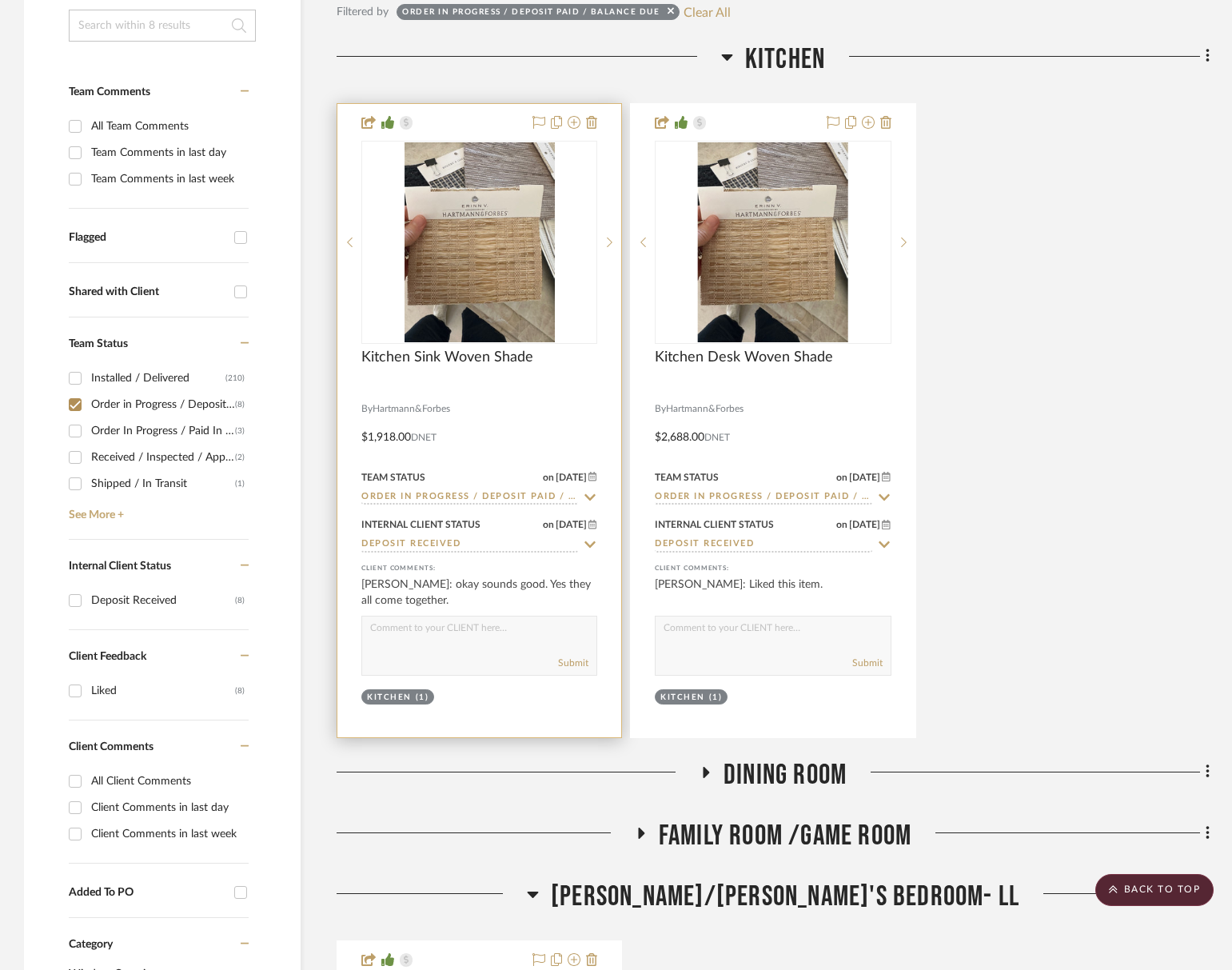
click at [443, 636] on textarea at bounding box center [479, 632] width 234 height 31
click at [370, 614] on div at bounding box center [479, 420] width 284 height 634
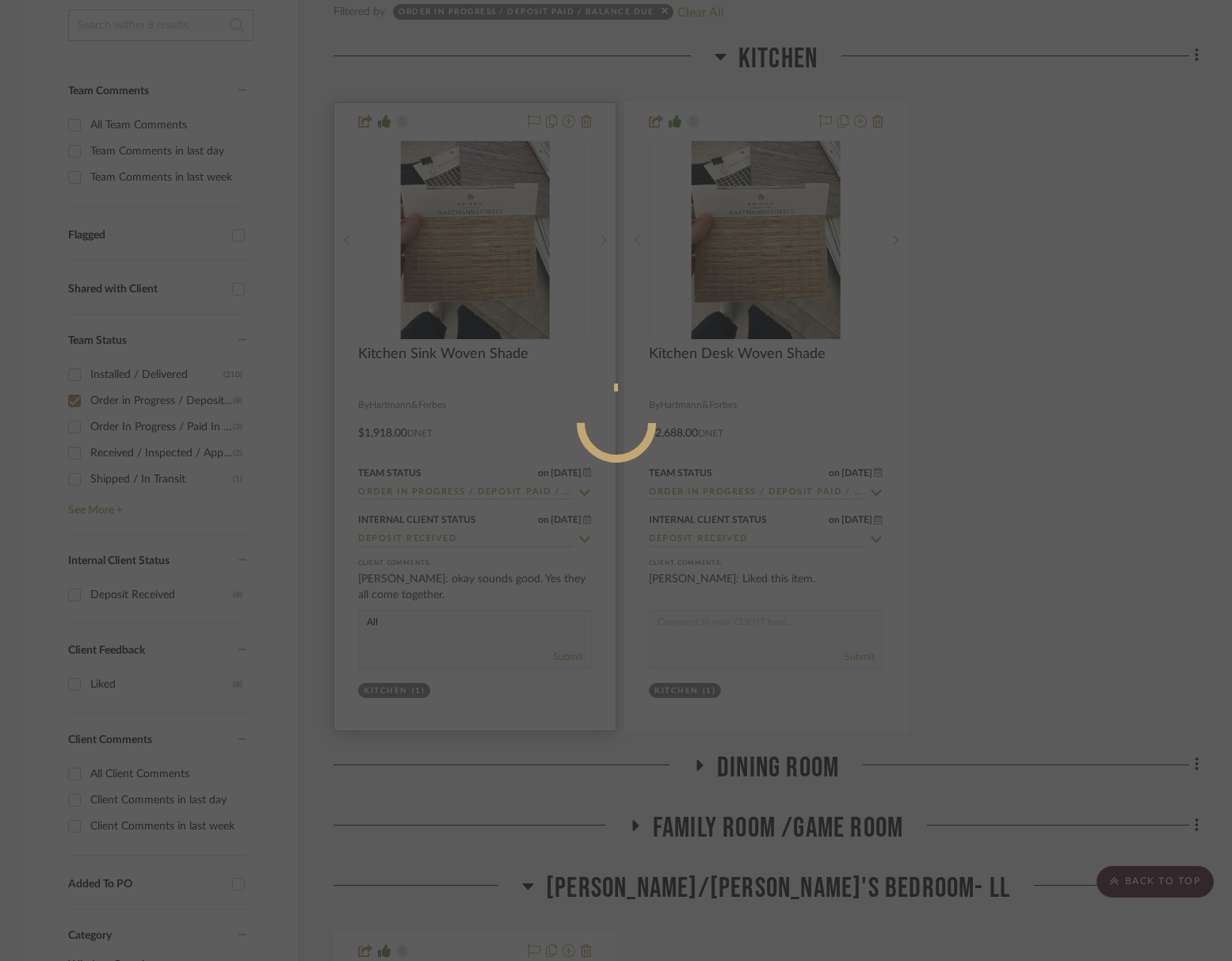
click at [370, 620] on div at bounding box center [616, 480] width 1232 height 961
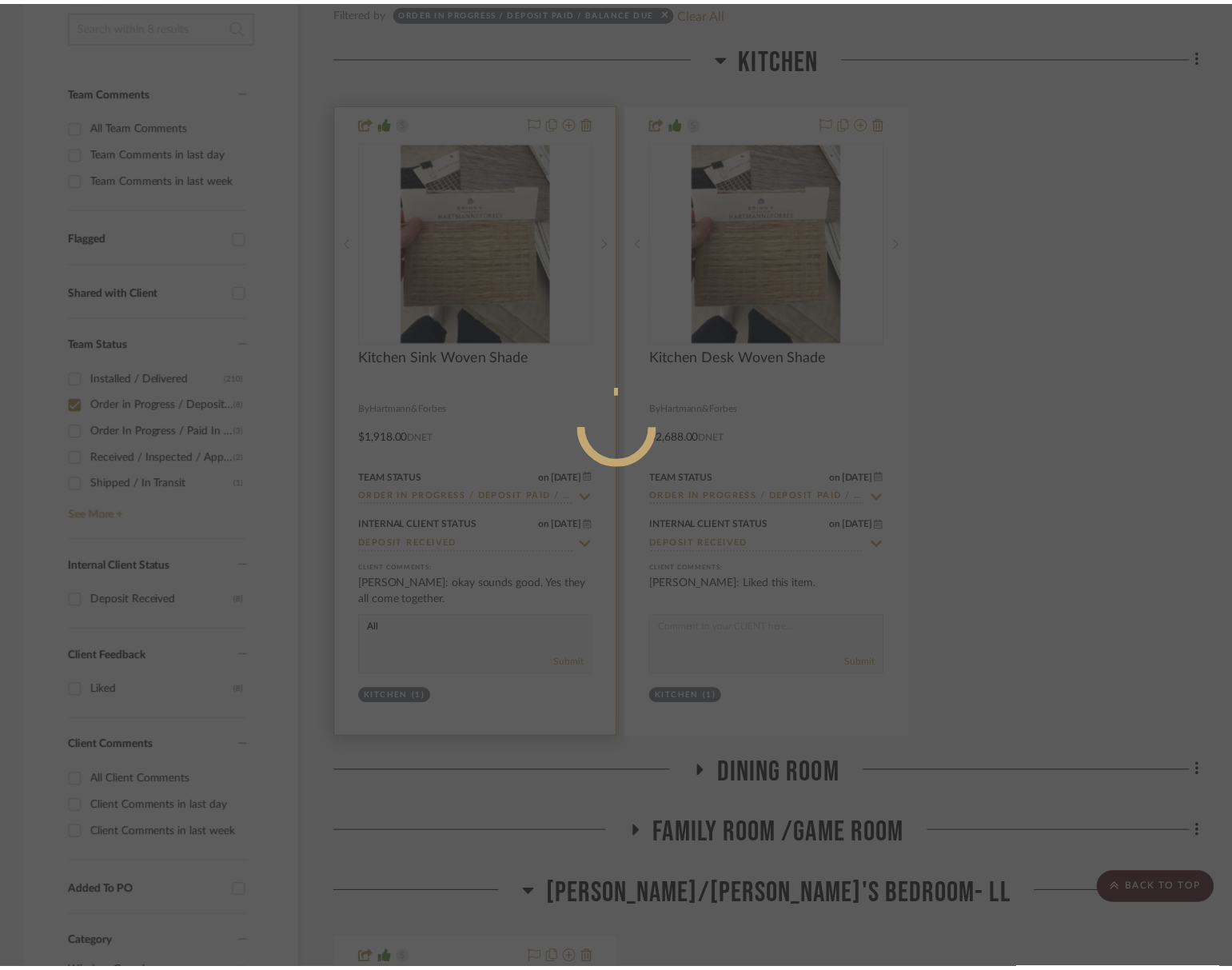
scroll to position [409, 0]
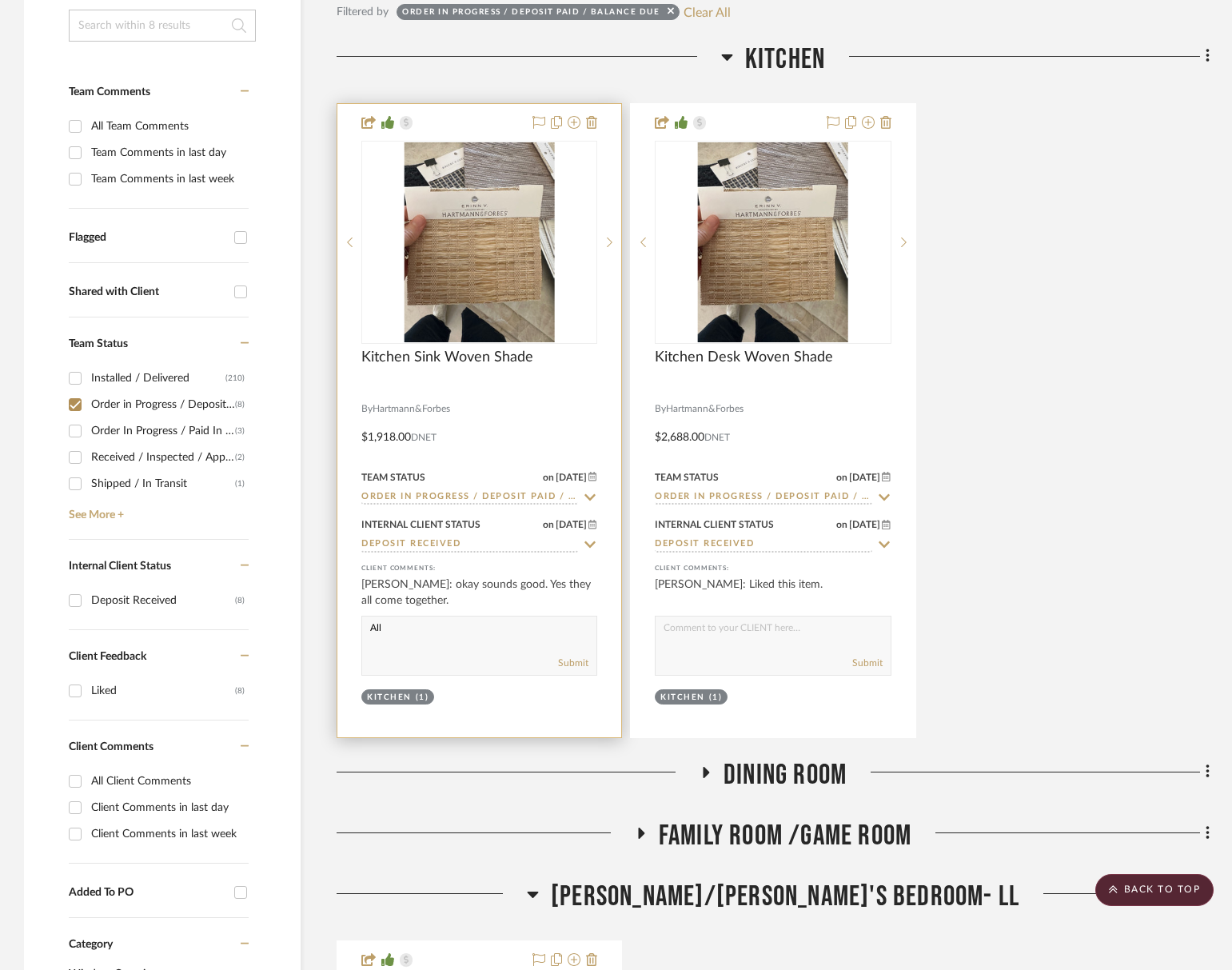
click at [377, 626] on textarea "All" at bounding box center [479, 632] width 234 height 31
drag, startPoint x: 472, startPoint y: 625, endPoint x: 487, endPoint y: 626, distance: 15.0
click at [472, 625] on textarea "Shades expected to ship to your house" at bounding box center [479, 632] width 234 height 31
type textarea "Shades expected to ship 9/11 going to your house"
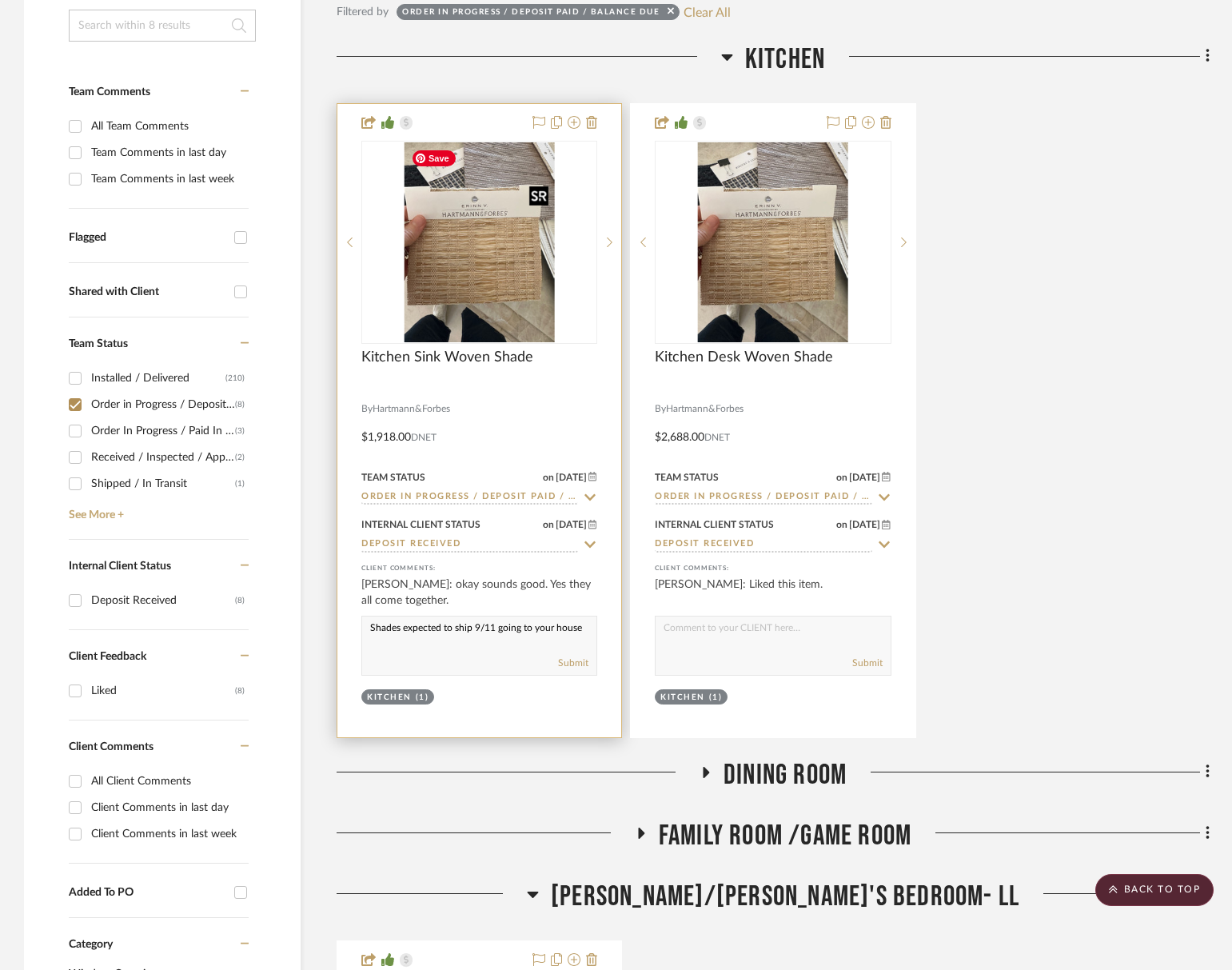
click at [486, 306] on img "0" at bounding box center [479, 242] width 150 height 200
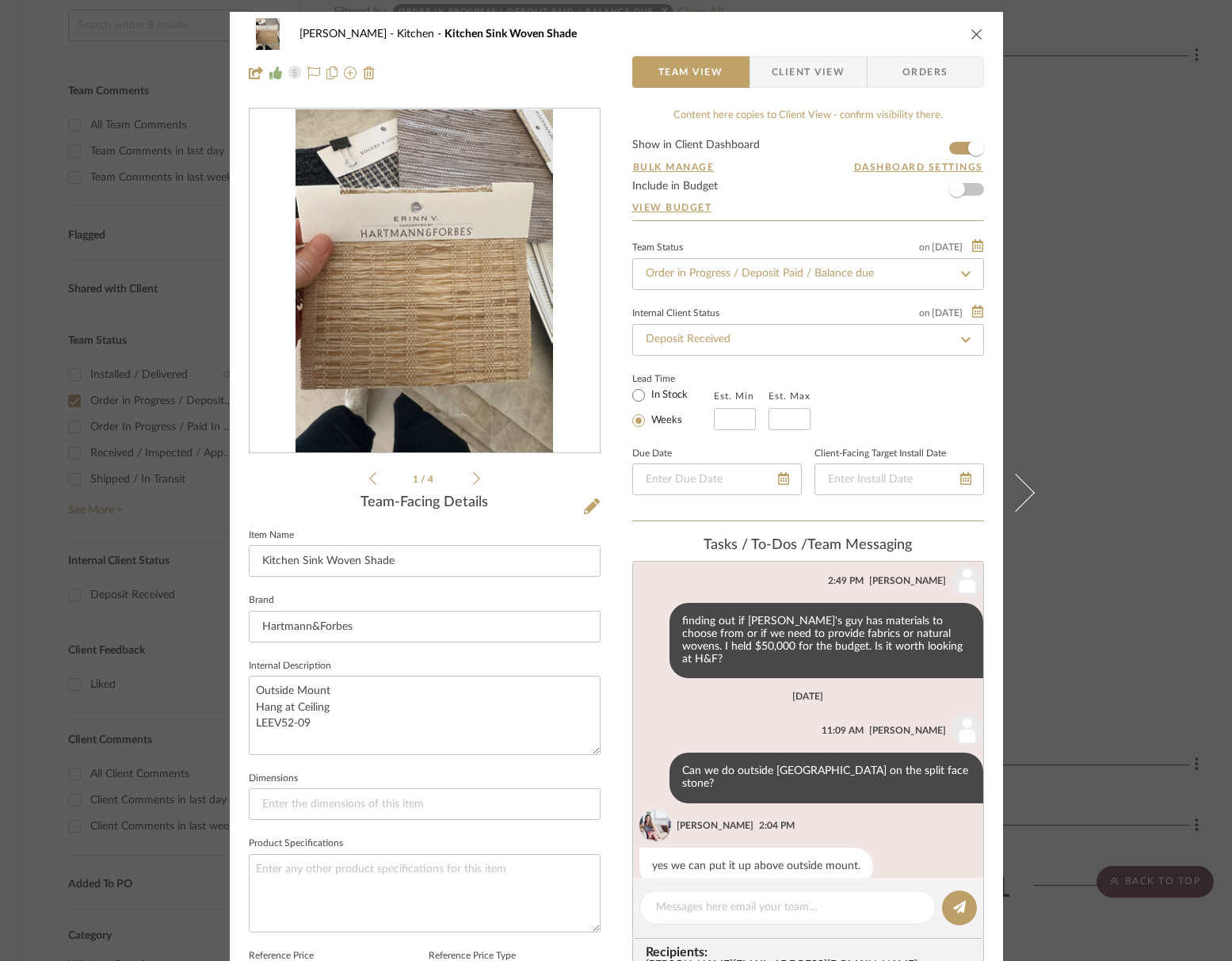
scroll to position [118, 0]
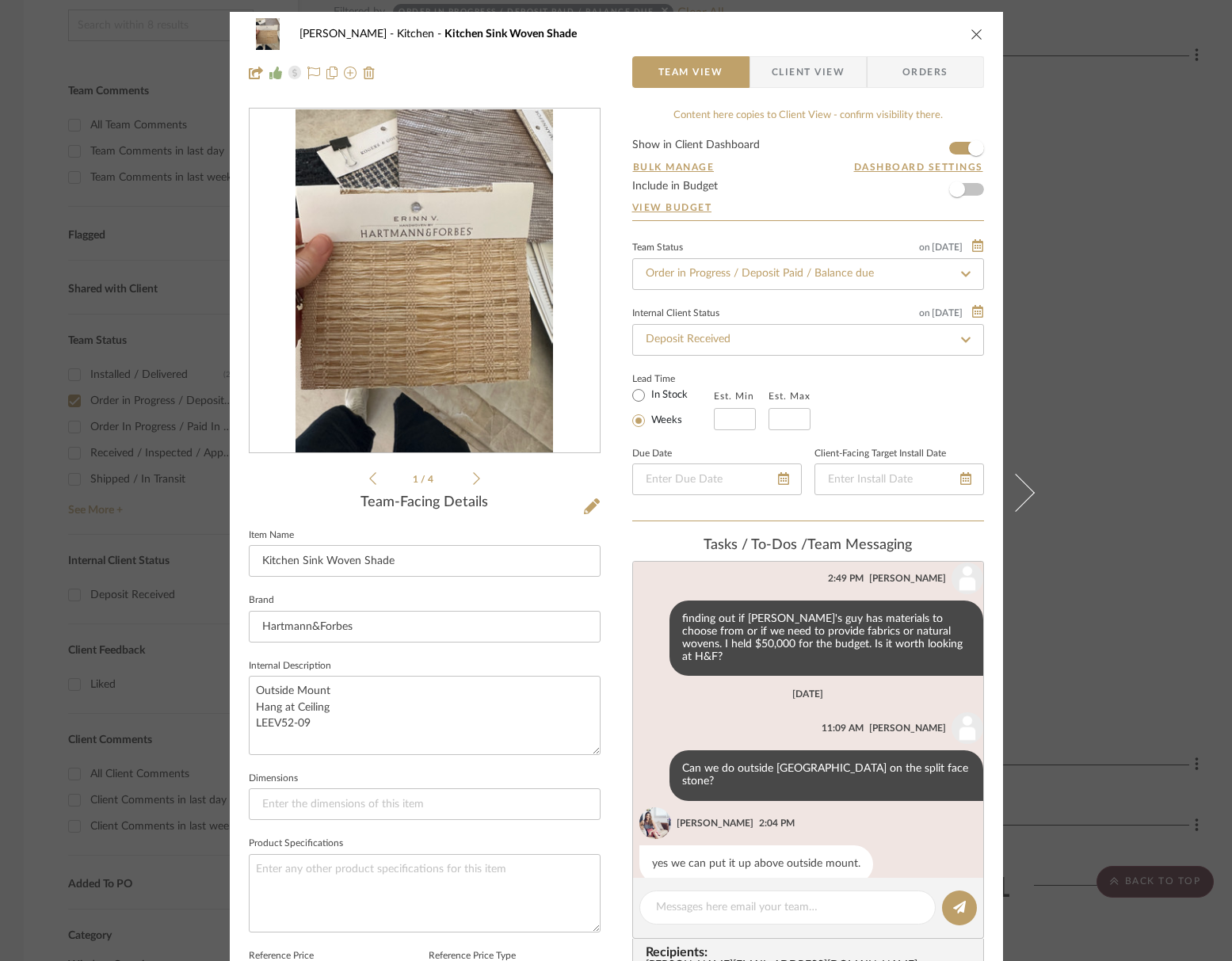
drag, startPoint x: 811, startPoint y: 82, endPoint x: 814, endPoint y: 119, distance: 37.1
click at [811, 83] on span "Client View" at bounding box center [808, 71] width 73 height 31
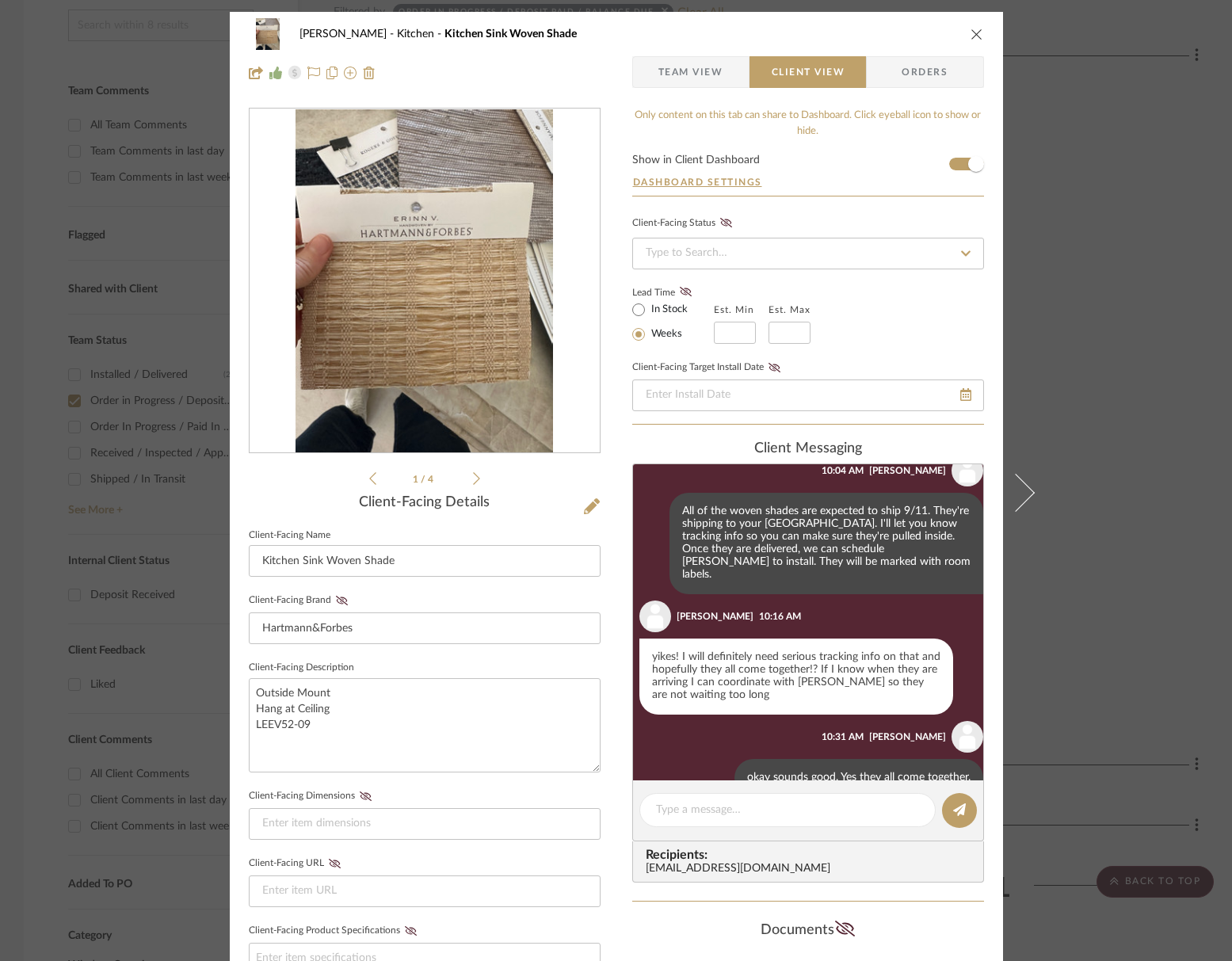
scroll to position [1444, 0]
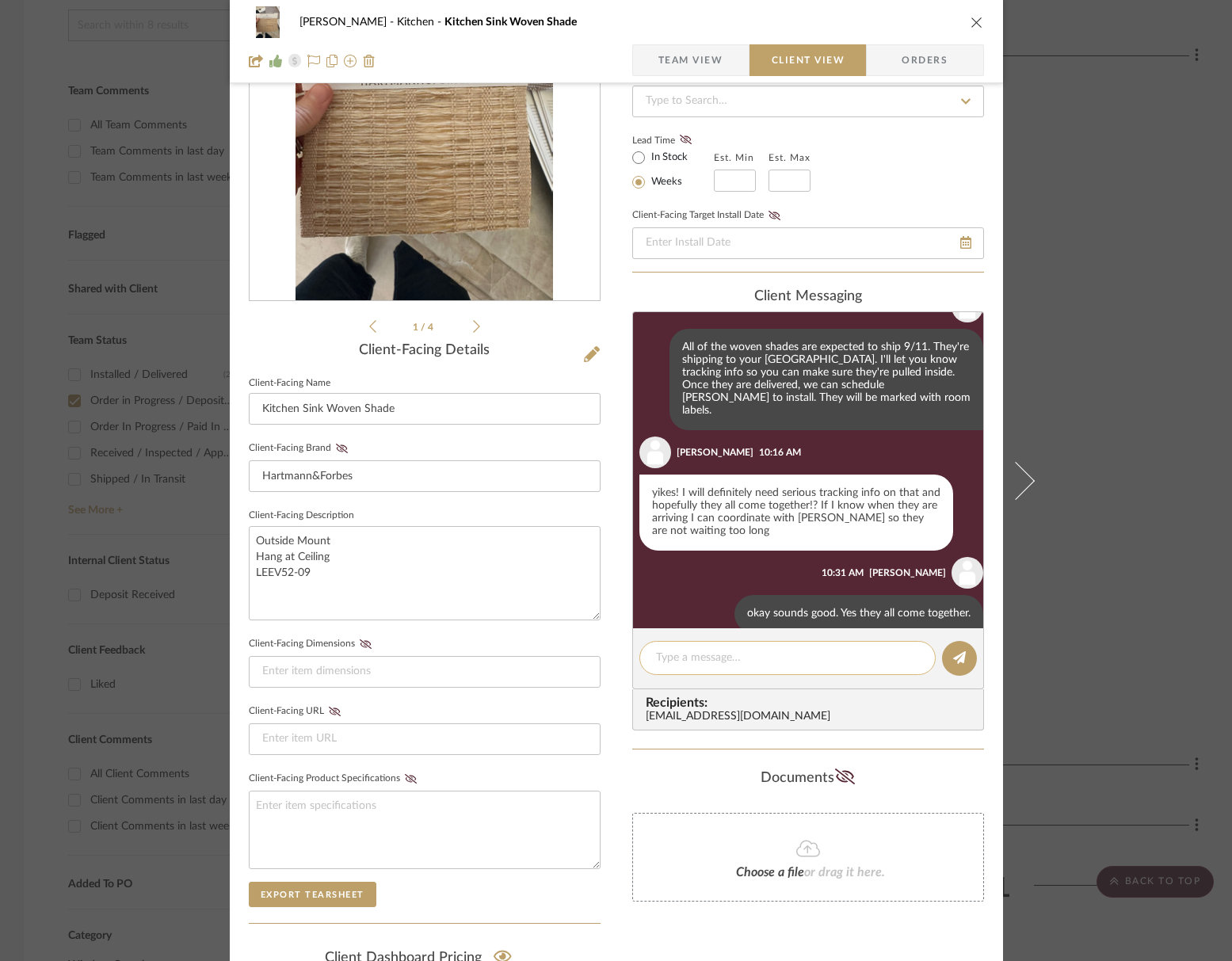
click at [689, 652] on textarea at bounding box center [788, 658] width 263 height 17
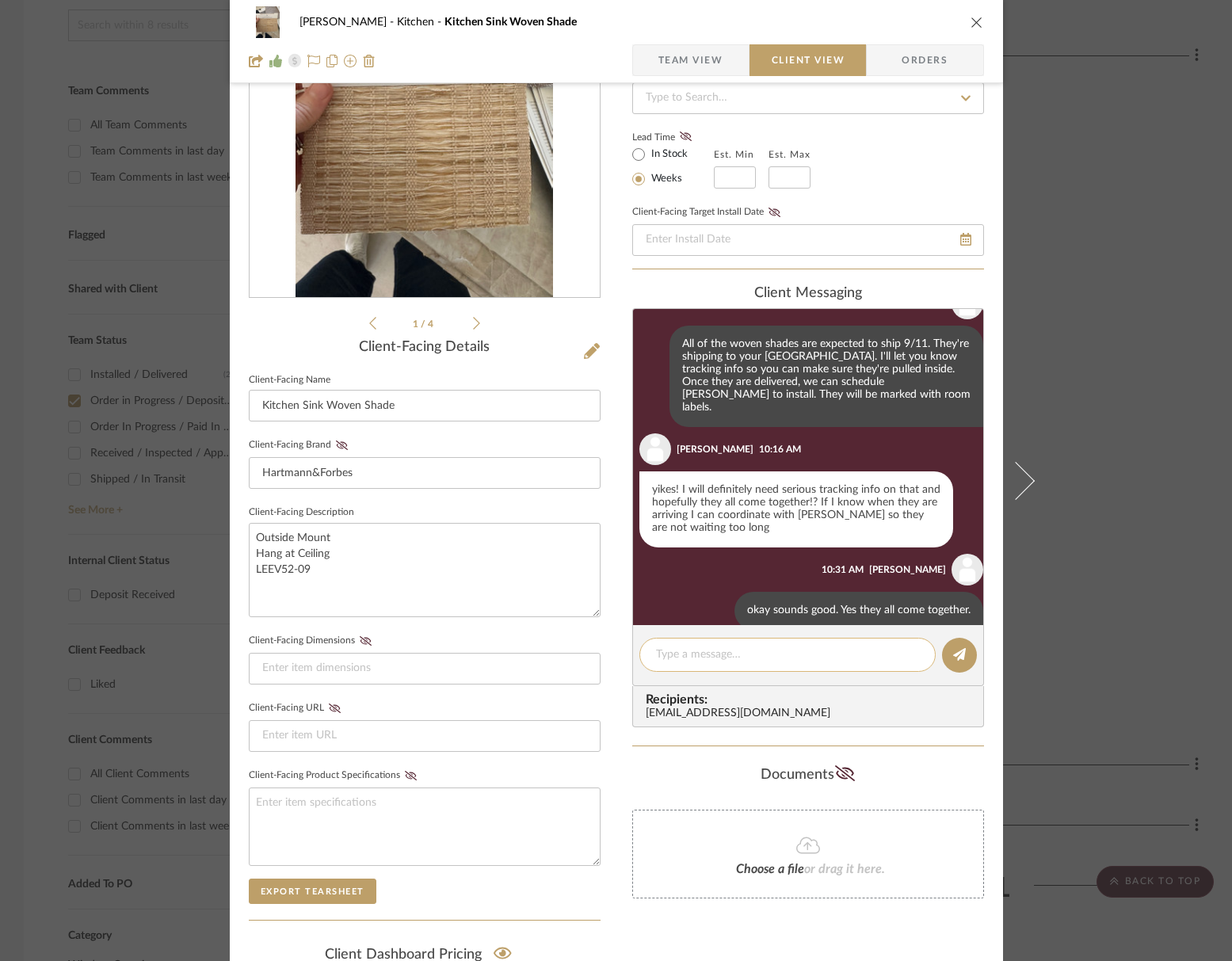
scroll to position [157, 0]
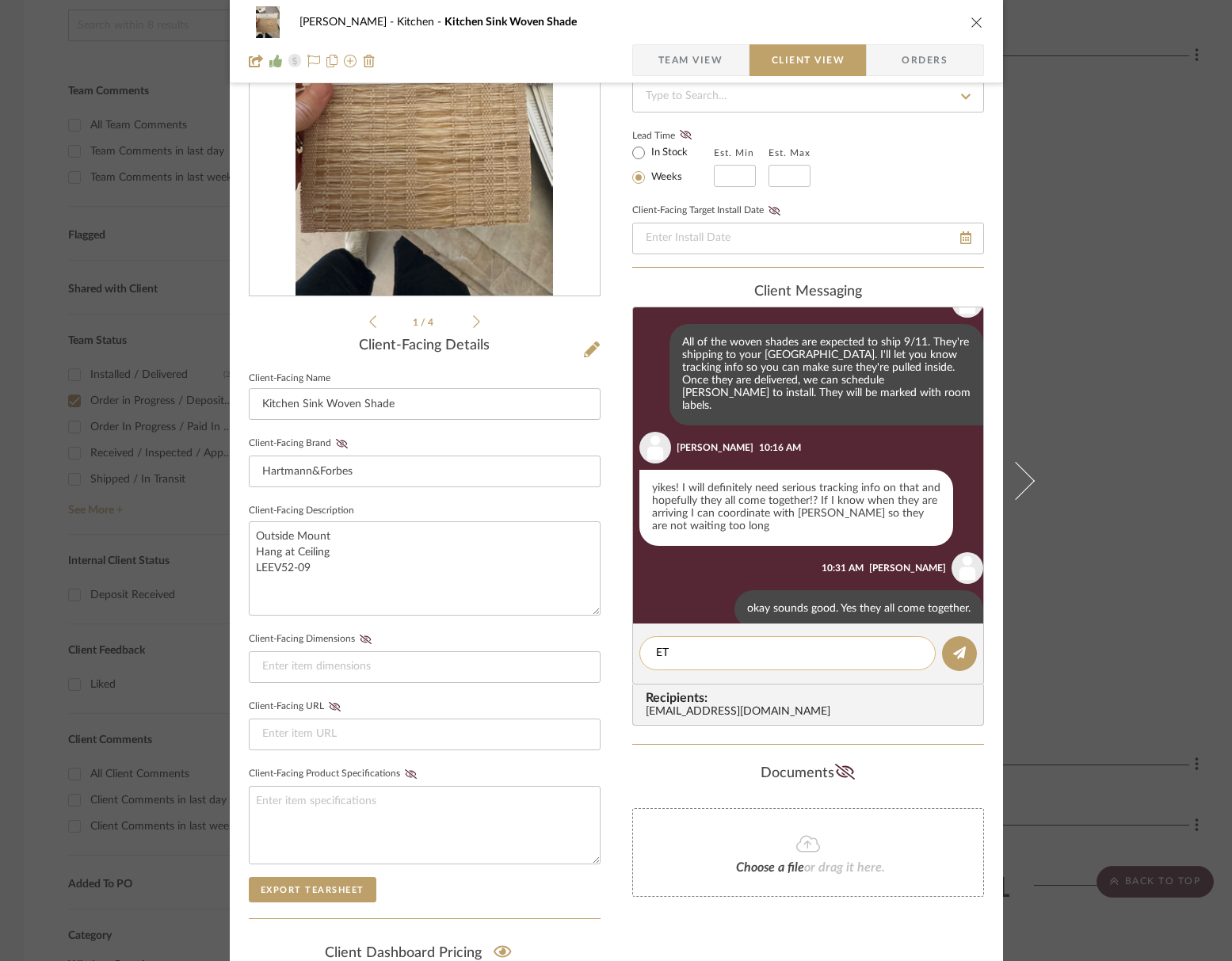
type textarea "E"
type textarea "Ship date still 9/11. Will send tracking once I receive!"
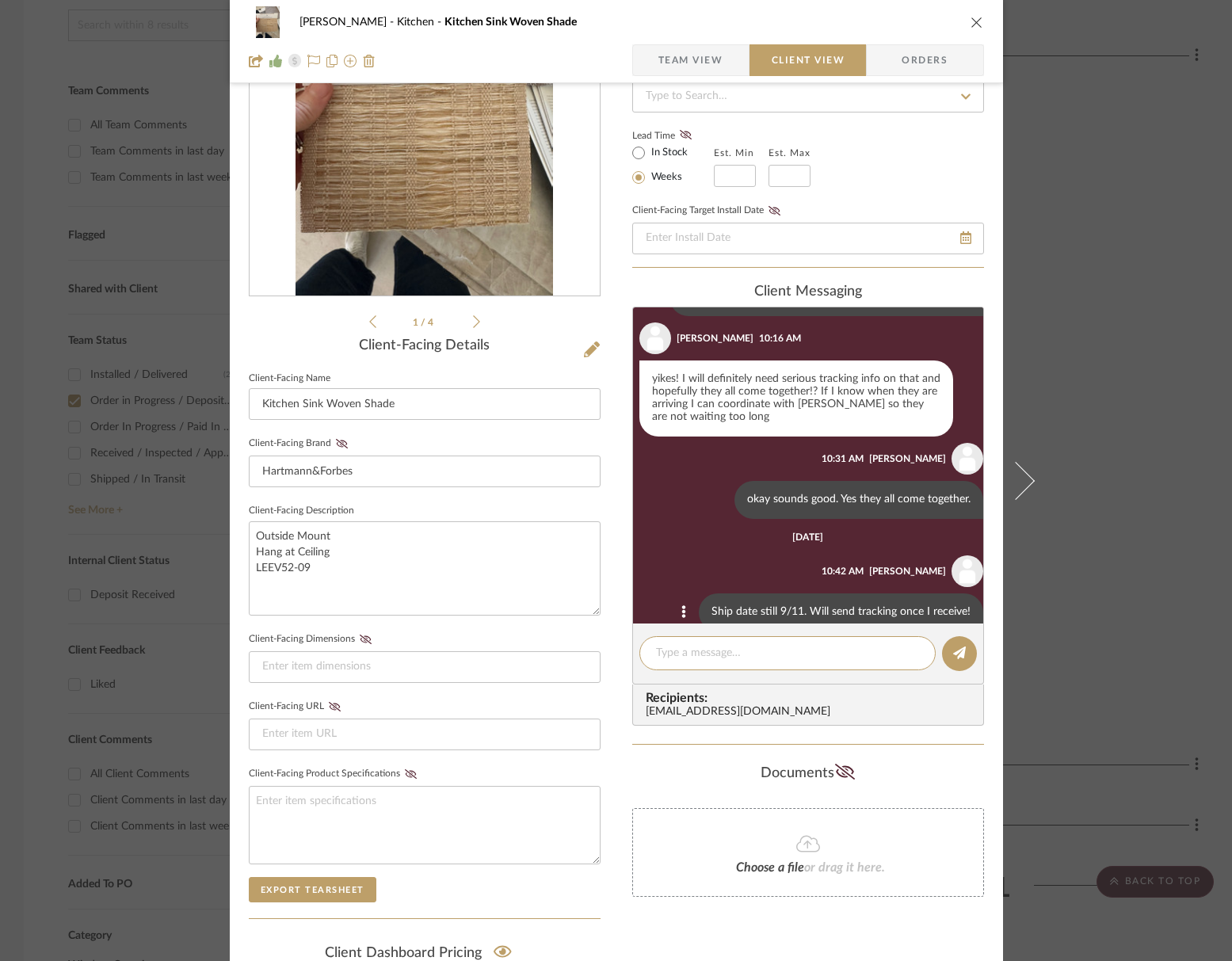
scroll to position [1556, 0]
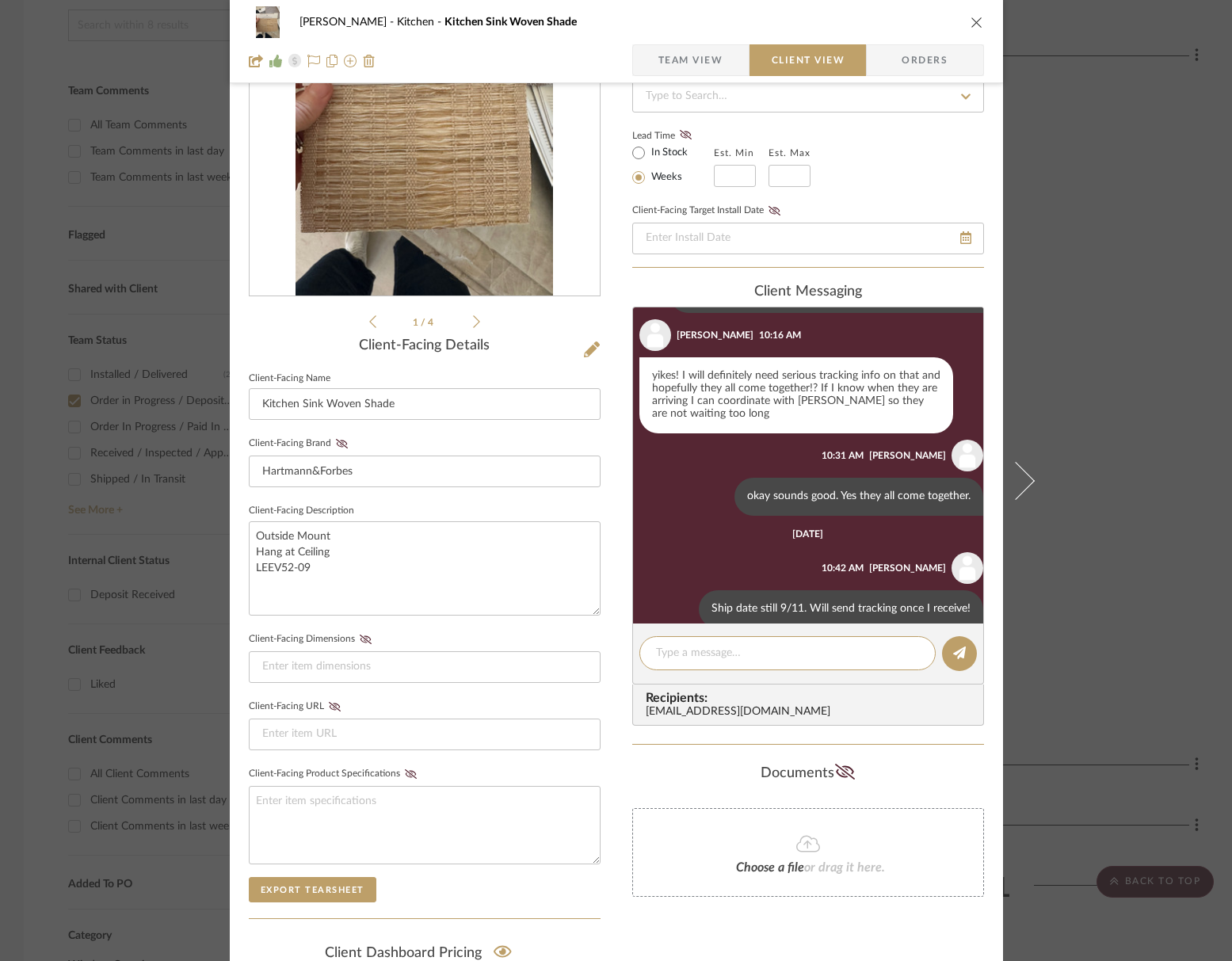
click at [971, 19] on icon "close" at bounding box center [976, 22] width 12 height 12
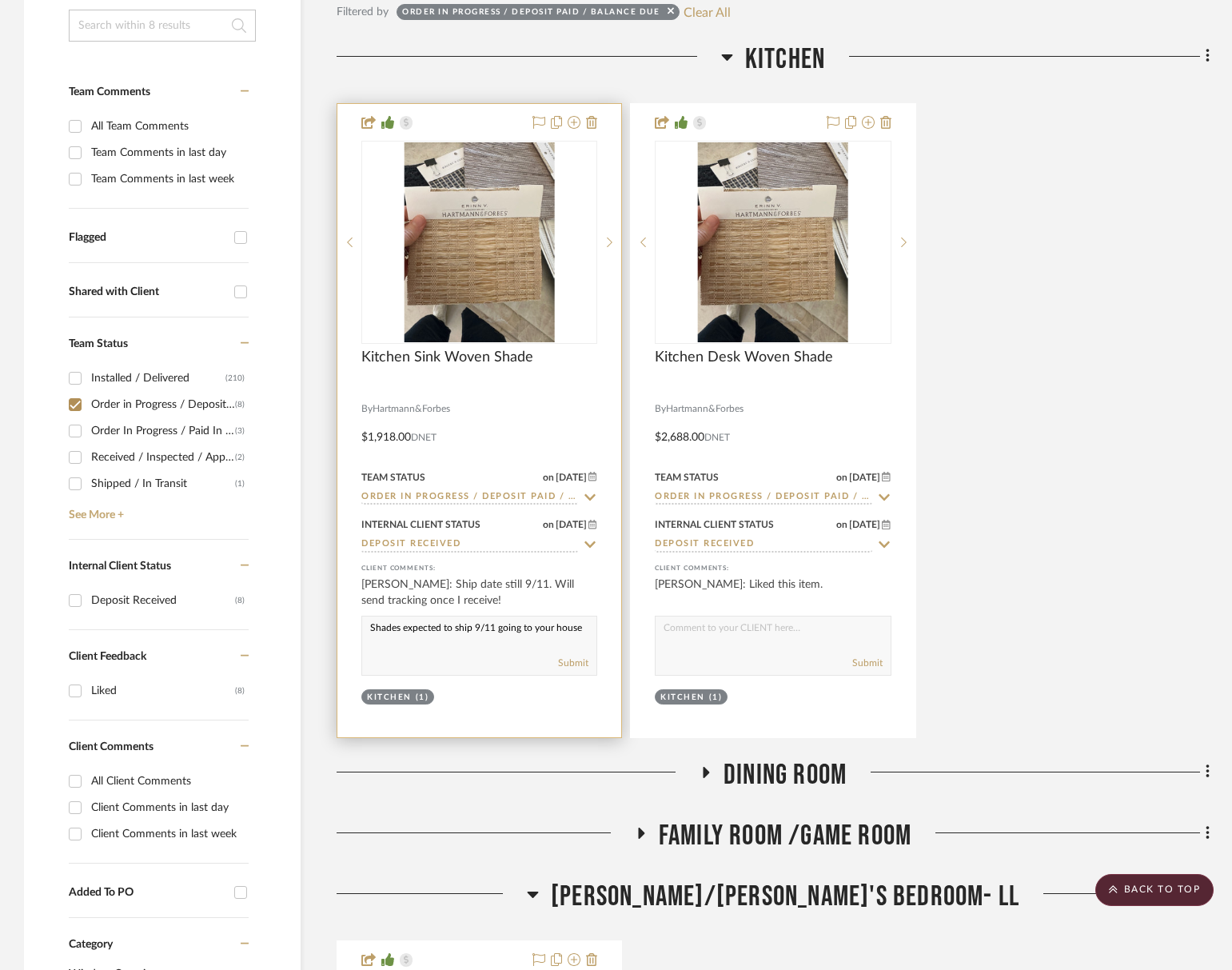
scroll to position [499, 0]
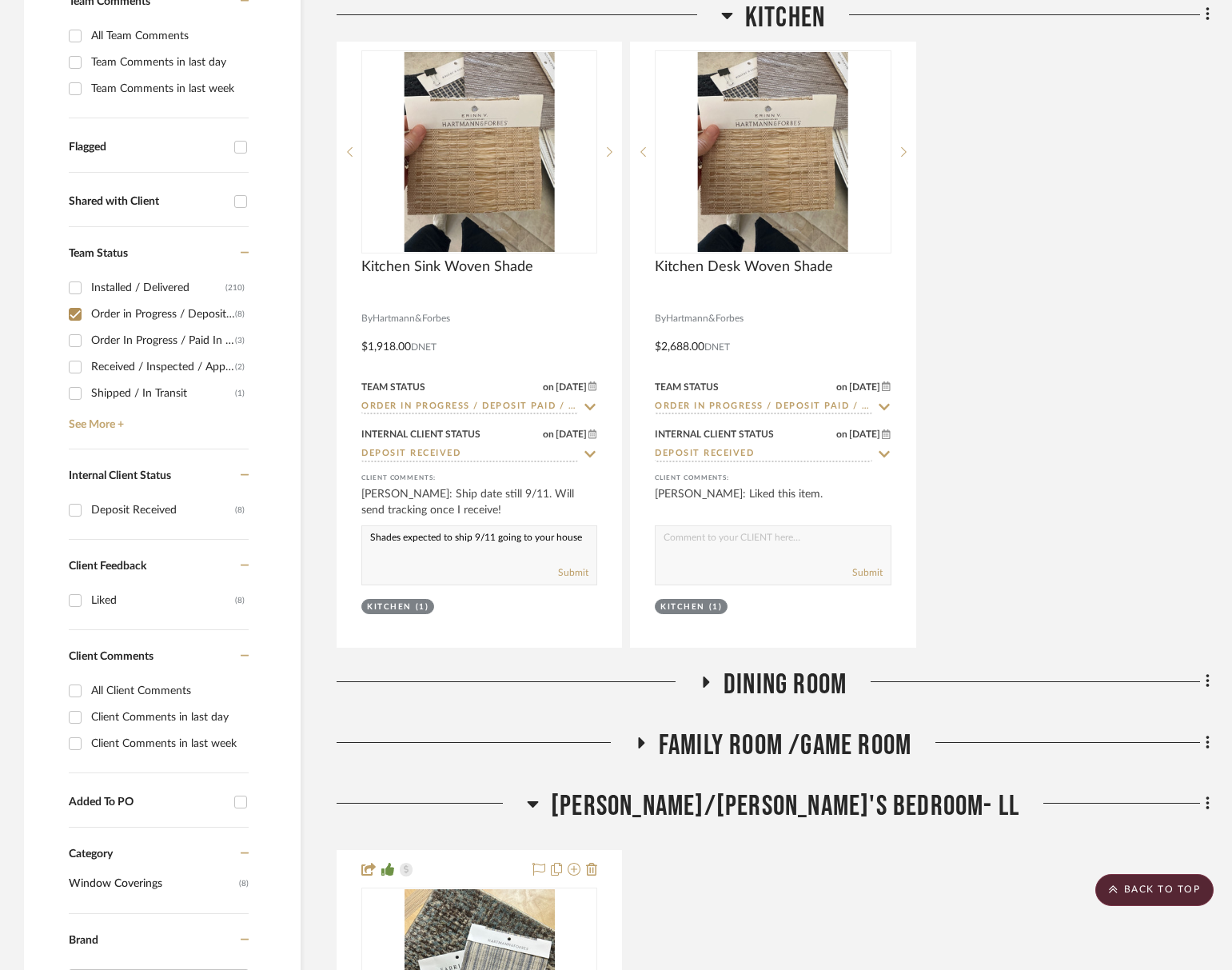
click at [67, 327] on div "Filter by keyword, category or name prior to exporting to Excel or Bulk Actions…" at bounding box center [162, 729] width 277 height 1722
click at [79, 323] on input "Order in Progress / Deposit Paid / Balance due (8)" at bounding box center [75, 313] width 26 height 26
checkbox input "false"
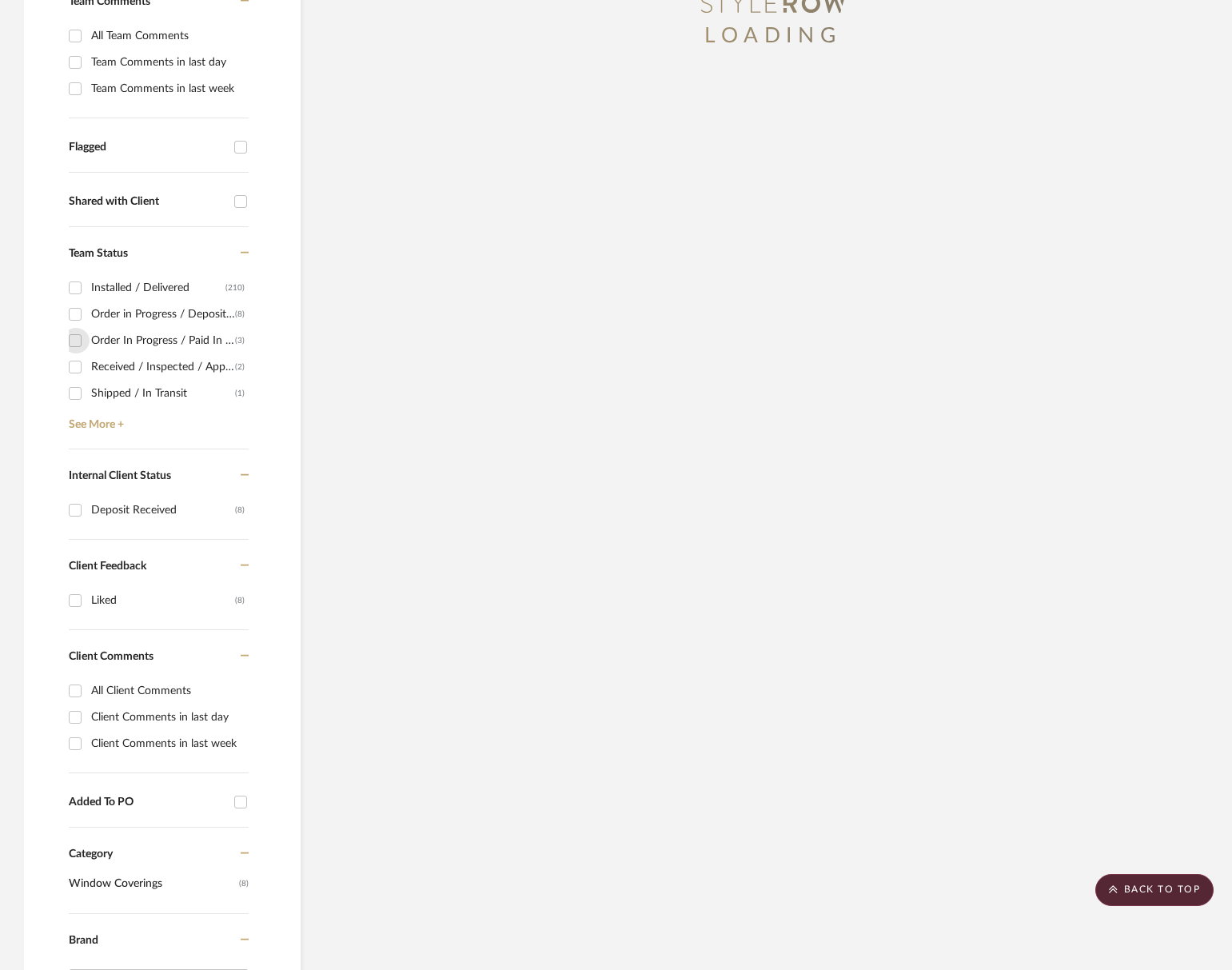
click at [87, 339] on input "Order In Progress / Paid In Full w/ Freight, No Balance due (3)" at bounding box center [75, 340] width 26 height 26
checkbox input "true"
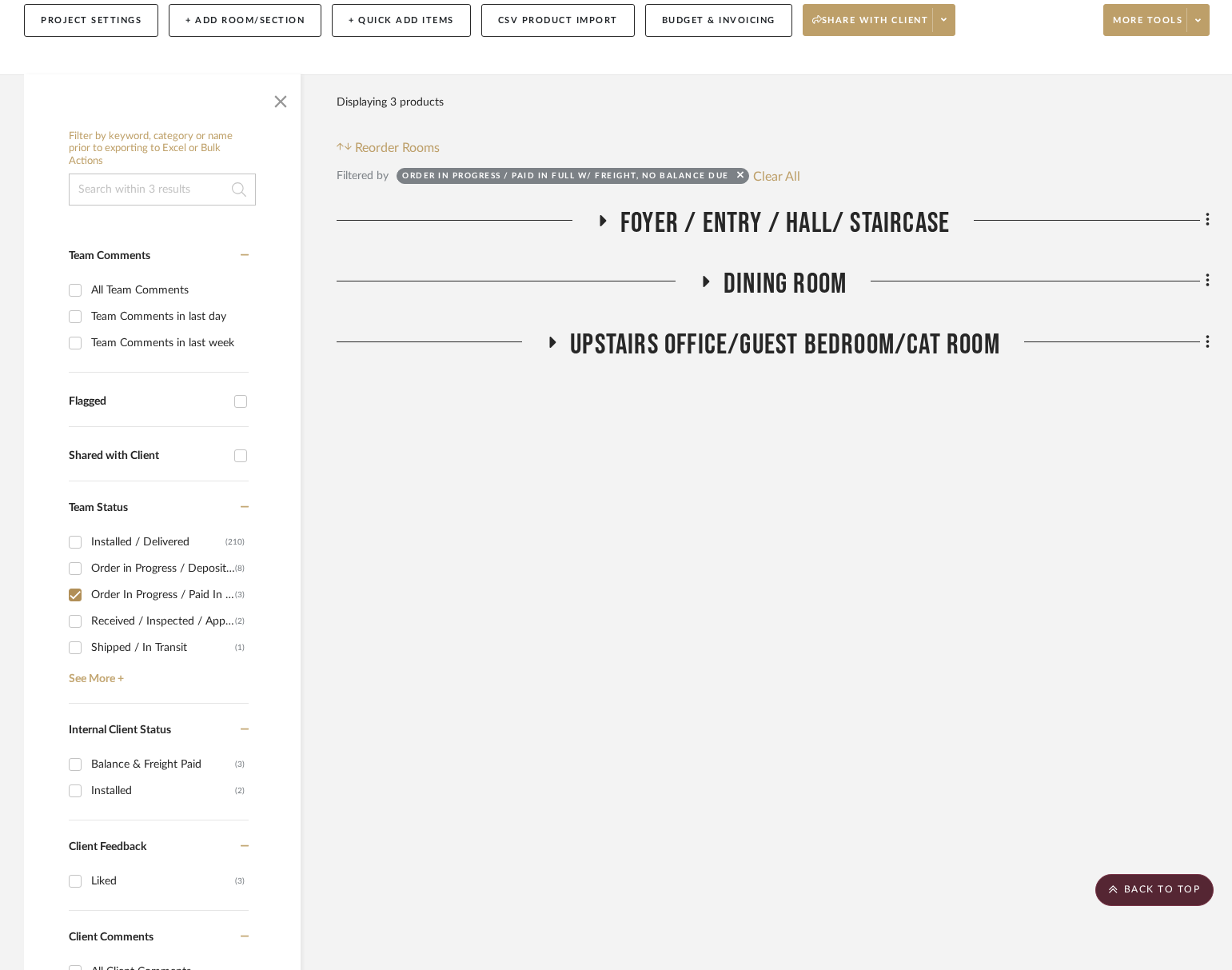
scroll to position [230, 0]
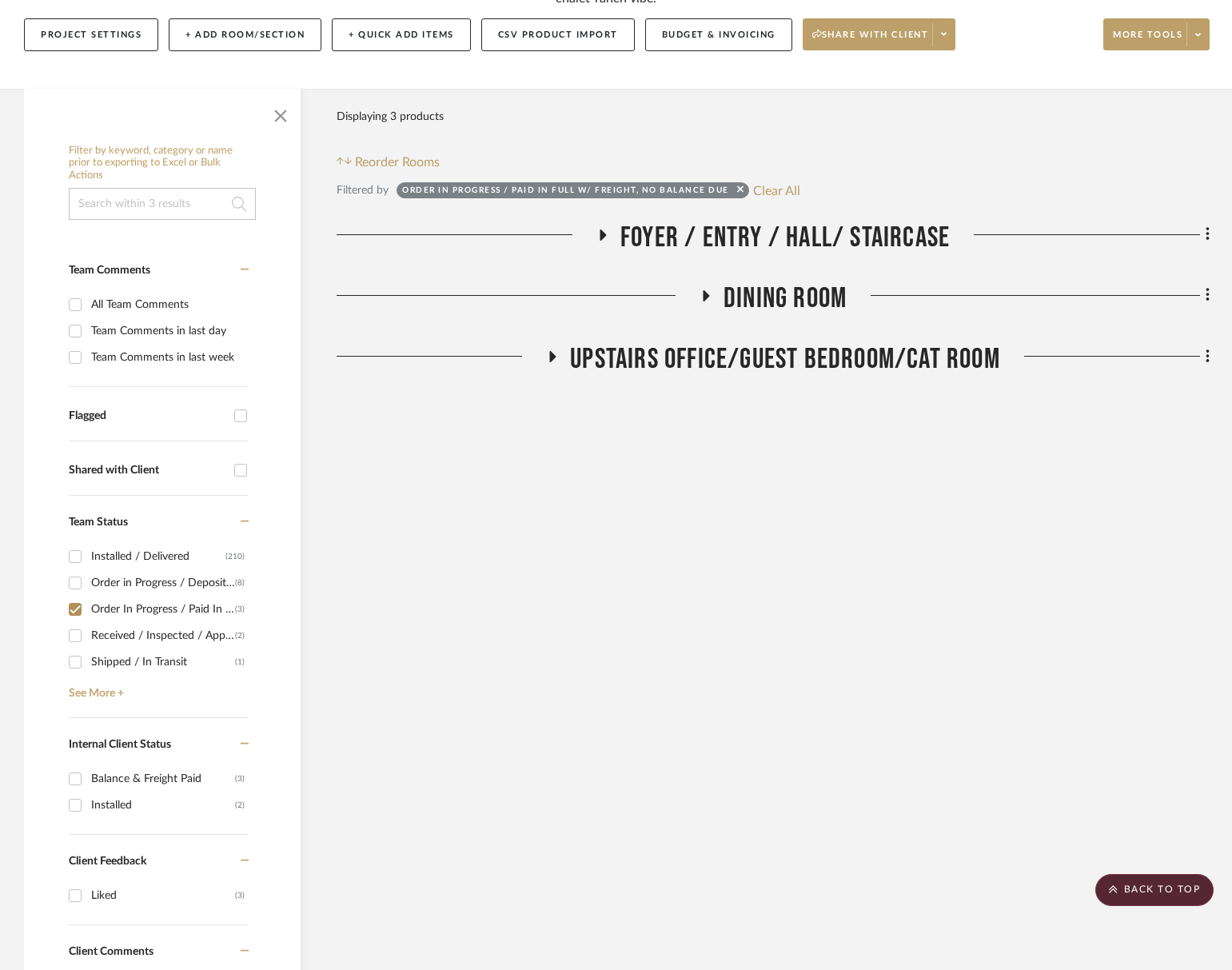
click at [841, 242] on span "Foyer / Entry / Hall/ Staircase" at bounding box center [785, 238] width 330 height 34
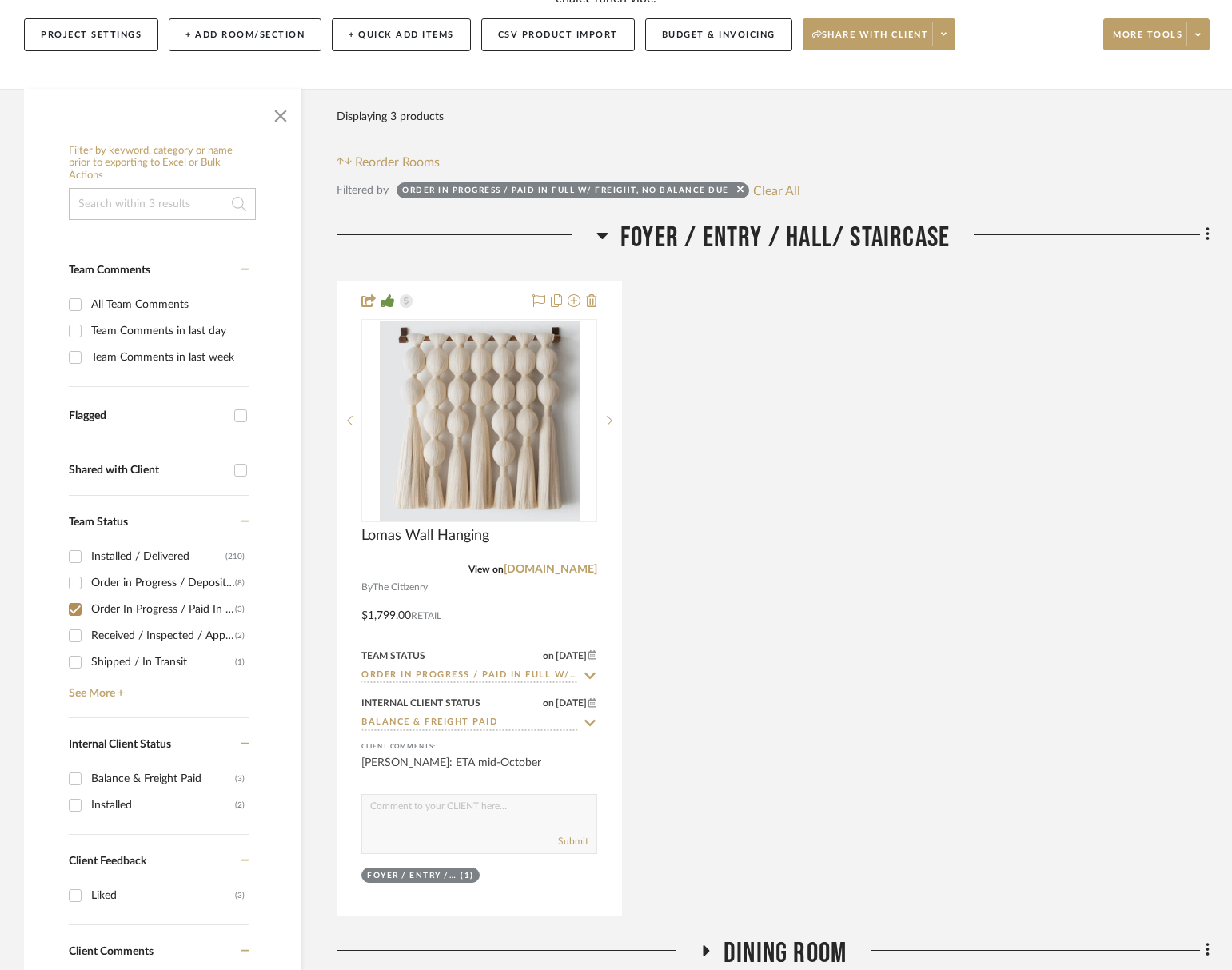
drag, startPoint x: 841, startPoint y: 244, endPoint x: 835, endPoint y: 257, distance: 14.3
click at [841, 244] on span "Foyer / Entry / Hall/ Staircase" at bounding box center [785, 238] width 330 height 34
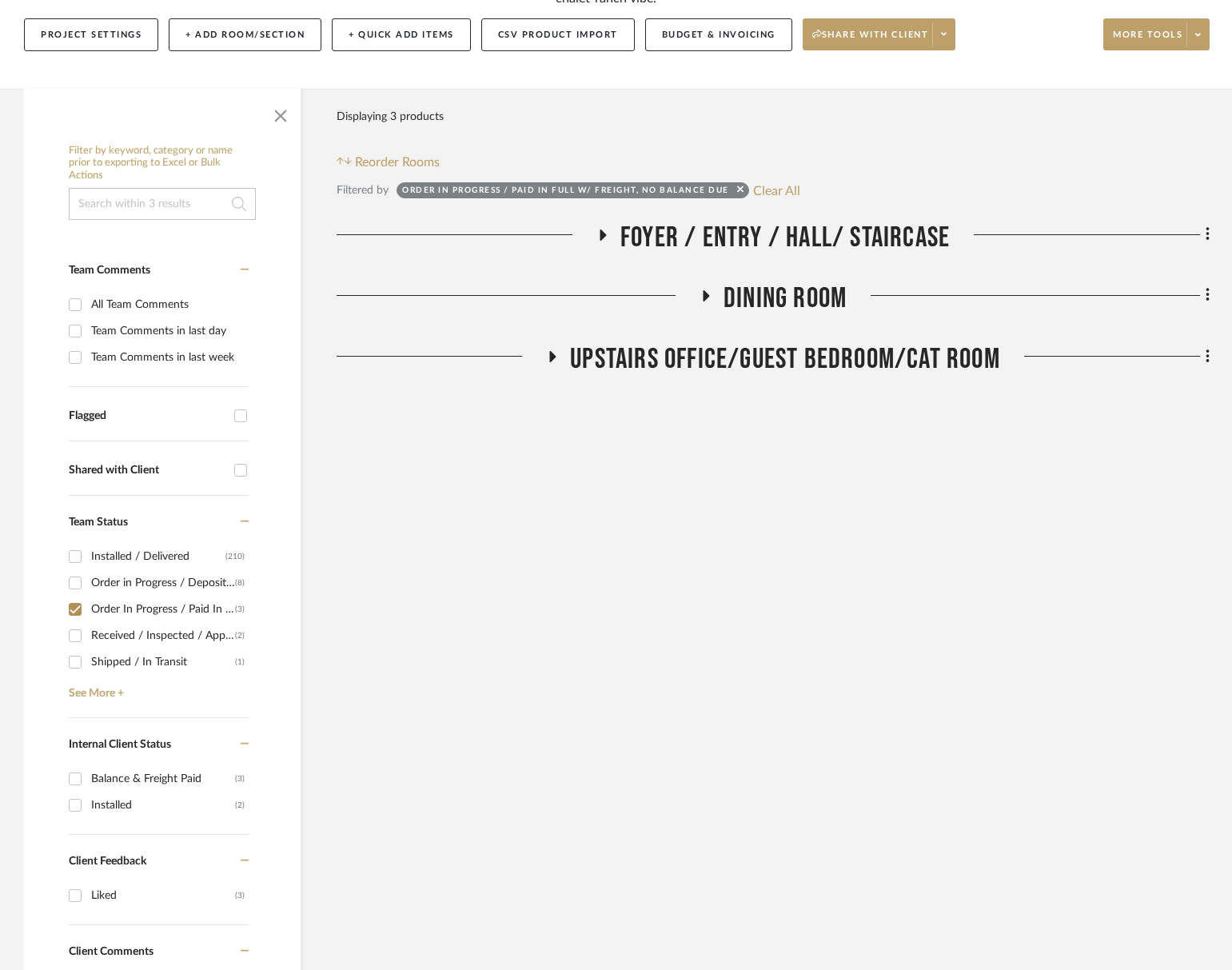
click at [811, 296] on span "Dining Room" at bounding box center [785, 299] width 123 height 34
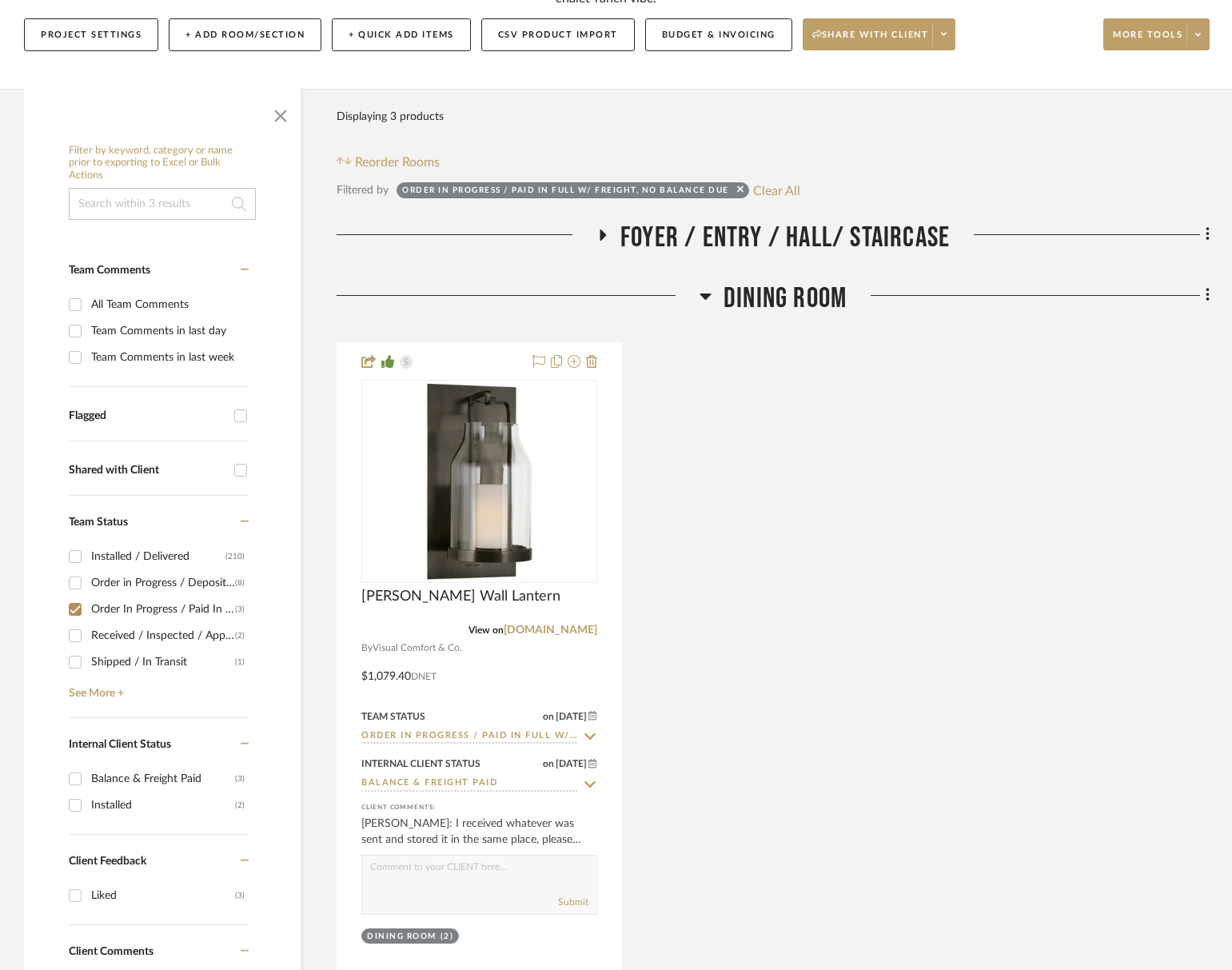
click at [811, 296] on span "Dining Room" at bounding box center [785, 299] width 123 height 34
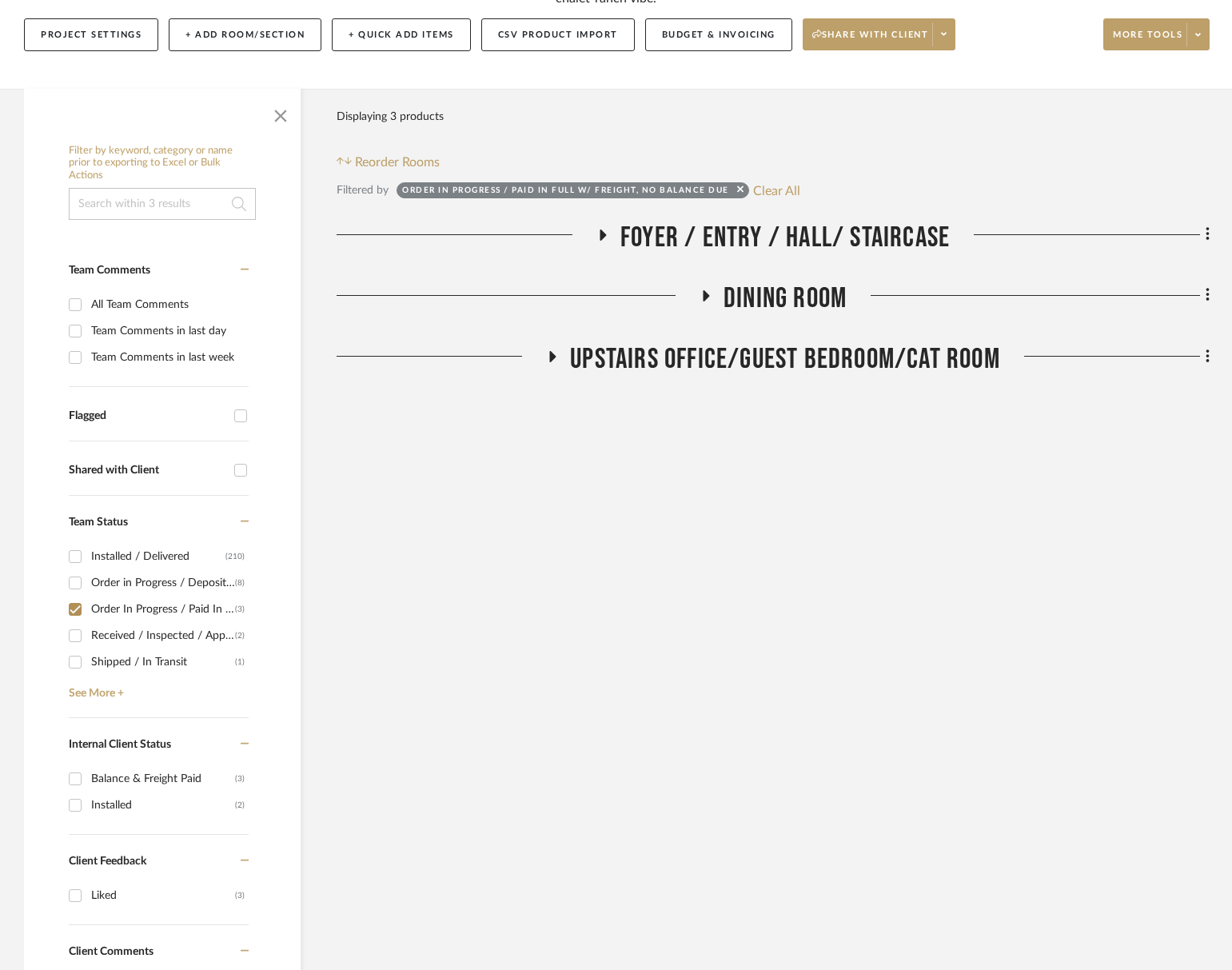
click at [814, 350] on span "Upstairs Office/Guest Bedroom/Cat Room" at bounding box center [786, 359] width 430 height 34
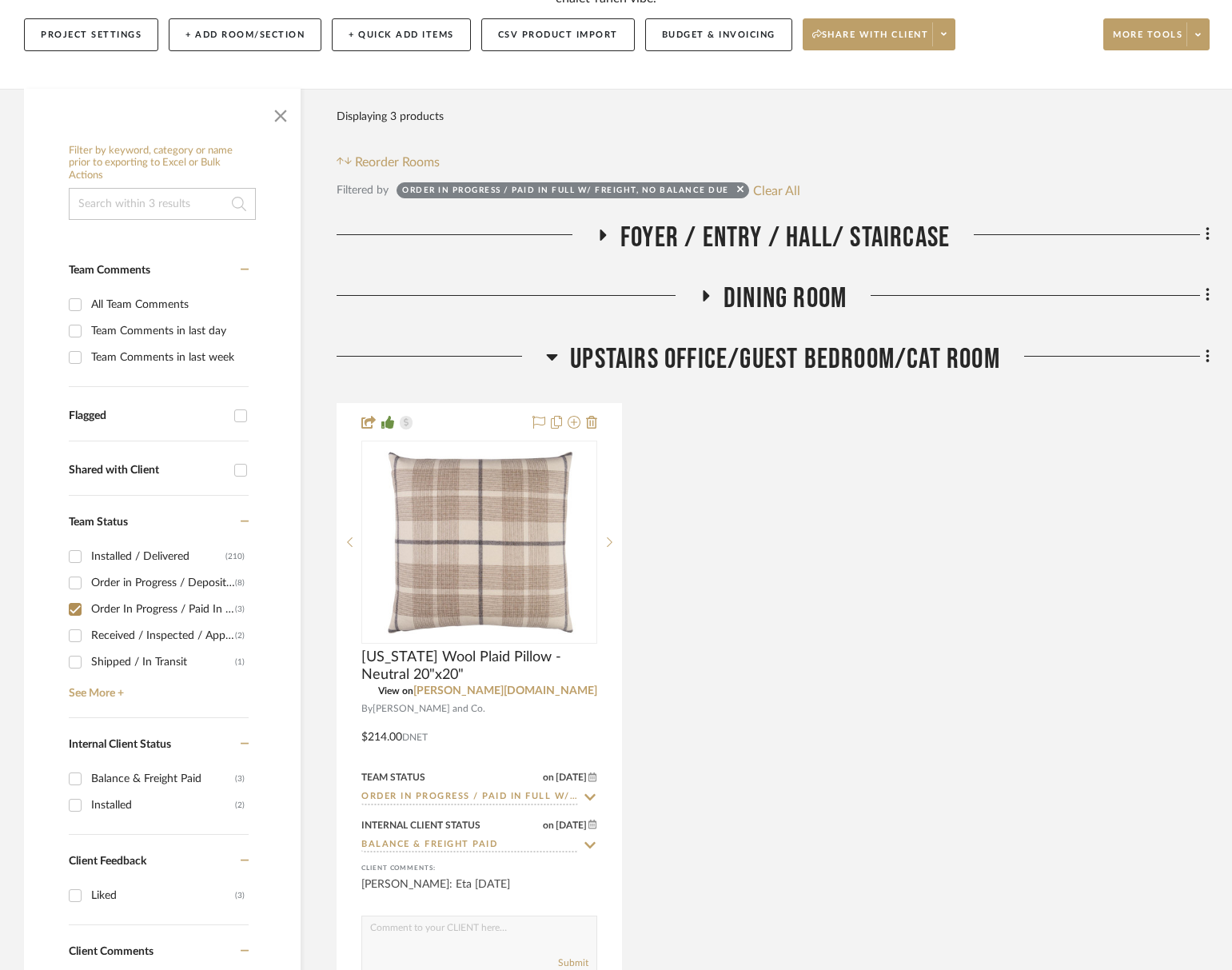
click at [814, 350] on span "Upstairs Office/Guest Bedroom/Cat Room" at bounding box center [786, 359] width 430 height 34
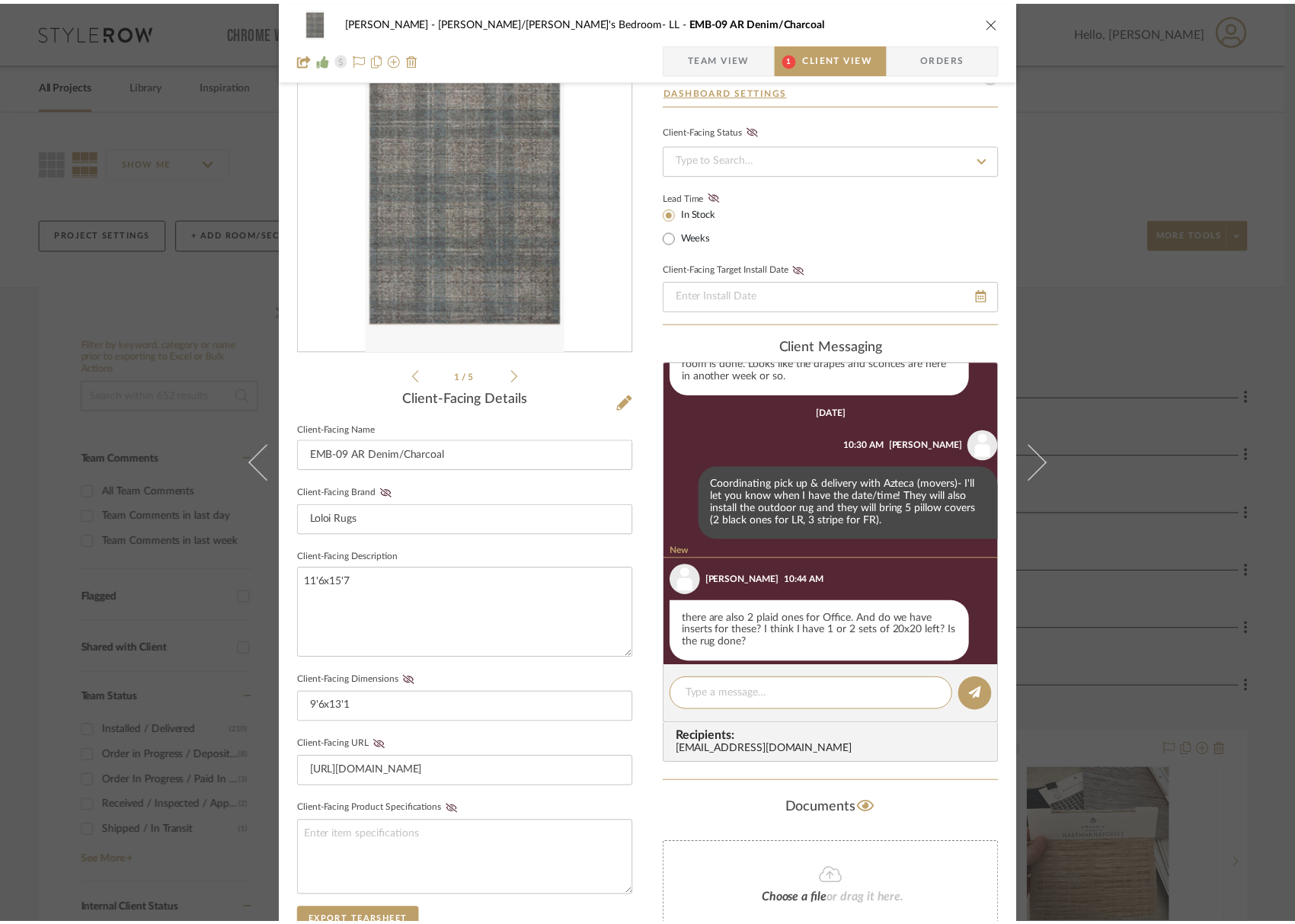
scroll to position [1180, 0]
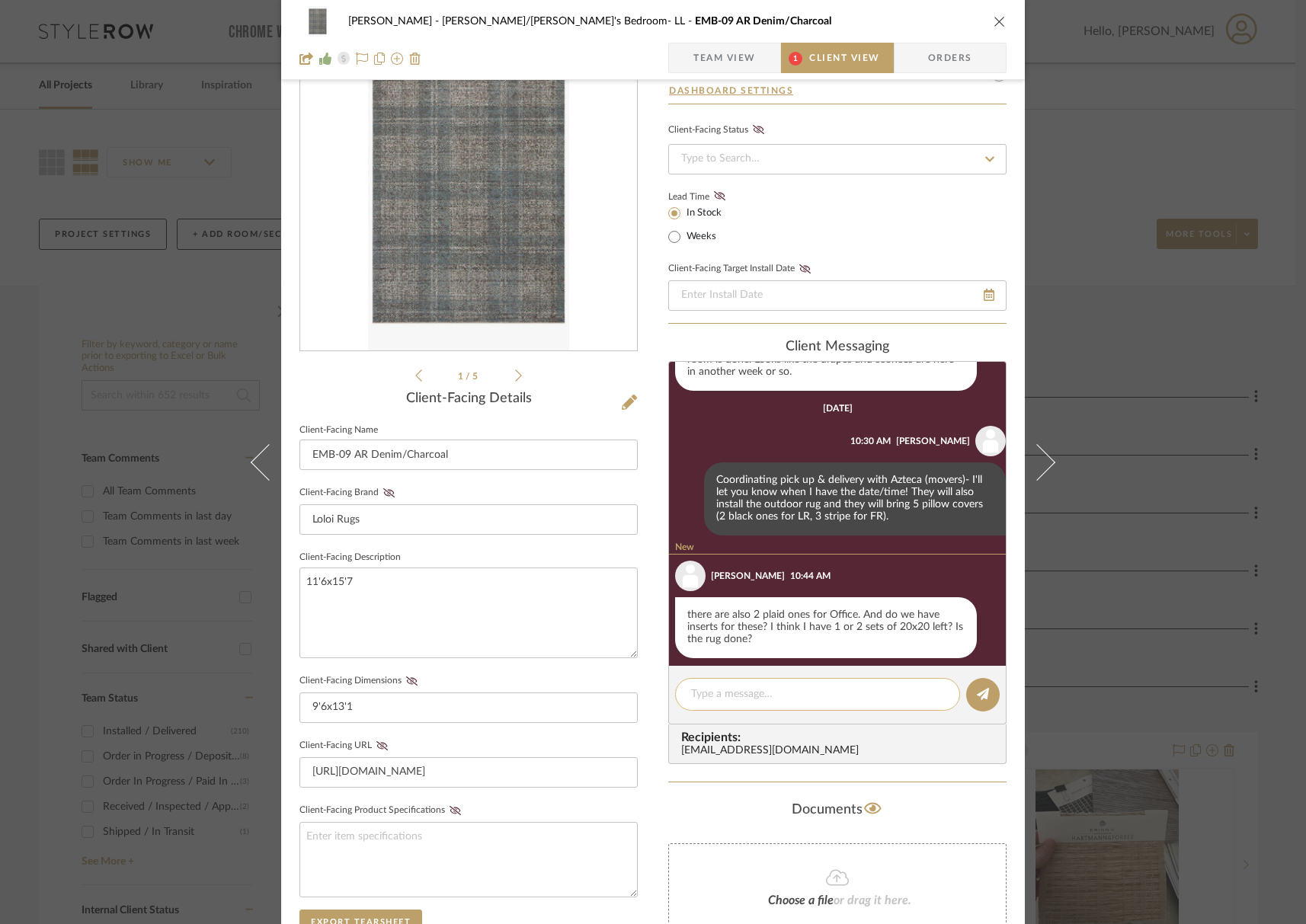
click at [734, 688] on textarea at bounding box center [818, 695] width 253 height 16
type textarea "the plaid ones will come straight t"
click at [994, 16] on icon "close" at bounding box center [999, 21] width 12 height 12
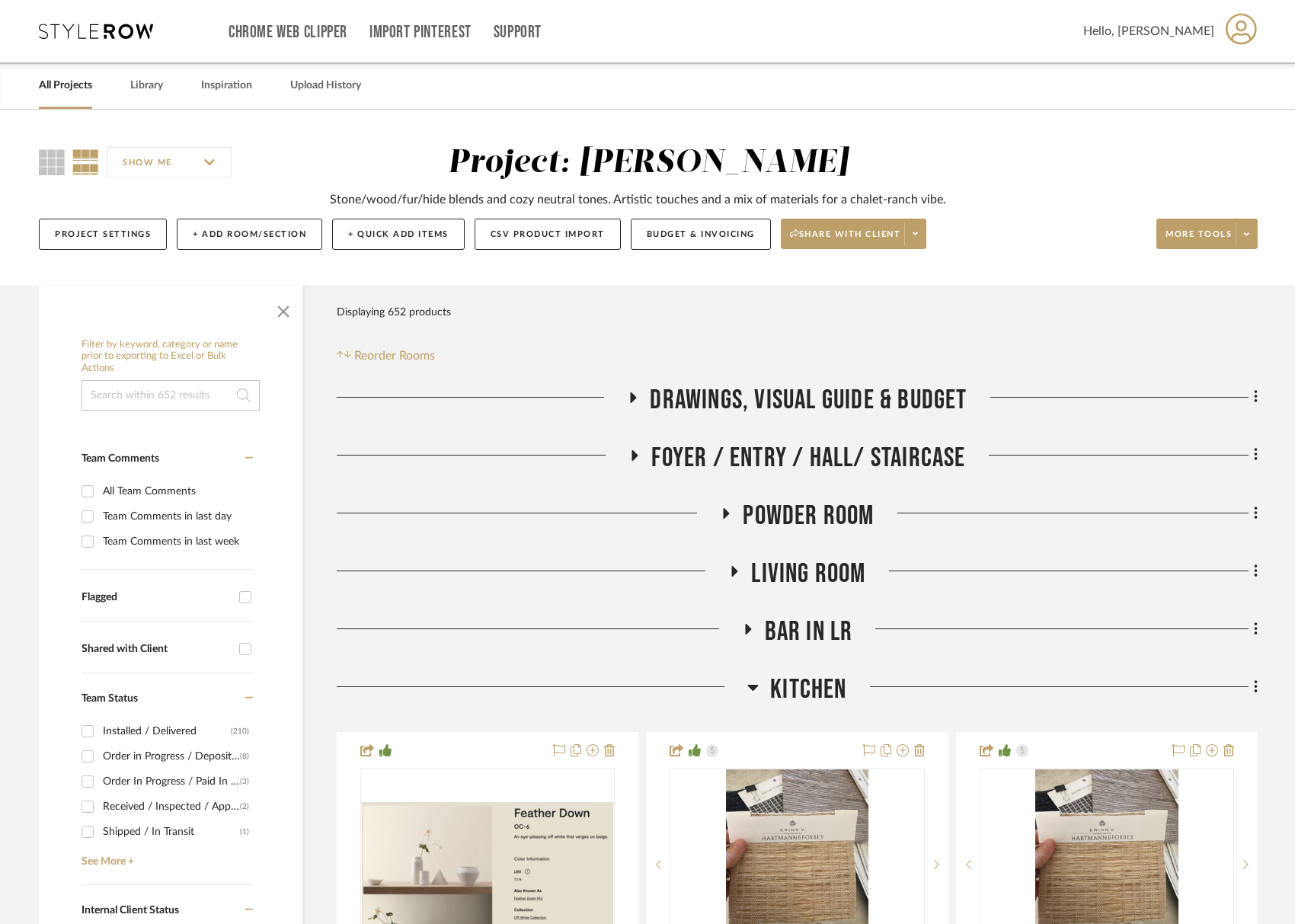
click at [151, 376] on div "Filter by keyword, category or name prior to exporting to Excel or Bulk Actions" at bounding box center [171, 374] width 178 height 72
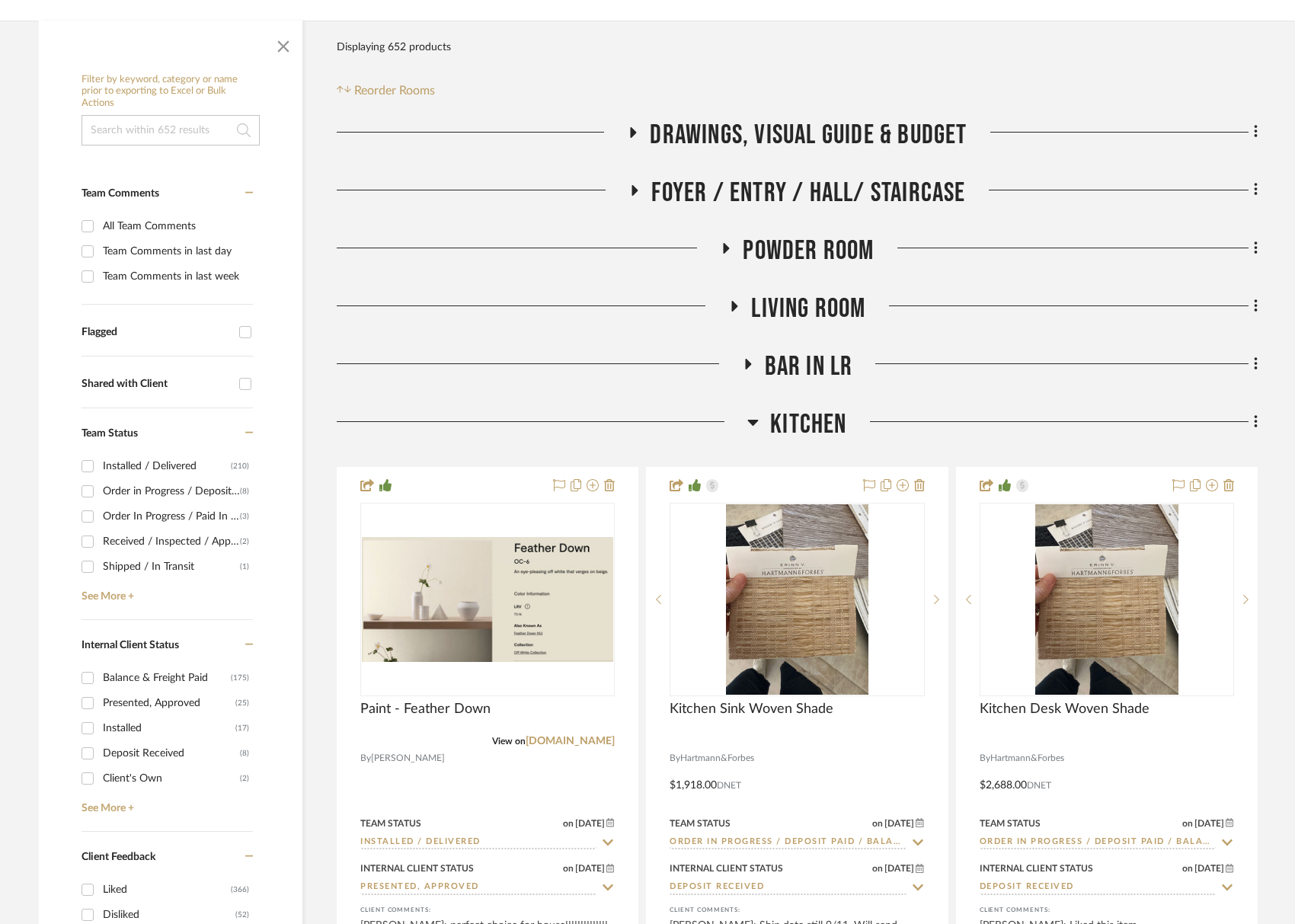
scroll to position [428, 0]
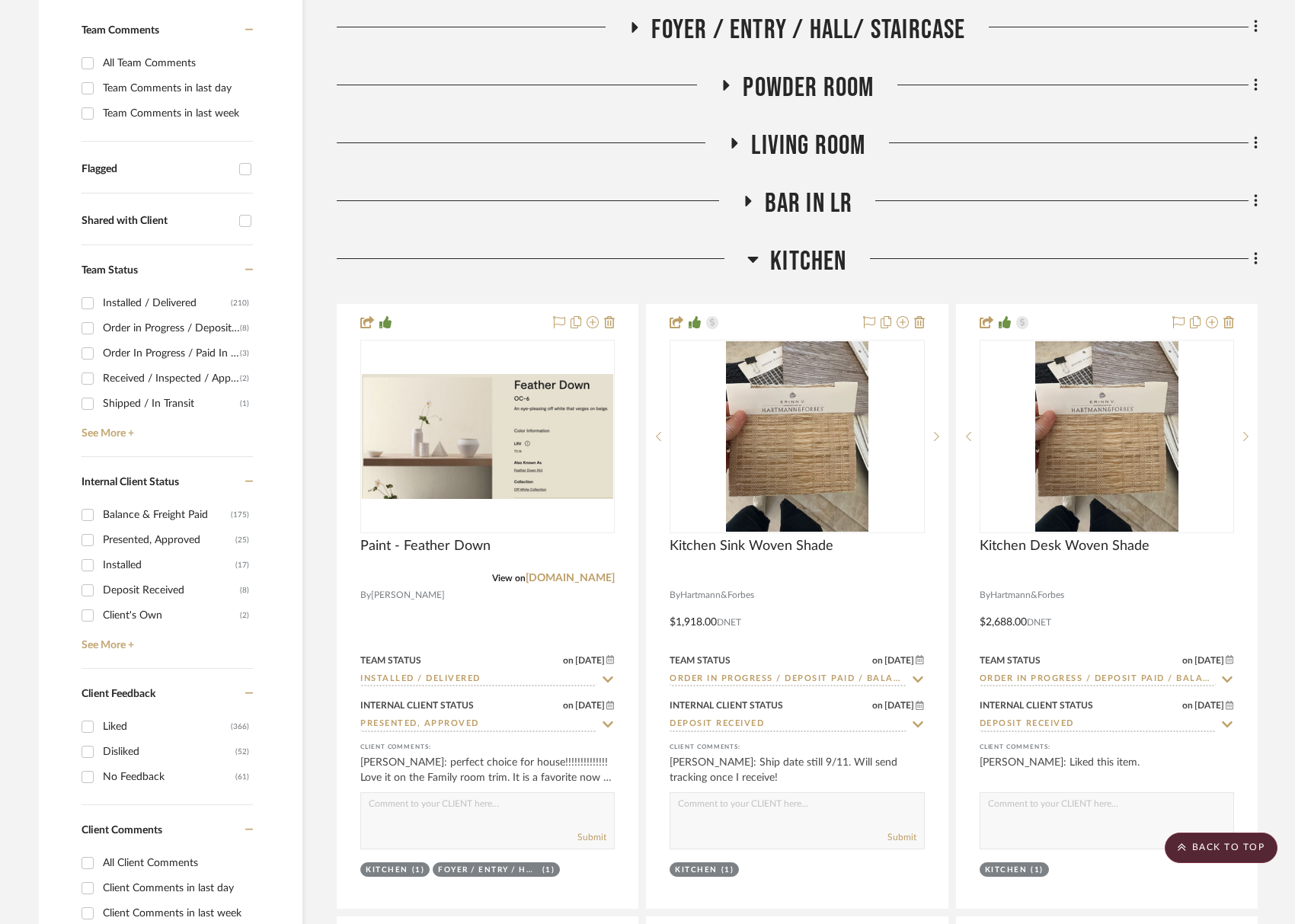
click at [166, 357] on div "Order In Progress / Paid In Full w/ Freight, No Balance due" at bounding box center [171, 353] width 138 height 25
click at [100, 357] on input "Order In Progress / Paid In Full w/ Freight, No Balance due (3)" at bounding box center [87, 353] width 25 height 25
checkbox input "true"
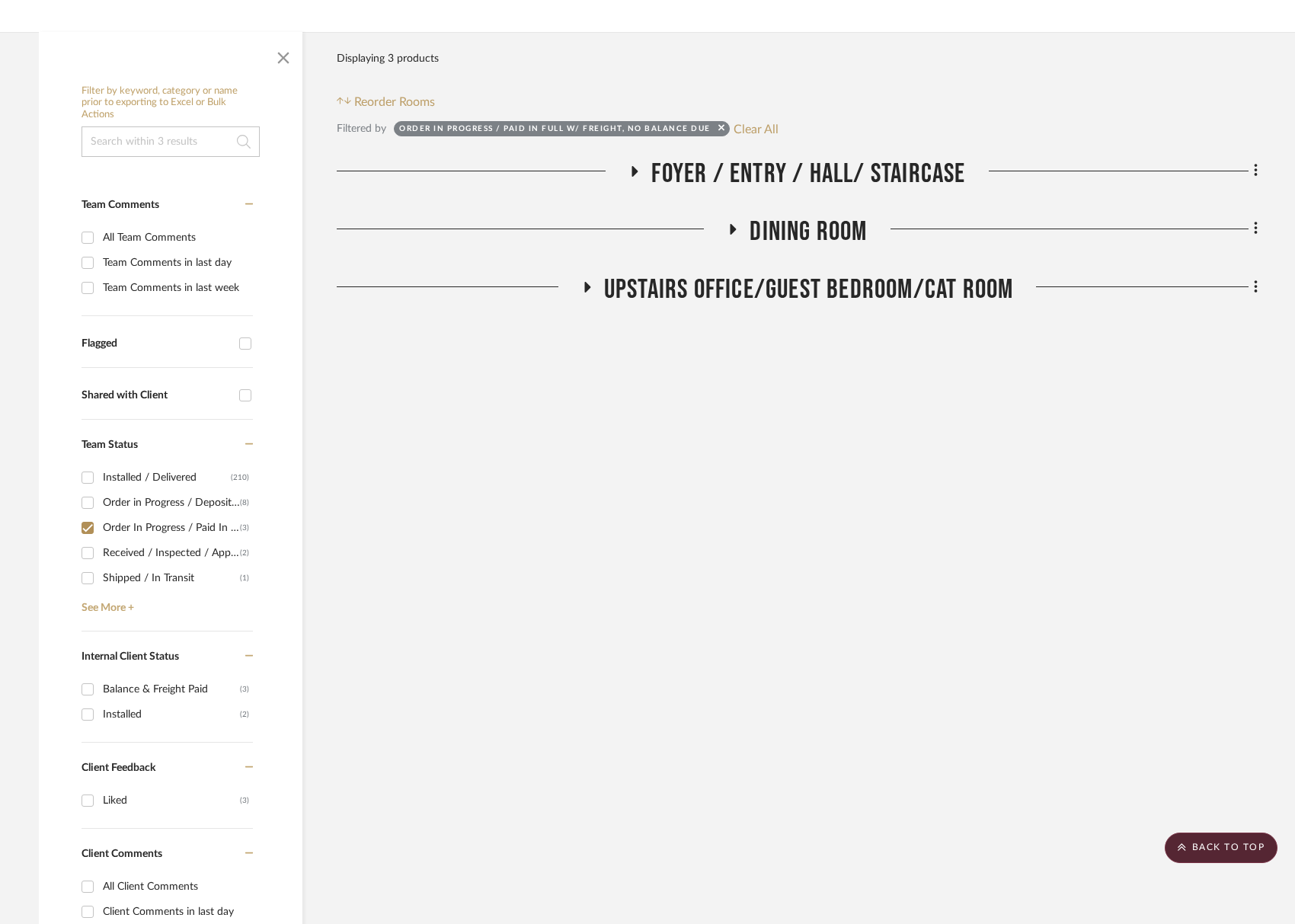
scroll to position [217, 0]
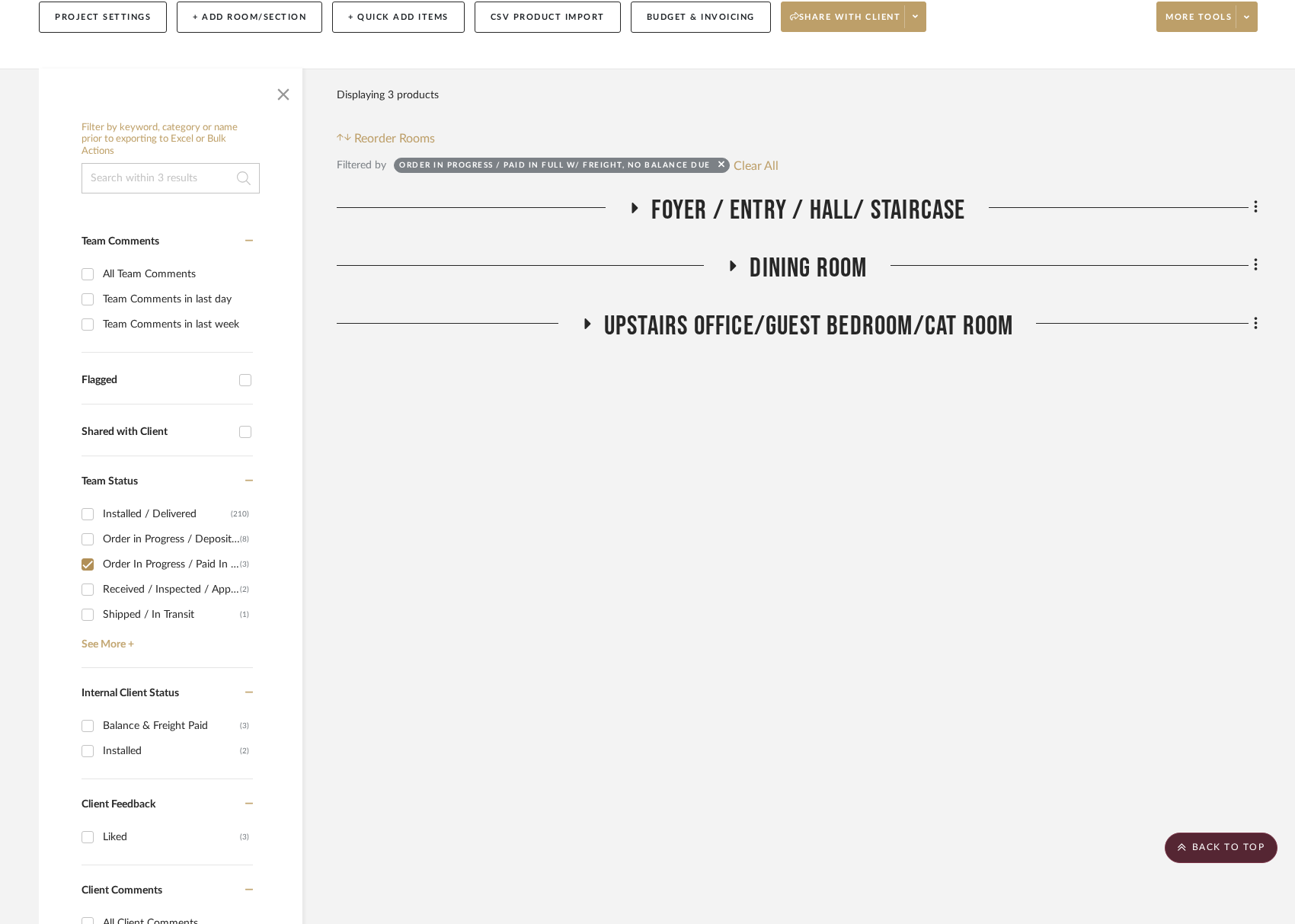
click at [810, 326] on span "Upstairs Office/Guest Bedroom/Cat Room" at bounding box center [810, 327] width 410 height 33
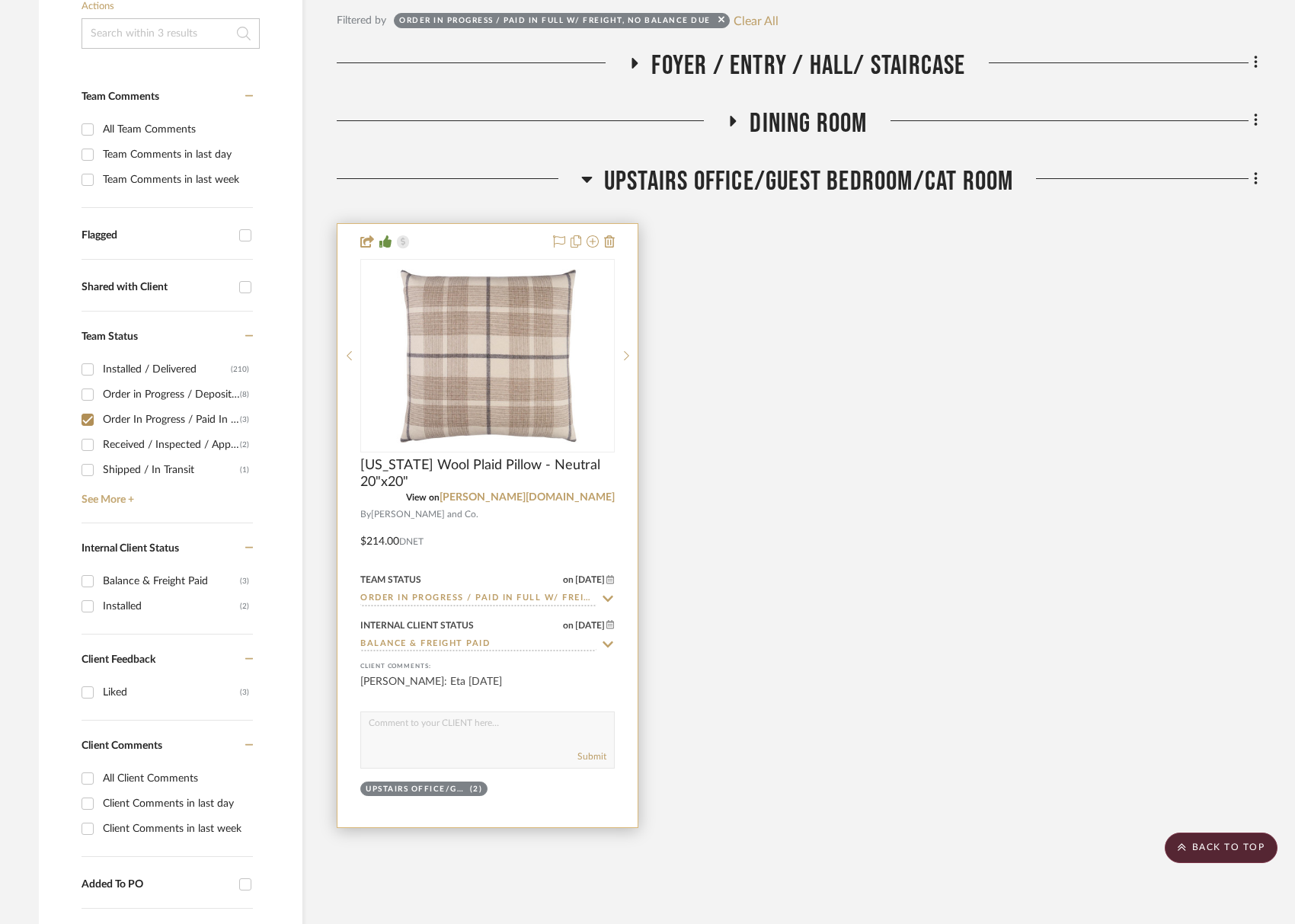
scroll to position [365, 0]
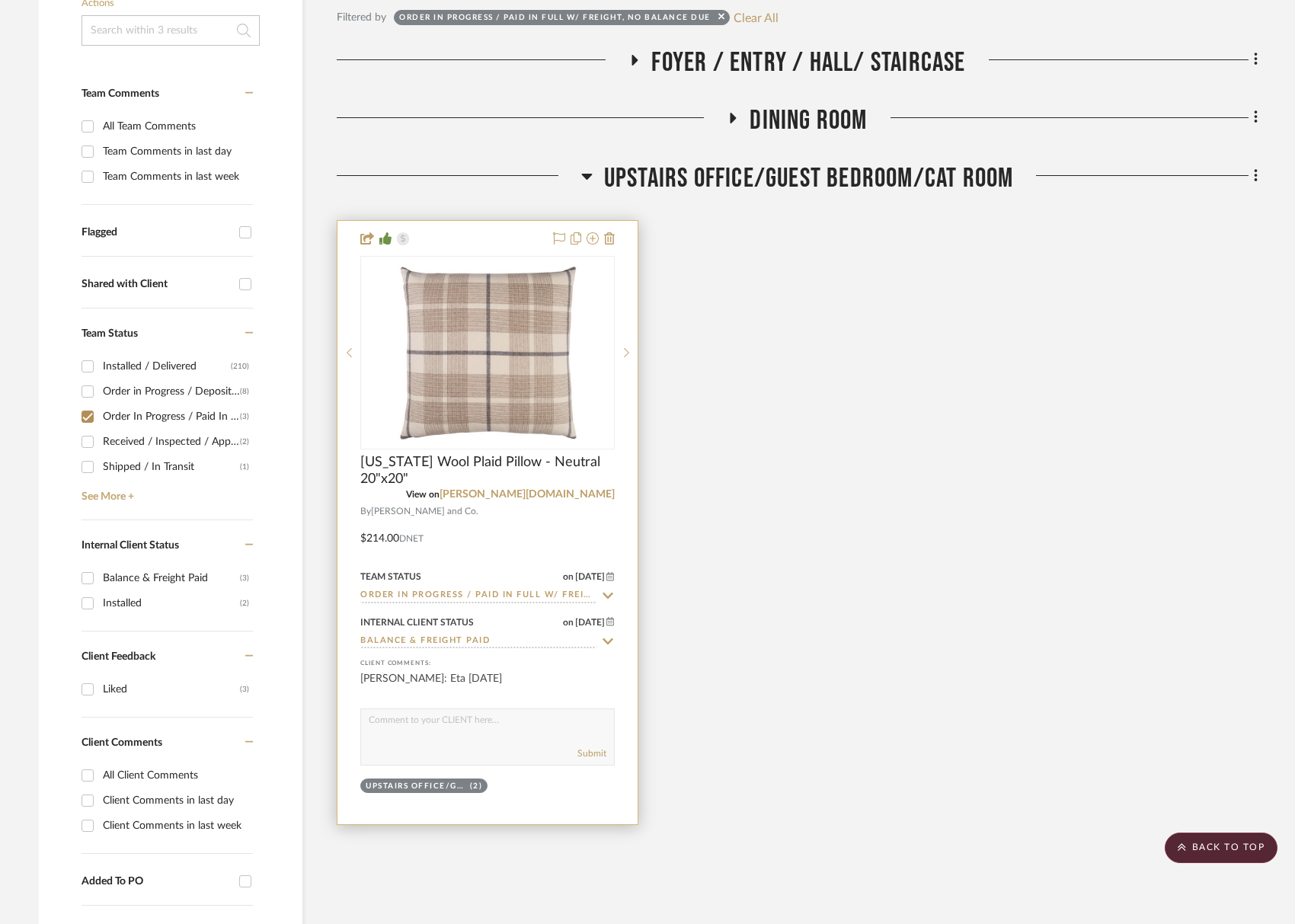
click at [473, 740] on div "Submit" at bounding box center [487, 736] width 254 height 57
click at [496, 731] on textarea at bounding box center [488, 724] width 253 height 29
type textarea "These pillows come with inserts and ship directly to your house. I'll send trac…"
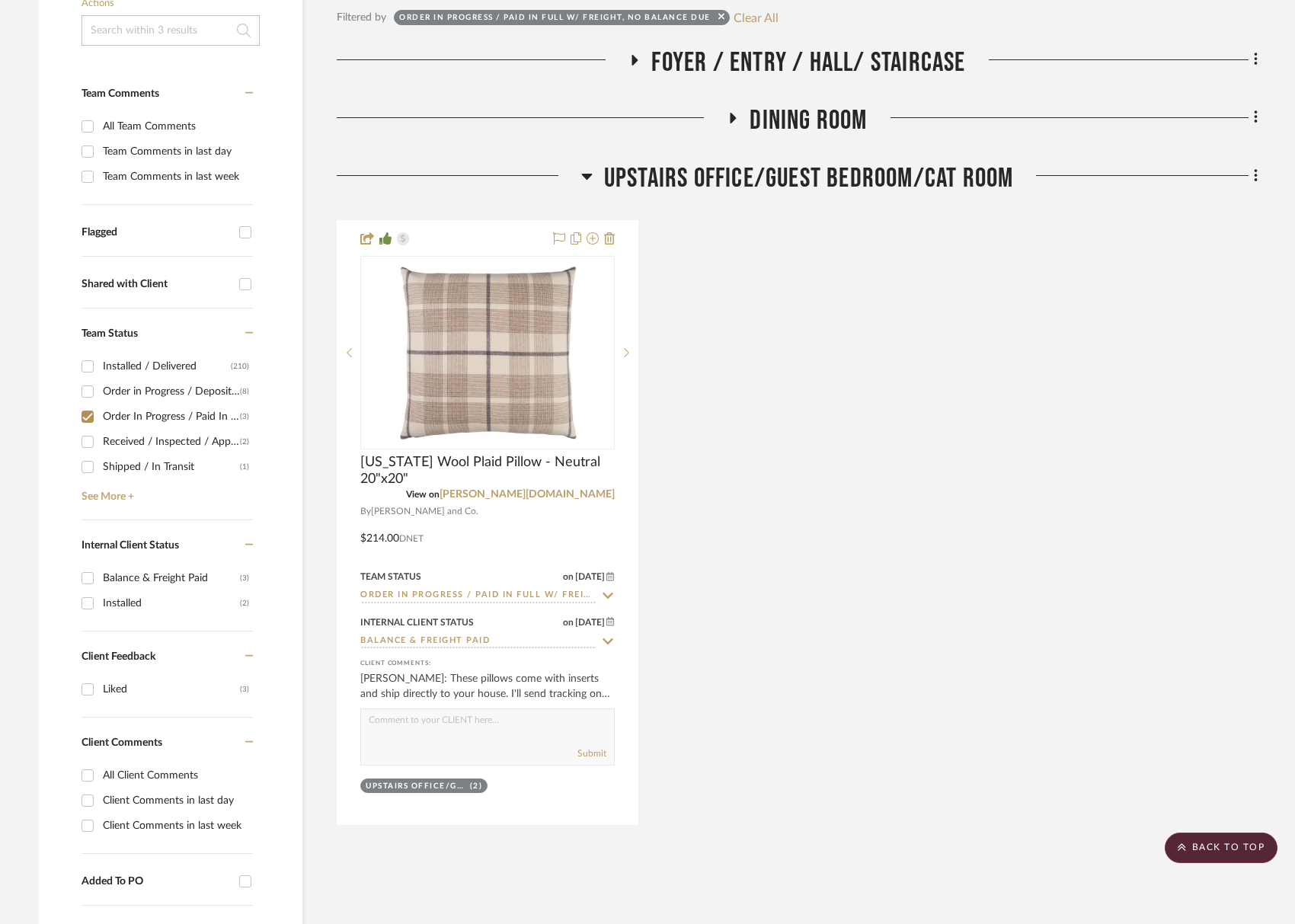
drag, startPoint x: 777, startPoint y: 187, endPoint x: 510, endPoint y: 287, distance: 285.1
click at [776, 188] on span "Upstairs Office/Guest Bedroom/Cat Room" at bounding box center [810, 178] width 410 height 33
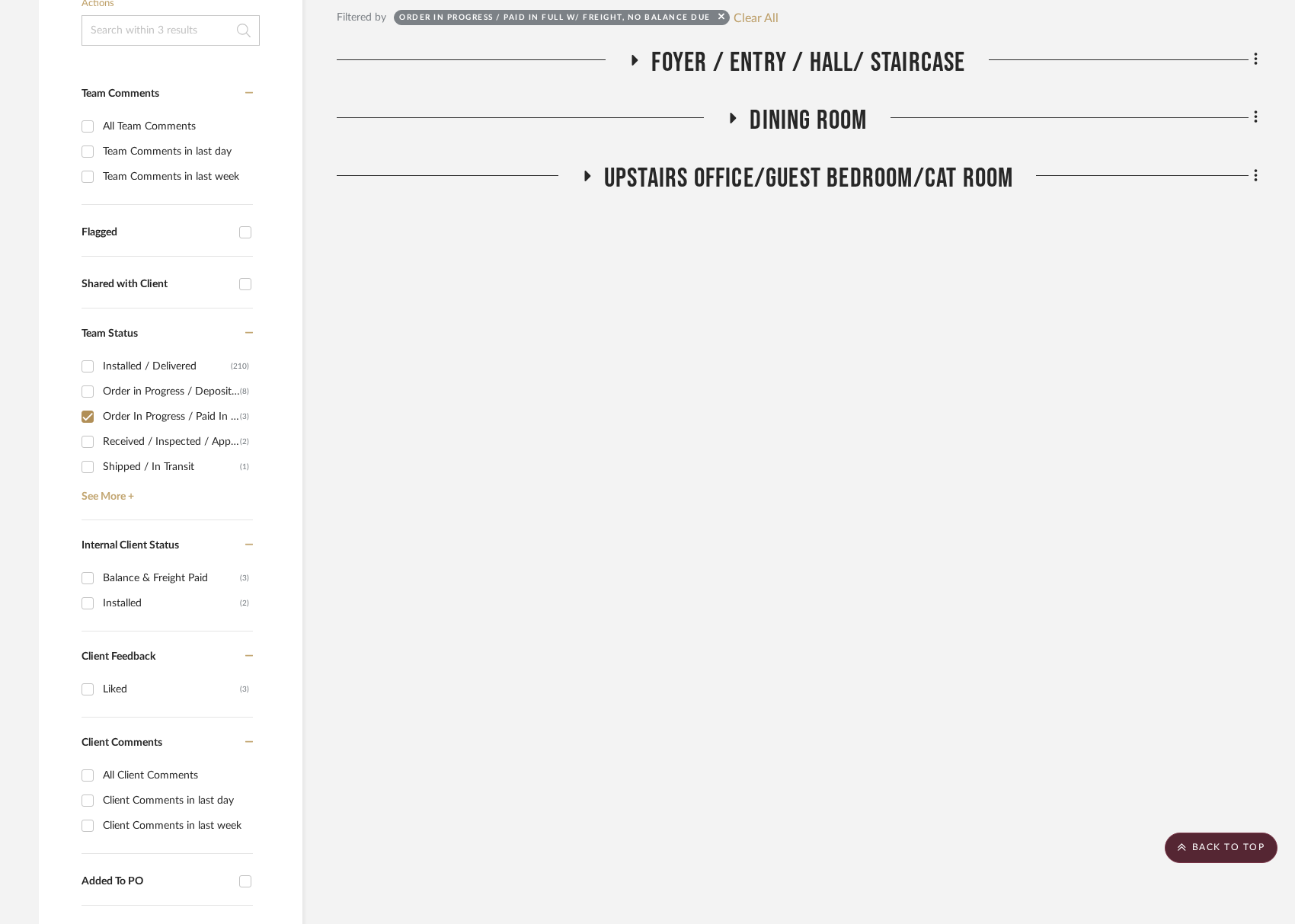
click at [77, 421] on div "Filter by keyword, category or name prior to exporting to Excel or Bulk Actions…" at bounding box center [171, 850] width 264 height 1768
click at [88, 418] on input "Order In Progress / Paid In Full w/ Freight, No Balance due (3)" at bounding box center [87, 416] width 25 height 25
checkbox input "false"
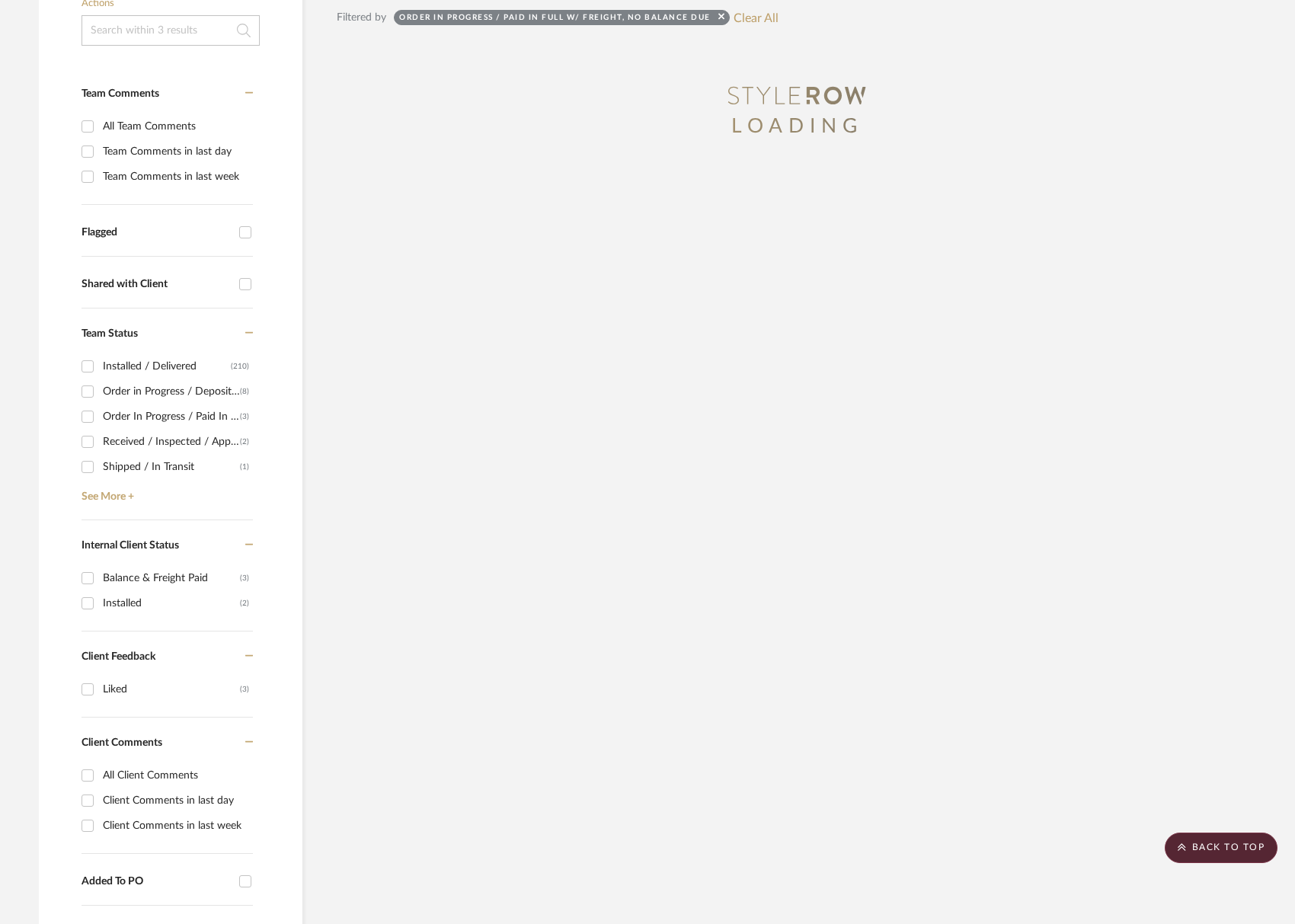
click at [127, 444] on div "Received / Inspected / Approved" at bounding box center [171, 442] width 138 height 25
click at [100, 444] on input "Received / Inspected / Approved (2)" at bounding box center [87, 442] width 25 height 25
click at [725, 21] on icon at bounding box center [721, 16] width 6 height 10
click at [754, 18] on button "Clear All" at bounding box center [756, 17] width 45 height 20
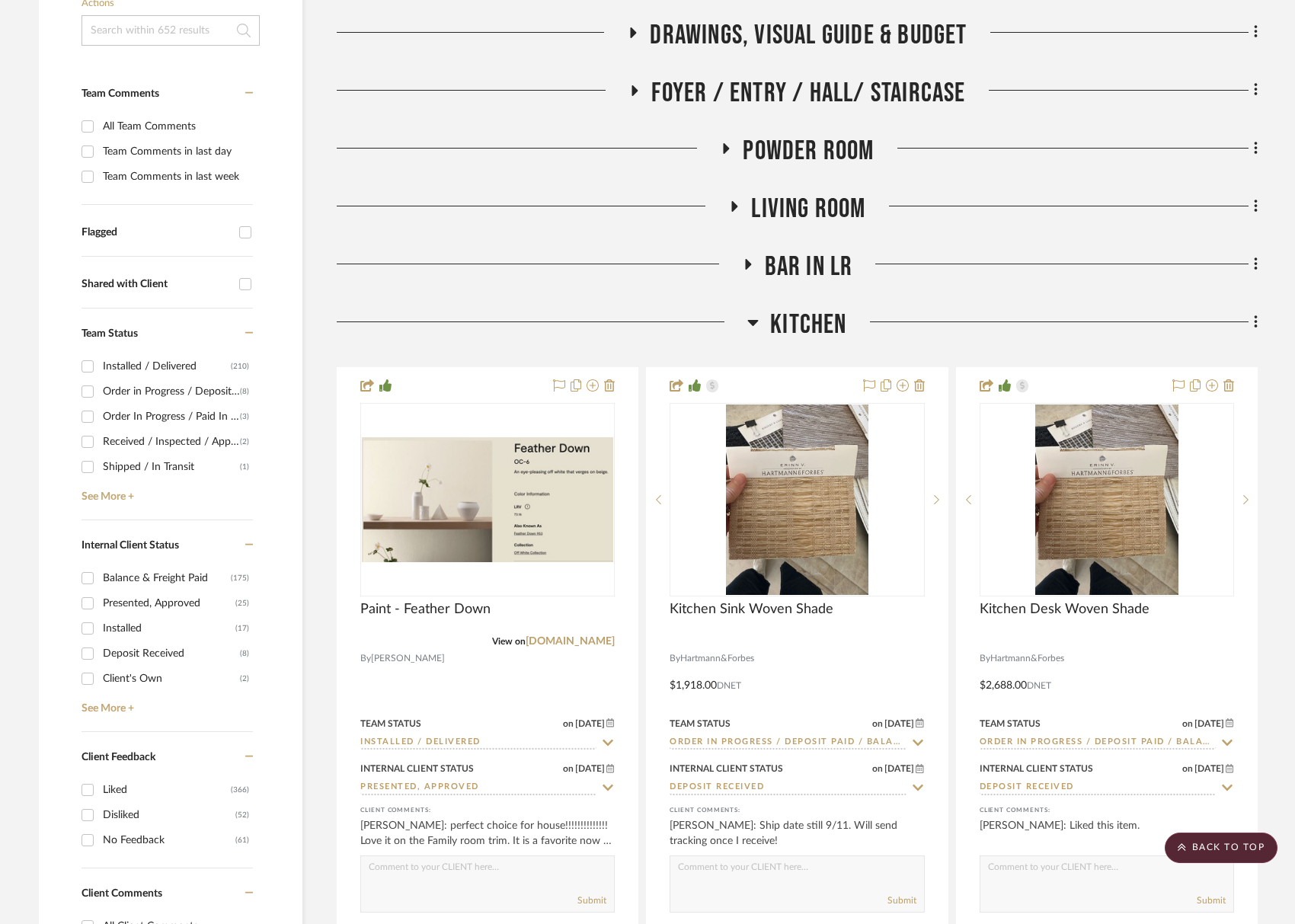
click at [182, 450] on div "Received / Inspected / Approved" at bounding box center [171, 442] width 138 height 25
click at [100, 450] on input "Received / Inspected / Approved (2)" at bounding box center [87, 442] width 25 height 25
checkbox input "true"
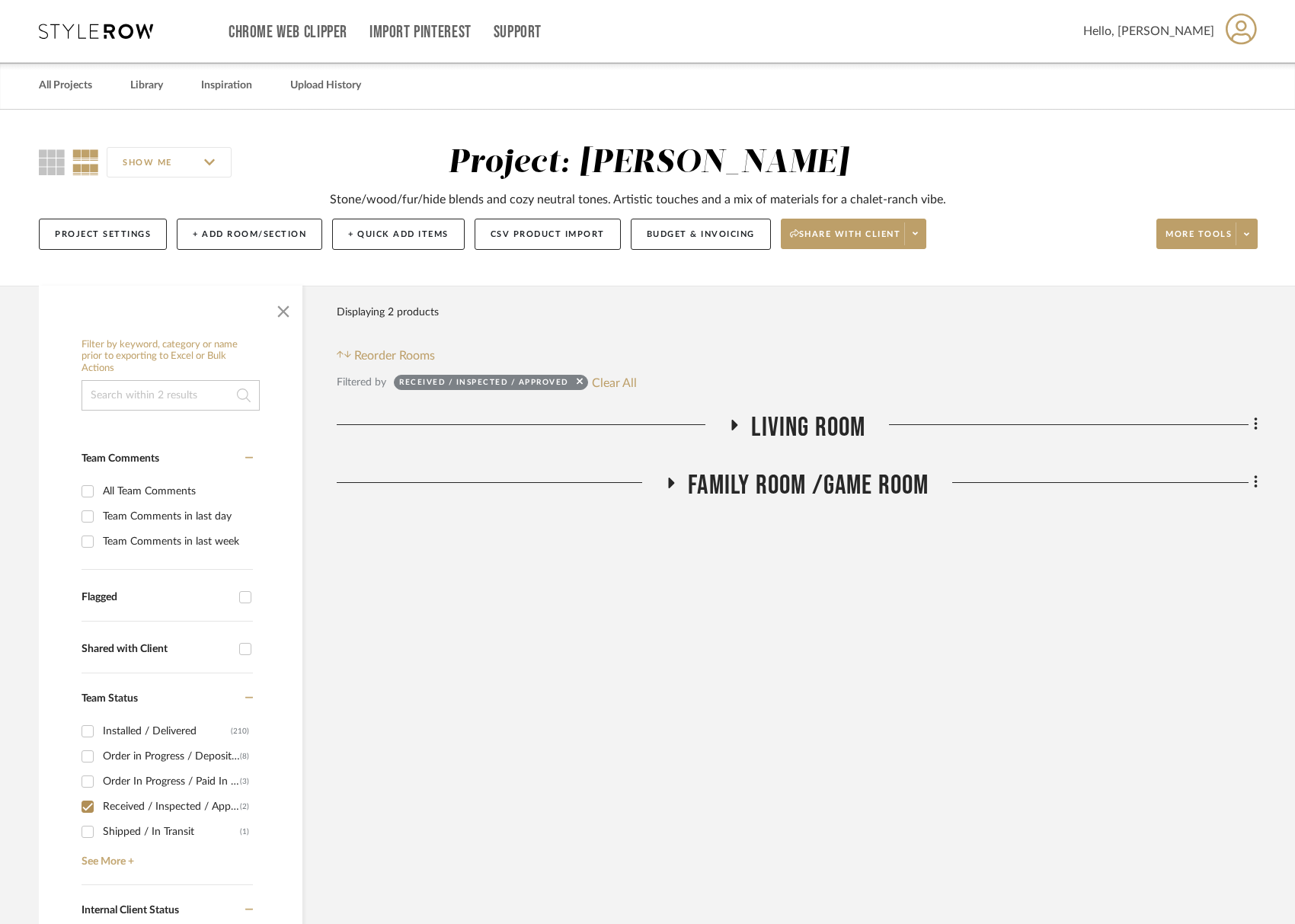
click at [802, 432] on span "Living Room" at bounding box center [809, 428] width 115 height 33
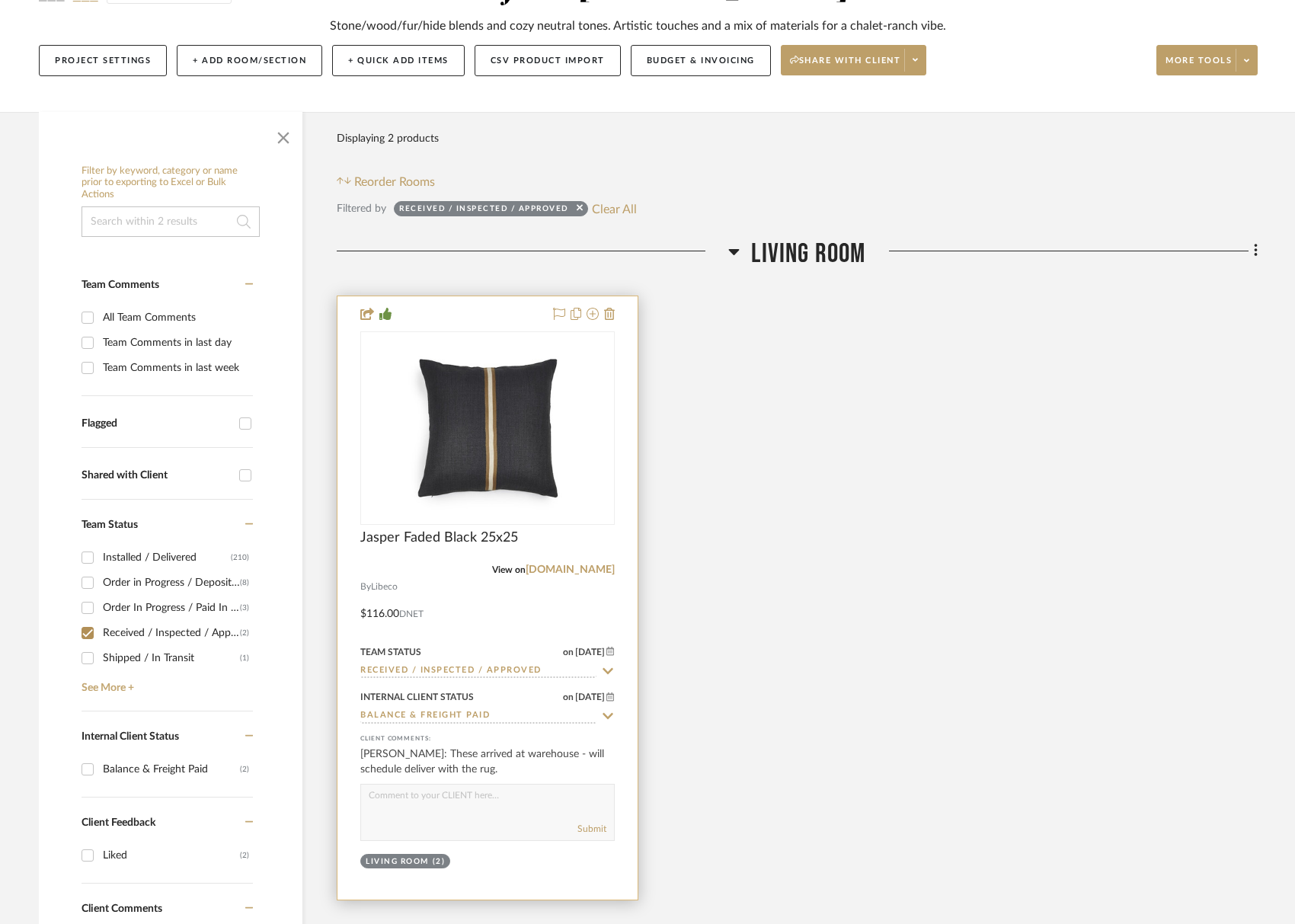
scroll to position [316, 0]
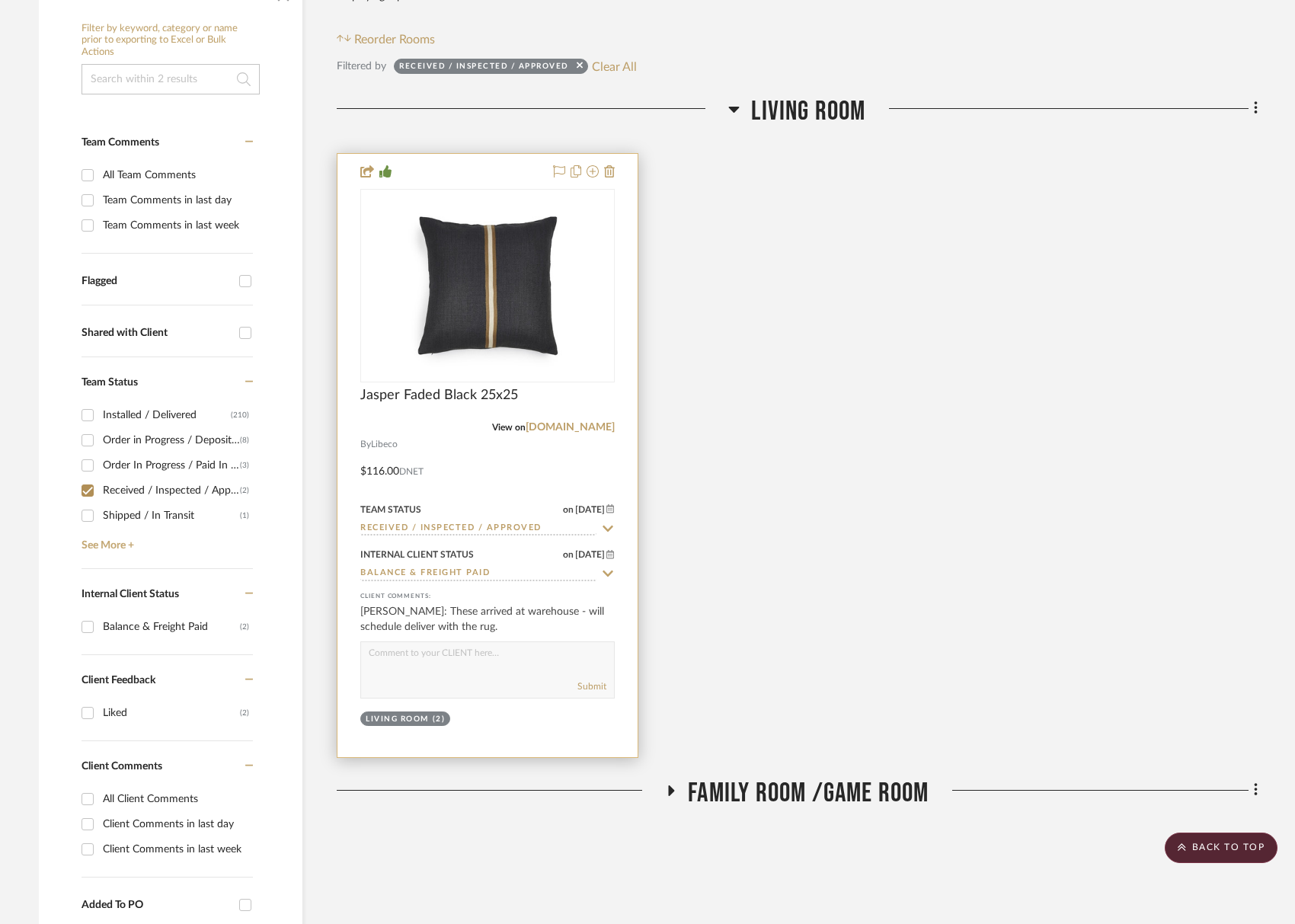
click at [511, 673] on div "Submit" at bounding box center [487, 670] width 254 height 57
click at [508, 659] on textarea at bounding box center [488, 656] width 253 height 29
click at [427, 653] on textarea "these inserts are in the guest closet" at bounding box center [488, 656] width 253 height 29
type textarea "these inserts were in the guest closet"
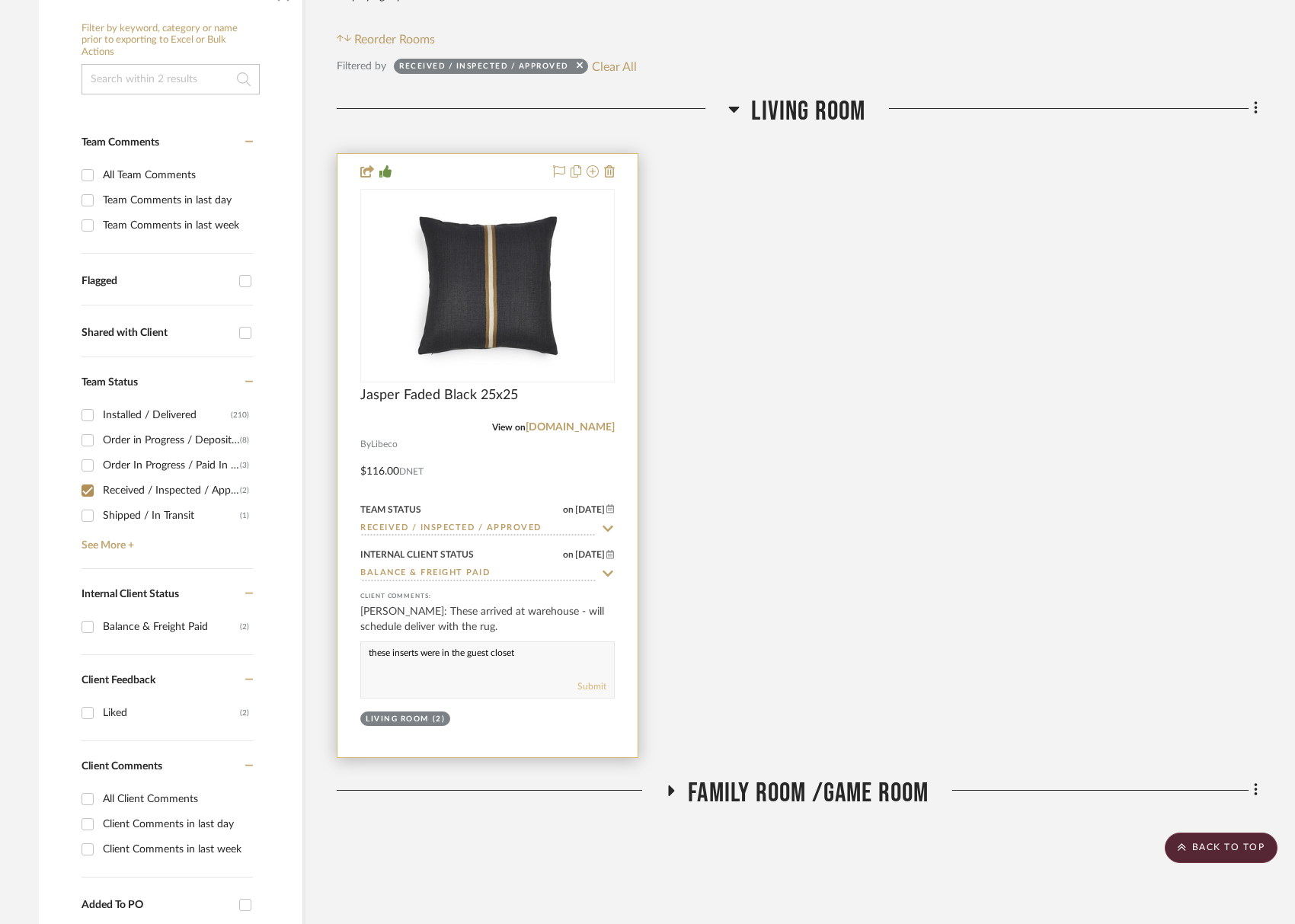
click at [603, 688] on button "Submit" at bounding box center [592, 685] width 29 height 14
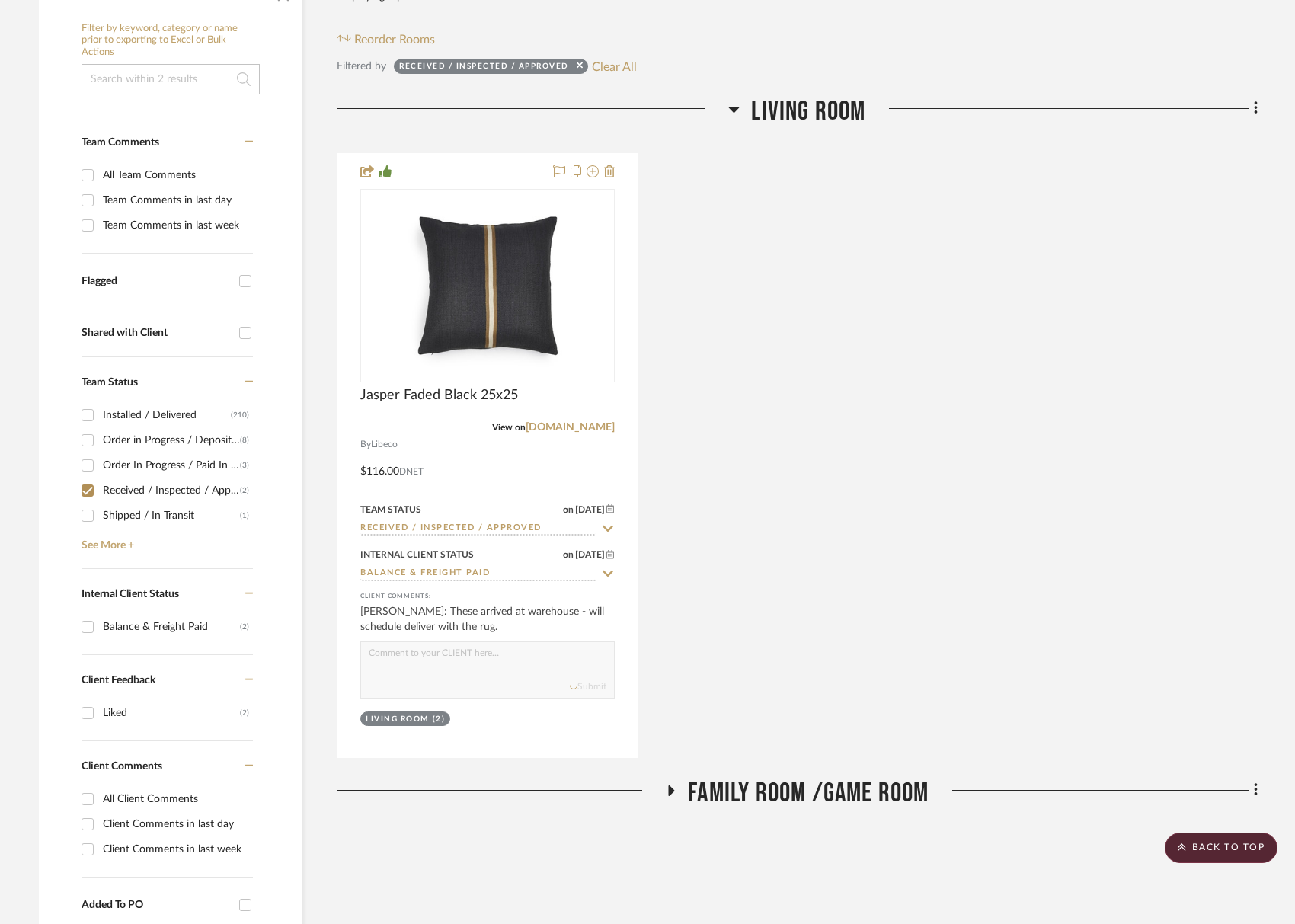
click at [821, 799] on span "Family Room /Game Room" at bounding box center [809, 793] width 240 height 33
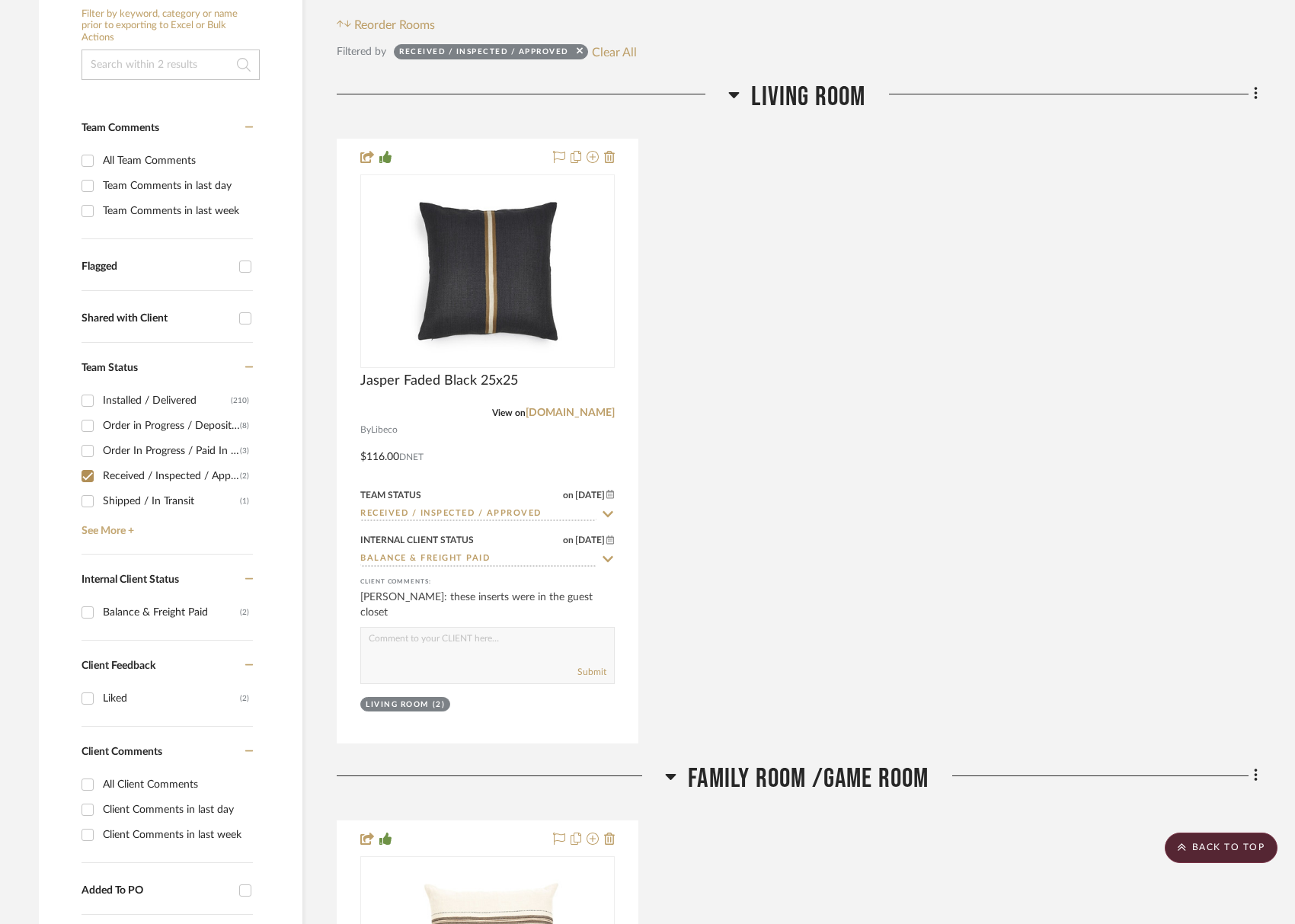
scroll to position [870, 0]
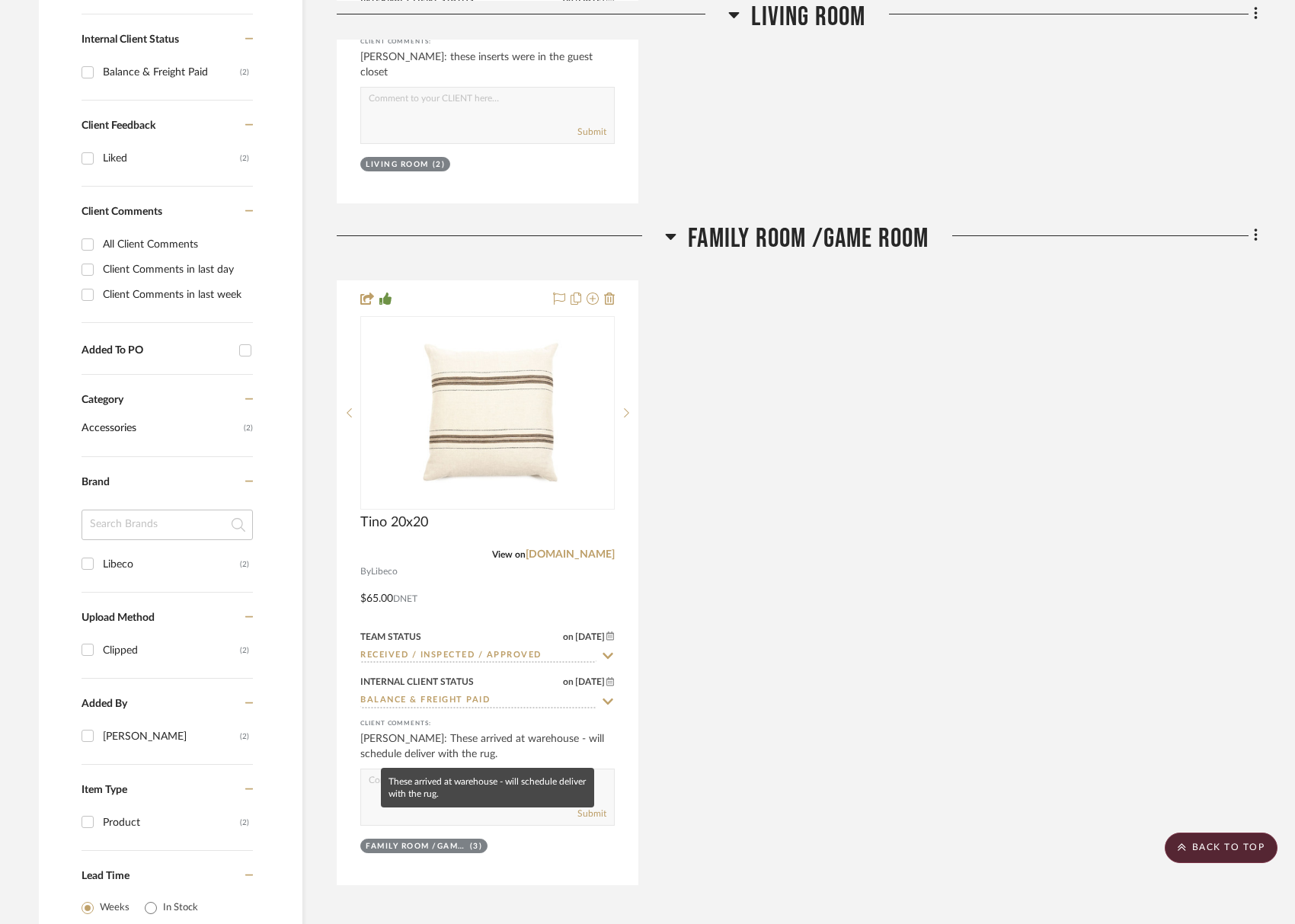
drag, startPoint x: 449, startPoint y: 781, endPoint x: 408, endPoint y: 796, distance: 43.7
click at [449, 781] on mat-tooltip-component "These arrived at warehouse - will schedule deliver with the rug." at bounding box center [487, 787] width 213 height 40
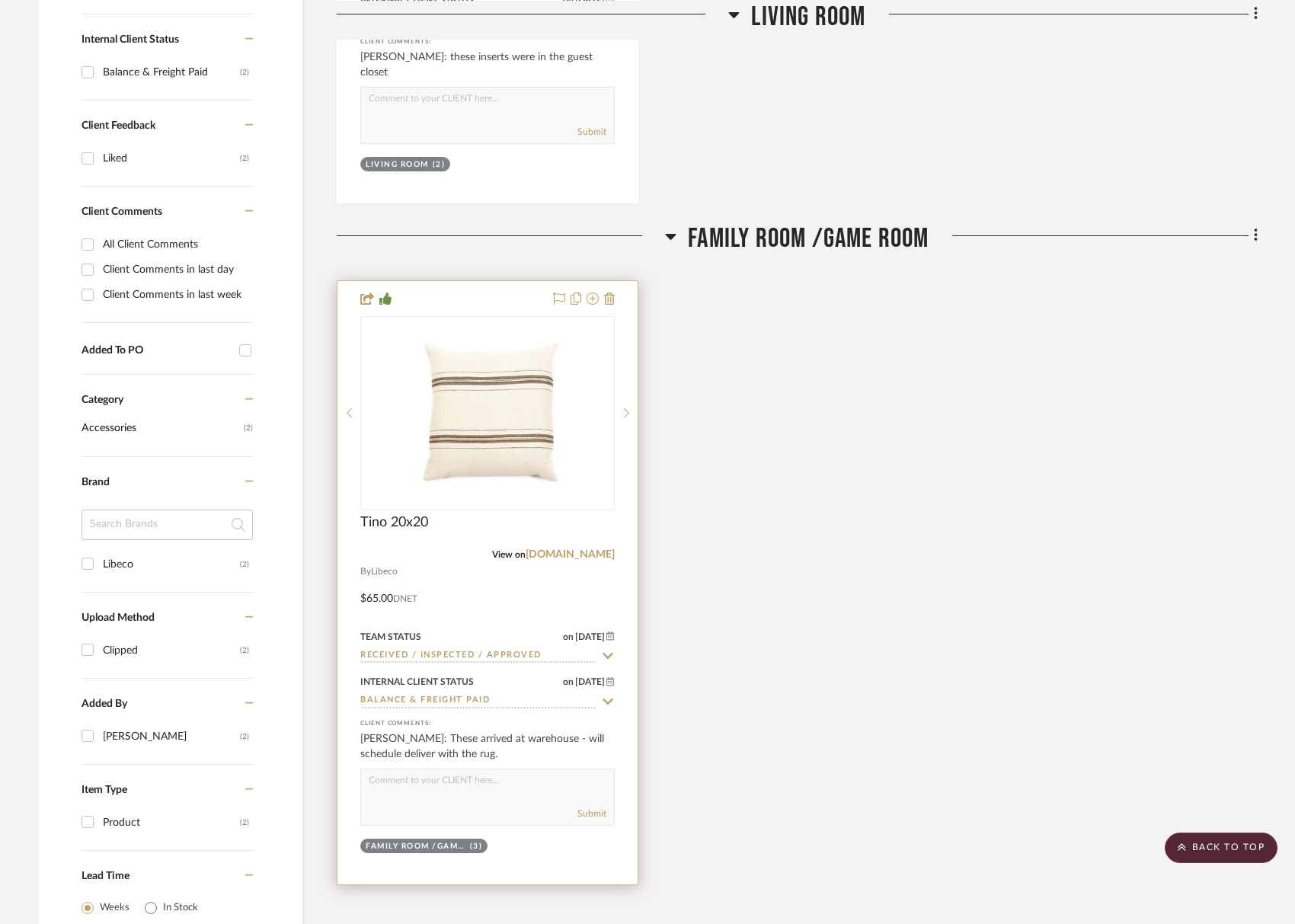
click at [366, 799] on div "Submit" at bounding box center [487, 797] width 254 height 57
click at [385, 781] on textarea at bounding box center [488, 784] width 253 height 29
type textarea "s"
type textarea "i saw these inserts in the guest closet"
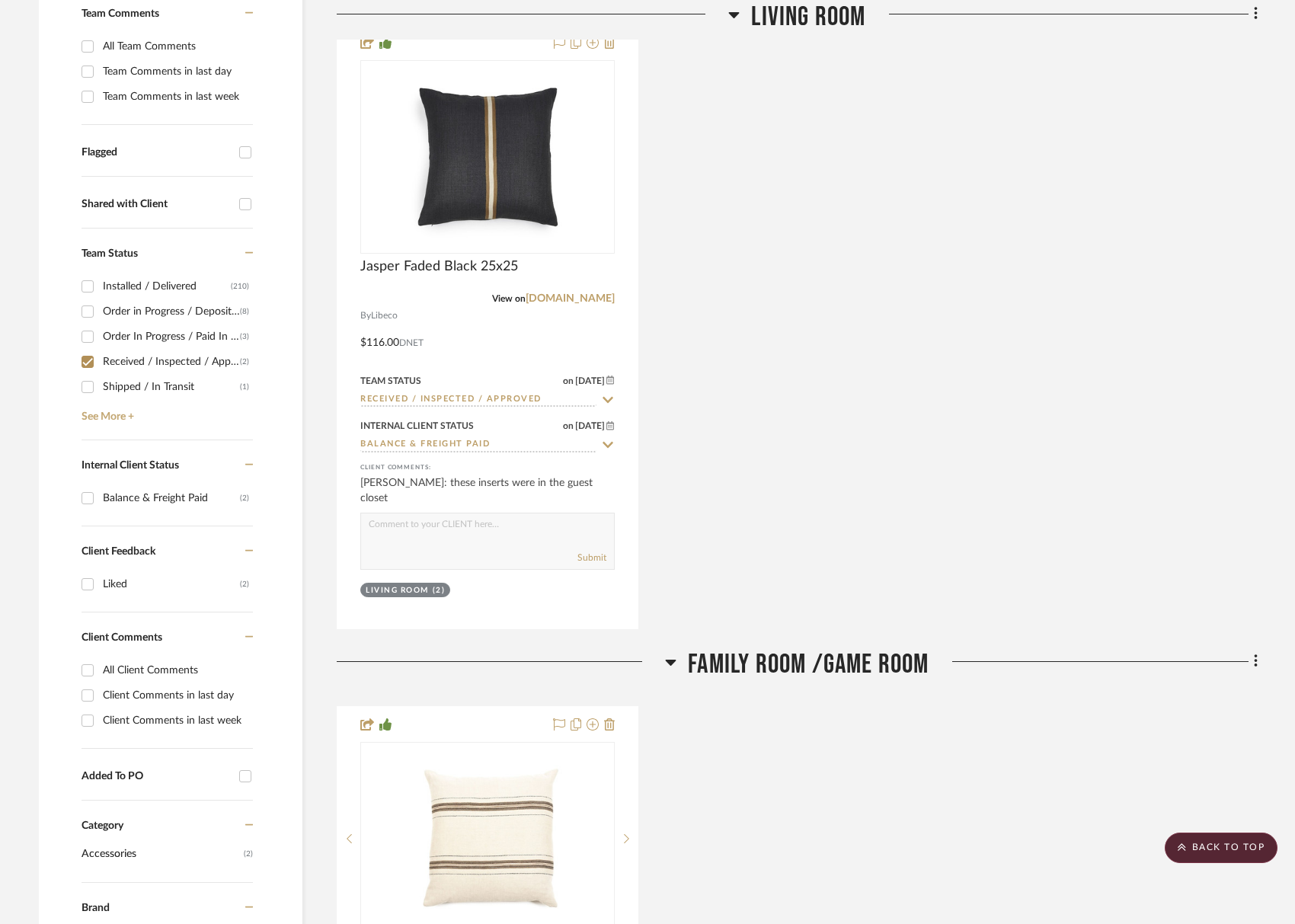
scroll to position [421, 0]
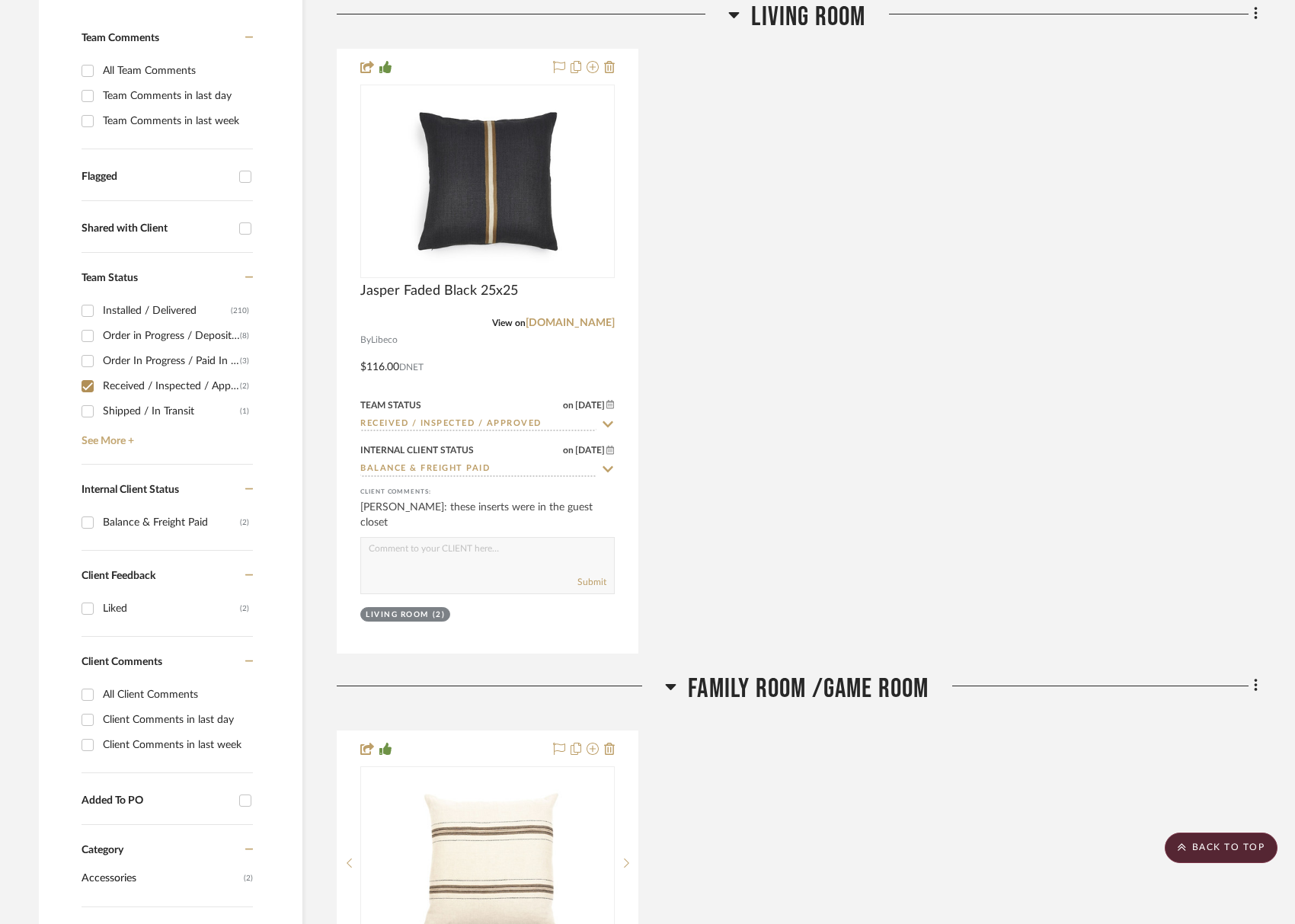
drag, startPoint x: 87, startPoint y: 394, endPoint x: 94, endPoint y: 409, distance: 16.6
click at [87, 394] on input "Received / Inspected / Approved (2)" at bounding box center [87, 386] width 25 height 25
checkbox input "false"
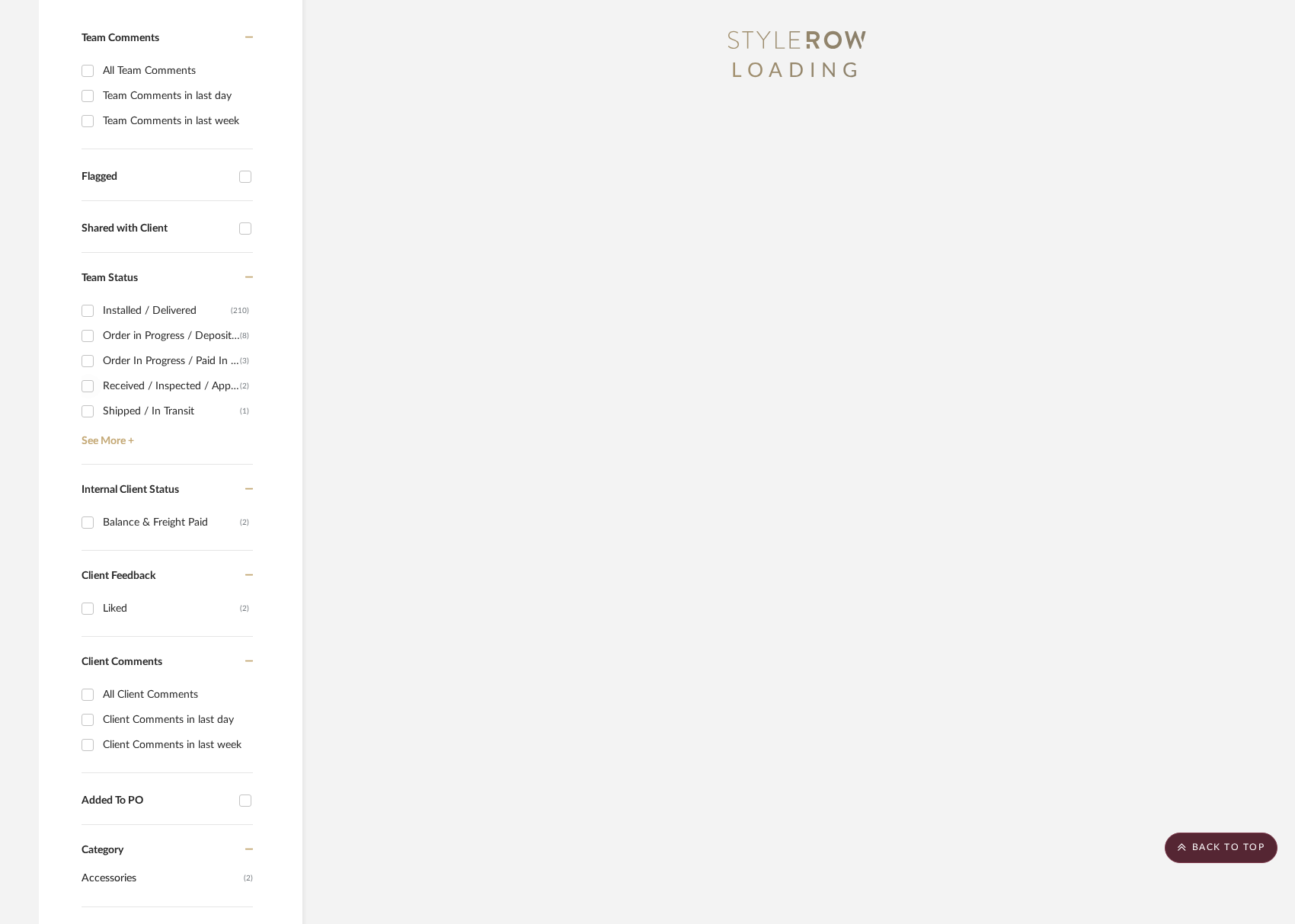
click at [94, 411] on input "Shipped / In Transit (1)" at bounding box center [87, 411] width 25 height 25
checkbox input "true"
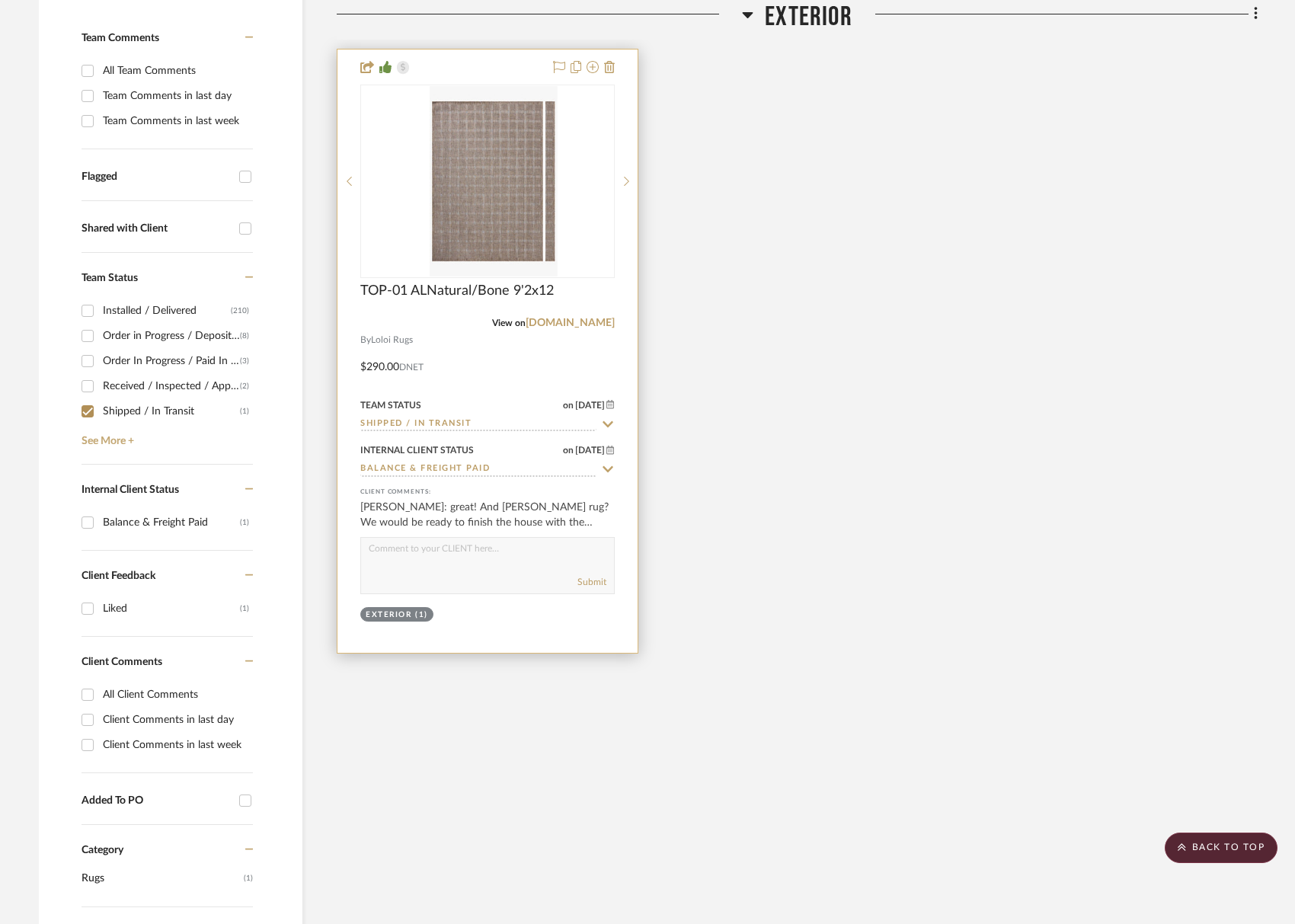
click at [485, 561] on textarea at bounding box center [488, 553] width 253 height 29
type textarea "the rug pad for this rug was in the closet under the stairs"
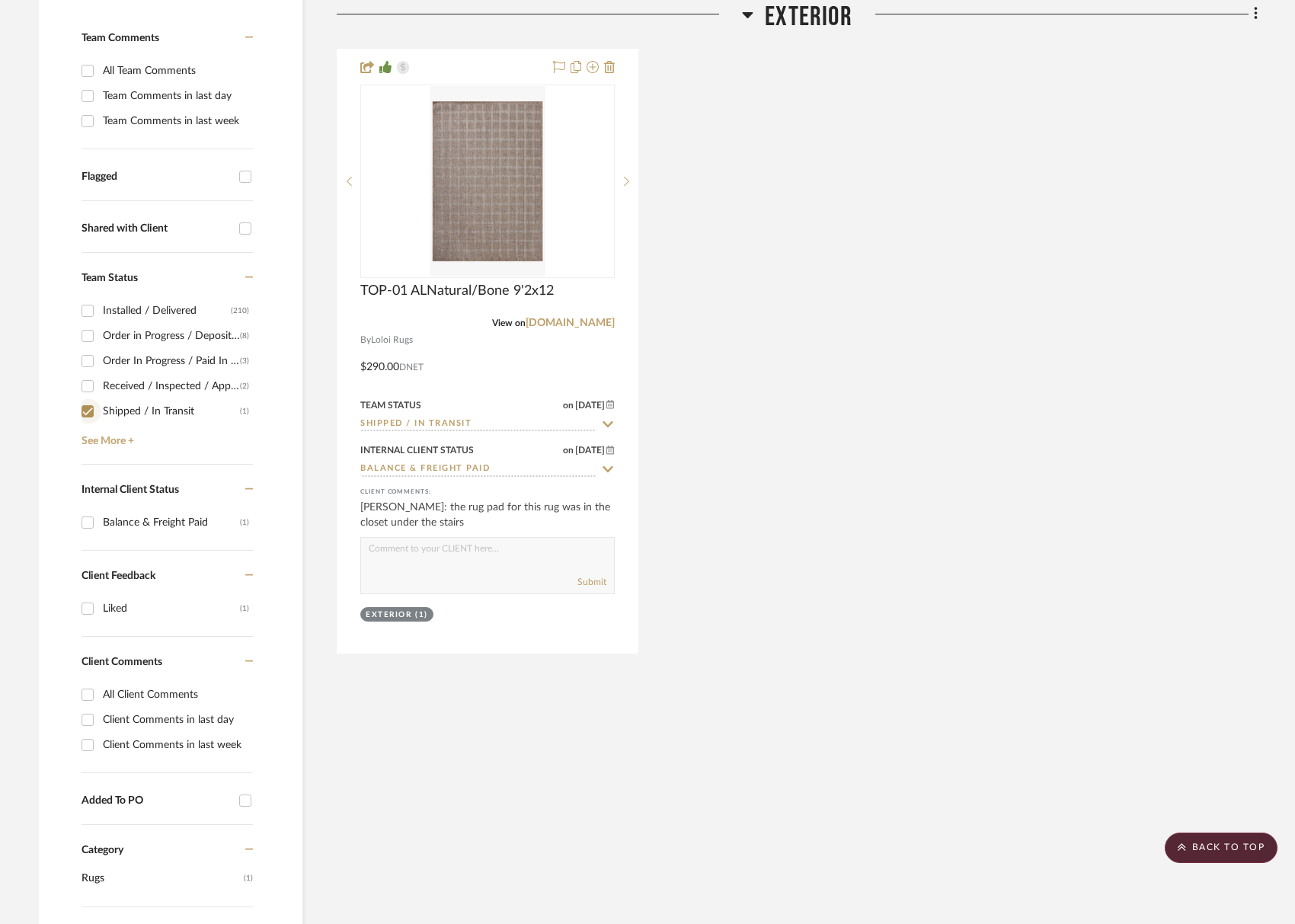
click at [82, 418] on input "Shipped / In Transit (1)" at bounding box center [87, 411] width 25 height 25
checkbox input "false"
